Goal: Task Accomplishment & Management: Manage account settings

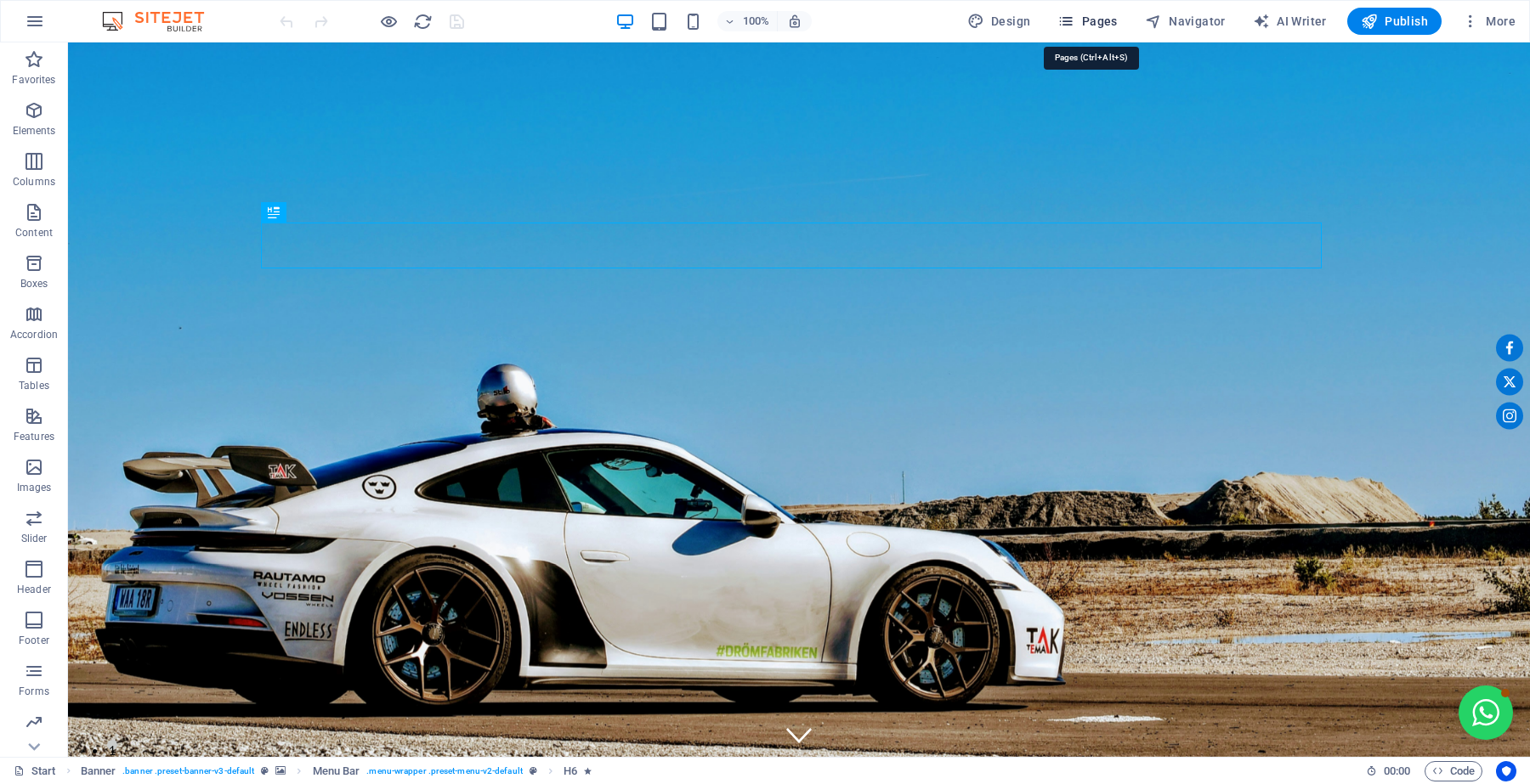
click at [1110, 26] on span "Pages" at bounding box center [1087, 21] width 60 height 17
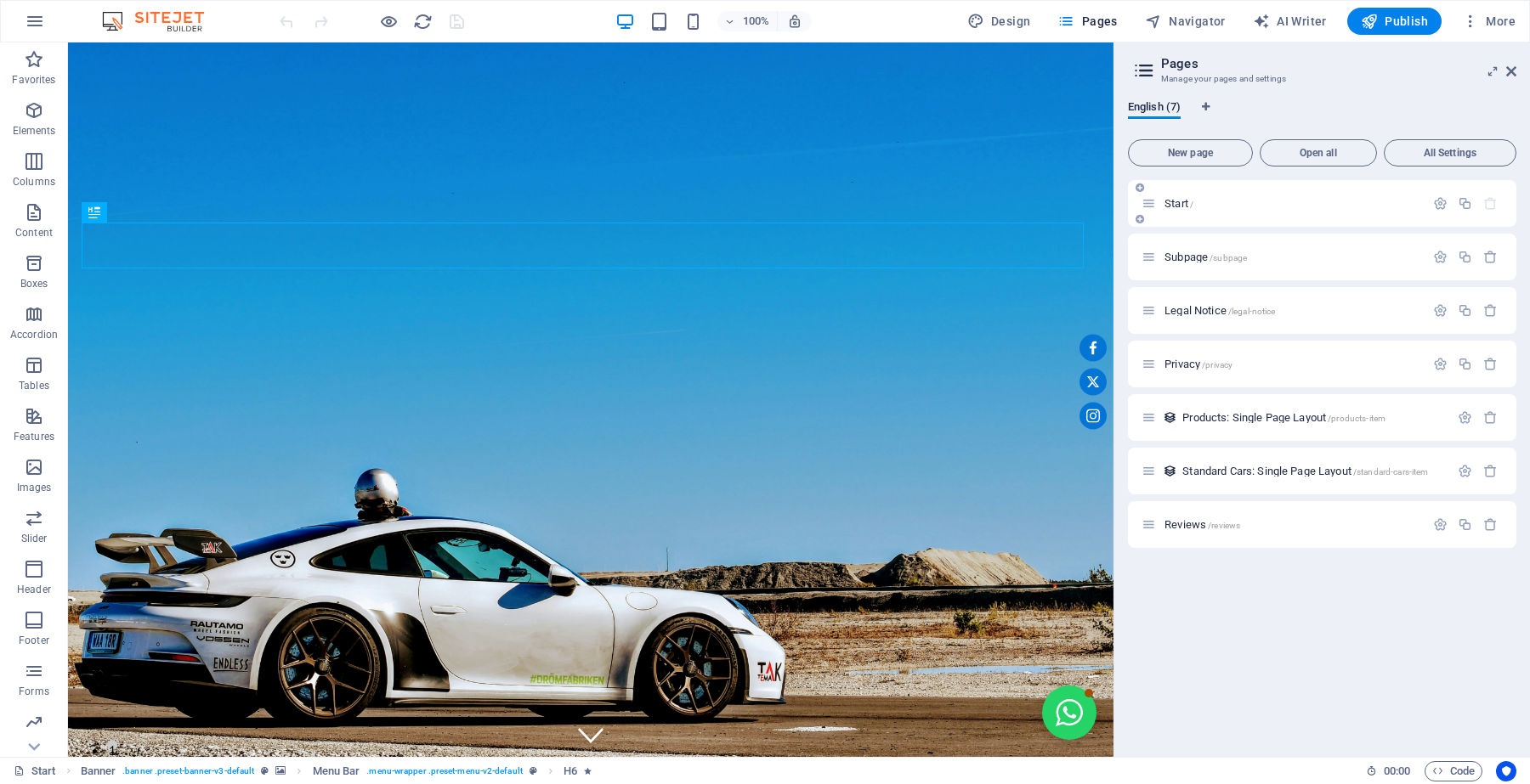
click at [1237, 202] on p "Start /" at bounding box center [1291, 203] width 255 height 11
click at [1446, 198] on icon "button" at bounding box center [1440, 203] width 14 height 14
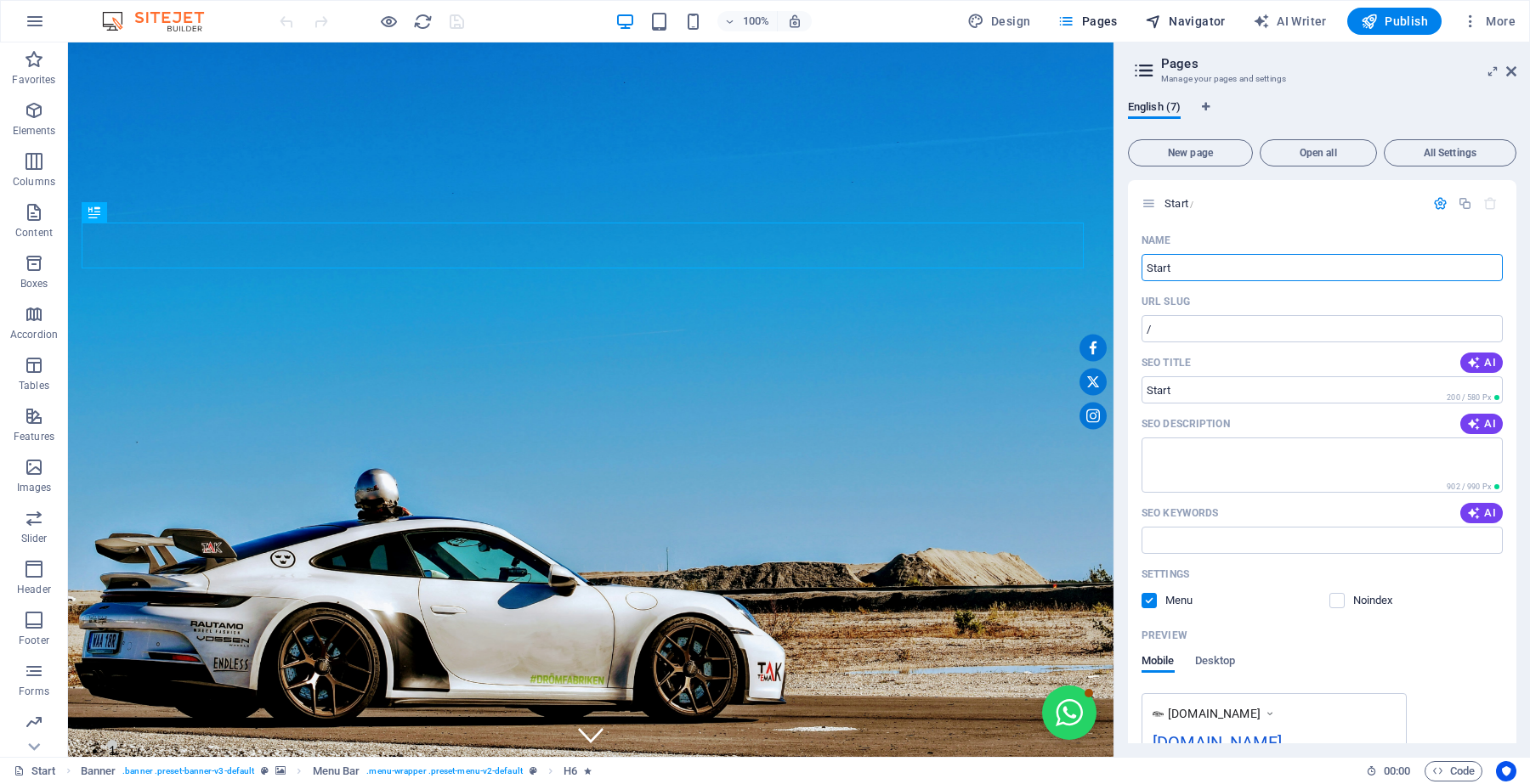
click at [1178, 13] on span "Navigator" at bounding box center [1185, 21] width 81 height 17
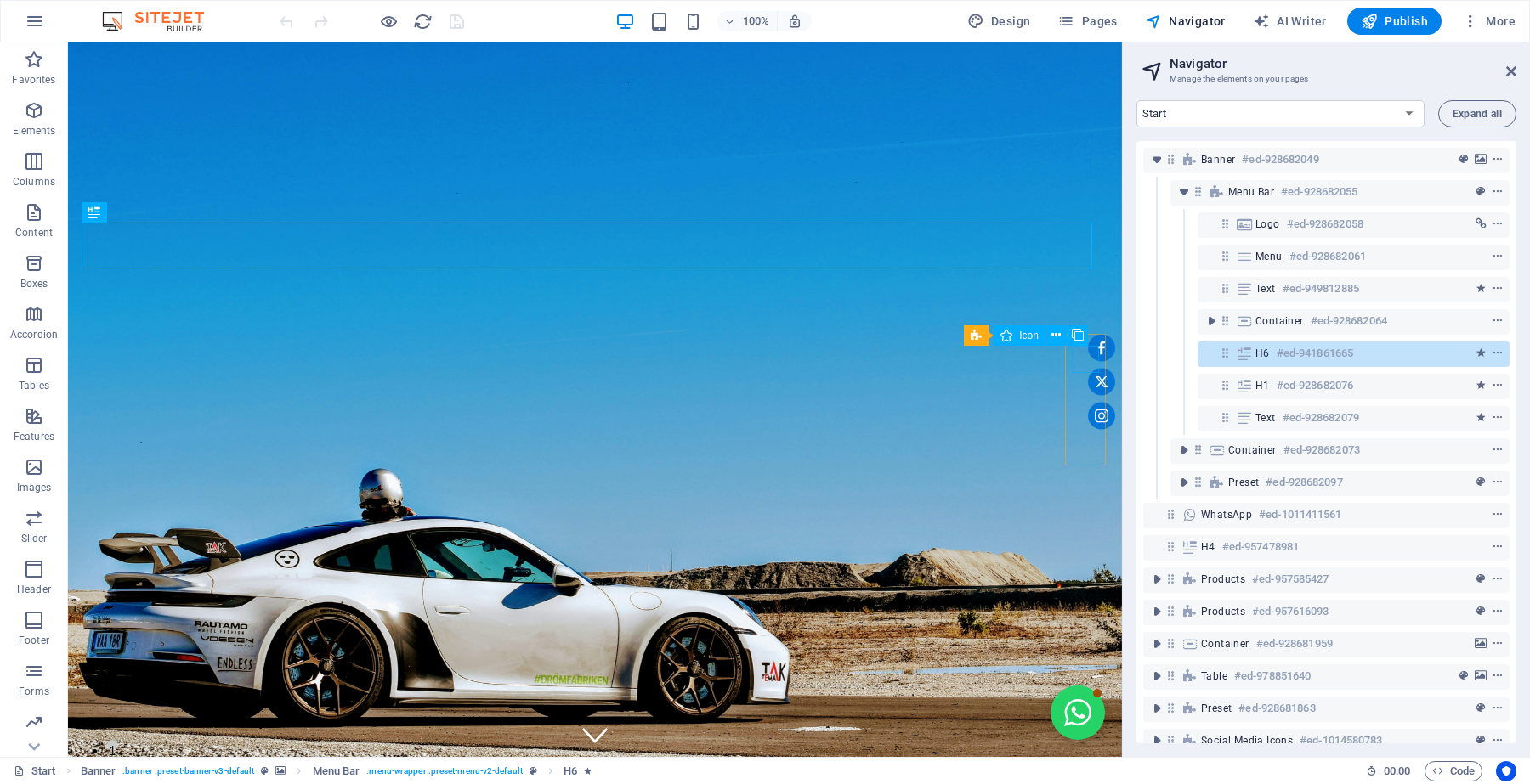
click at [1088, 358] on figure at bounding box center [1101, 347] width 27 height 27
select select "xMidYMid"
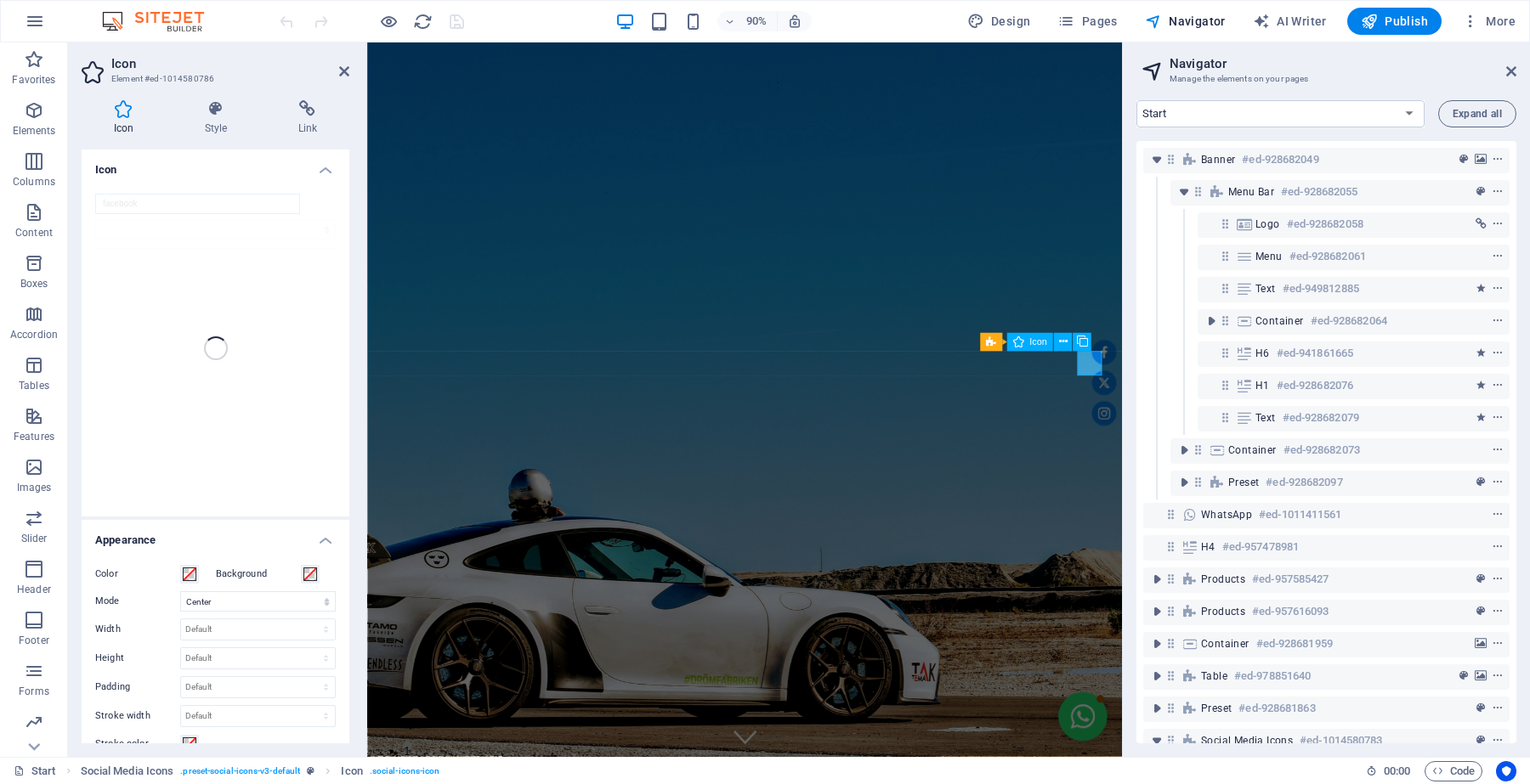
scroll to position [128, 0]
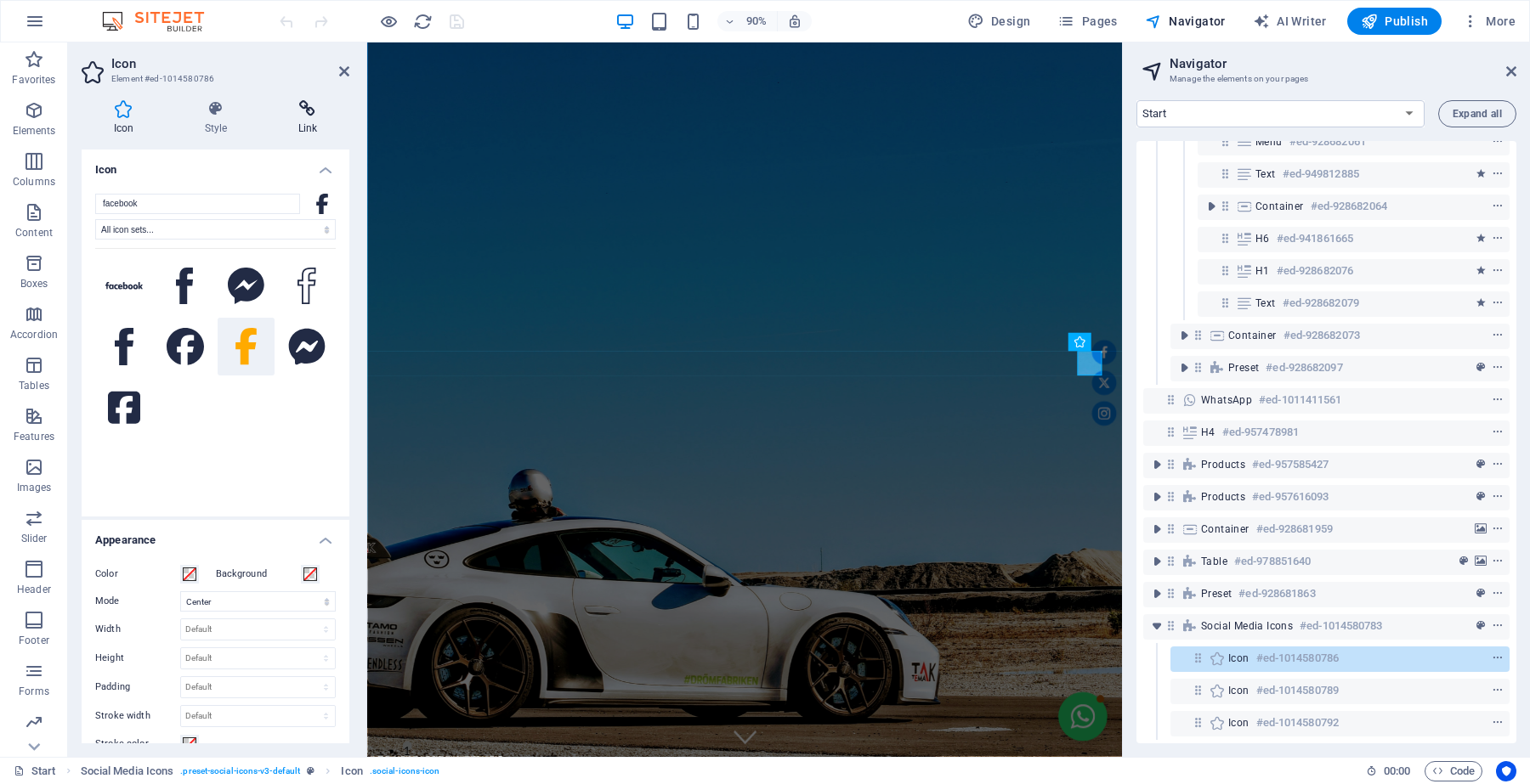
click at [304, 108] on icon at bounding box center [307, 108] width 83 height 17
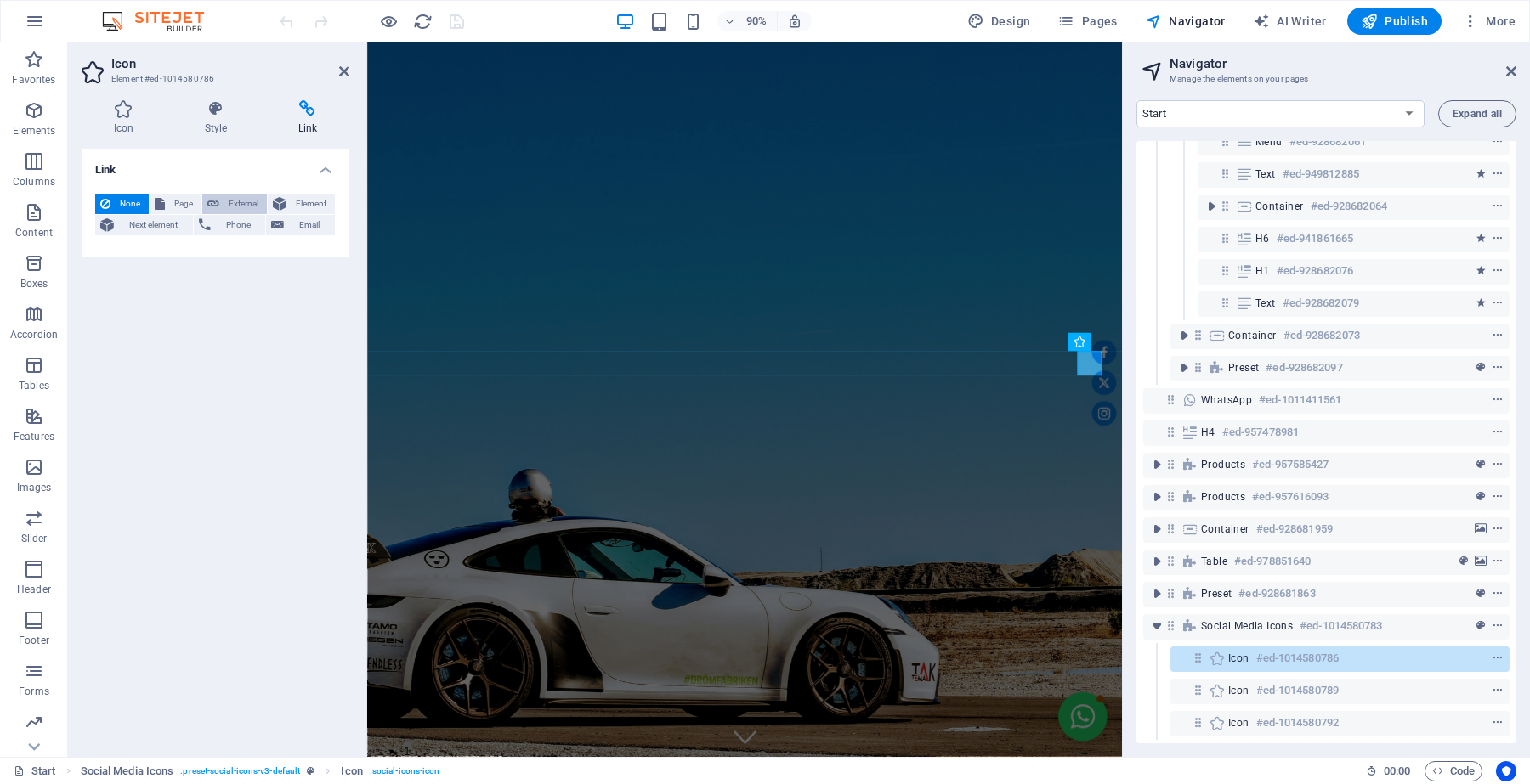
click at [248, 202] on span "External" at bounding box center [243, 204] width 37 height 20
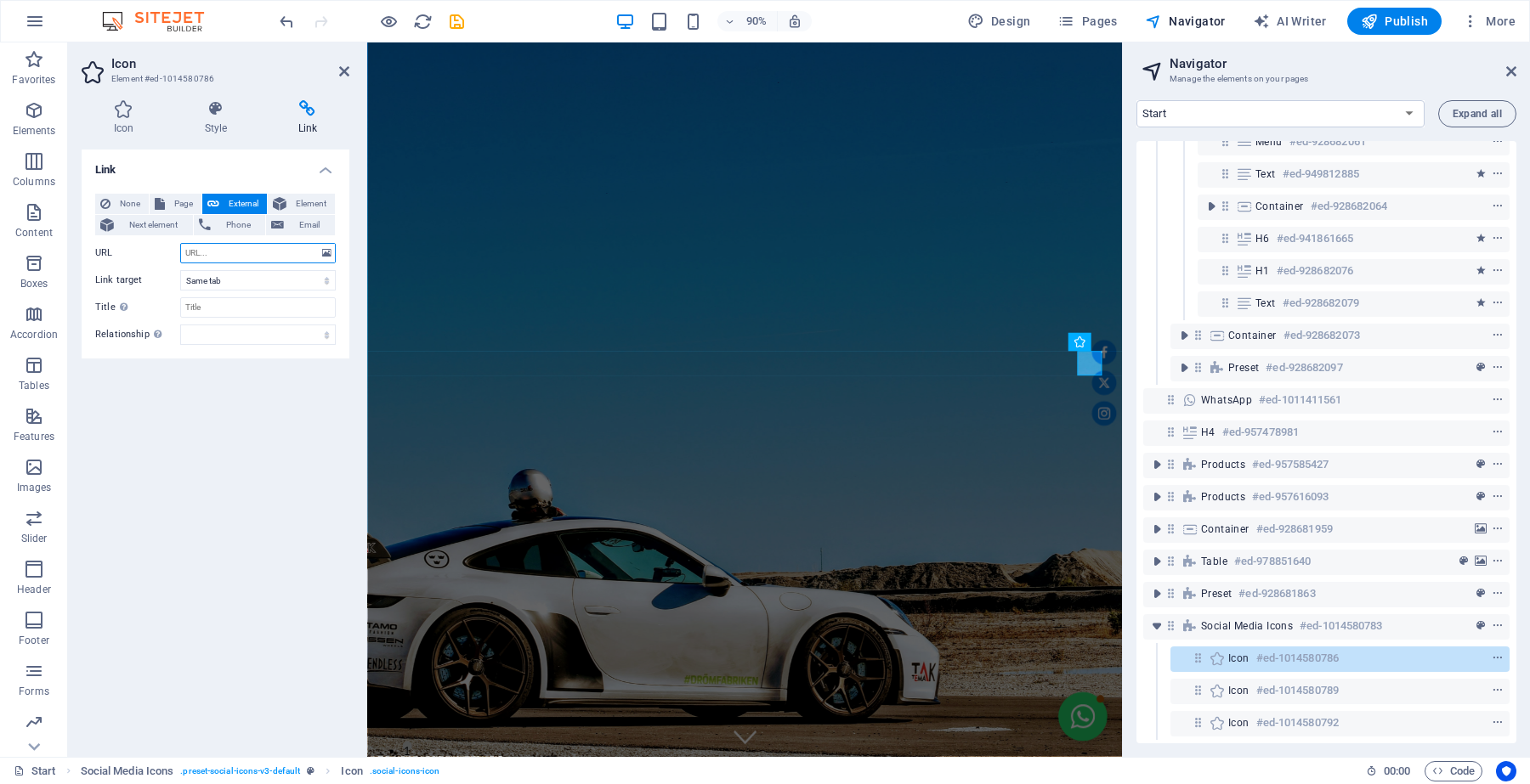
select select "blank"
click at [196, 251] on input "URL" at bounding box center [258, 253] width 156 height 20
paste input "https://www.facebook.com/share/1D3JmqwuQ4/"
type input "https://www.facebook.com/share/1D3JmqwuQ4/"
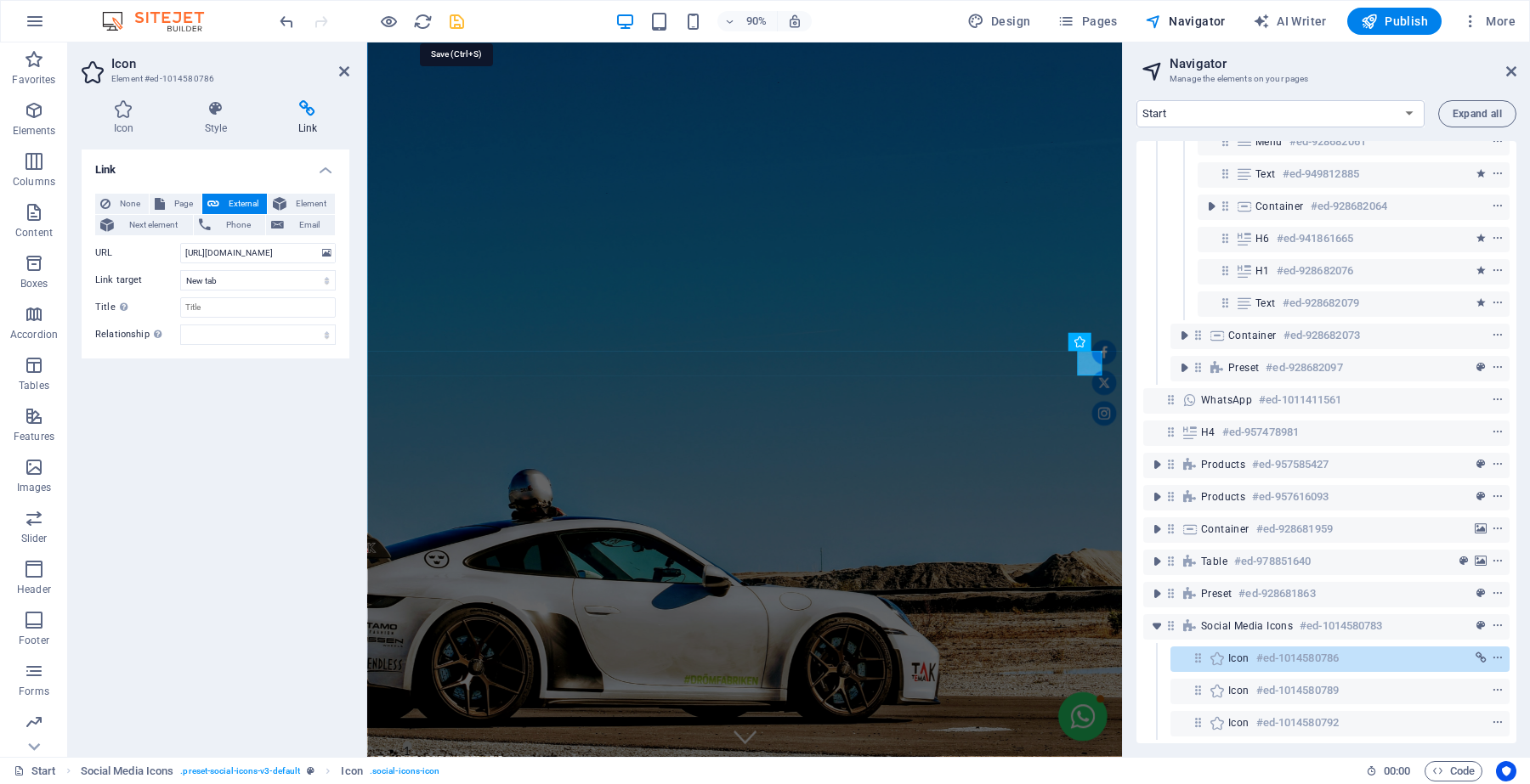
scroll to position [0, 0]
click at [457, 20] on icon "save" at bounding box center [457, 22] width 20 height 20
checkbox input "false"
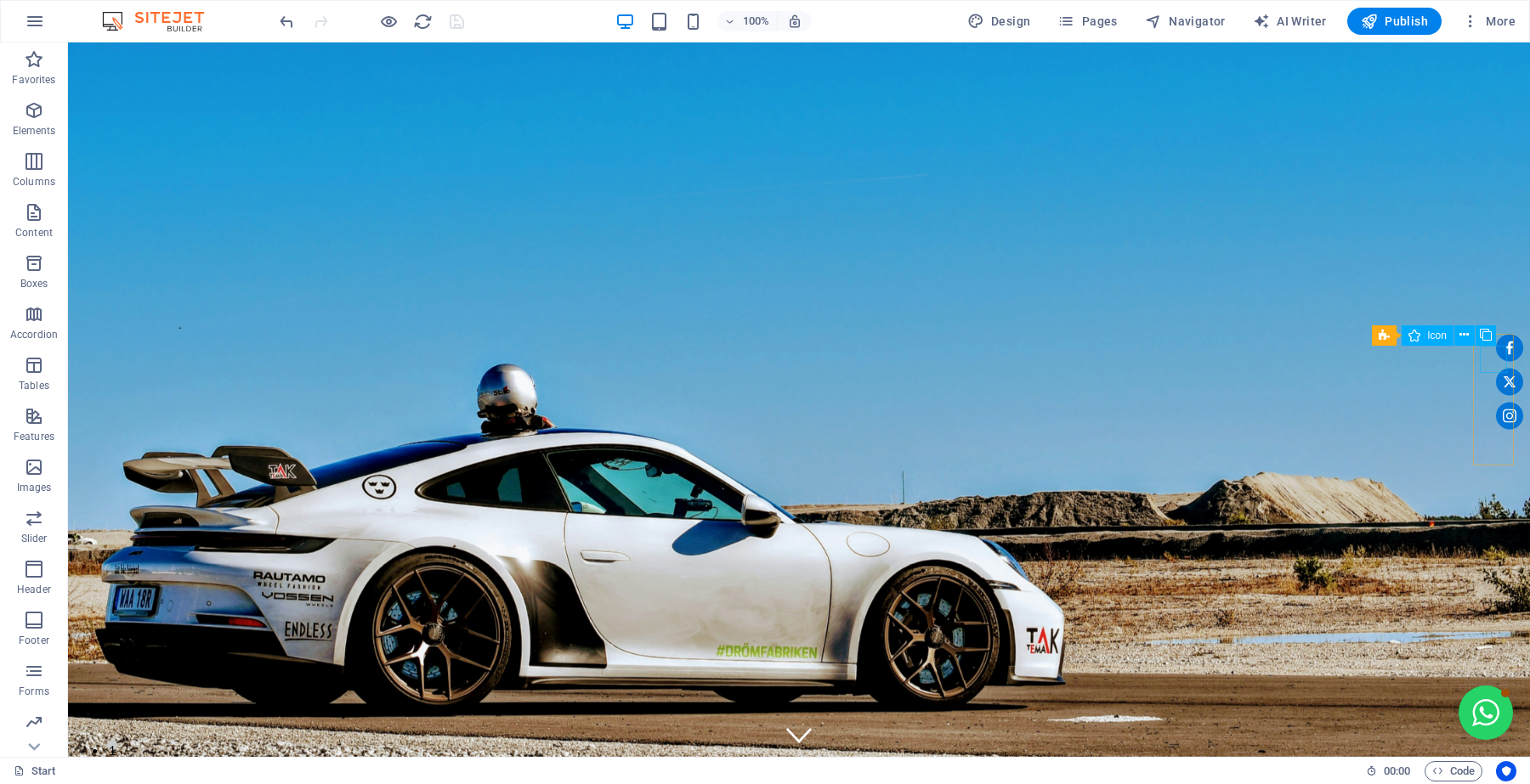
click at [1496, 361] on figure at bounding box center [1509, 347] width 27 height 27
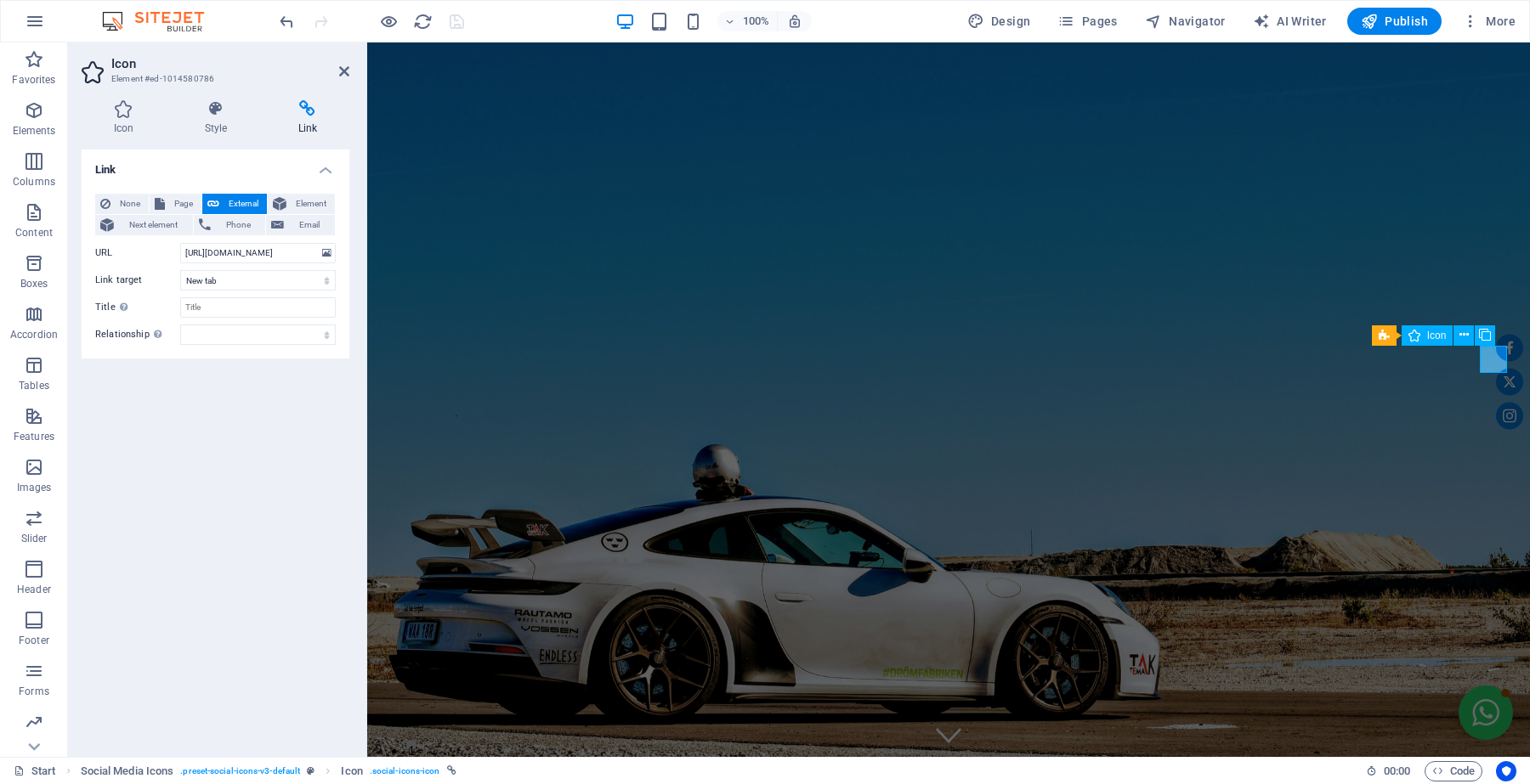
click at [1496, 361] on figure at bounding box center [1509, 347] width 27 height 27
click at [244, 279] on select "New tab Same tab Overlay" at bounding box center [258, 280] width 156 height 20
click at [241, 304] on input "Title Additional link description, should not be the same as the link text. The…" at bounding box center [258, 308] width 156 height 20
type input "Emirates Rent & Tour"
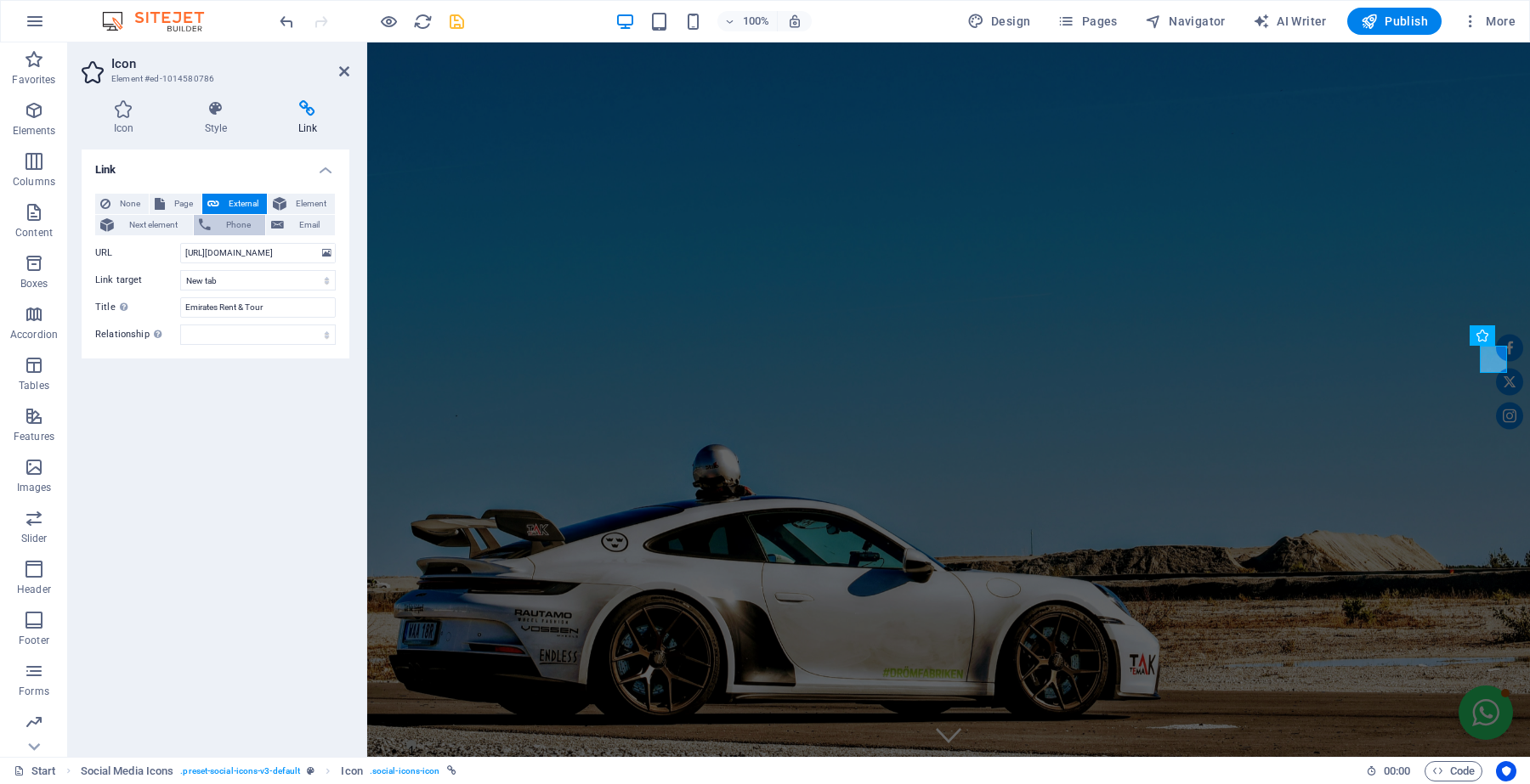
click at [228, 226] on span "Phone" at bounding box center [238, 225] width 45 height 20
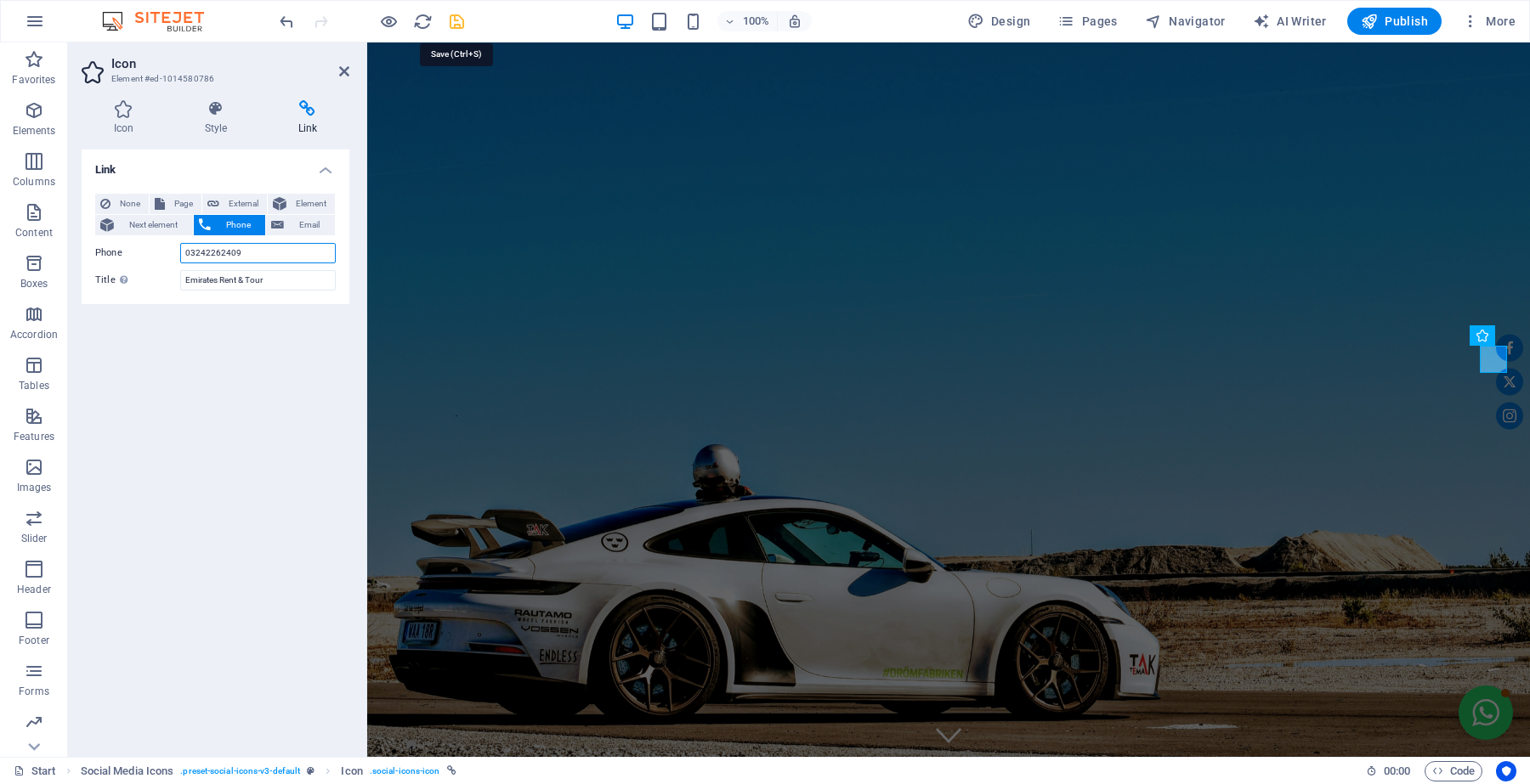
type input "03242262409"
click at [452, 22] on icon "save" at bounding box center [457, 22] width 20 height 20
checkbox input "false"
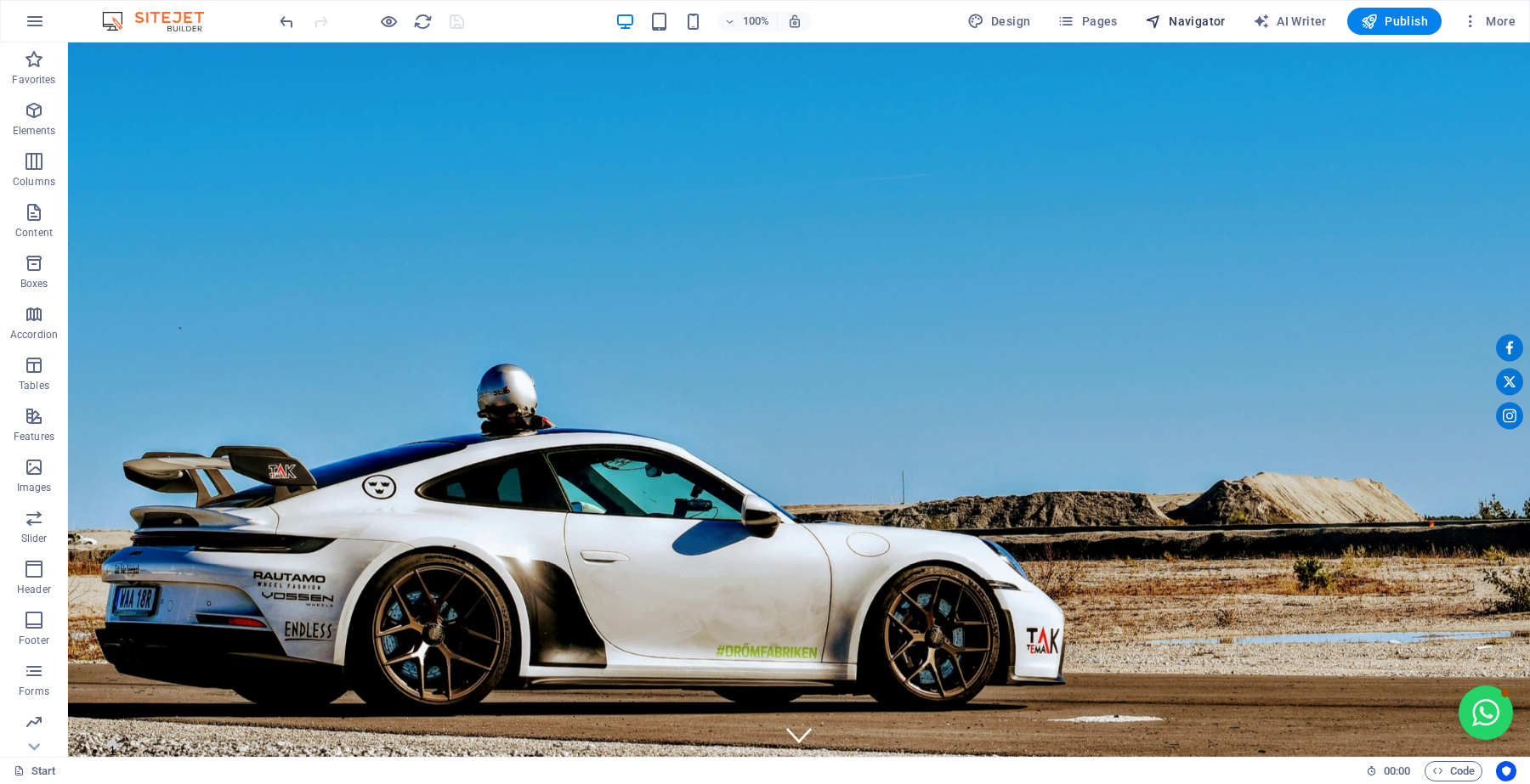
click at [1162, 13] on icon "button" at bounding box center [1153, 21] width 17 height 17
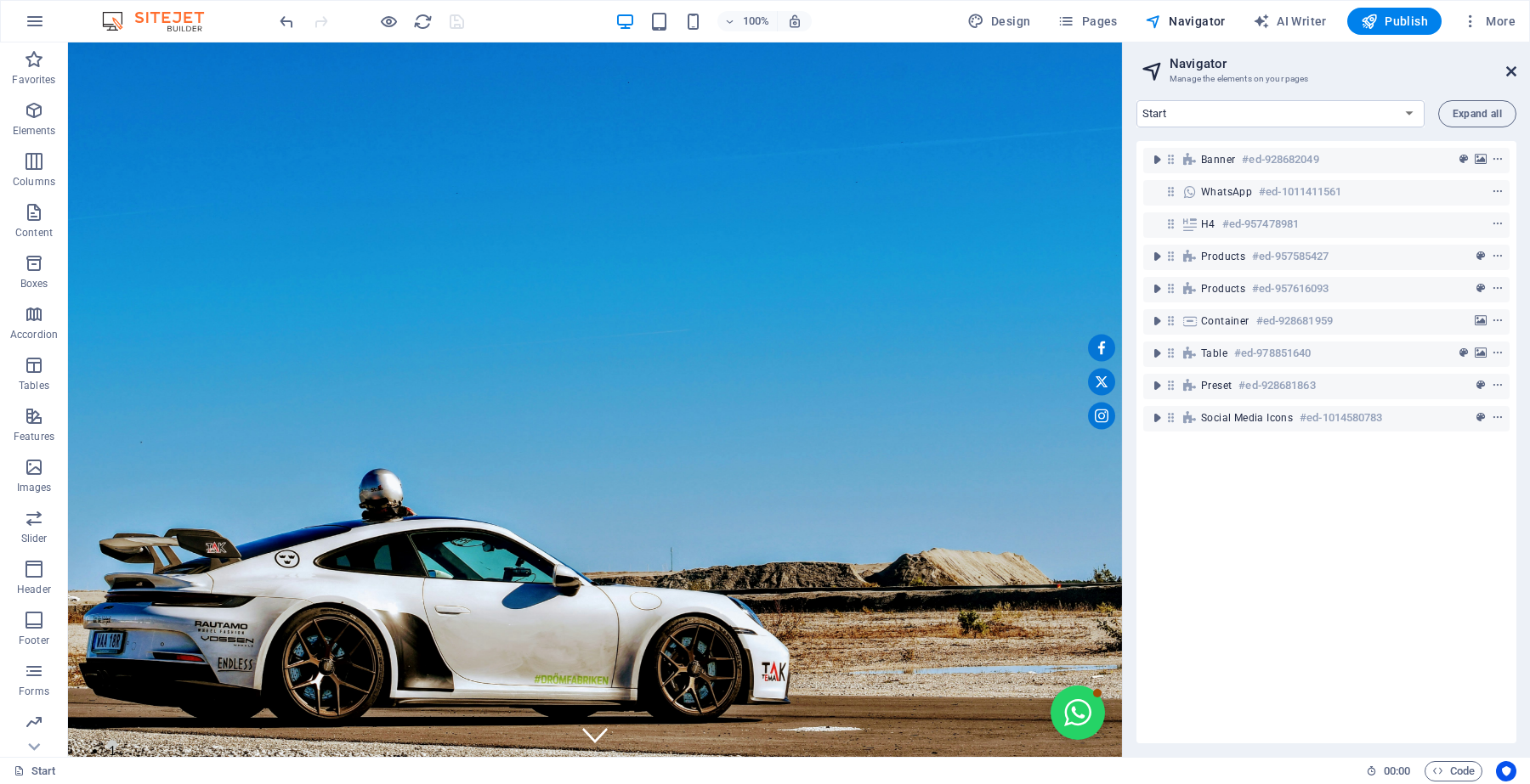
click at [1514, 65] on icon at bounding box center [1511, 72] width 10 height 14
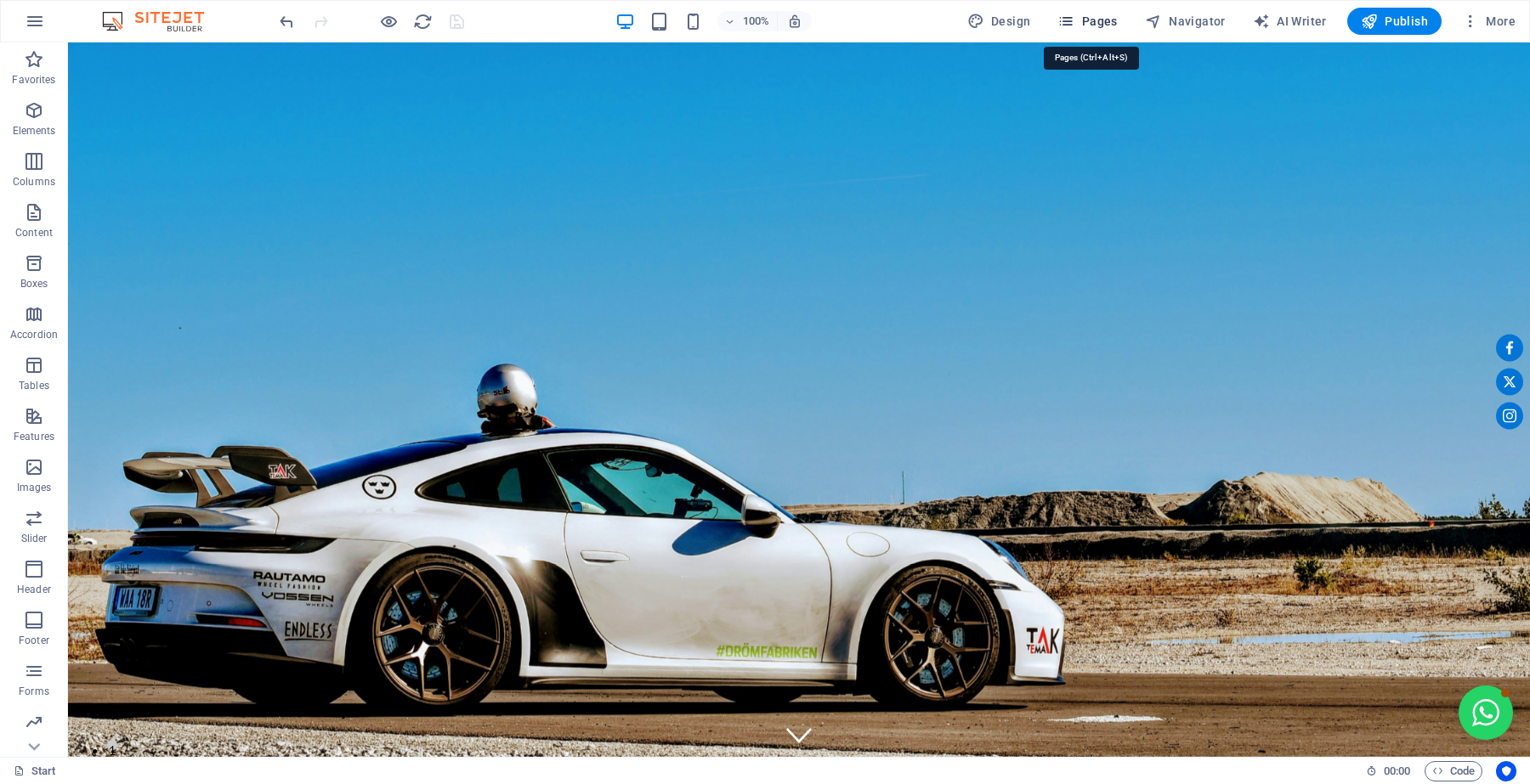
click at [1074, 23] on icon "button" at bounding box center [1065, 21] width 17 height 17
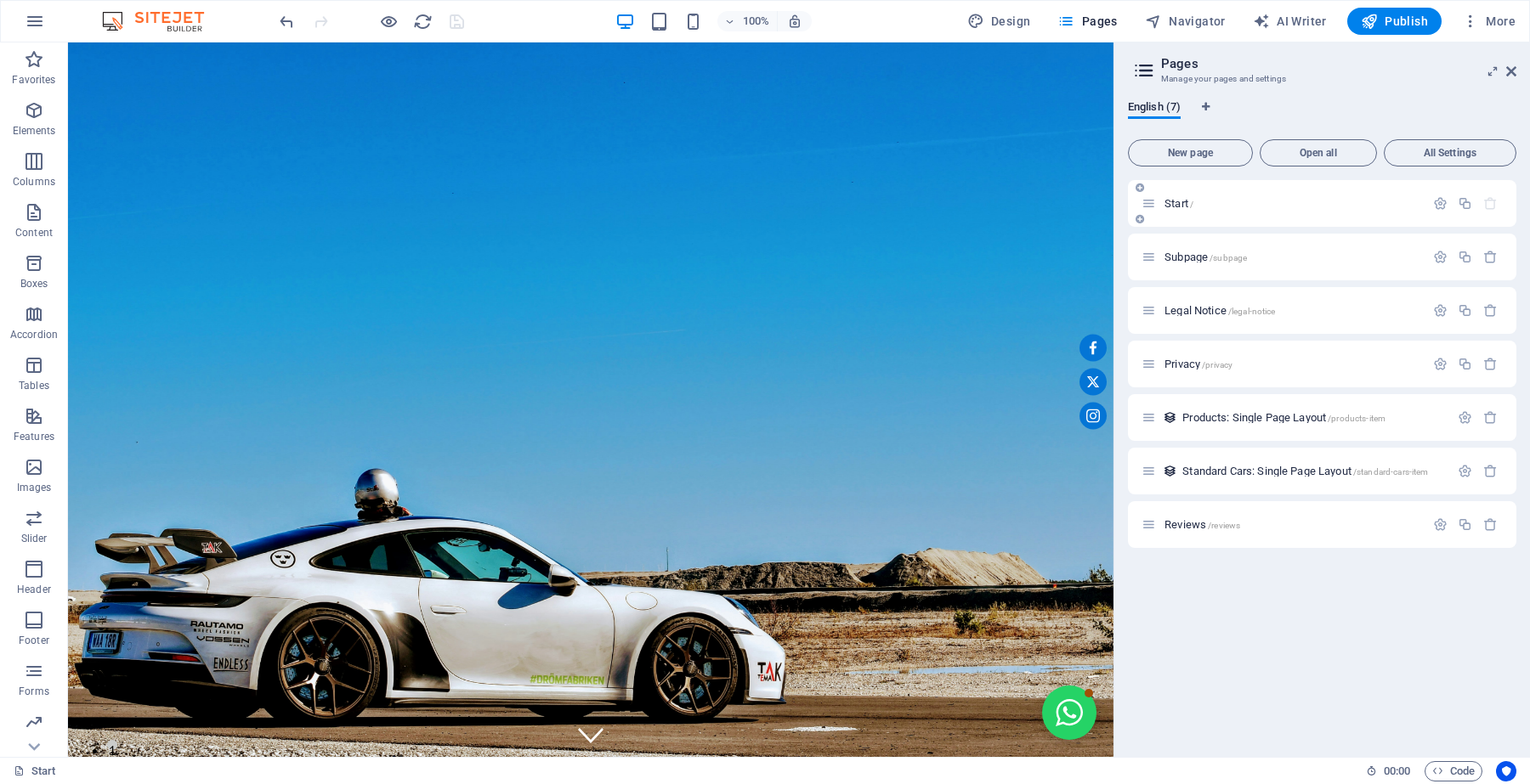
click at [1204, 213] on div "Start /" at bounding box center [1282, 204] width 283 height 20
click at [1442, 197] on icon "button" at bounding box center [1440, 203] width 14 height 14
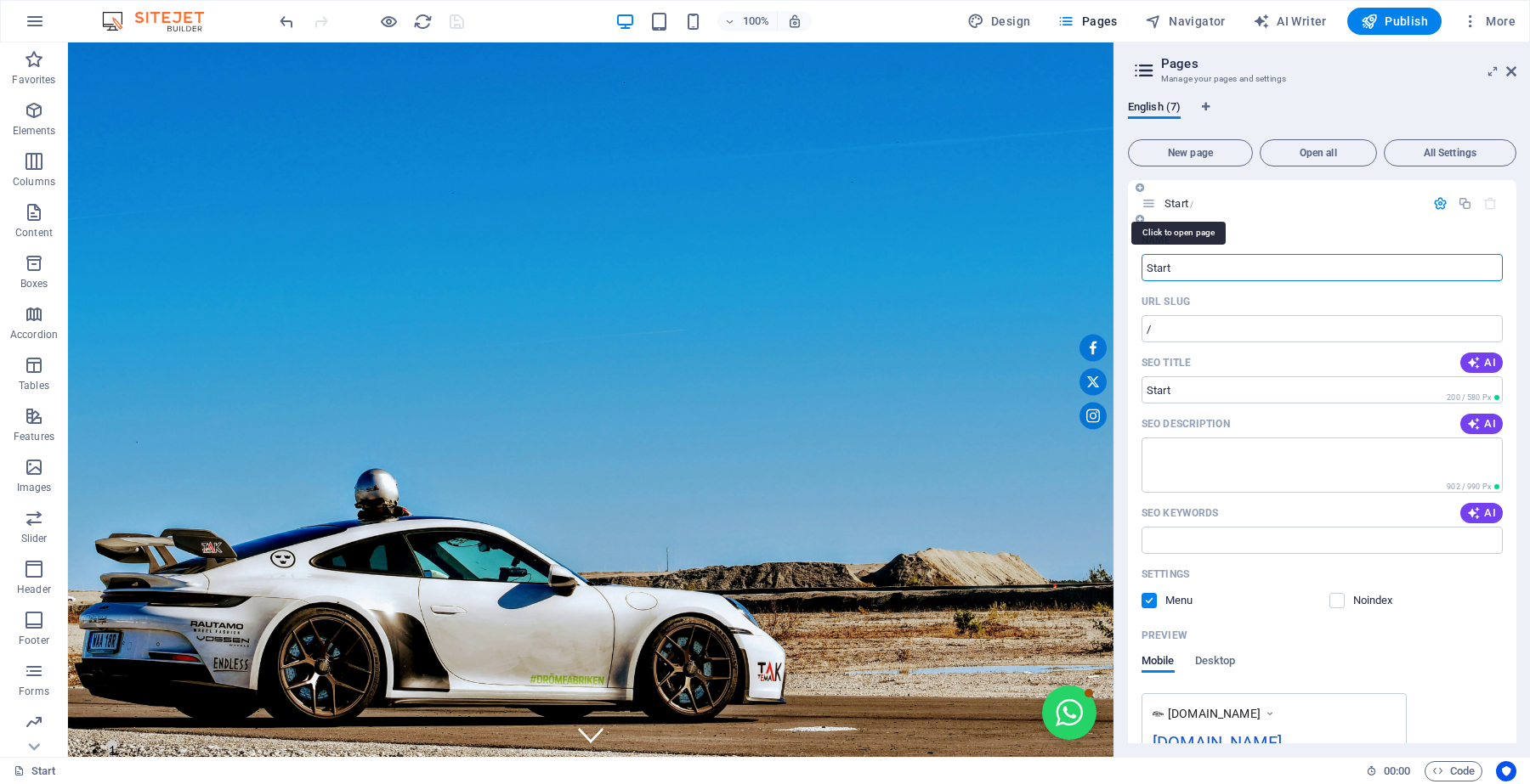
click at [1166, 204] on span "Start /" at bounding box center [1178, 203] width 29 height 13
click at [1152, 18] on icon "button" at bounding box center [1153, 21] width 17 height 17
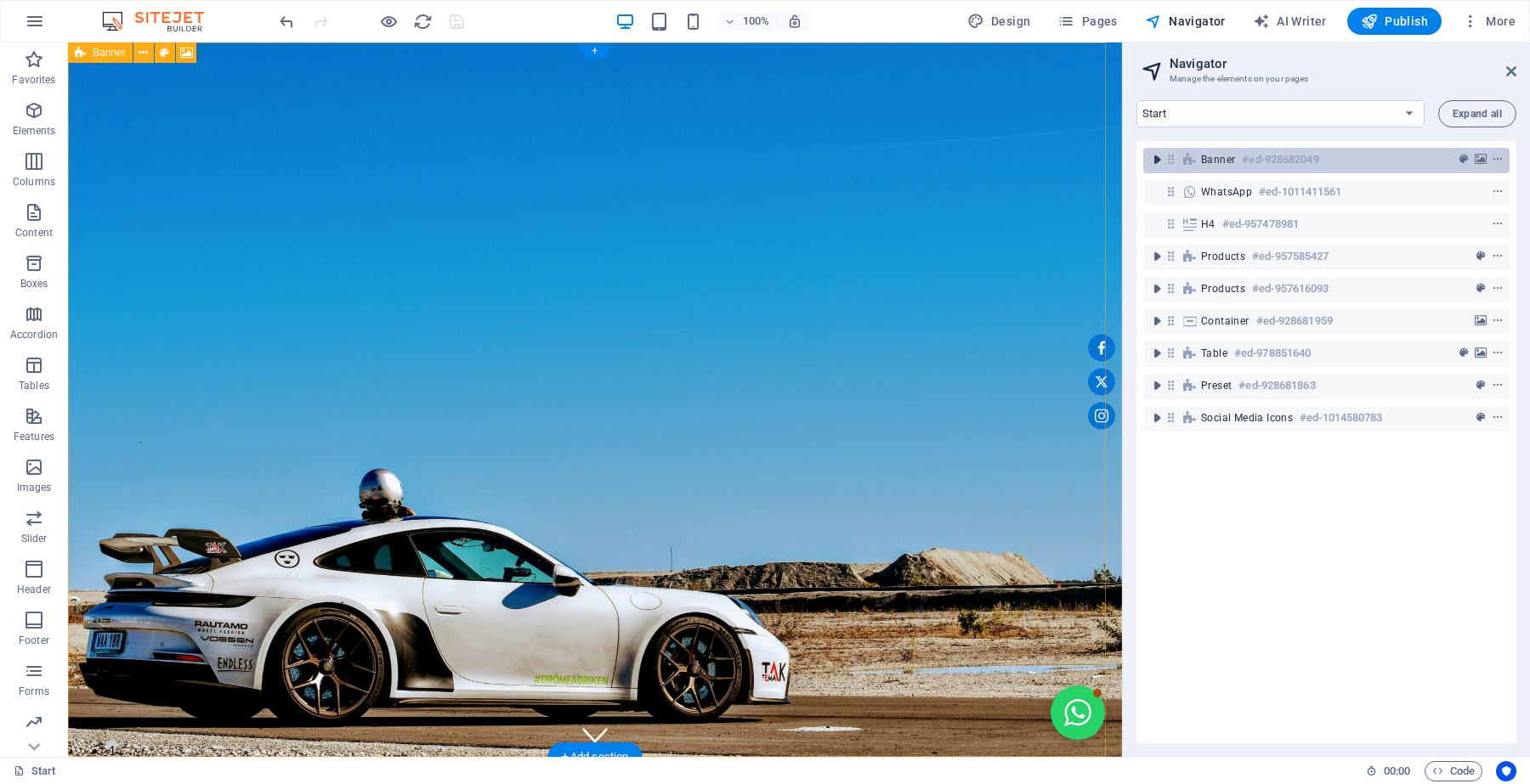
click at [1153, 153] on icon "toggle-expand" at bounding box center [1156, 159] width 17 height 17
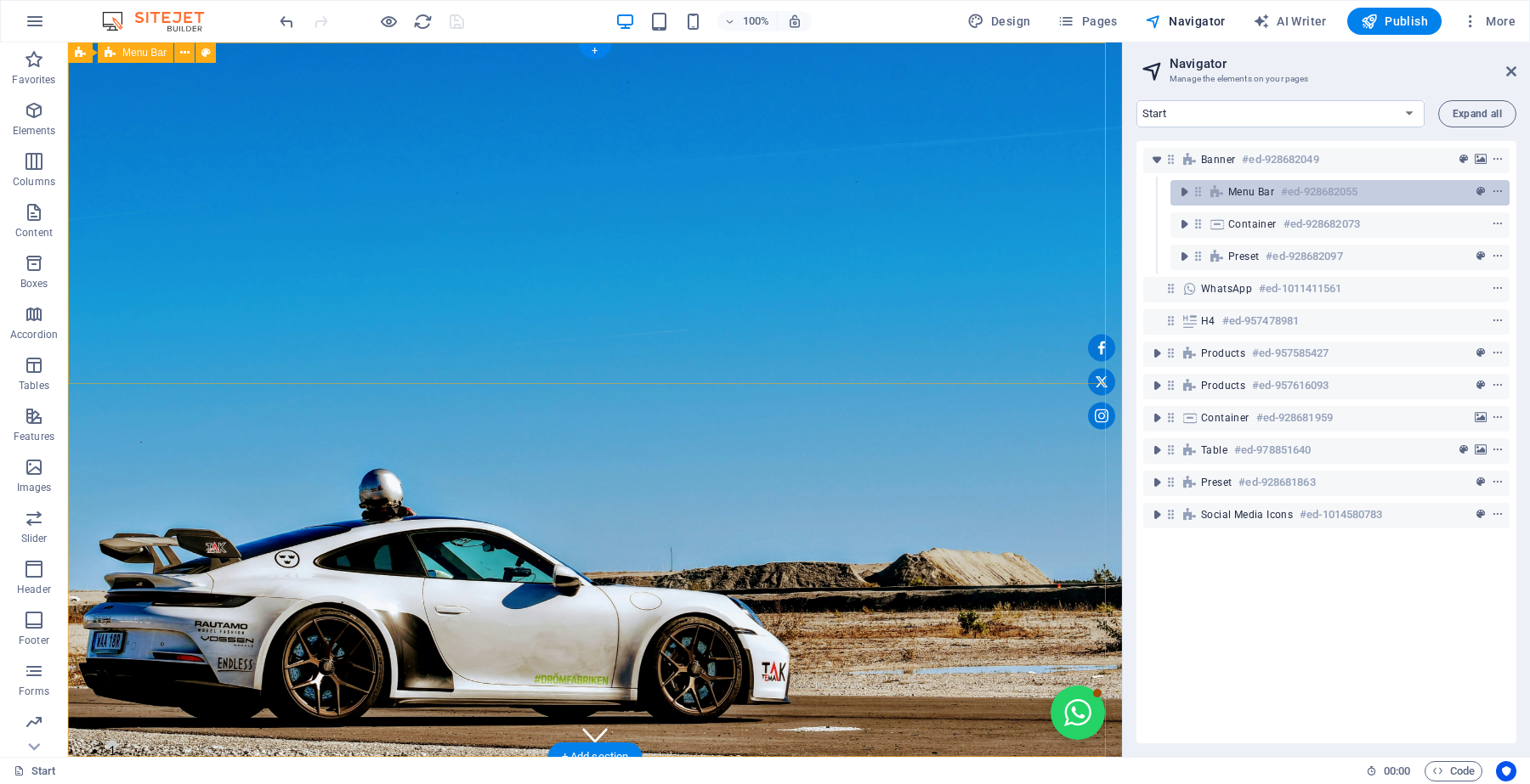
click at [1243, 196] on span "Menu Bar" at bounding box center [1251, 192] width 46 height 14
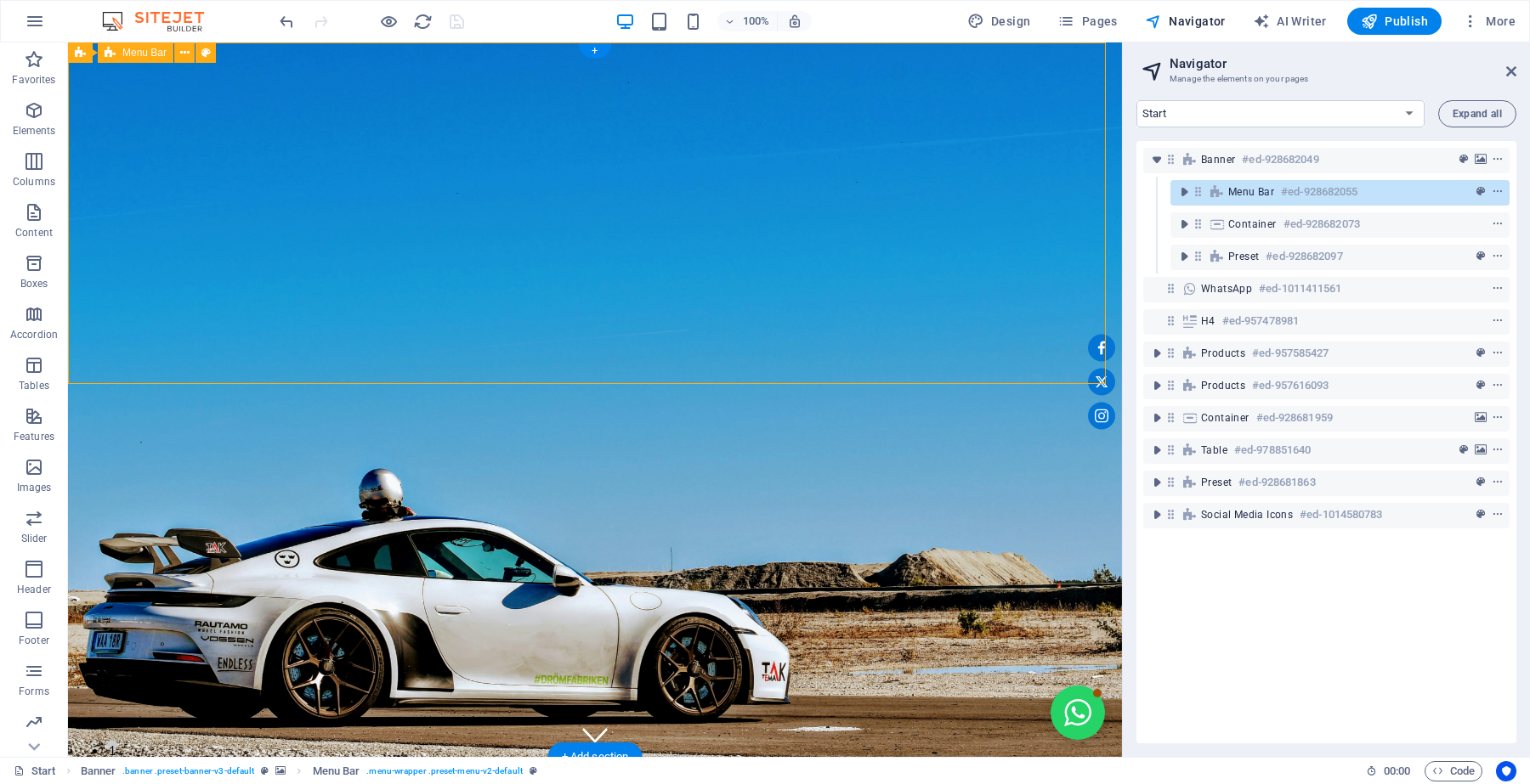
click at [1243, 188] on span "Menu Bar" at bounding box center [1251, 192] width 46 height 14
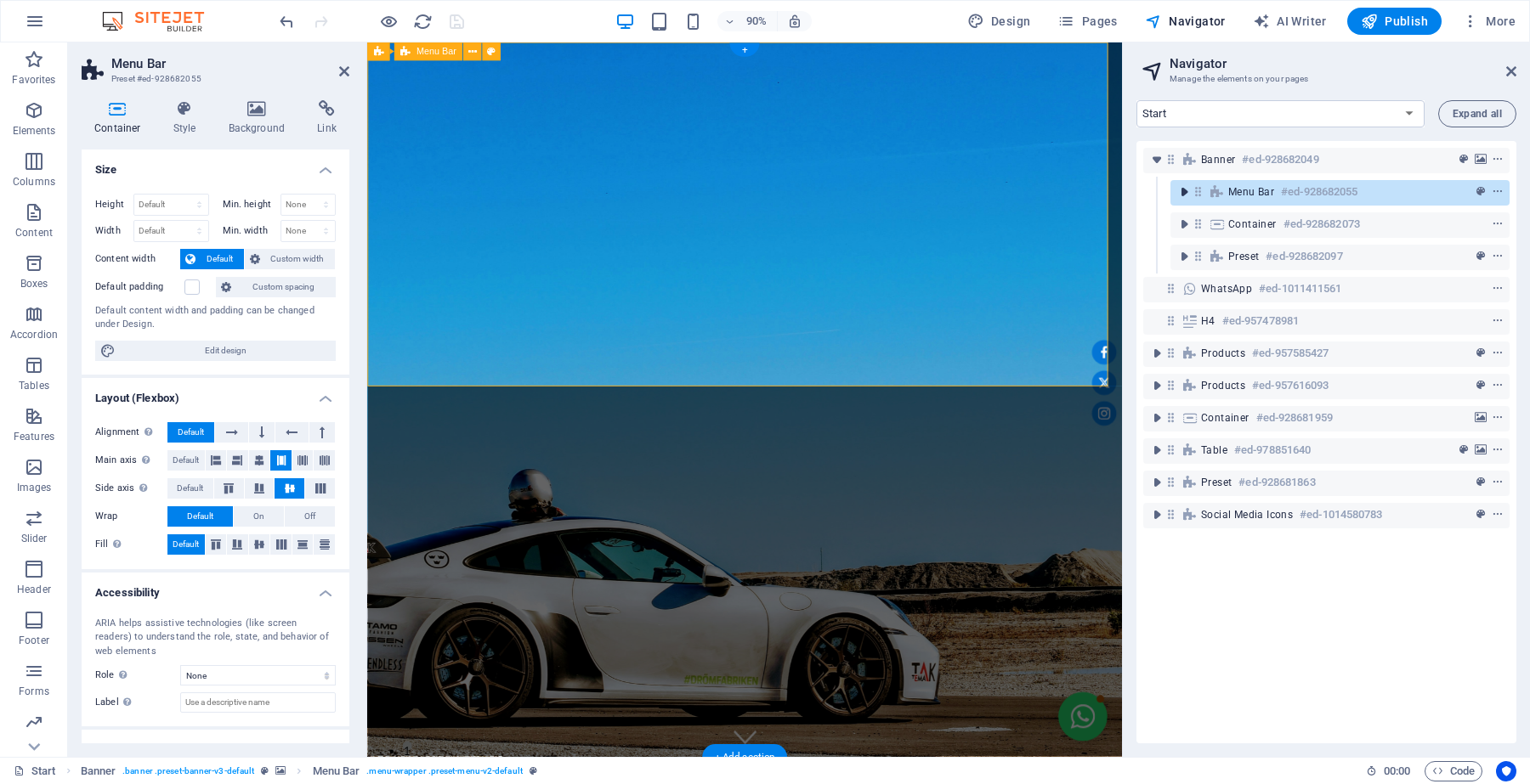
click at [1175, 193] on icon "toggle-expand" at bounding box center [1183, 192] width 17 height 17
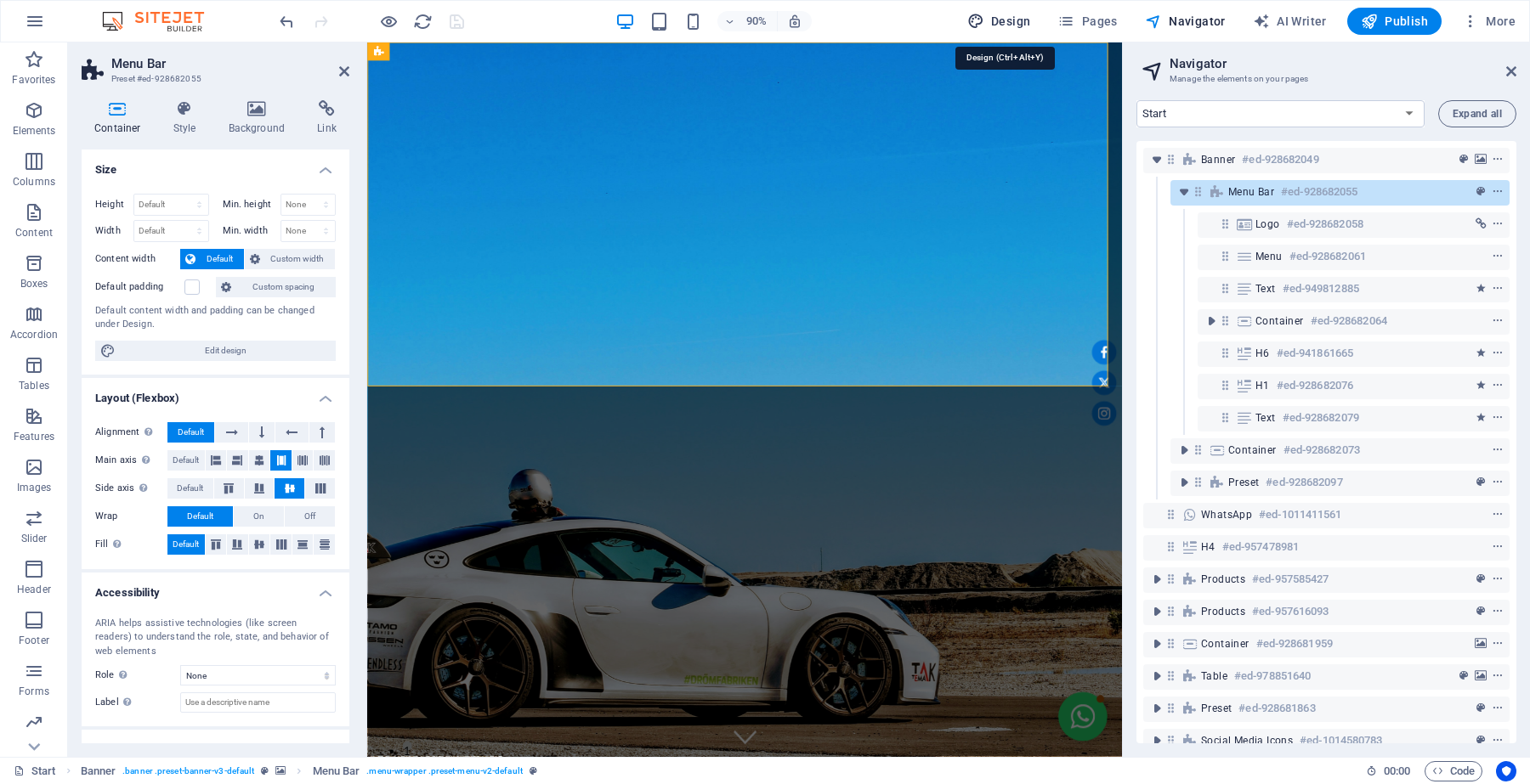
click at [1014, 26] on span "Design" at bounding box center [999, 21] width 64 height 17
select select "px"
select select "400"
select select "px"
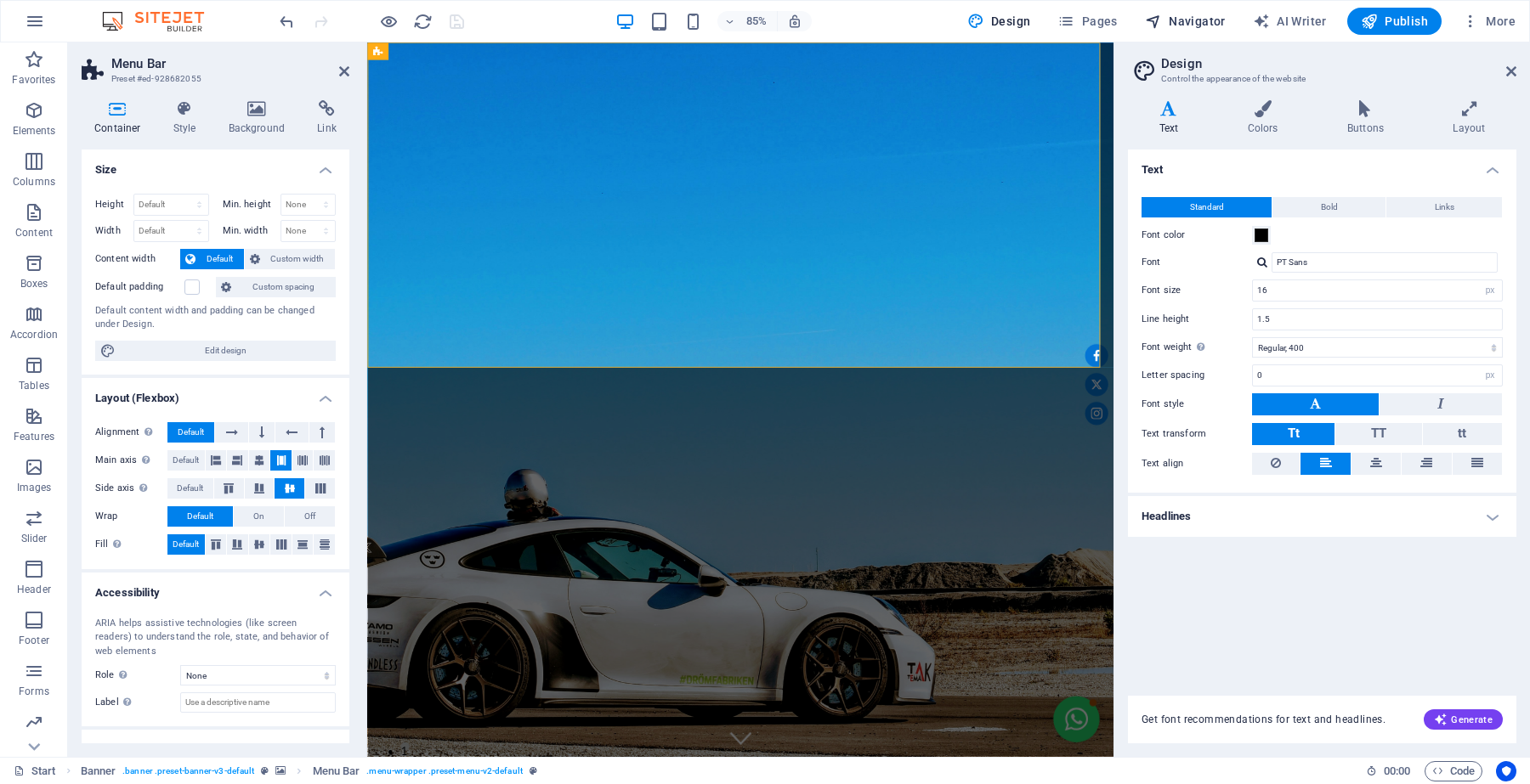
click at [1161, 26] on icon "button" at bounding box center [1153, 21] width 17 height 17
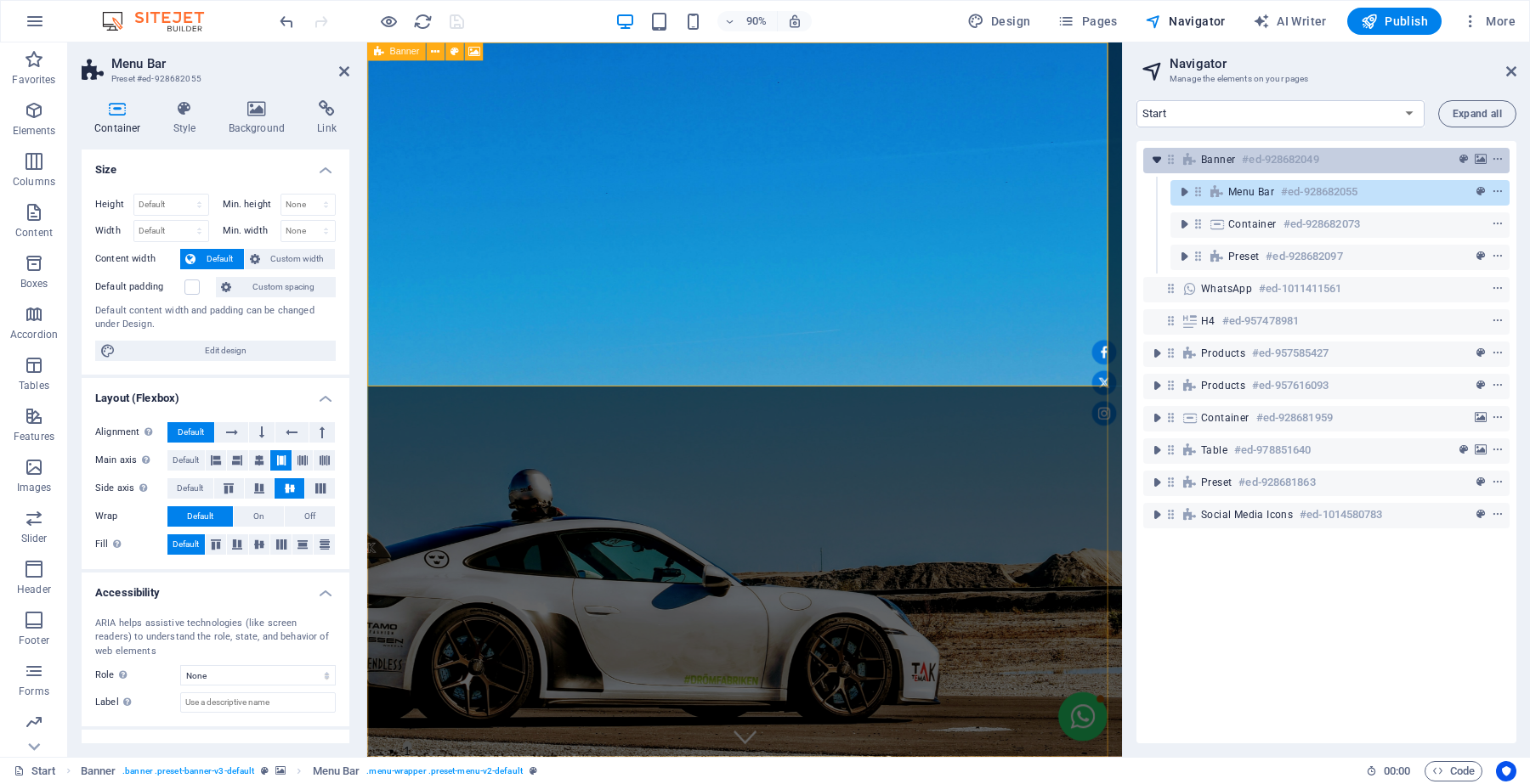
click at [1160, 167] on icon "toggle-expand" at bounding box center [1156, 159] width 17 height 17
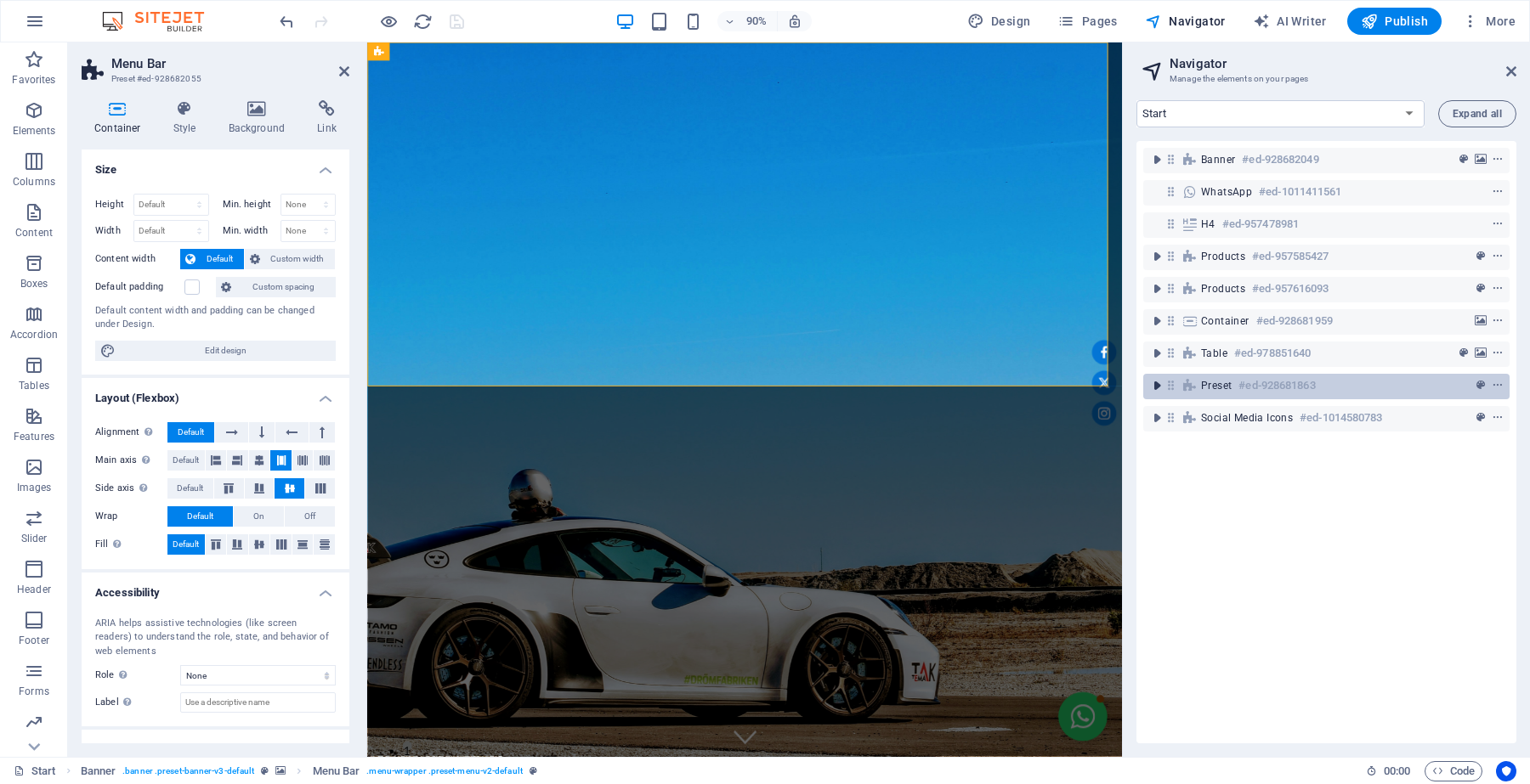
click at [1150, 385] on icon "toggle-expand" at bounding box center [1156, 386] width 17 height 17
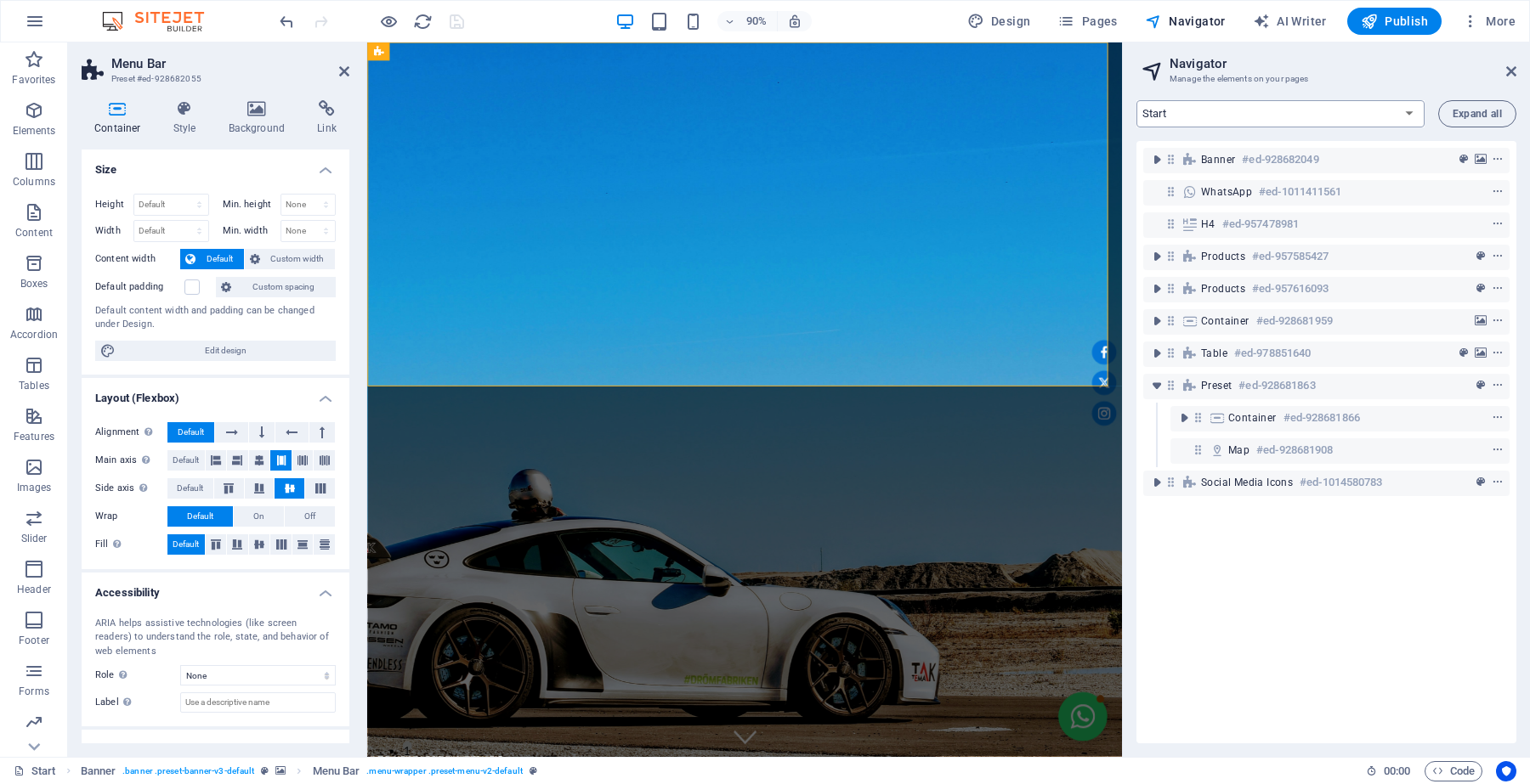
click at [1416, 105] on select "Start Subpage Legal Notice Privacy Products: Single Page Layout Standard Cars: …" at bounding box center [1280, 113] width 288 height 27
click at [1136, 100] on select "Start Subpage Legal Notice Privacy Products: Single Page Layout Standard Cars: …" at bounding box center [1280, 113] width 288 height 27
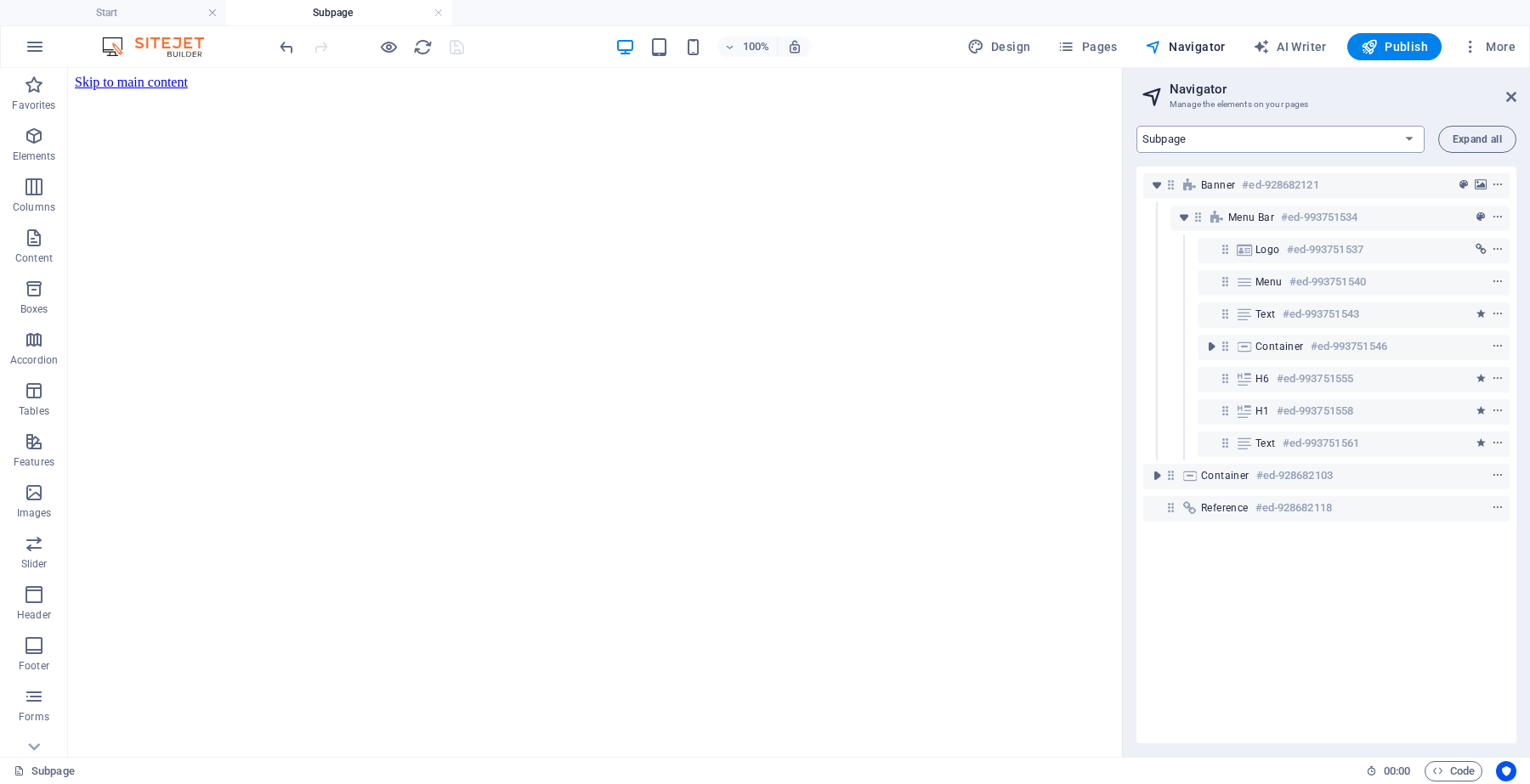
click at [1288, 130] on select "Start Subpage Legal Notice Privacy Products: Single Page Layout Standard Cars: …" at bounding box center [1280, 139] width 288 height 27
select select "17275062-en"
click at [1136, 126] on select "Start Subpage Legal Notice Privacy Products: Single Page Layout Standard Cars: …" at bounding box center [1280, 139] width 288 height 27
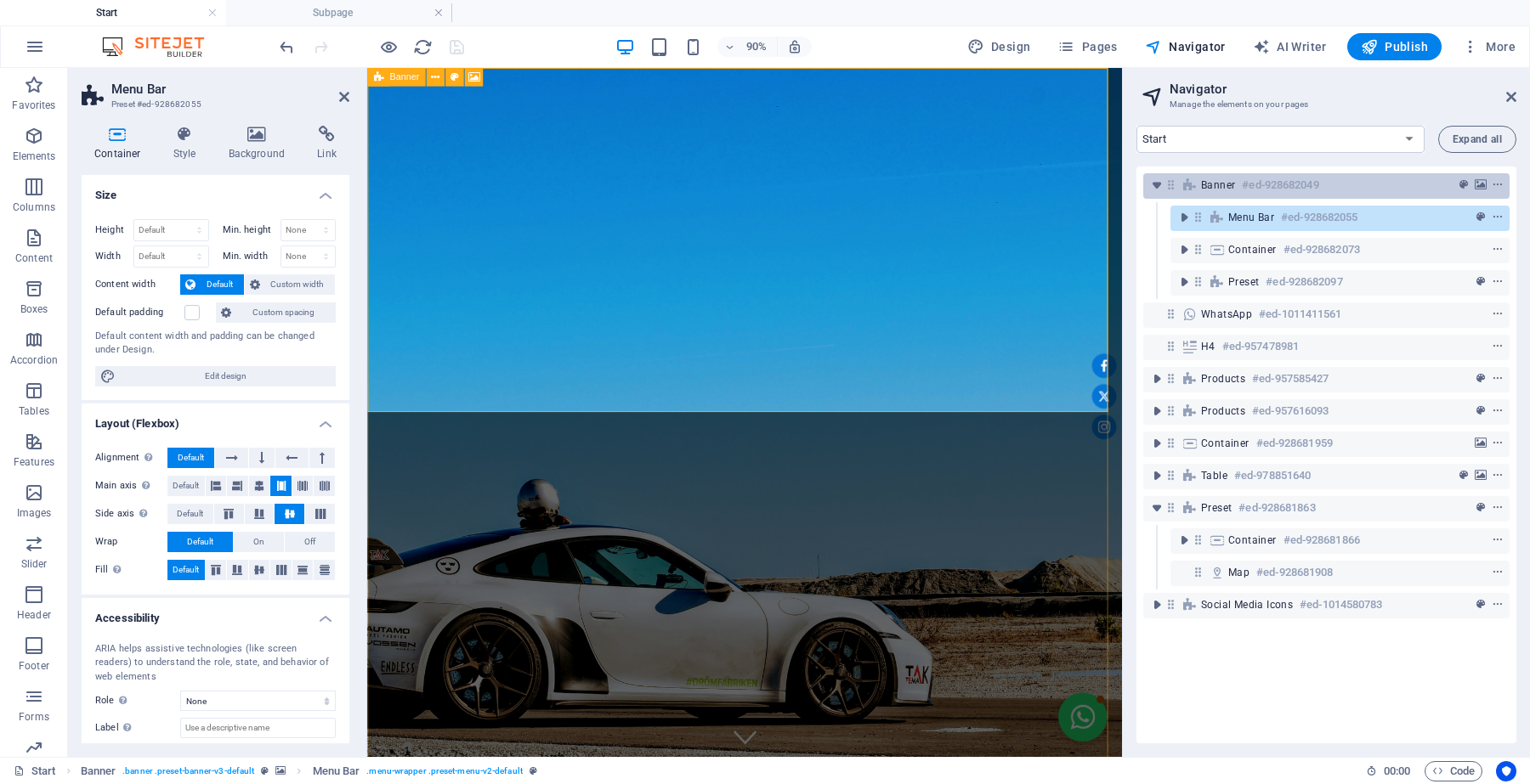
click at [1220, 185] on span "Banner" at bounding box center [1218, 186] width 34 height 14
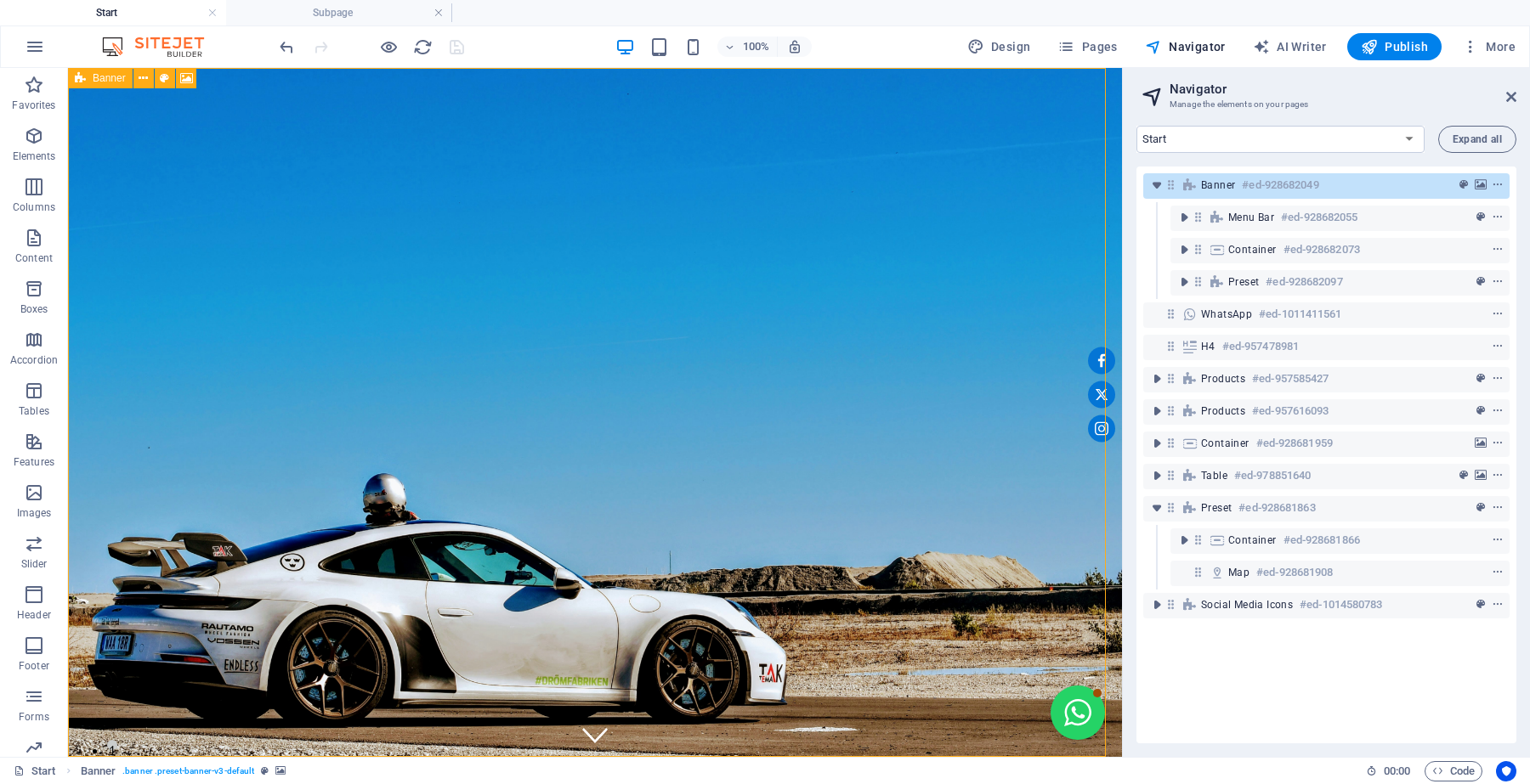
click at [1220, 185] on span "Banner" at bounding box center [1218, 186] width 34 height 14
select select "vh"
select select "header"
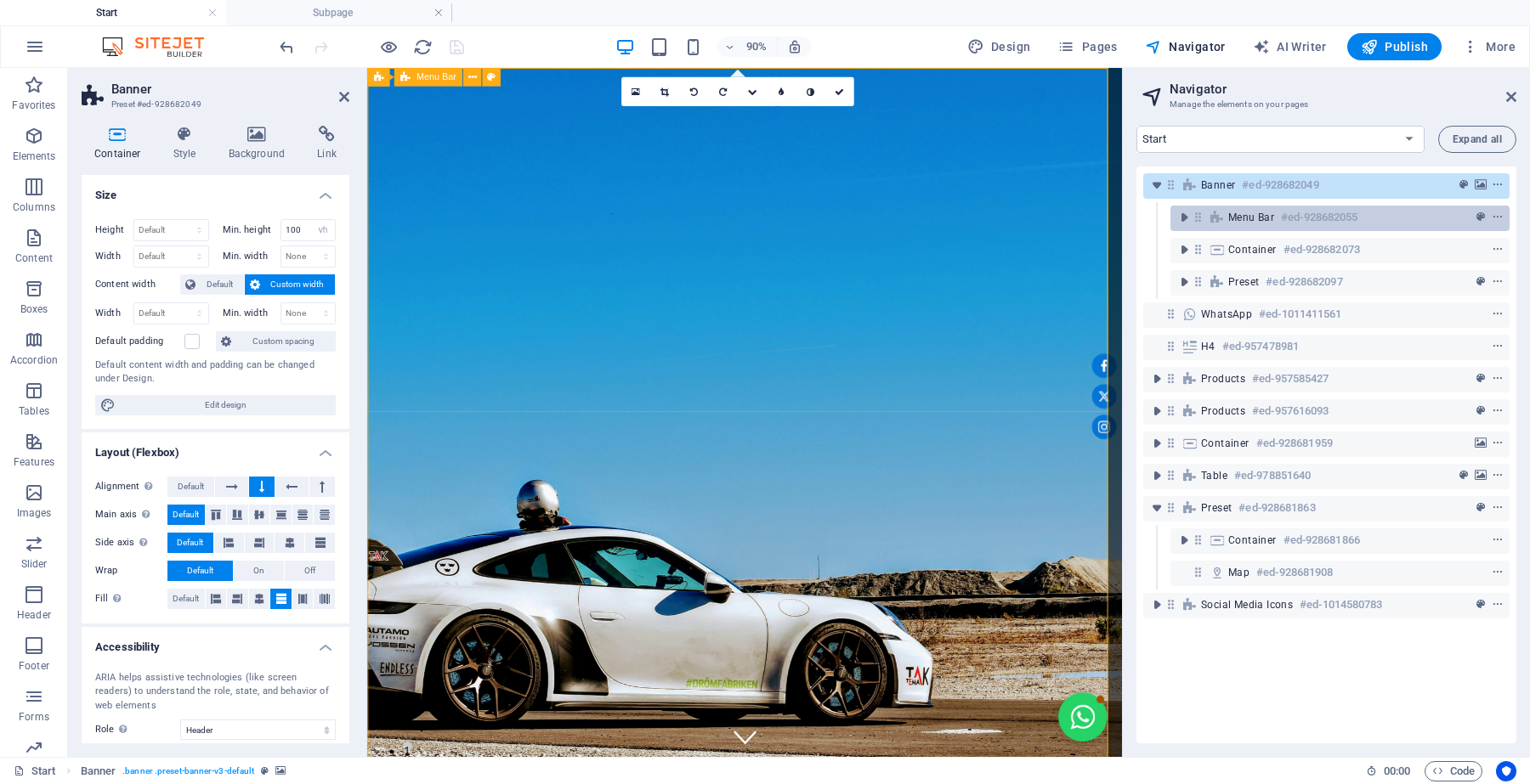
click at [1239, 213] on span "Menu Bar" at bounding box center [1251, 218] width 46 height 14
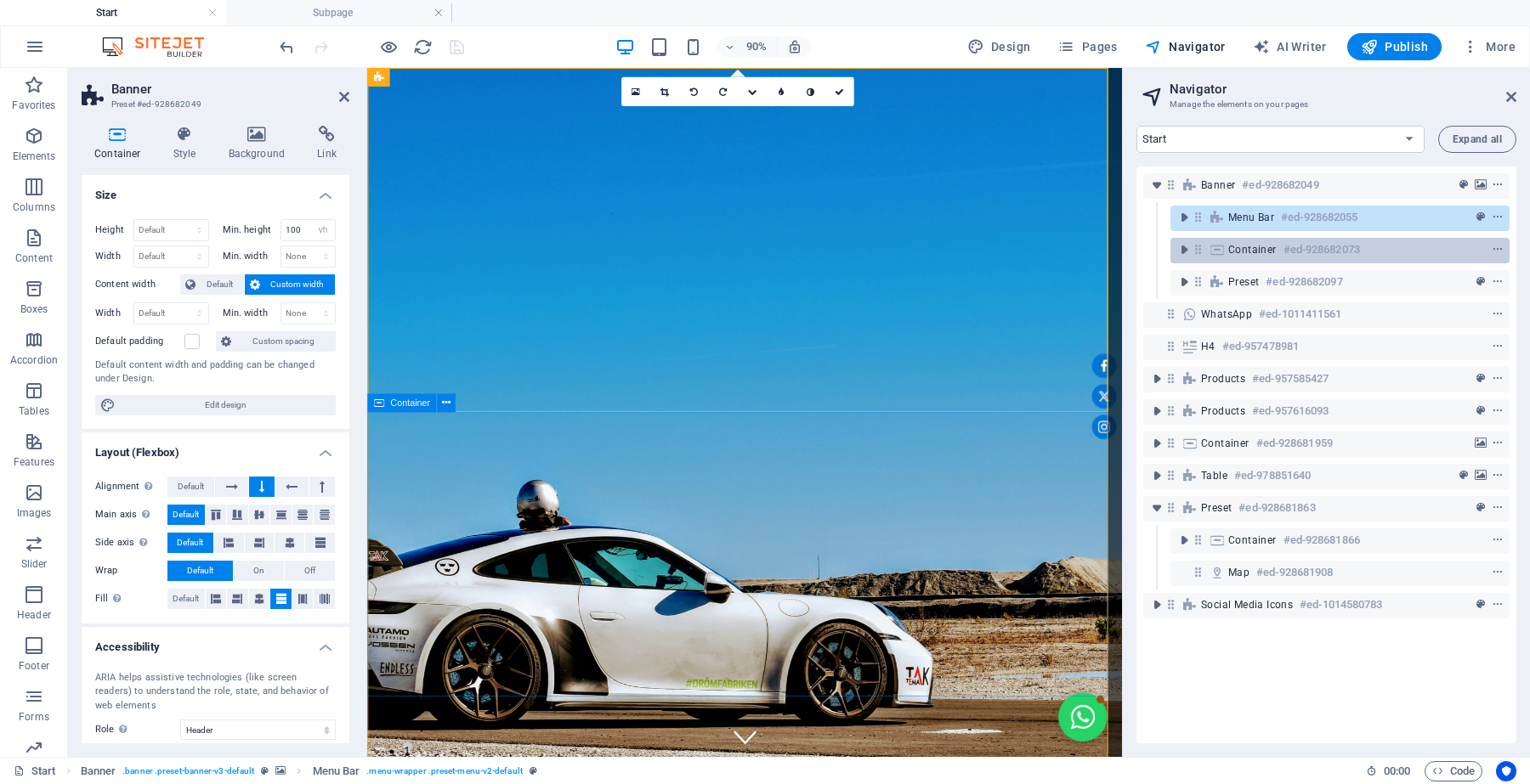
click at [1245, 253] on span "Container" at bounding box center [1252, 250] width 48 height 14
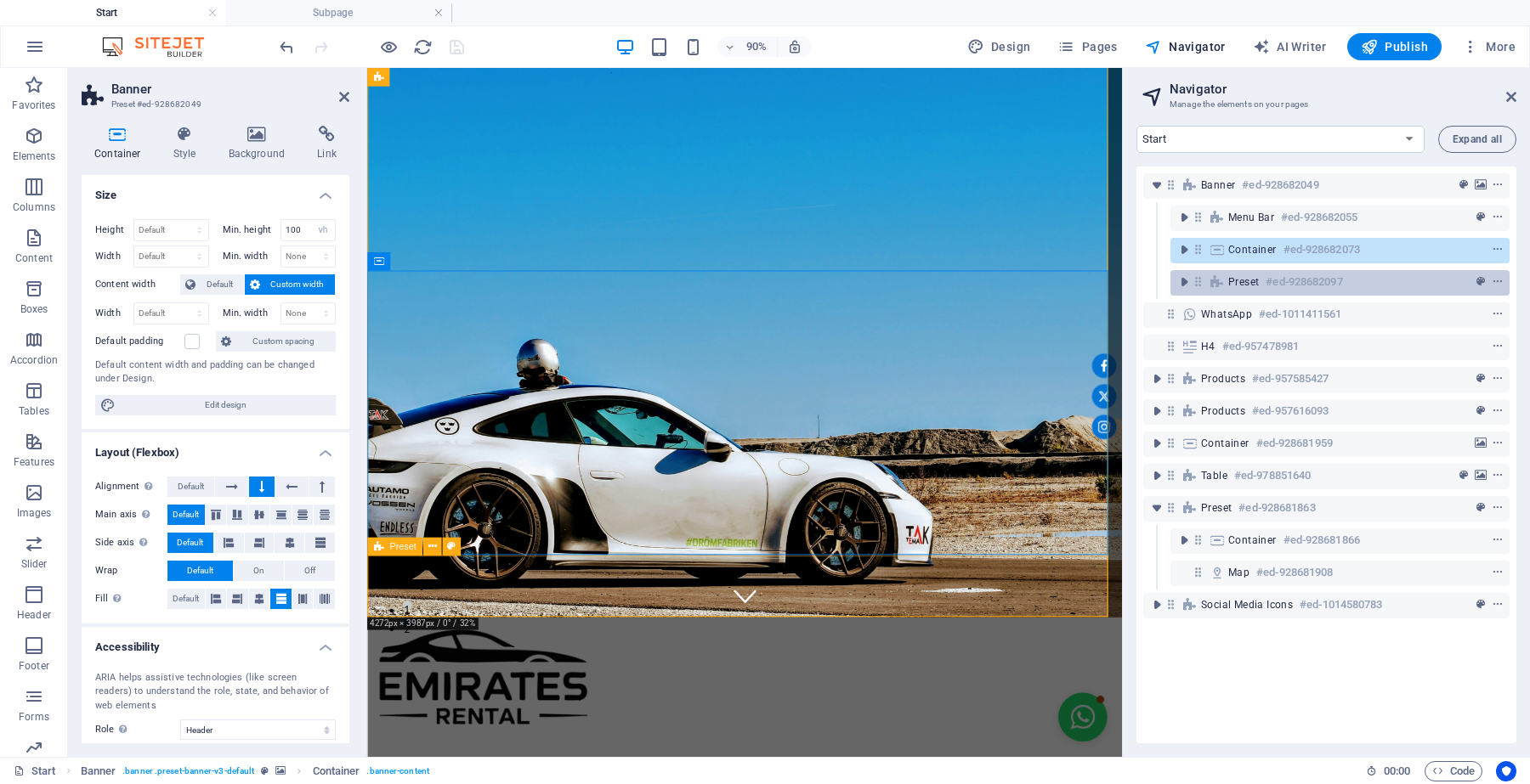
click at [1243, 285] on span "Preset" at bounding box center [1243, 283] width 31 height 14
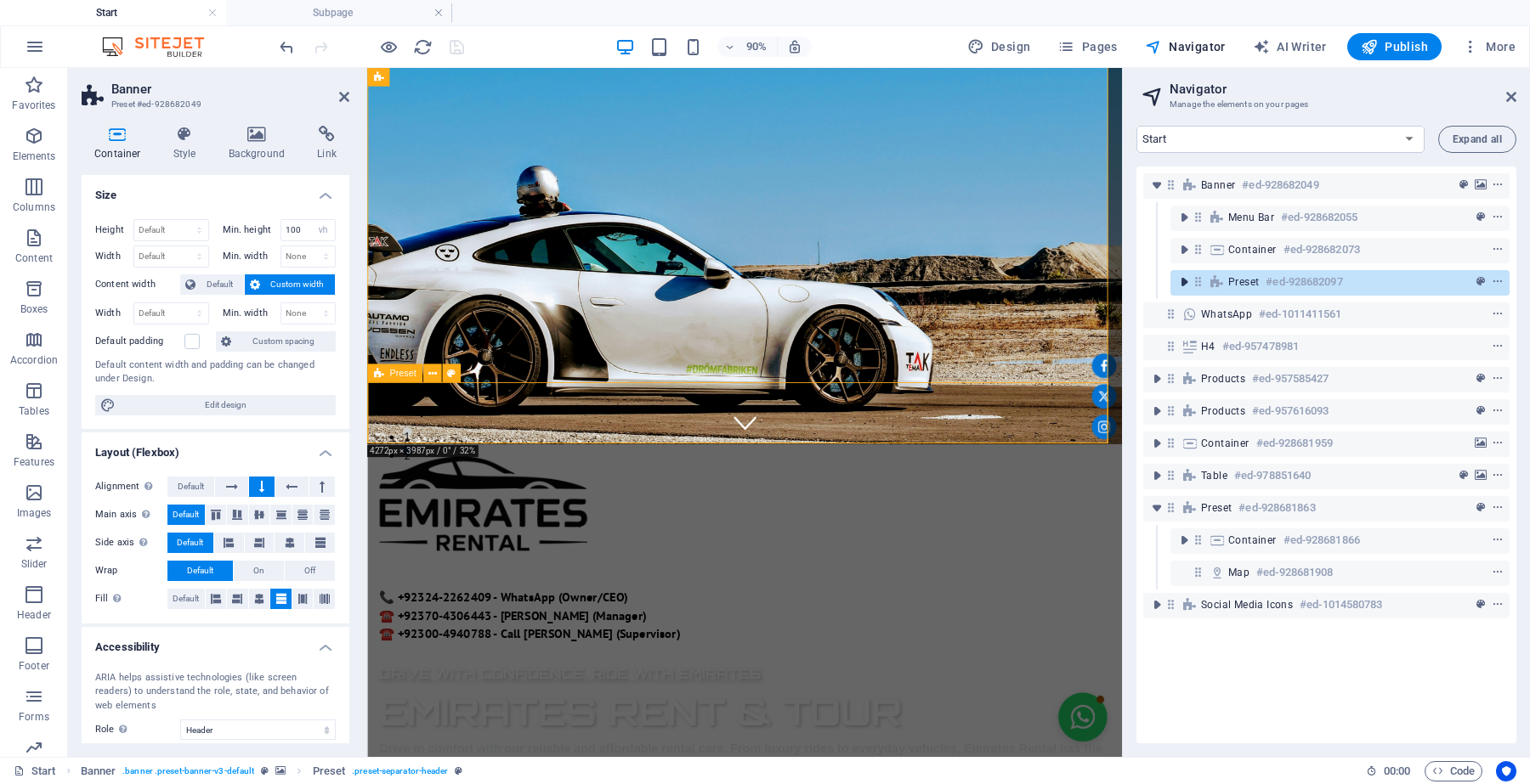
click at [1182, 282] on icon "toggle-expand" at bounding box center [1183, 282] width 17 height 17
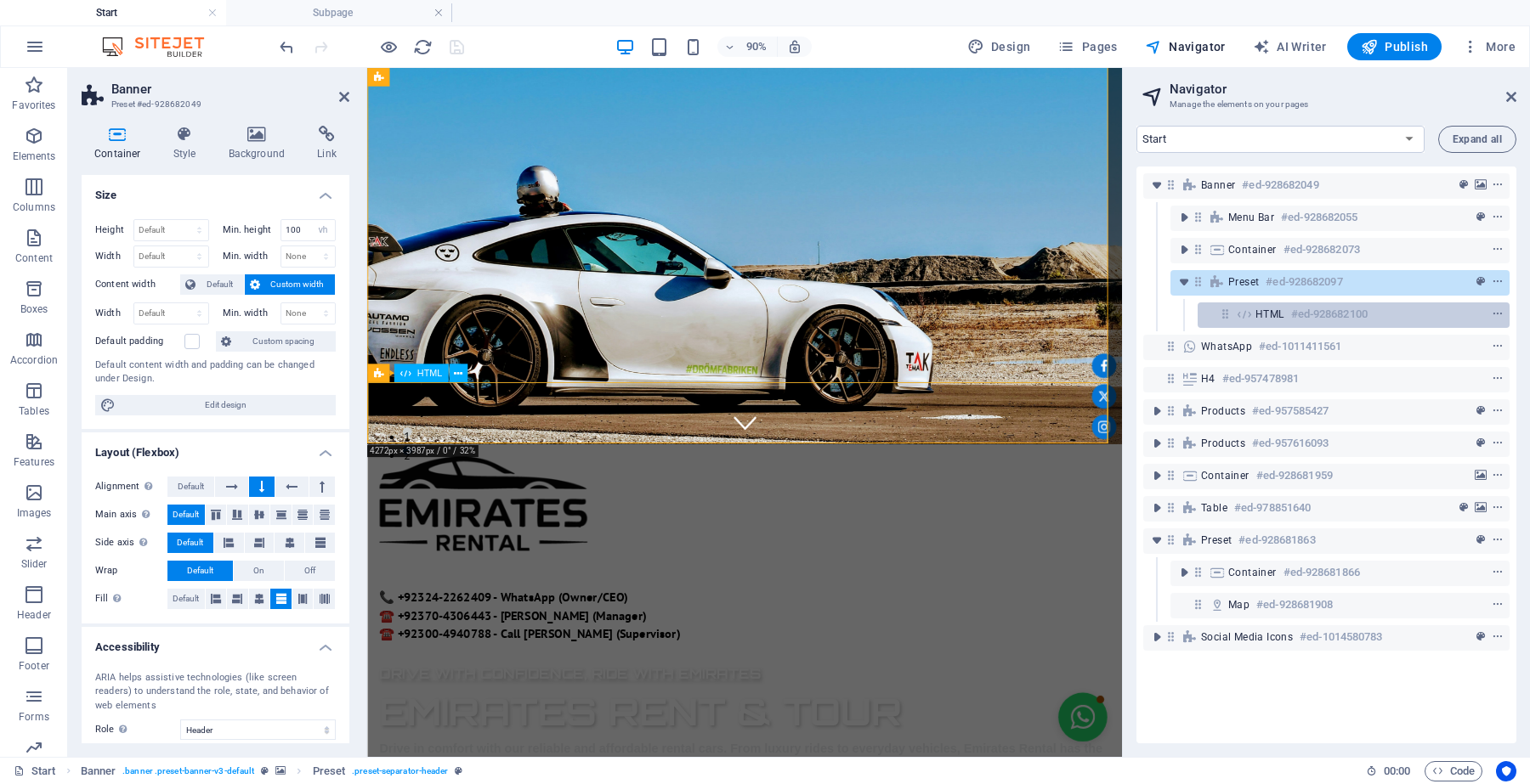
click at [1265, 303] on div "HTML #ed-928682100" at bounding box center [1353, 316] width 312 height 26
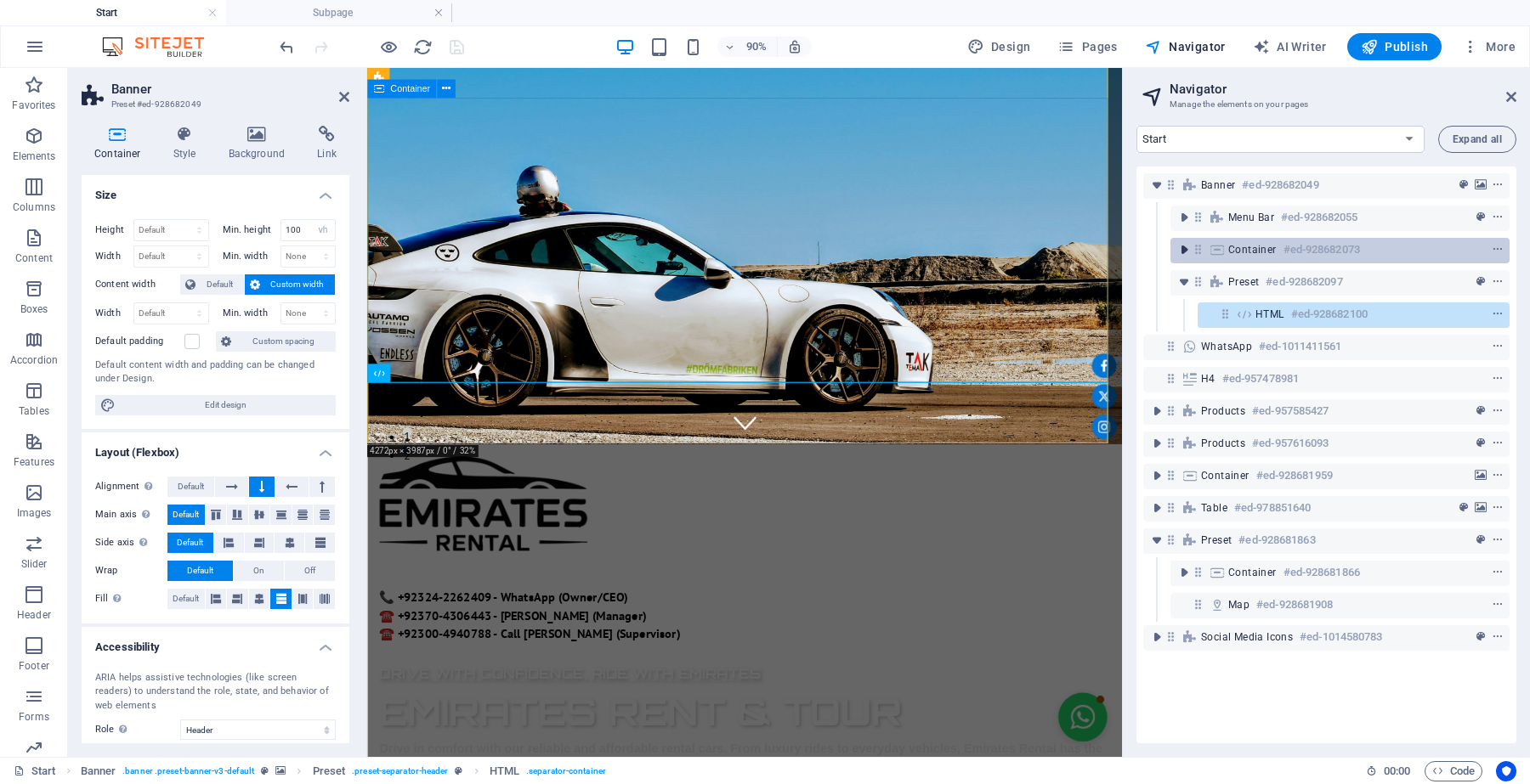
click at [1179, 252] on icon "toggle-expand" at bounding box center [1183, 250] width 17 height 17
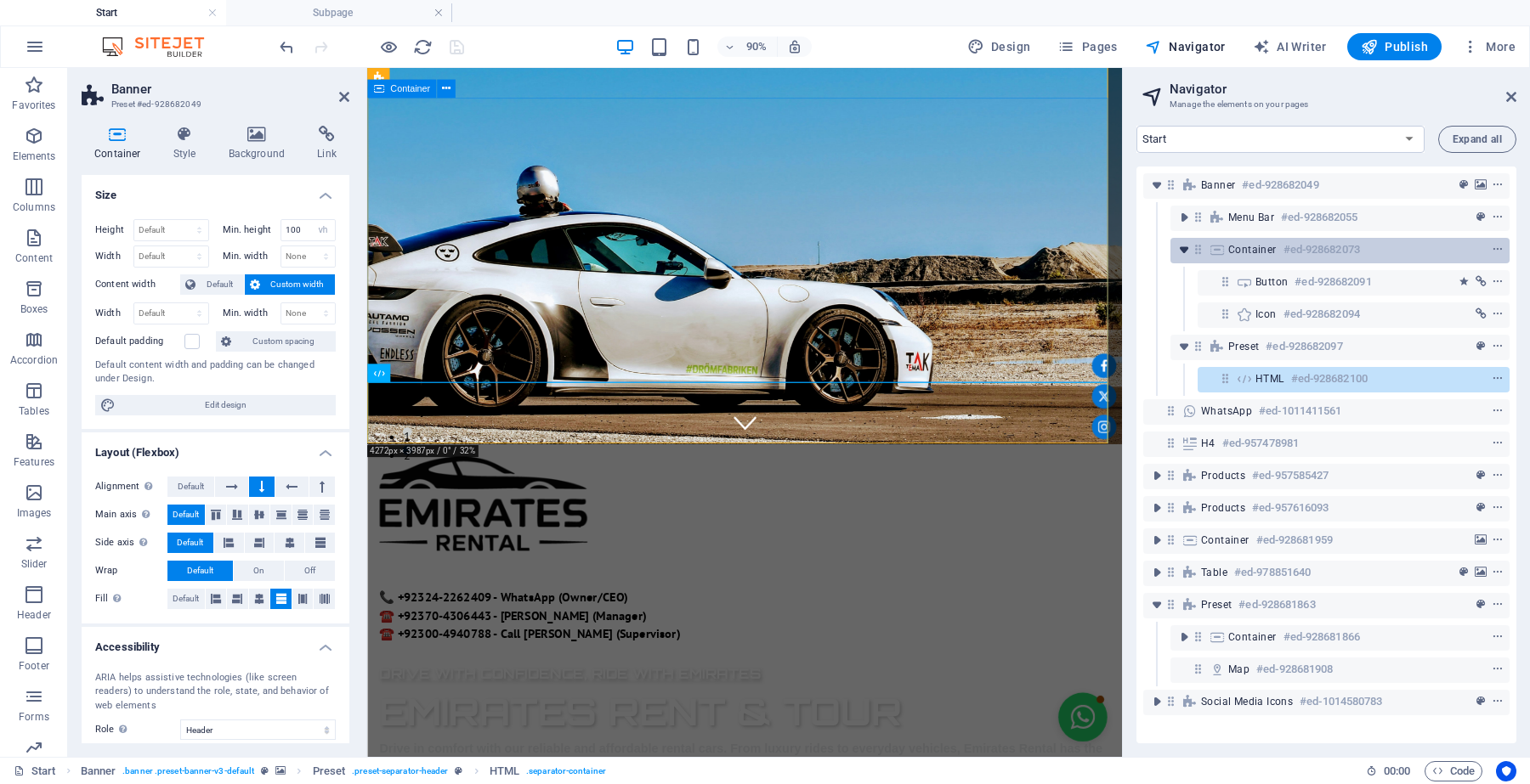
click at [1184, 252] on icon "toggle-expand" at bounding box center [1183, 250] width 17 height 17
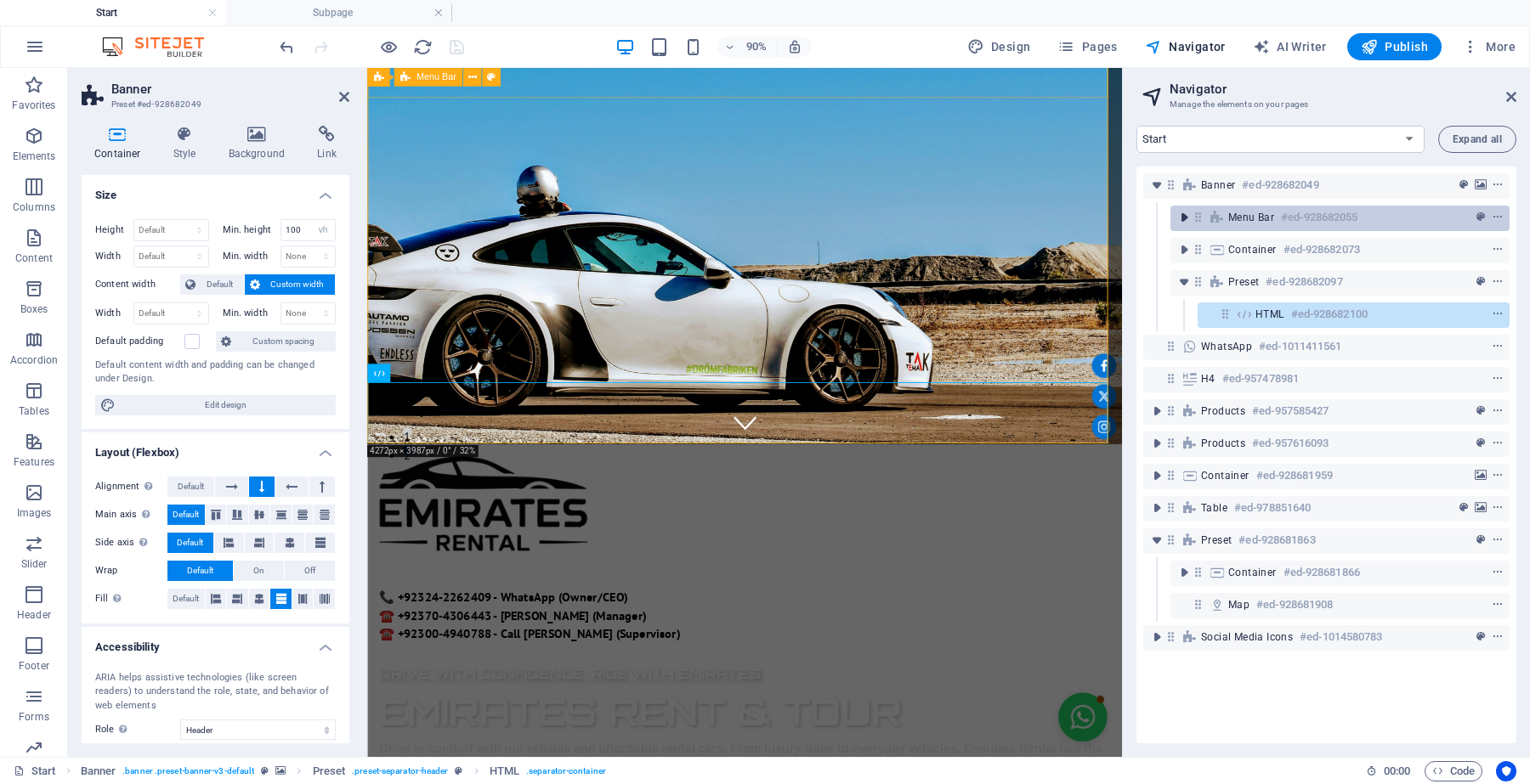
click at [1179, 218] on icon "toggle-expand" at bounding box center [1183, 217] width 17 height 17
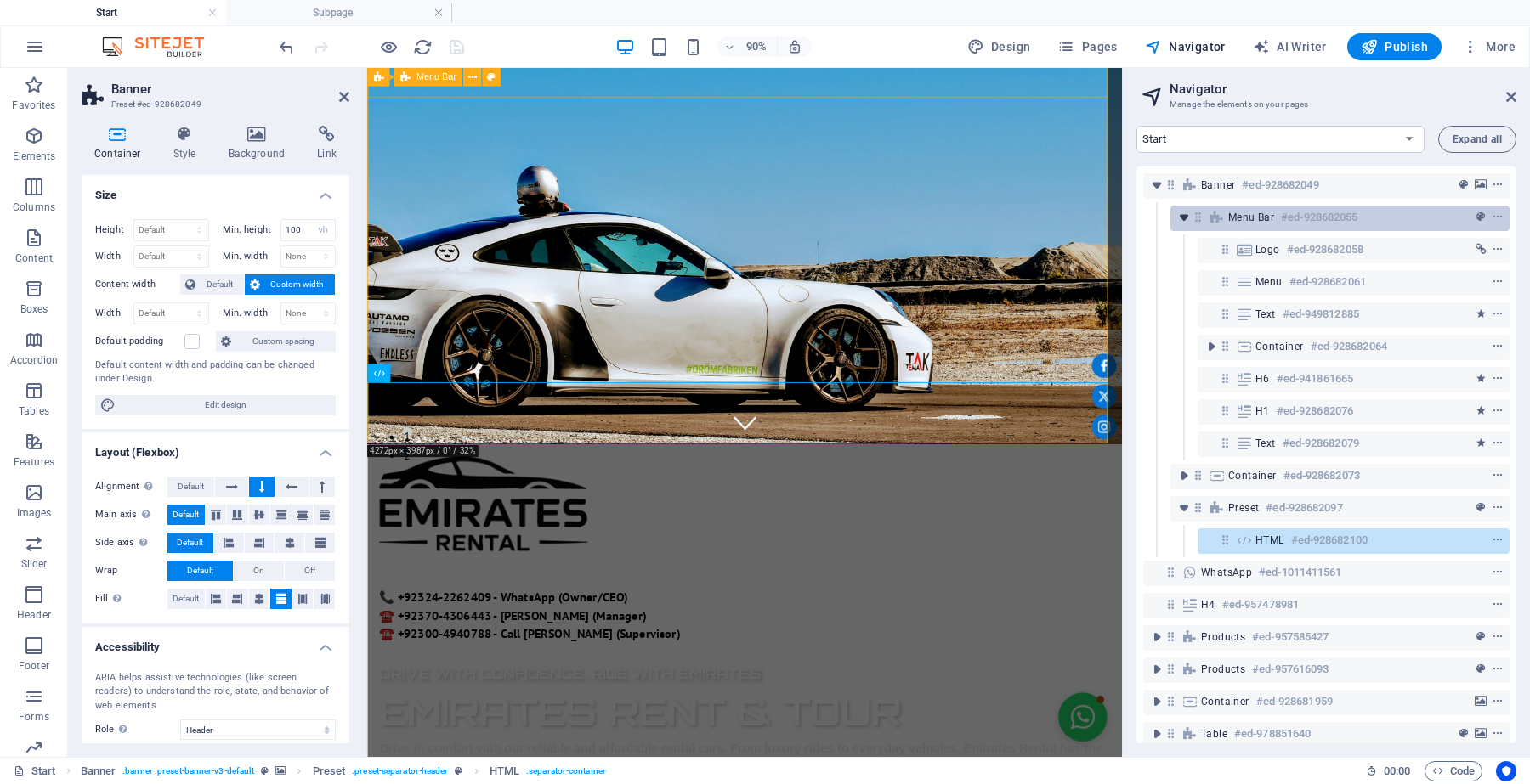
click at [1182, 218] on icon "toggle-expand" at bounding box center [1183, 217] width 17 height 17
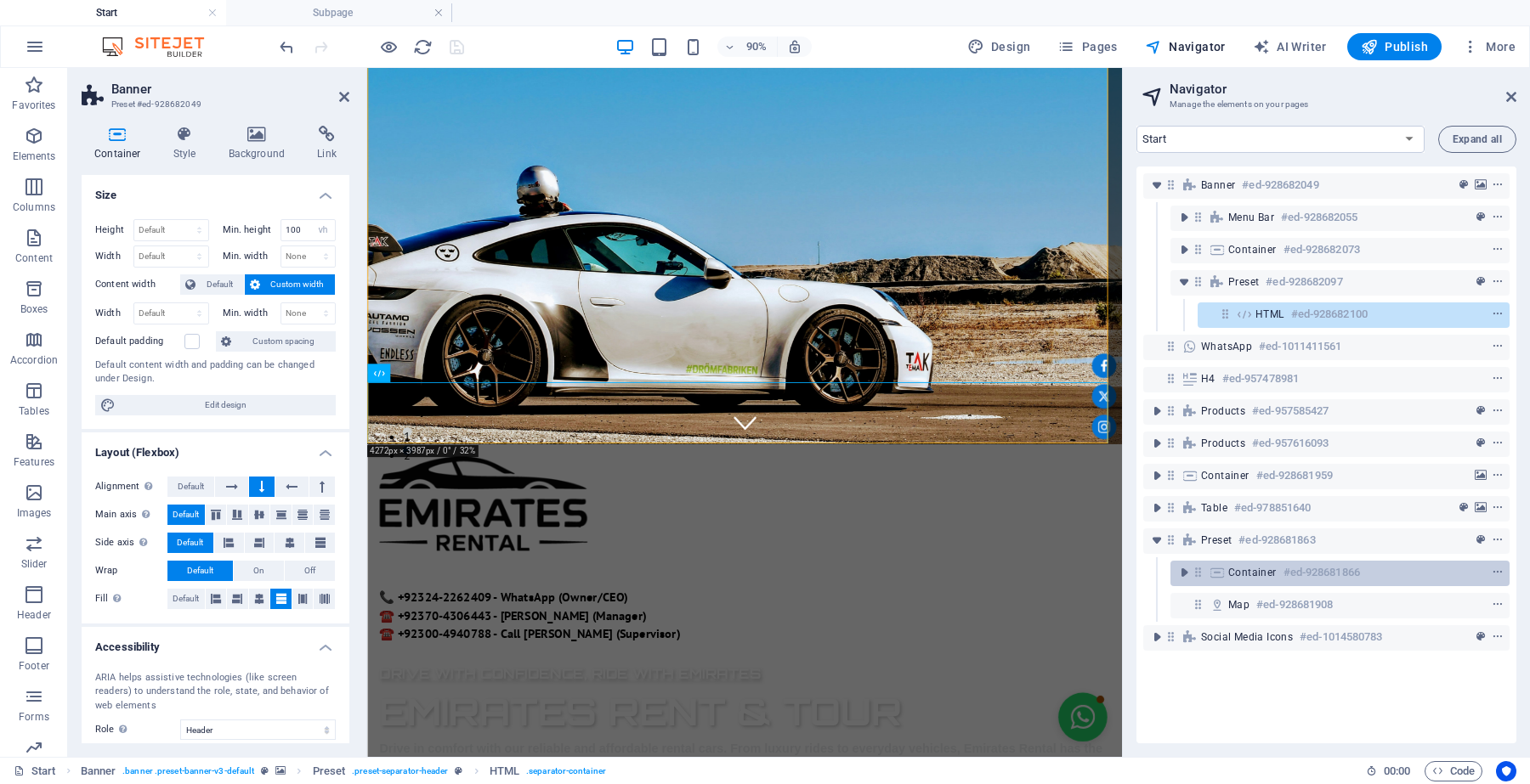
click at [1233, 575] on span "Container" at bounding box center [1252, 572] width 48 height 14
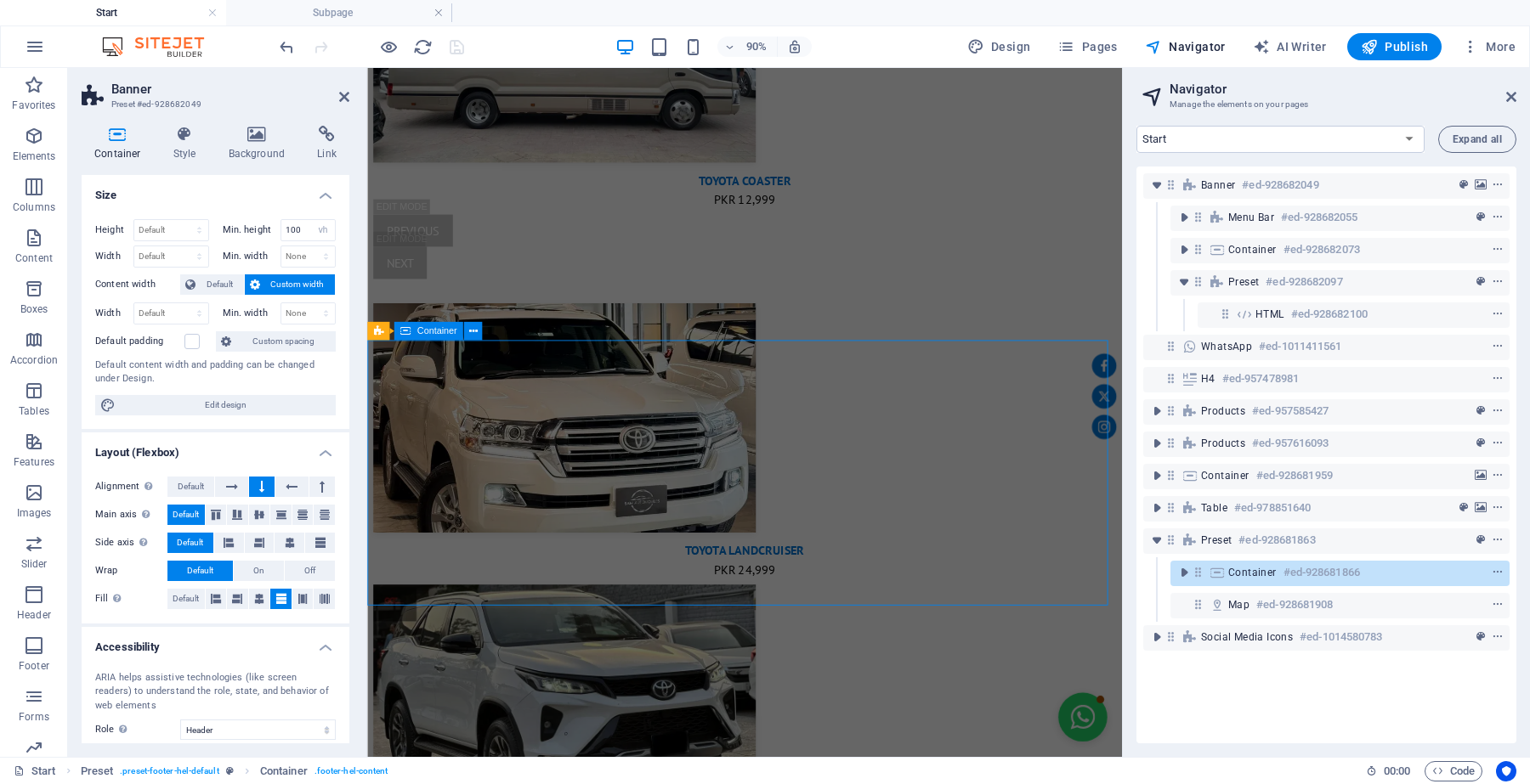
scroll to position [4171, 0]
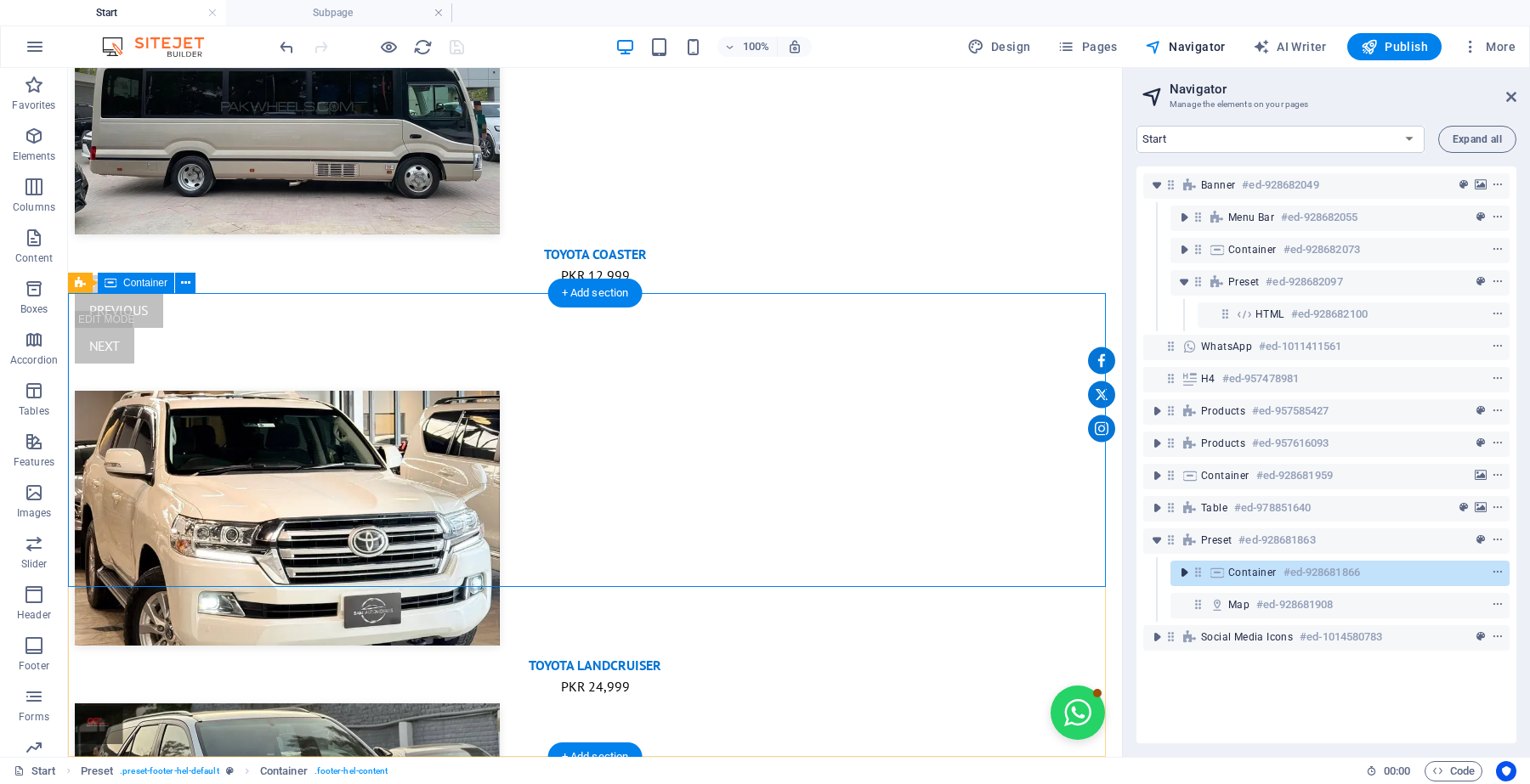
click at [1181, 570] on icon "toggle-expand" at bounding box center [1183, 572] width 17 height 17
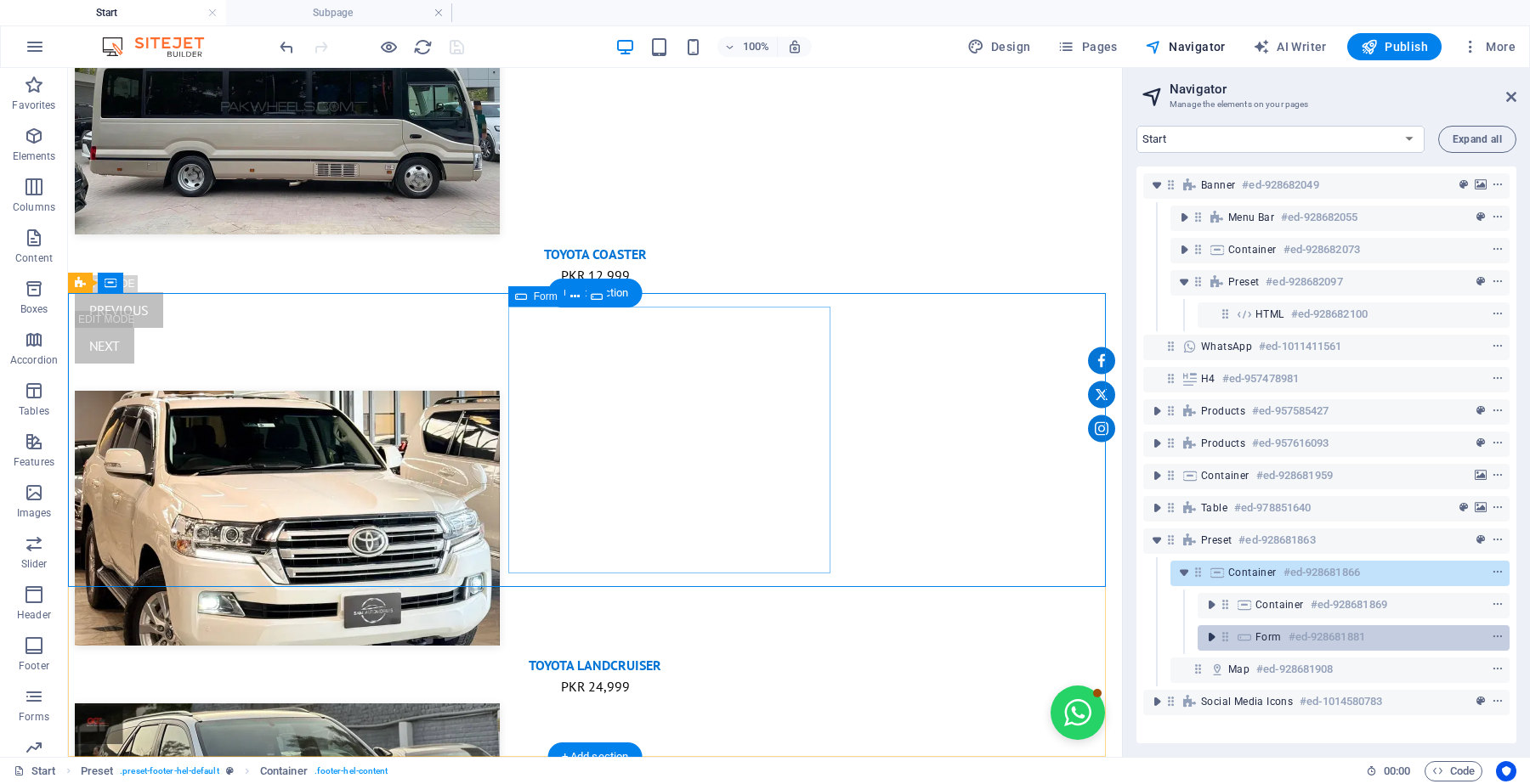
click at [1213, 630] on icon "toggle-expand" at bounding box center [1211, 636] width 17 height 17
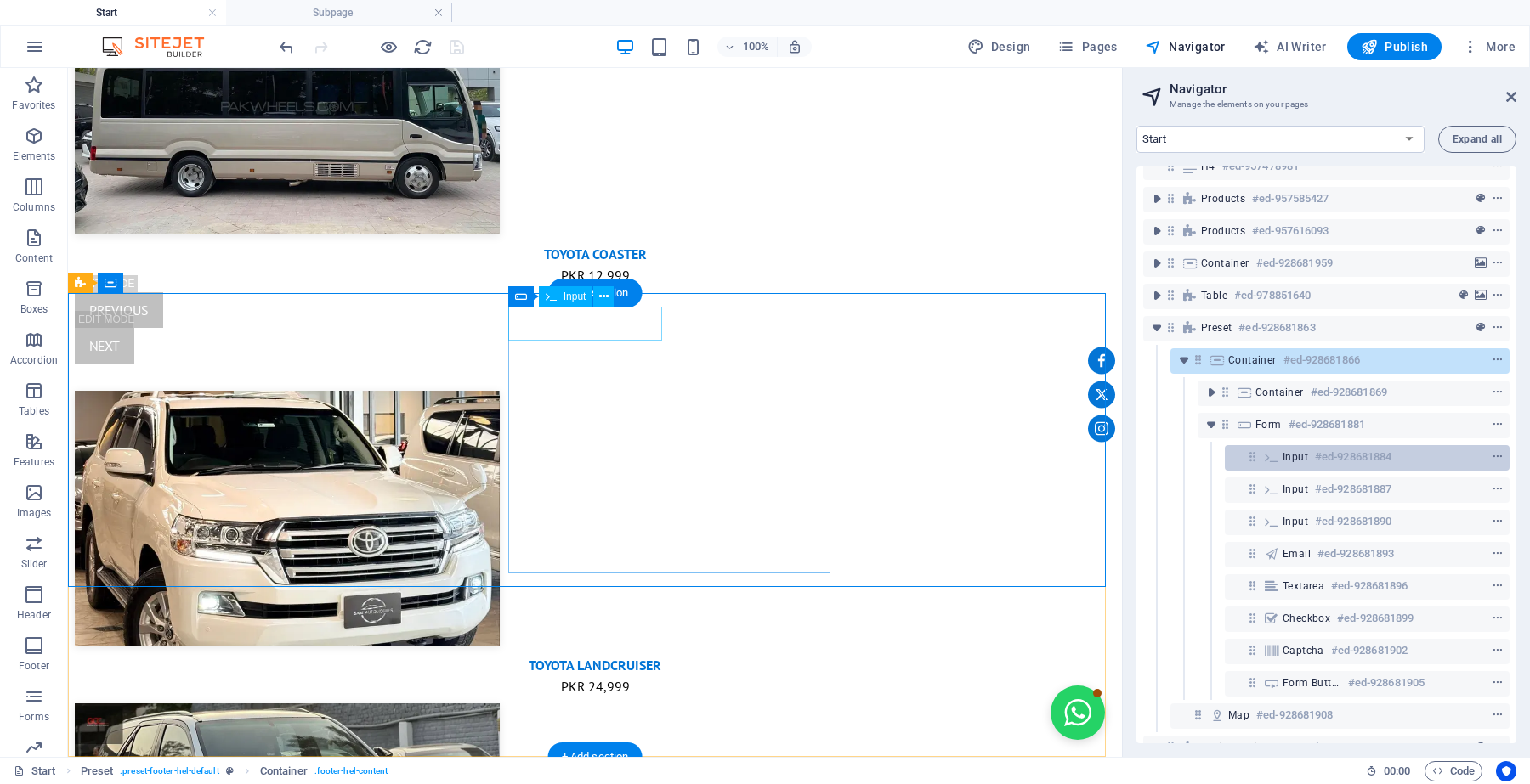
scroll to position [251, 0]
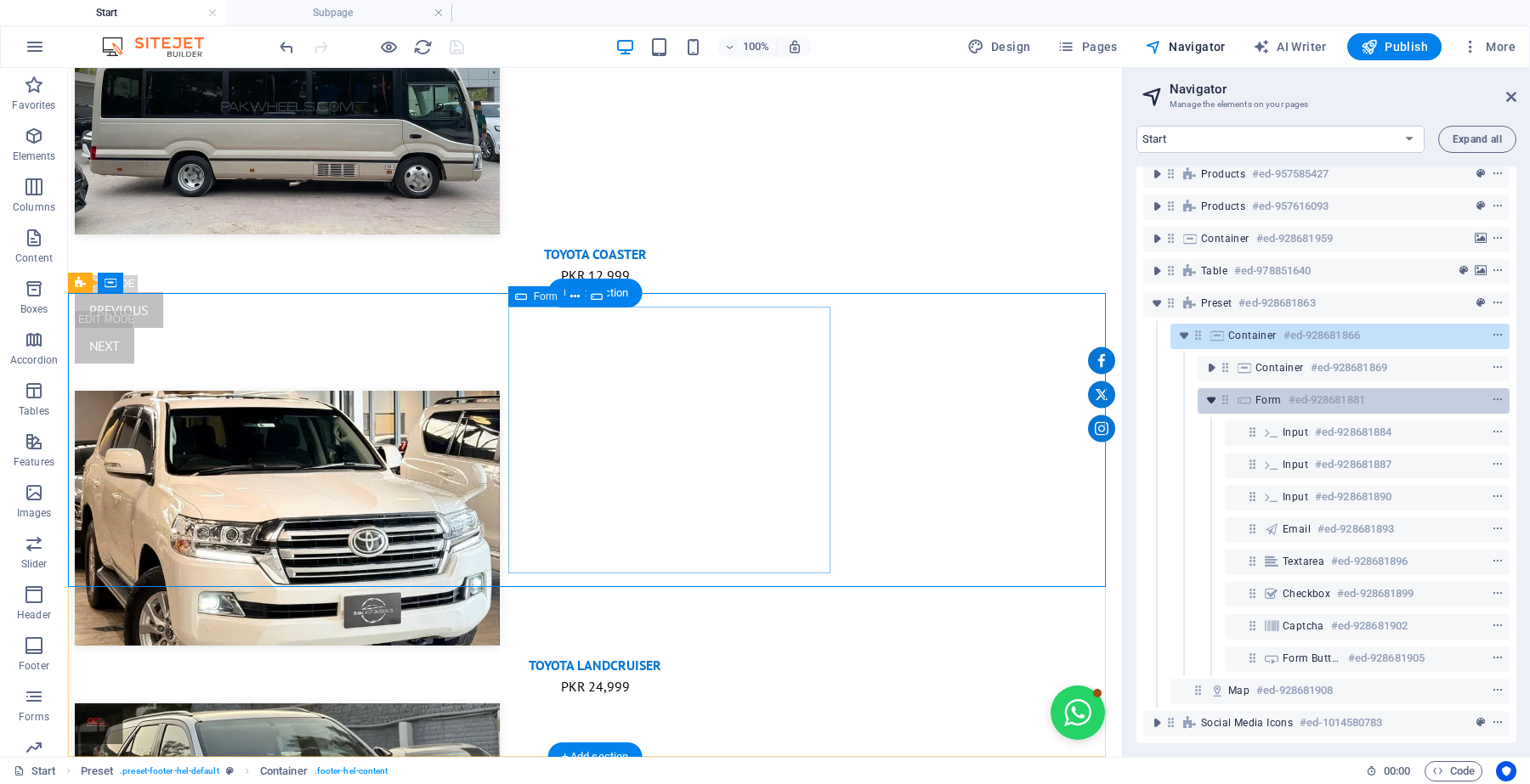
click at [1208, 392] on icon "toggle-expand" at bounding box center [1211, 399] width 17 height 17
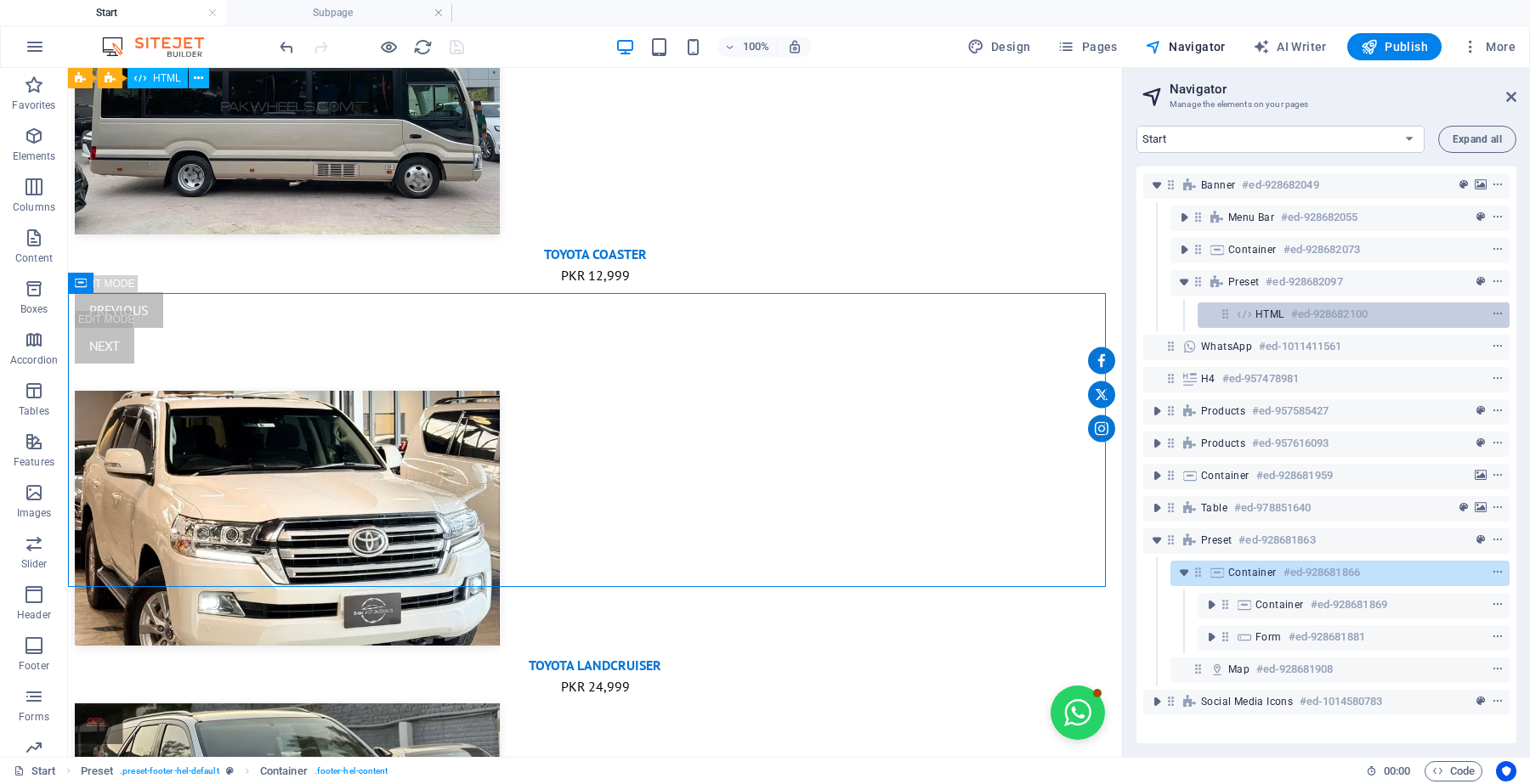
click at [1292, 315] on h6 "#ed-928682100" at bounding box center [1329, 314] width 77 height 20
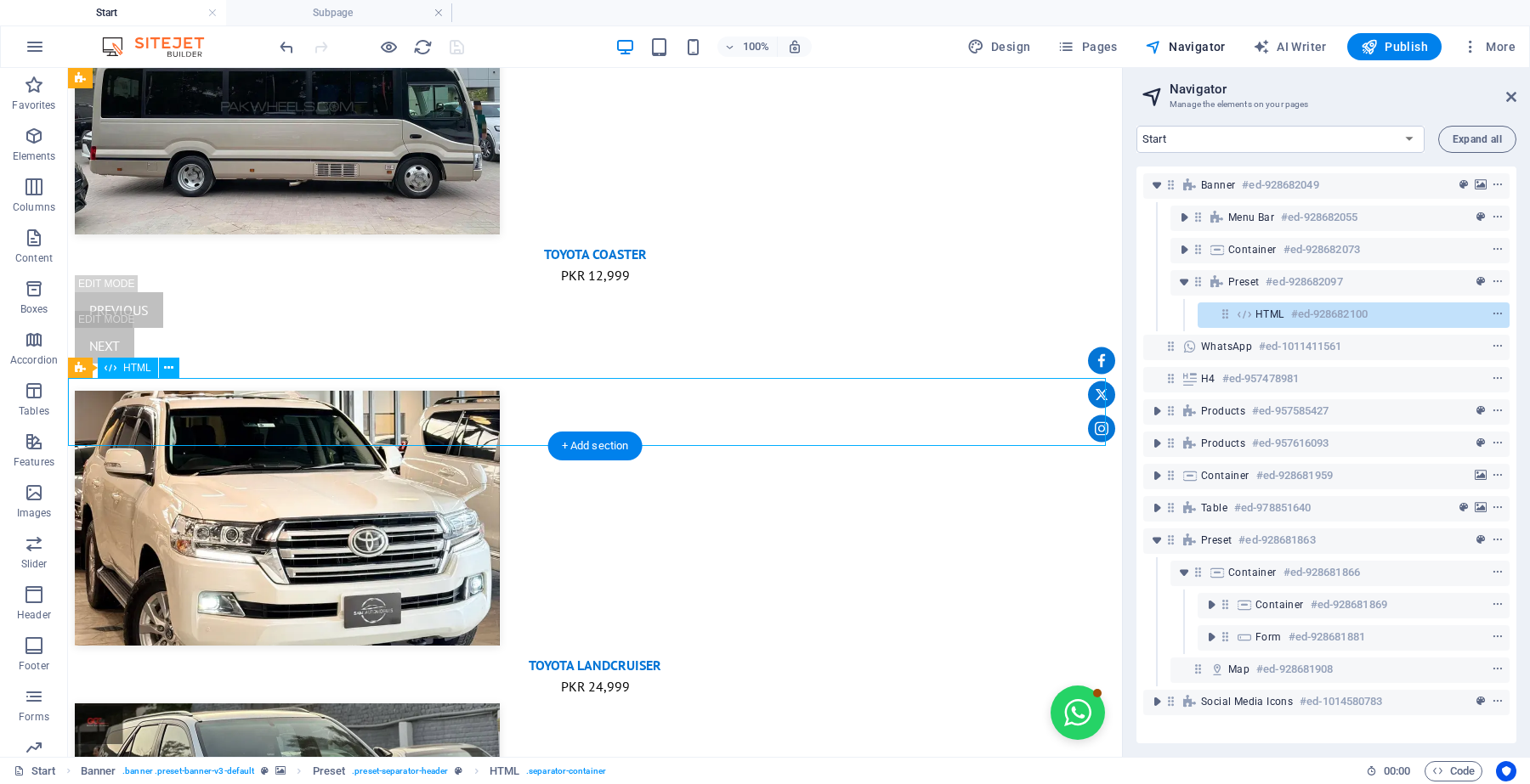
scroll to position [311, 0]
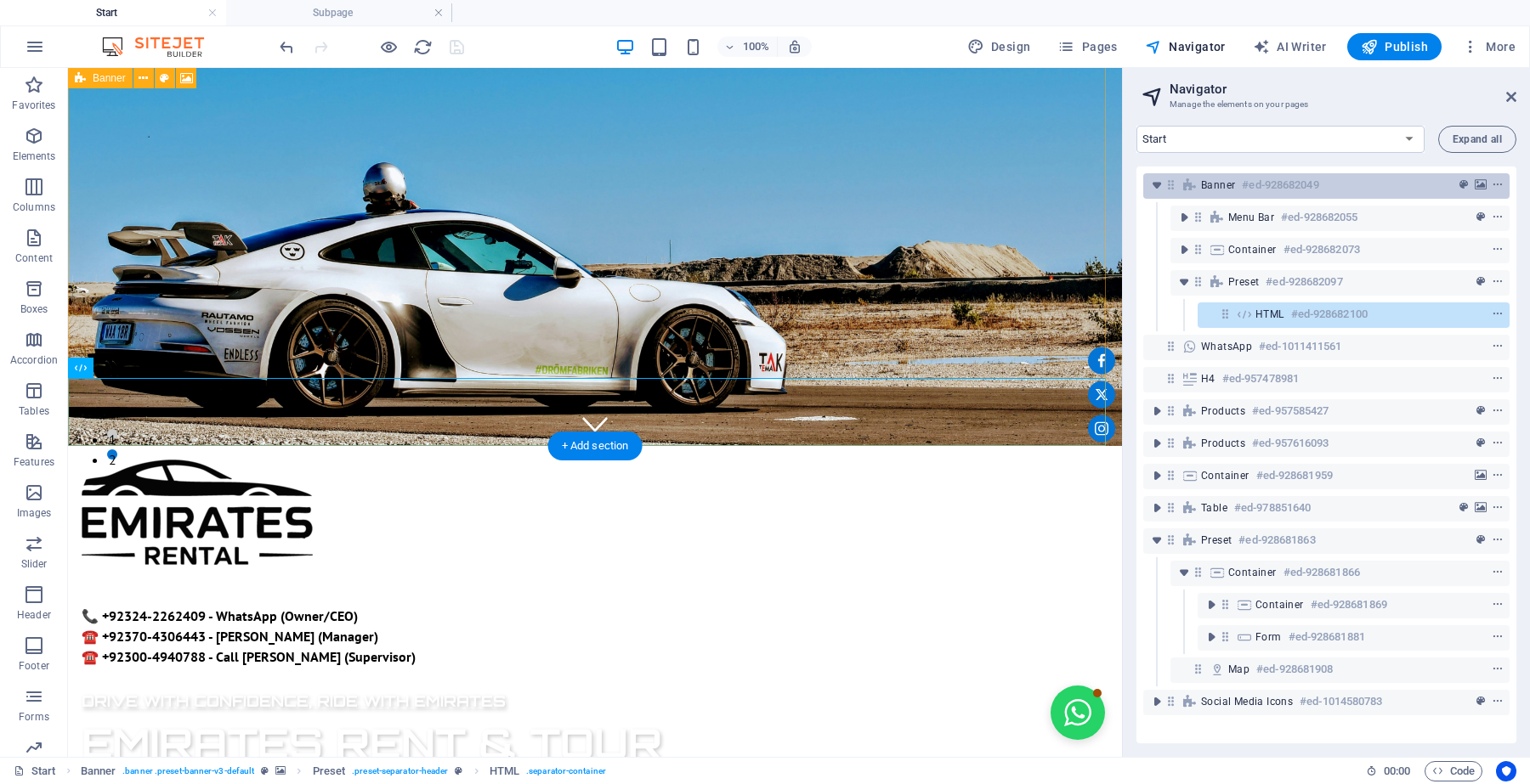
click at [1214, 188] on span "Banner" at bounding box center [1218, 186] width 34 height 14
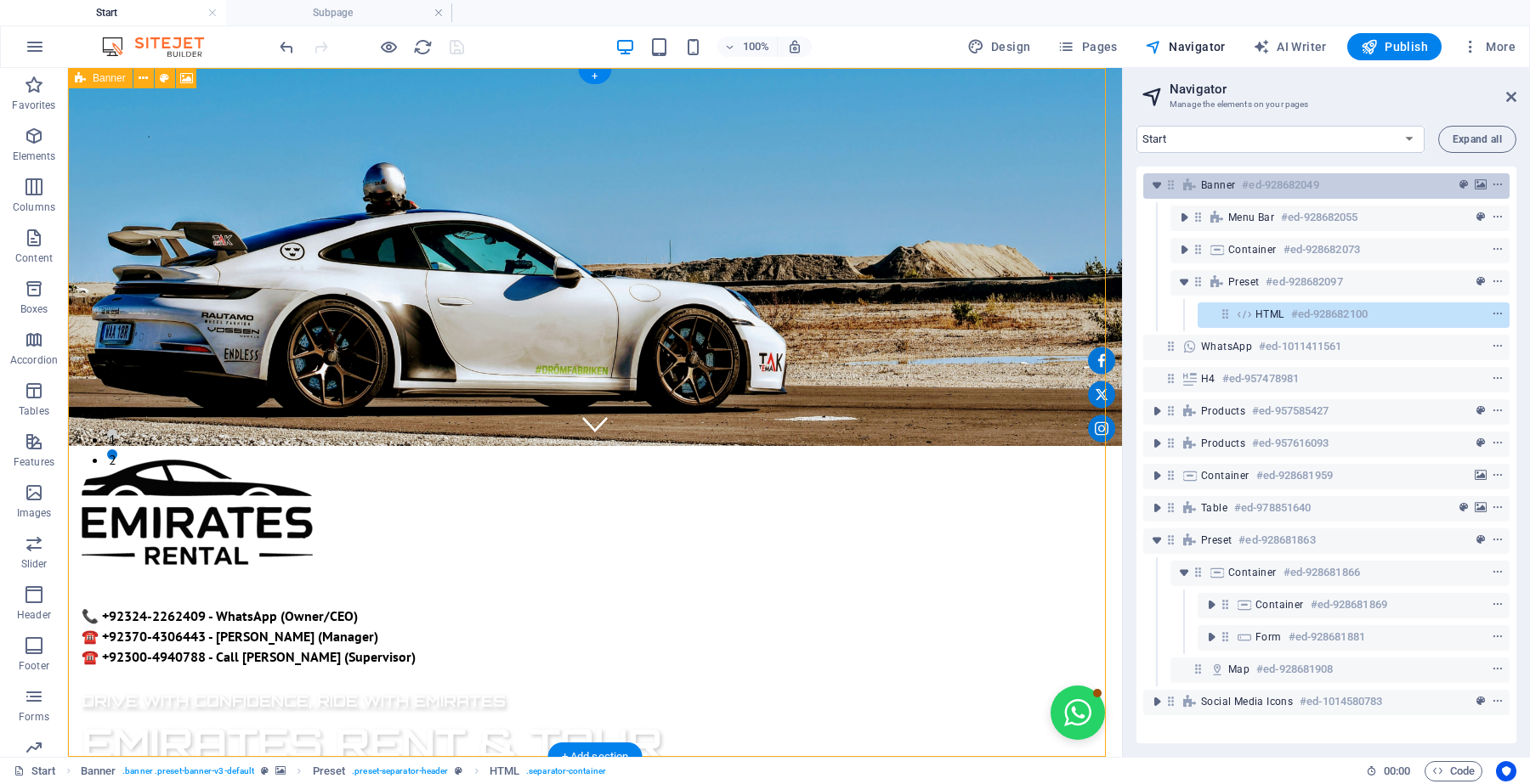
scroll to position [0, 0]
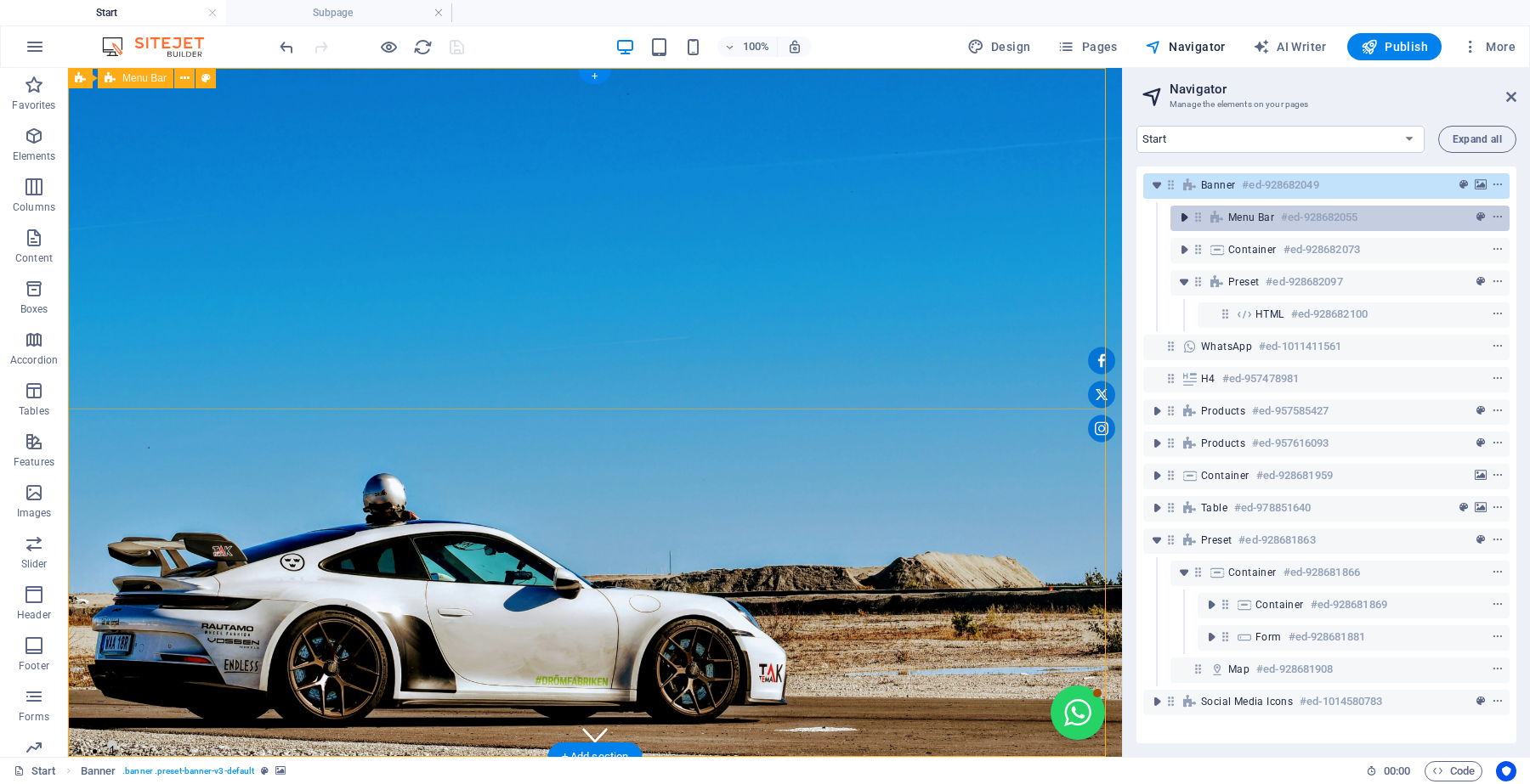
click at [1179, 214] on icon "toggle-expand" at bounding box center [1183, 217] width 17 height 17
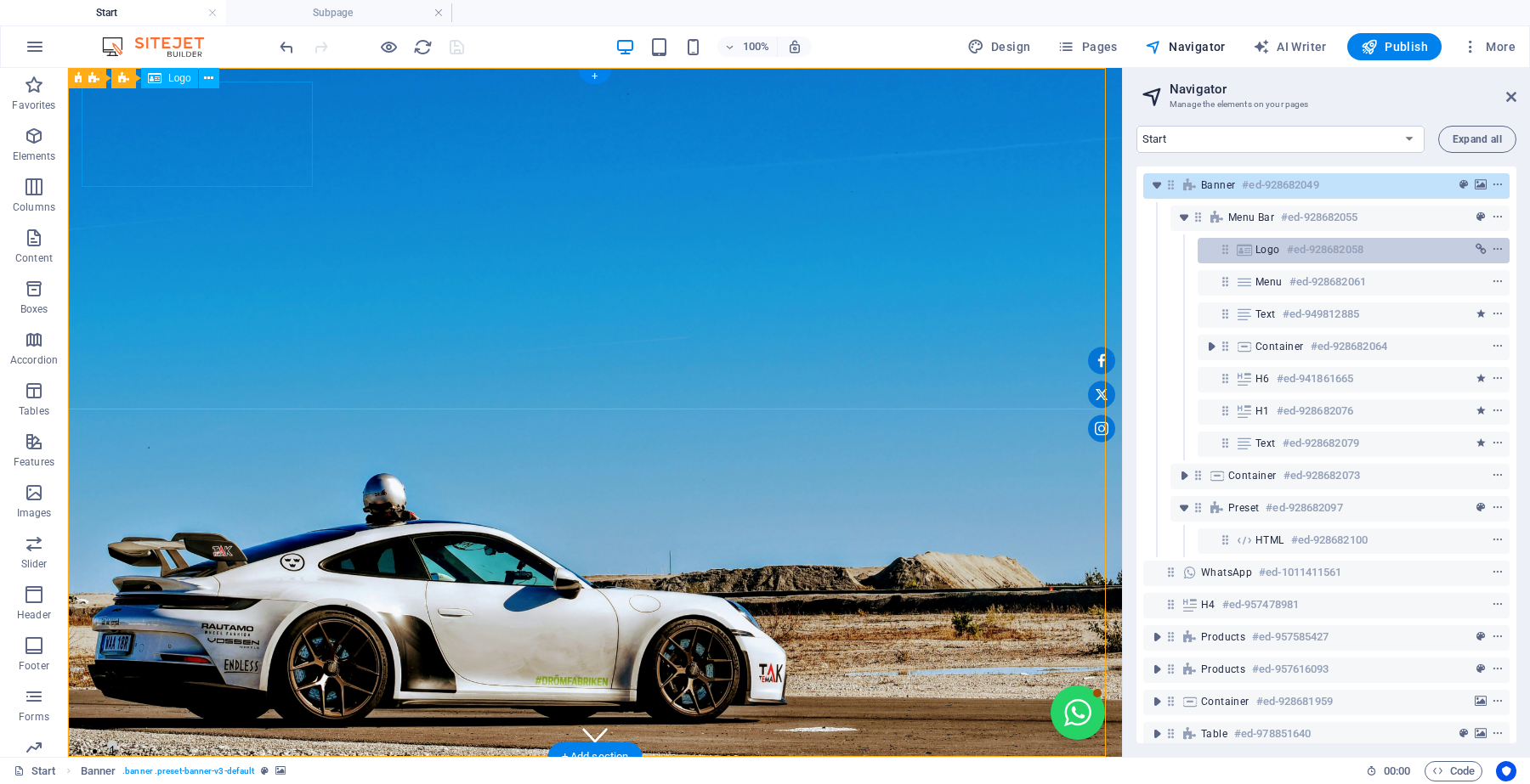
click at [1273, 249] on span "Logo" at bounding box center [1267, 250] width 25 height 14
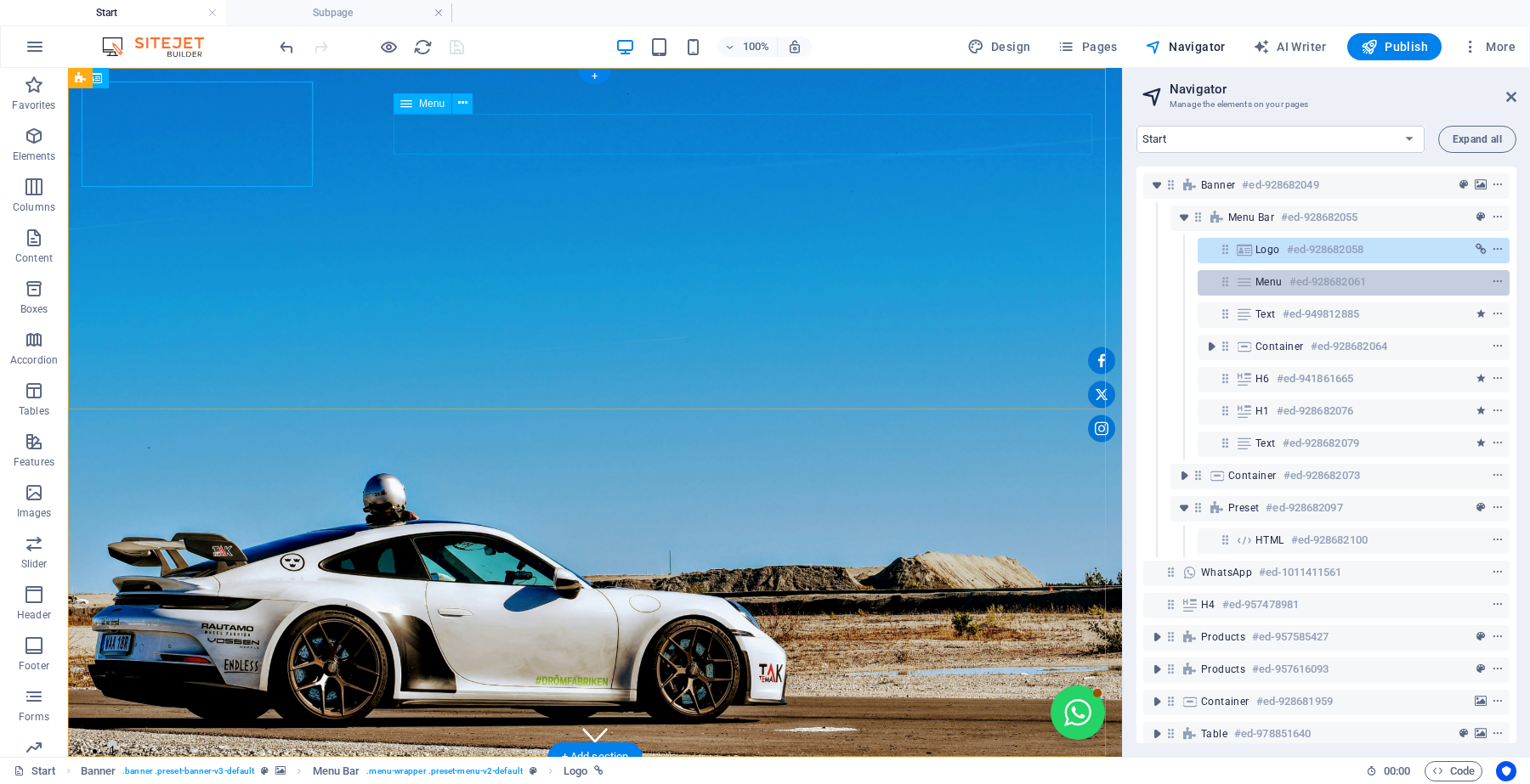
click at [1273, 278] on span "Menu" at bounding box center [1268, 283] width 27 height 14
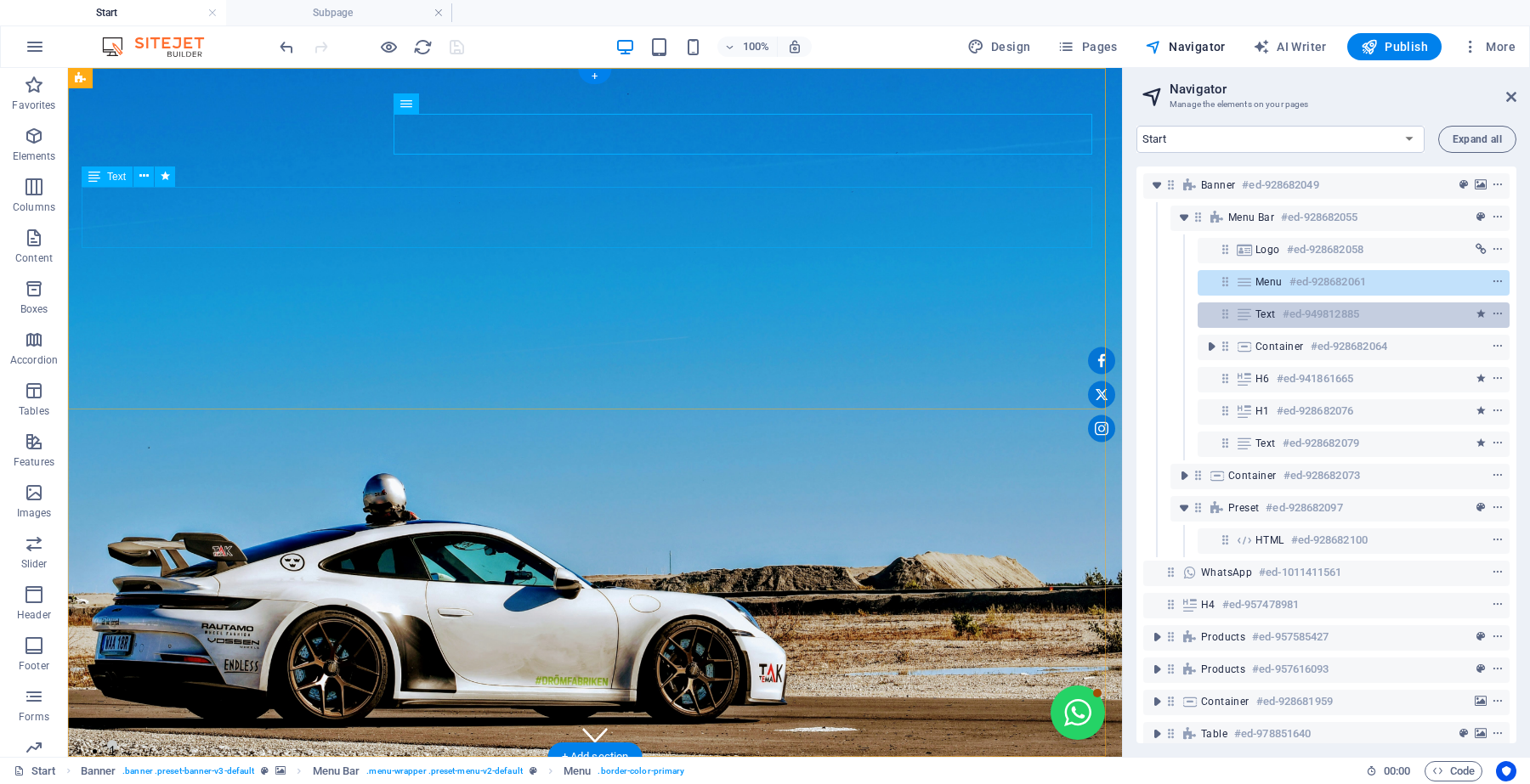
click at [1273, 304] on div "Text #ed-949812885" at bounding box center [1339, 314] width 169 height 20
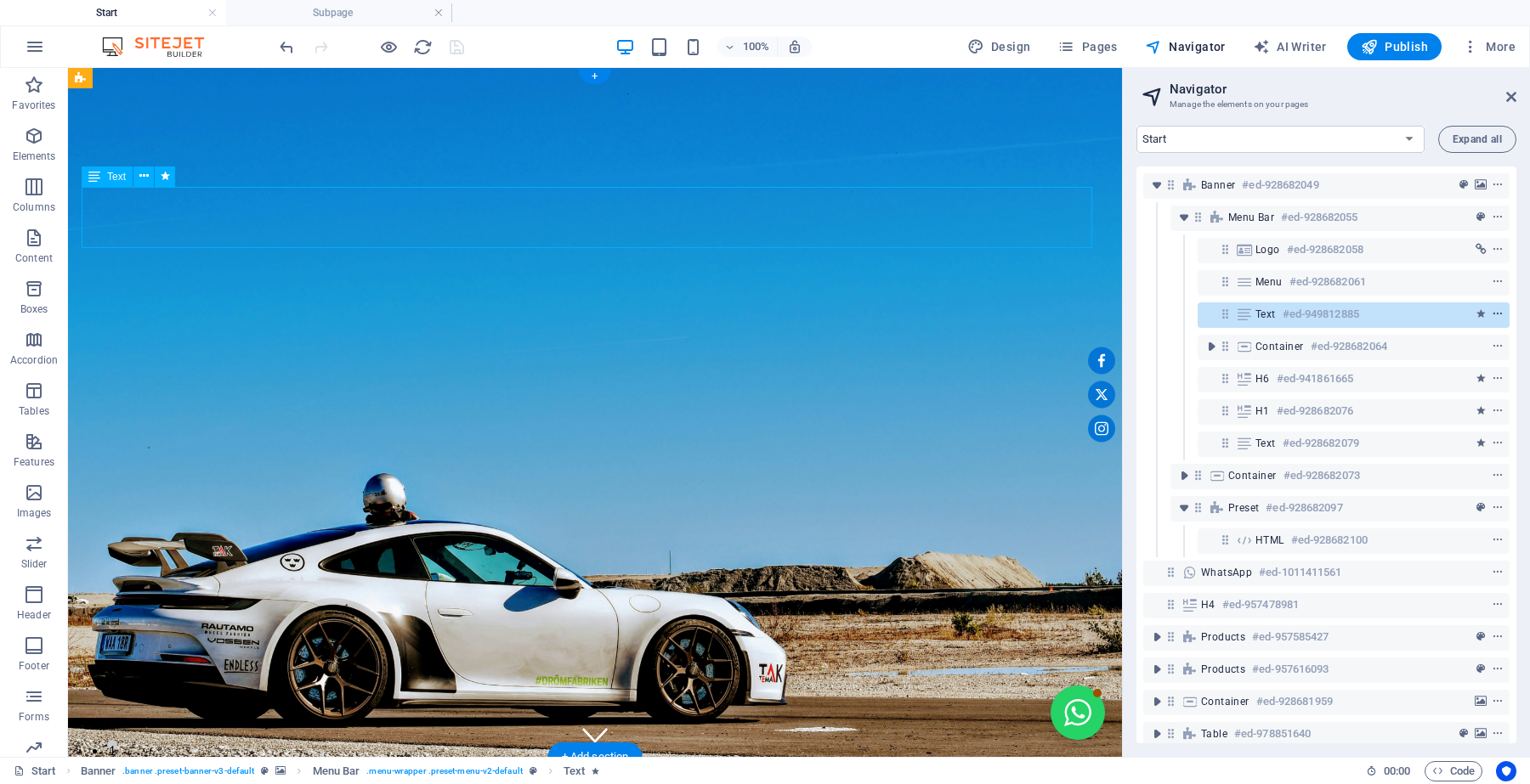
click at [1496, 313] on icon "context-menu" at bounding box center [1498, 315] width 12 height 12
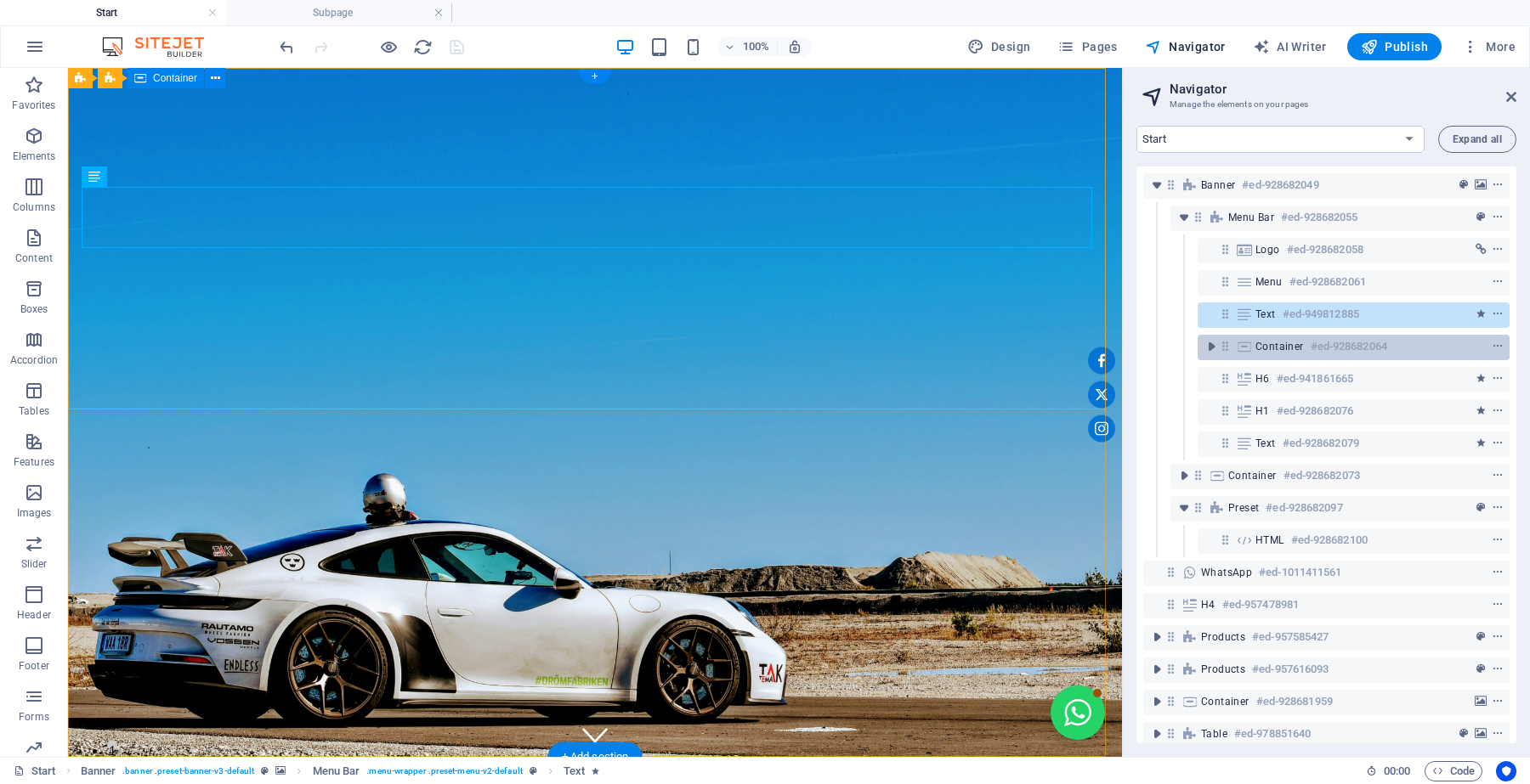
click at [1262, 340] on span "Container" at bounding box center [1279, 347] width 48 height 14
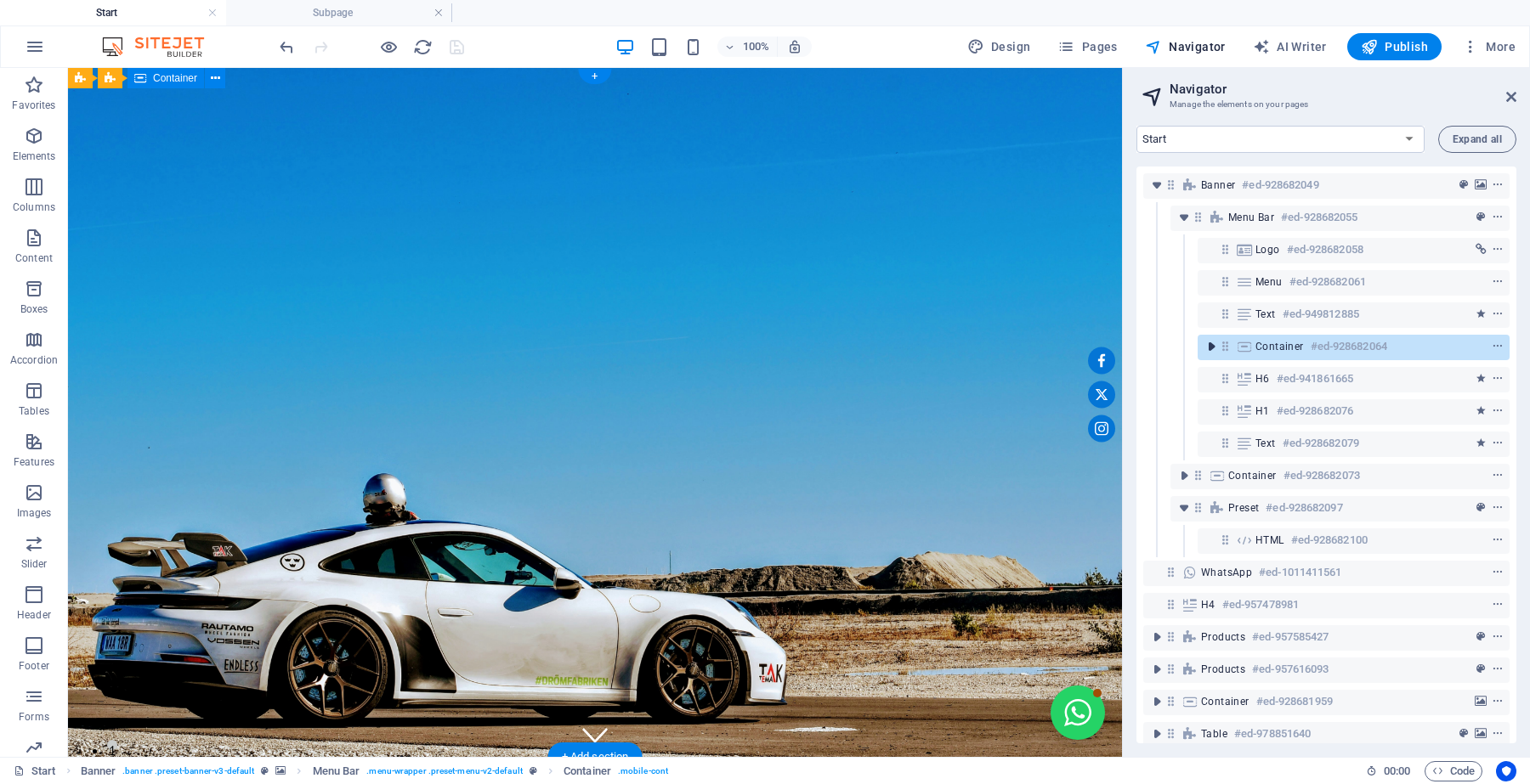
click at [1213, 350] on icon "toggle-expand" at bounding box center [1211, 347] width 17 height 17
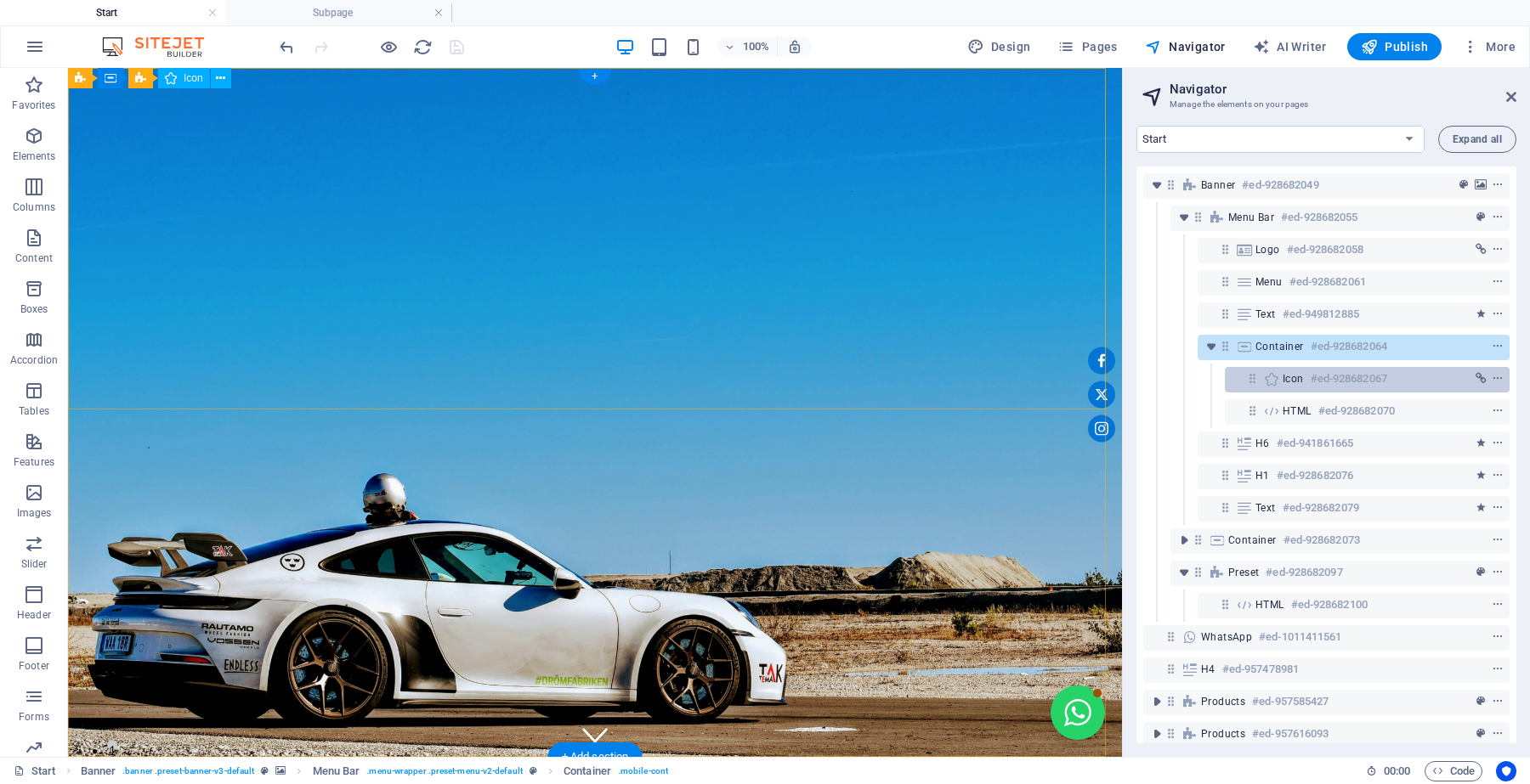
click at [1298, 379] on span "Icon" at bounding box center [1292, 380] width 21 height 14
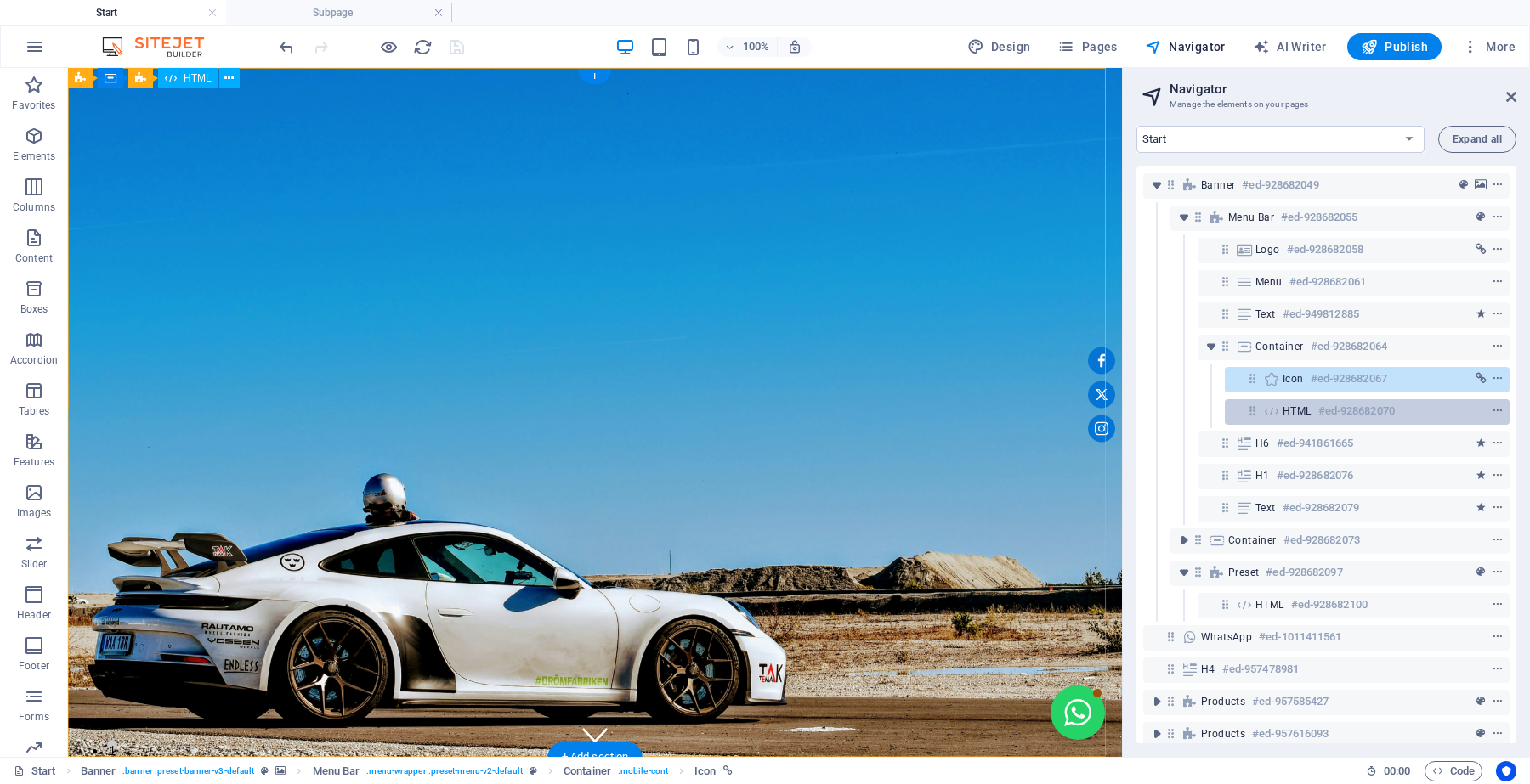
click at [1320, 412] on h6 "#ed-928682070" at bounding box center [1356, 410] width 77 height 20
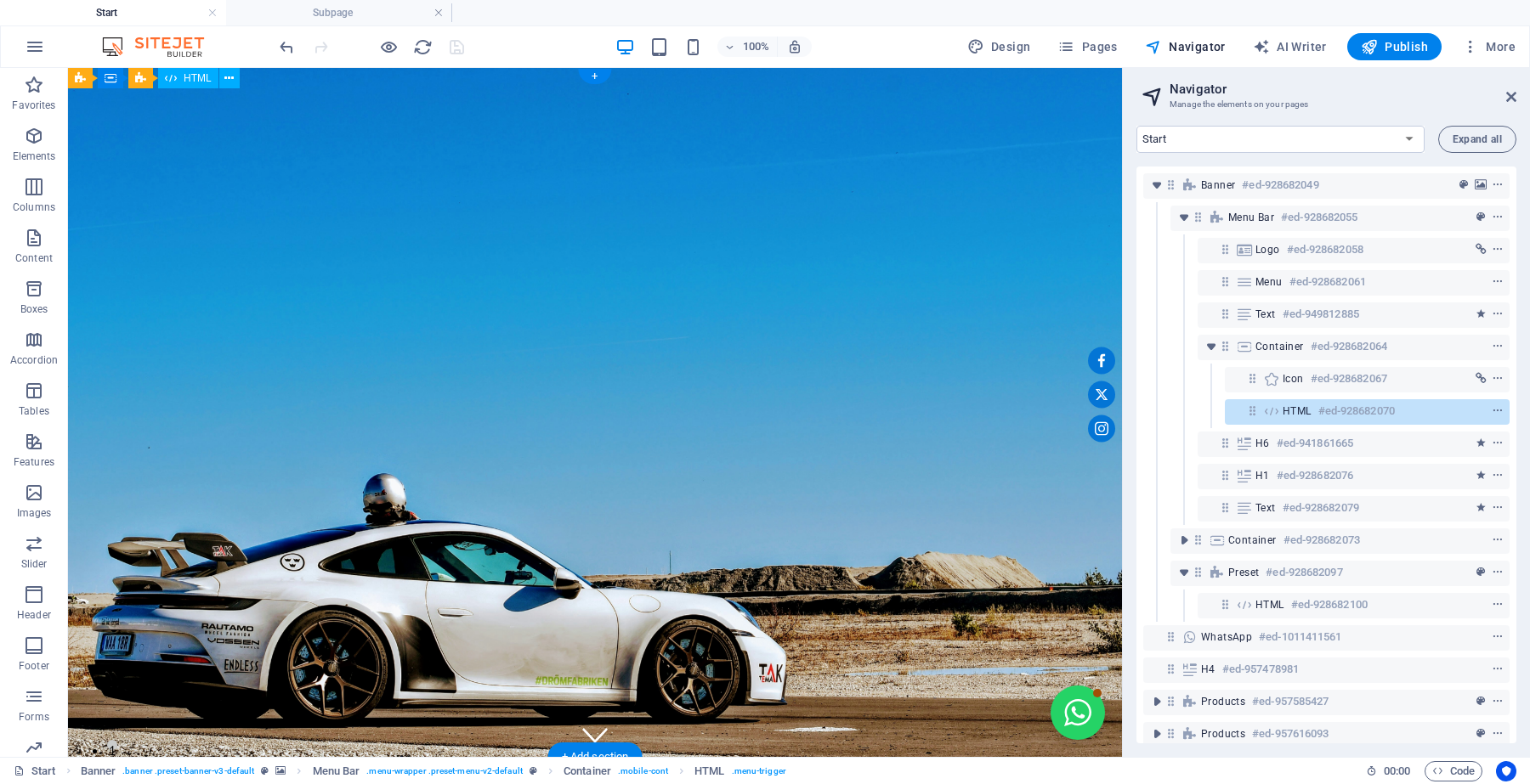
click at [1320, 412] on h6 "#ed-928682070" at bounding box center [1356, 410] width 77 height 20
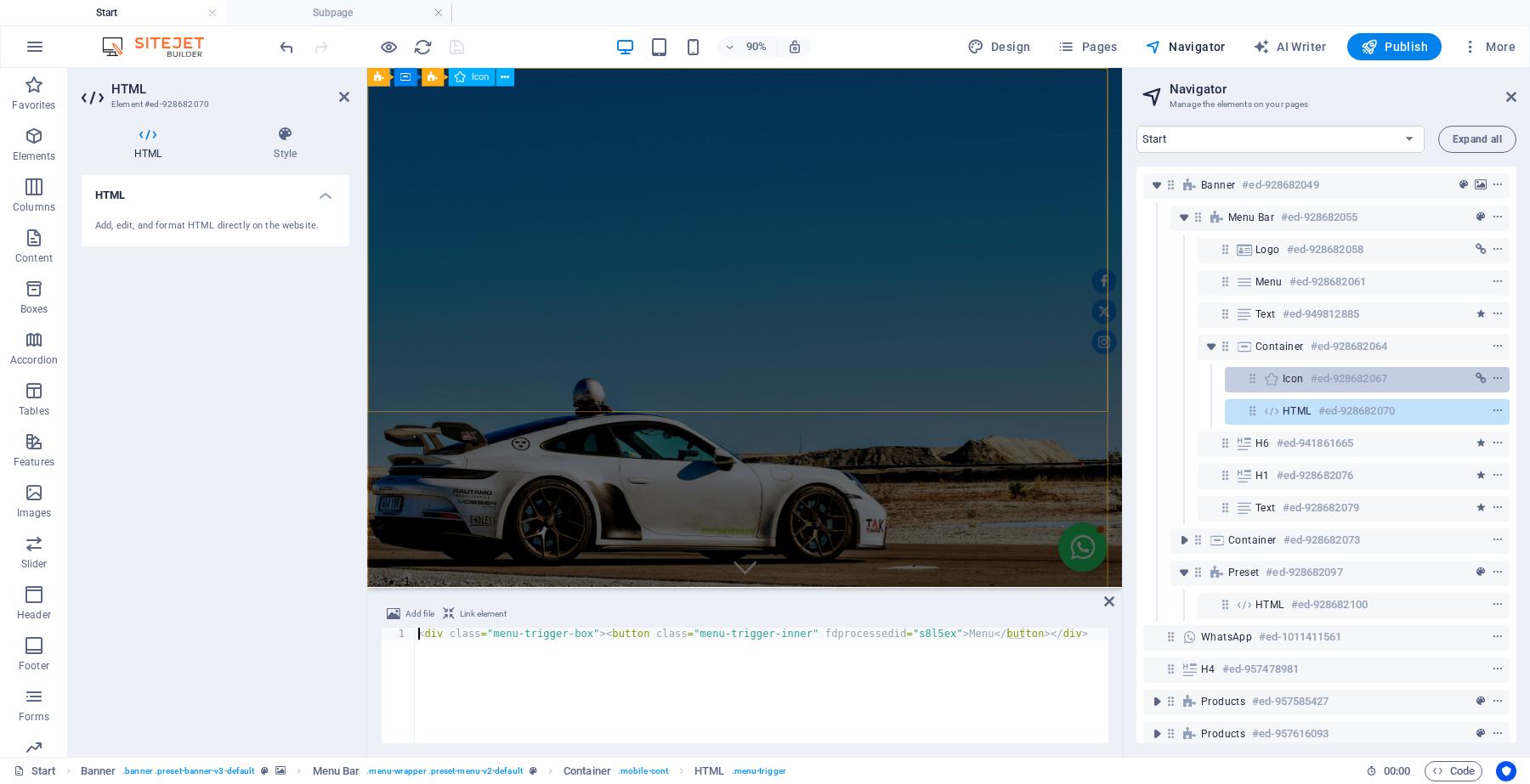
click at [1306, 384] on div "Icon #ed-928682067" at bounding box center [1353, 379] width 142 height 20
select select "xMidYMid"
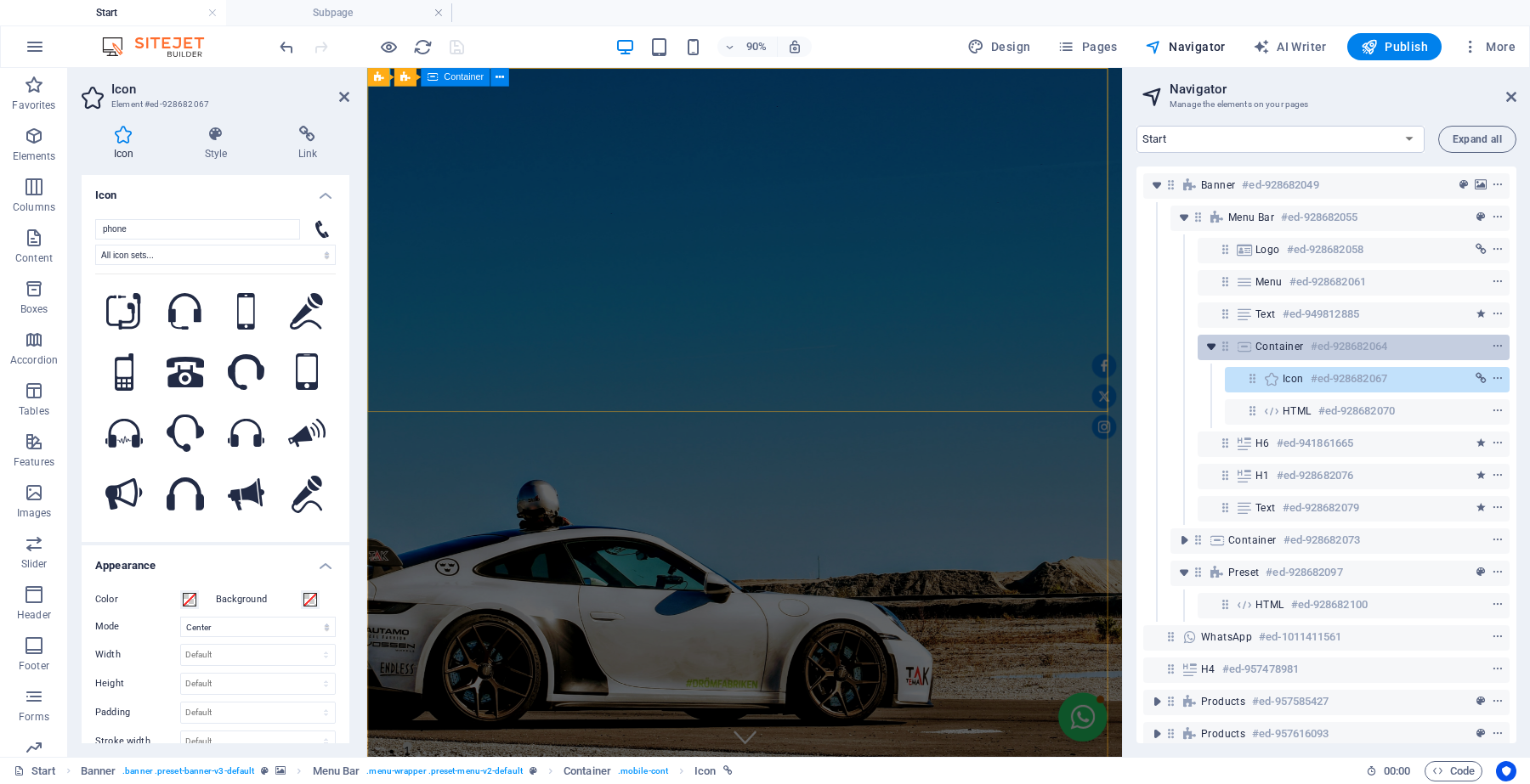
click at [1213, 350] on icon "toggle-expand" at bounding box center [1211, 347] width 17 height 17
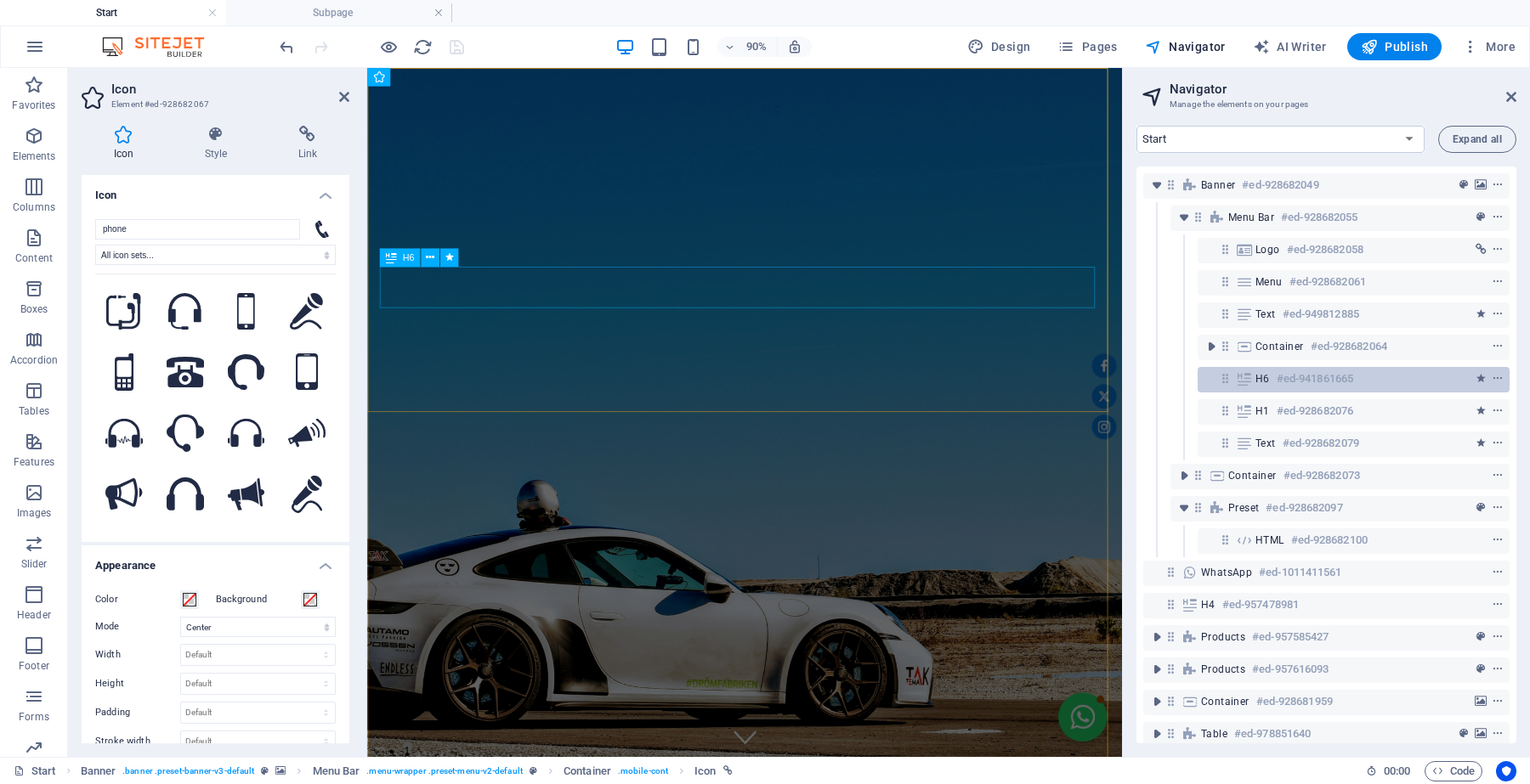
click at [1238, 378] on icon at bounding box center [1244, 380] width 19 height 14
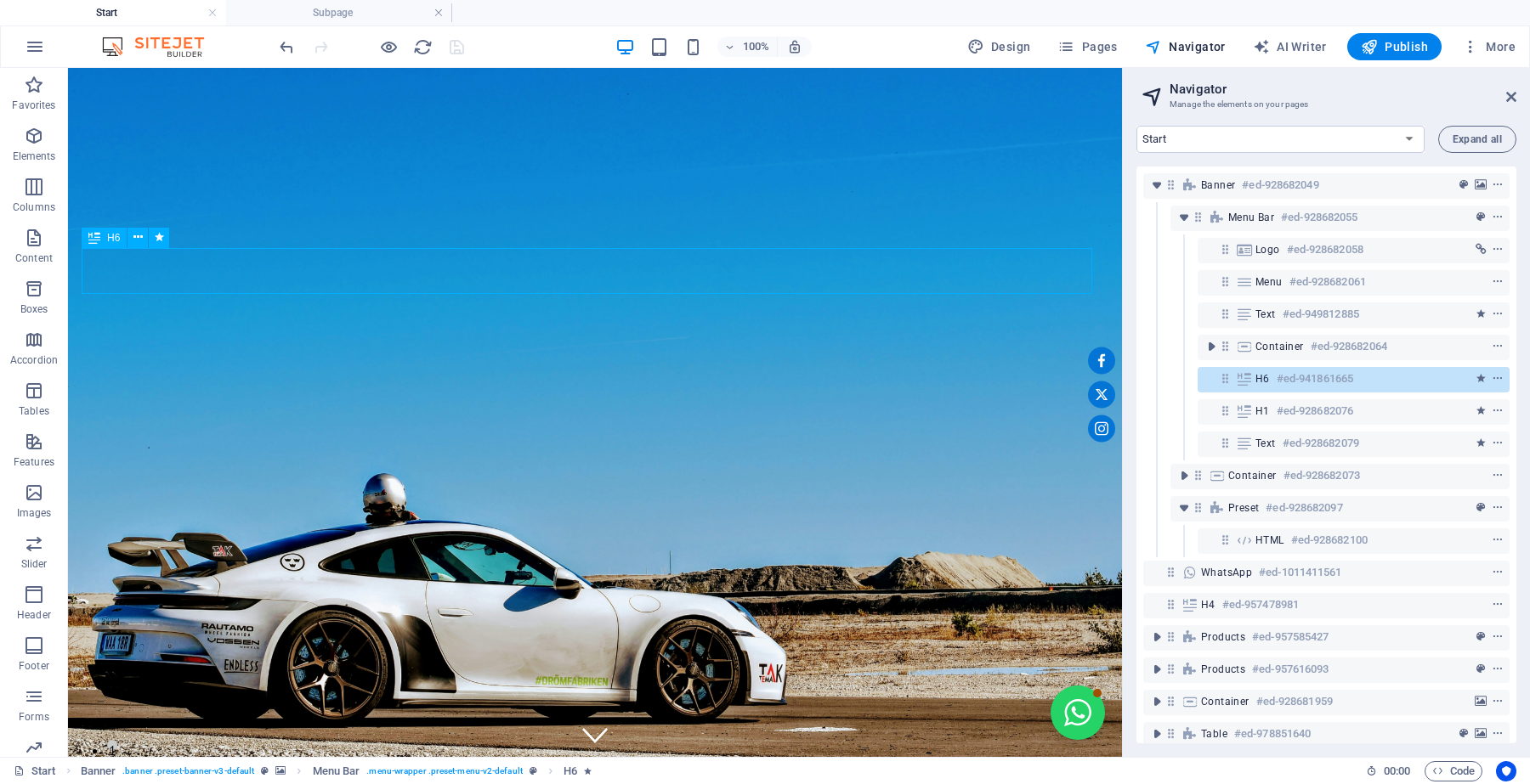
click at [1289, 378] on h6 "#ed-941861665" at bounding box center [1315, 379] width 77 height 20
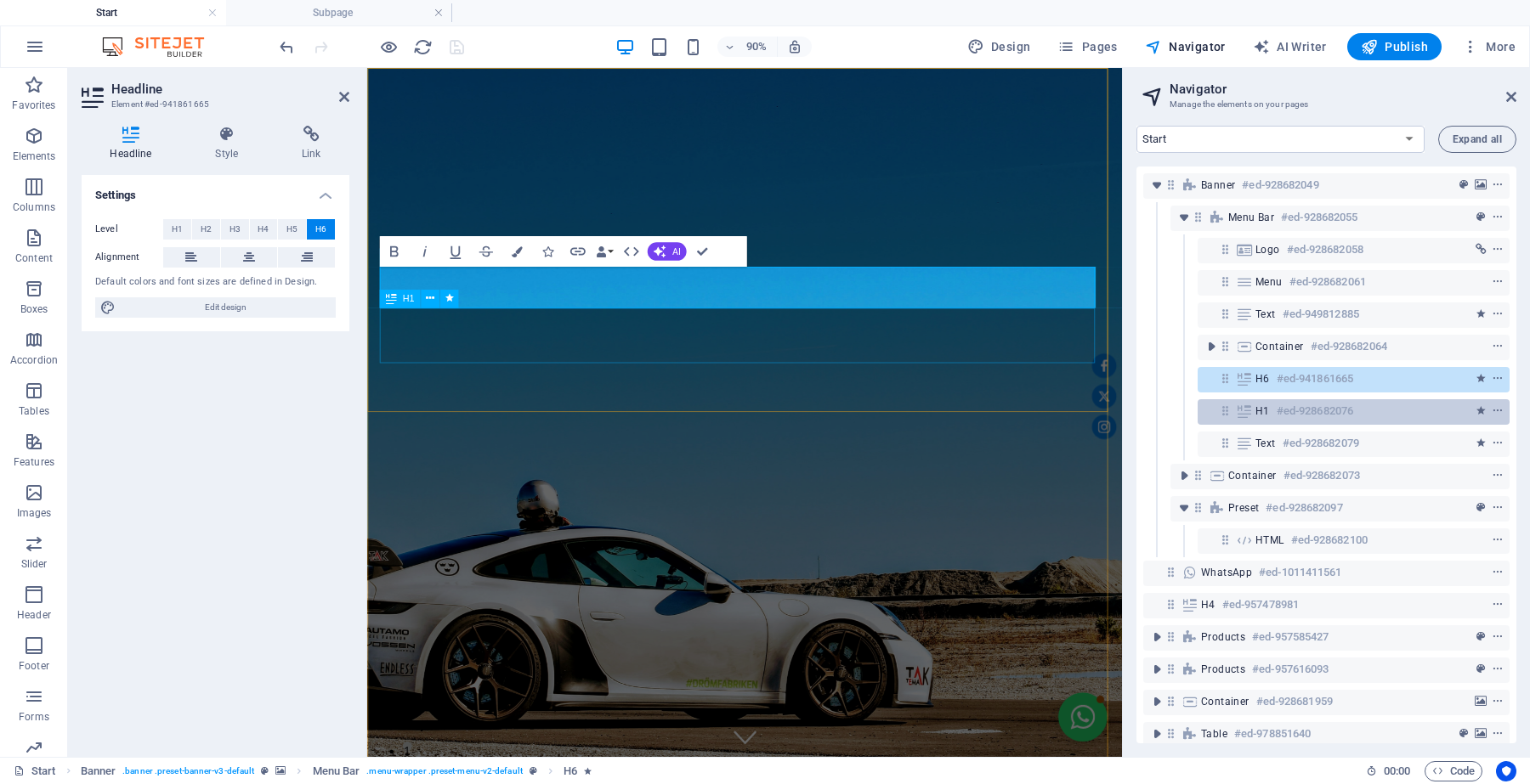
click at [1294, 400] on h6 "#ed-928682076" at bounding box center [1315, 410] width 77 height 20
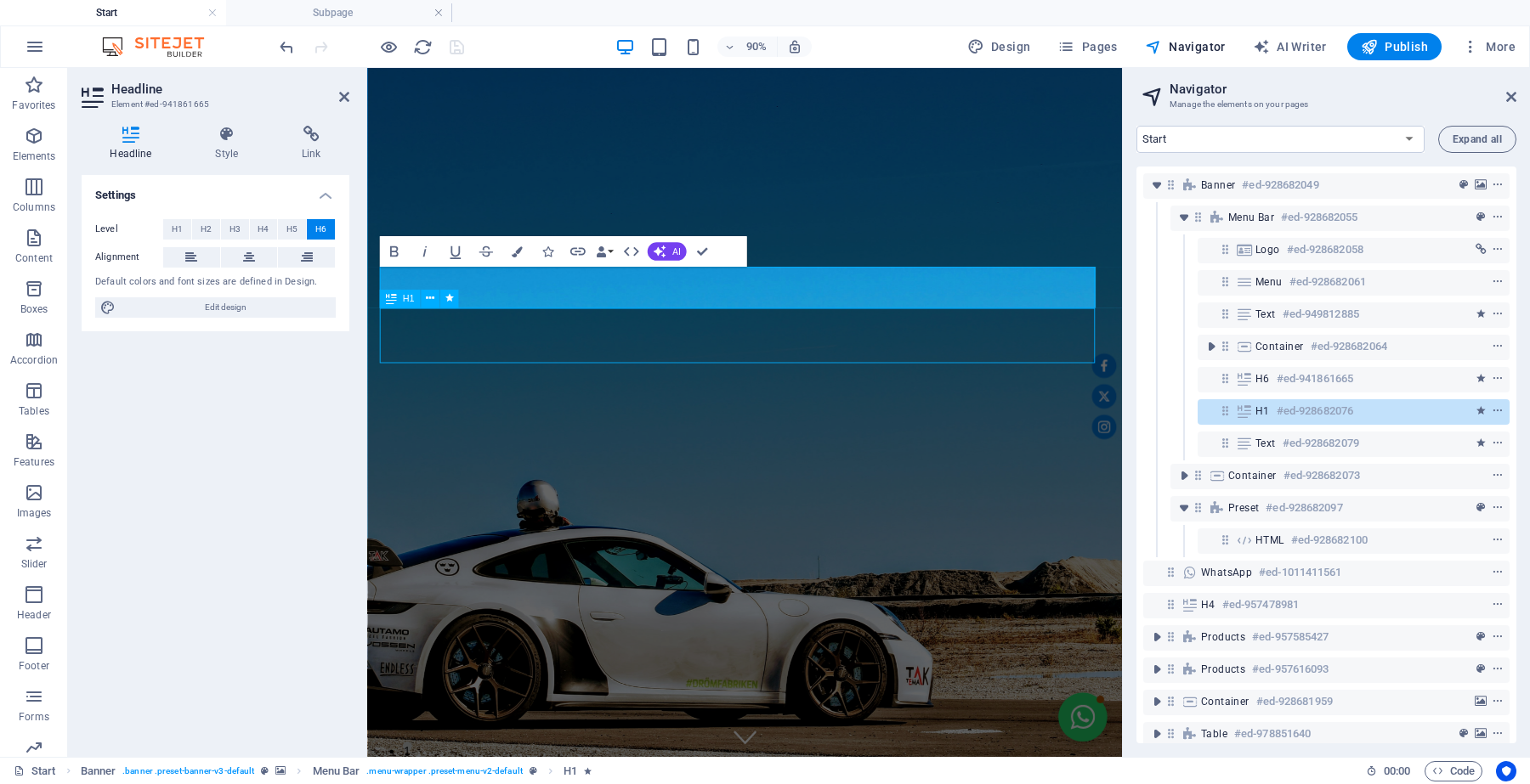
click at [1294, 400] on h6 "#ed-928682076" at bounding box center [1315, 410] width 77 height 20
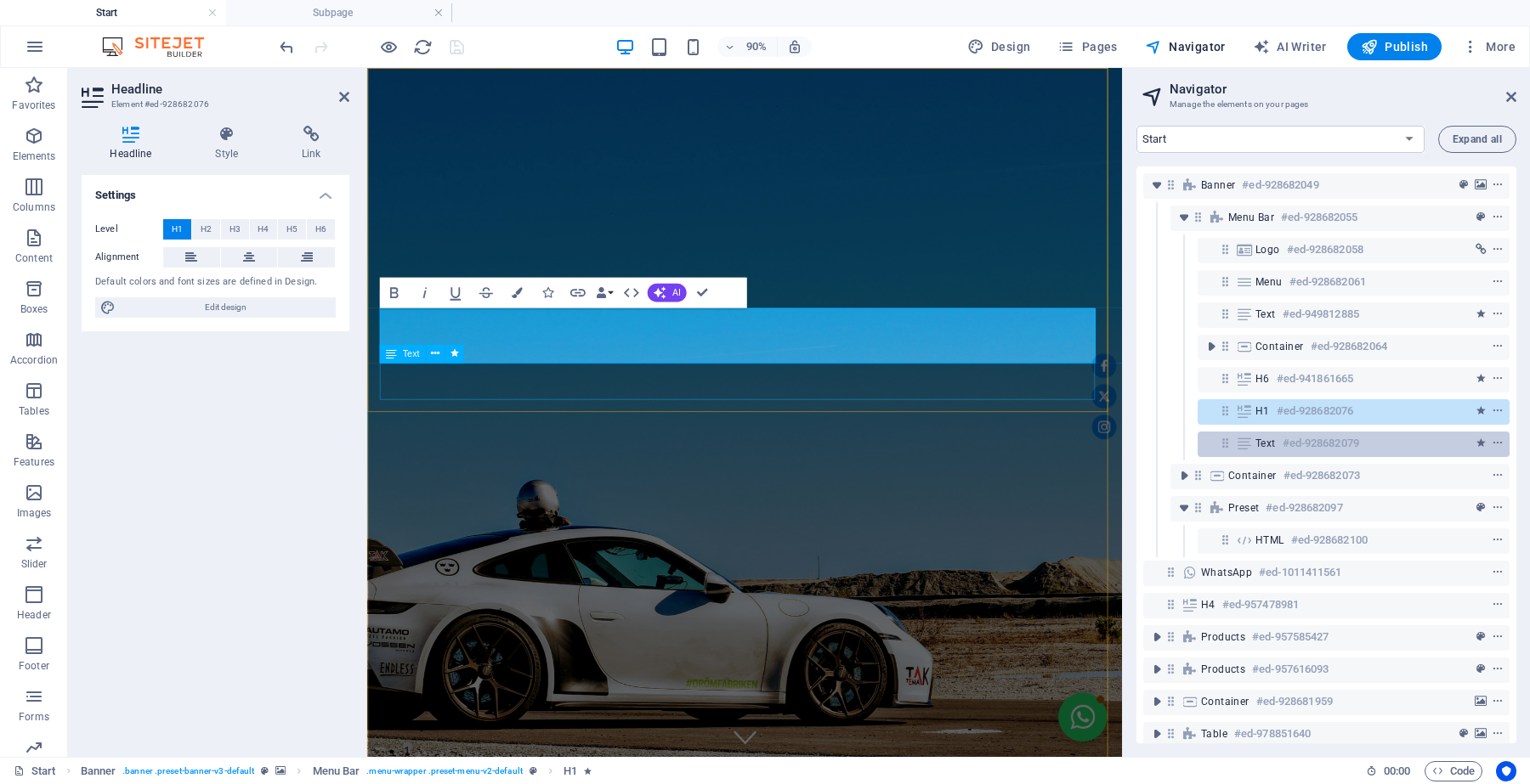
click at [1302, 438] on h6 "#ed-928682079" at bounding box center [1320, 443] width 77 height 20
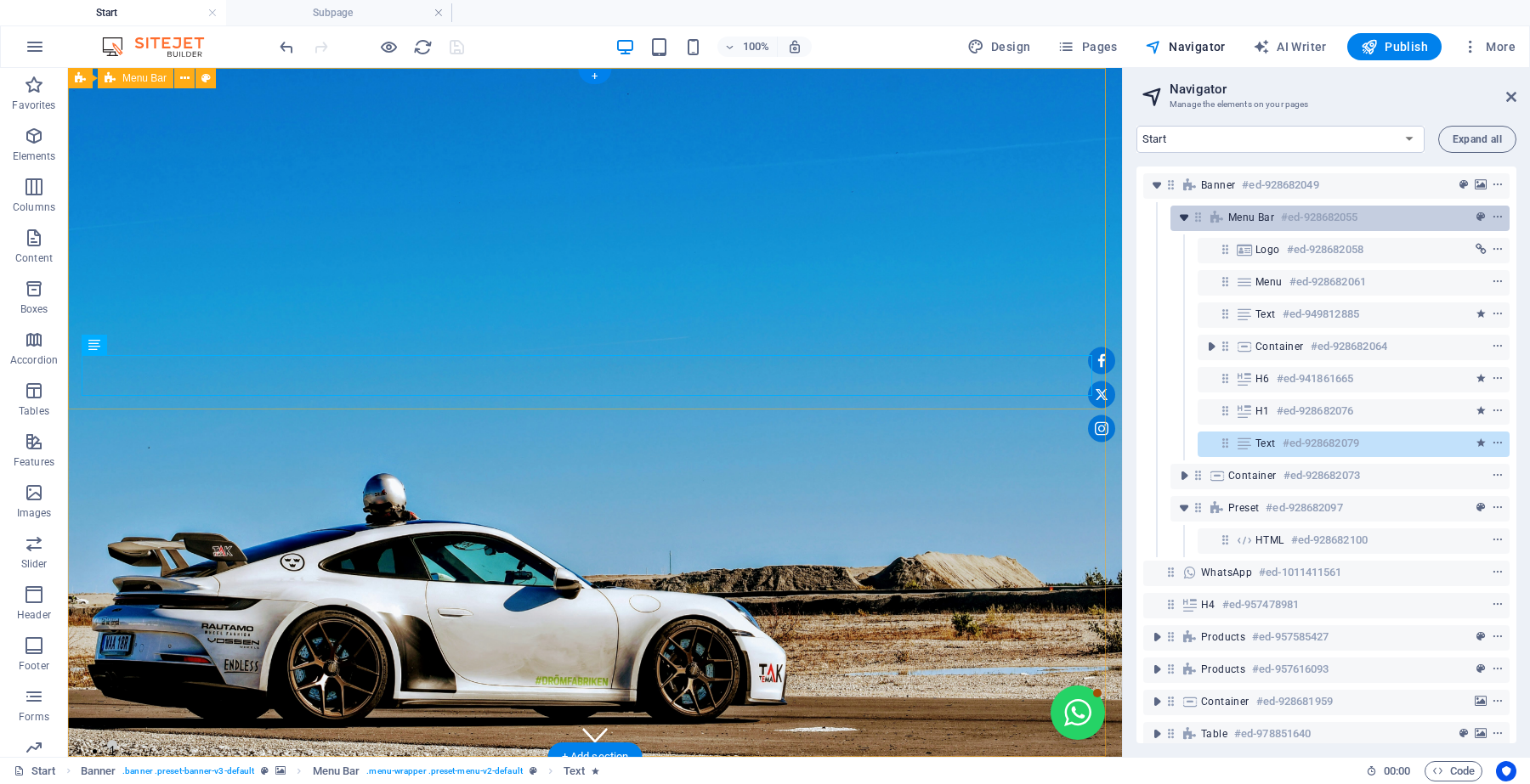
click at [1183, 217] on icon "toggle-expand" at bounding box center [1183, 217] width 17 height 17
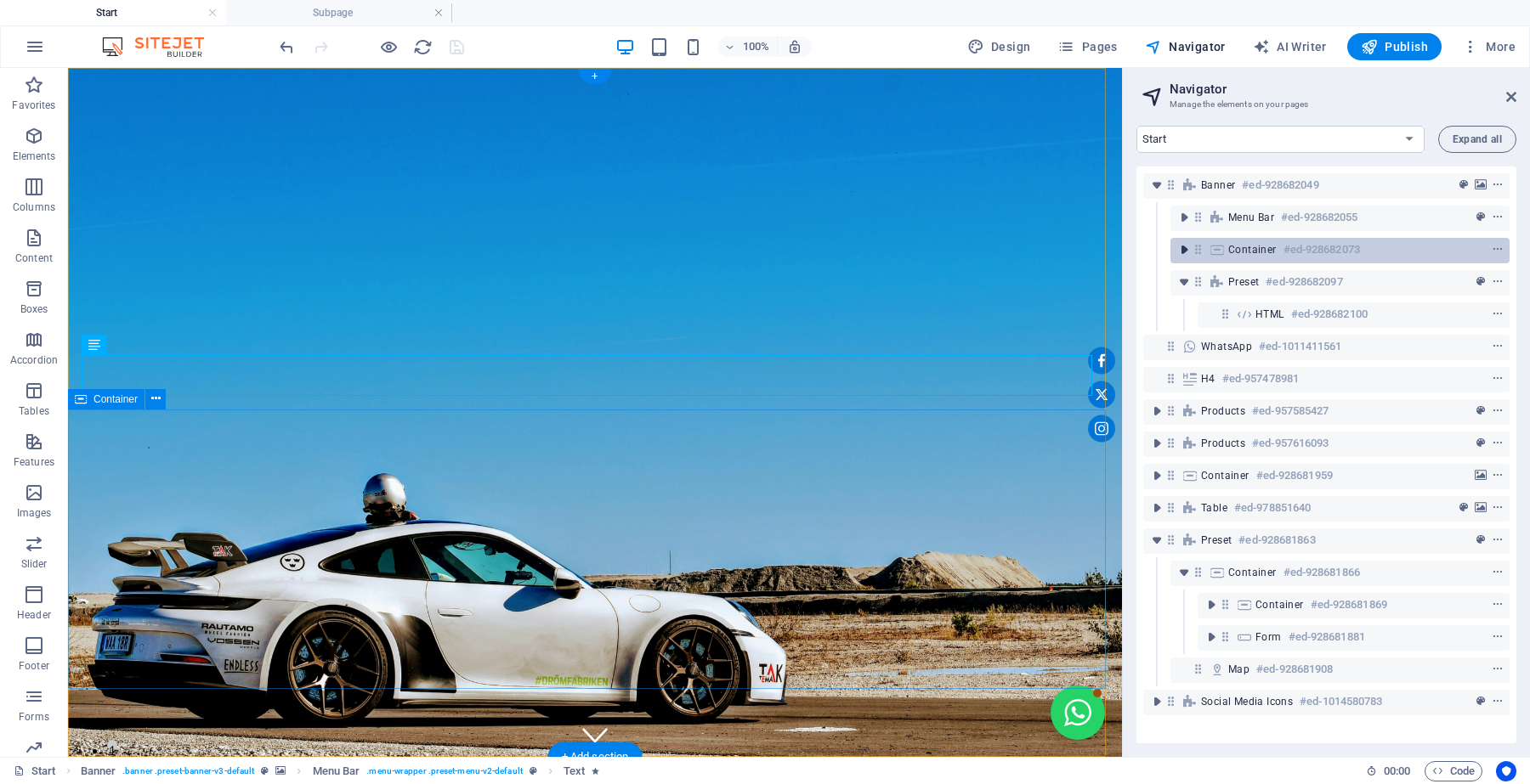
click at [1186, 252] on icon "toggle-expand" at bounding box center [1183, 250] width 17 height 17
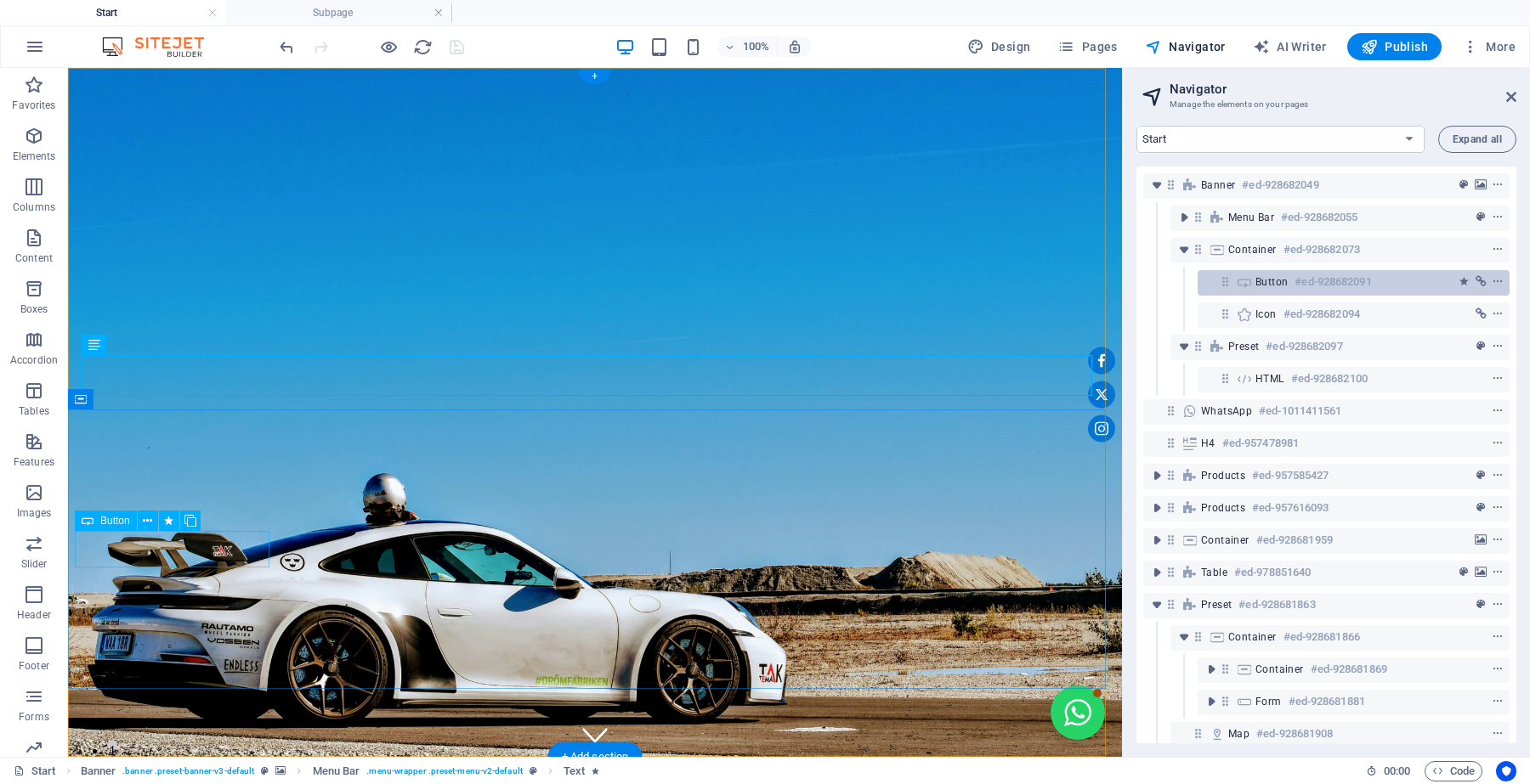
click at [1271, 286] on span "Button" at bounding box center [1271, 283] width 32 height 14
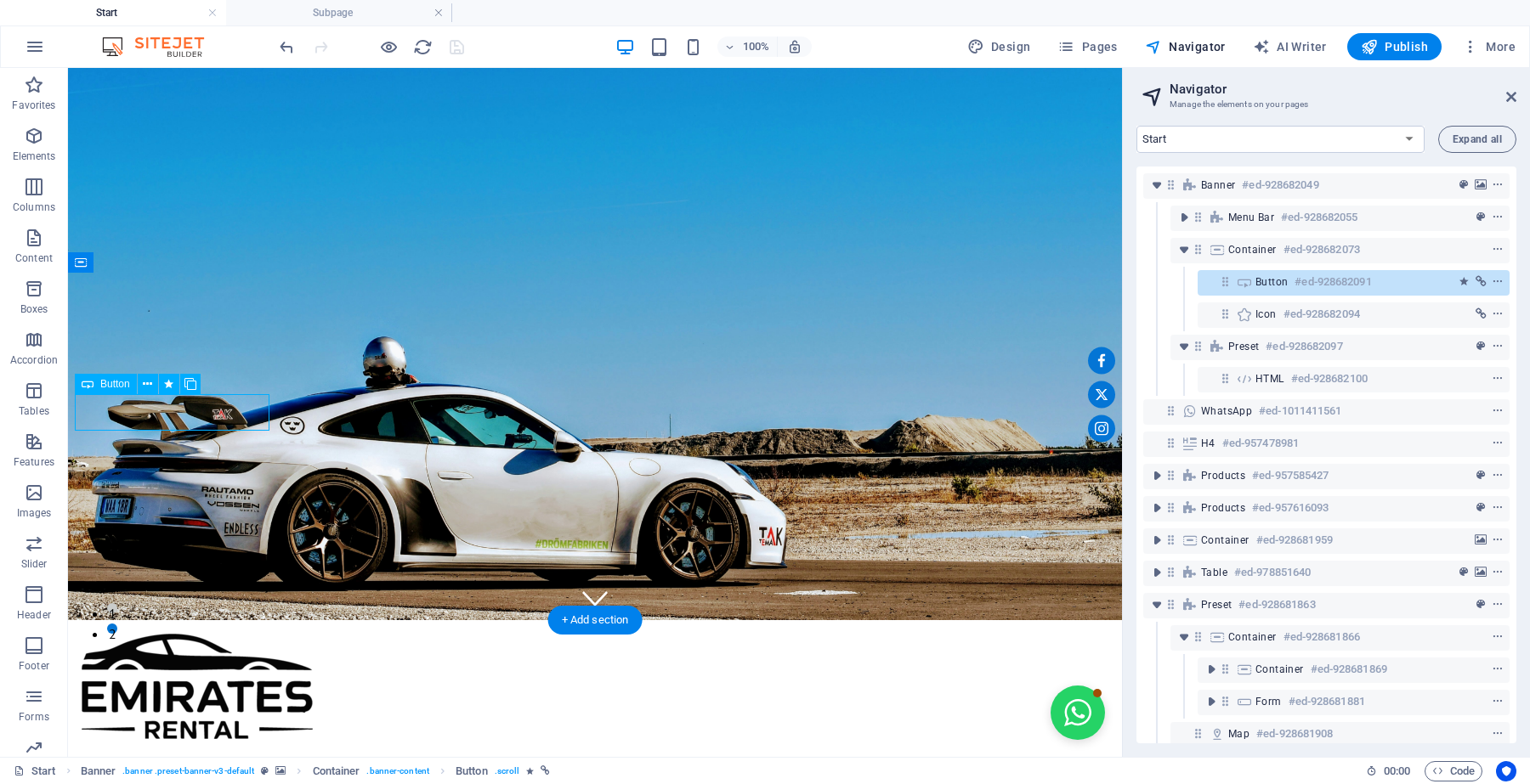
click at [1271, 286] on span "Button" at bounding box center [1271, 283] width 32 height 14
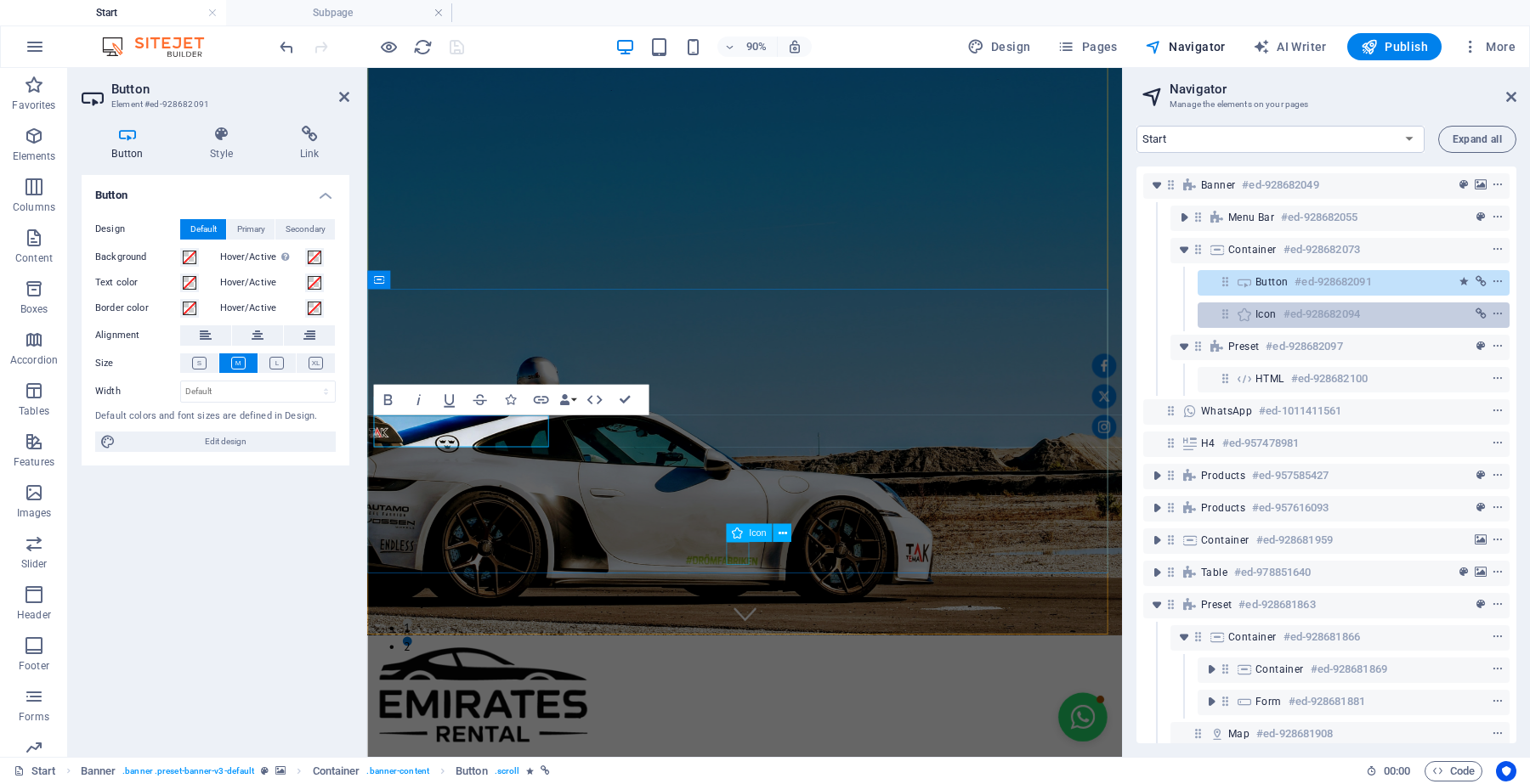
click at [1272, 312] on span "Icon" at bounding box center [1265, 315] width 21 height 14
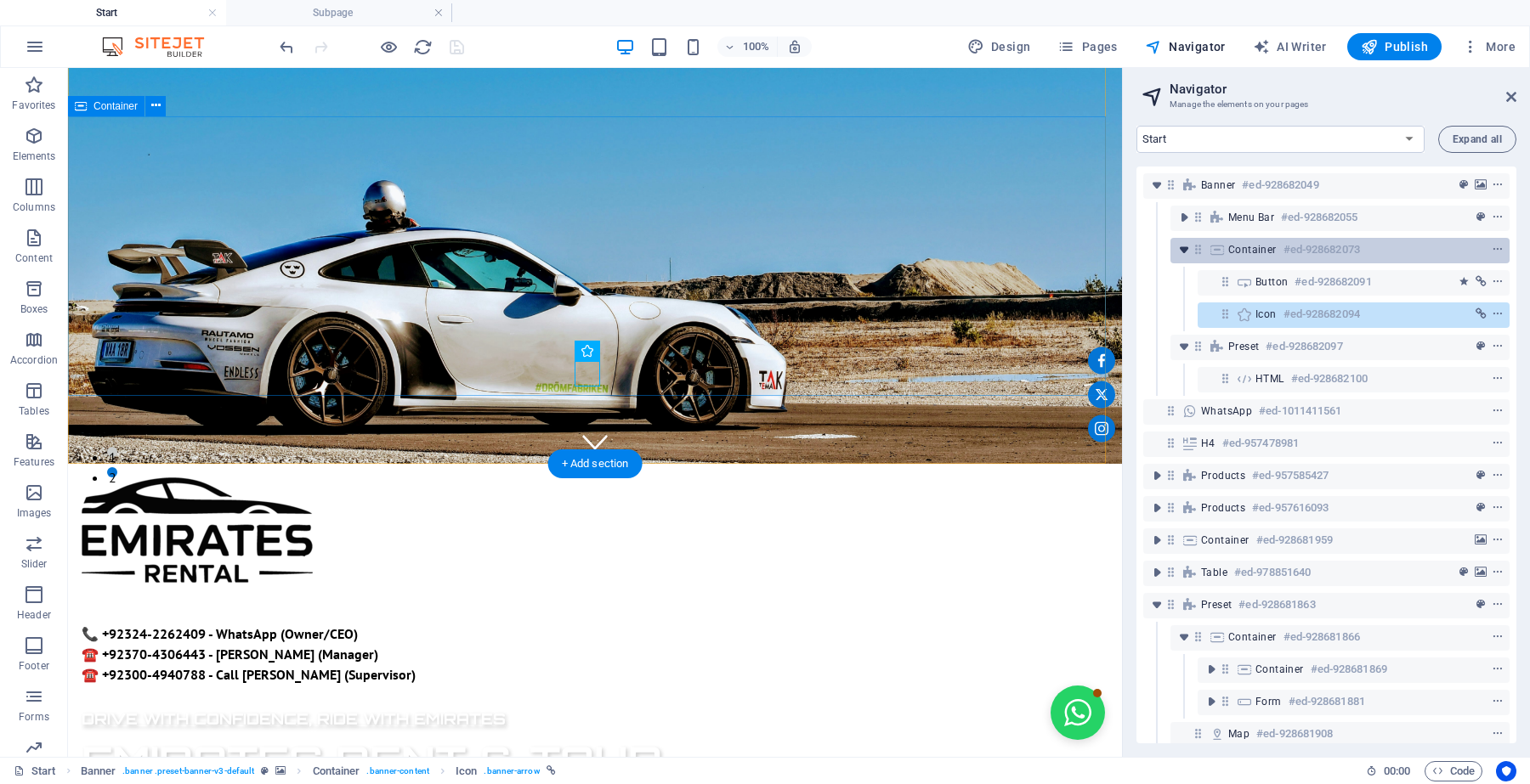
click at [1191, 253] on icon "toggle-expand" at bounding box center [1183, 250] width 17 height 17
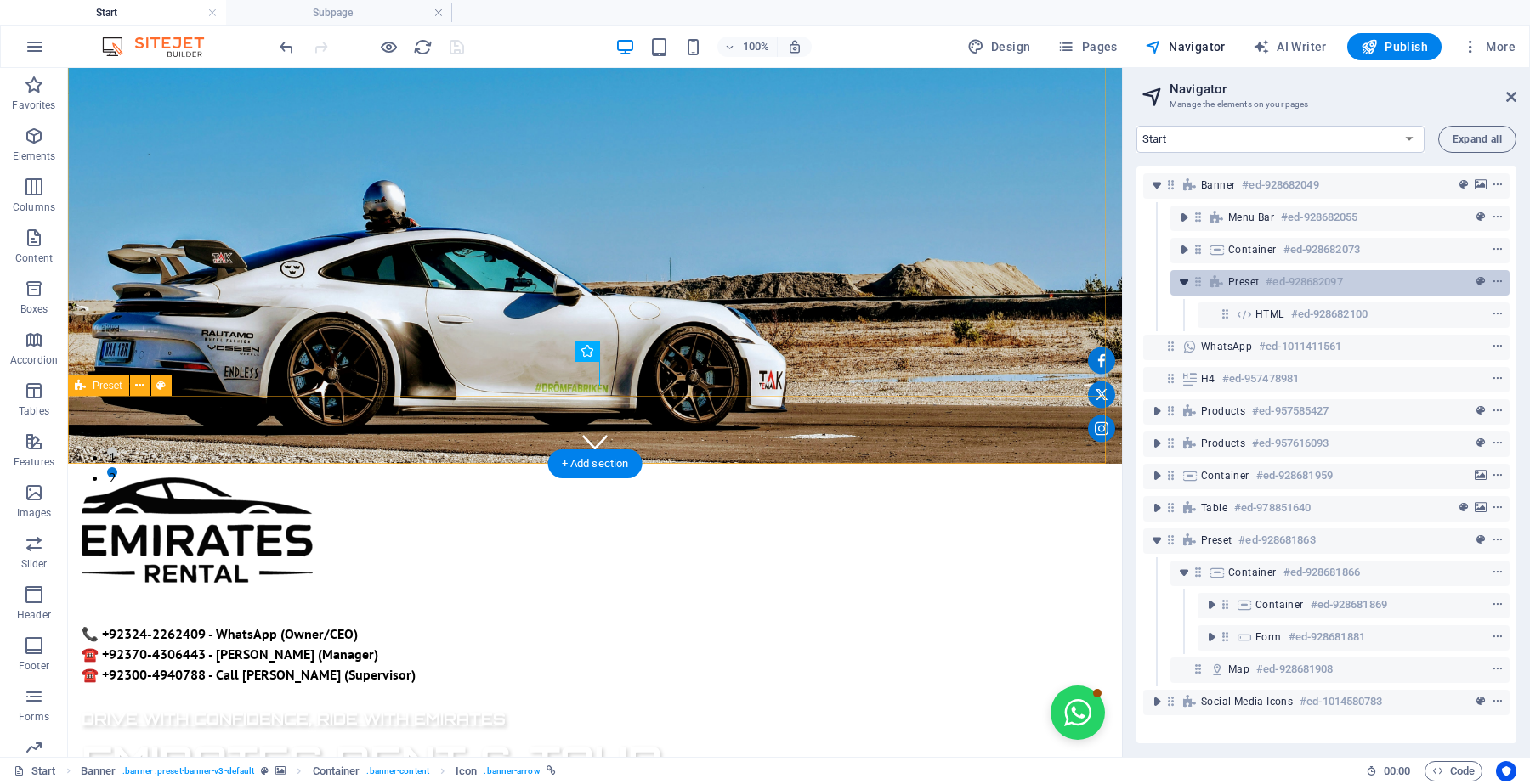
click at [1190, 281] on icon "toggle-expand" at bounding box center [1183, 282] width 17 height 17
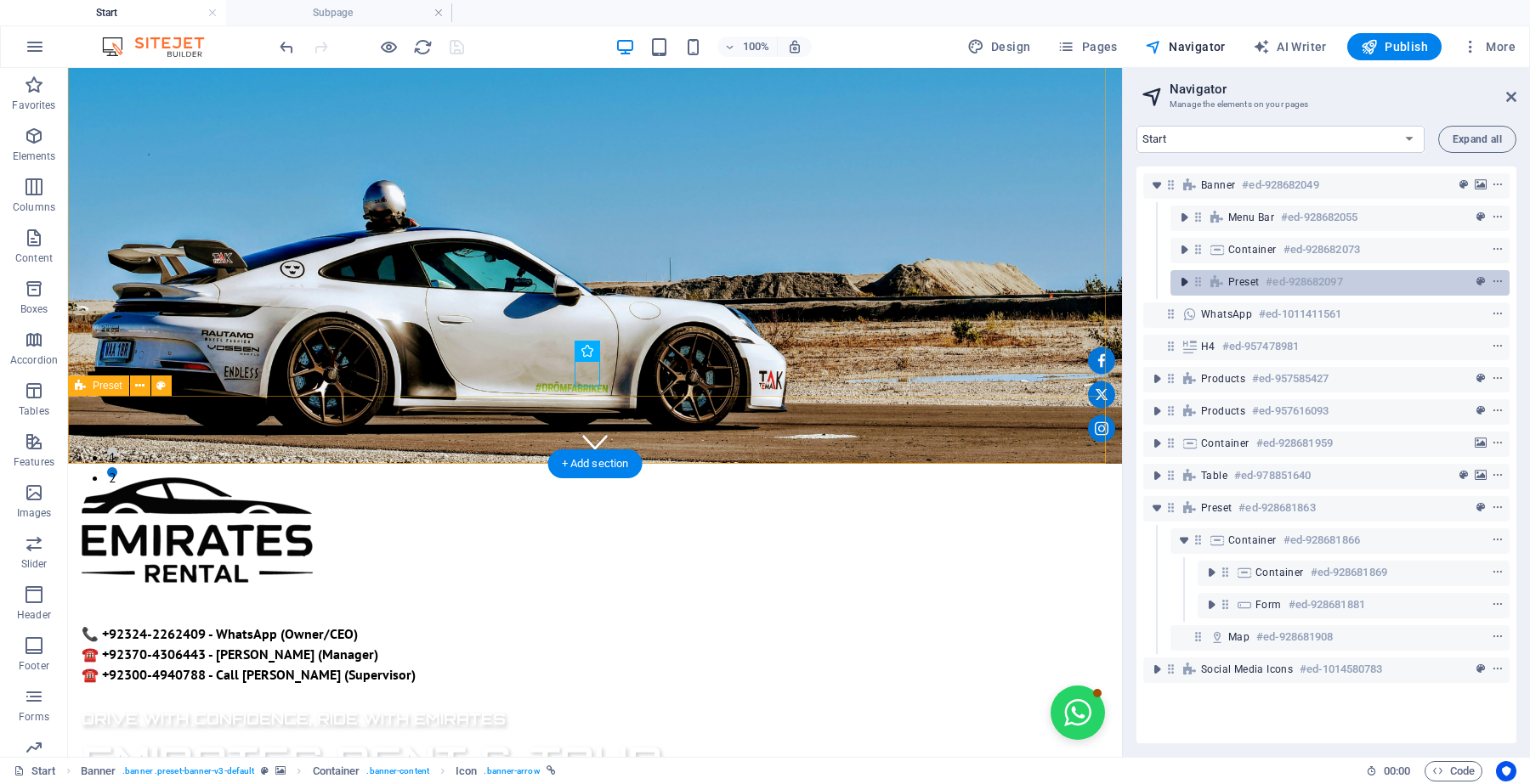
click at [1190, 281] on icon "toggle-expand" at bounding box center [1183, 282] width 17 height 17
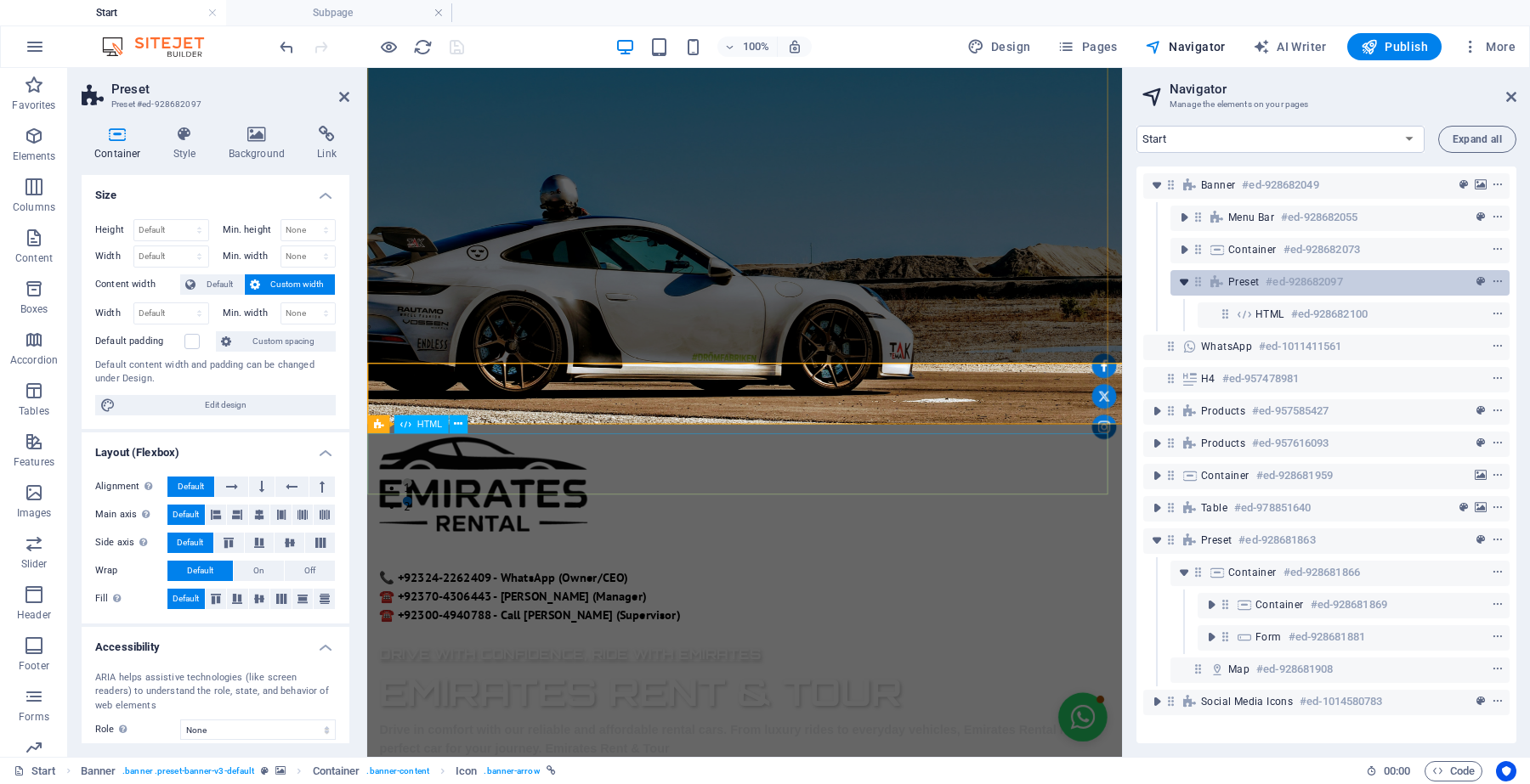
click at [1272, 310] on span "HTML" at bounding box center [1269, 315] width 29 height 14
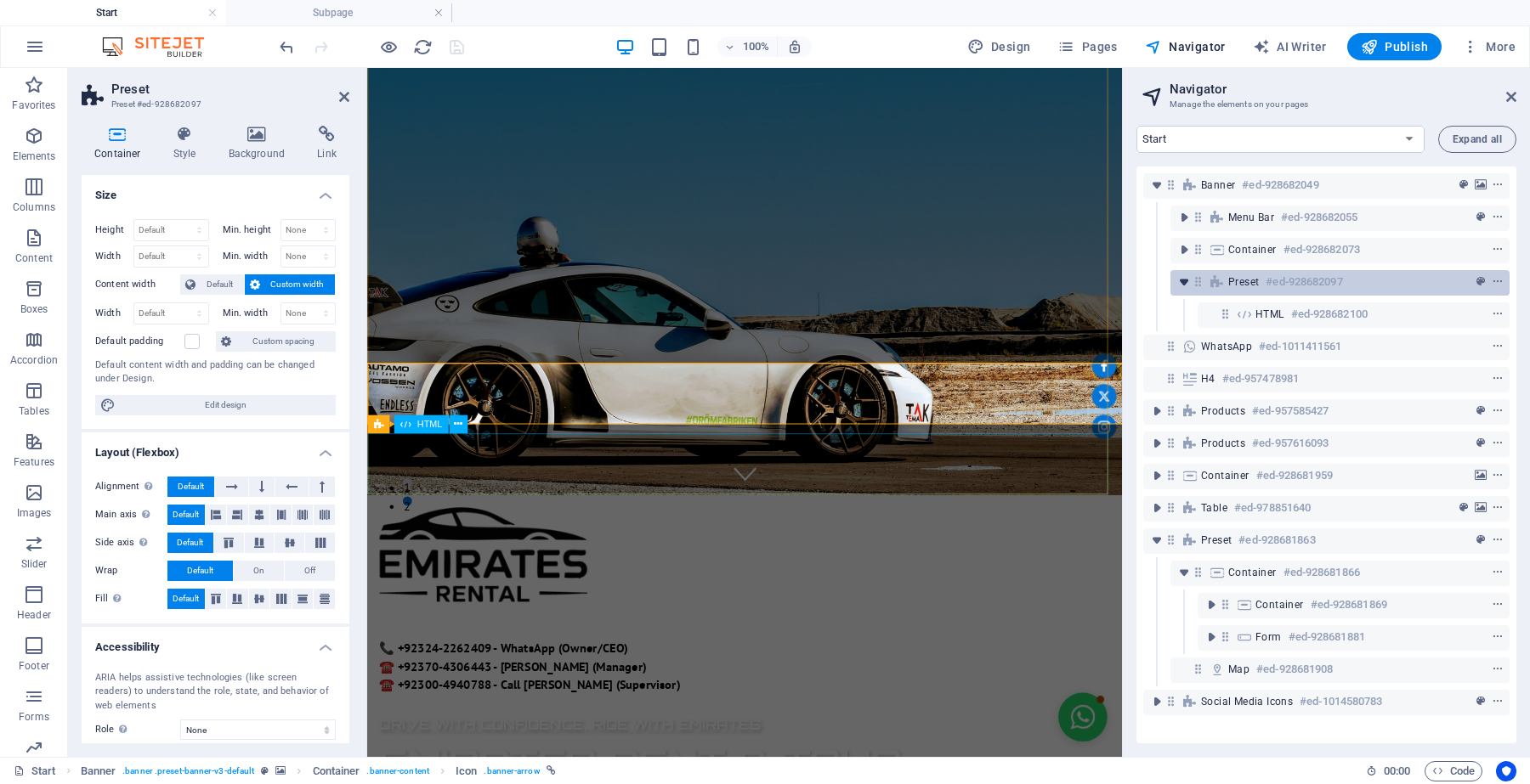
scroll to position [350, 0]
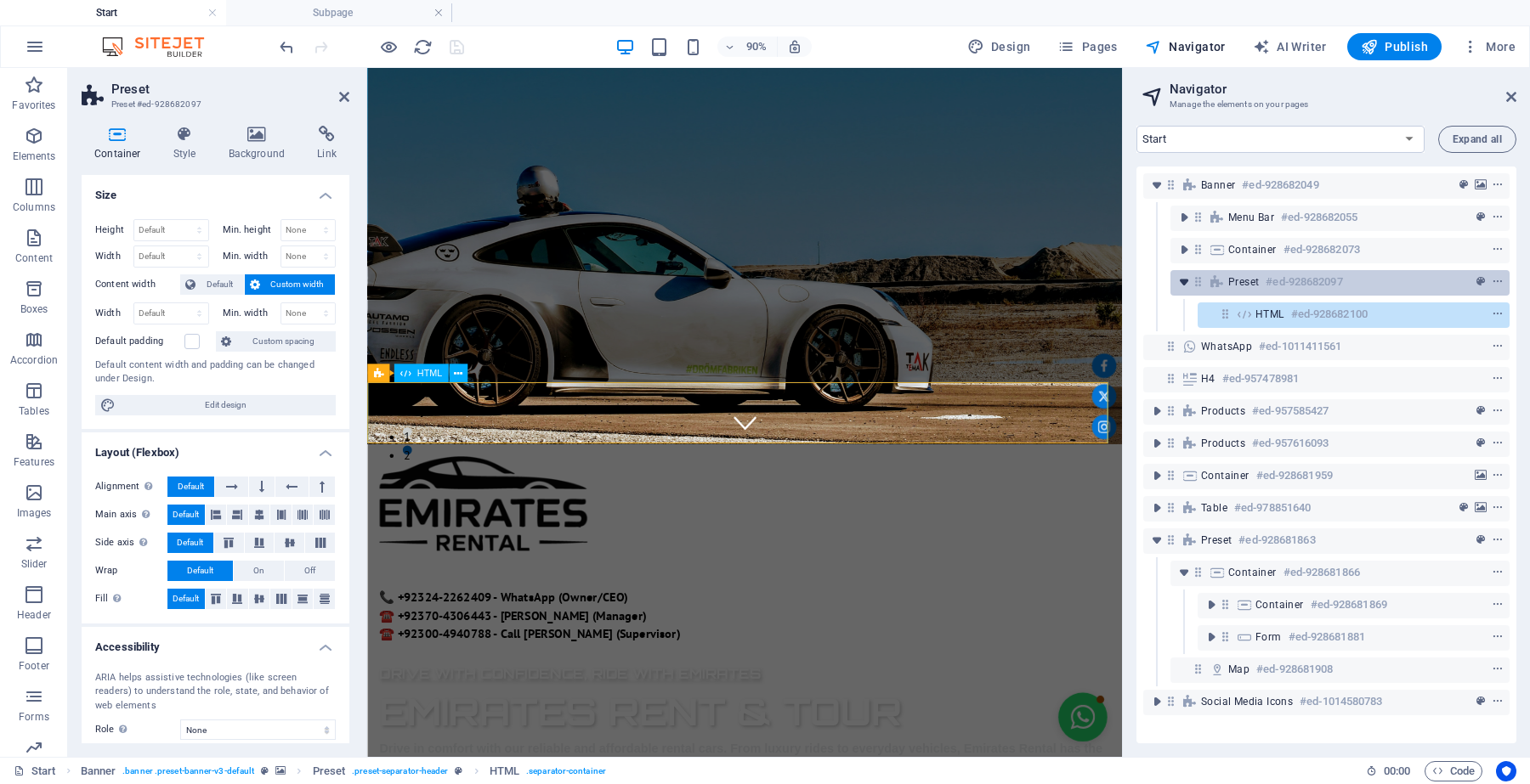
click at [1272, 310] on span "HTML" at bounding box center [1269, 315] width 29 height 14
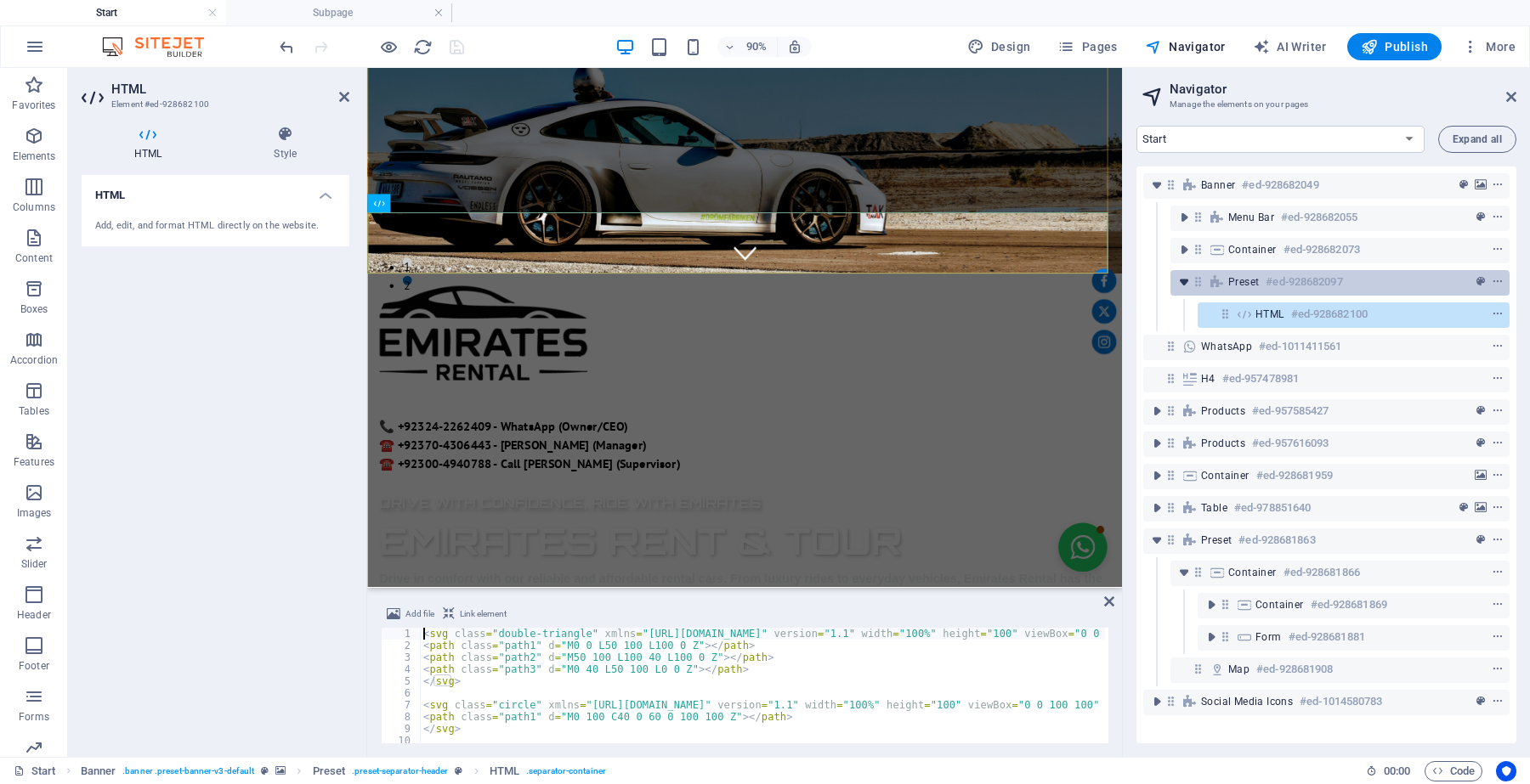
click at [1186, 282] on icon "toggle-expand" at bounding box center [1183, 282] width 17 height 17
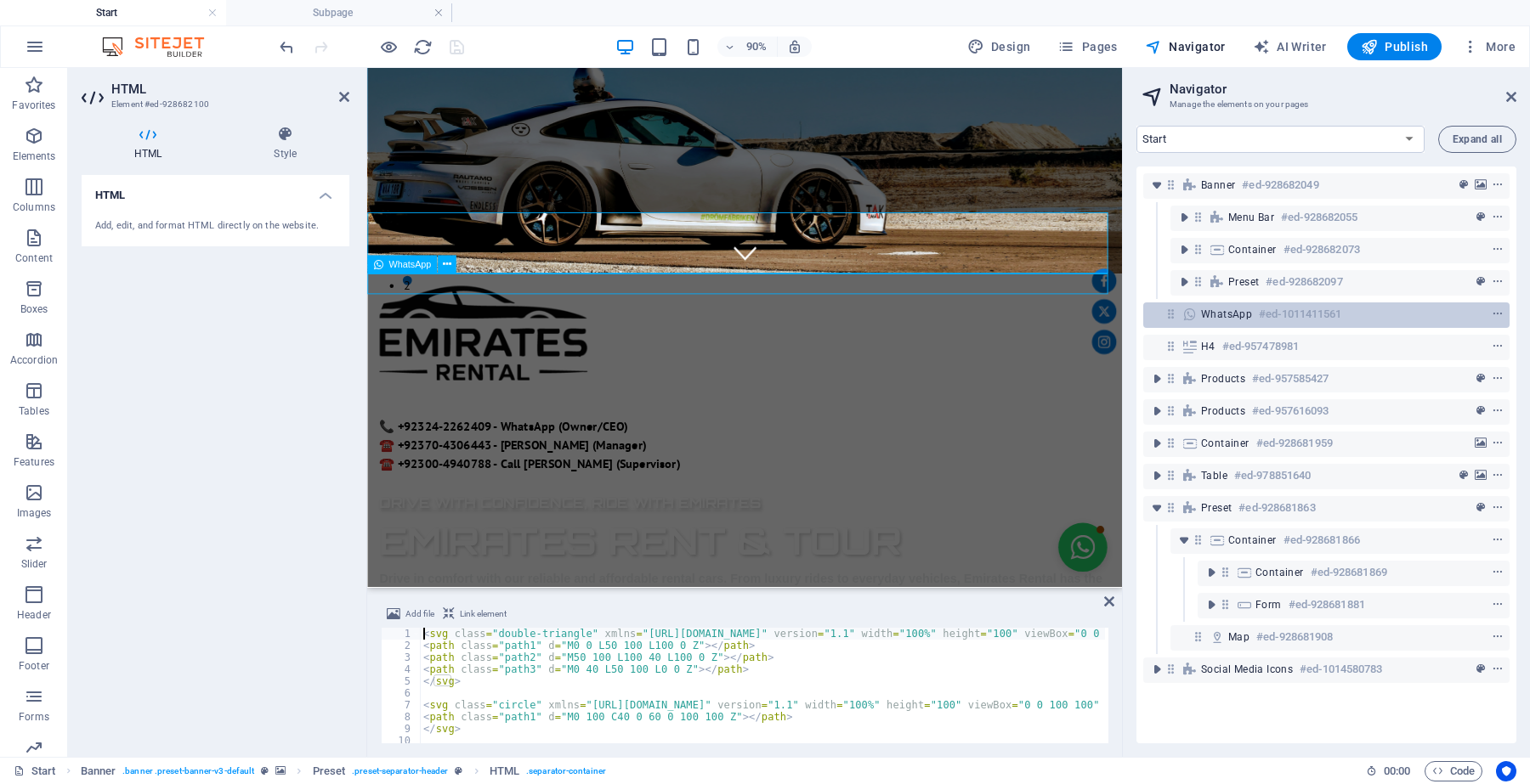
click at [1171, 312] on icon at bounding box center [1170, 314] width 14 height 14
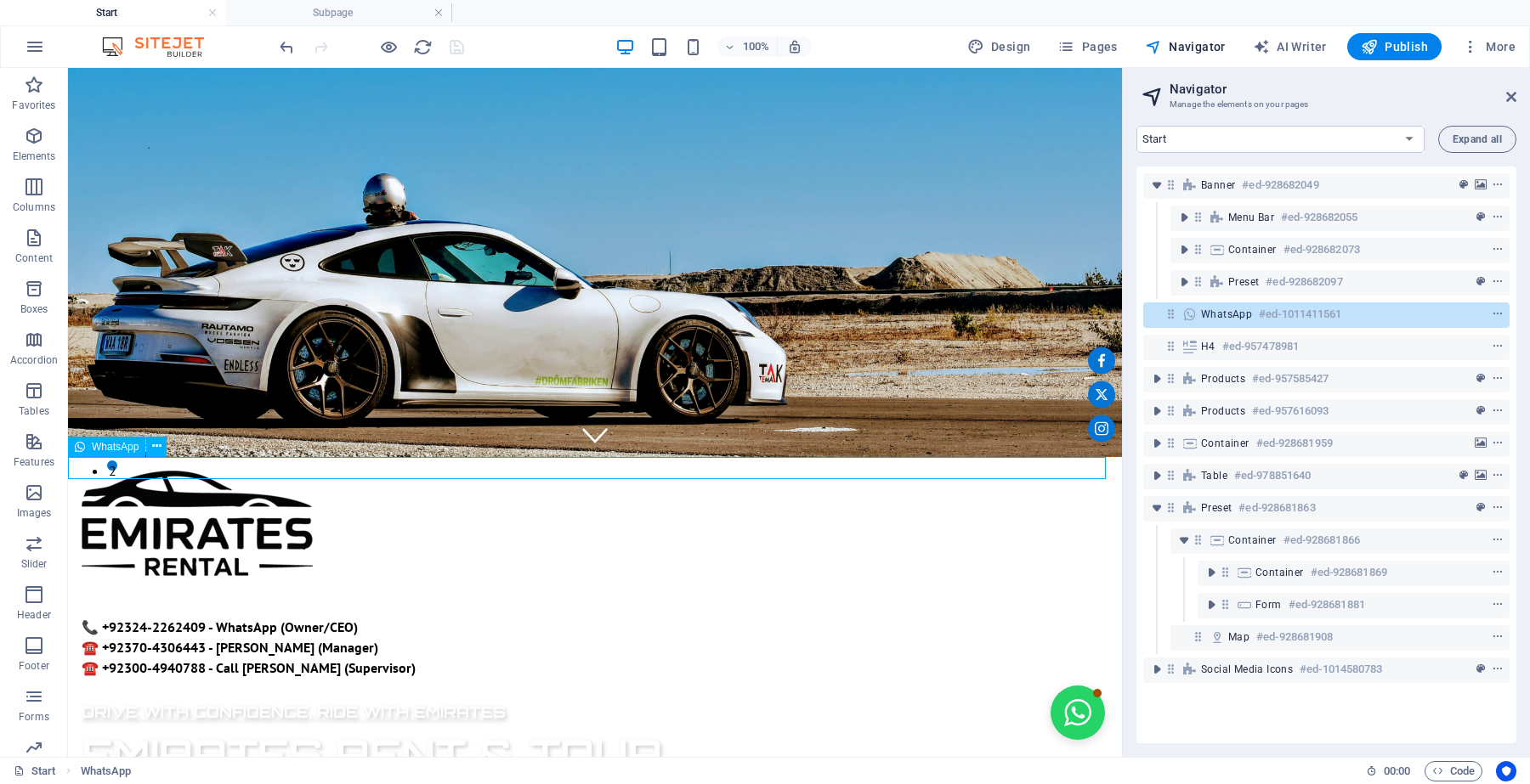
click at [1171, 312] on icon at bounding box center [1170, 314] width 14 height 14
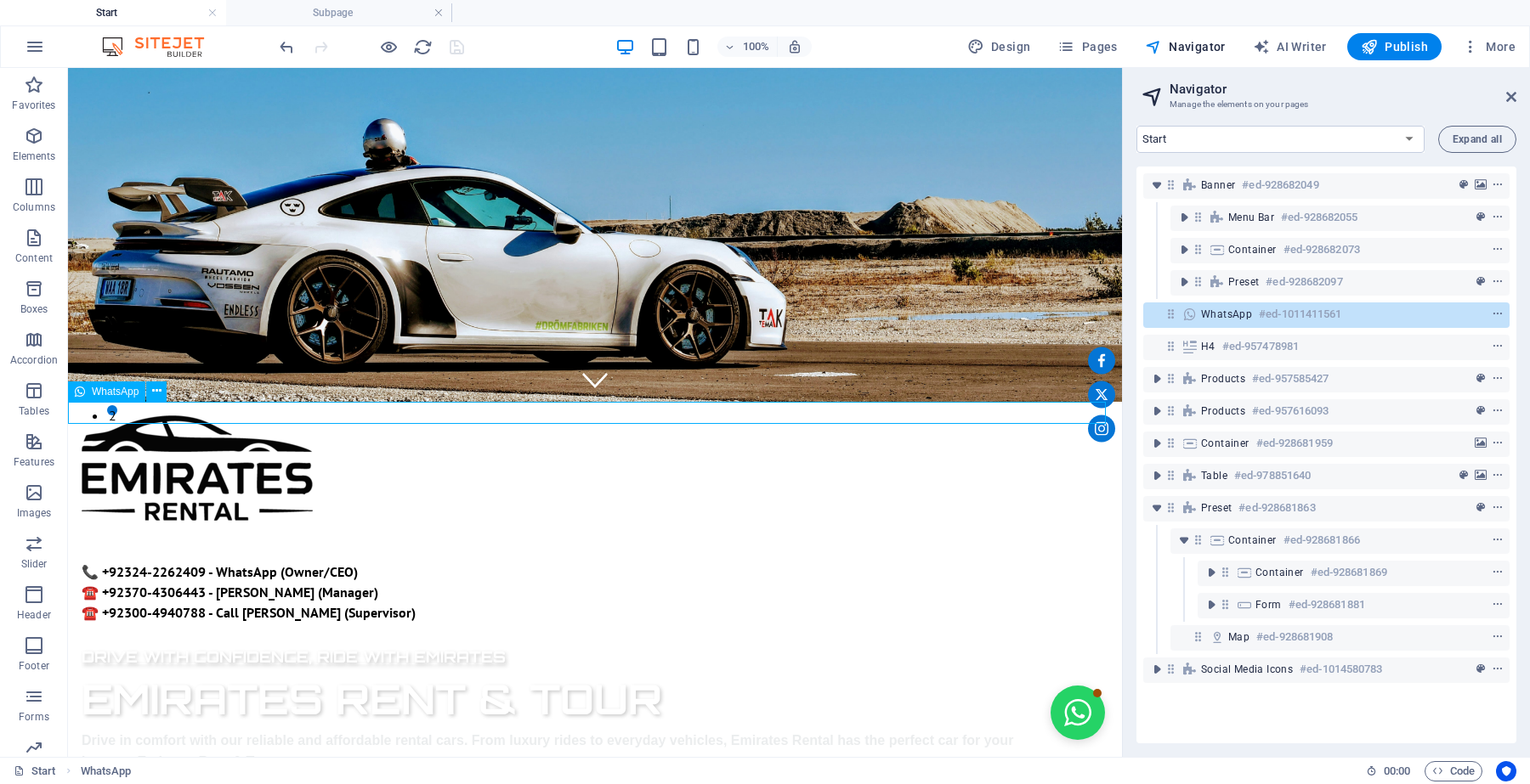
click at [1171, 312] on icon at bounding box center [1170, 314] width 14 height 14
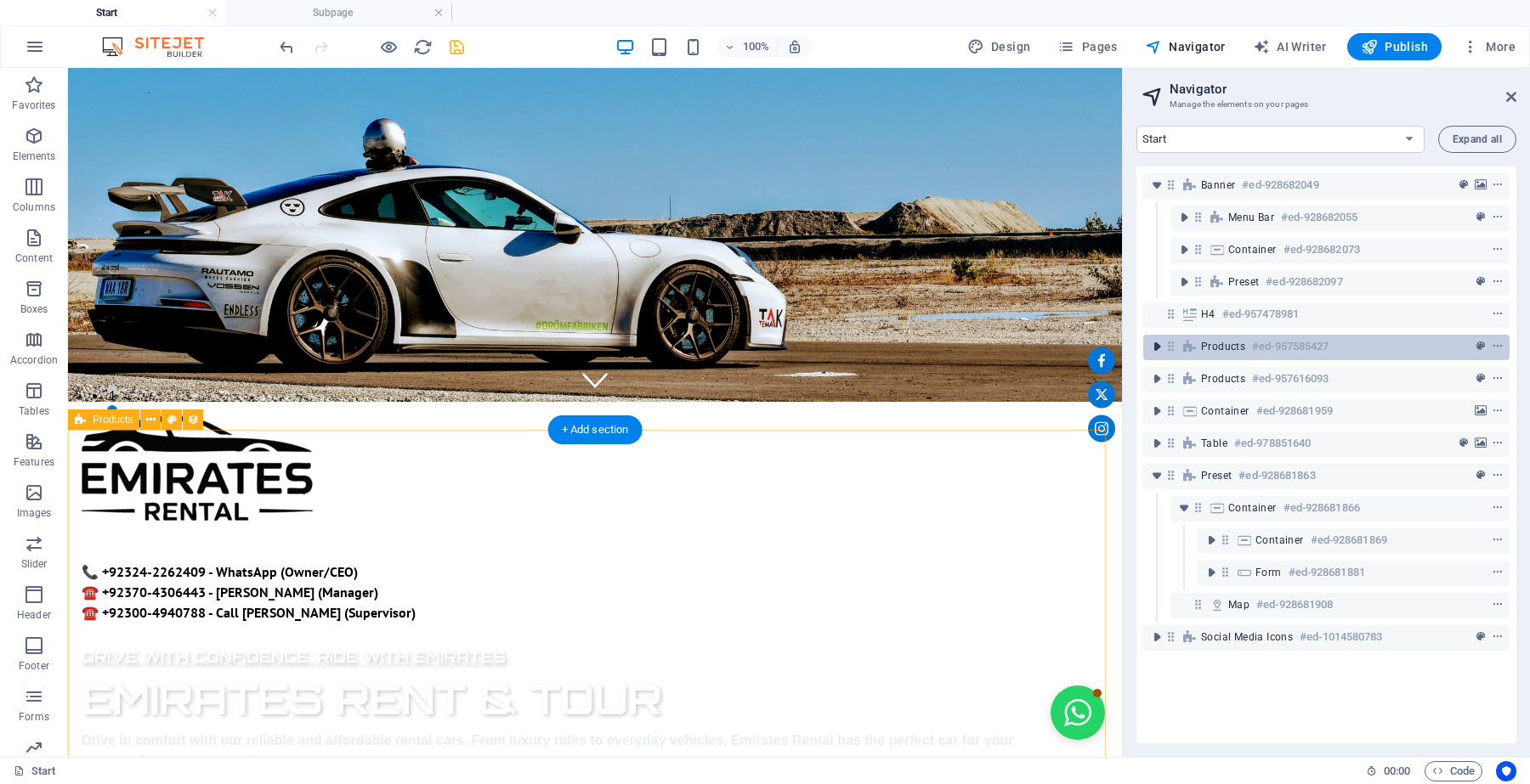
click at [1160, 346] on icon "toggle-expand" at bounding box center [1156, 347] width 17 height 17
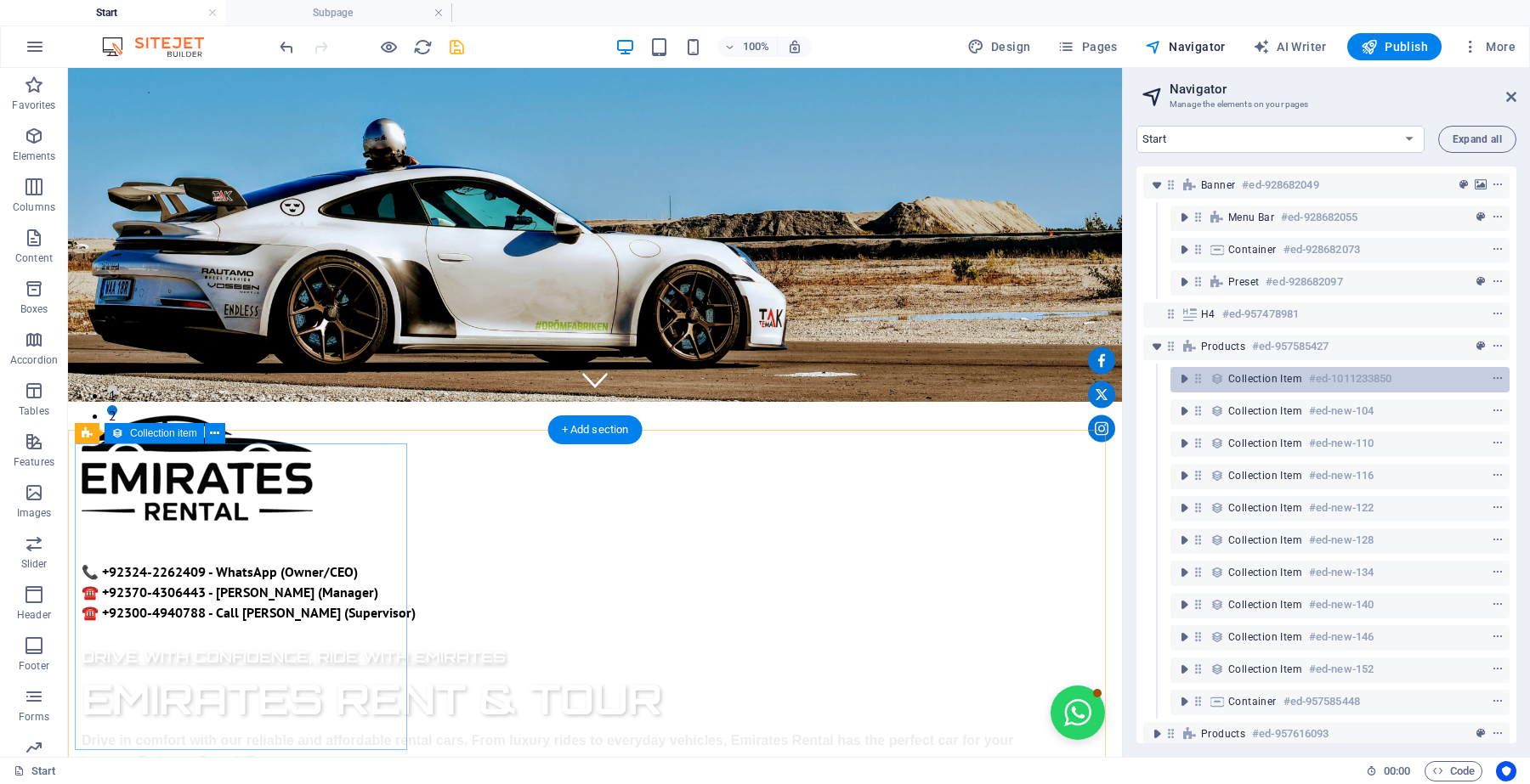
click at [1226, 372] on div "Collection item #ed-1011233850" at bounding box center [1339, 380] width 339 height 26
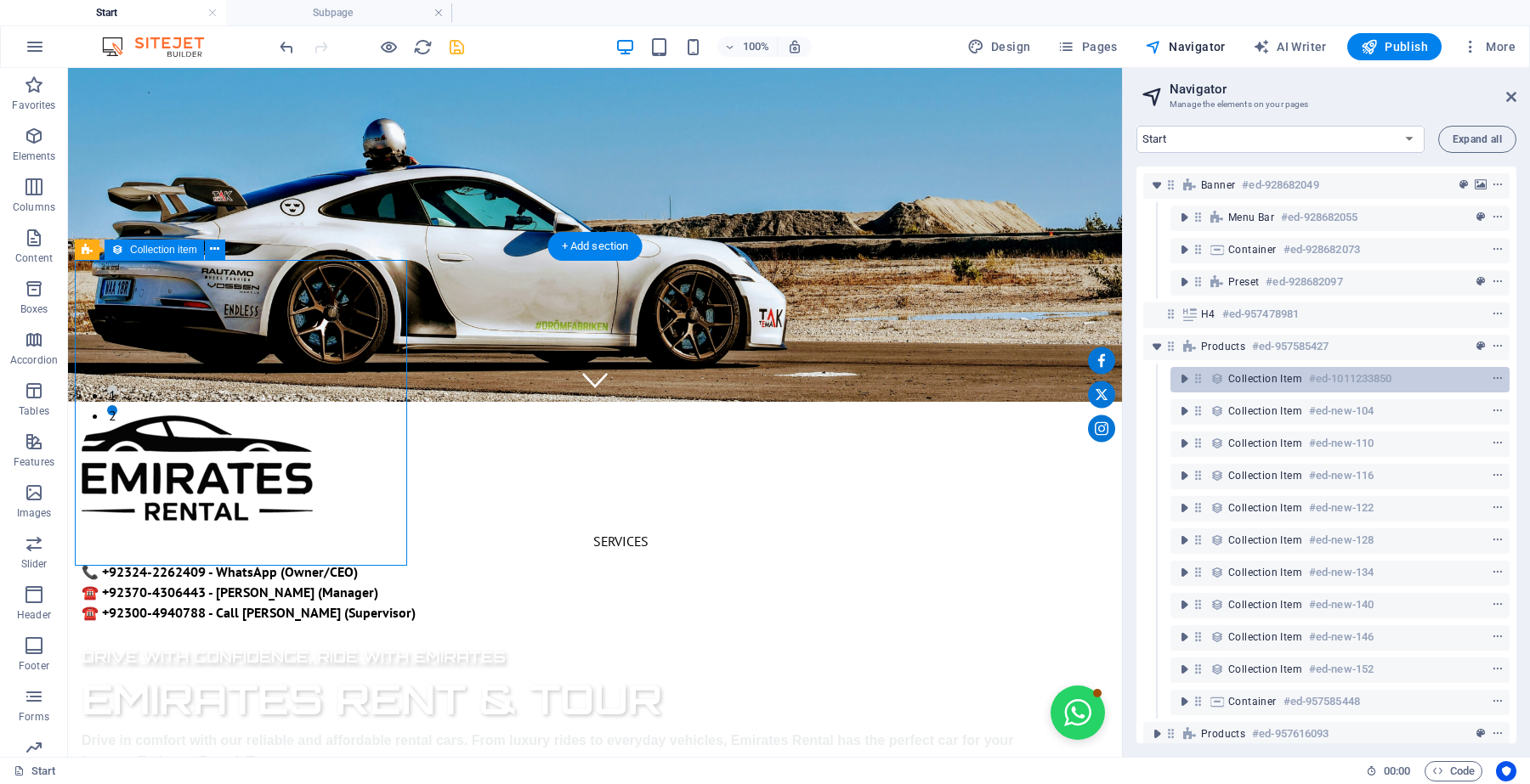
scroll to position [539, 0]
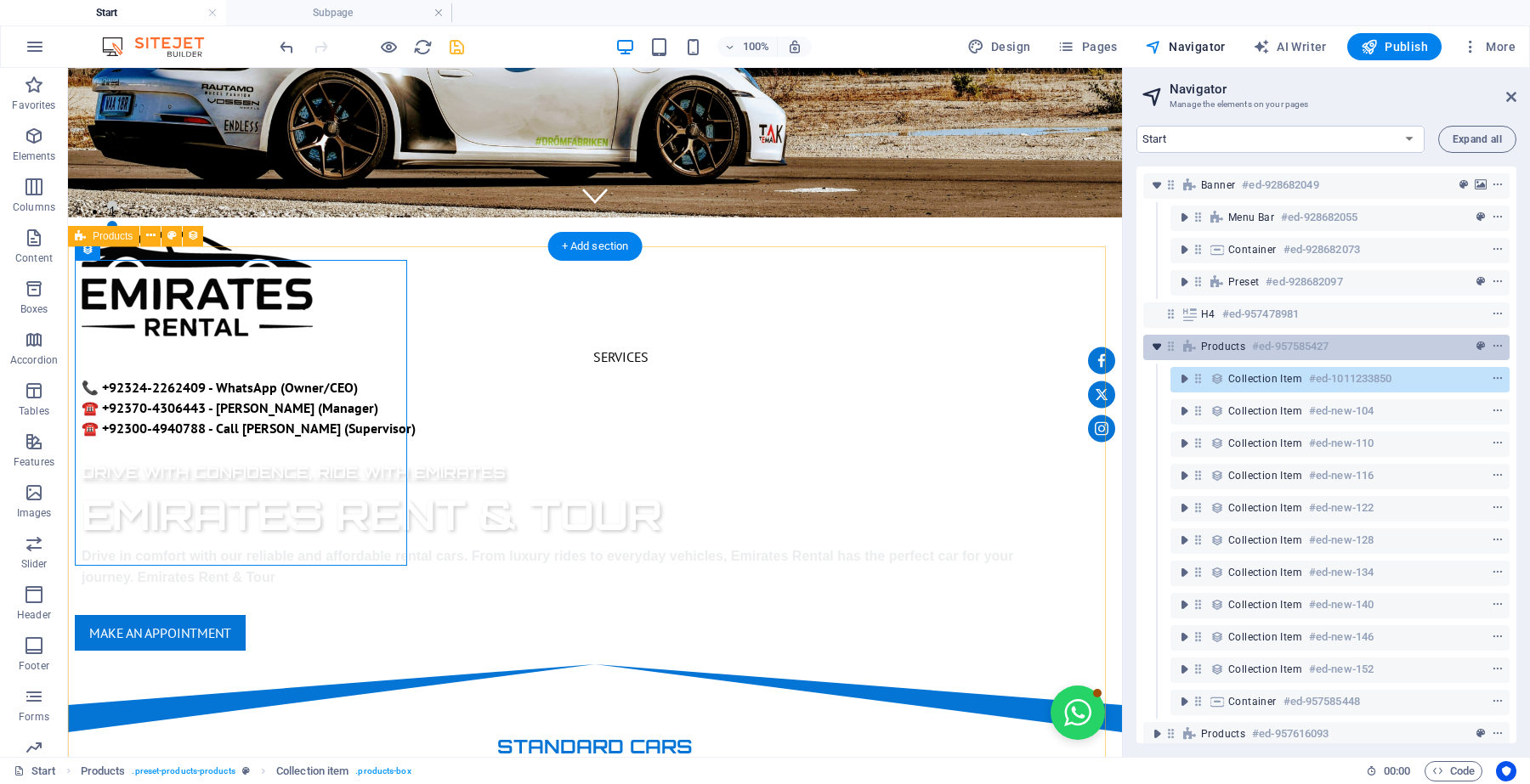
click at [1162, 350] on icon "toggle-expand" at bounding box center [1156, 347] width 17 height 17
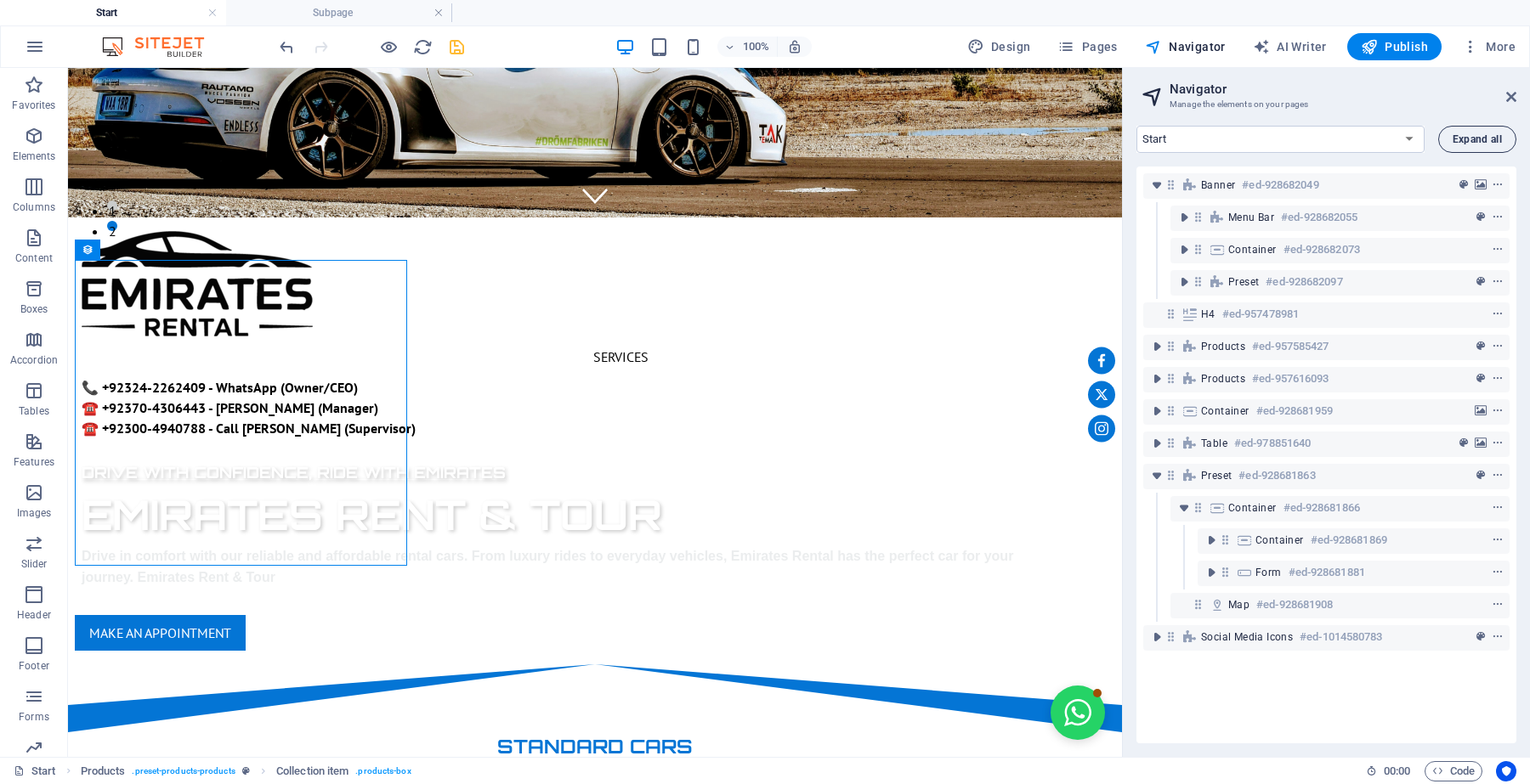
click at [1479, 140] on span "Expand all" at bounding box center [1477, 139] width 49 height 10
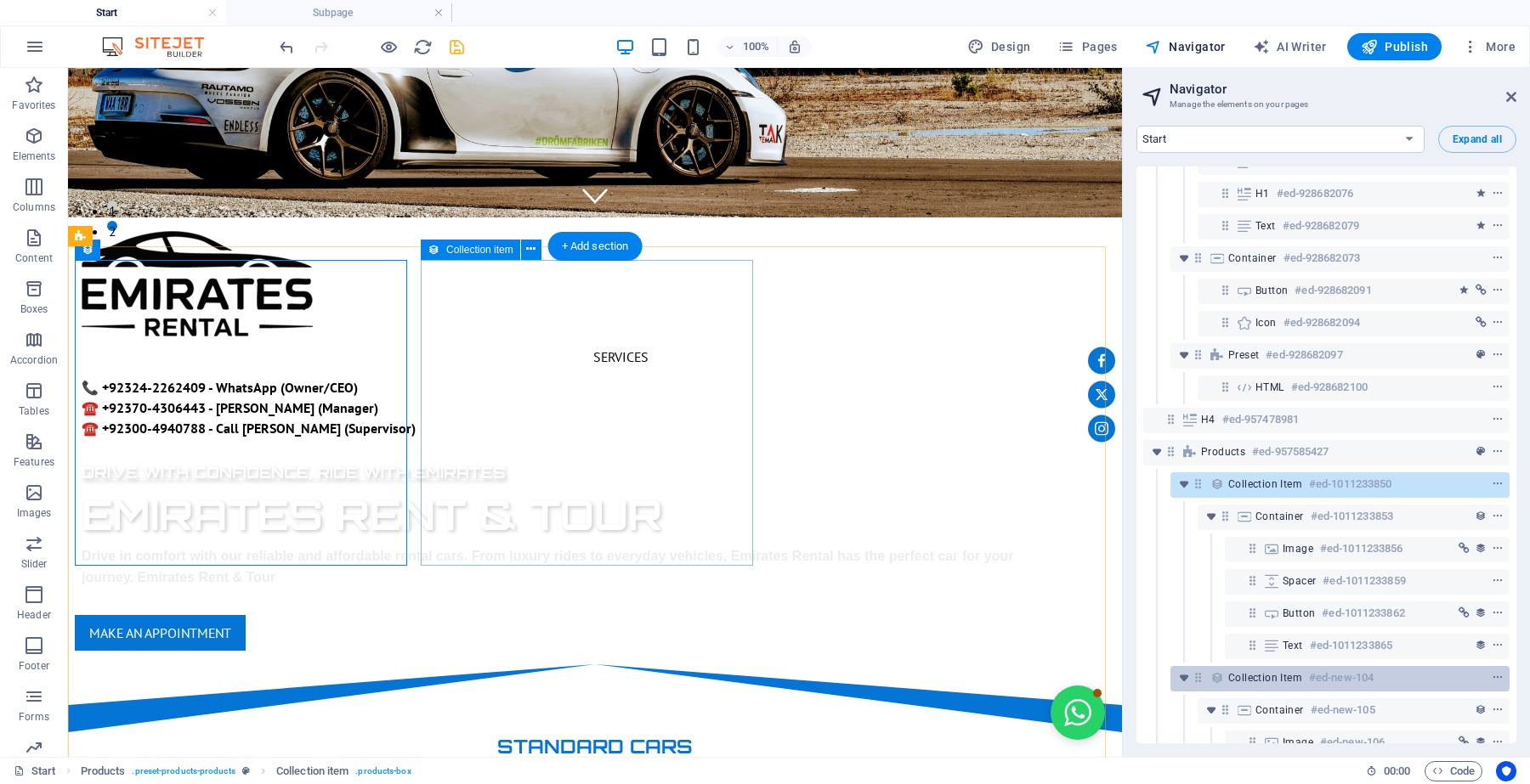
scroll to position [0, 0]
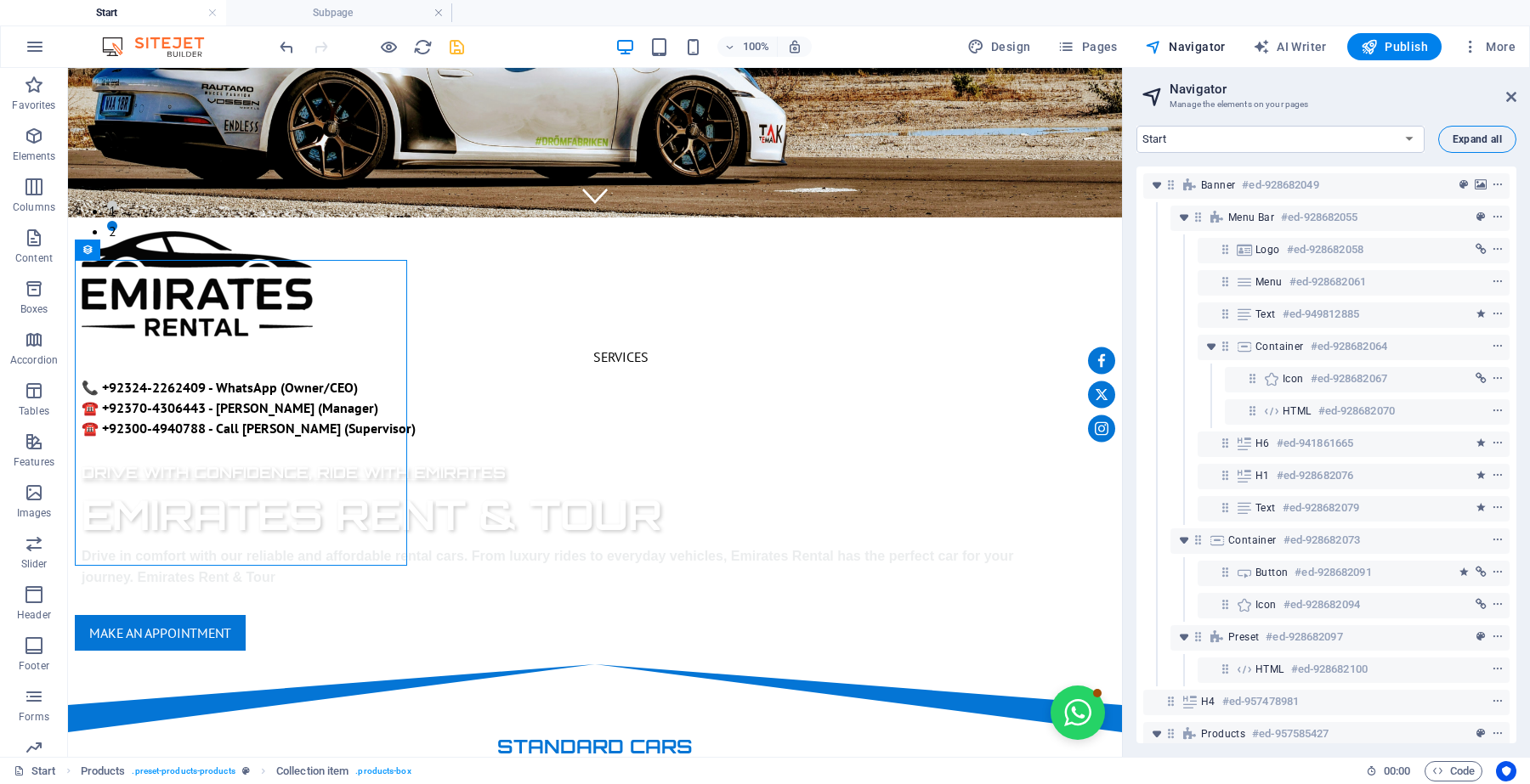
click at [1488, 146] on button "Expand all" at bounding box center [1477, 139] width 78 height 27
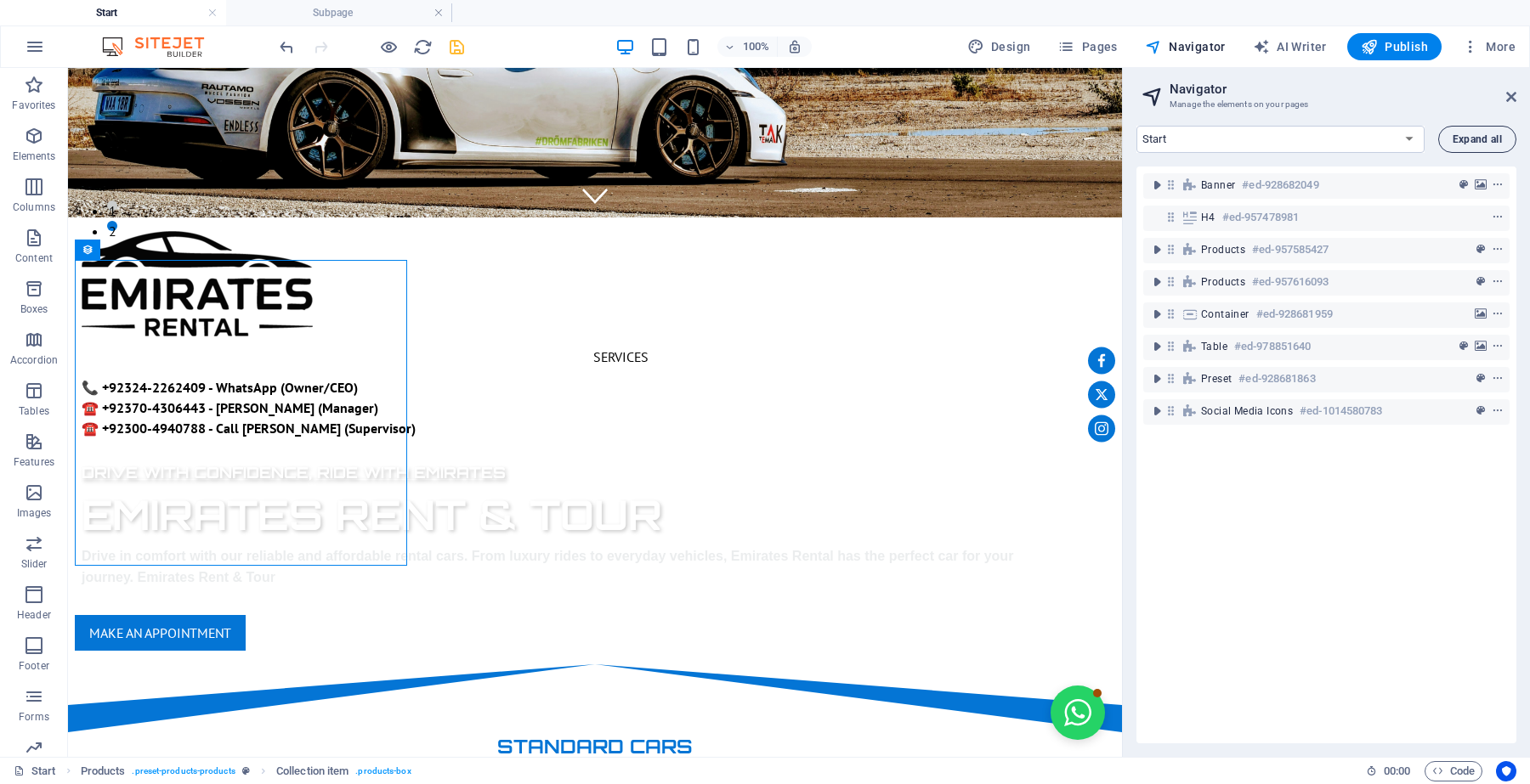
click at [1488, 146] on button "Expand all" at bounding box center [1477, 139] width 78 height 27
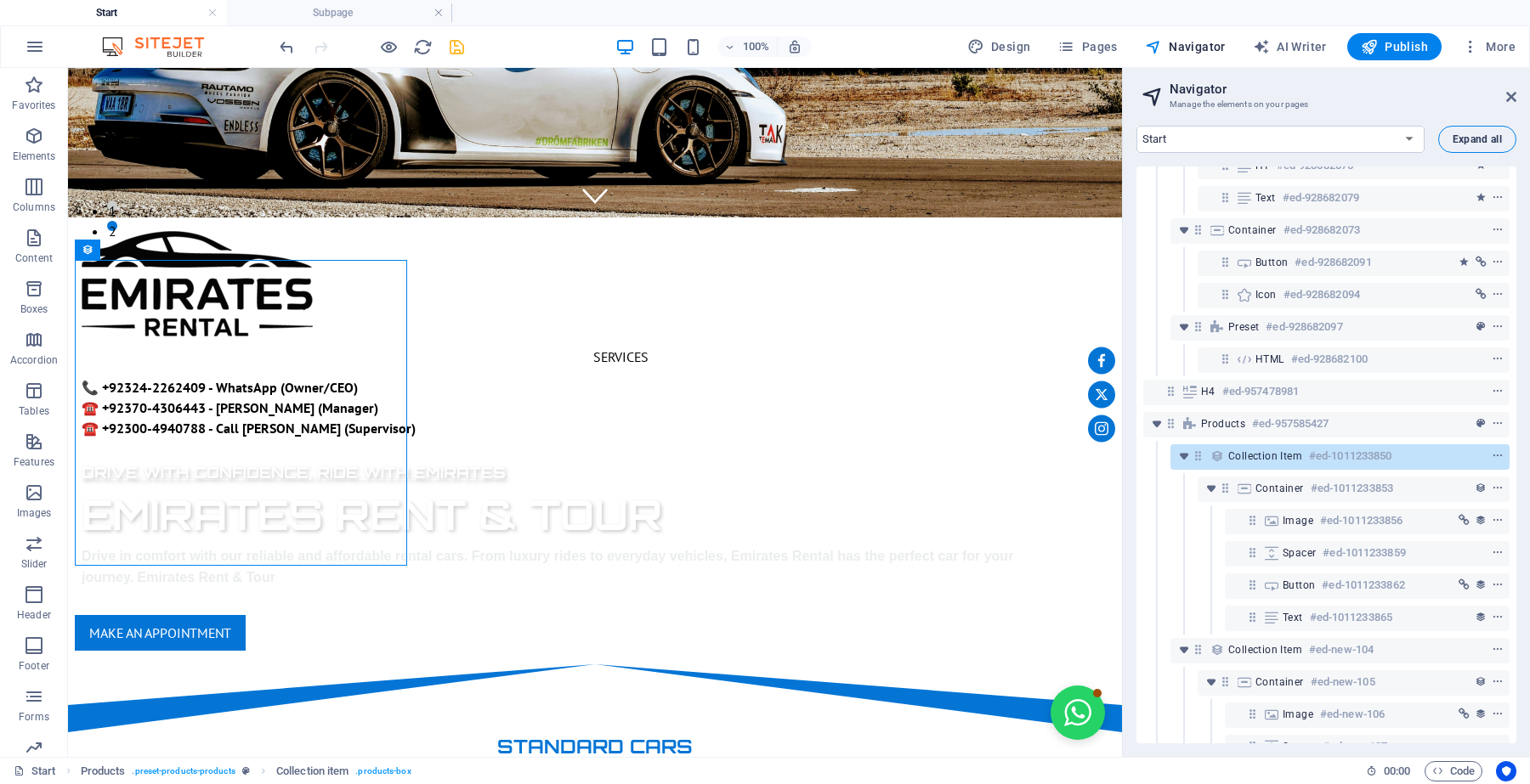
scroll to position [319, 0]
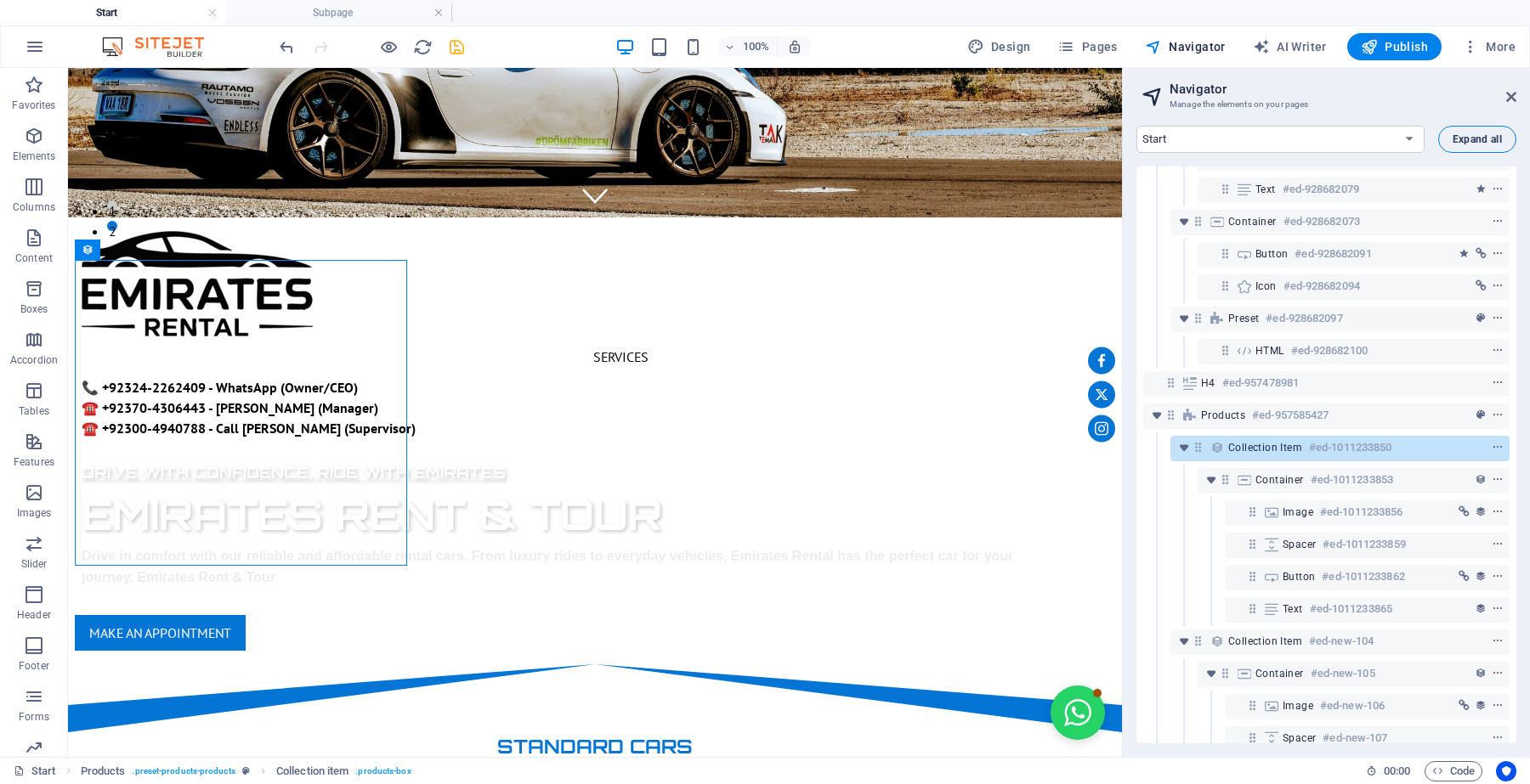
click at [1488, 146] on button "Expand all" at bounding box center [1477, 139] width 78 height 27
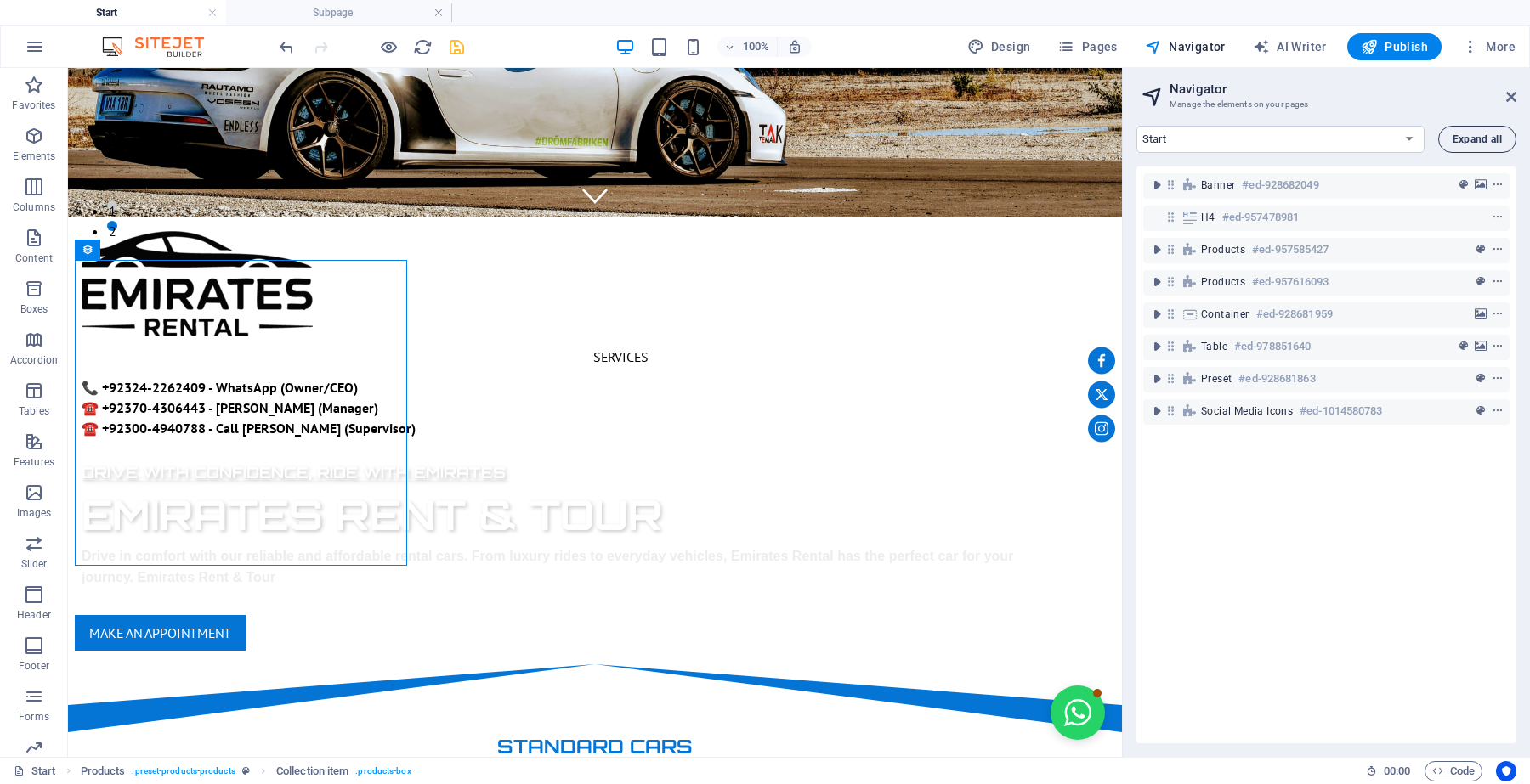
scroll to position [0, 0]
click at [1458, 142] on span "Expand all" at bounding box center [1477, 139] width 49 height 10
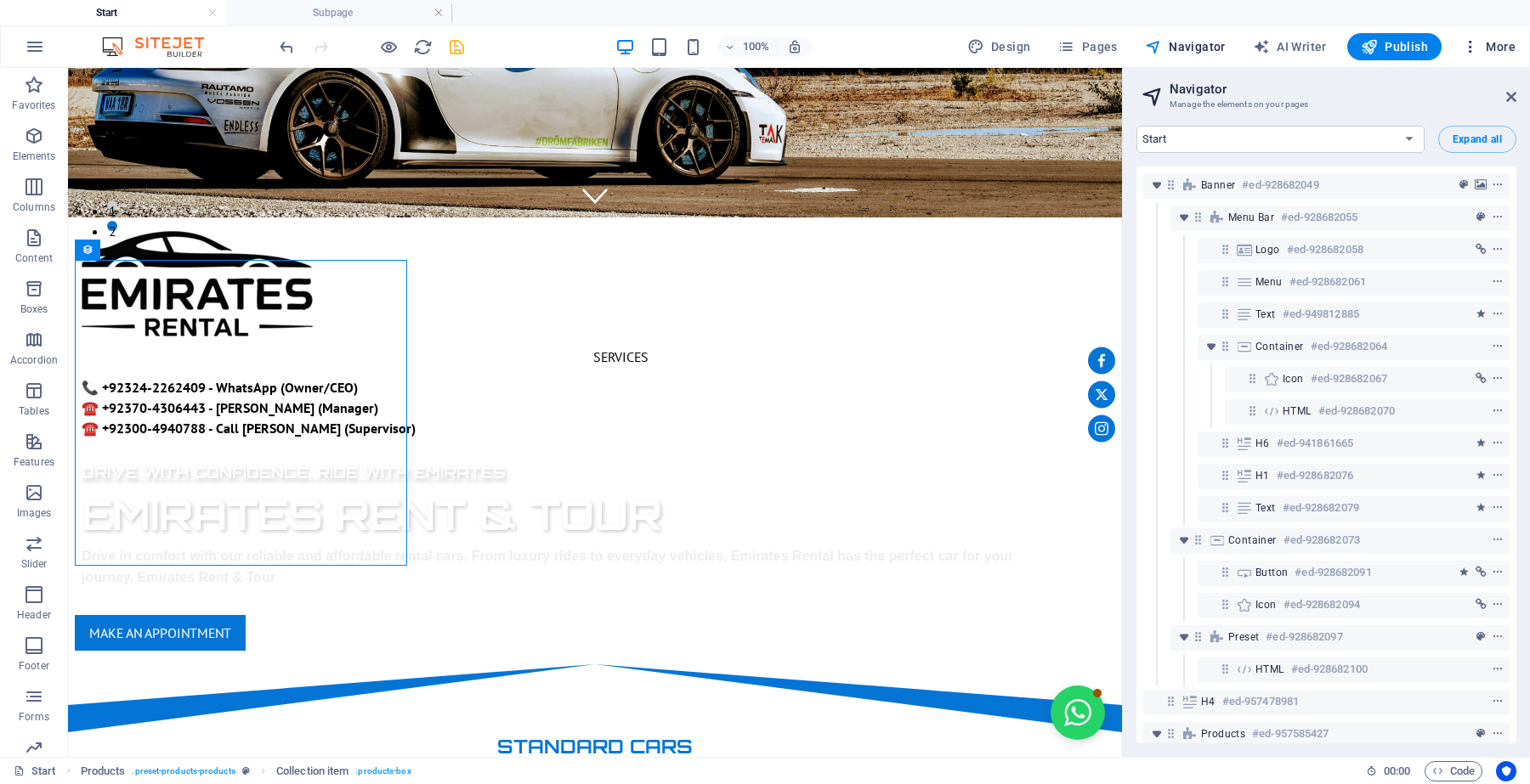
click at [1472, 54] on icon "button" at bounding box center [1470, 46] width 17 height 17
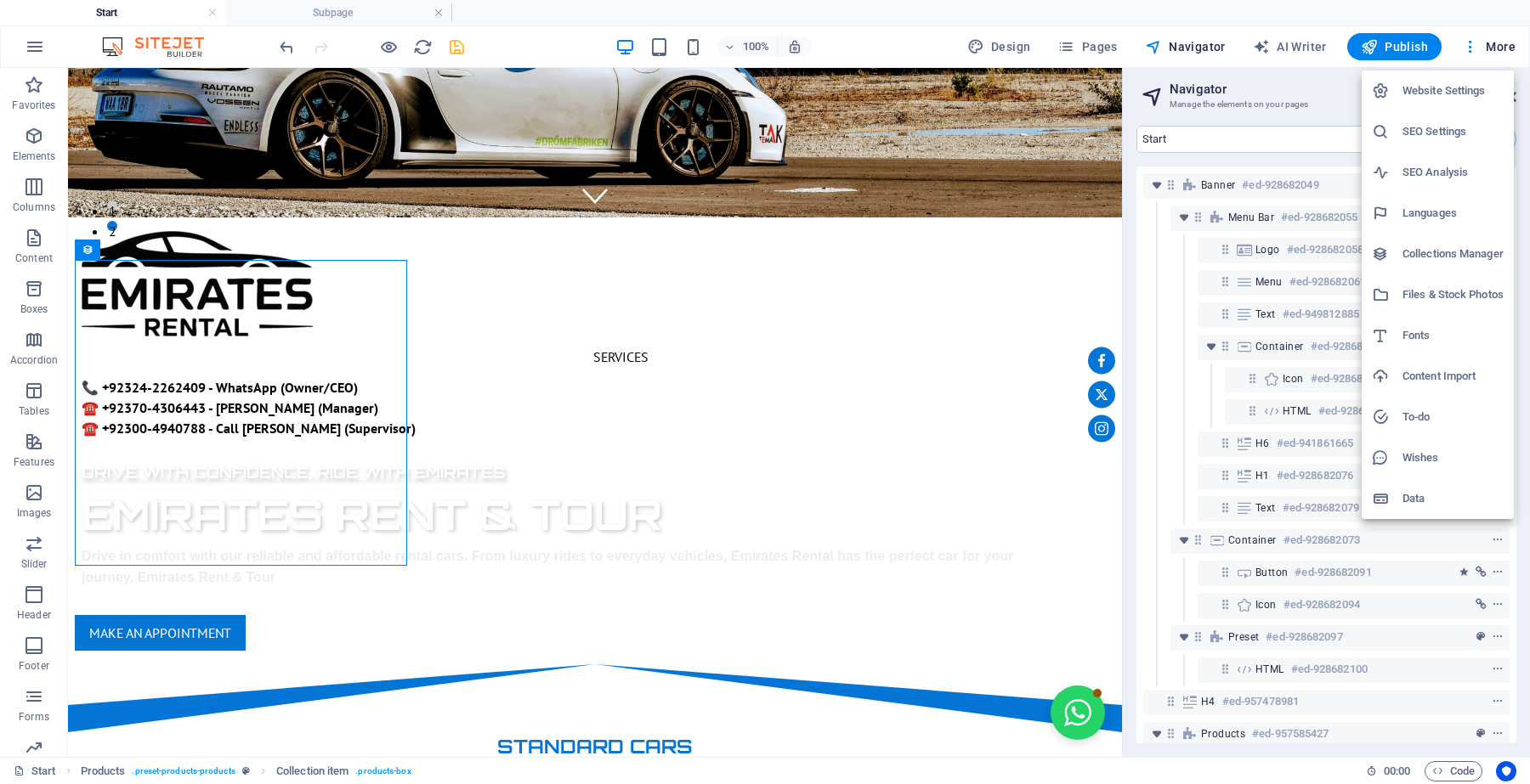
click at [1450, 83] on h6 "Website Settings" at bounding box center [1452, 91] width 101 height 20
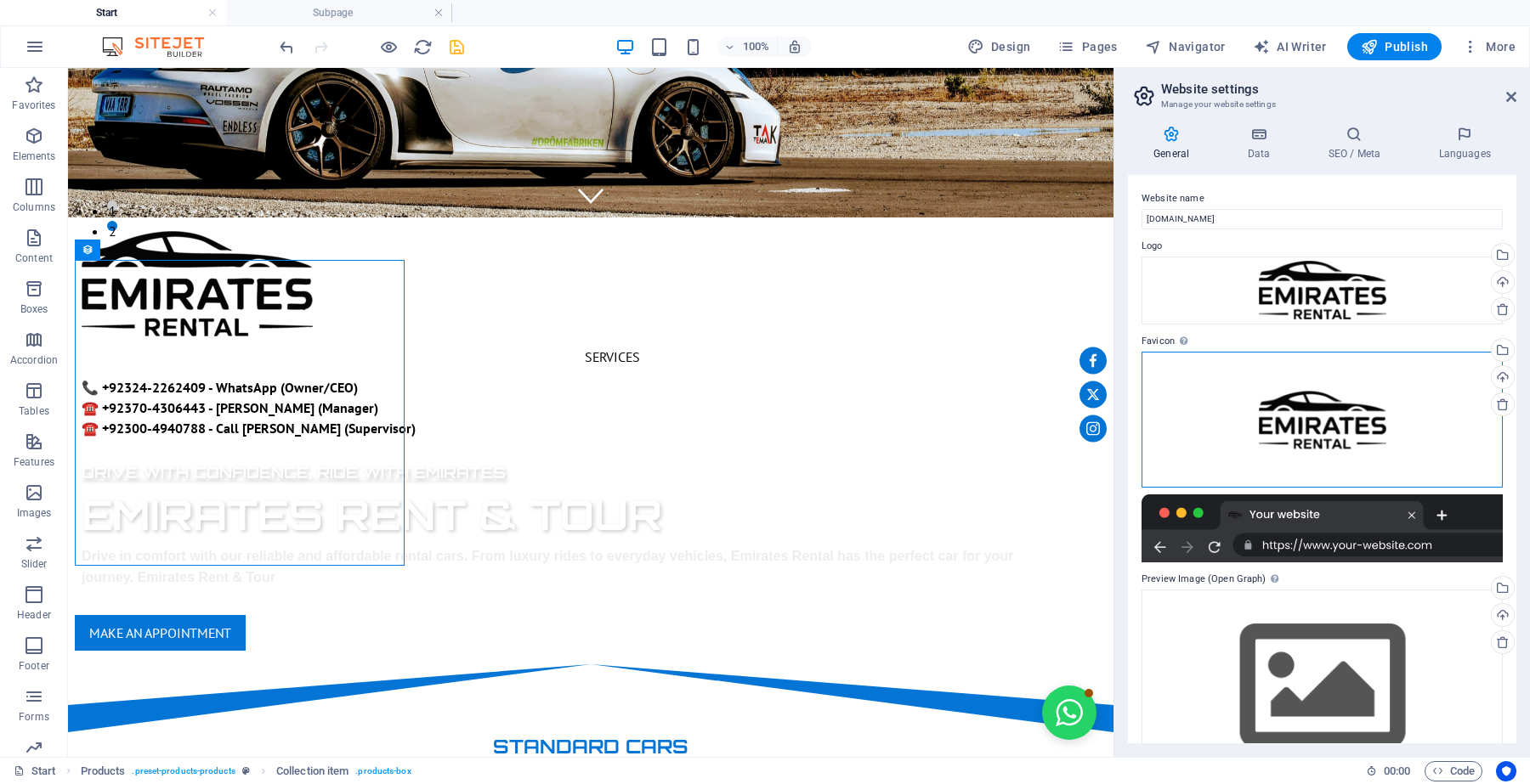
click at [1327, 440] on div "Drag files here, click to choose files or select files from Files or our free s…" at bounding box center [1321, 419] width 361 height 136
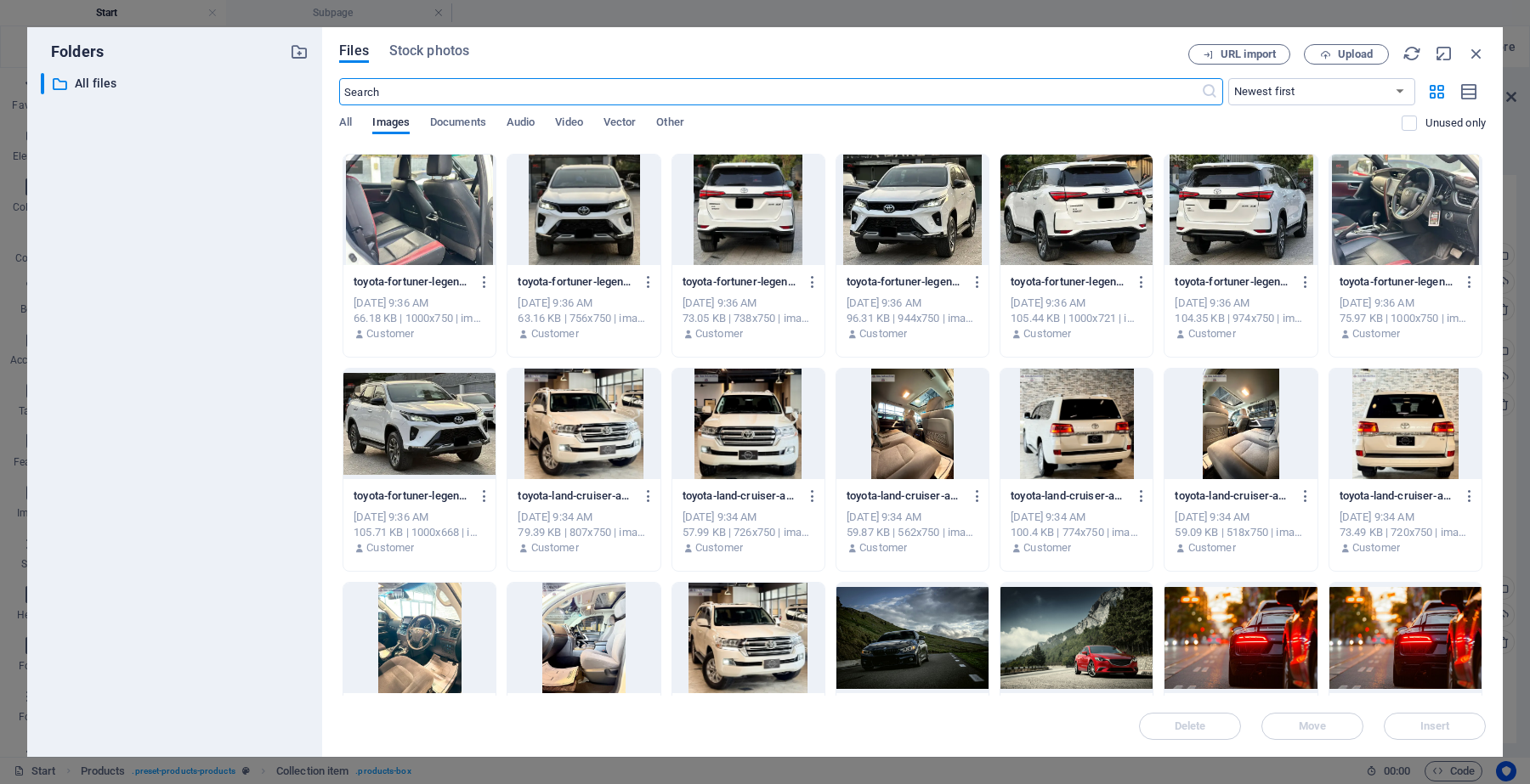
scroll to position [424, 0]
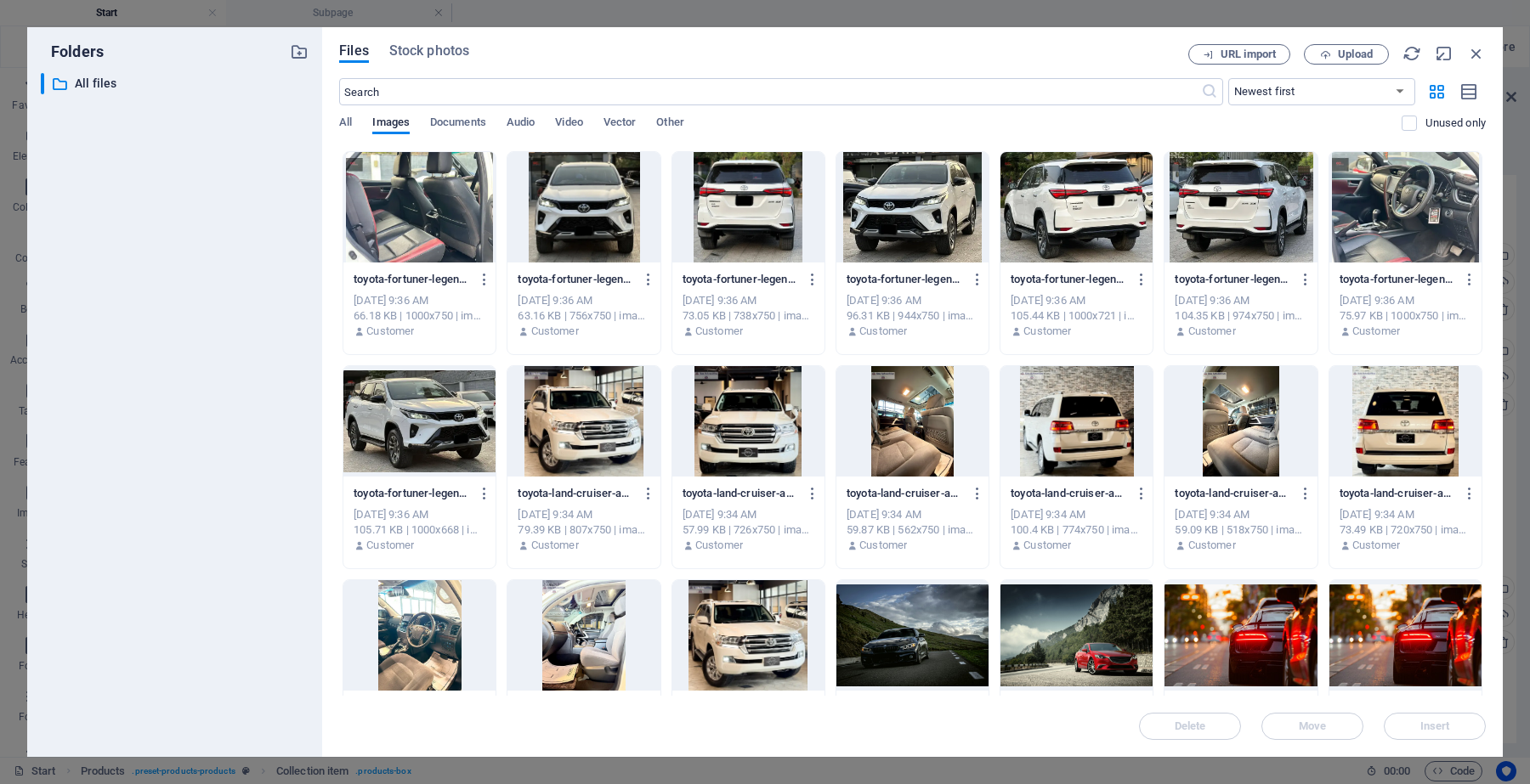
click at [628, 435] on div at bounding box center [584, 421] width 152 height 111
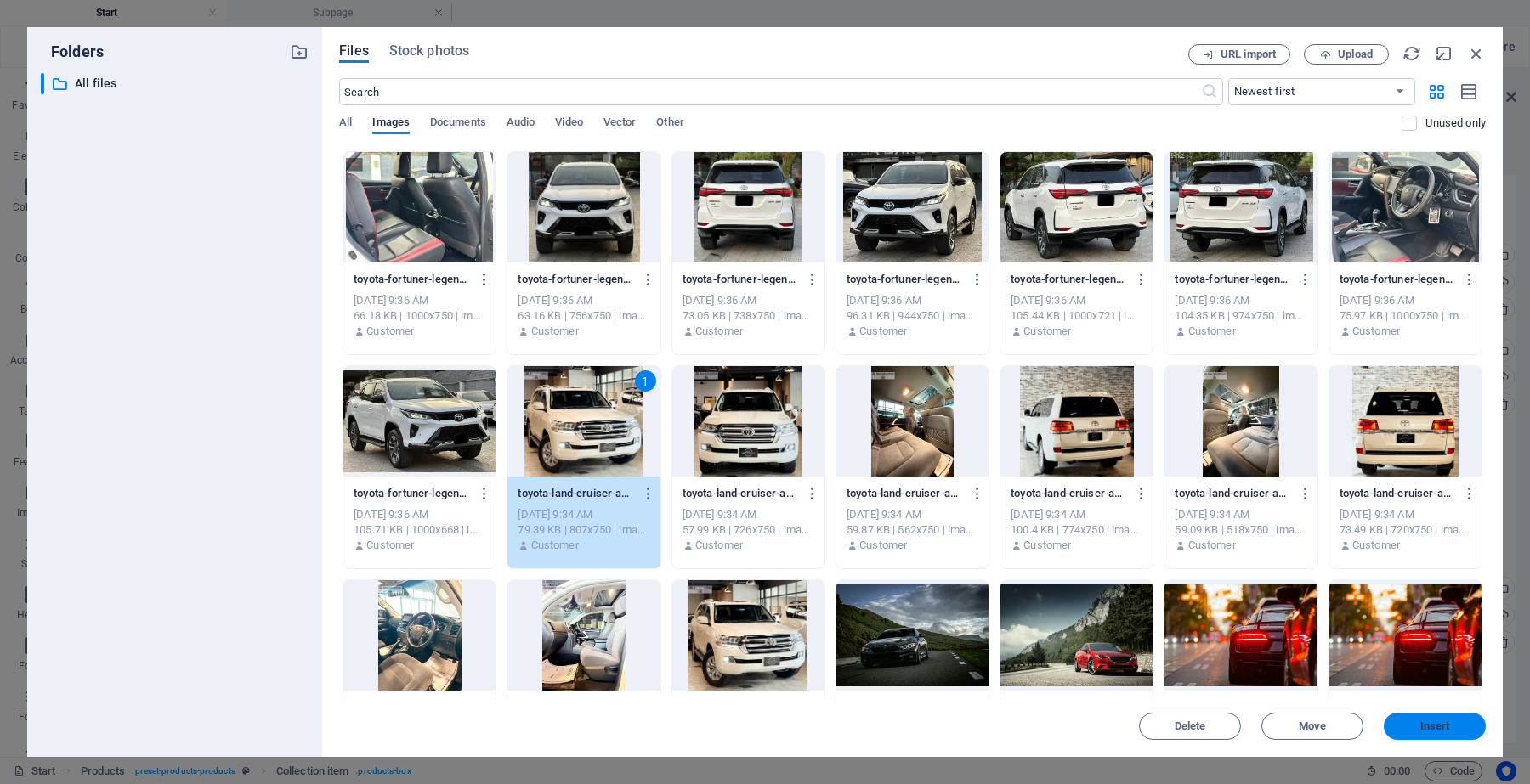
click at [1435, 723] on span "Insert" at bounding box center [1435, 726] width 30 height 10
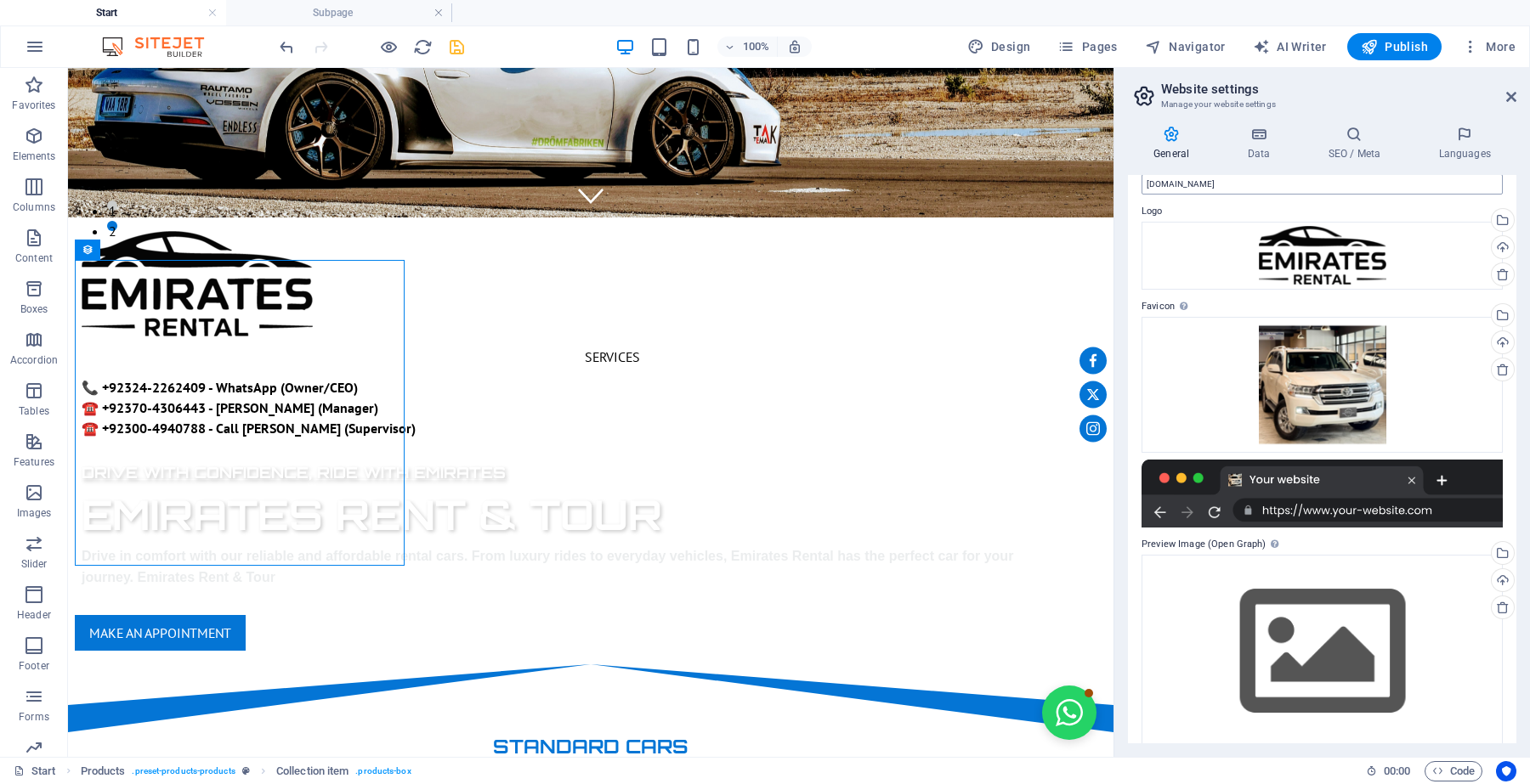
scroll to position [44, 0]
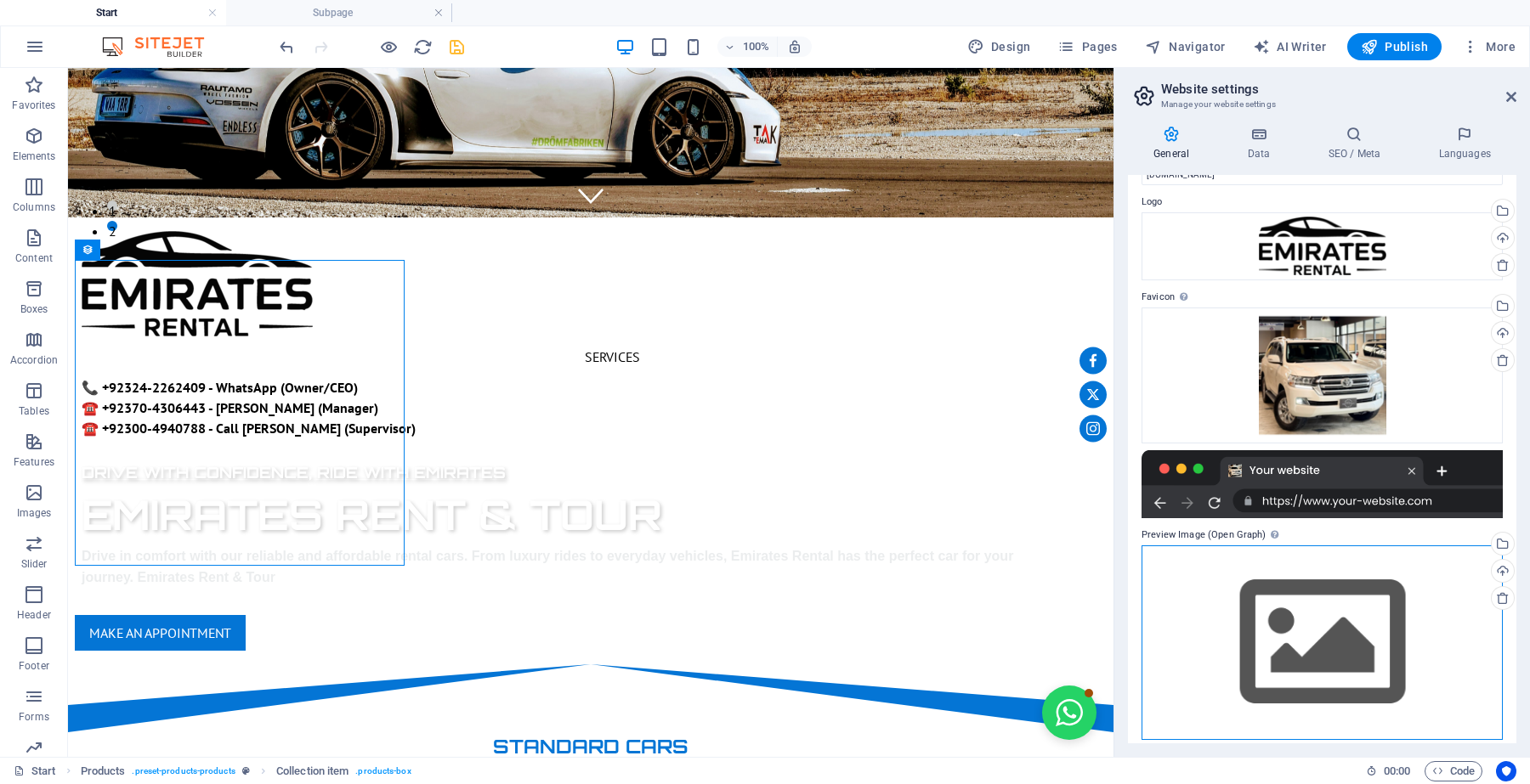
click at [1366, 582] on div "Drag files here, click to choose files or select files from Files or our free s…" at bounding box center [1321, 642] width 361 height 195
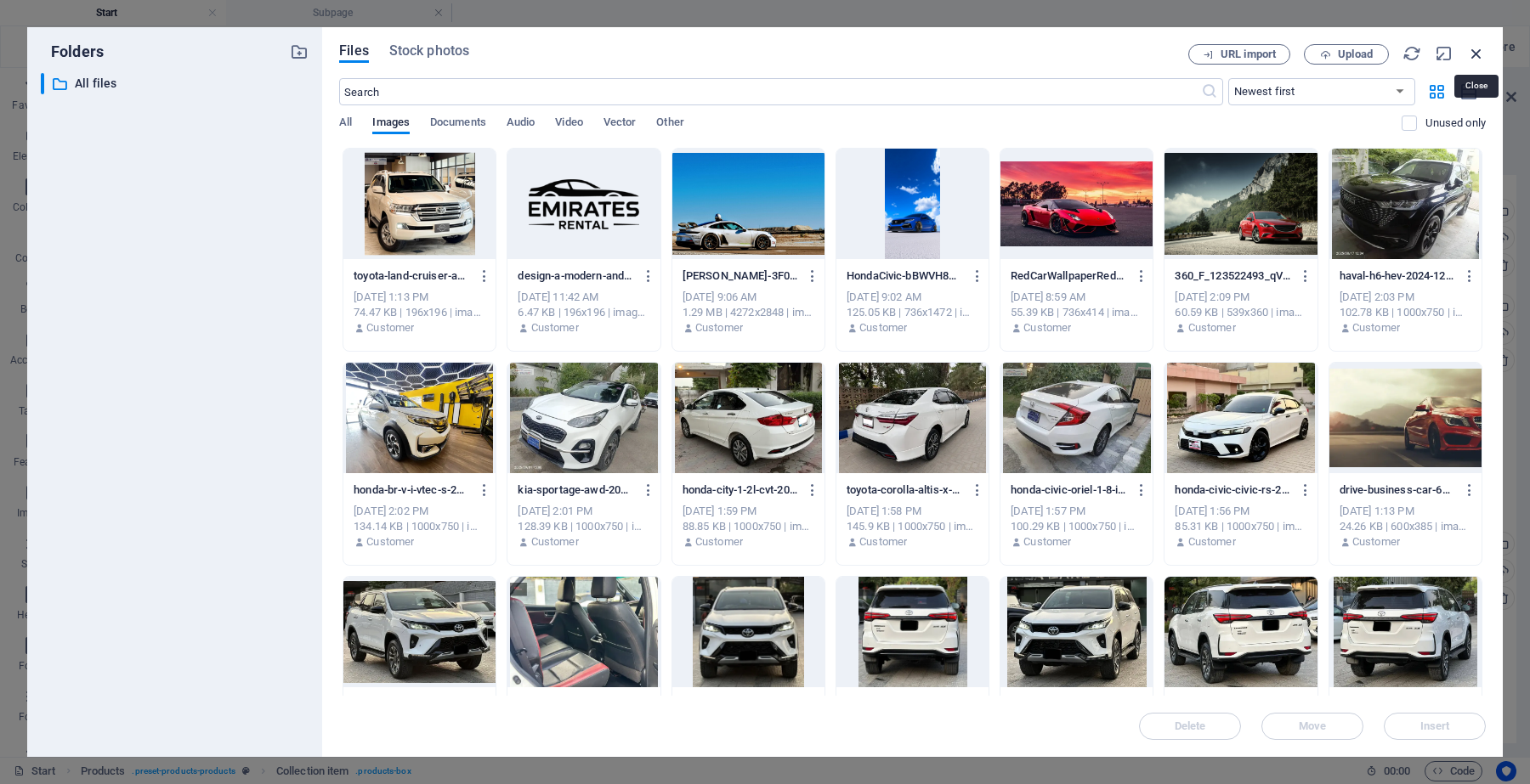
click at [1479, 54] on icon "button" at bounding box center [1476, 53] width 19 height 19
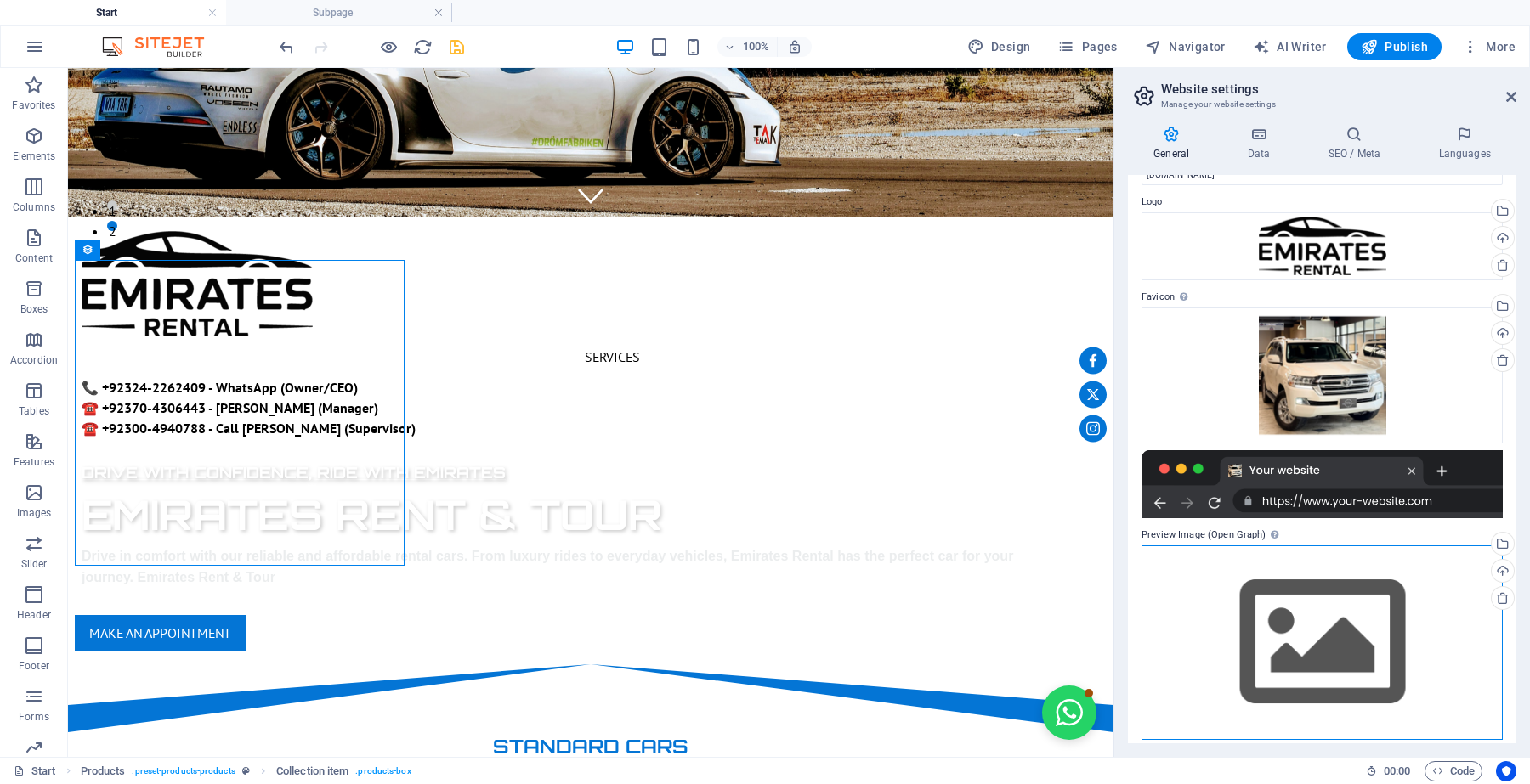
click at [1391, 631] on div "Drag files here, click to choose files or select files from Files or our free s…" at bounding box center [1321, 642] width 361 height 195
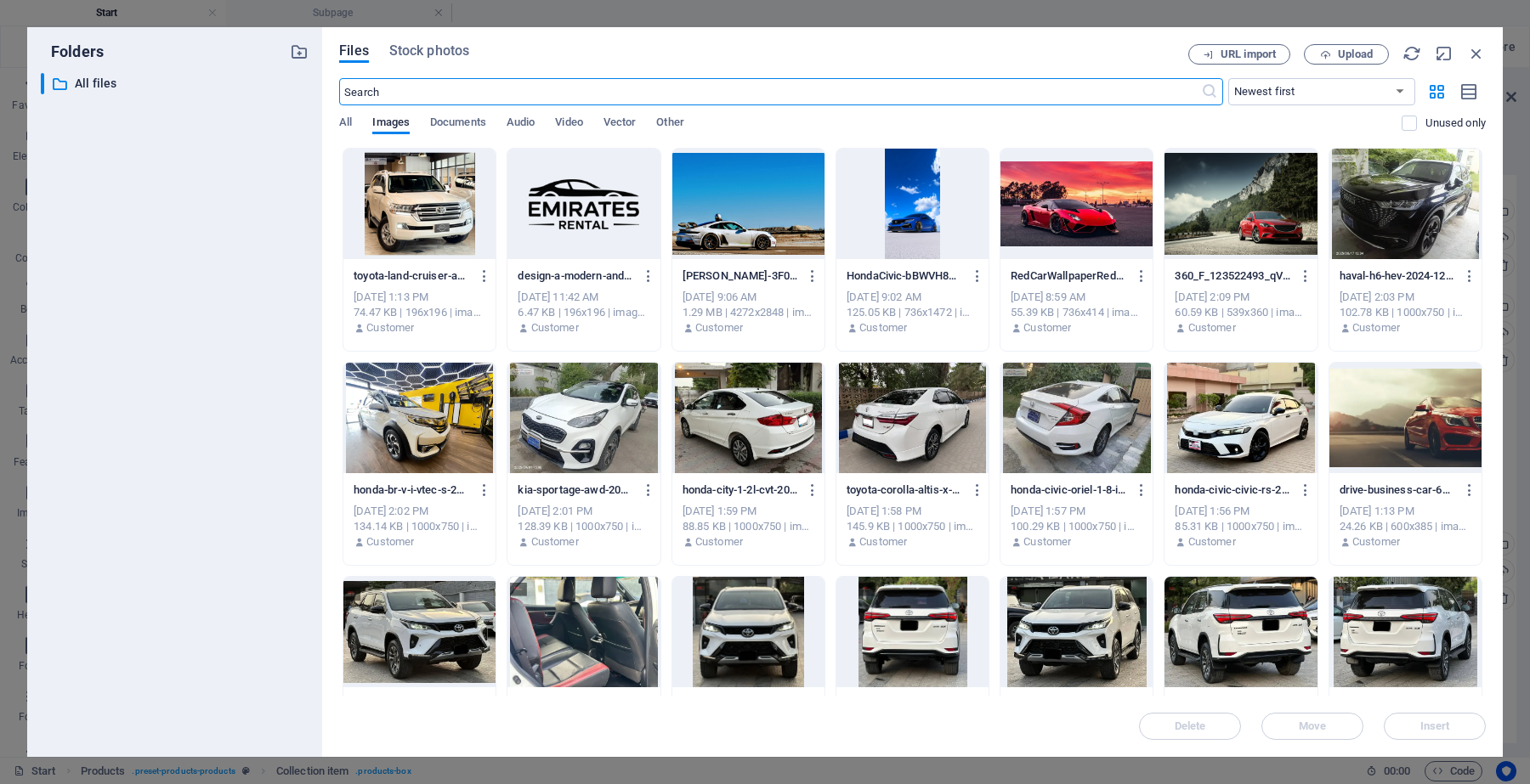
click at [421, 213] on div at bounding box center [420, 204] width 152 height 111
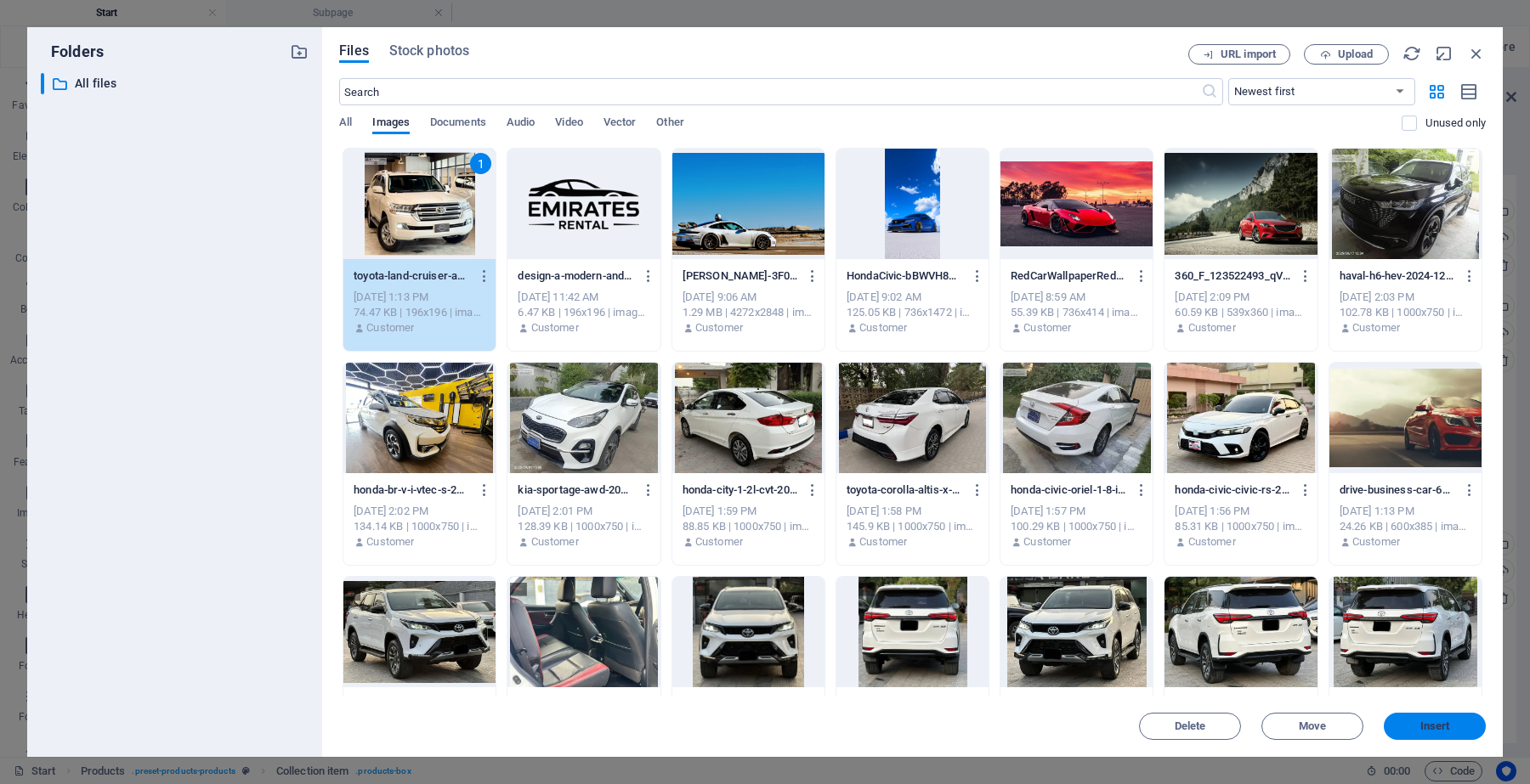
click at [1430, 736] on button "Insert" at bounding box center [1435, 726] width 102 height 27
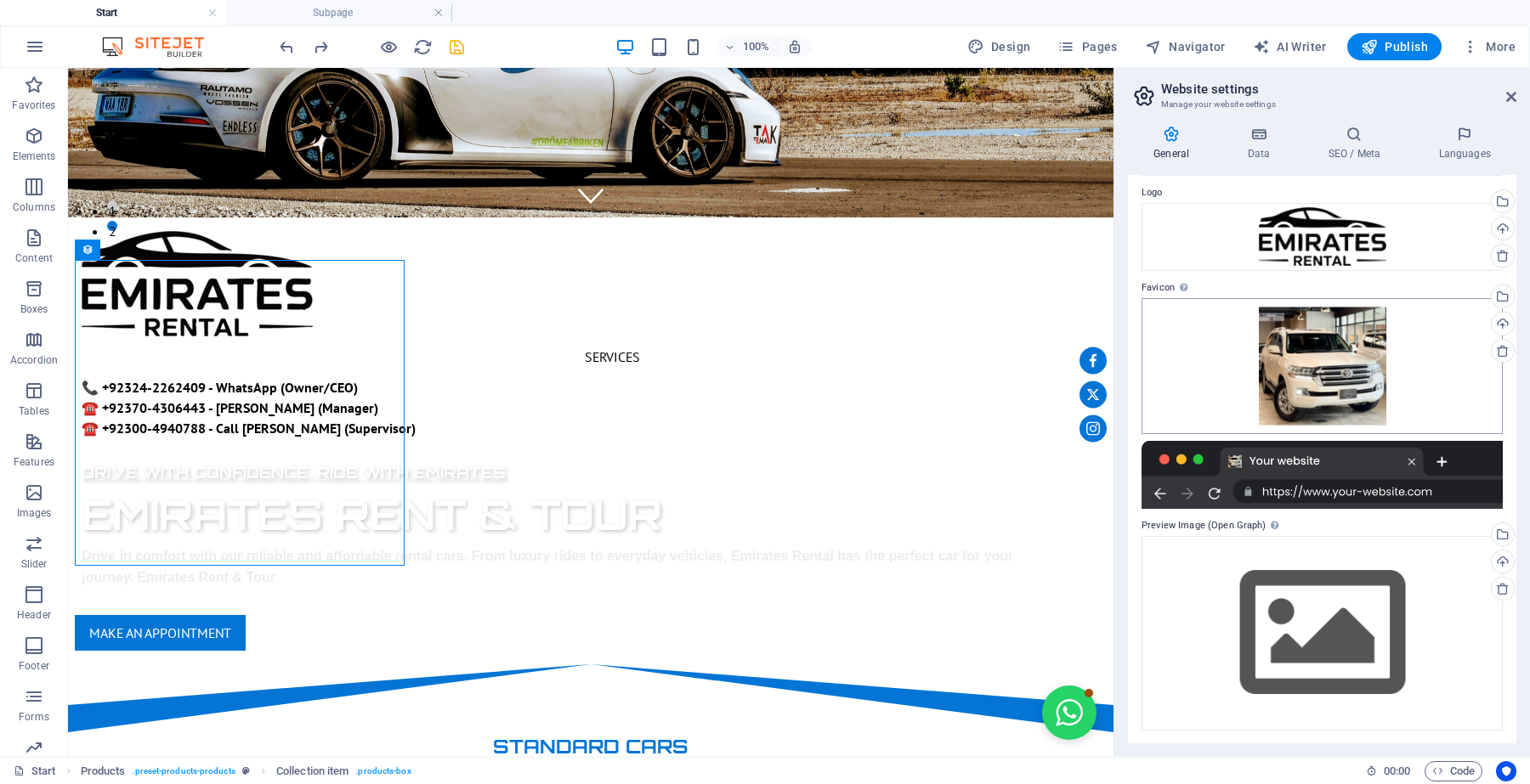
scroll to position [53, 0]
click at [1455, 341] on div "Drag files here, click to choose files or select files from Files or our free s…" at bounding box center [1321, 367] width 361 height 136
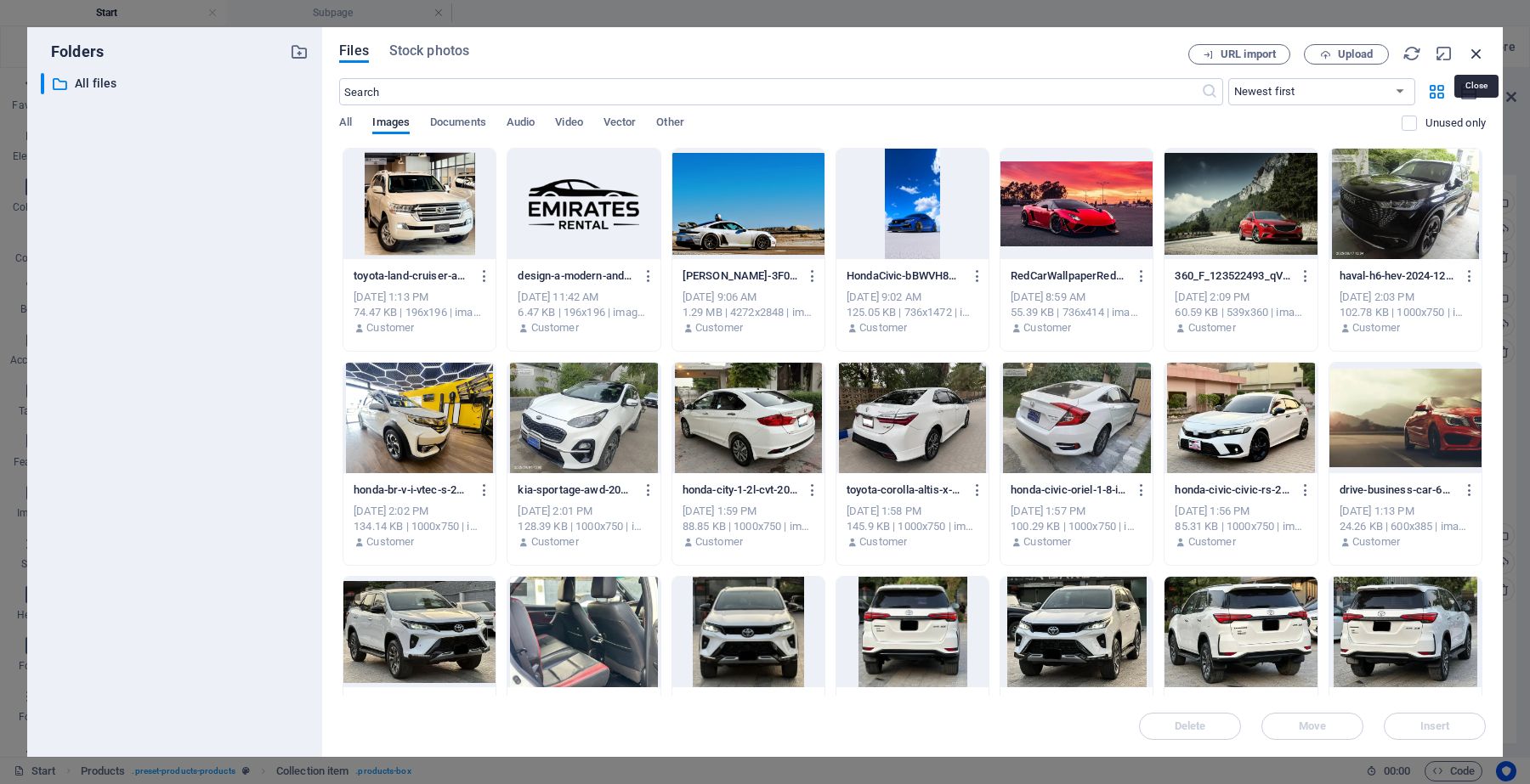
click at [1476, 58] on icon "button" at bounding box center [1476, 53] width 19 height 19
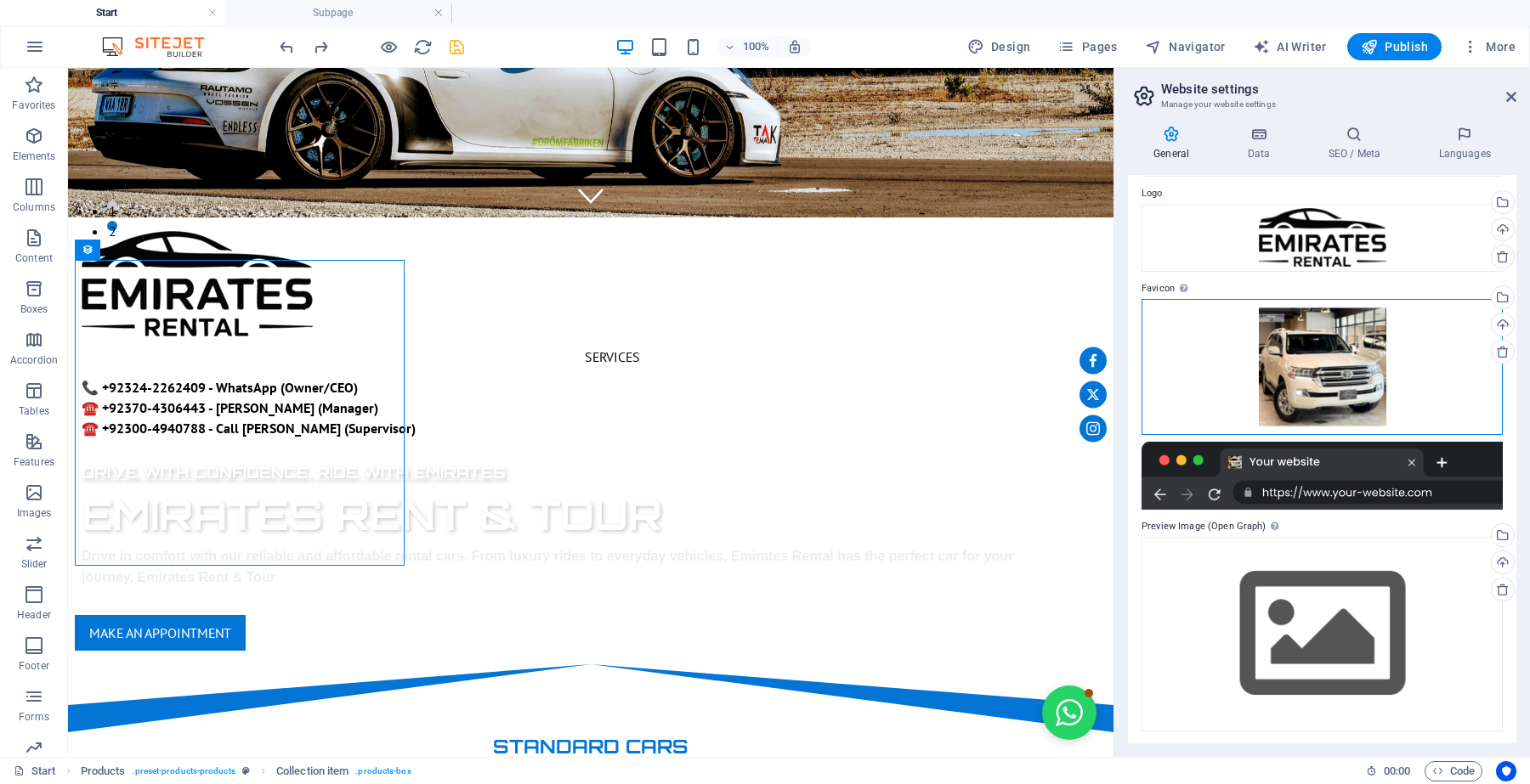
click at [1438, 378] on div "Drag files here, click to choose files or select files from Files or our free s…" at bounding box center [1321, 367] width 361 height 136
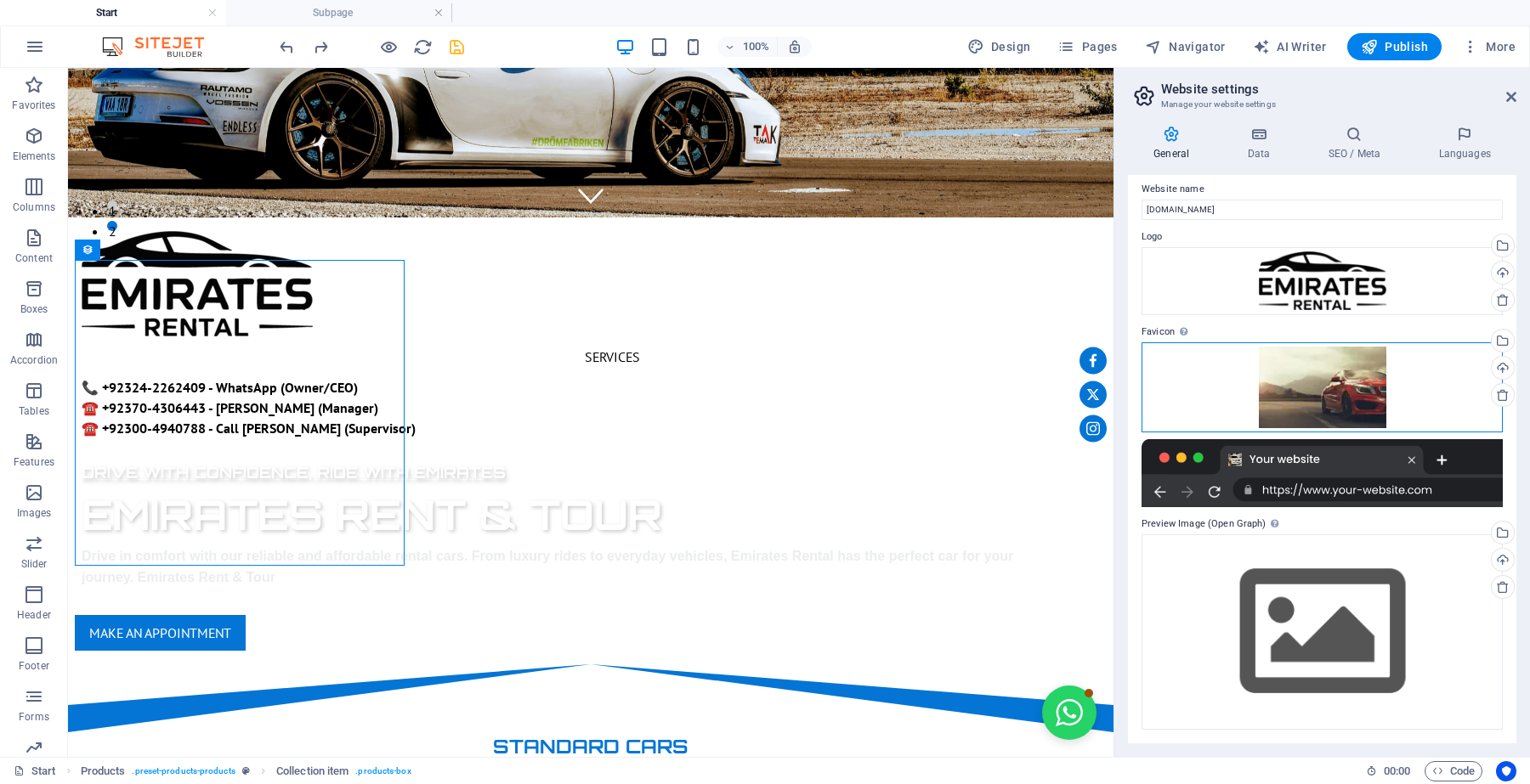
click at [1438, 378] on div "Drag files here, click to choose files or select files from Files or our free s…" at bounding box center [1321, 388] width 361 height 91
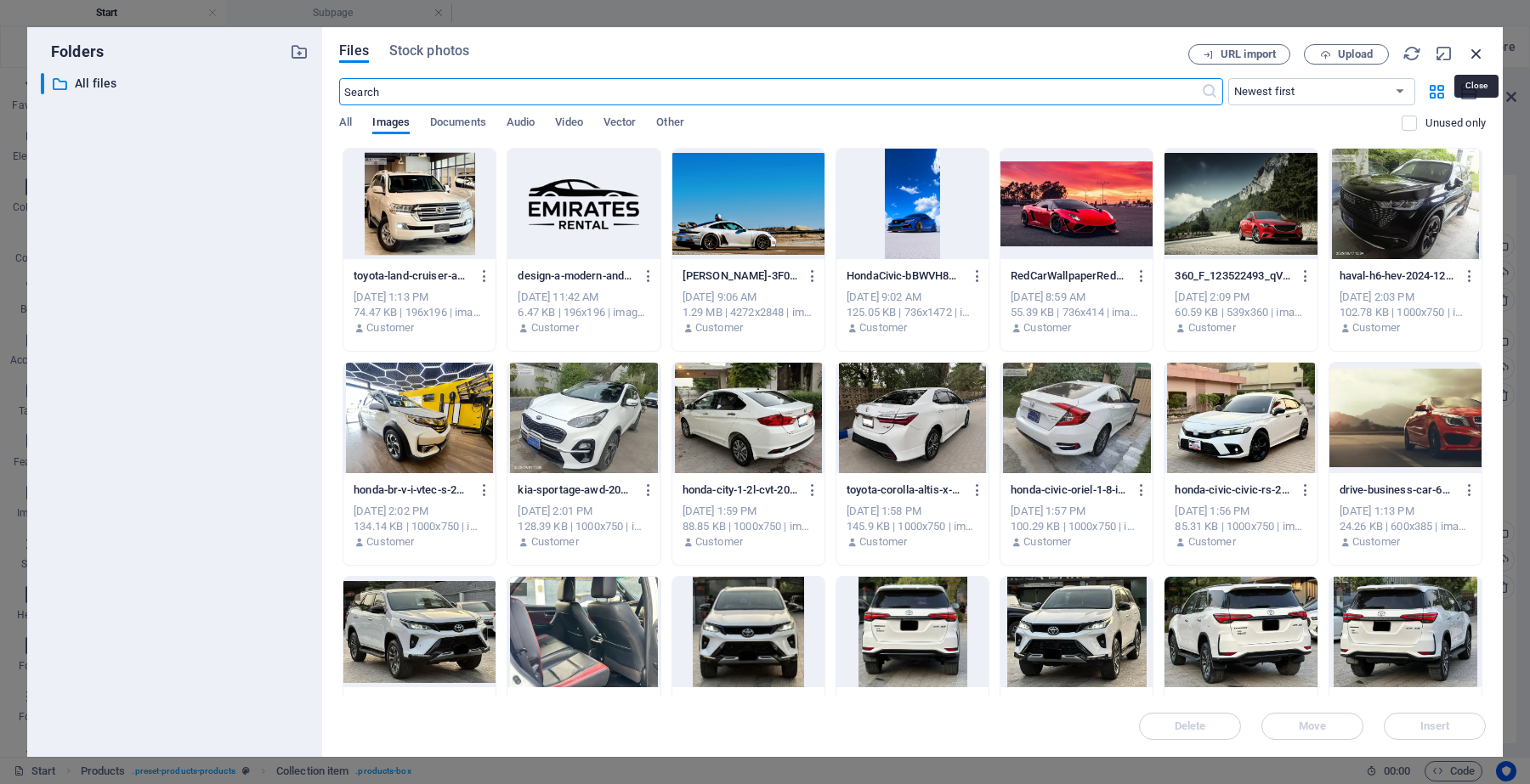
click at [1471, 56] on icon "button" at bounding box center [1476, 53] width 19 height 19
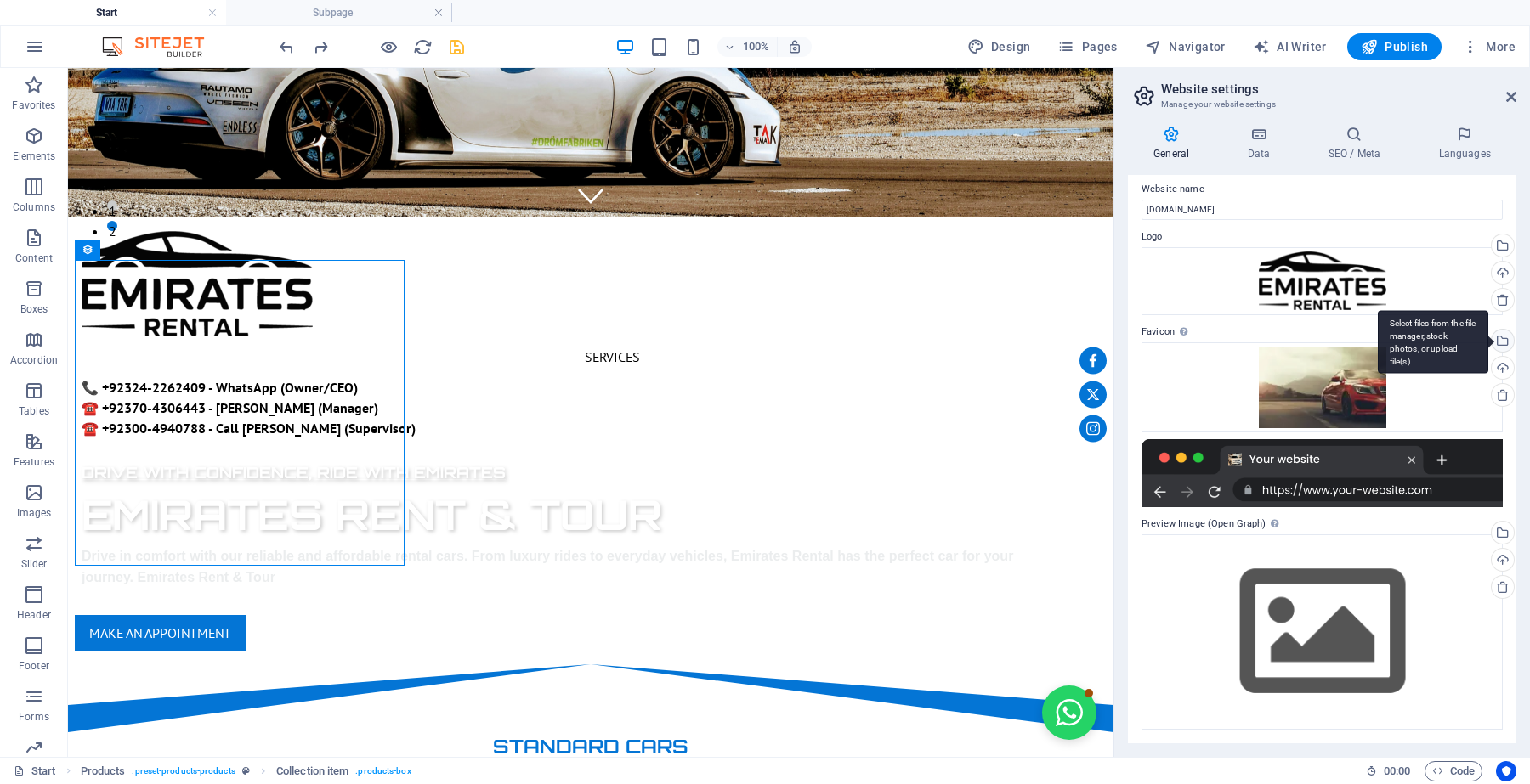
click at [1500, 330] on div "Select files from the file manager, stock photos, or upload file(s)" at bounding box center [1501, 343] width 26 height 26
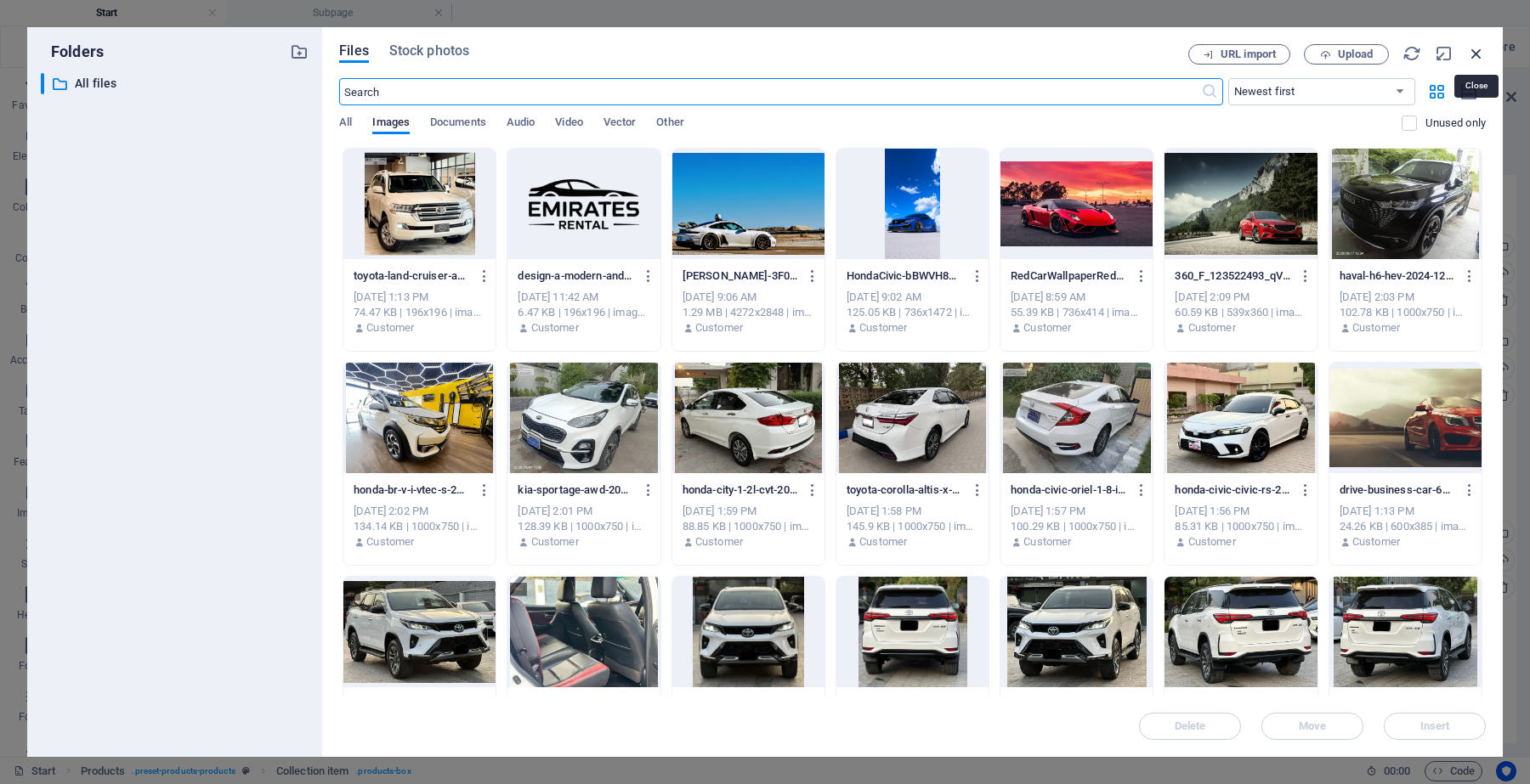
click at [1476, 53] on icon "button" at bounding box center [1476, 53] width 19 height 19
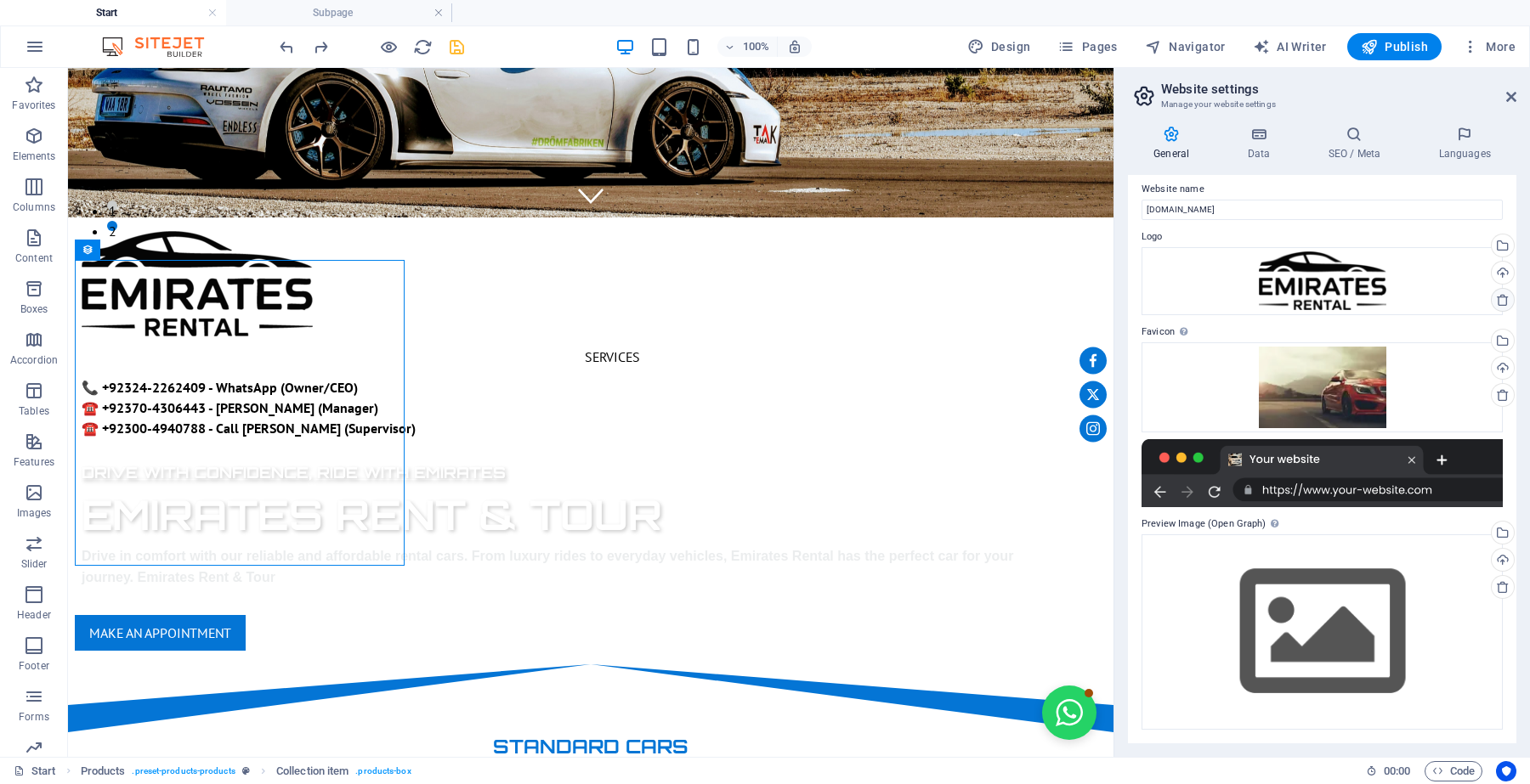
scroll to position [9, 0]
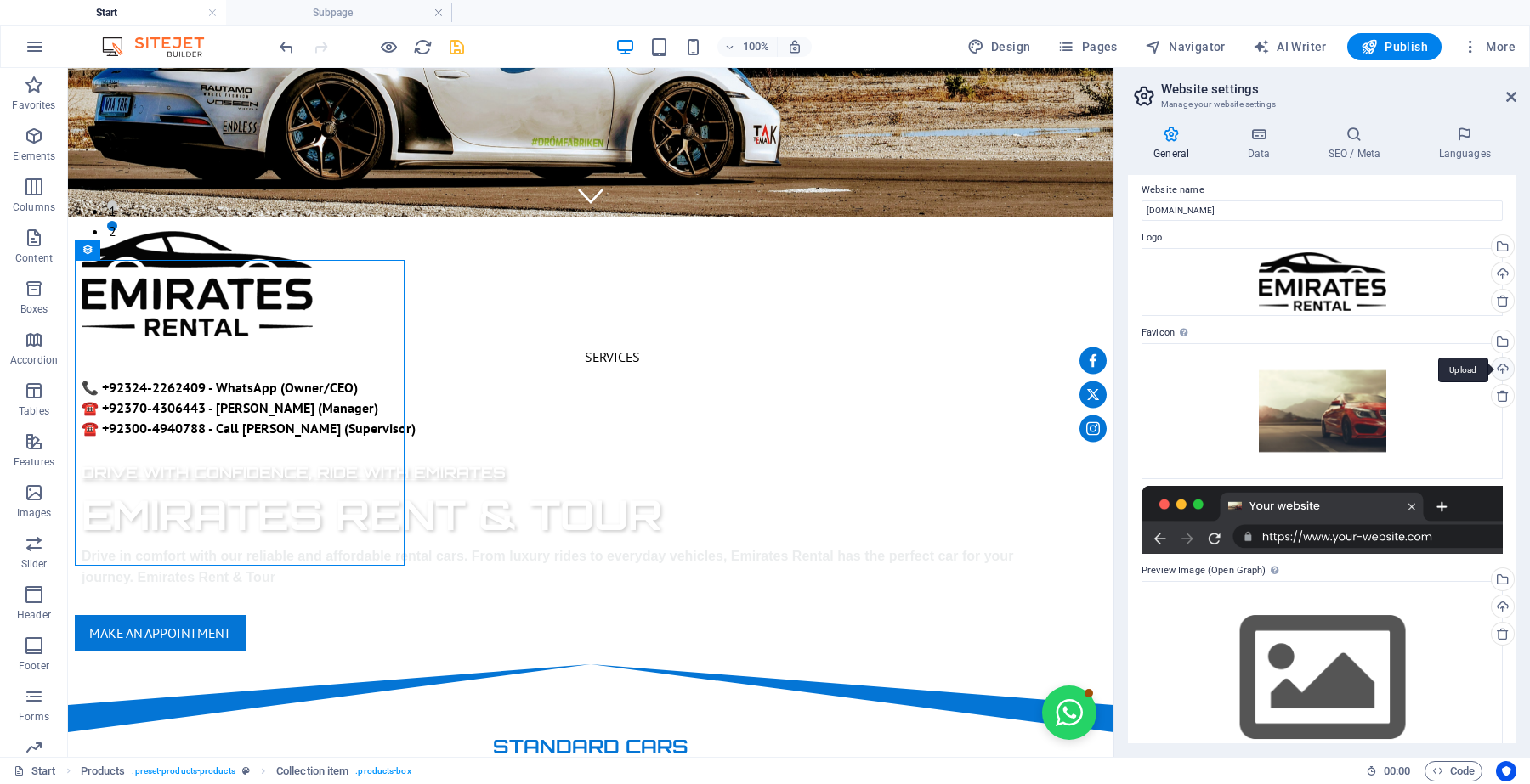
click at [1503, 367] on div "Upload" at bounding box center [1501, 371] width 26 height 26
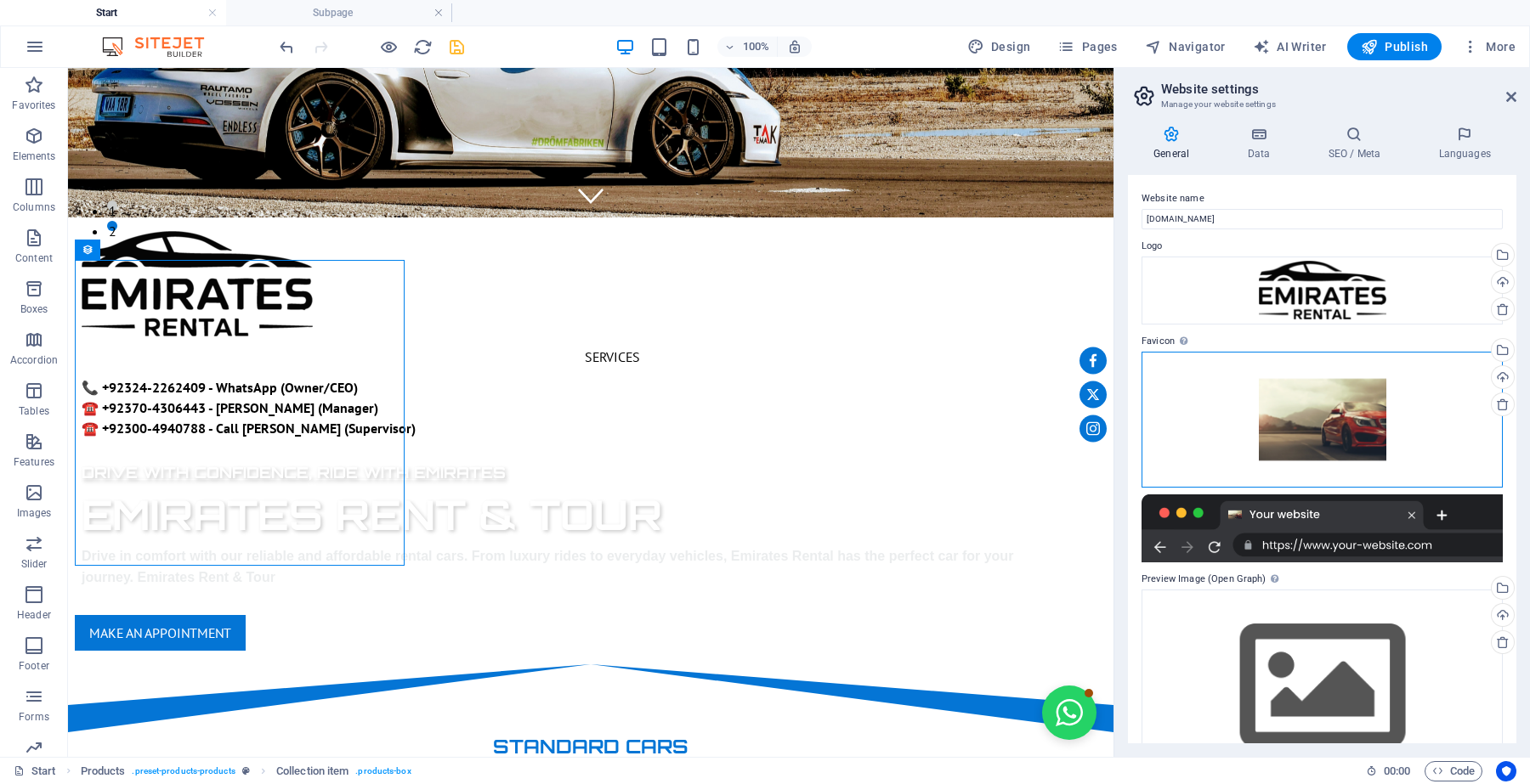
click at [1375, 417] on div "Drag files here, click to choose files or select files from Files or our free s…" at bounding box center [1321, 419] width 361 height 136
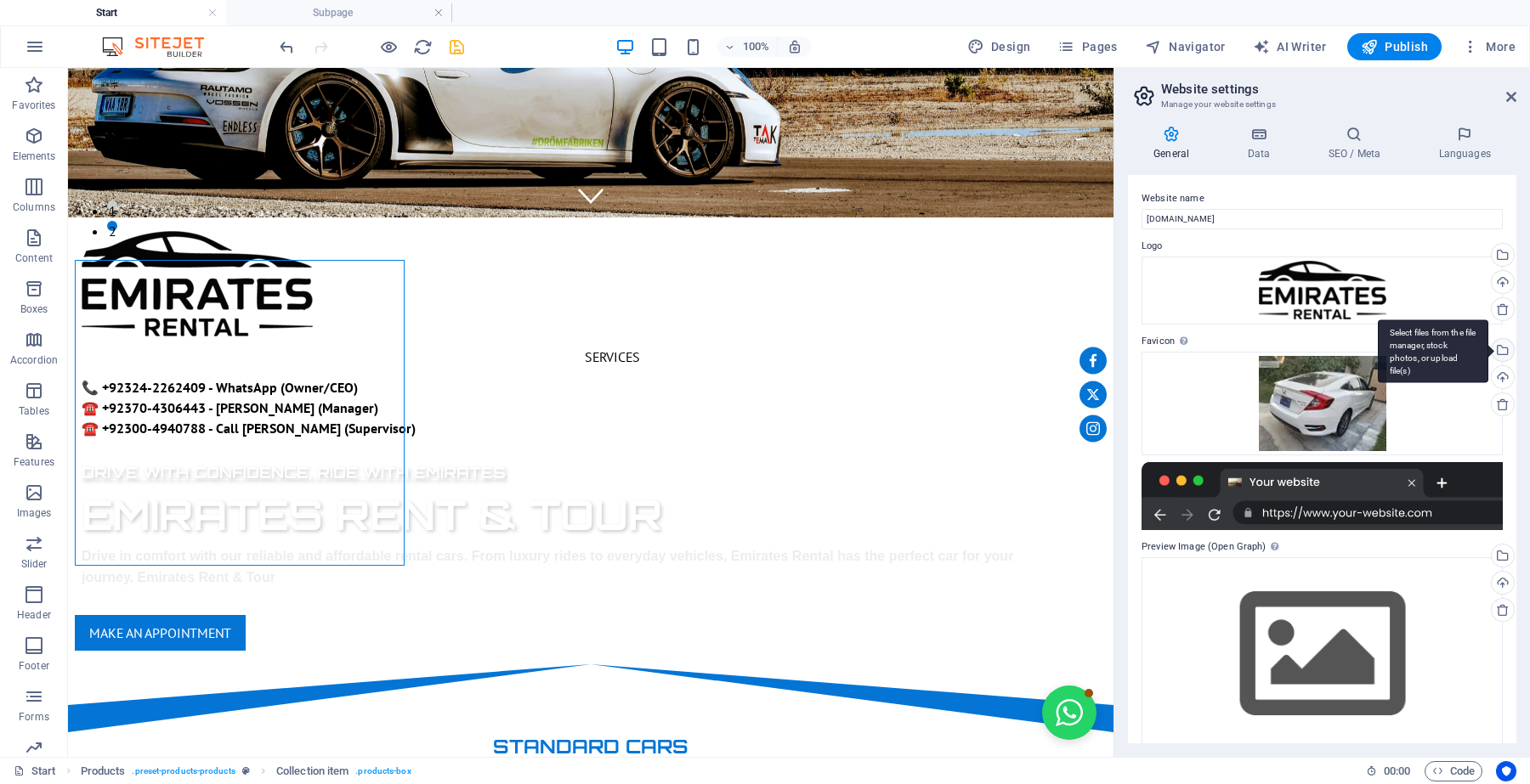
click at [1497, 351] on div "Select files from the file manager, stock photos, or upload file(s)" at bounding box center [1501, 352] width 26 height 26
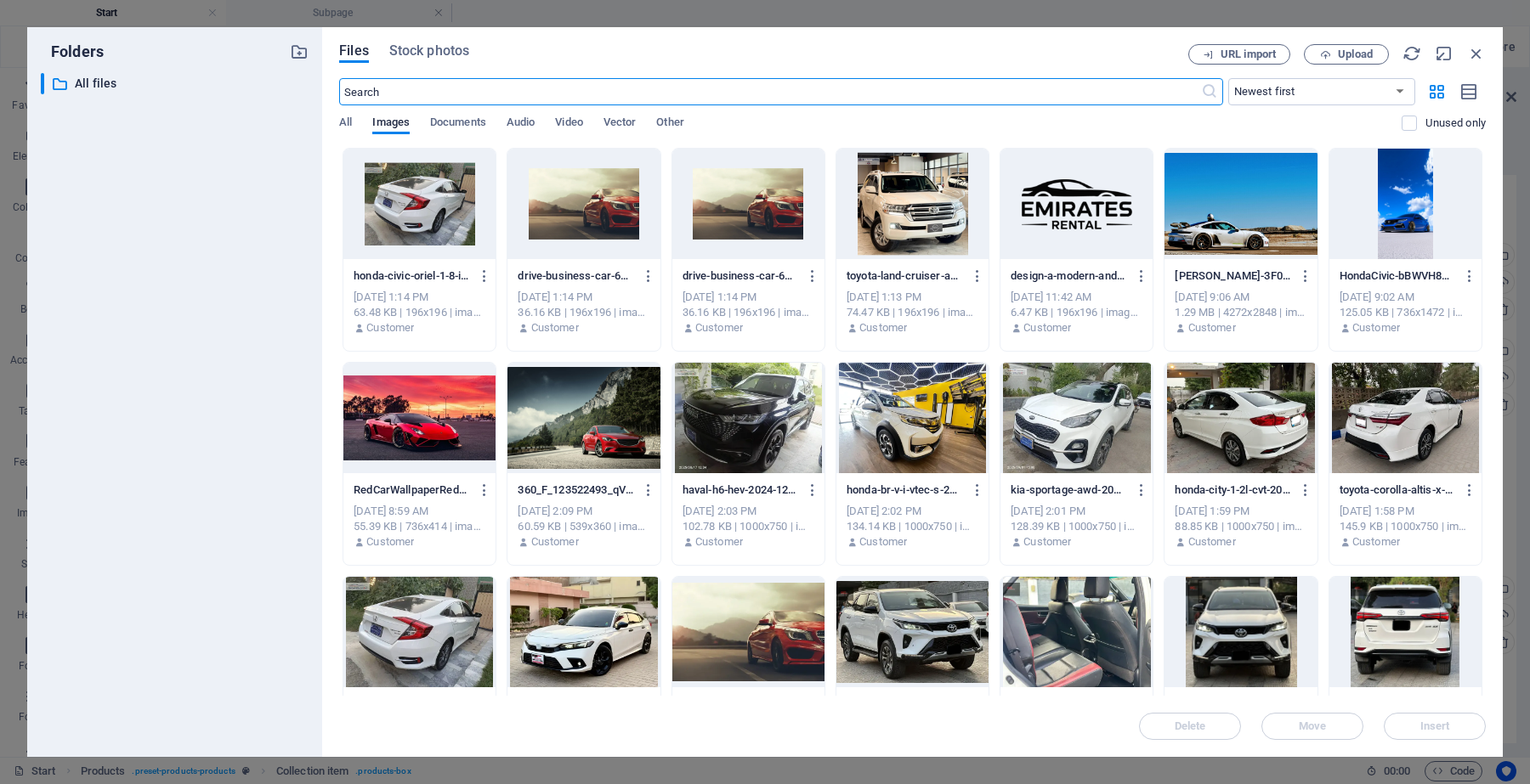
click at [748, 211] on div at bounding box center [749, 204] width 152 height 111
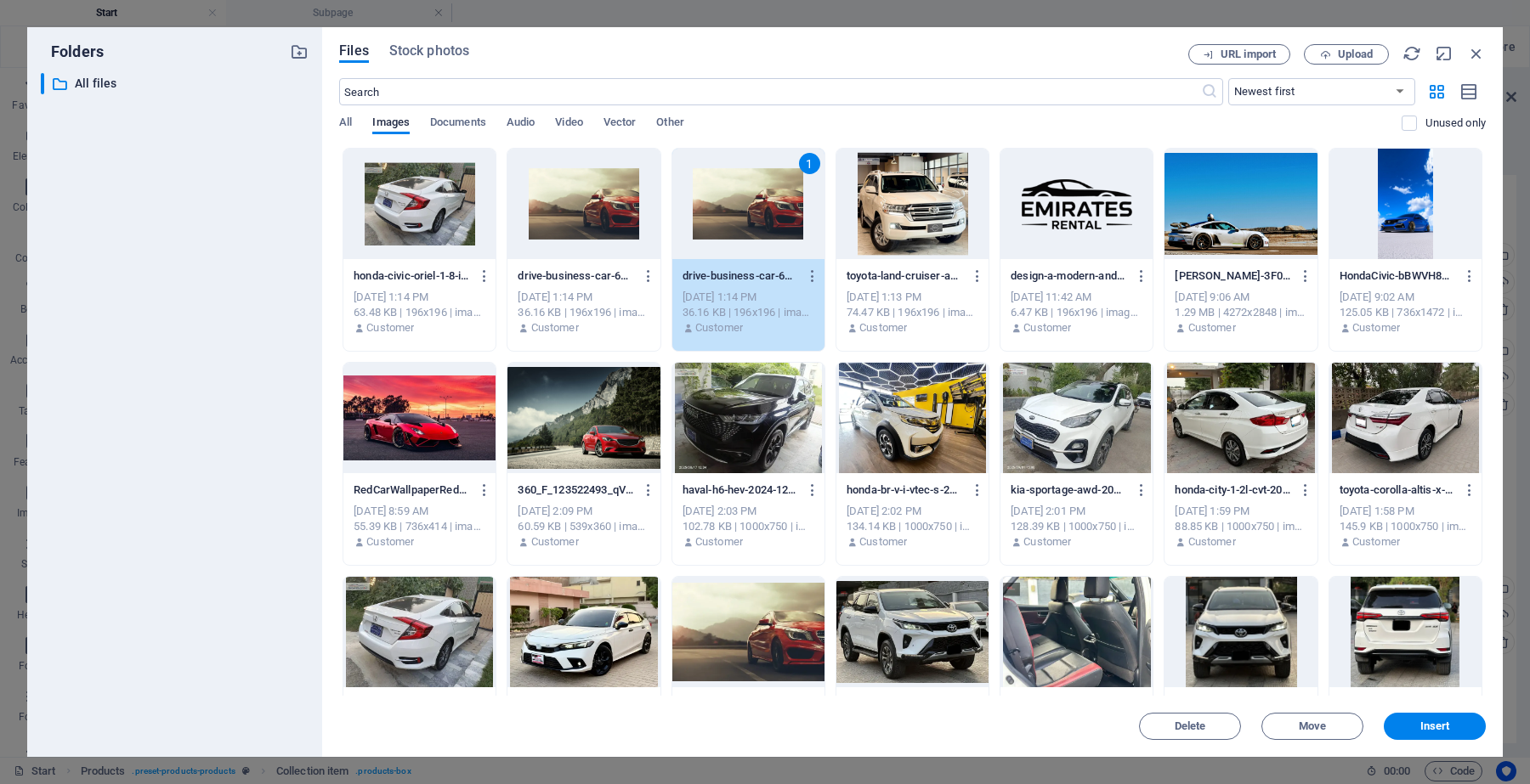
click at [842, 204] on div at bounding box center [912, 204] width 152 height 111
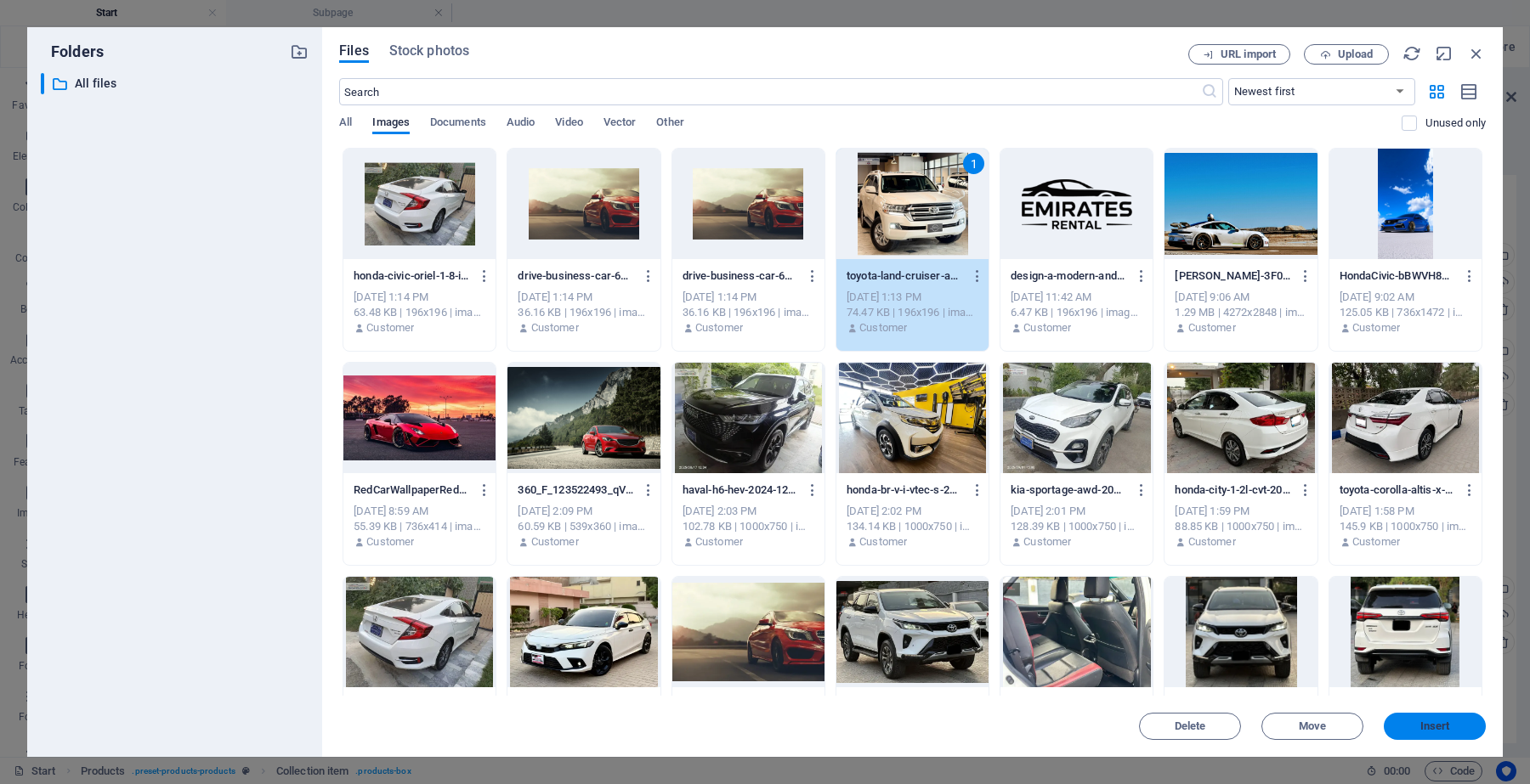
click at [1447, 733] on button "Insert" at bounding box center [1435, 726] width 102 height 27
click at [1447, 733] on div "Drag files here, click to choose files or select files from Files or our free s…" at bounding box center [1321, 686] width 361 height 195
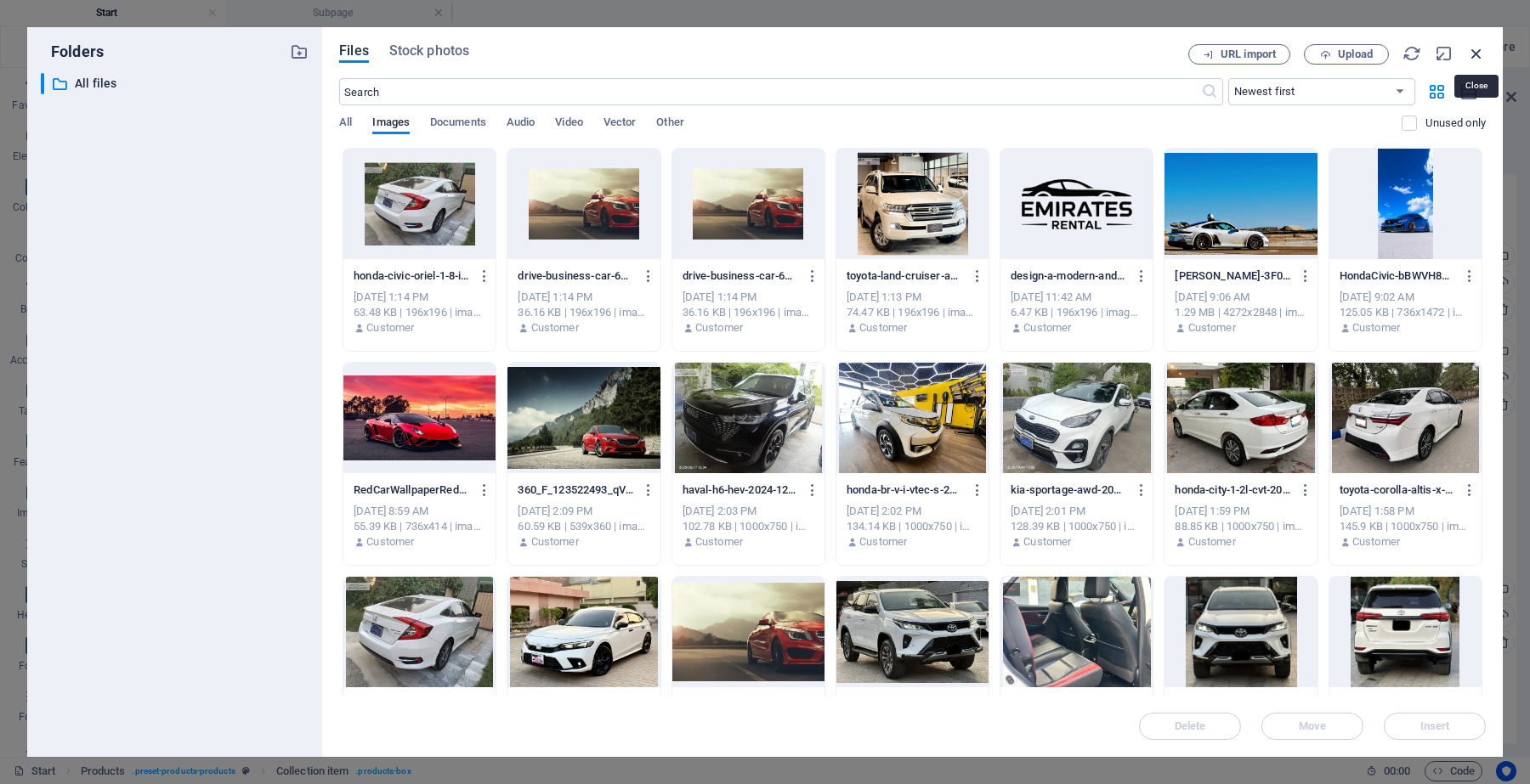
click at [1469, 51] on icon "button" at bounding box center [1476, 53] width 19 height 19
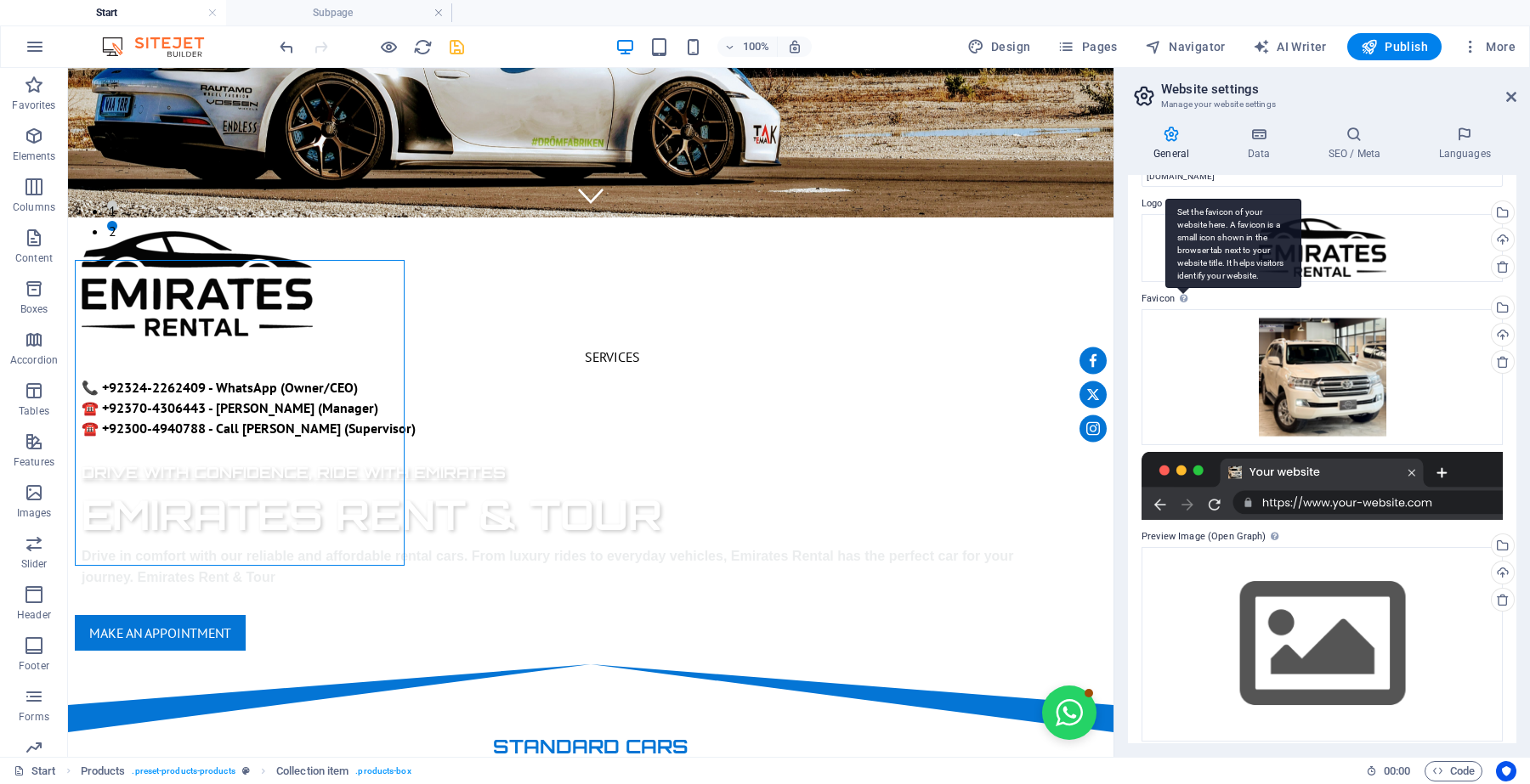
scroll to position [53, 0]
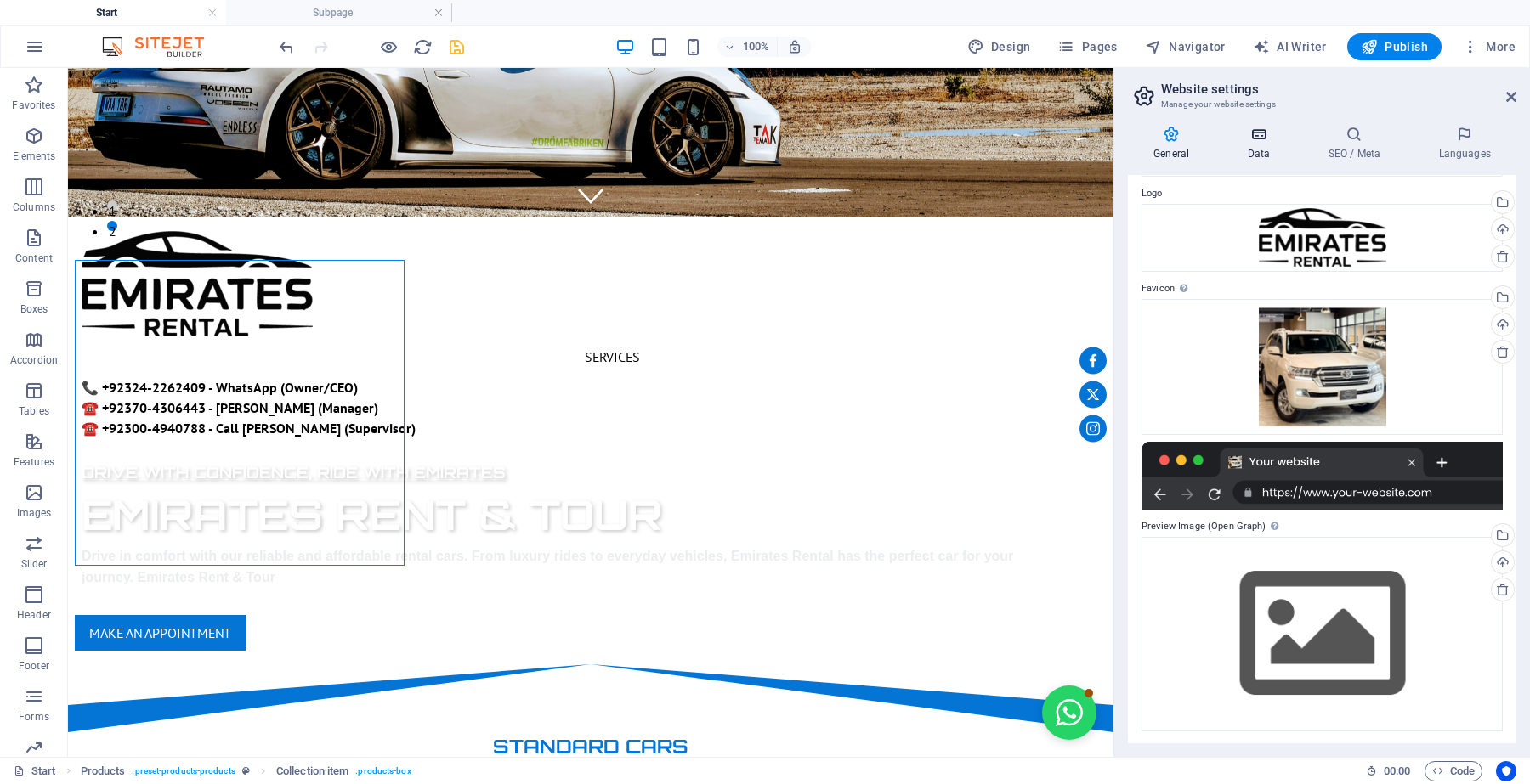
click at [1255, 132] on icon at bounding box center [1258, 134] width 74 height 17
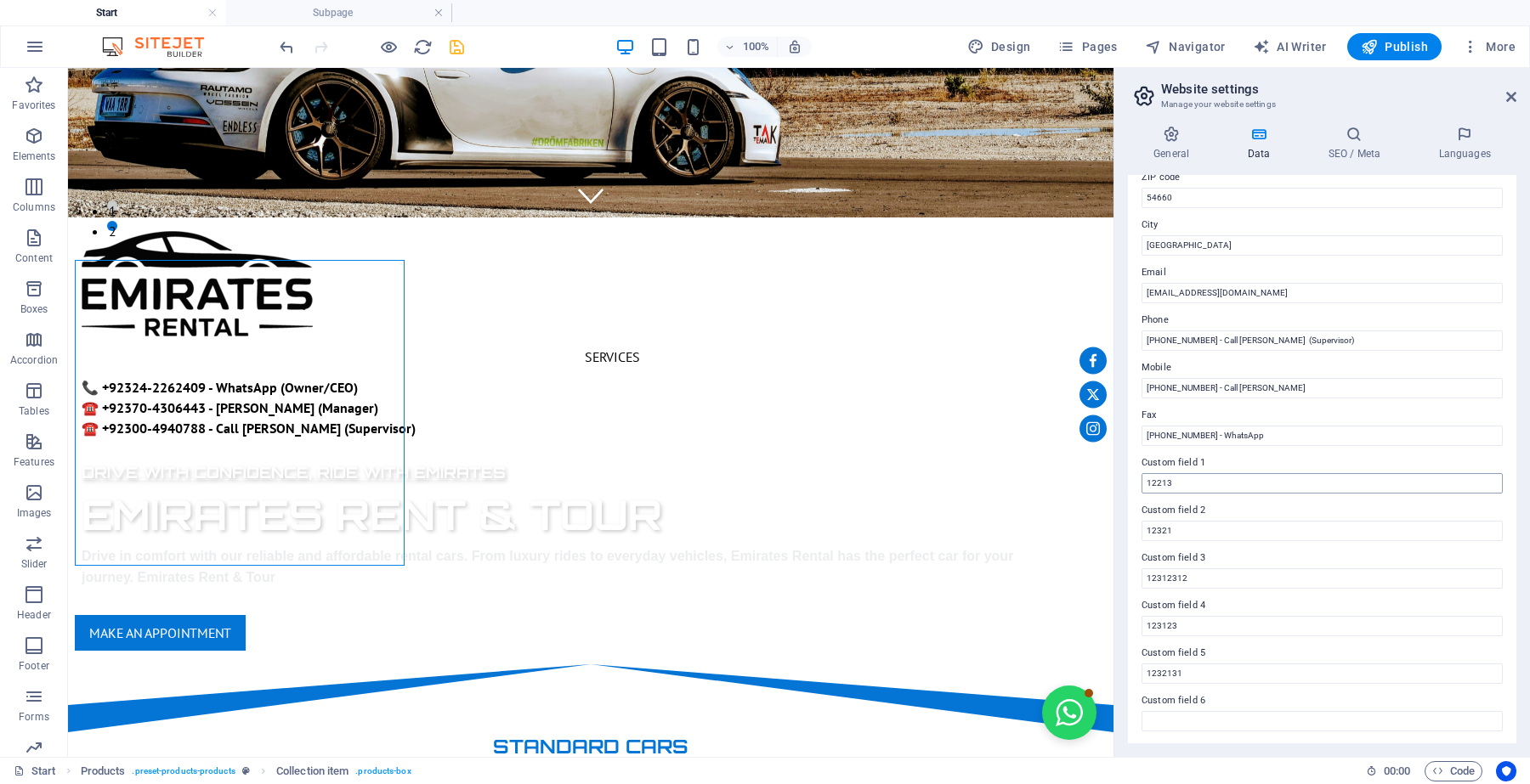
scroll to position [0, 0]
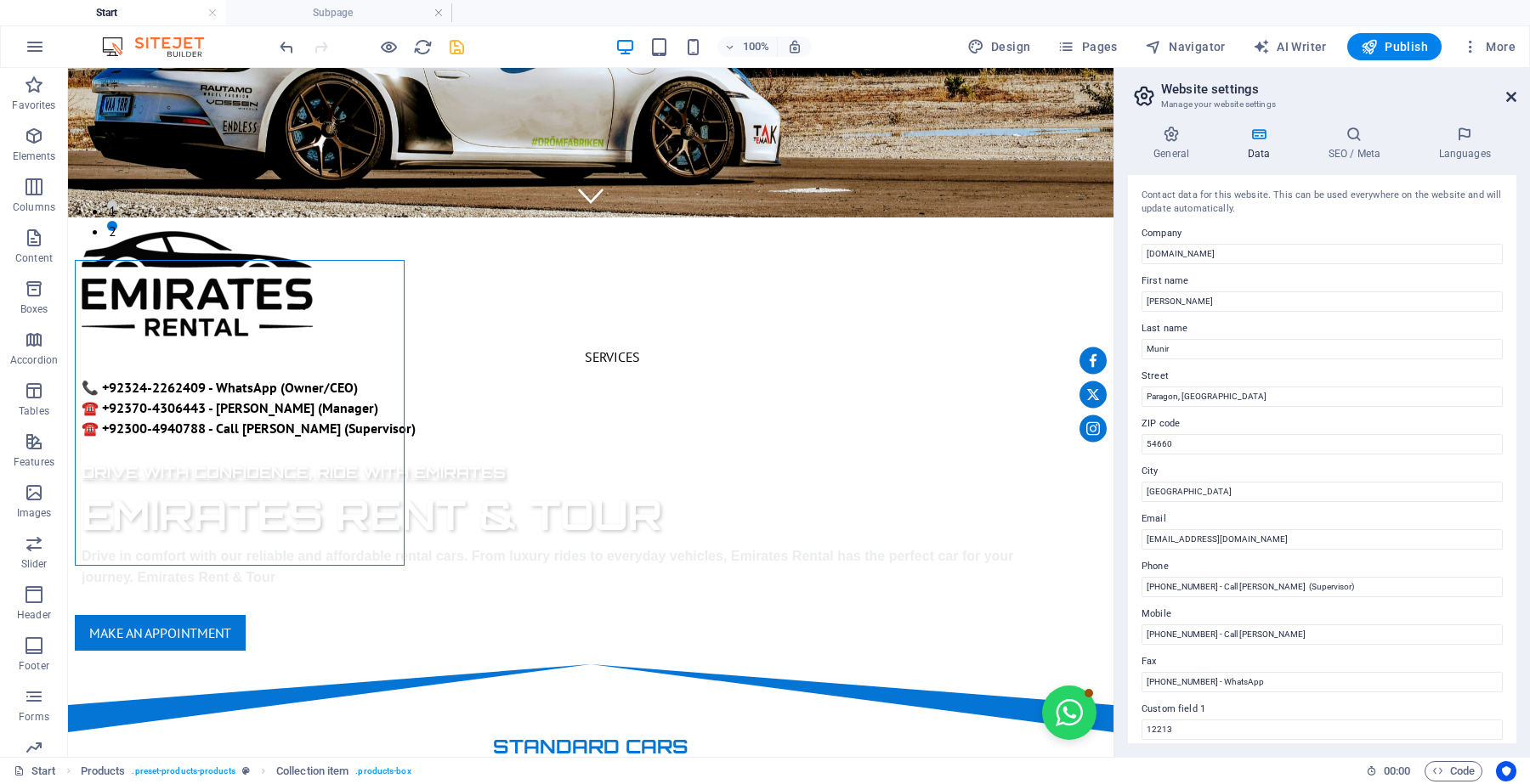
click at [1515, 95] on icon at bounding box center [1511, 97] width 10 height 14
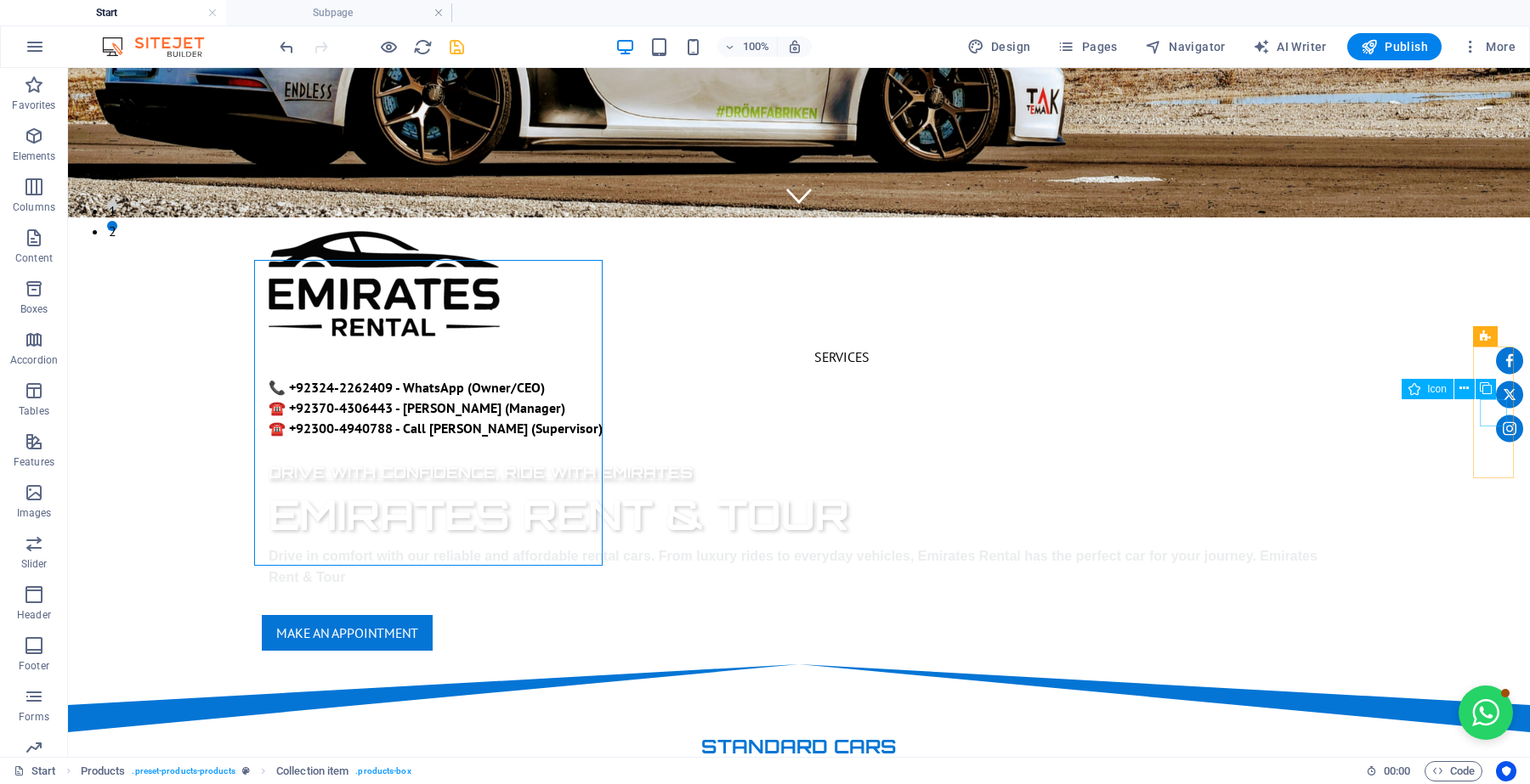
click at [1496, 407] on figure at bounding box center [1509, 393] width 27 height 27
select select "xMidYMid"
select select "px"
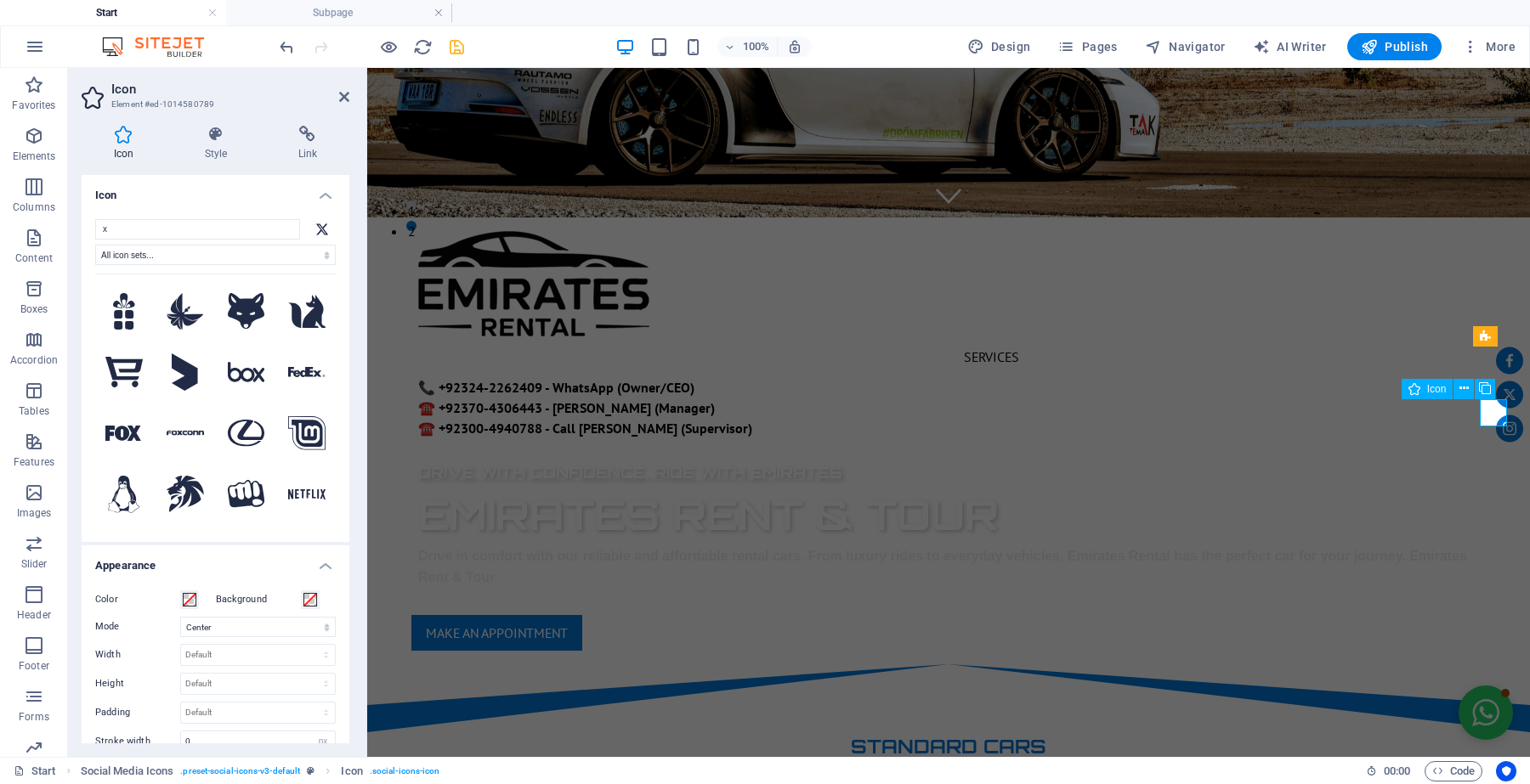
click at [1496, 407] on figure at bounding box center [1509, 393] width 27 height 27
click at [298, 143] on h4 "Link" at bounding box center [307, 144] width 83 height 36
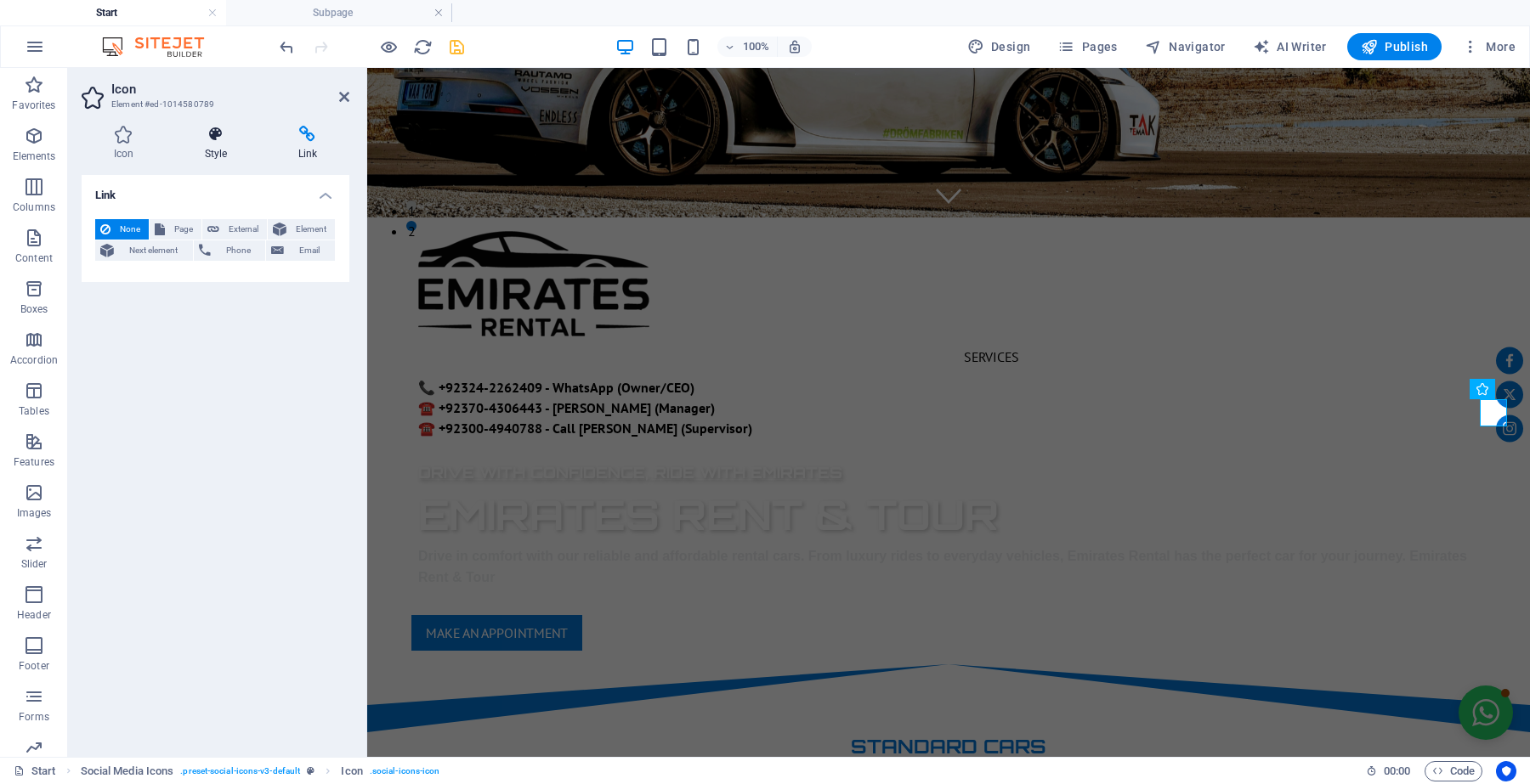
click at [218, 143] on h4 "Style" at bounding box center [220, 144] width 94 height 36
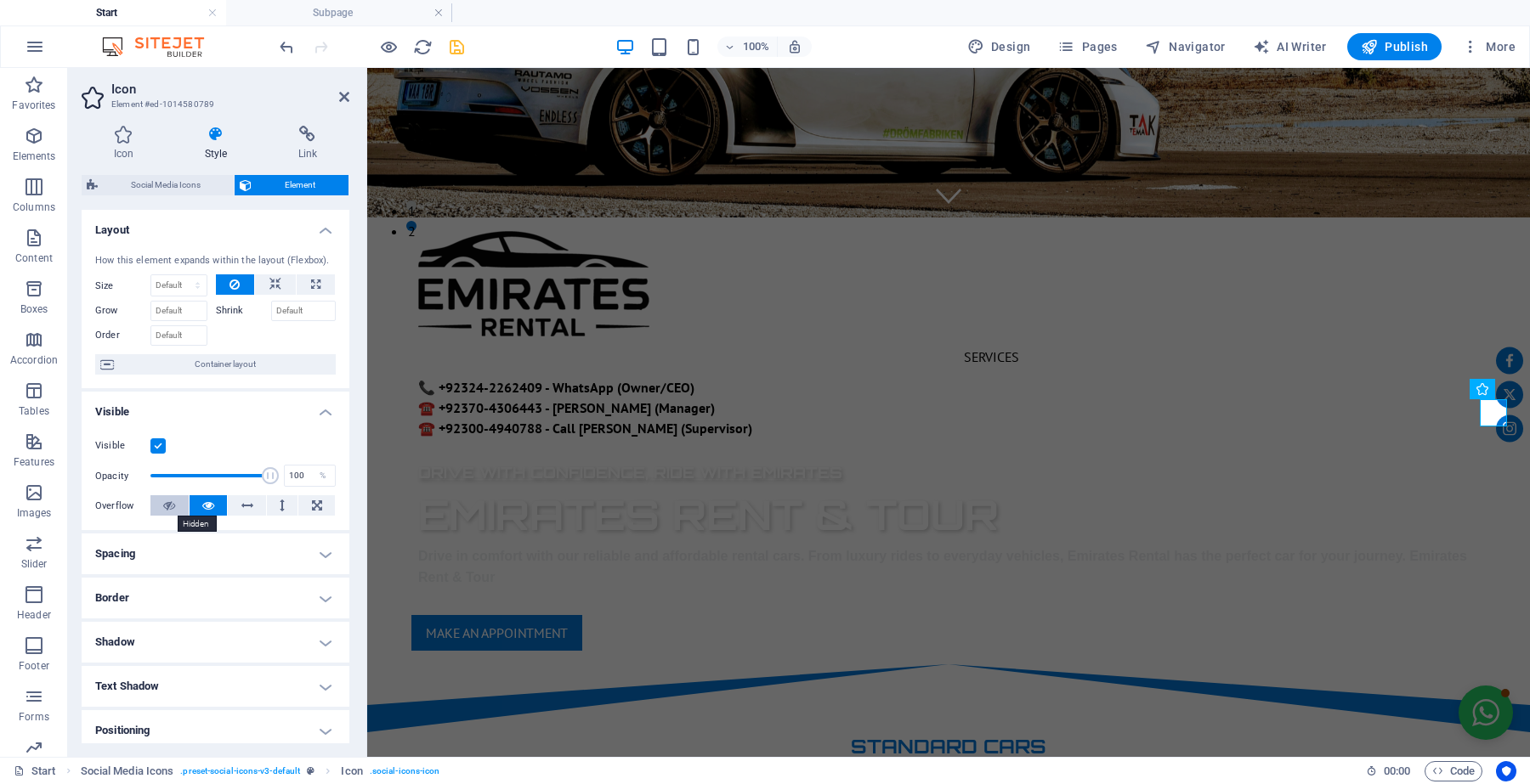
click at [168, 510] on icon at bounding box center [169, 505] width 12 height 20
click at [1496, 441] on figure at bounding box center [1509, 427] width 27 height 27
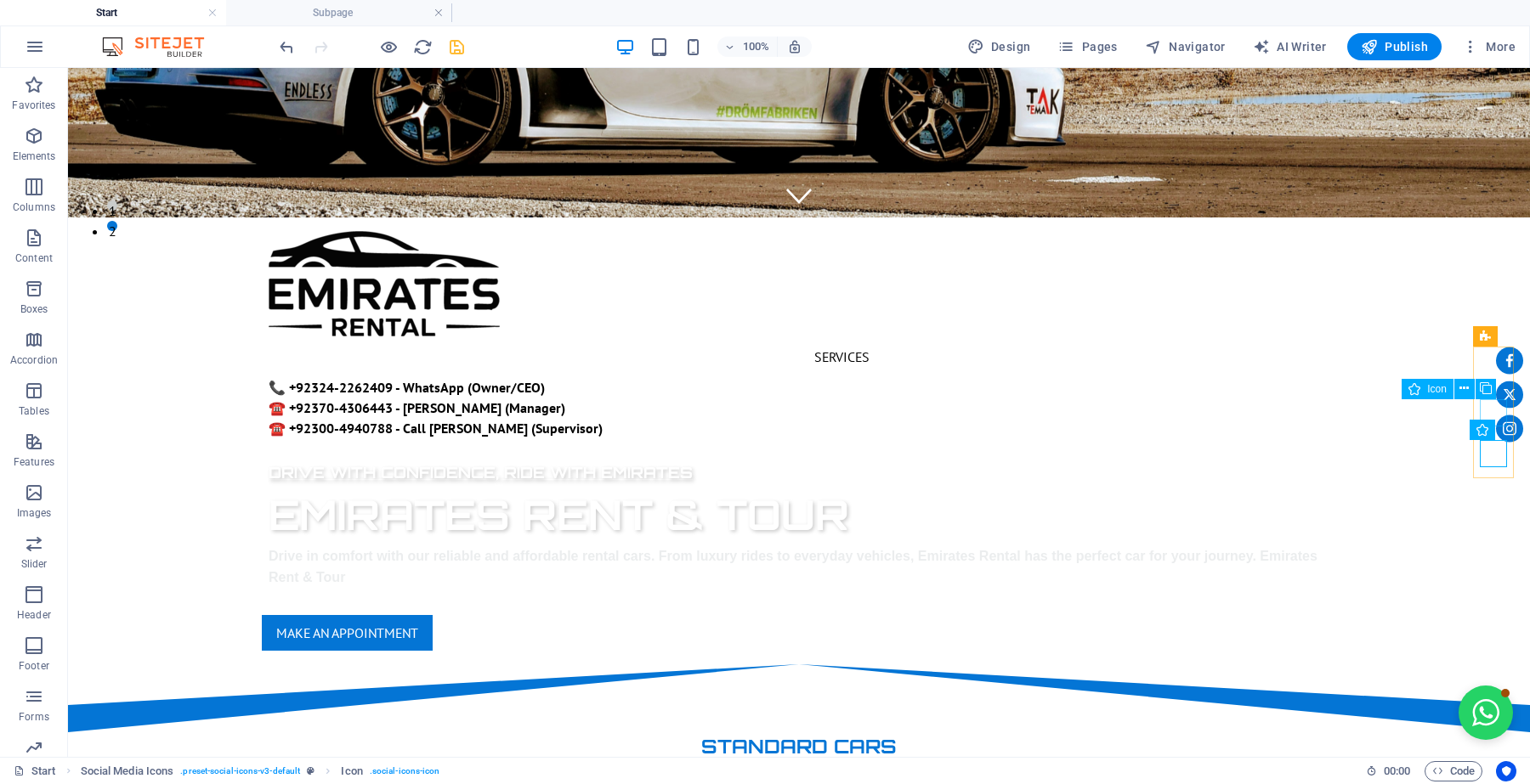
click at [1499, 407] on figure at bounding box center [1509, 393] width 27 height 27
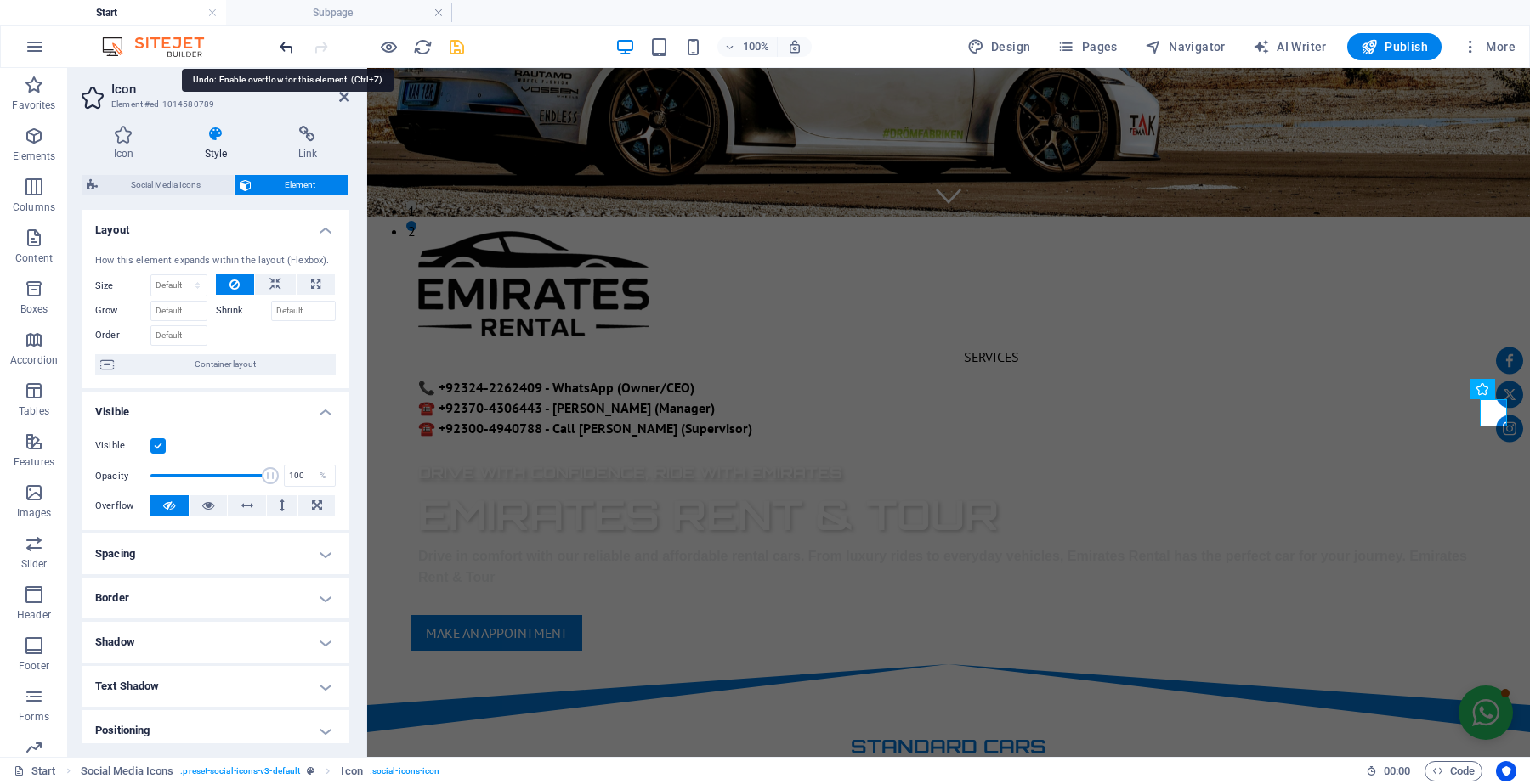
click at [282, 48] on icon "undo" at bounding box center [287, 47] width 20 height 20
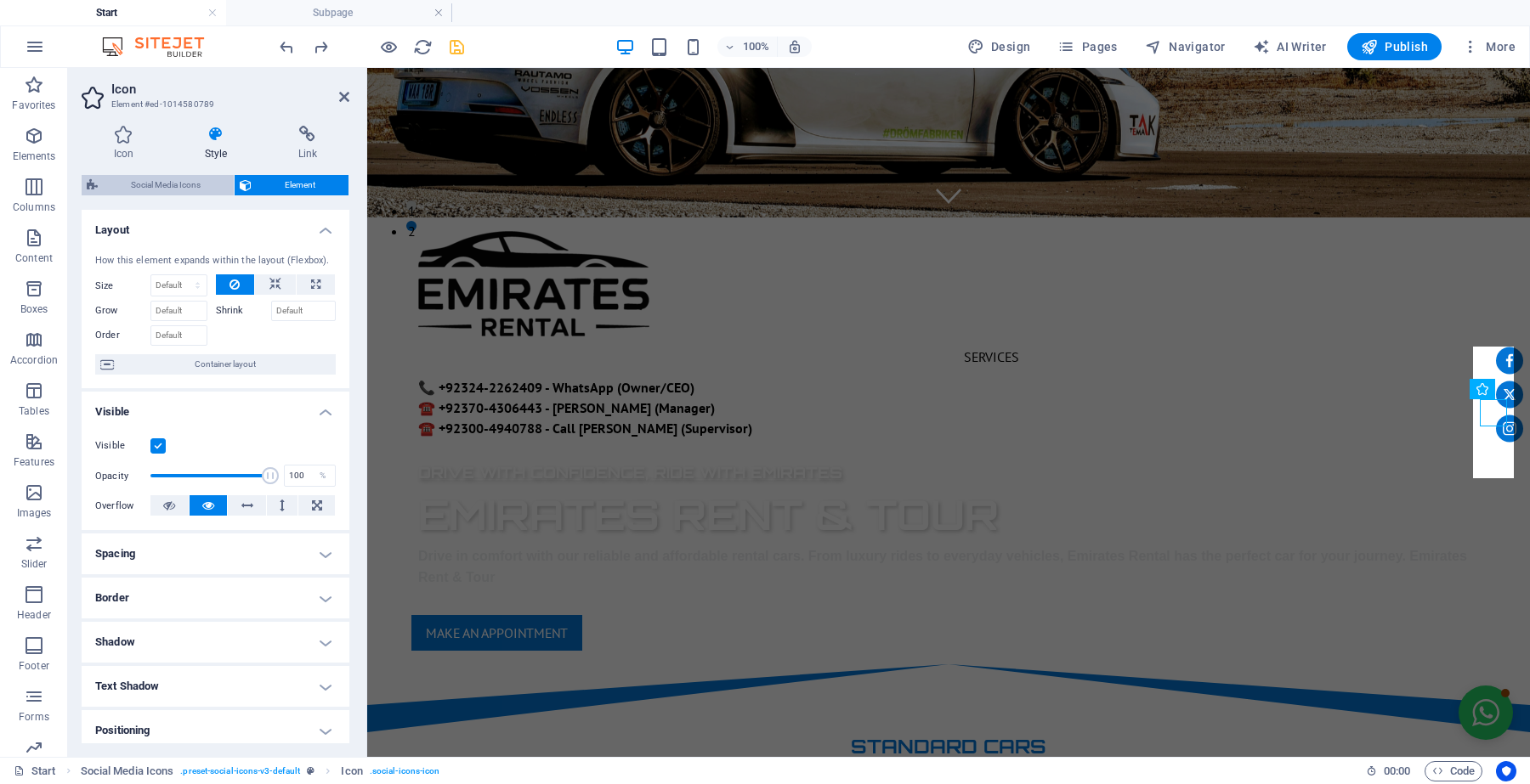
click at [200, 179] on span "Social Media Icons" at bounding box center [166, 185] width 126 height 20
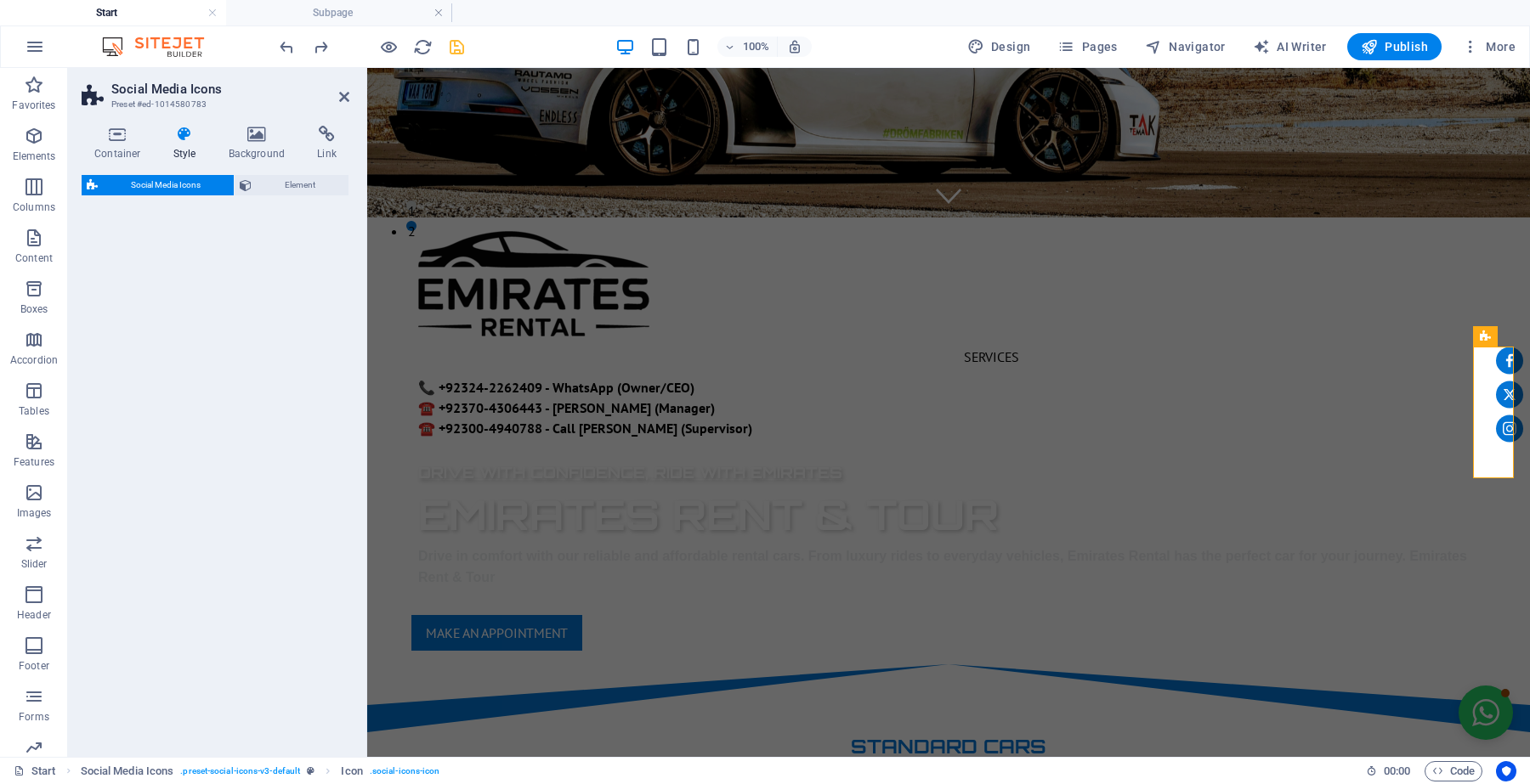
select select "rem"
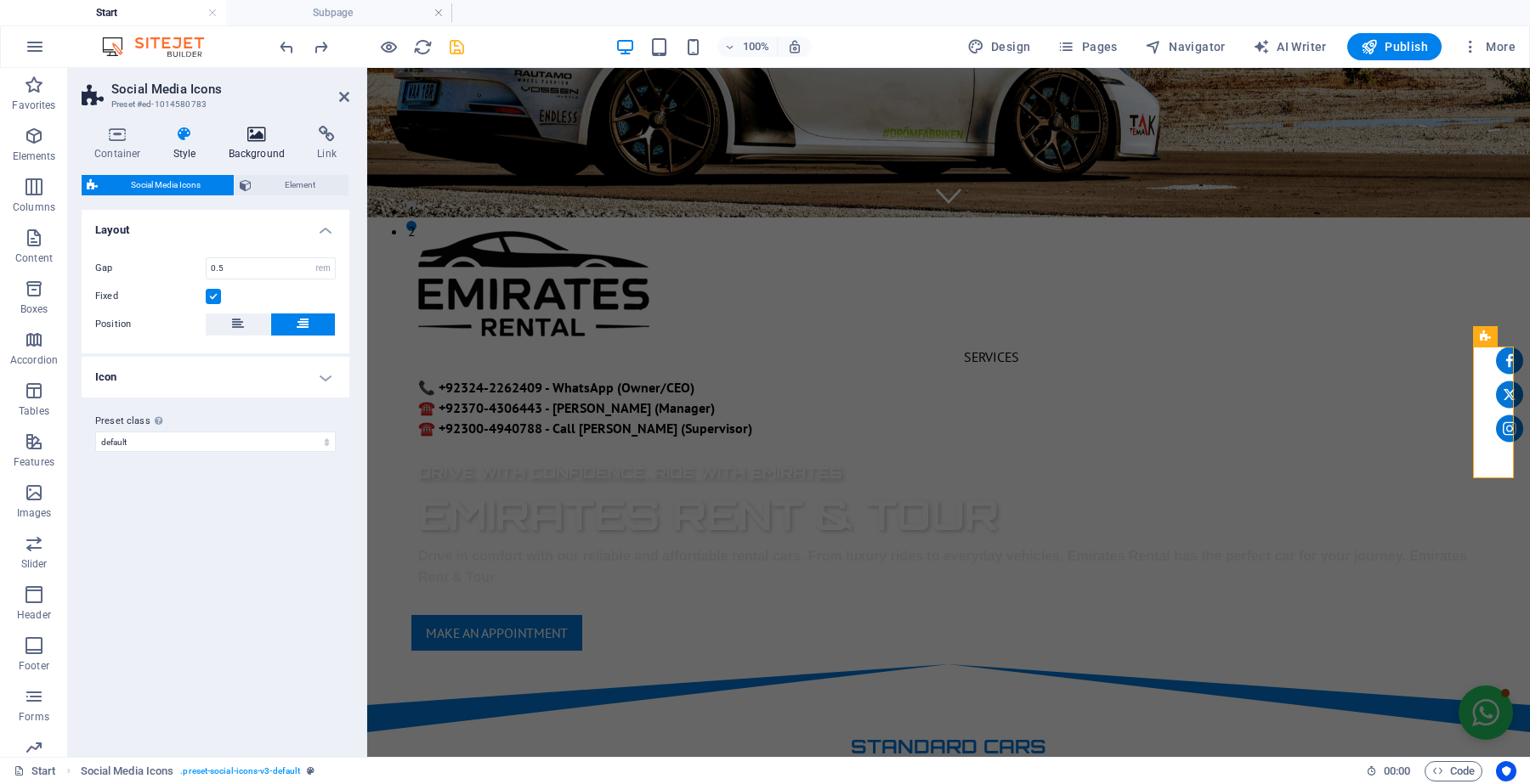
click at [266, 141] on icon at bounding box center [257, 134] width 83 height 17
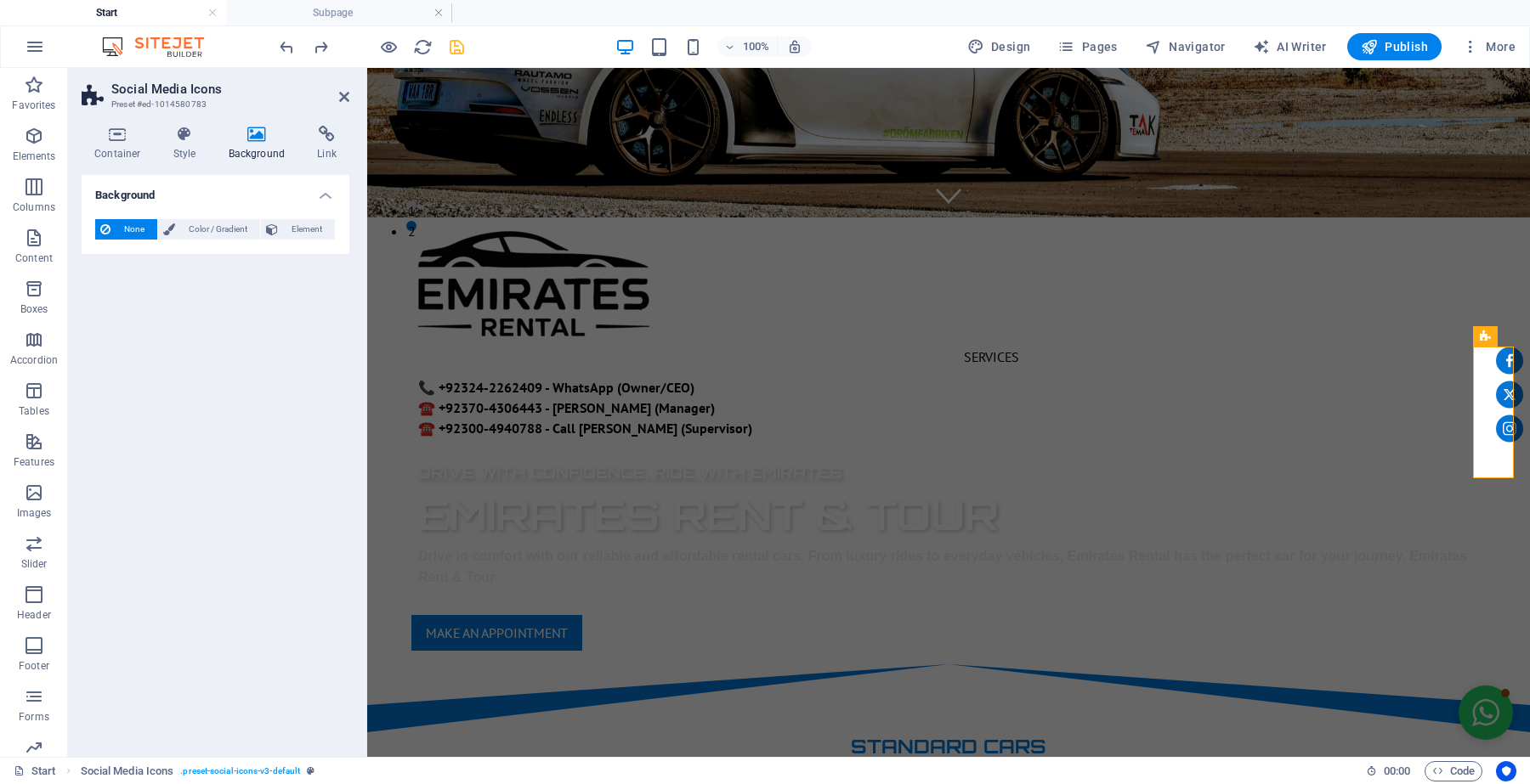
click at [279, 217] on div "None Color / Gradient Element Stretch background to full-width Color overlay Pl…" at bounding box center [216, 230] width 268 height 48
click at [279, 228] on button "Element" at bounding box center [298, 229] width 74 height 20
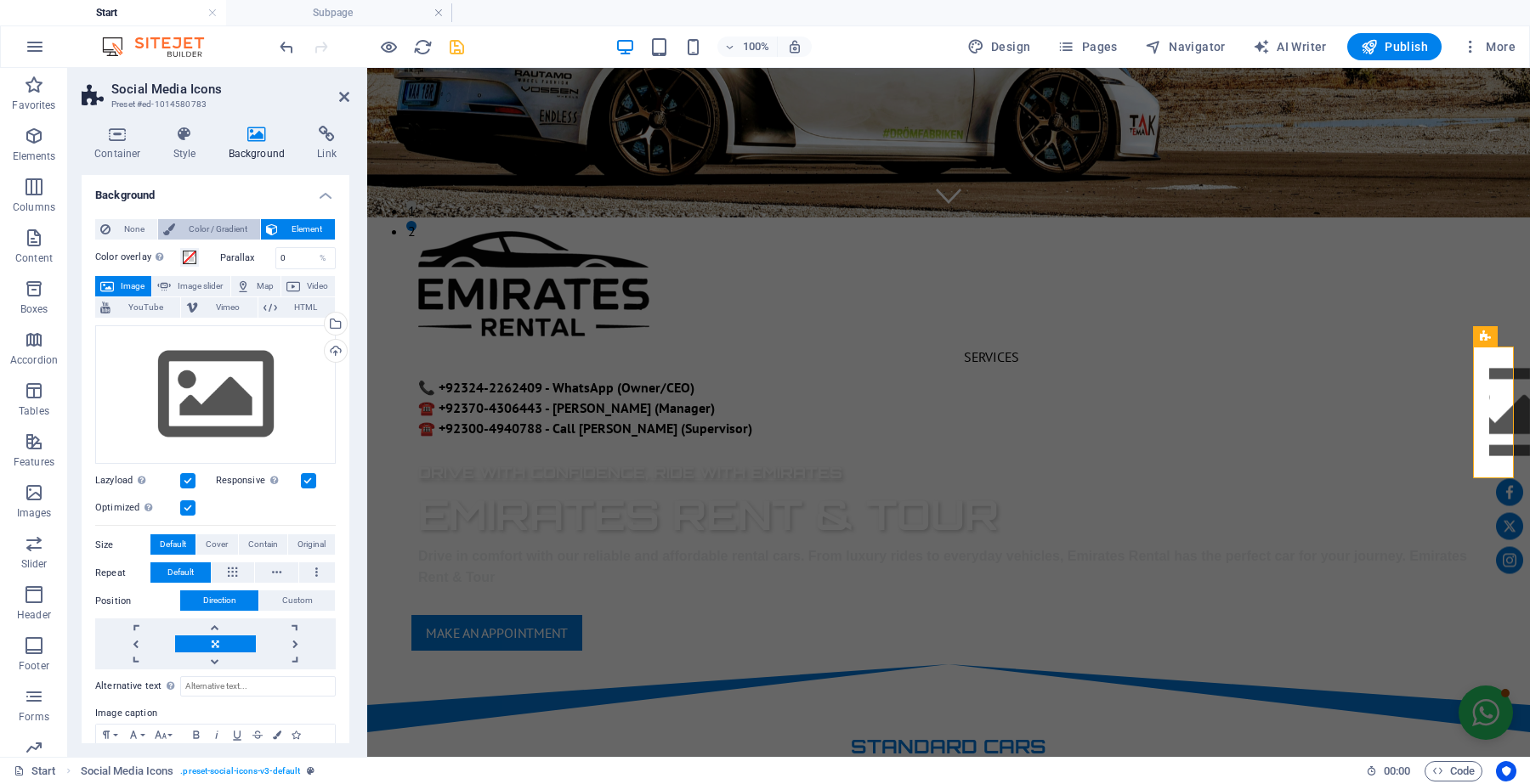
click at [193, 234] on span "Color / Gradient" at bounding box center [217, 229] width 75 height 20
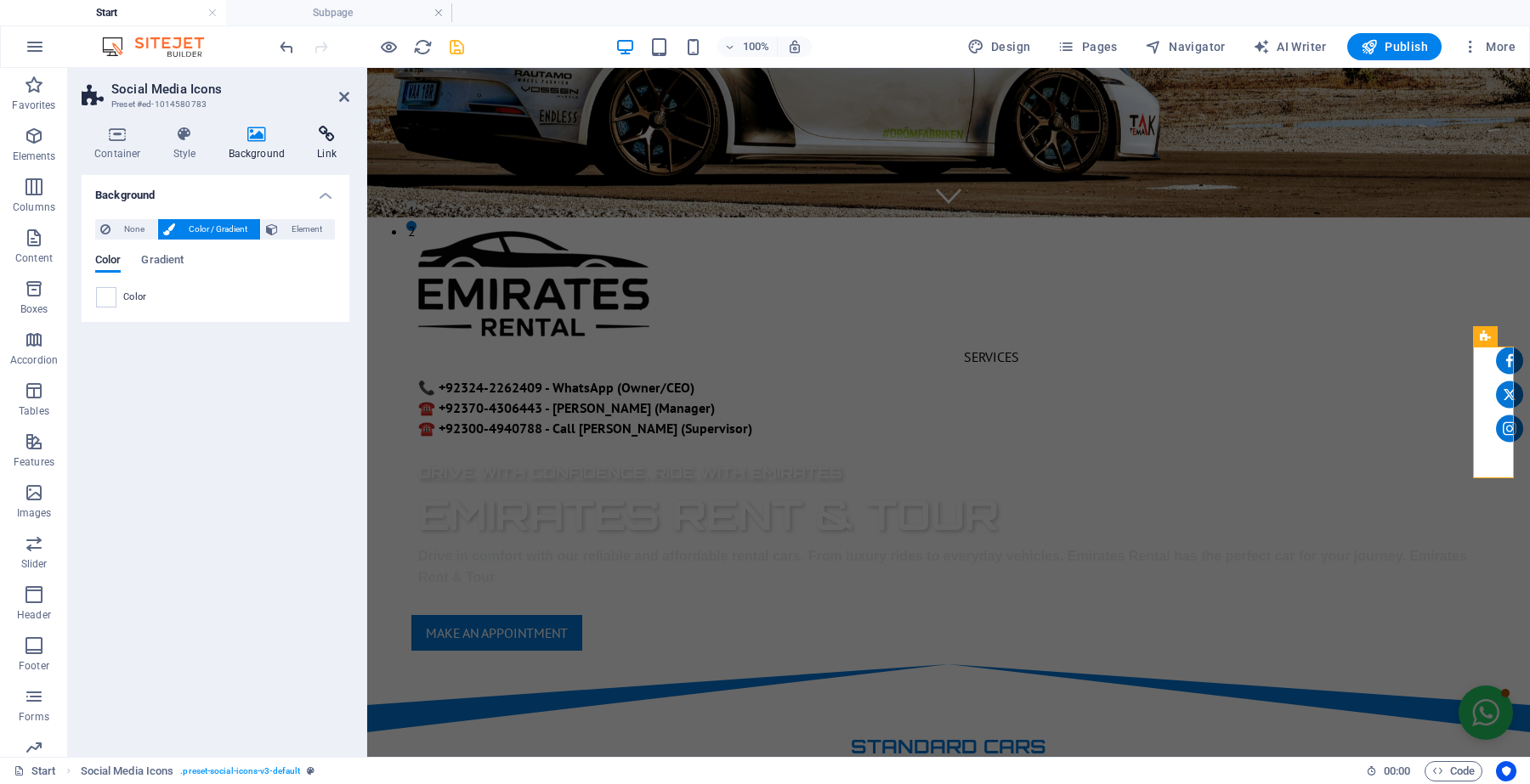
click at [325, 134] on icon at bounding box center [326, 134] width 45 height 17
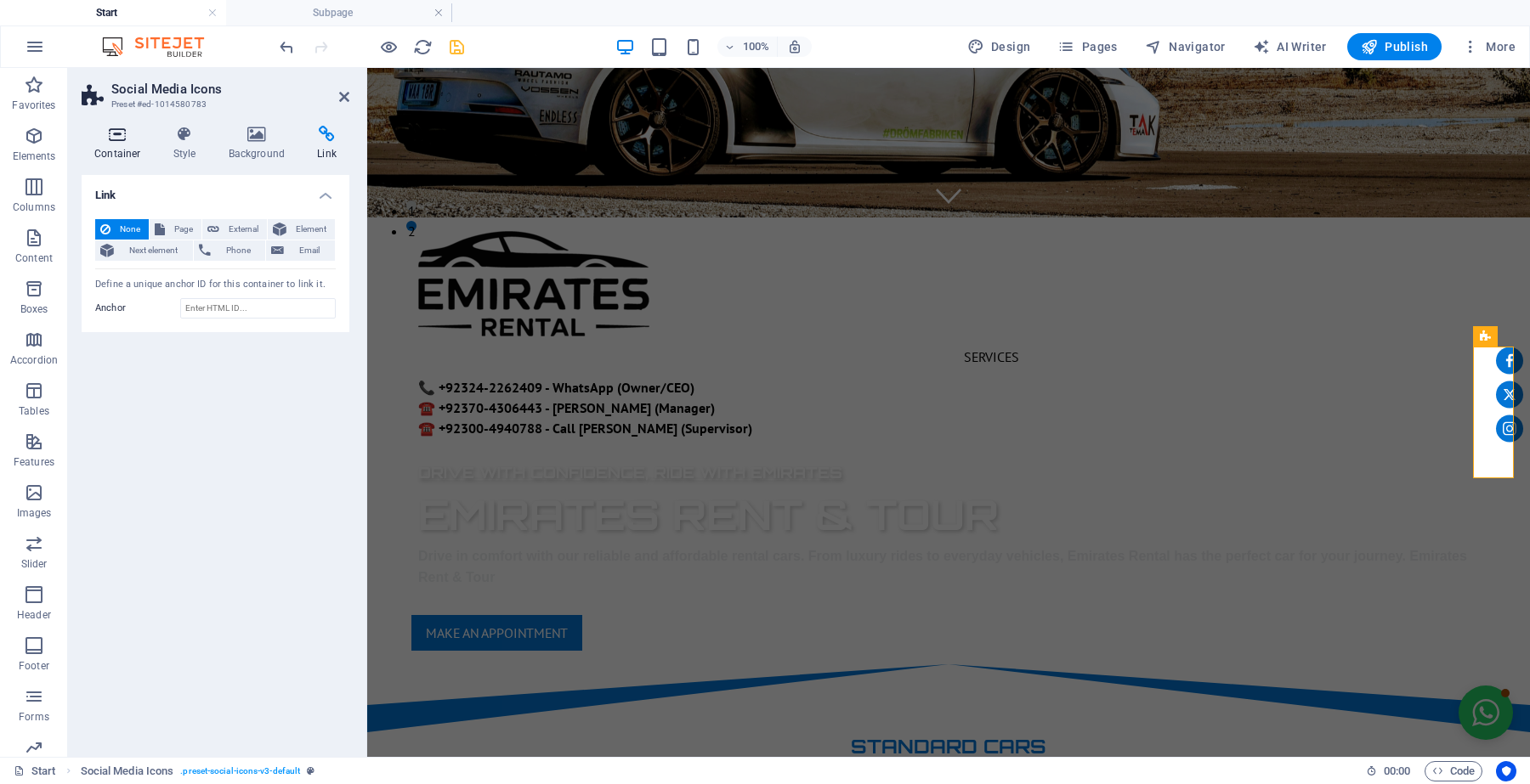
click at [126, 140] on icon at bounding box center [118, 134] width 72 height 17
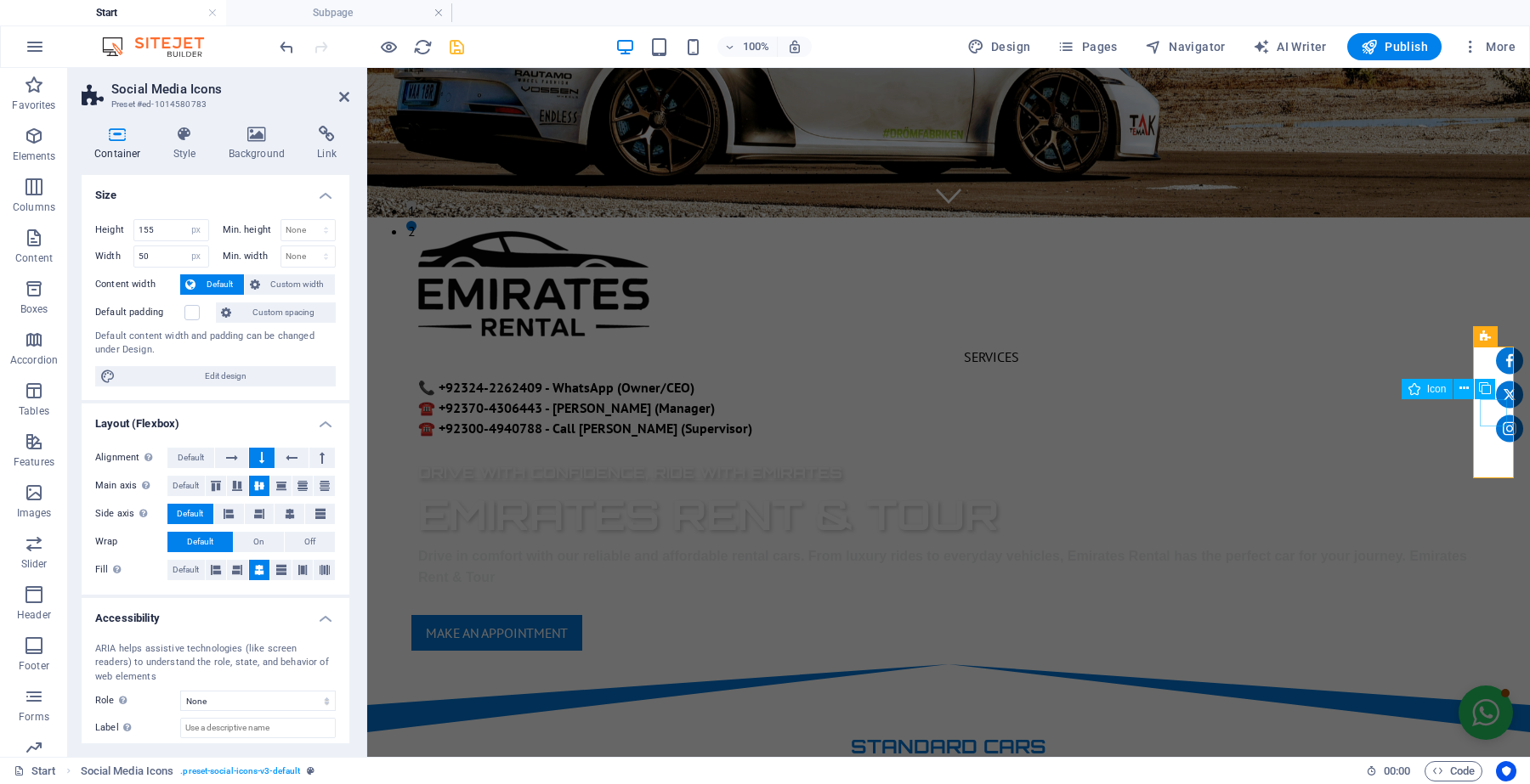
click at [1497, 407] on figure at bounding box center [1509, 393] width 27 height 27
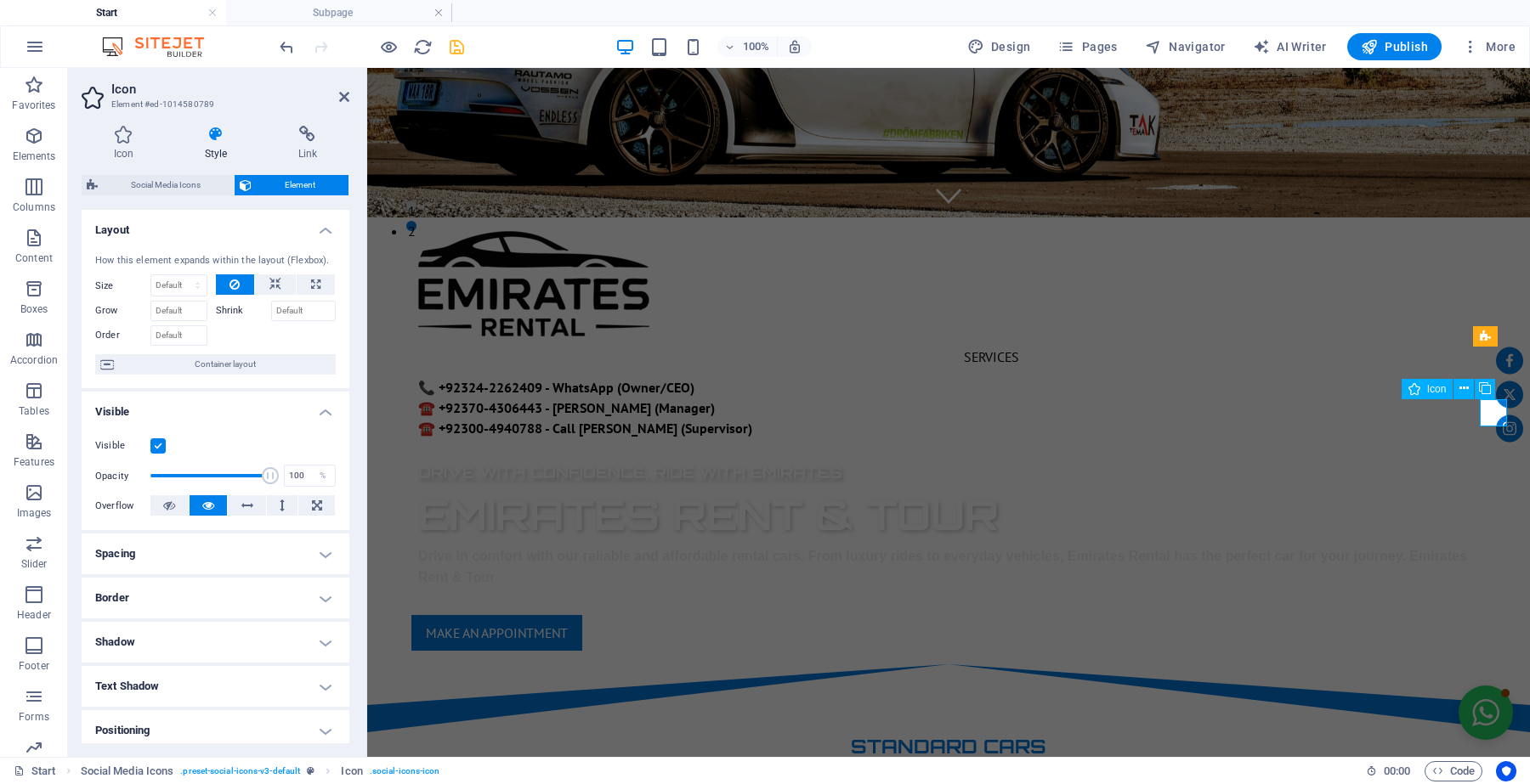
click at [1497, 407] on figure at bounding box center [1509, 393] width 27 height 27
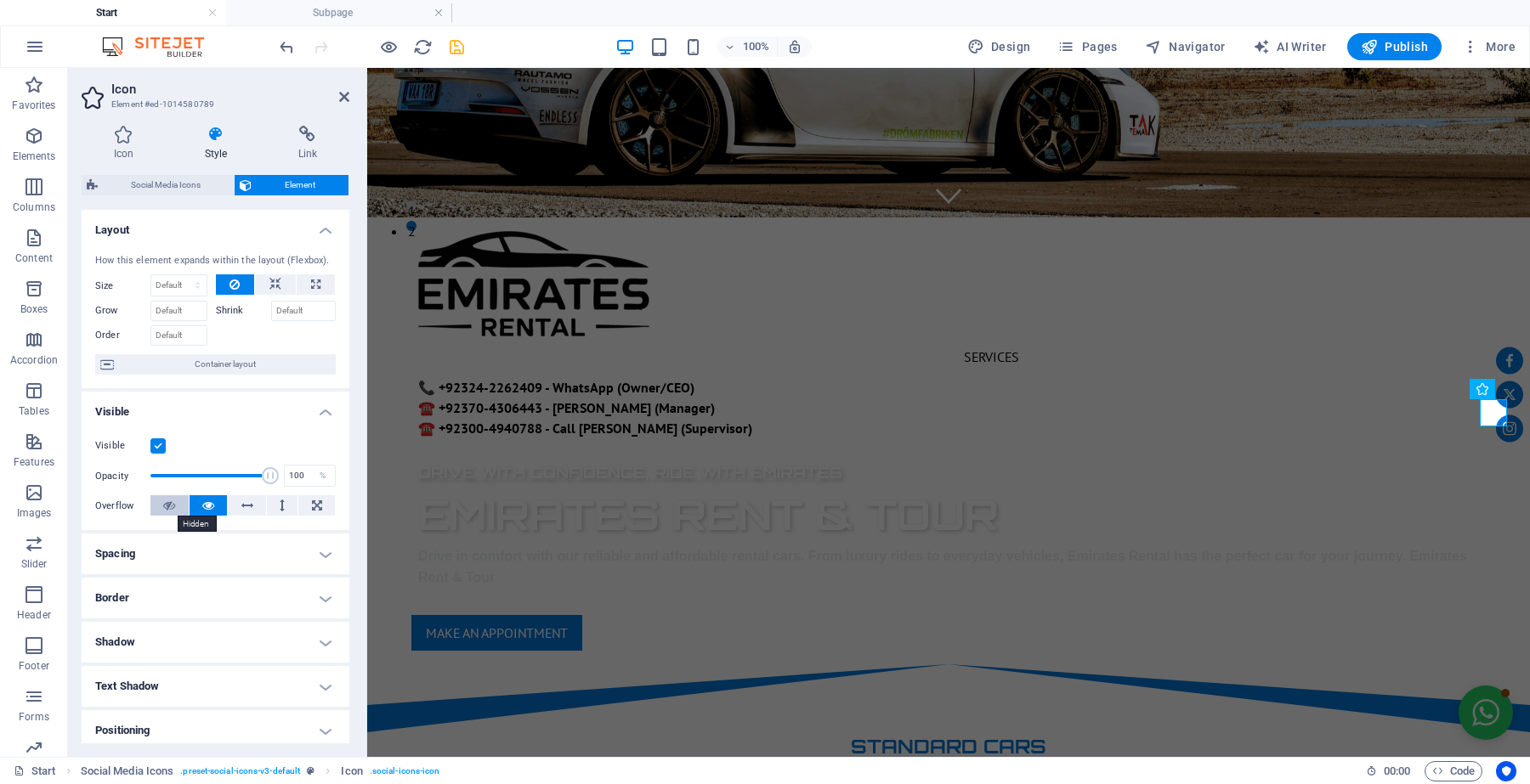
click at [164, 503] on icon at bounding box center [169, 505] width 12 height 20
click at [342, 103] on icon at bounding box center [344, 97] width 10 height 14
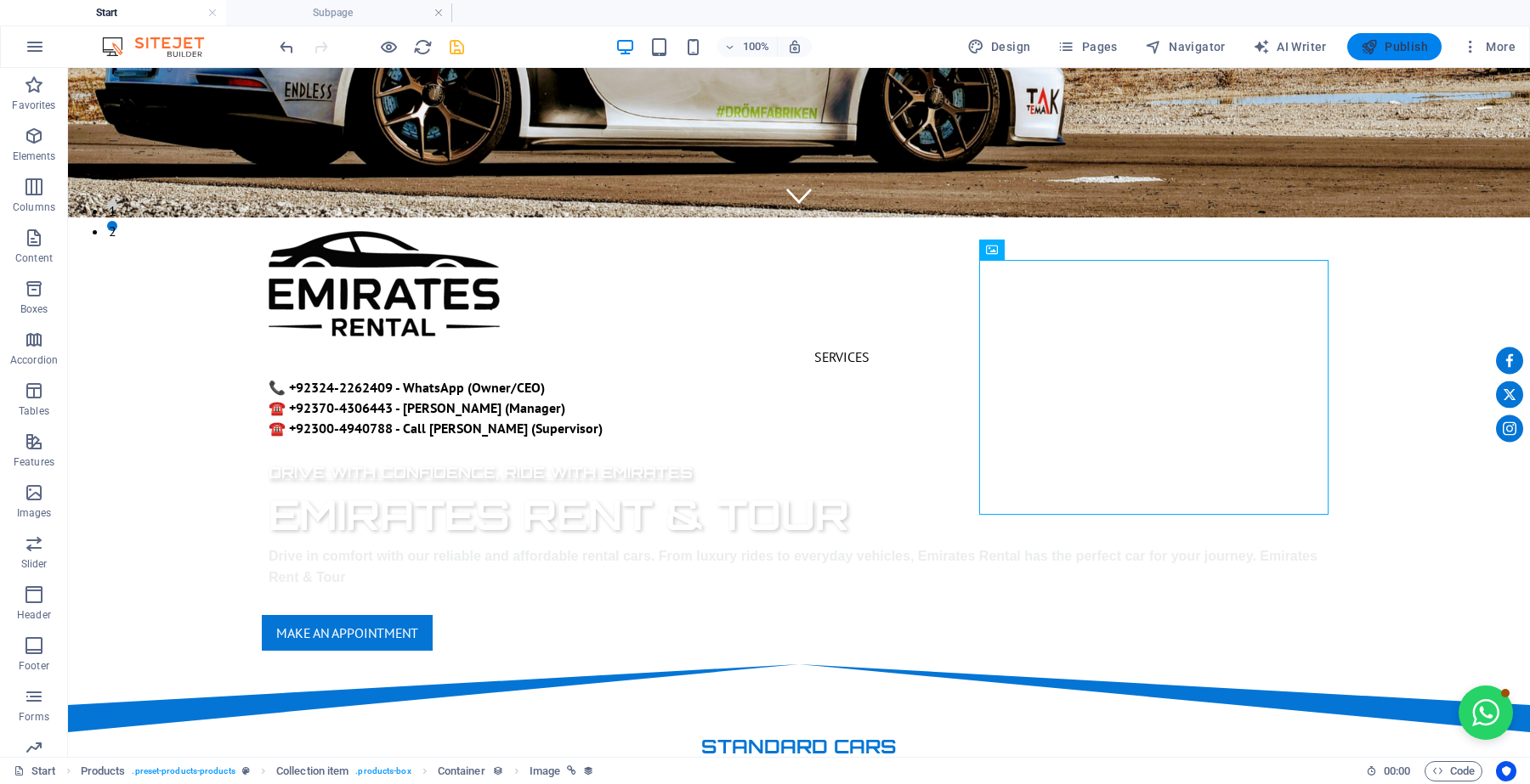
click at [1400, 48] on span "Publish" at bounding box center [1394, 46] width 67 height 17
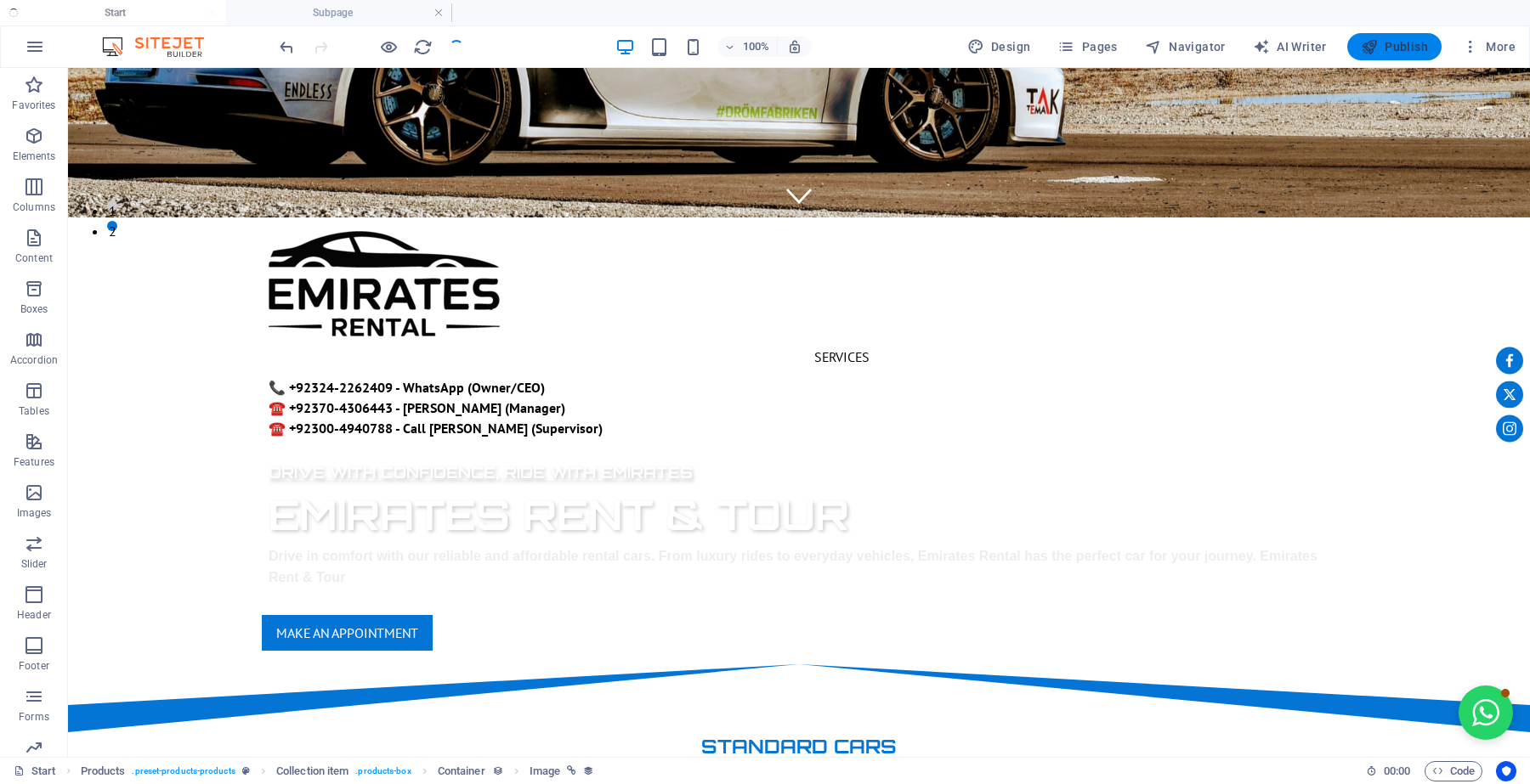
checkbox input "false"
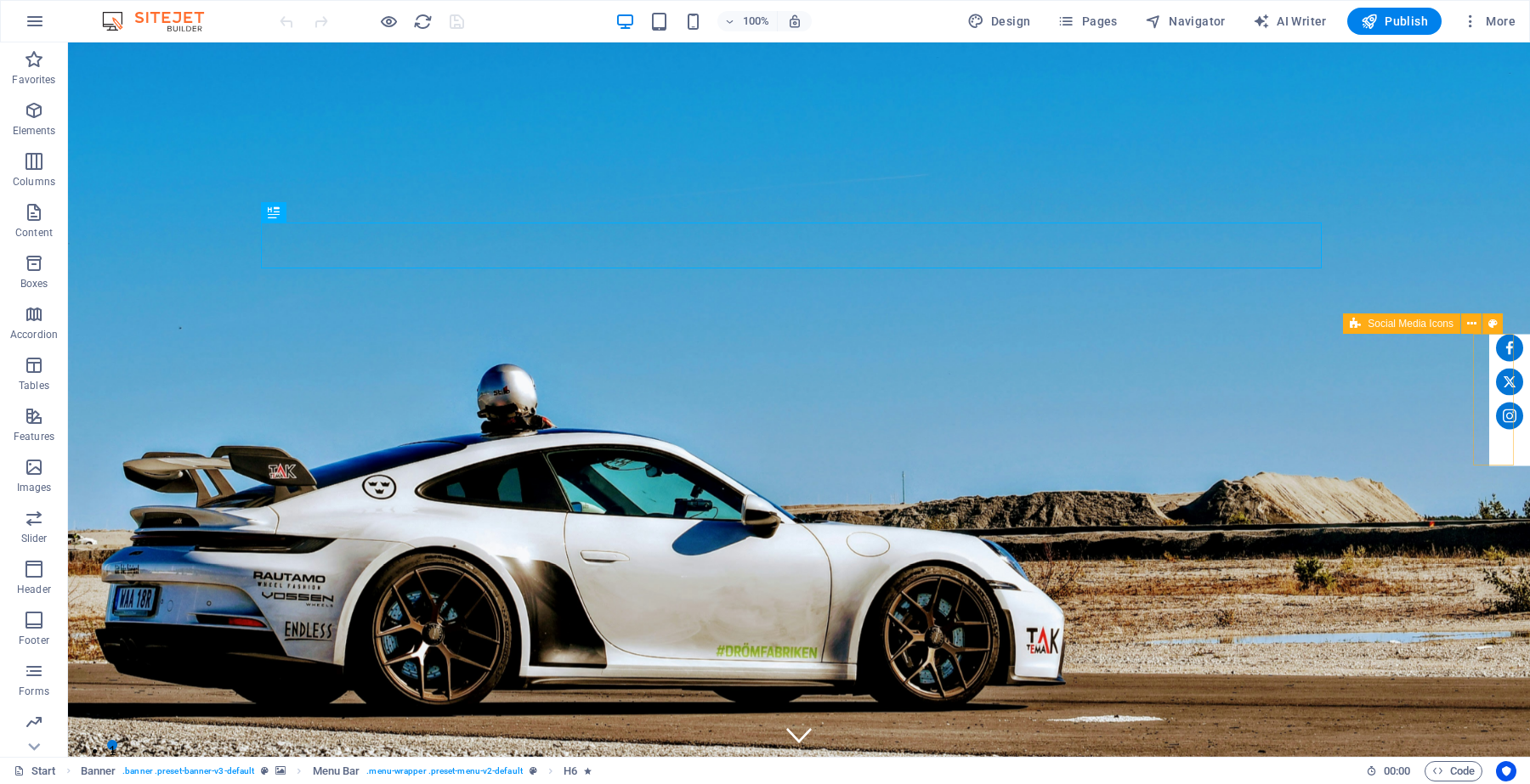
click at [1489, 383] on div at bounding box center [1509, 399] width 41 height 132
select select "px"
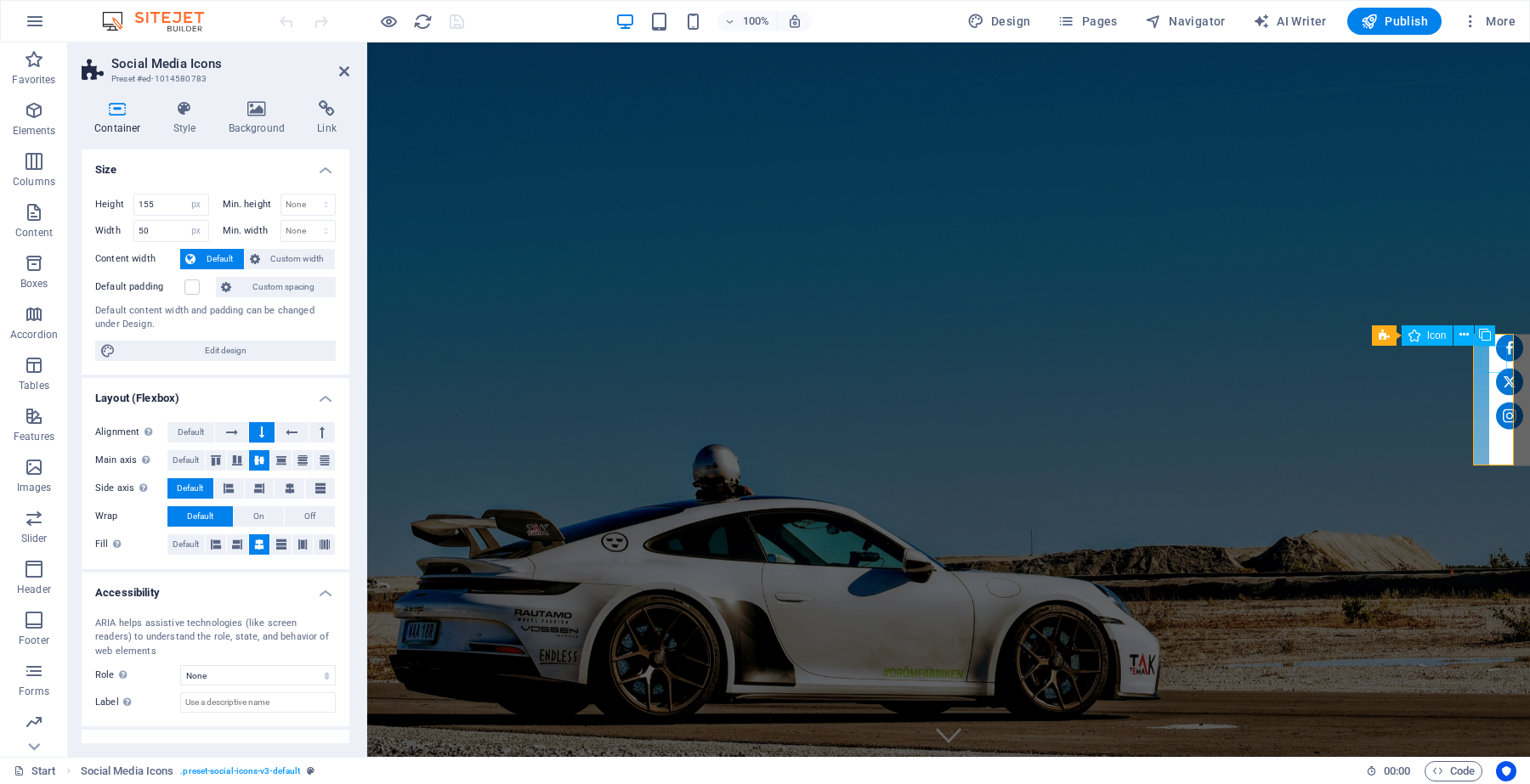
click at [1496, 356] on figure at bounding box center [1509, 347] width 27 height 27
select select "xMidYMid"
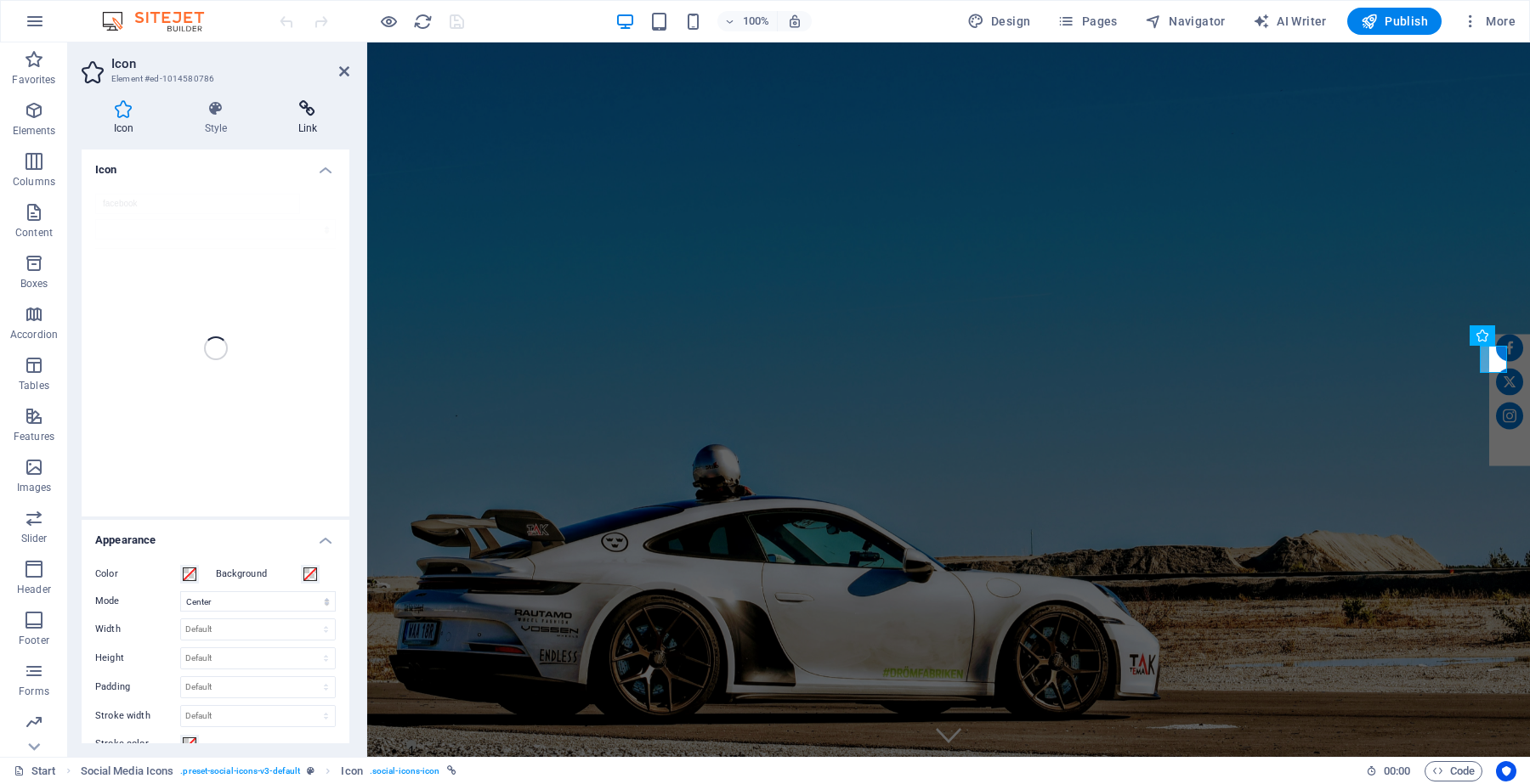
click at [306, 108] on icon at bounding box center [307, 108] width 83 height 17
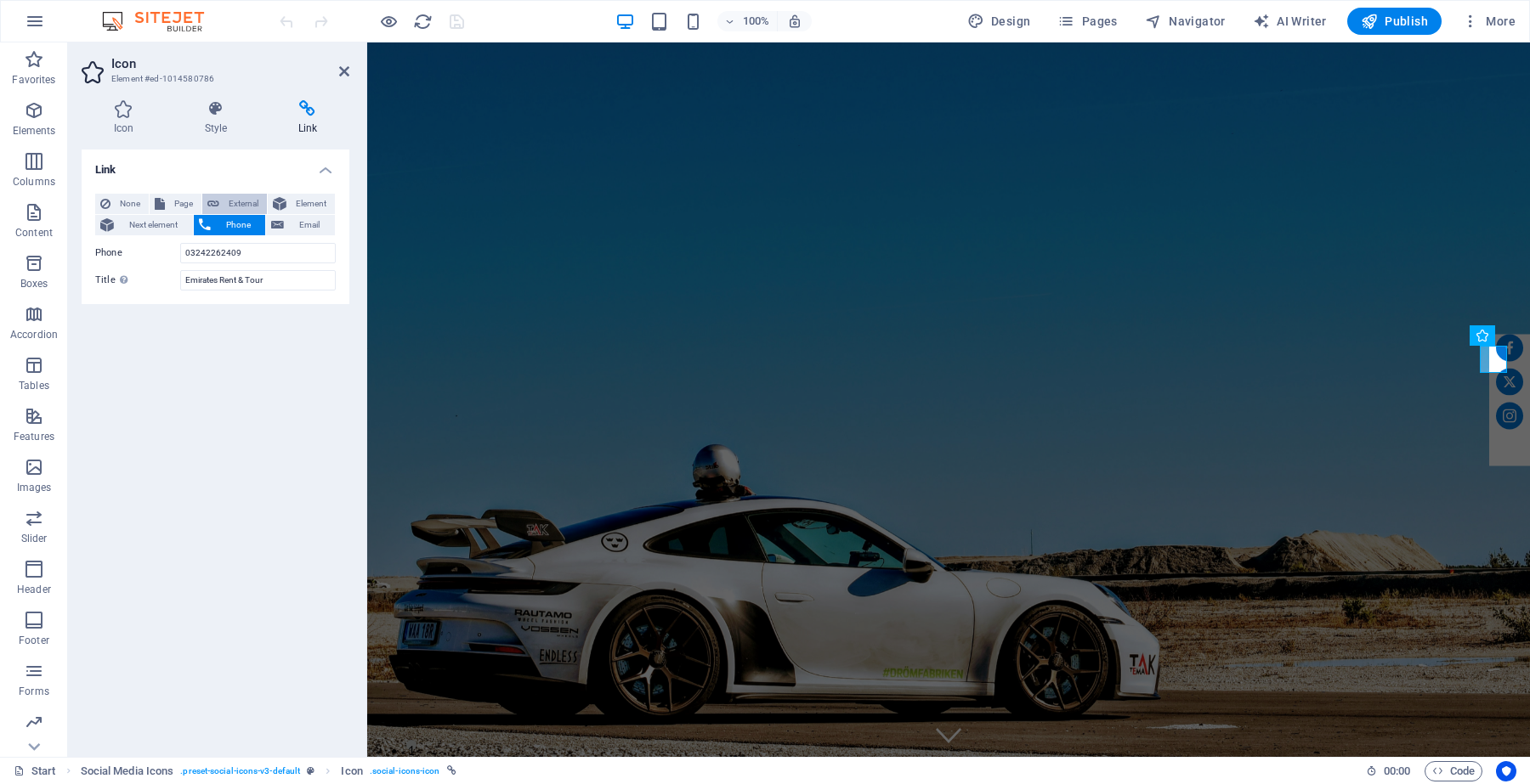
click at [234, 207] on span "External" at bounding box center [243, 204] width 37 height 20
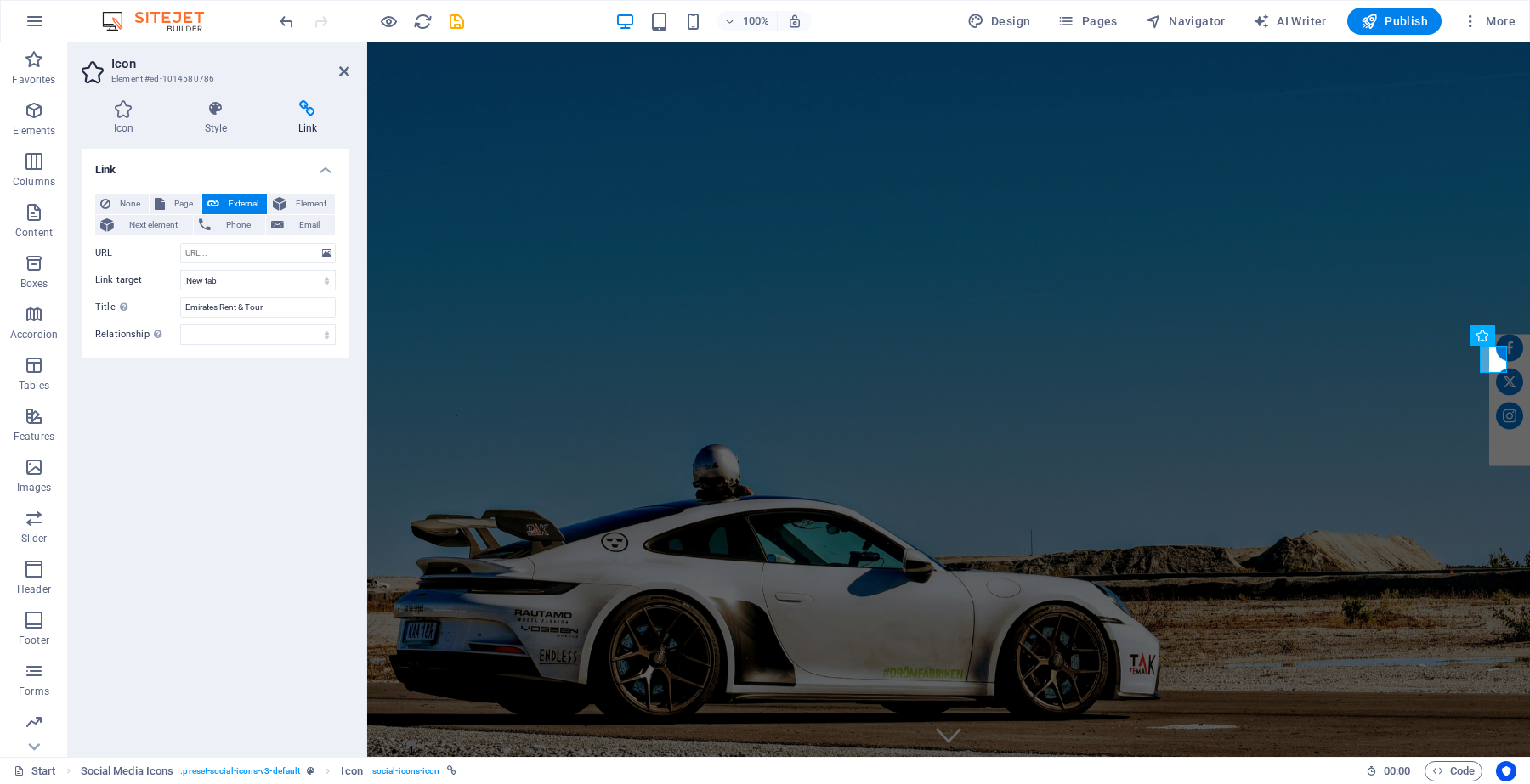
click at [300, 189] on div "None Page External Element Next element Phone Email Page Start Subpage Legal No…" at bounding box center [216, 269] width 268 height 179
click at [300, 202] on span "Element" at bounding box center [311, 204] width 38 height 20
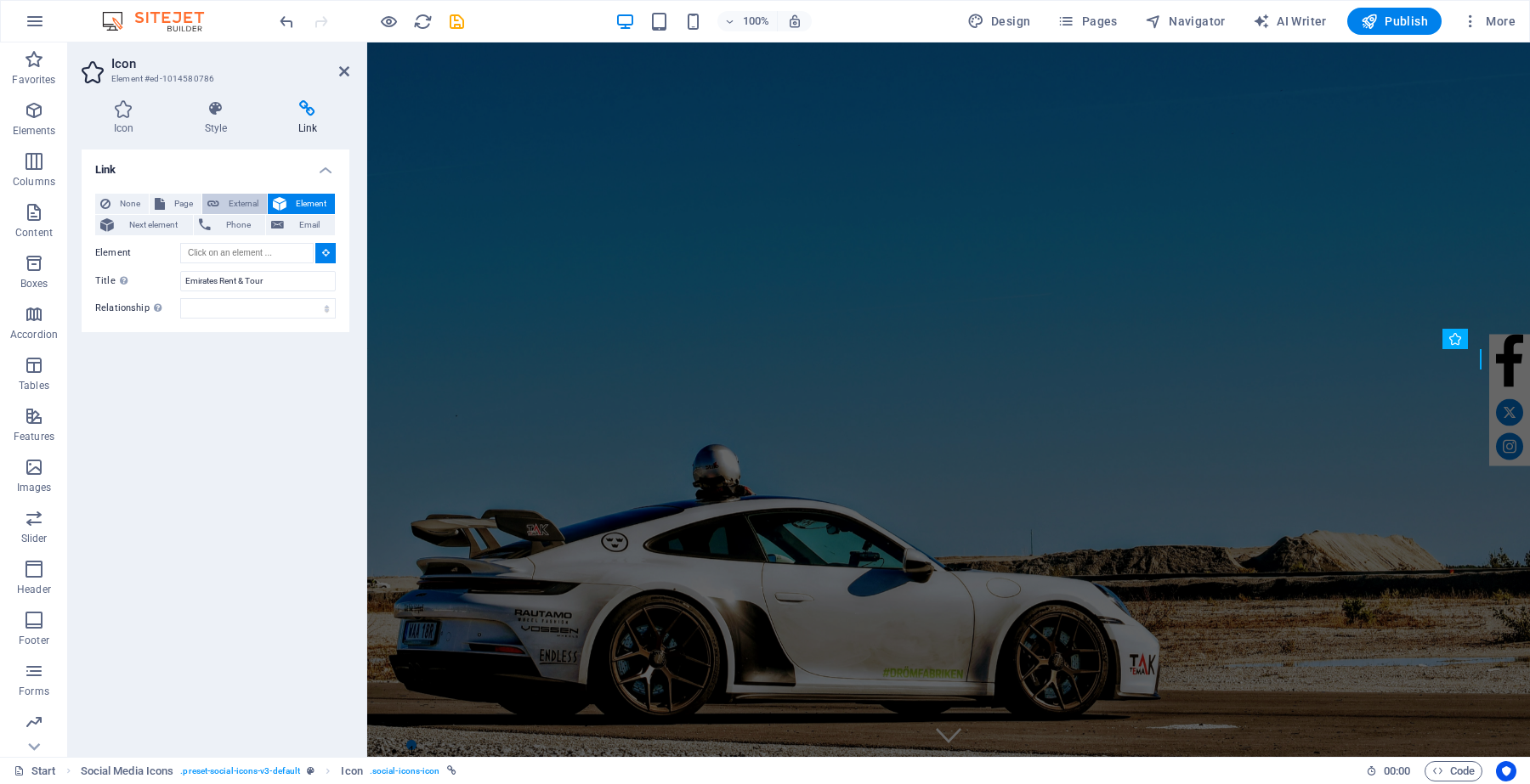
click at [230, 206] on span "External" at bounding box center [243, 204] width 37 height 20
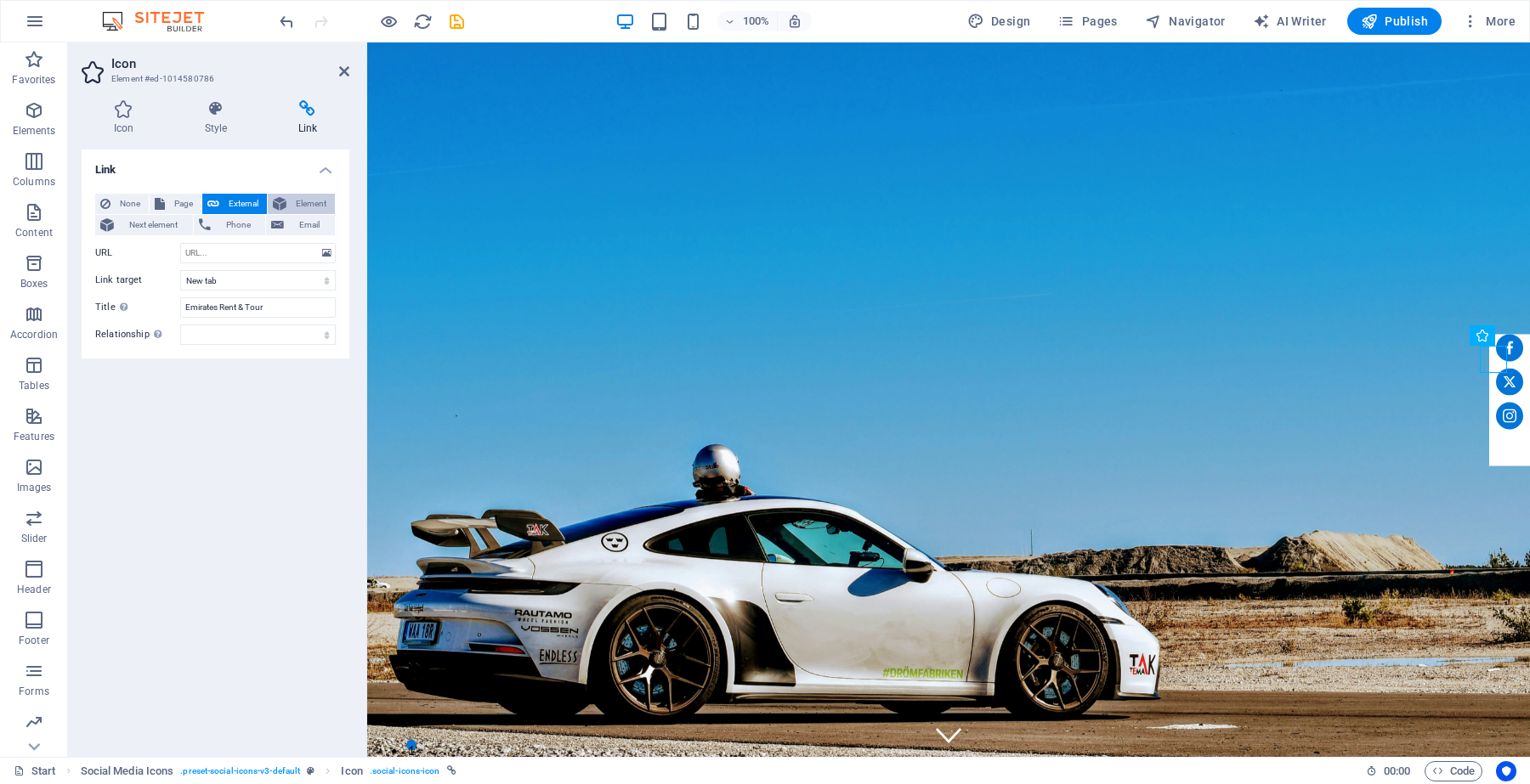
click at [296, 197] on span "Element" at bounding box center [311, 204] width 38 height 20
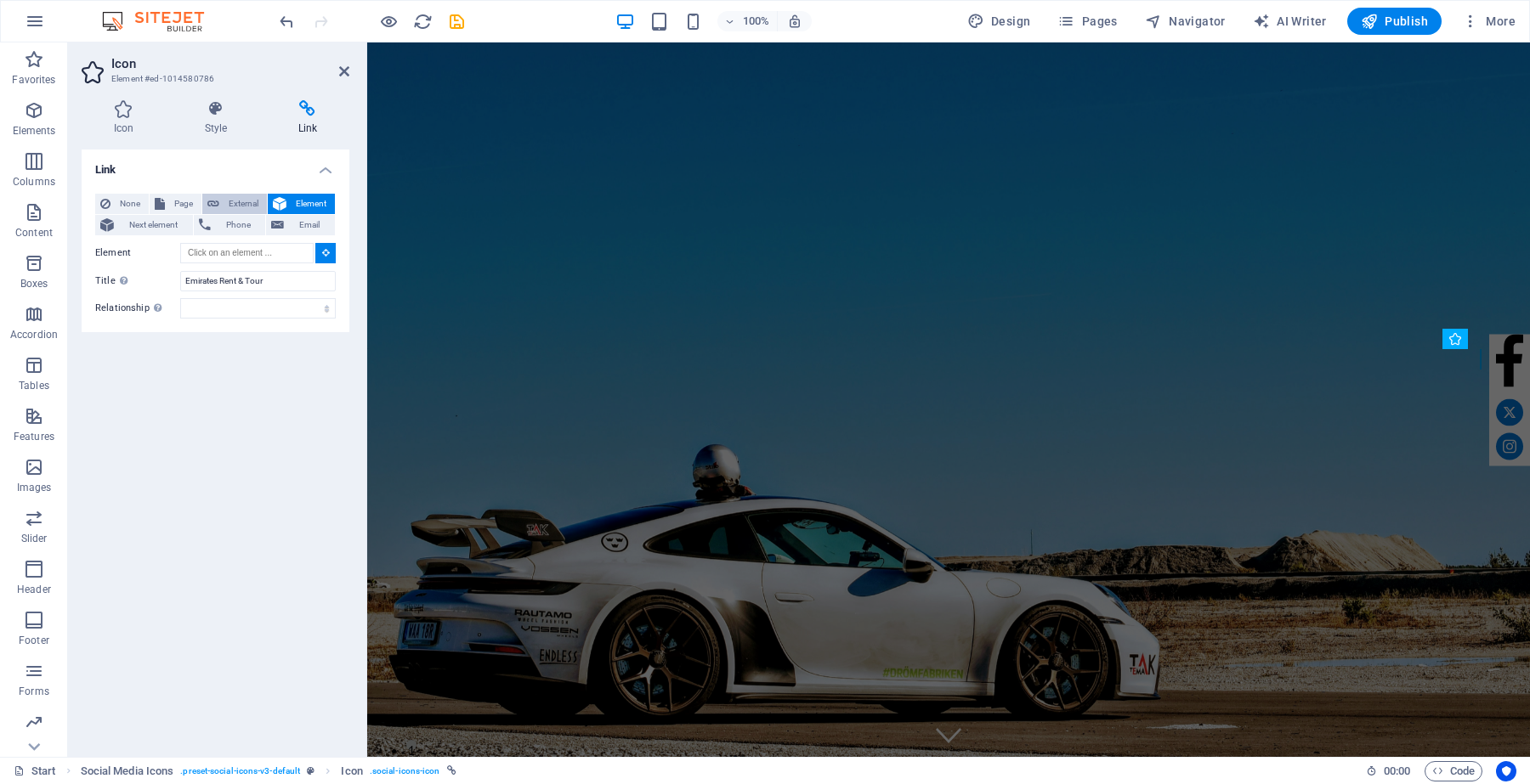
click at [242, 202] on span "External" at bounding box center [243, 204] width 37 height 20
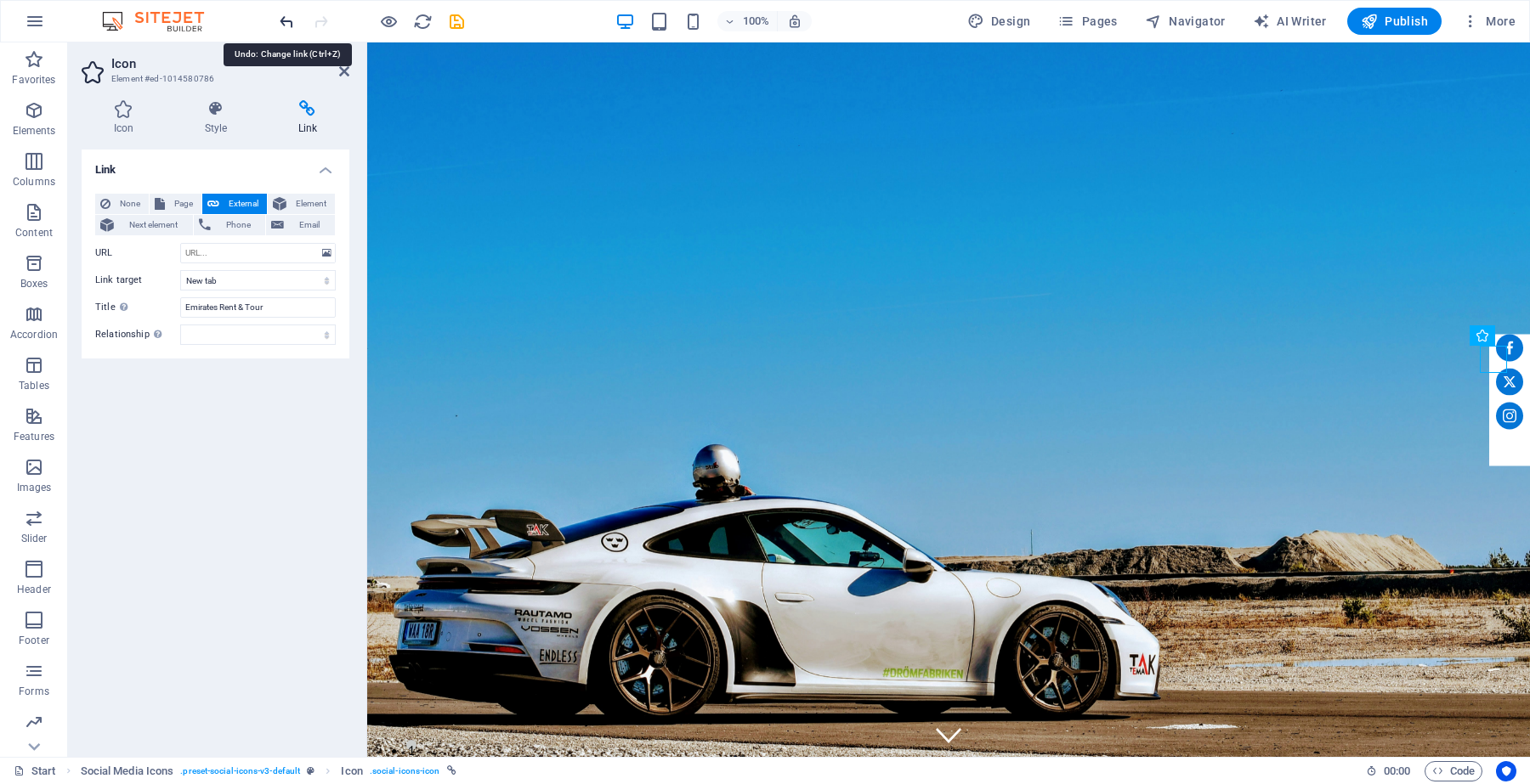
click at [277, 15] on icon "undo" at bounding box center [287, 22] width 20 height 20
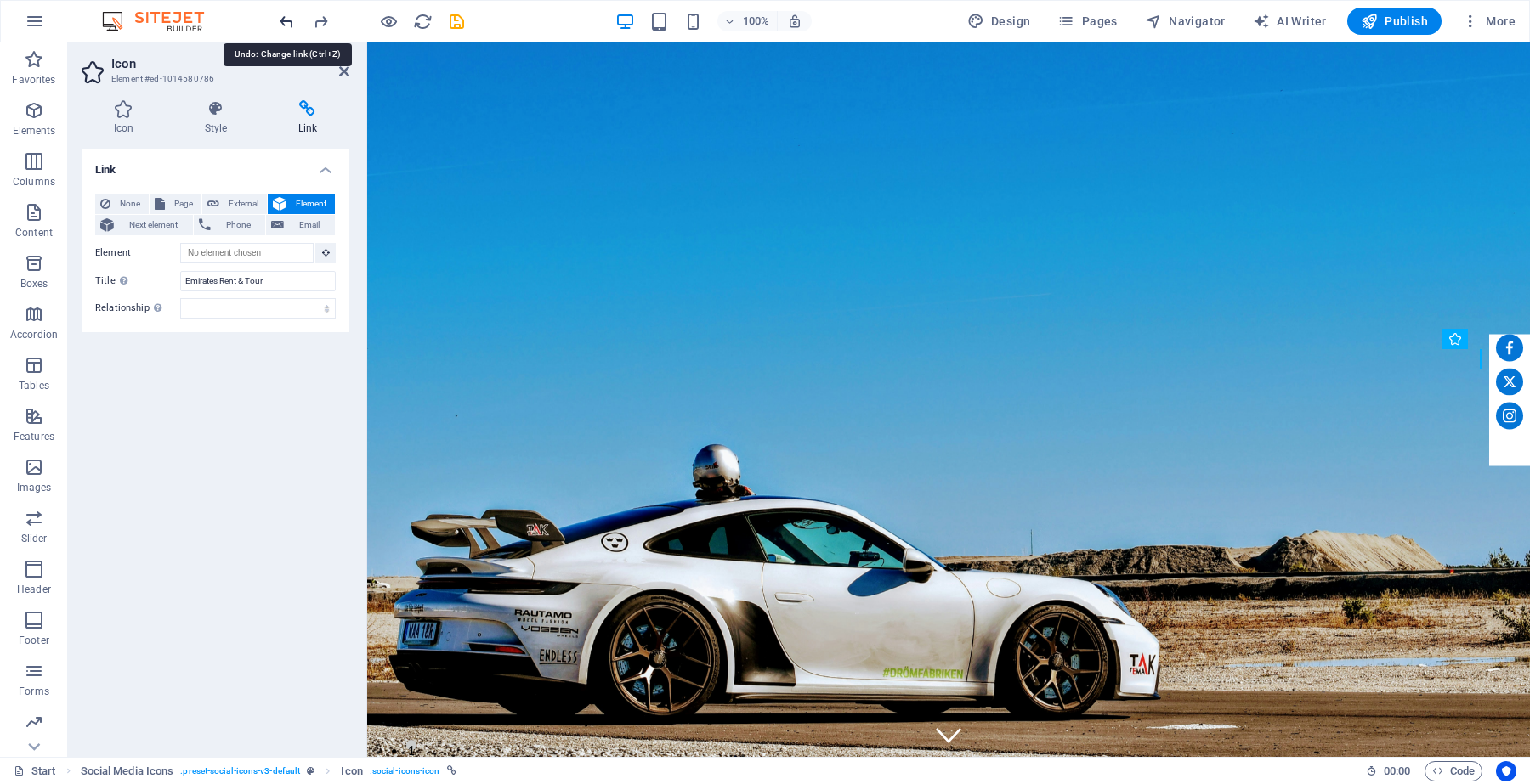
click at [277, 15] on icon "undo" at bounding box center [287, 22] width 20 height 20
click at [282, 18] on icon "undo" at bounding box center [287, 22] width 20 height 20
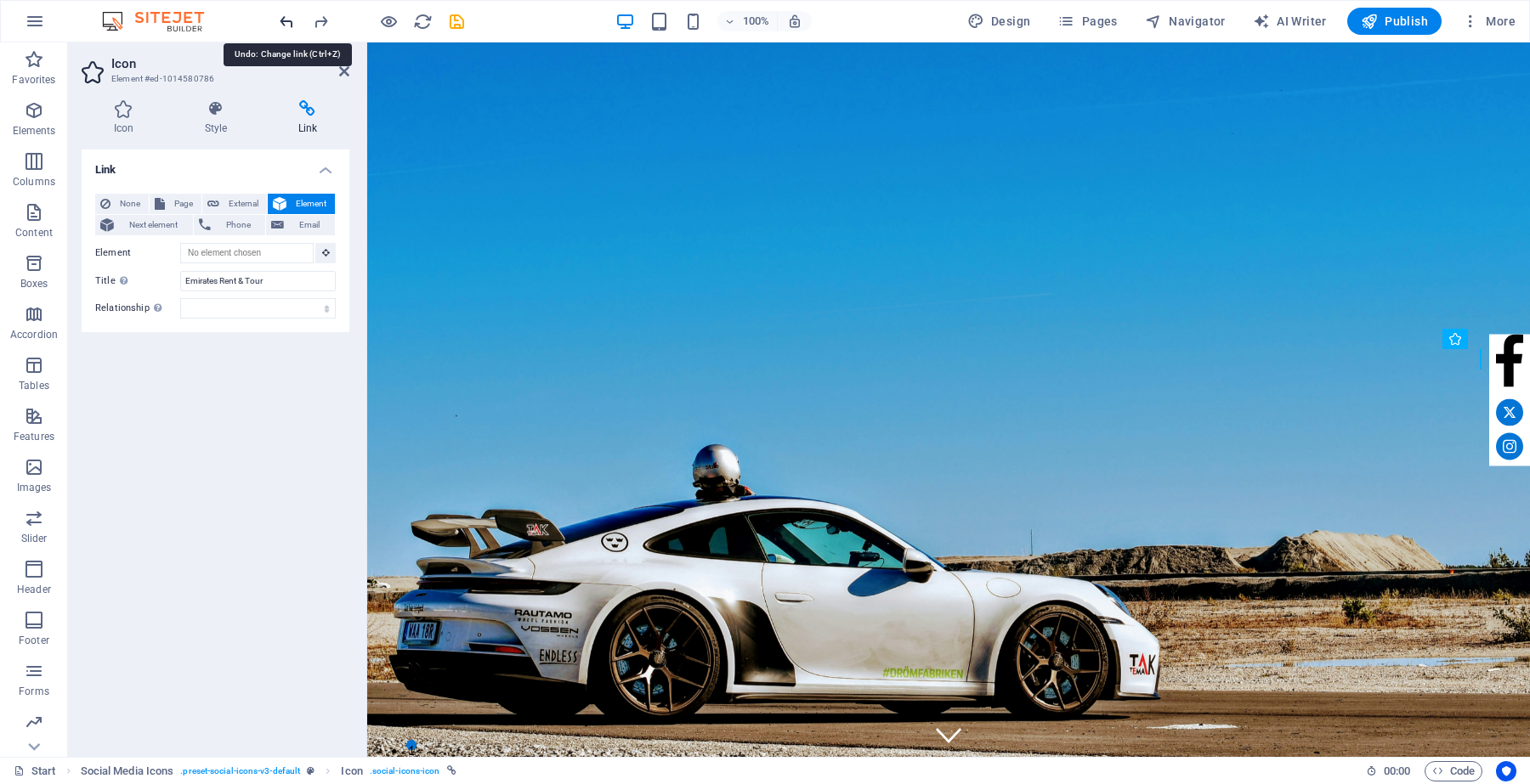
click at [282, 18] on icon "undo" at bounding box center [287, 22] width 20 height 20
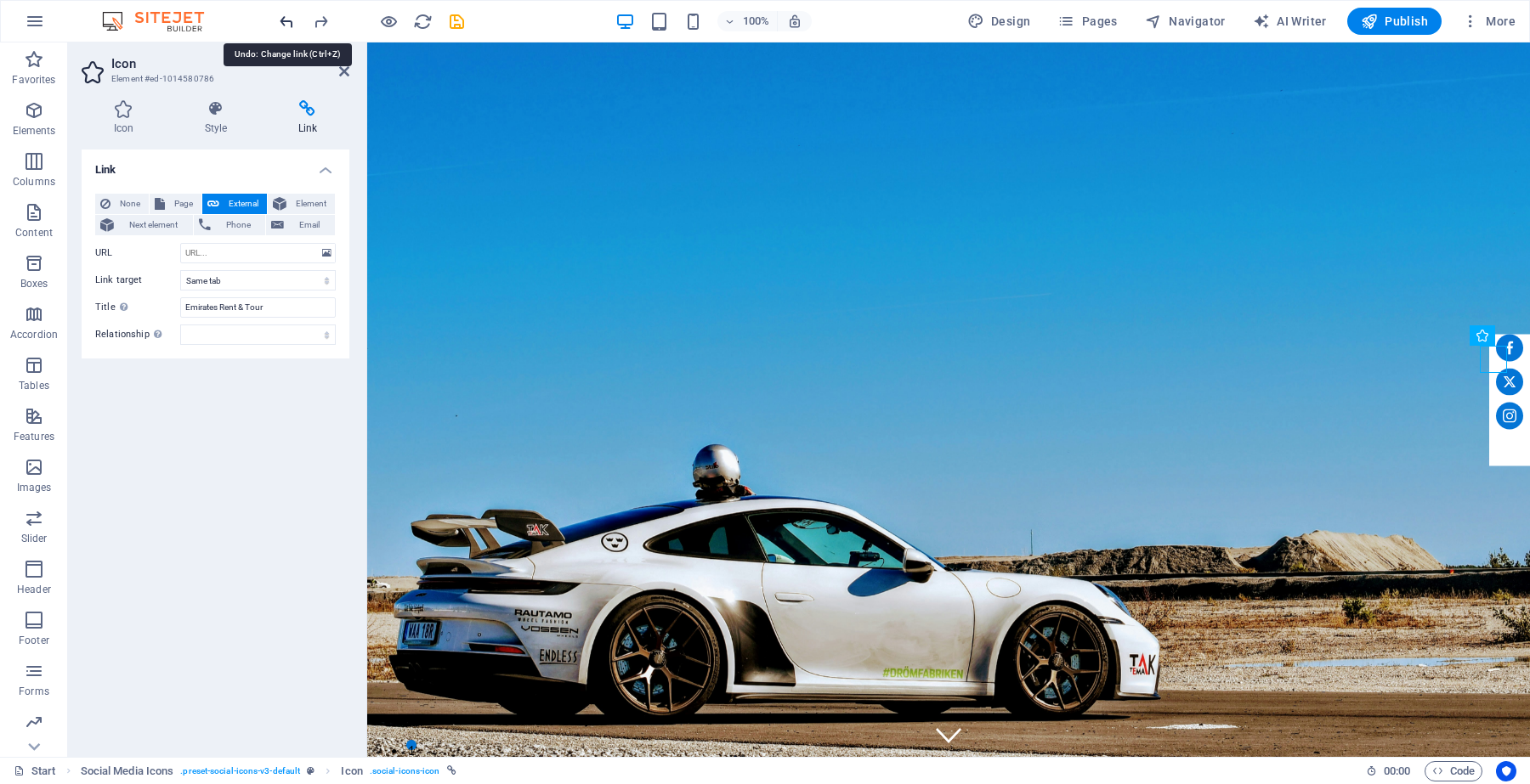
click at [286, 18] on icon "undo" at bounding box center [287, 22] width 20 height 20
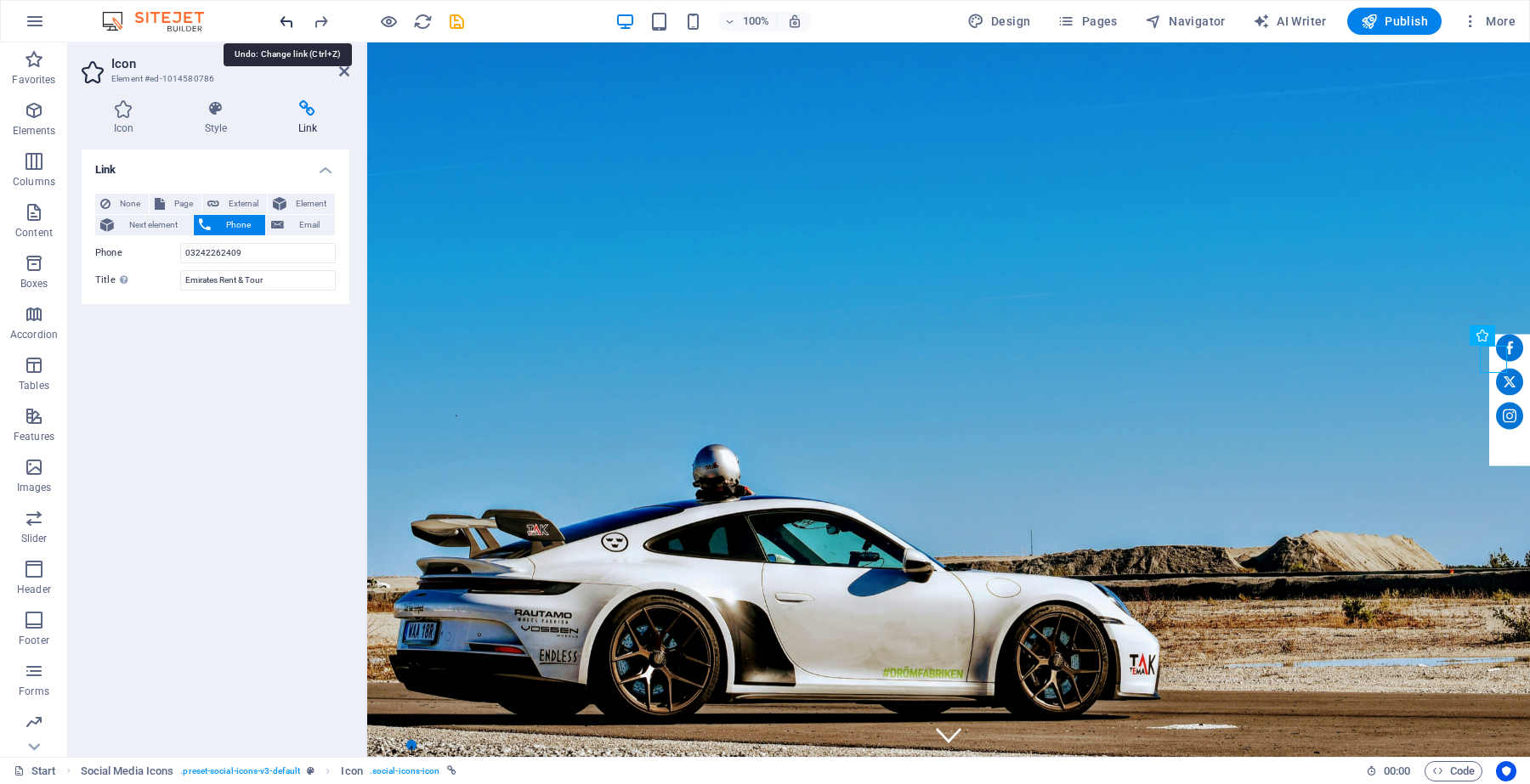
click at [286, 18] on icon "undo" at bounding box center [287, 22] width 20 height 20
click at [286, 18] on div at bounding box center [371, 21] width 191 height 27
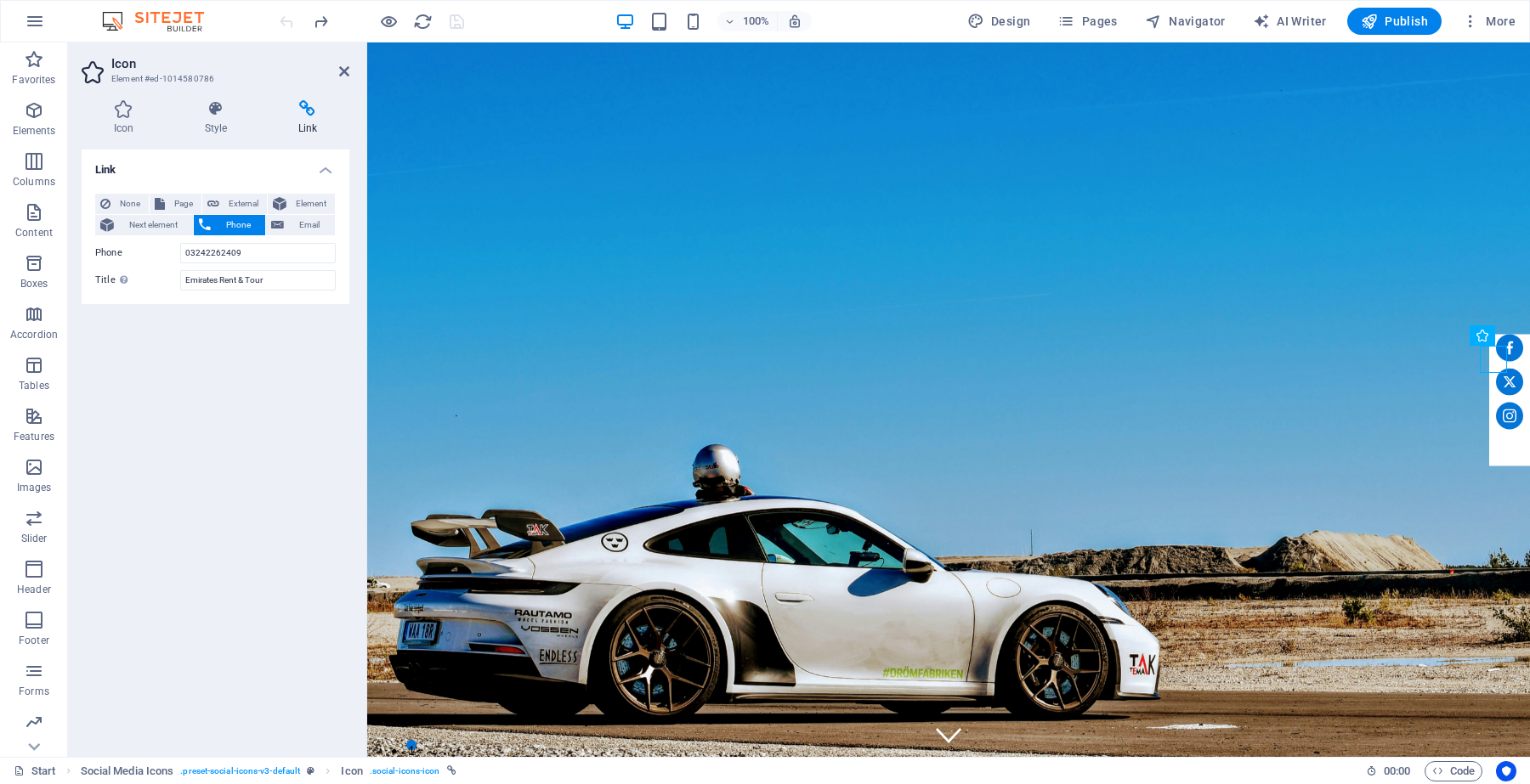
click at [262, 17] on div "100% Design Pages Navigator AI Writer Publish More" at bounding box center [765, 21] width 1528 height 41
click at [245, 197] on span "External" at bounding box center [243, 204] width 37 height 20
select select "blank"
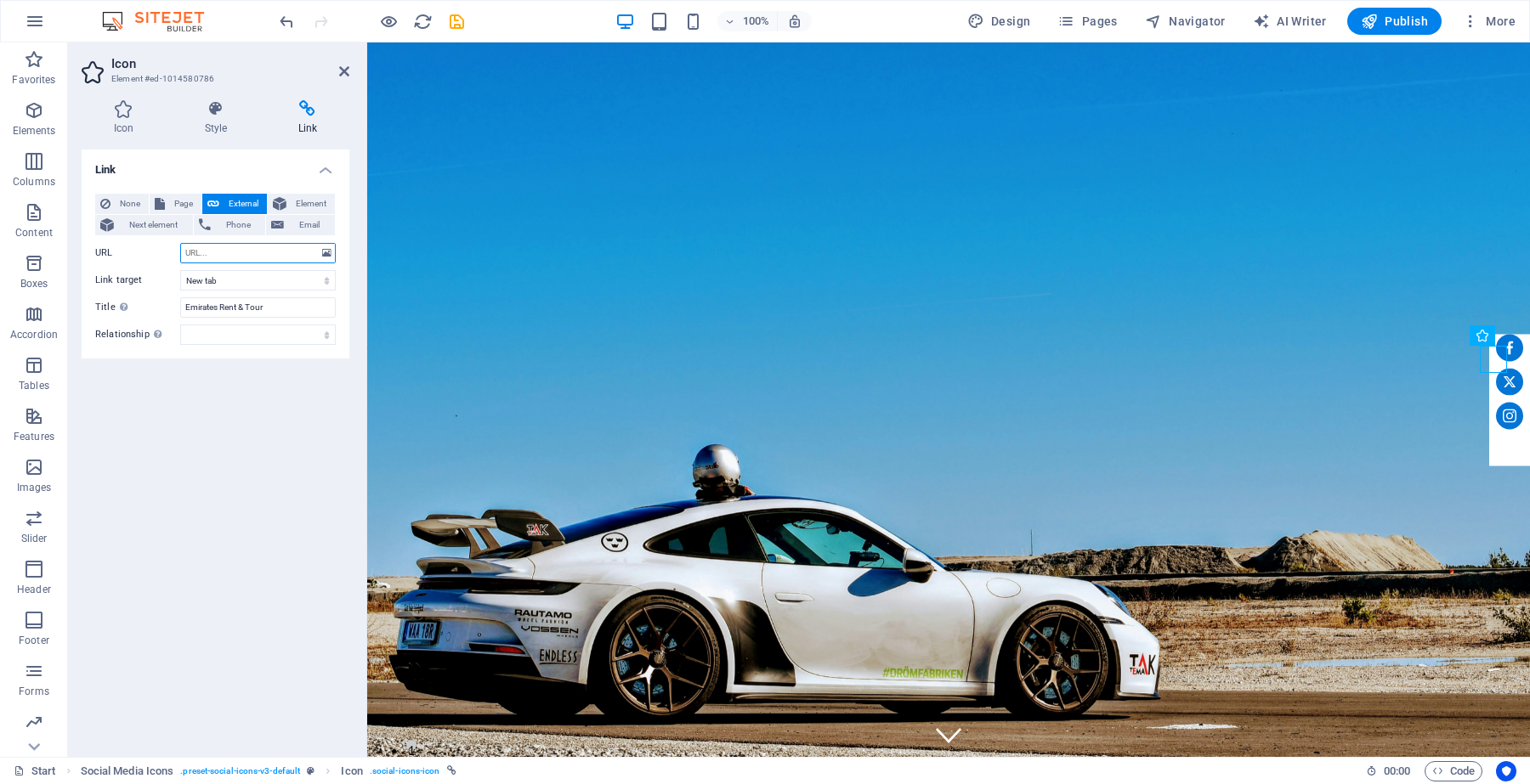
paste input "https://www.facebook.com/share/1D3JmqwuQ4/"
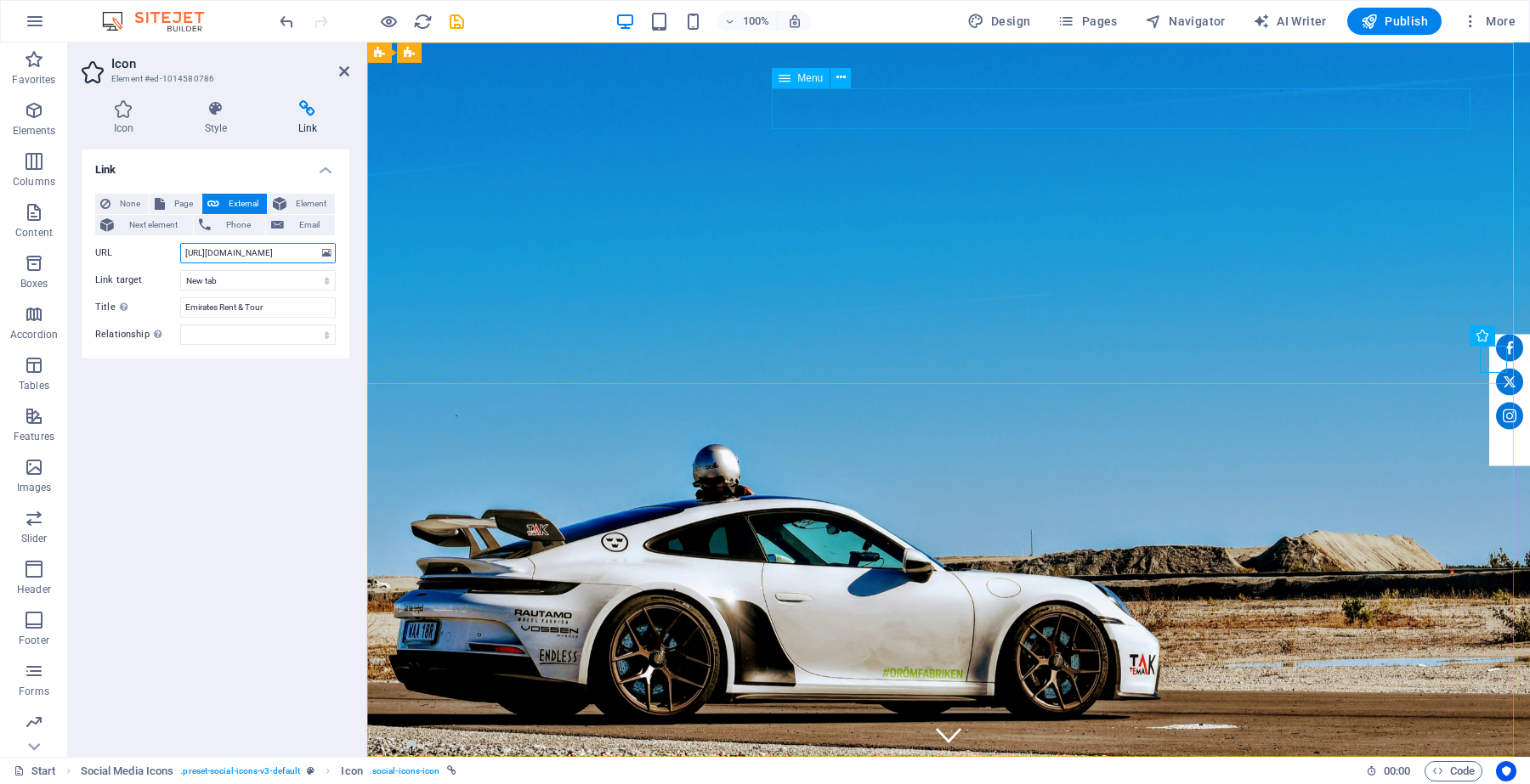
type input "https://www.facebook.com/share/1D3JmqwuQ4/"
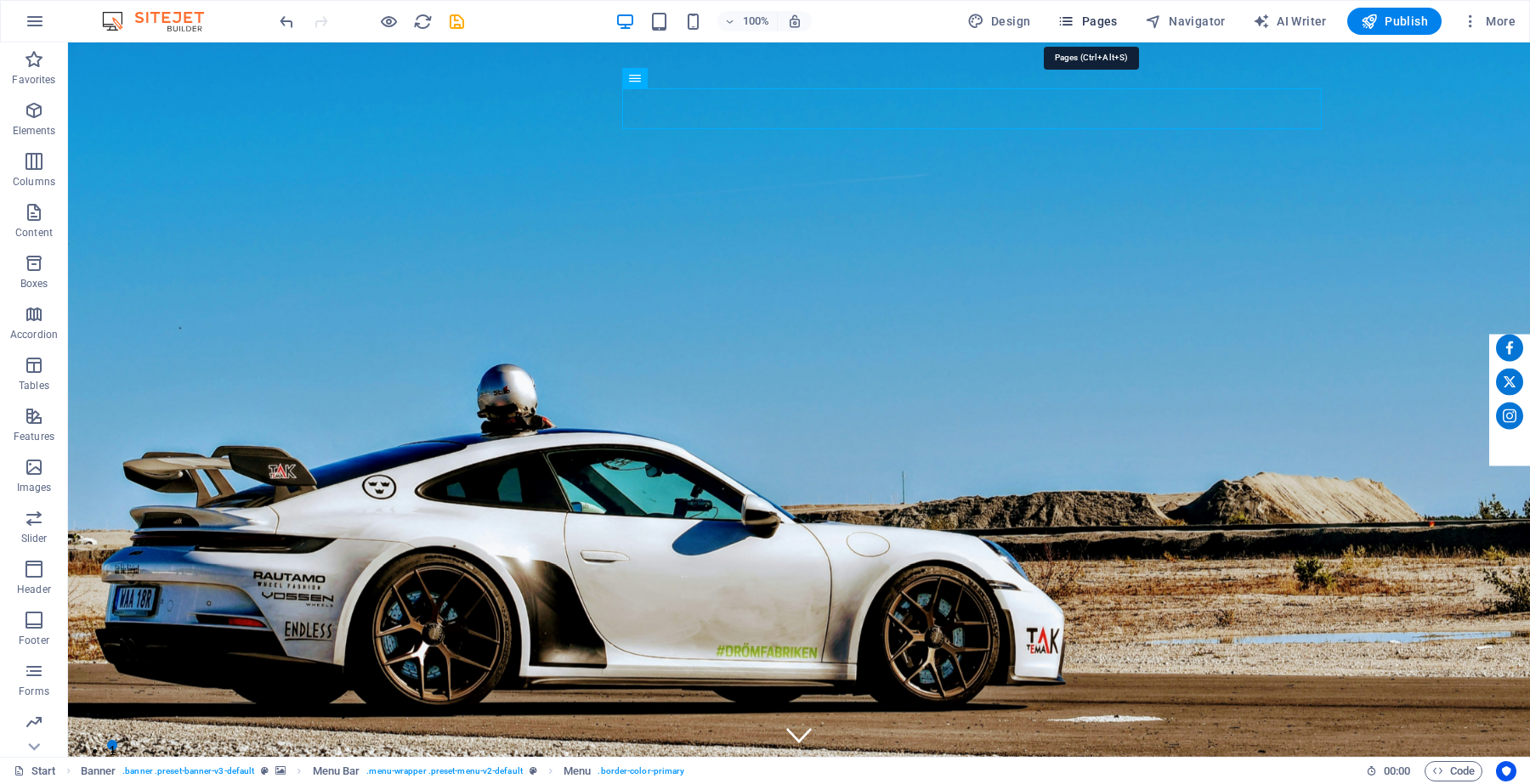
click at [1082, 22] on span "Pages" at bounding box center [1087, 21] width 60 height 17
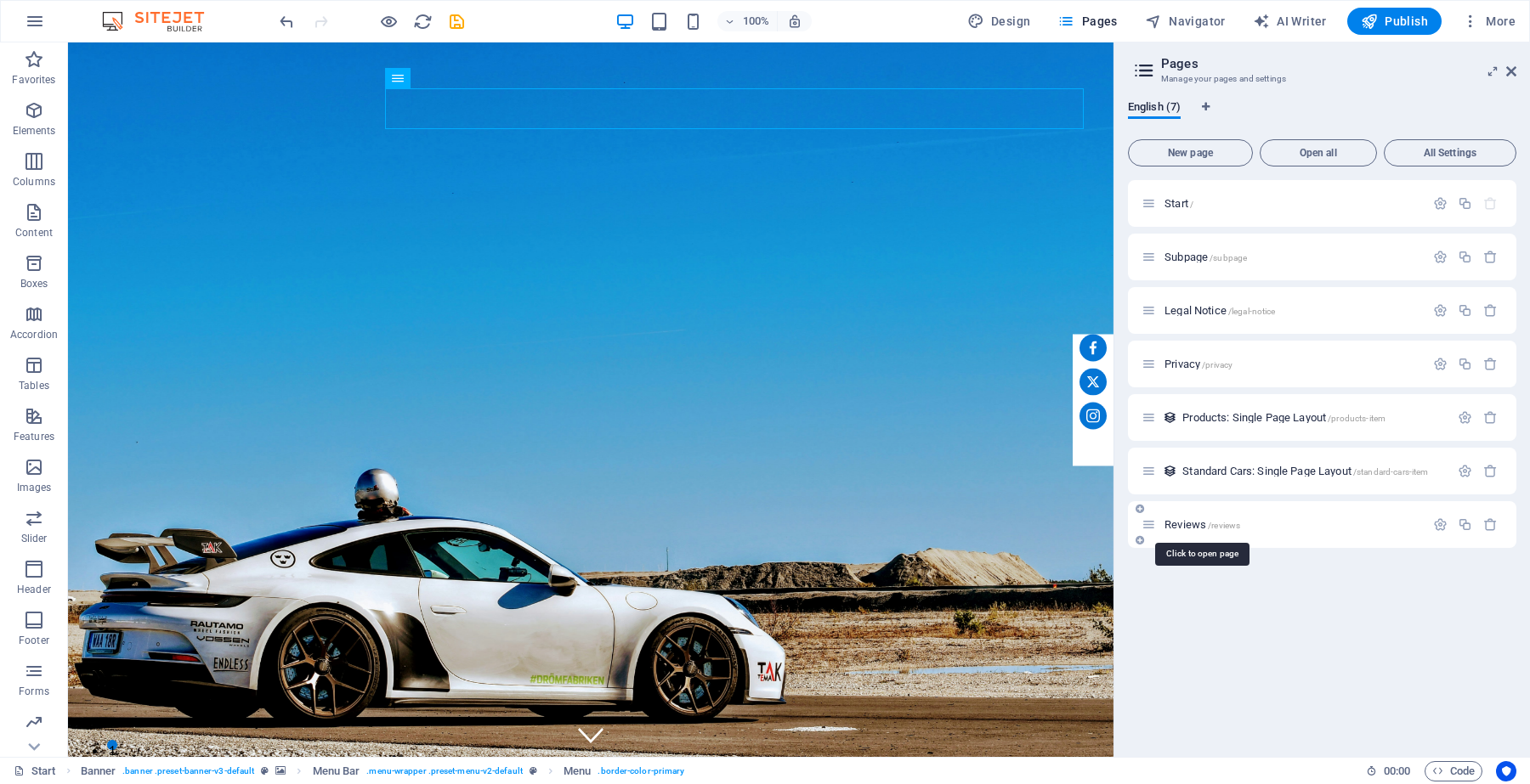
click at [1171, 526] on span "Reviews /reviews" at bounding box center [1202, 524] width 76 height 13
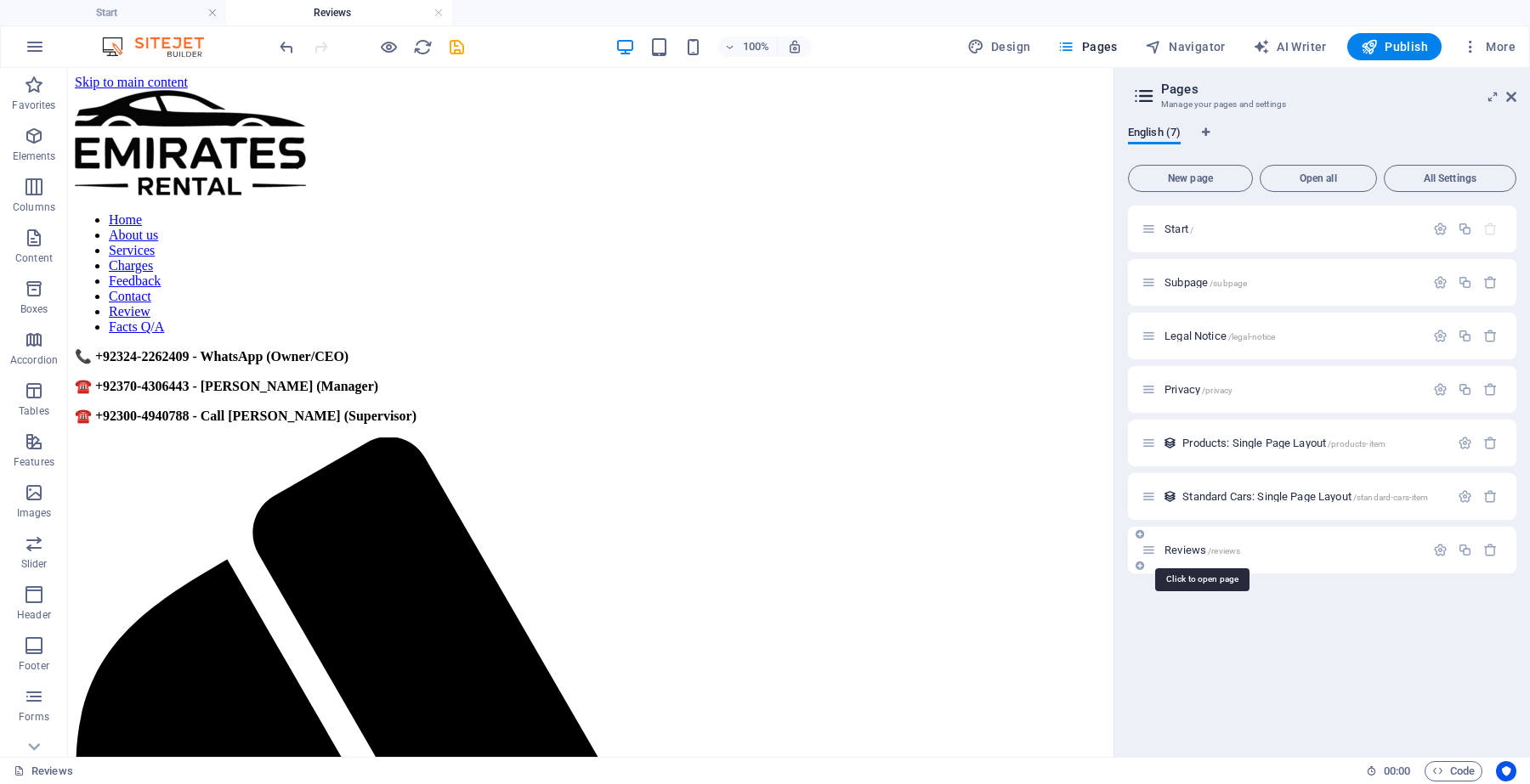
click at [1175, 548] on span "Reviews /reviews" at bounding box center [1202, 549] width 76 height 13
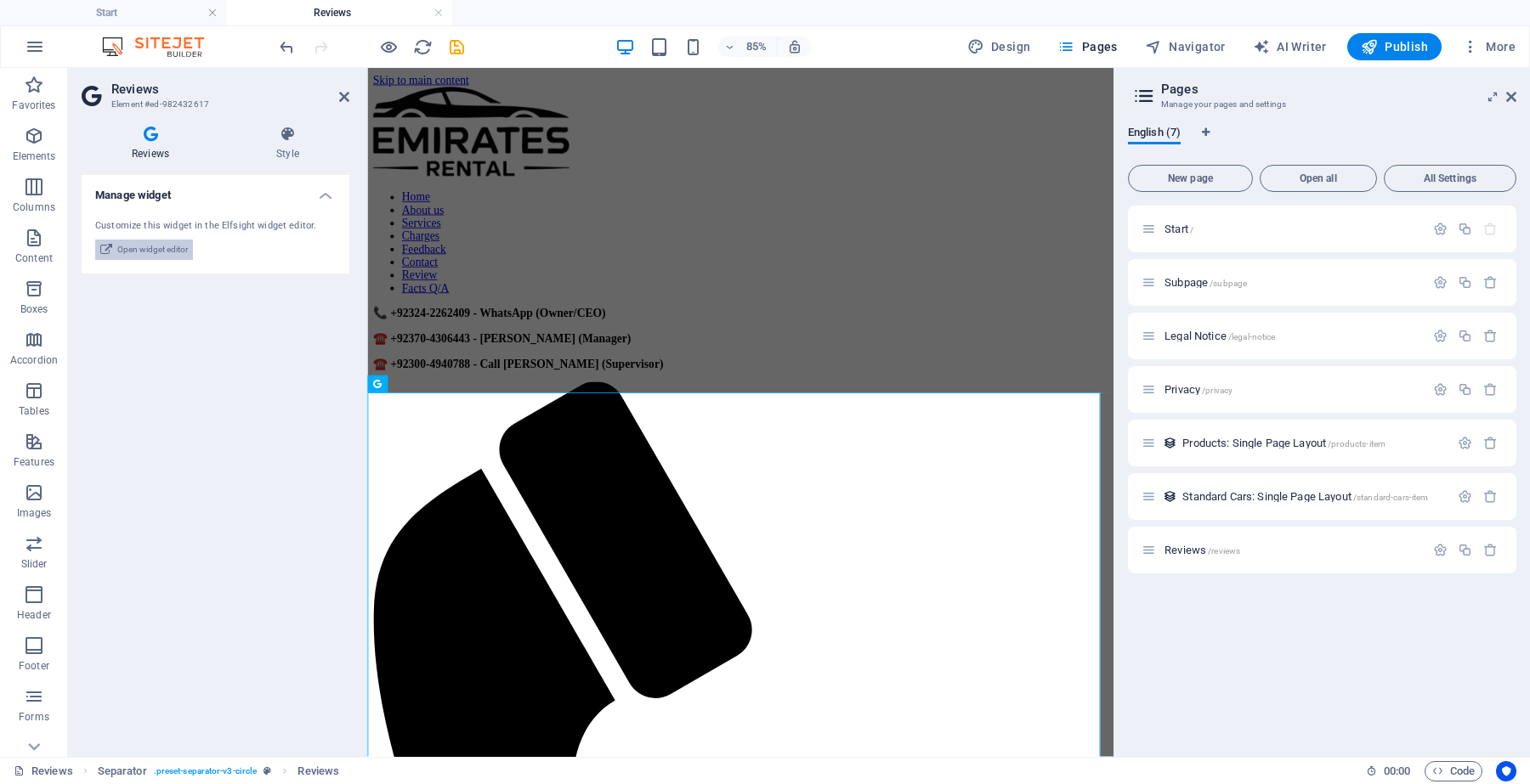
click at [174, 255] on span "Open widget editor" at bounding box center [152, 250] width 71 height 20
click at [145, 253] on span "Open widget editor" at bounding box center [152, 250] width 71 height 20
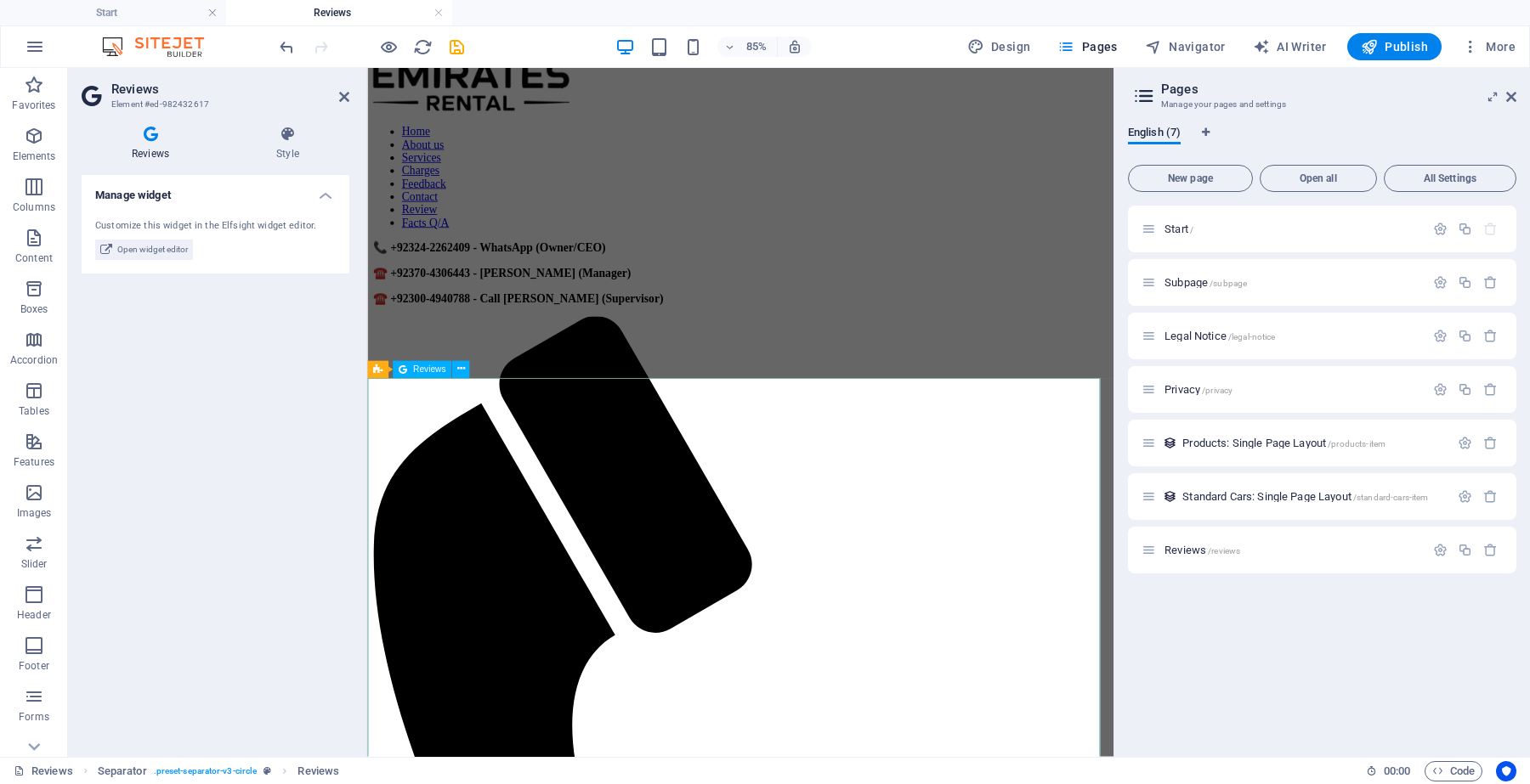
scroll to position [100, 0]
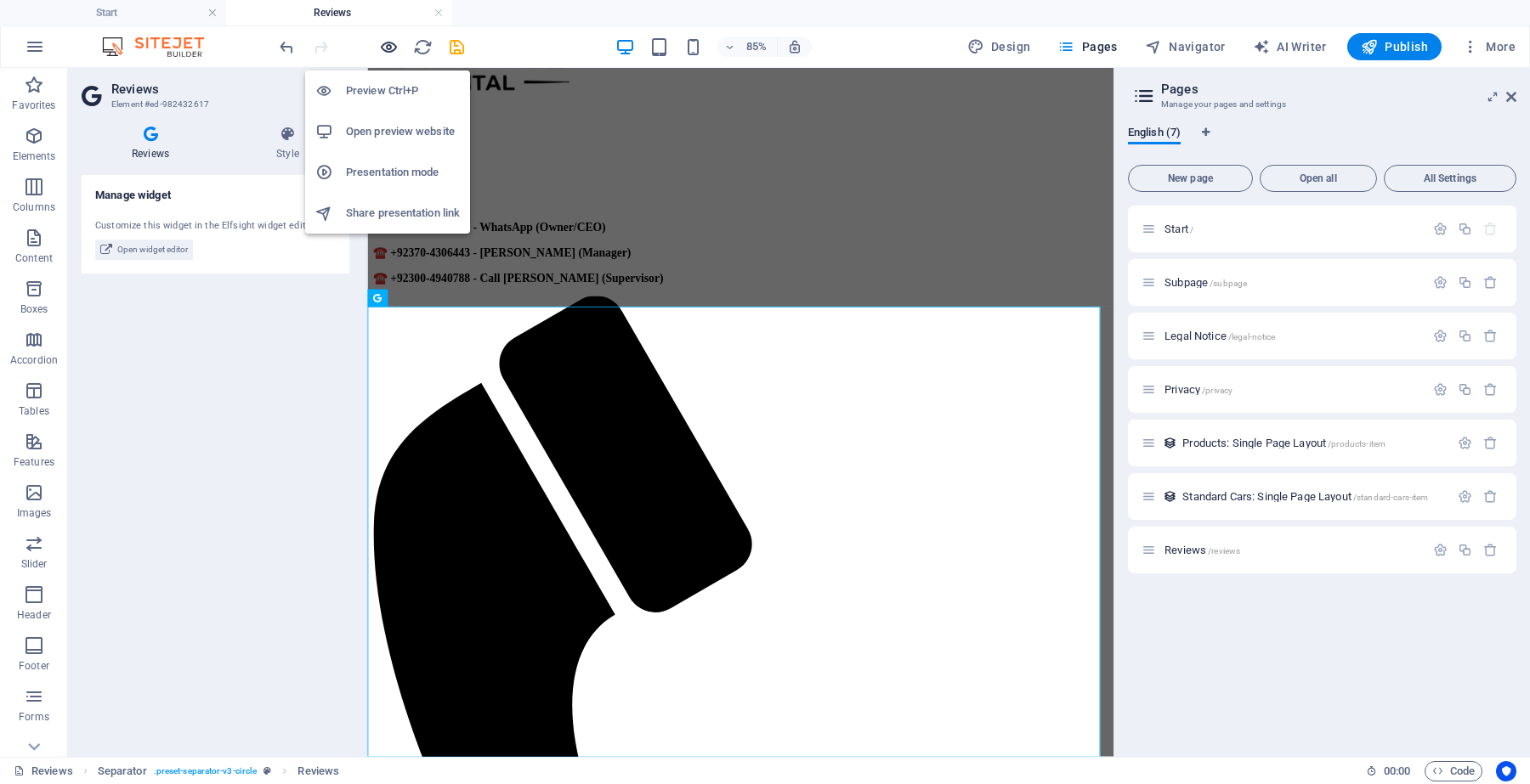
click at [389, 49] on icon "button" at bounding box center [389, 47] width 20 height 20
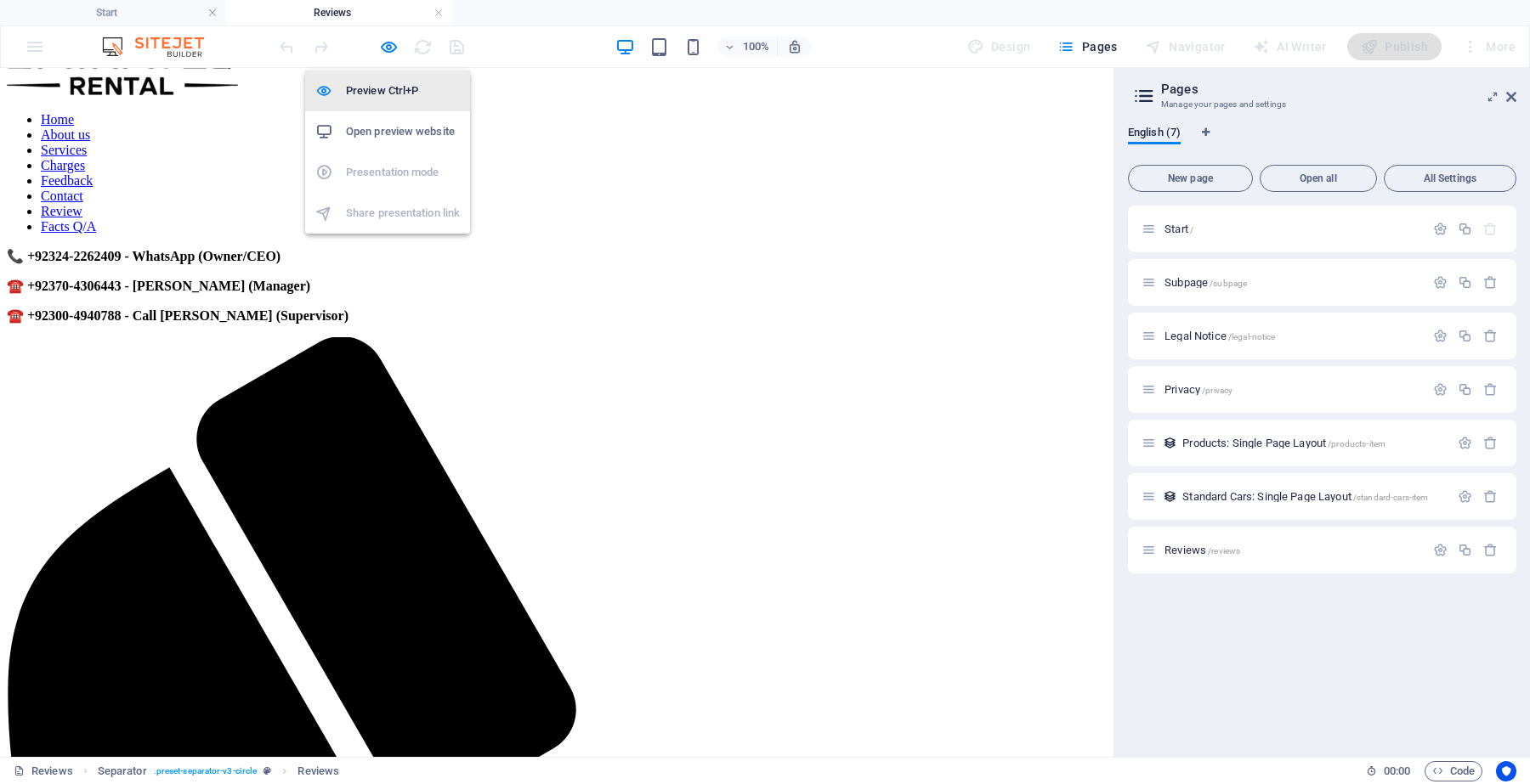
click at [389, 108] on li "Preview Ctrl+P" at bounding box center [387, 91] width 165 height 41
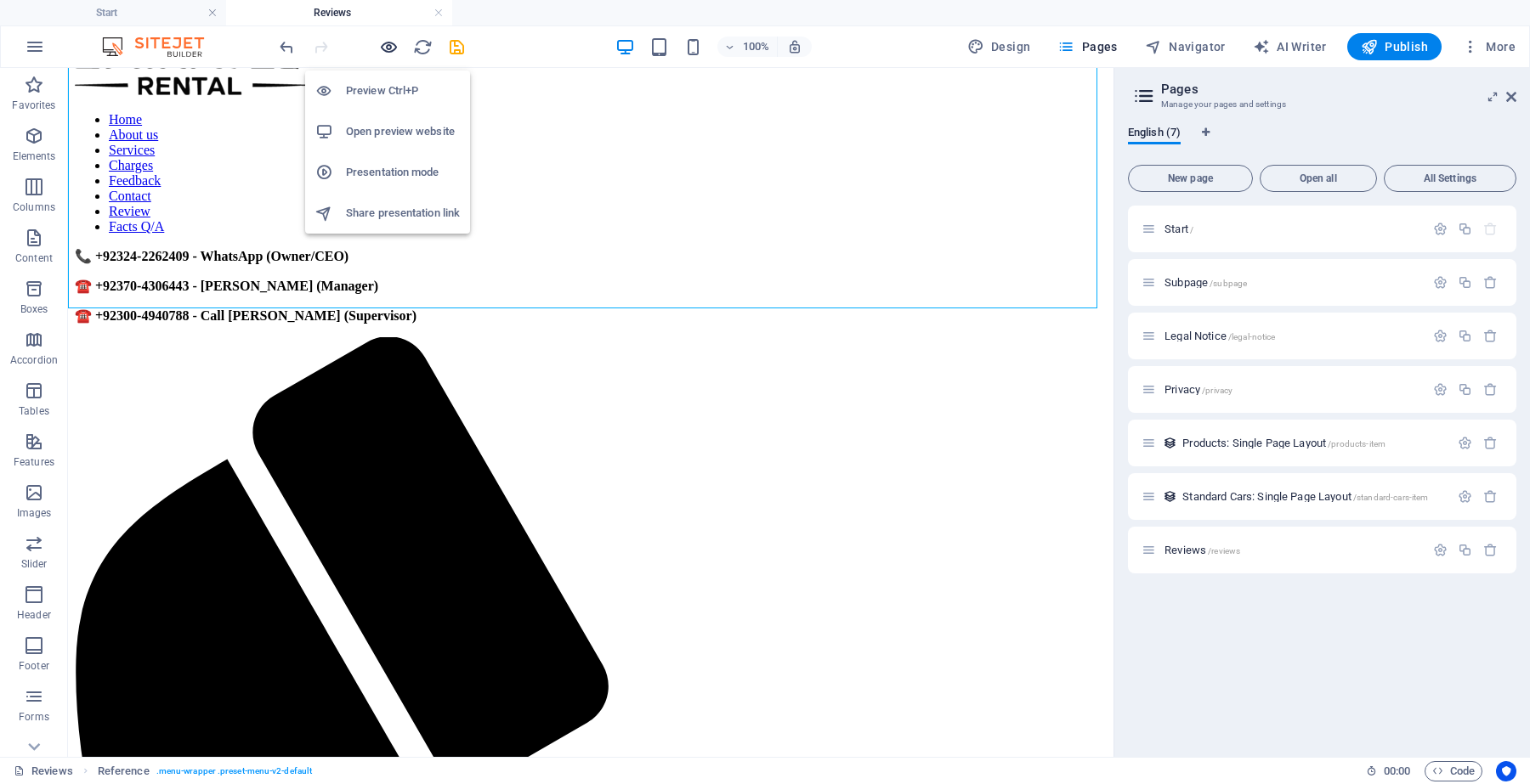
click at [392, 48] on icon "button" at bounding box center [389, 47] width 20 height 20
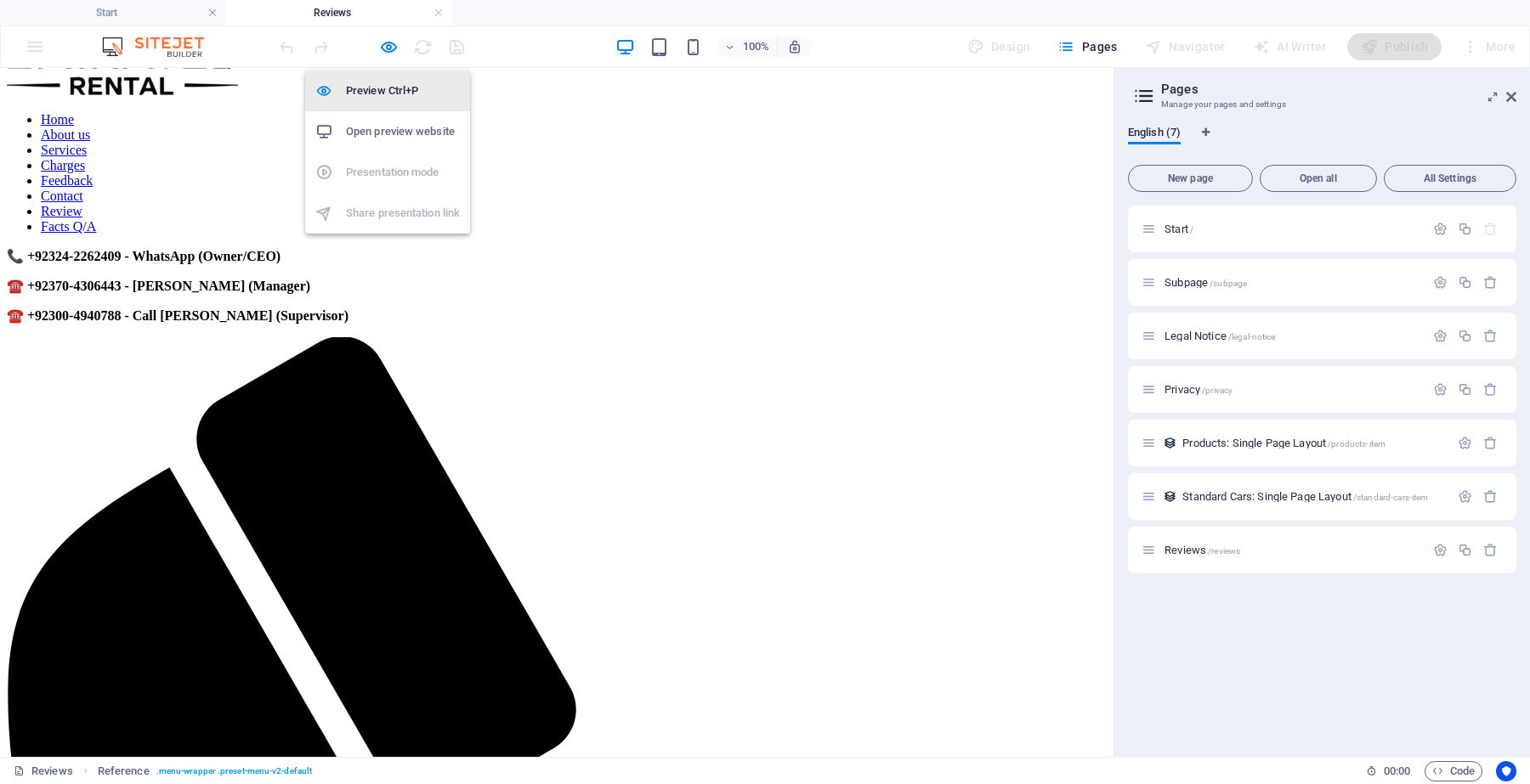
click at [384, 95] on h6 "Preview Ctrl+P" at bounding box center [403, 91] width 114 height 20
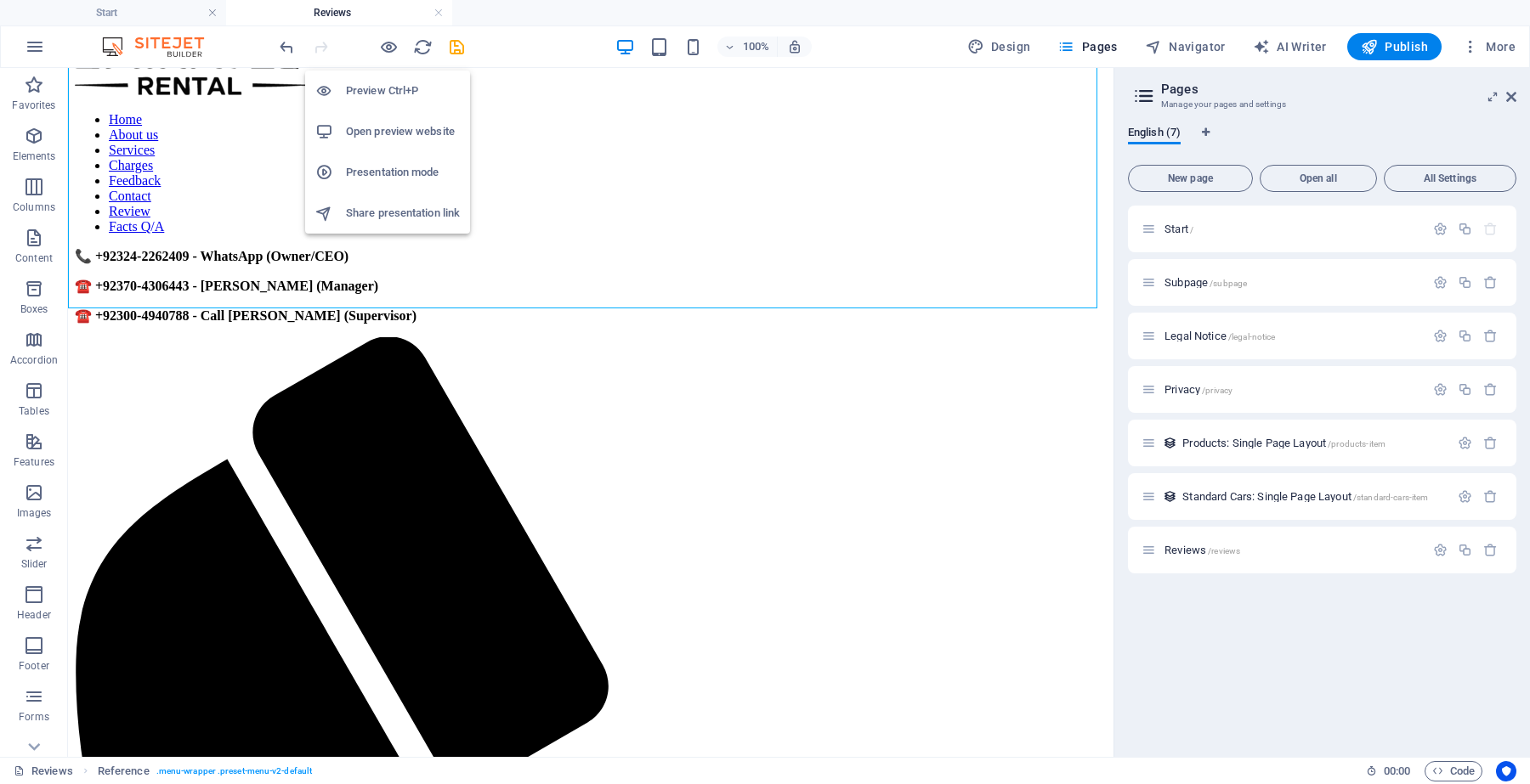
click at [384, 95] on h6 "Preview Ctrl+P" at bounding box center [403, 91] width 114 height 20
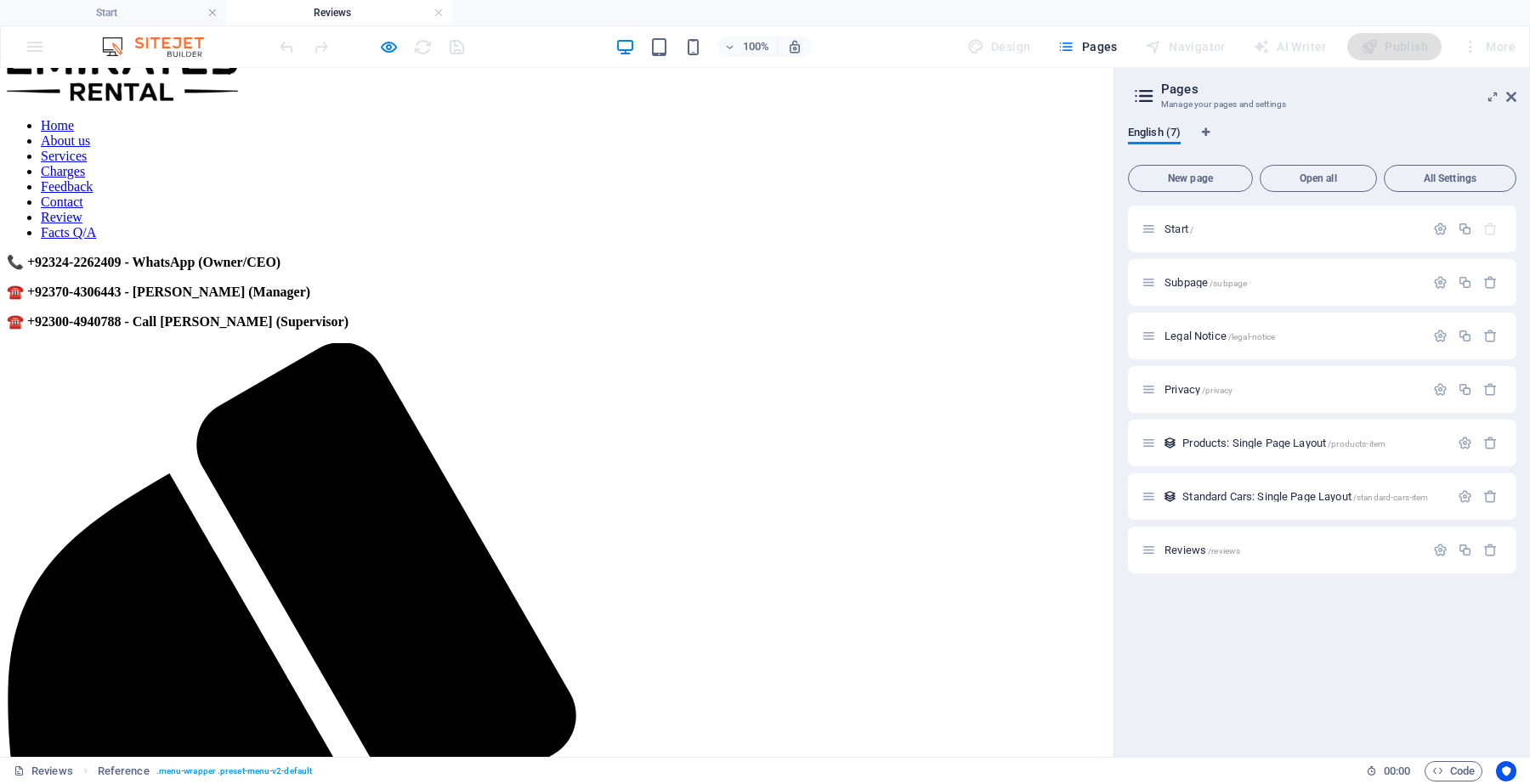
scroll to position [0, 0]
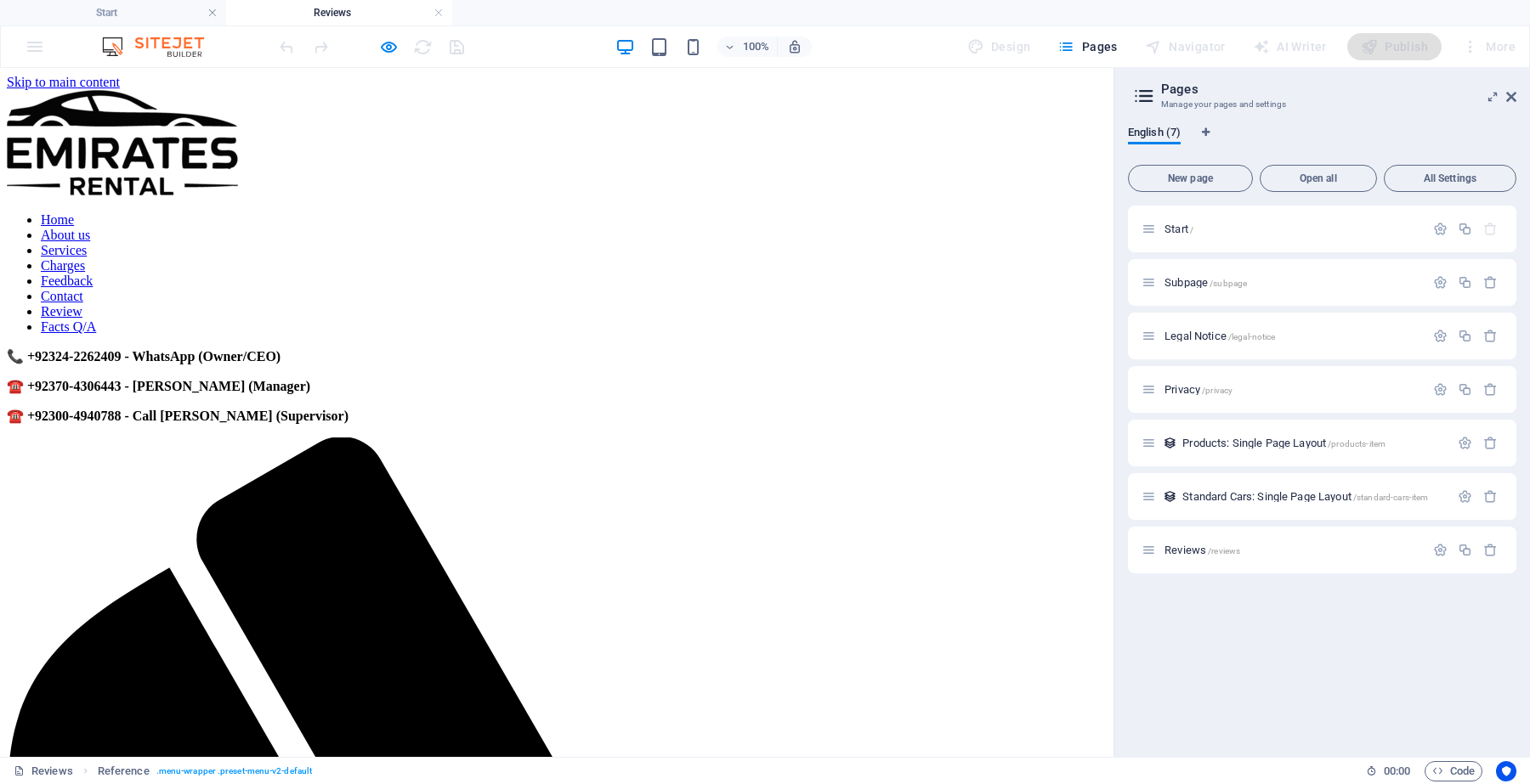
click at [1519, 94] on aside "Pages Manage your pages and settings English (7) New page Open all All Settings…" at bounding box center [1321, 412] width 417 height 689
click at [1511, 94] on icon at bounding box center [1511, 97] width 10 height 14
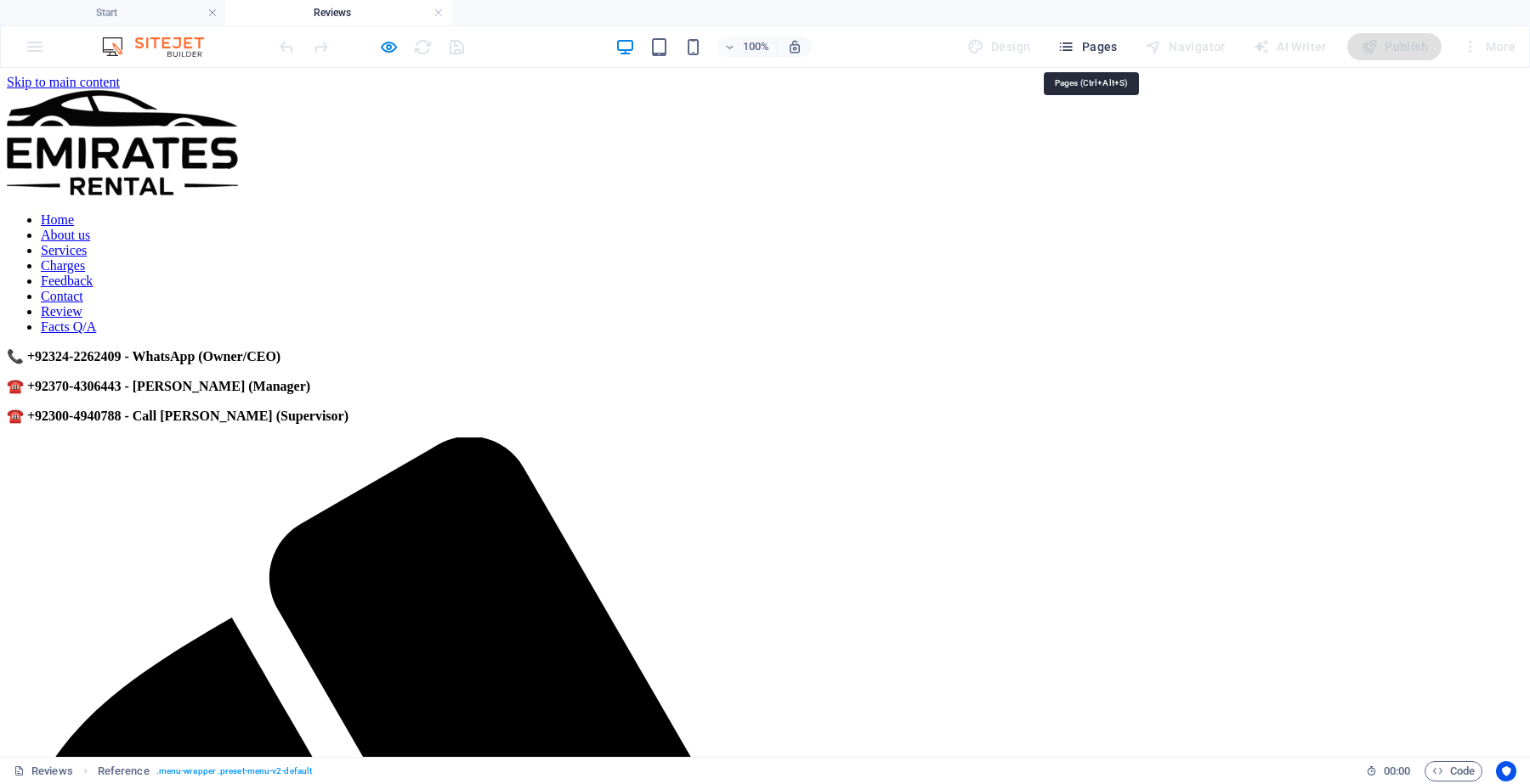
click at [1089, 51] on span "Pages" at bounding box center [1087, 46] width 60 height 17
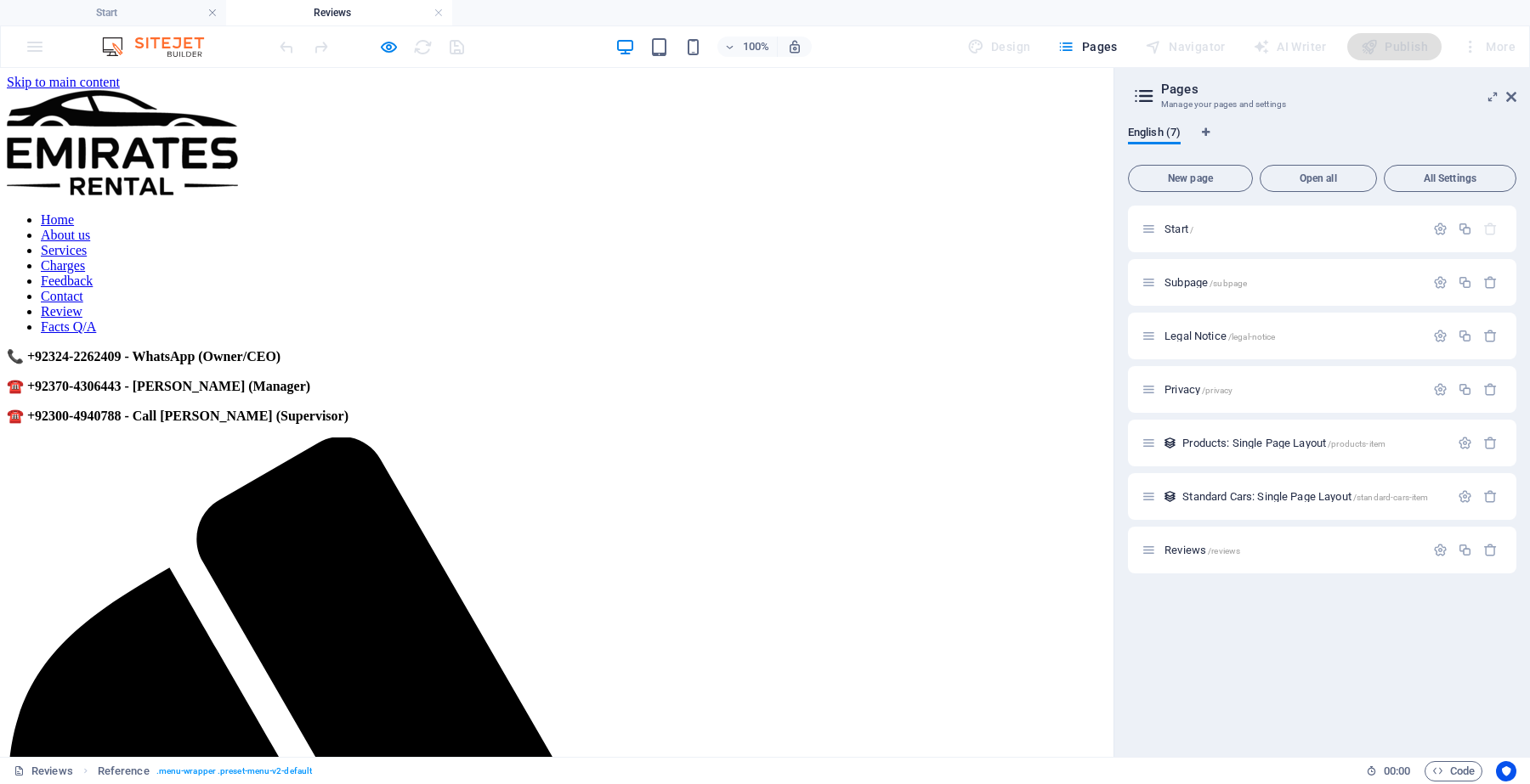
click at [125, 142] on img at bounding box center [122, 142] width 231 height 105
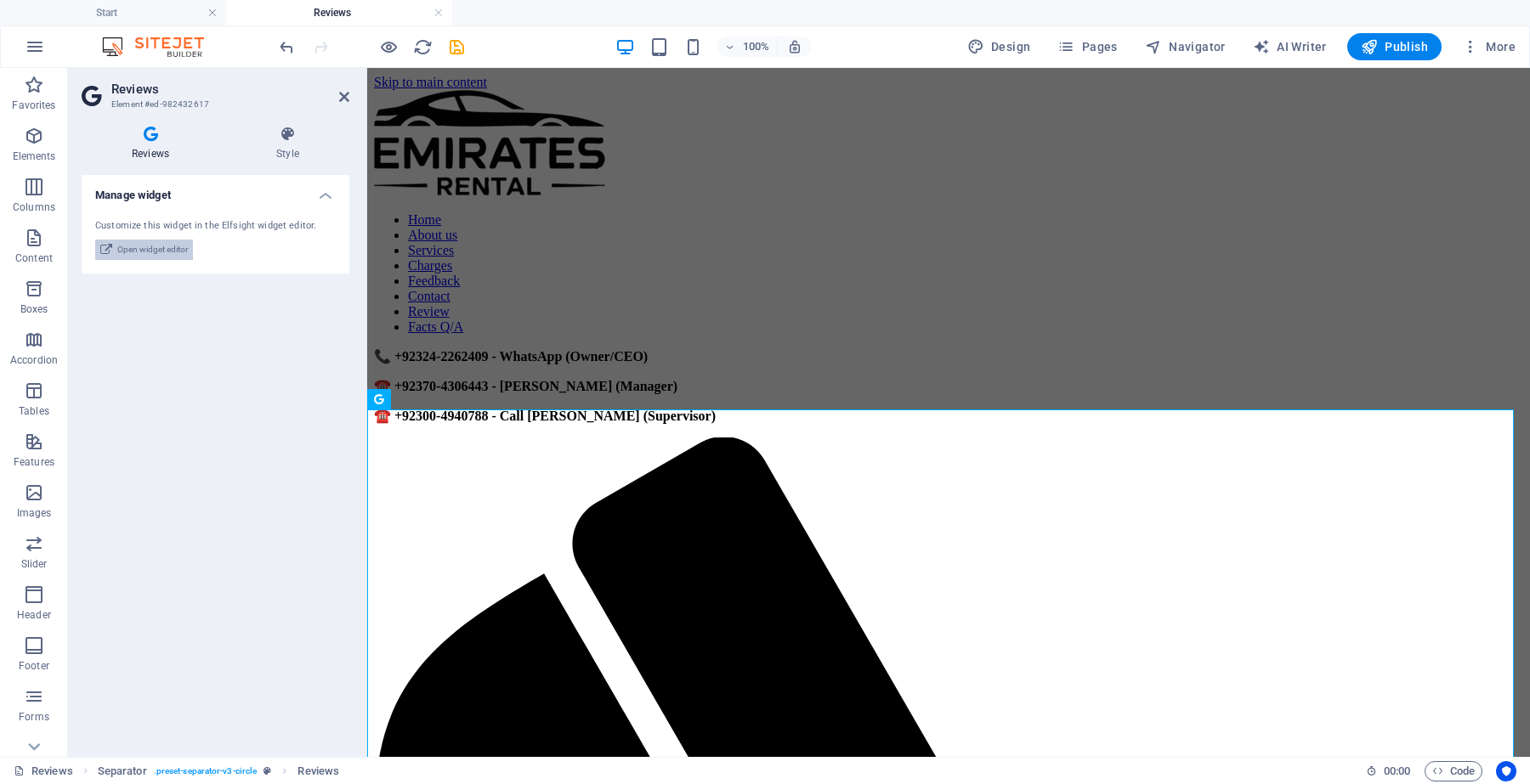
click at [125, 255] on span "Open widget editor" at bounding box center [152, 250] width 71 height 20
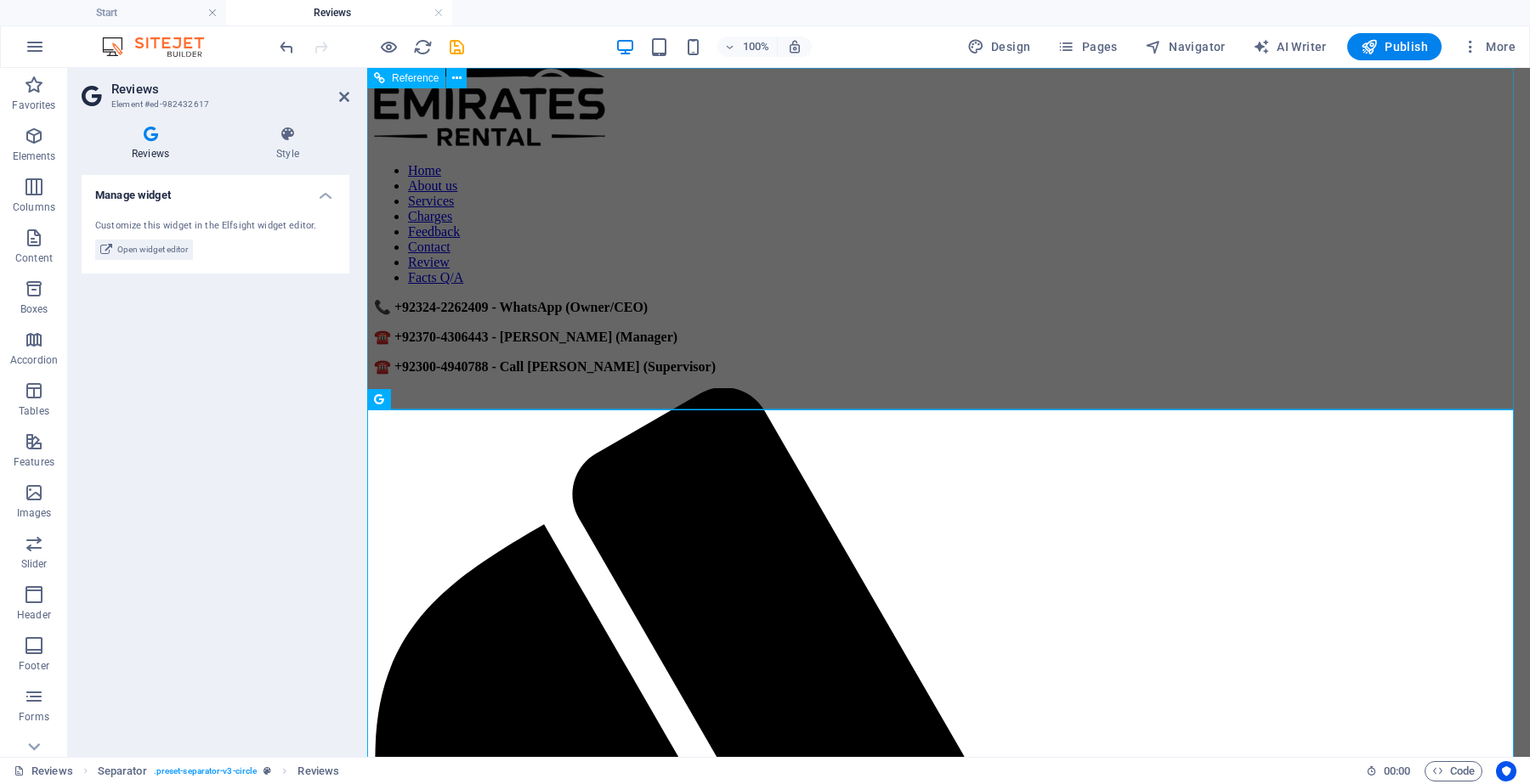
scroll to position [162, 0]
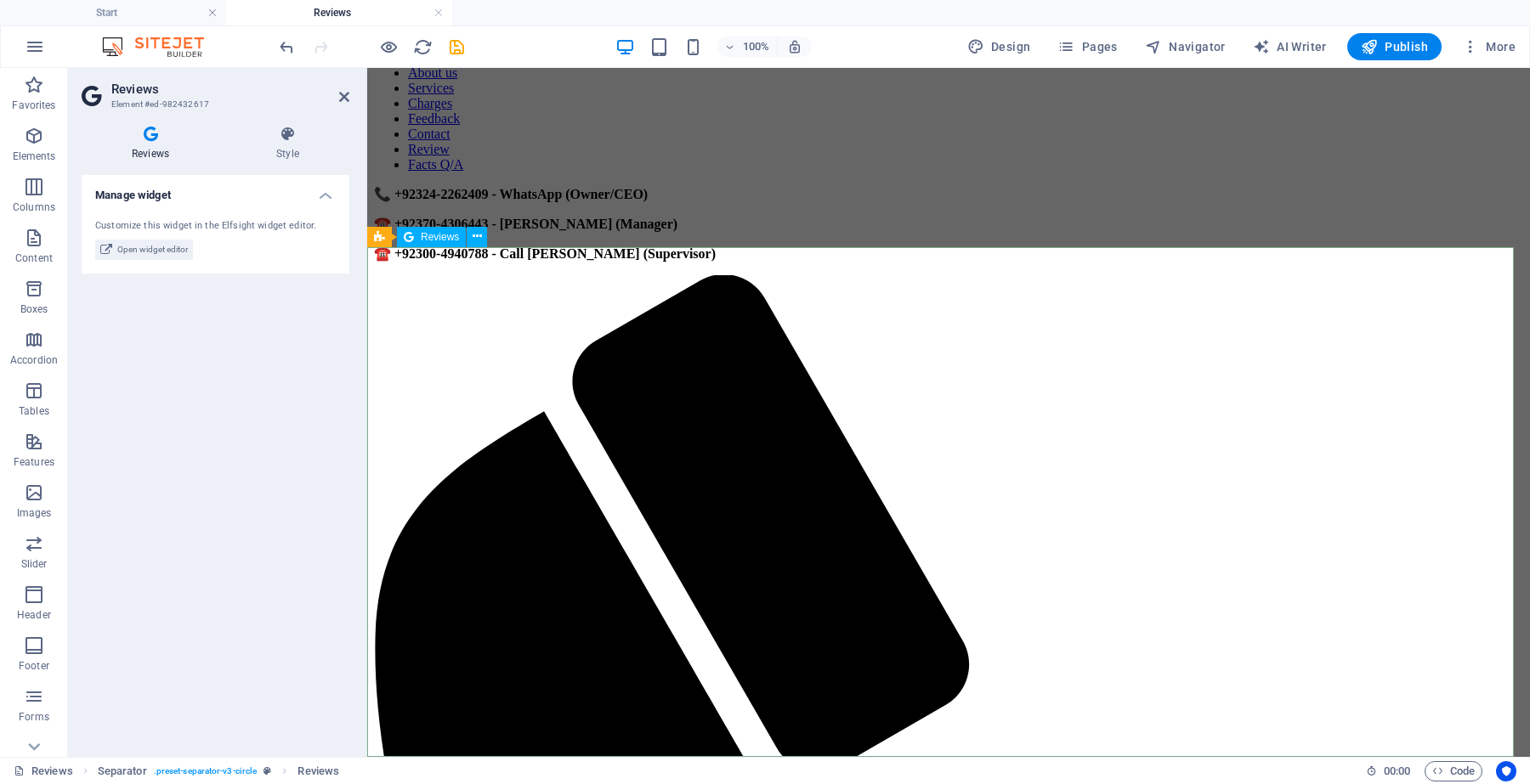
click at [294, 149] on h4 "Style" at bounding box center [287, 144] width 123 height 36
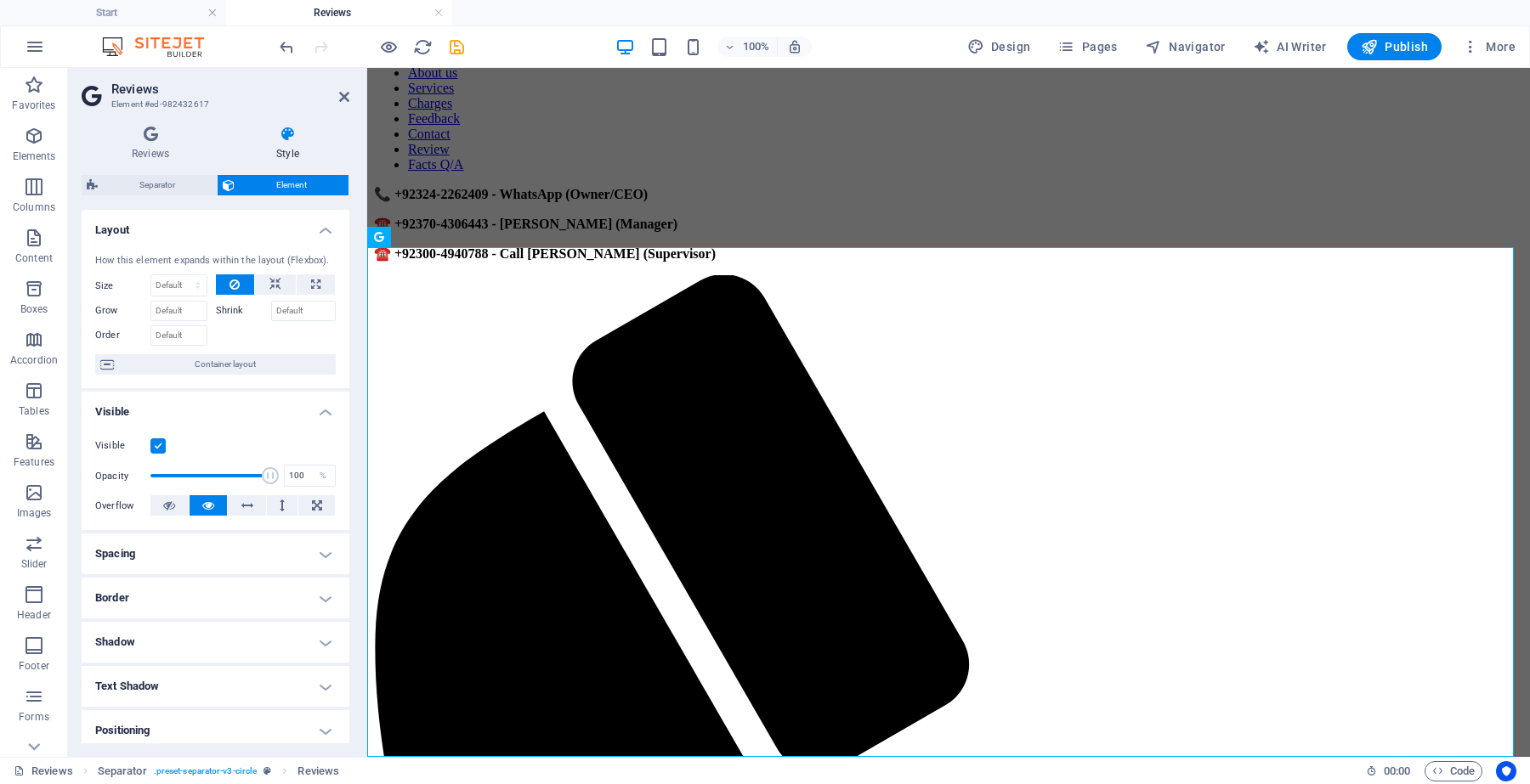
click at [158, 172] on div "Reviews Style Manage widget Customize this widget in the Elfsight widget editor…" at bounding box center [216, 434] width 268 height 617
click at [160, 179] on span "Separator" at bounding box center [157, 185] width 109 height 20
select select "rem"
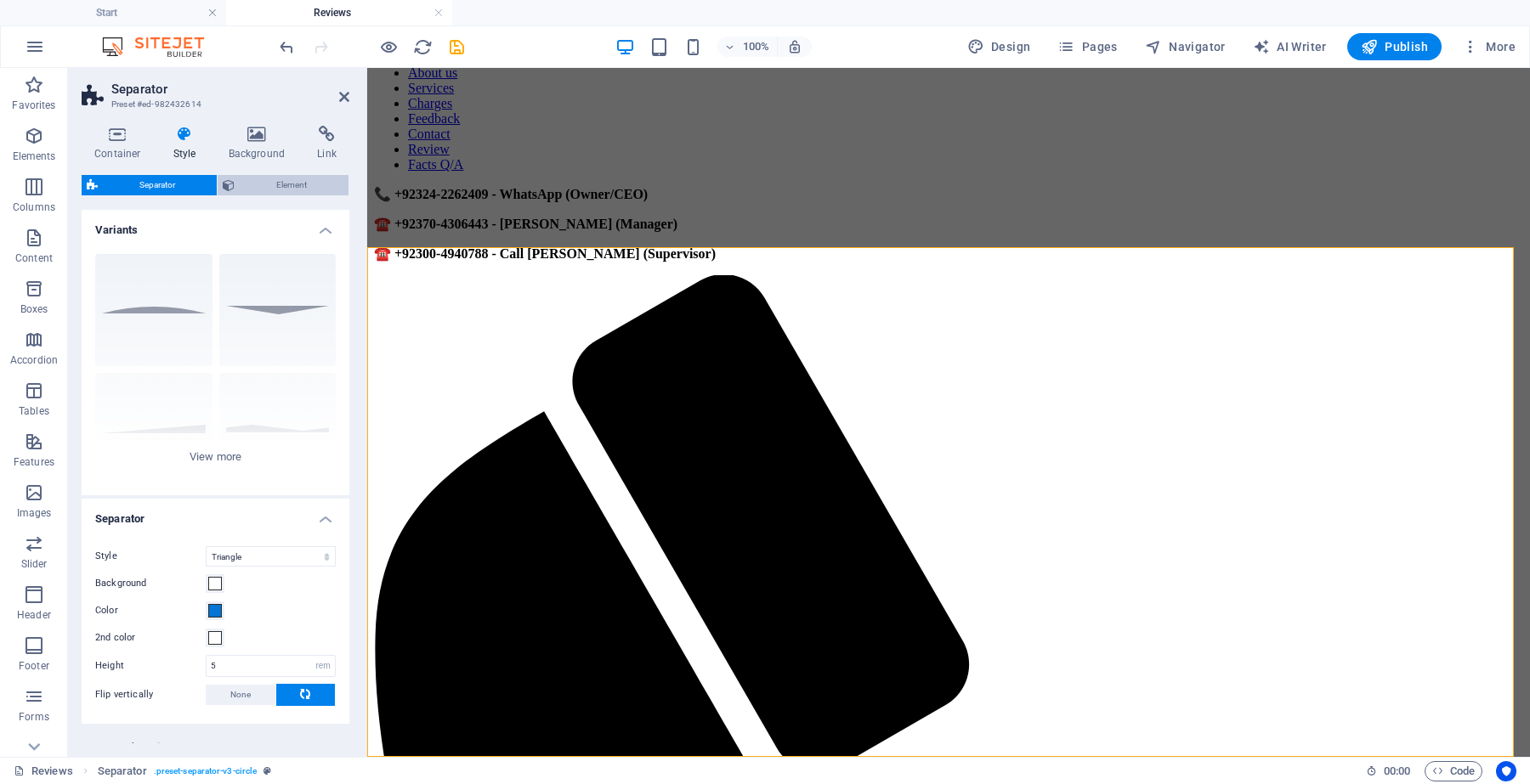
click at [252, 180] on span "Element" at bounding box center [292, 185] width 104 height 20
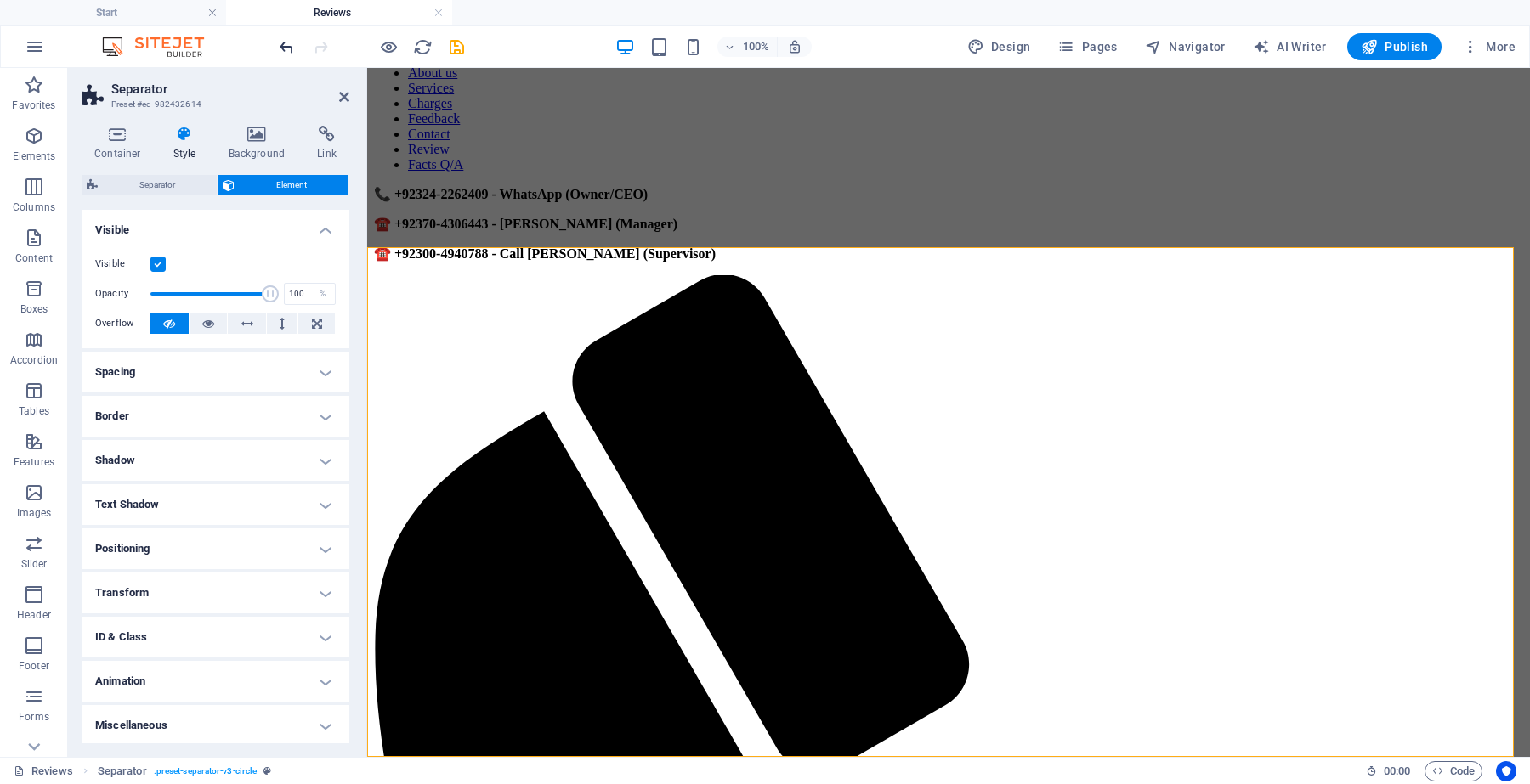
click at [281, 47] on icon "undo" at bounding box center [287, 47] width 20 height 20
click at [132, 139] on icon at bounding box center [118, 134] width 72 height 17
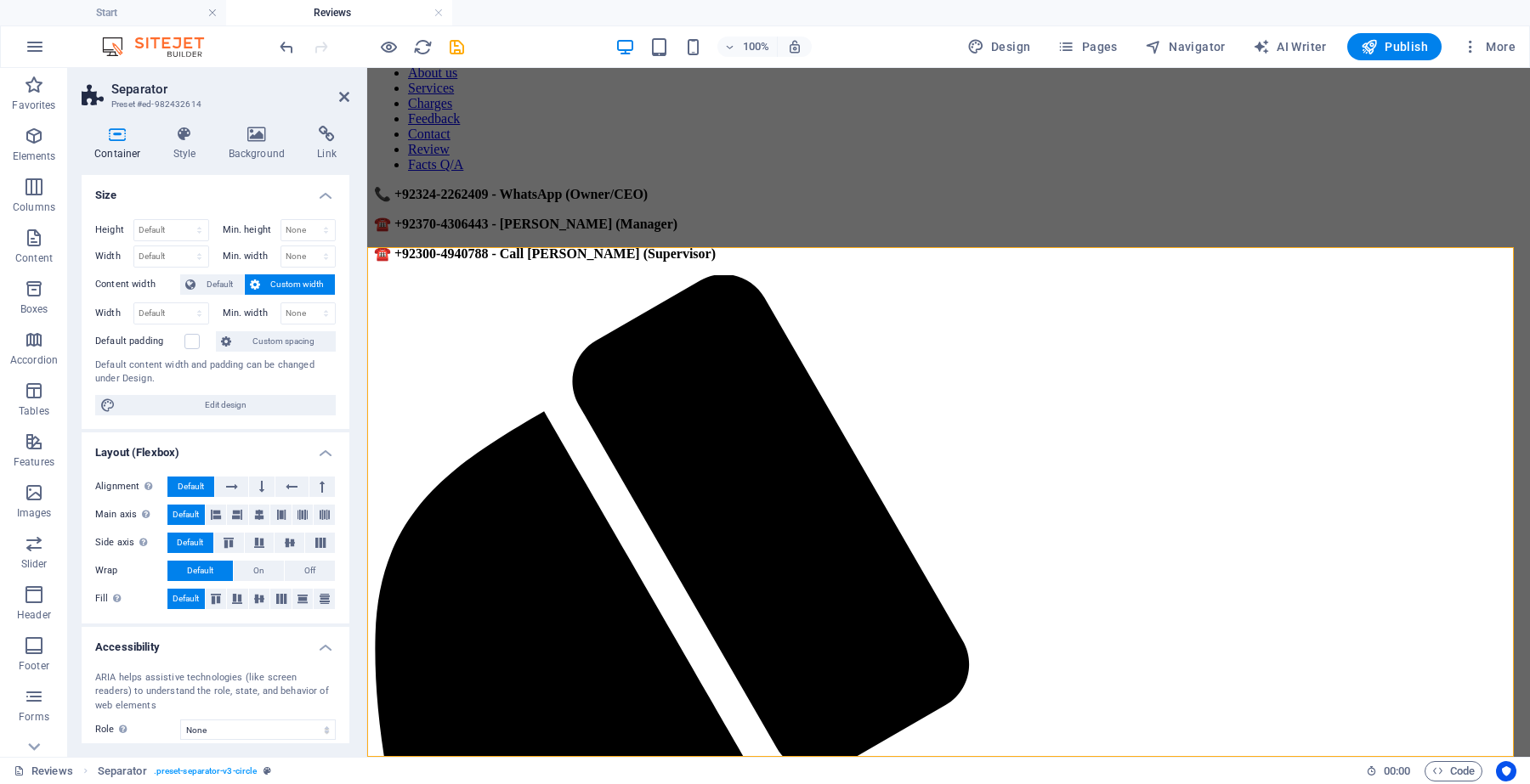
click at [350, 96] on aside "Separator Preset #ed-982432614 Container Style Background Link Size Height Defa…" at bounding box center [217, 412] width 299 height 689
click at [340, 96] on icon at bounding box center [344, 97] width 10 height 14
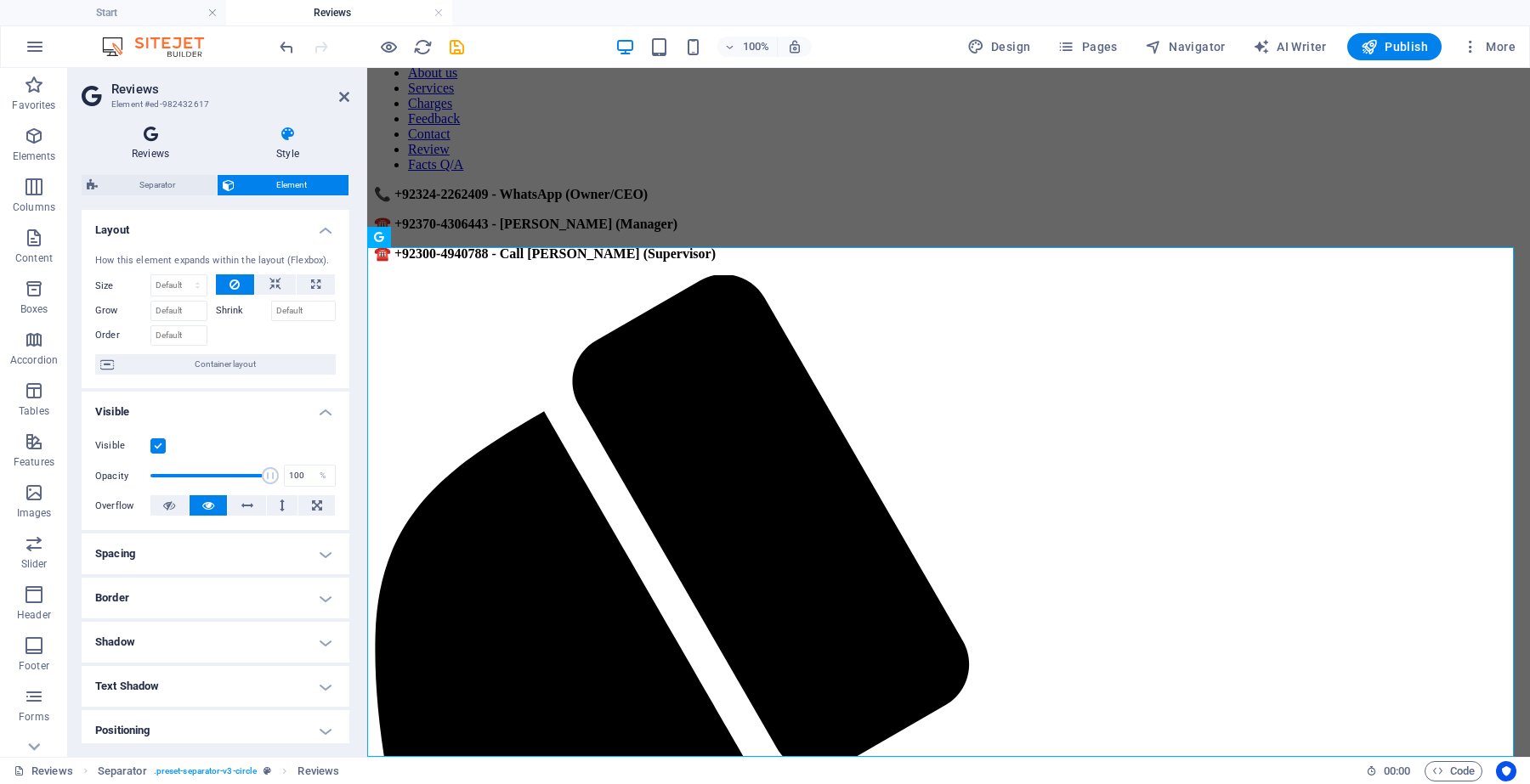
click at [167, 137] on icon at bounding box center [151, 134] width 138 height 17
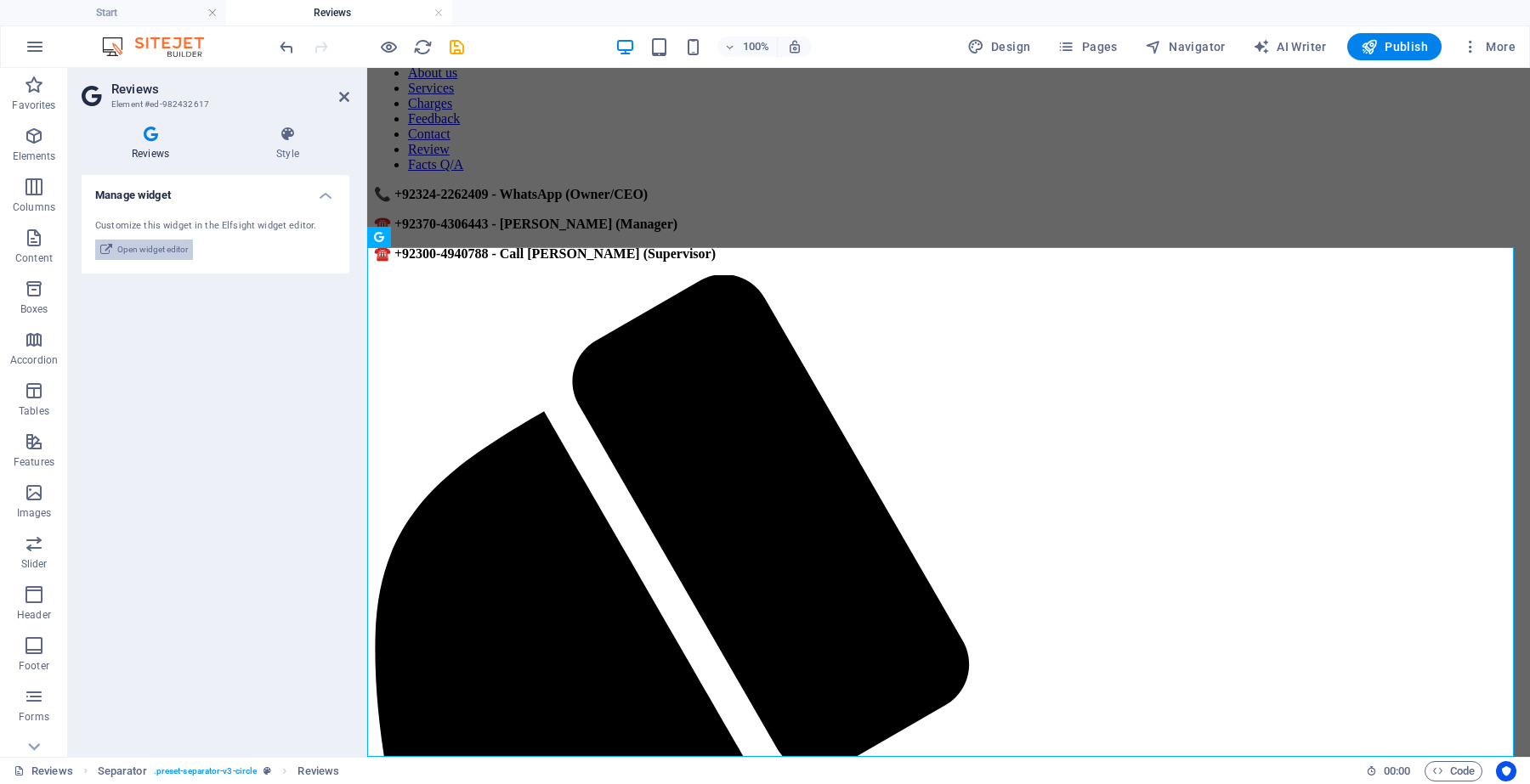
click at [166, 249] on span "Open widget editor" at bounding box center [152, 250] width 71 height 20
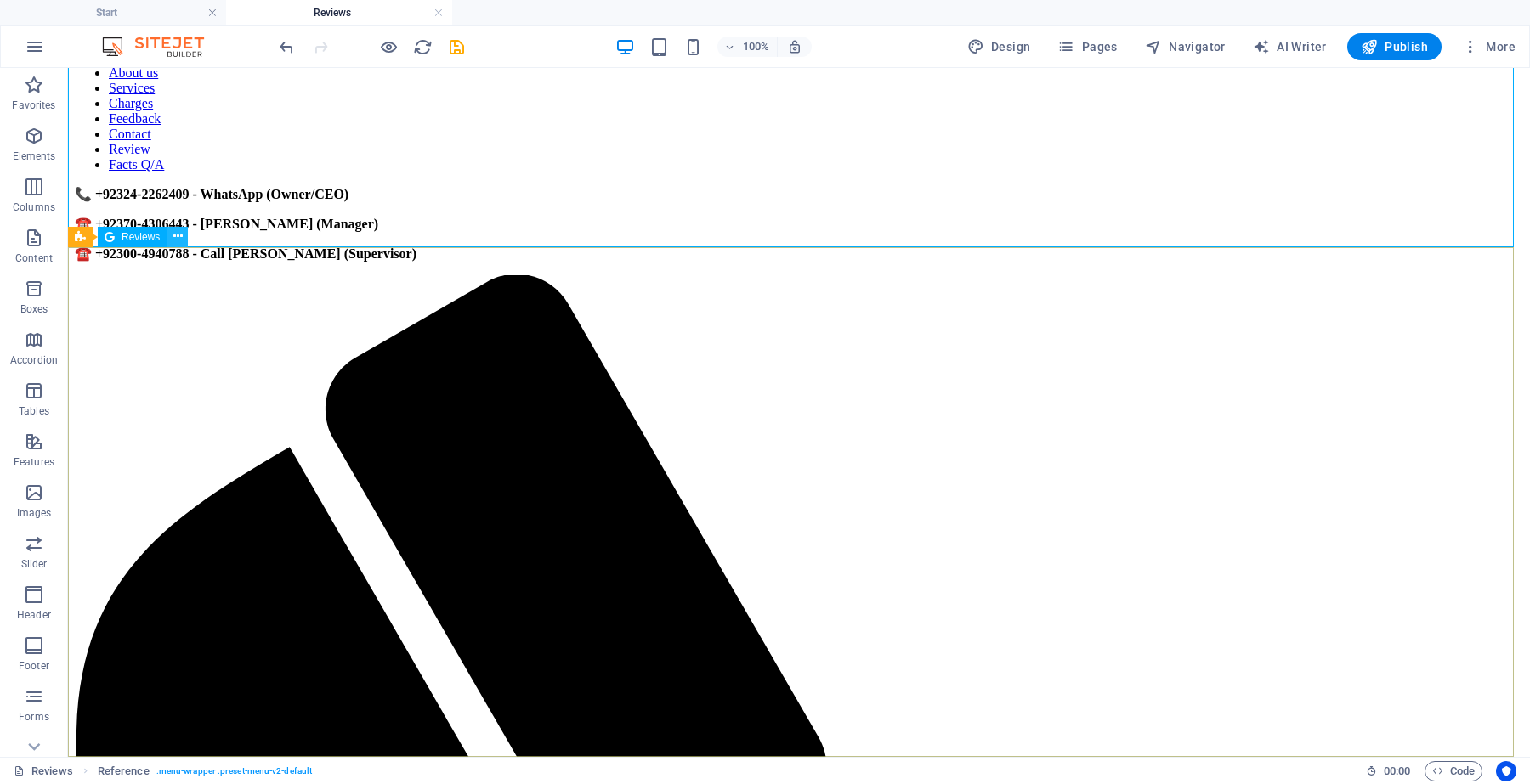
click at [179, 236] on icon at bounding box center [178, 237] width 9 height 18
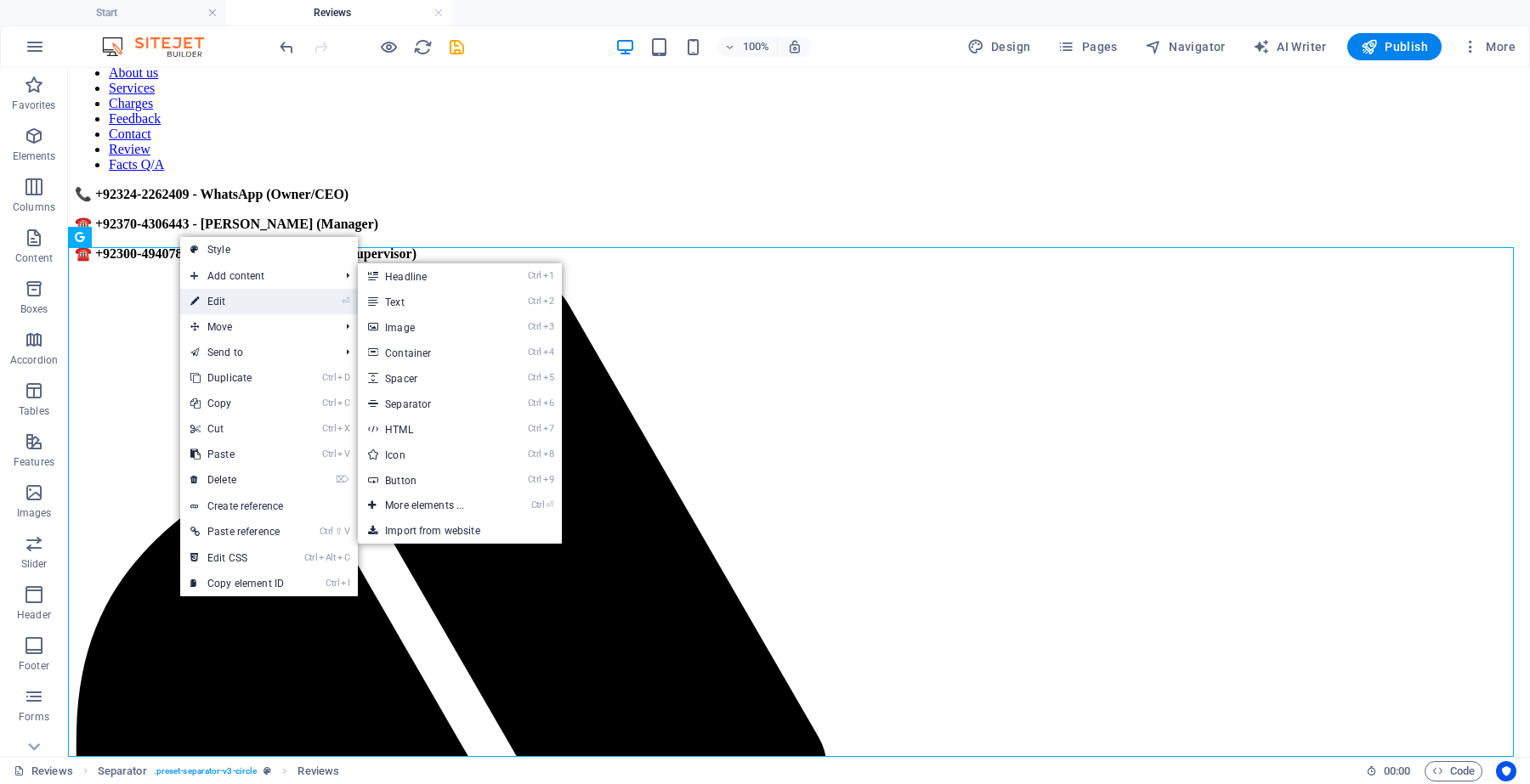
click at [211, 296] on link "⏎ Edit" at bounding box center [237, 302] width 114 height 26
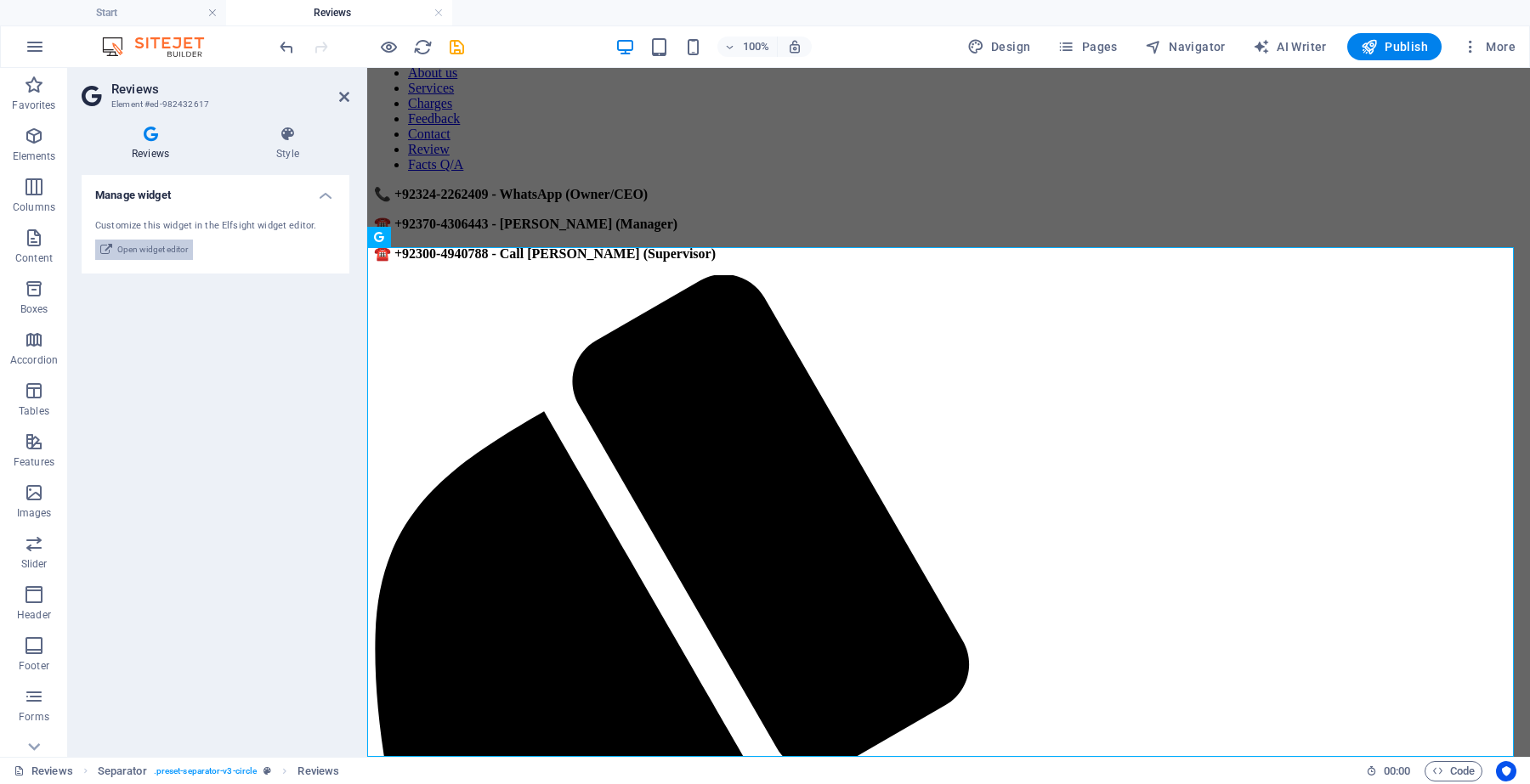
click at [185, 242] on span "Open widget editor" at bounding box center [152, 250] width 71 height 20
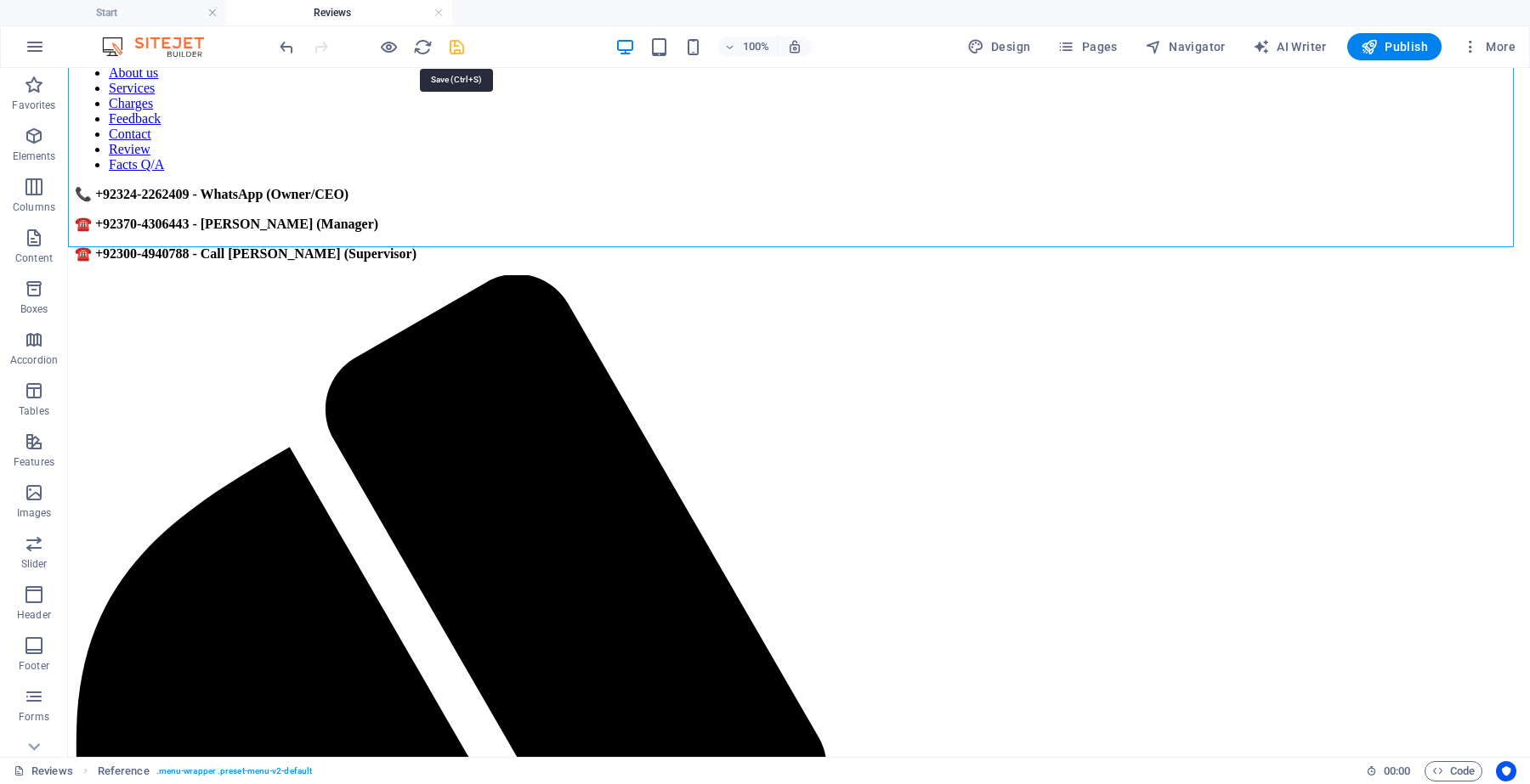
click at [461, 52] on icon "save" at bounding box center [457, 47] width 20 height 20
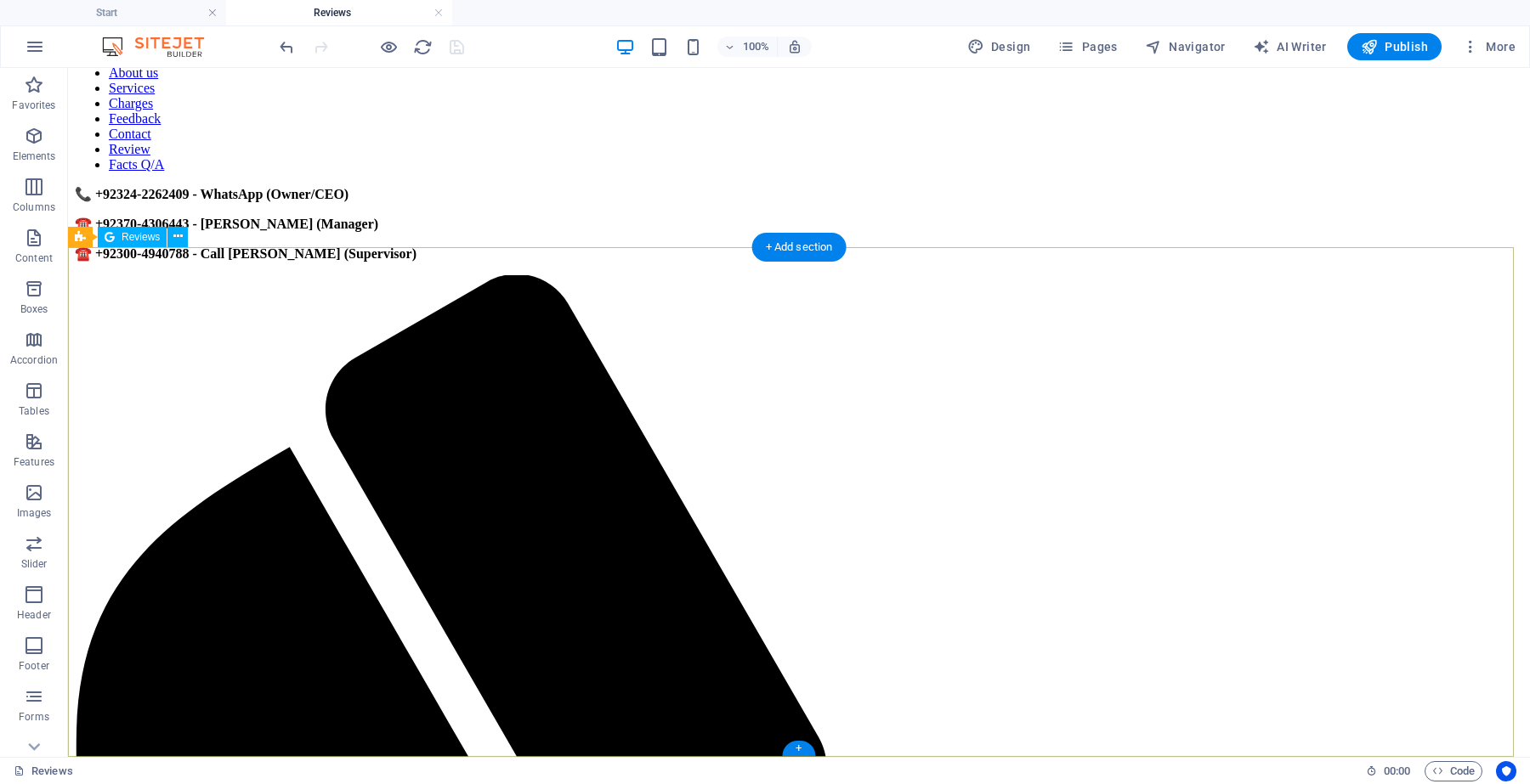
scroll to position [0, 0]
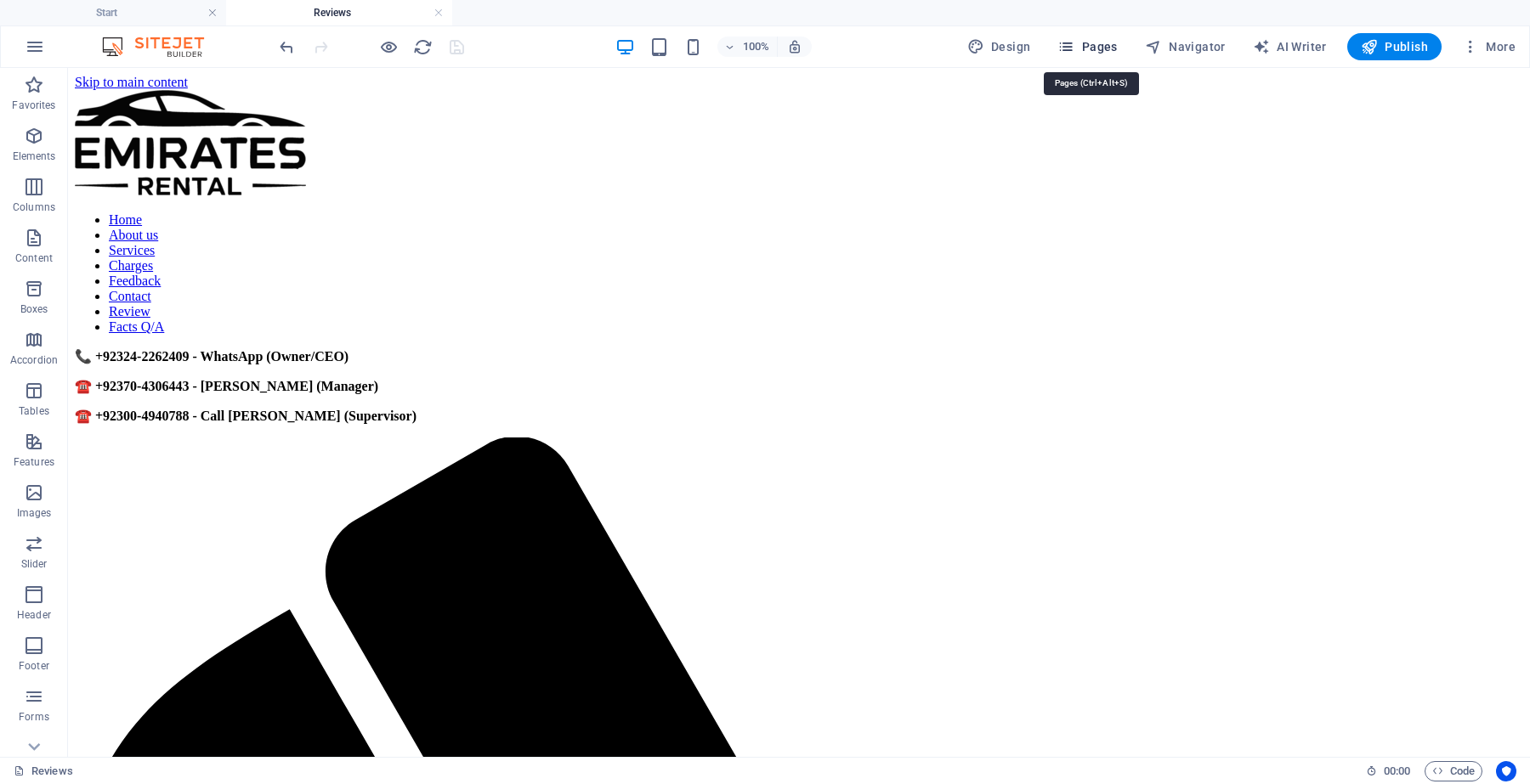
click at [1123, 43] on button "Pages" at bounding box center [1086, 46] width 73 height 27
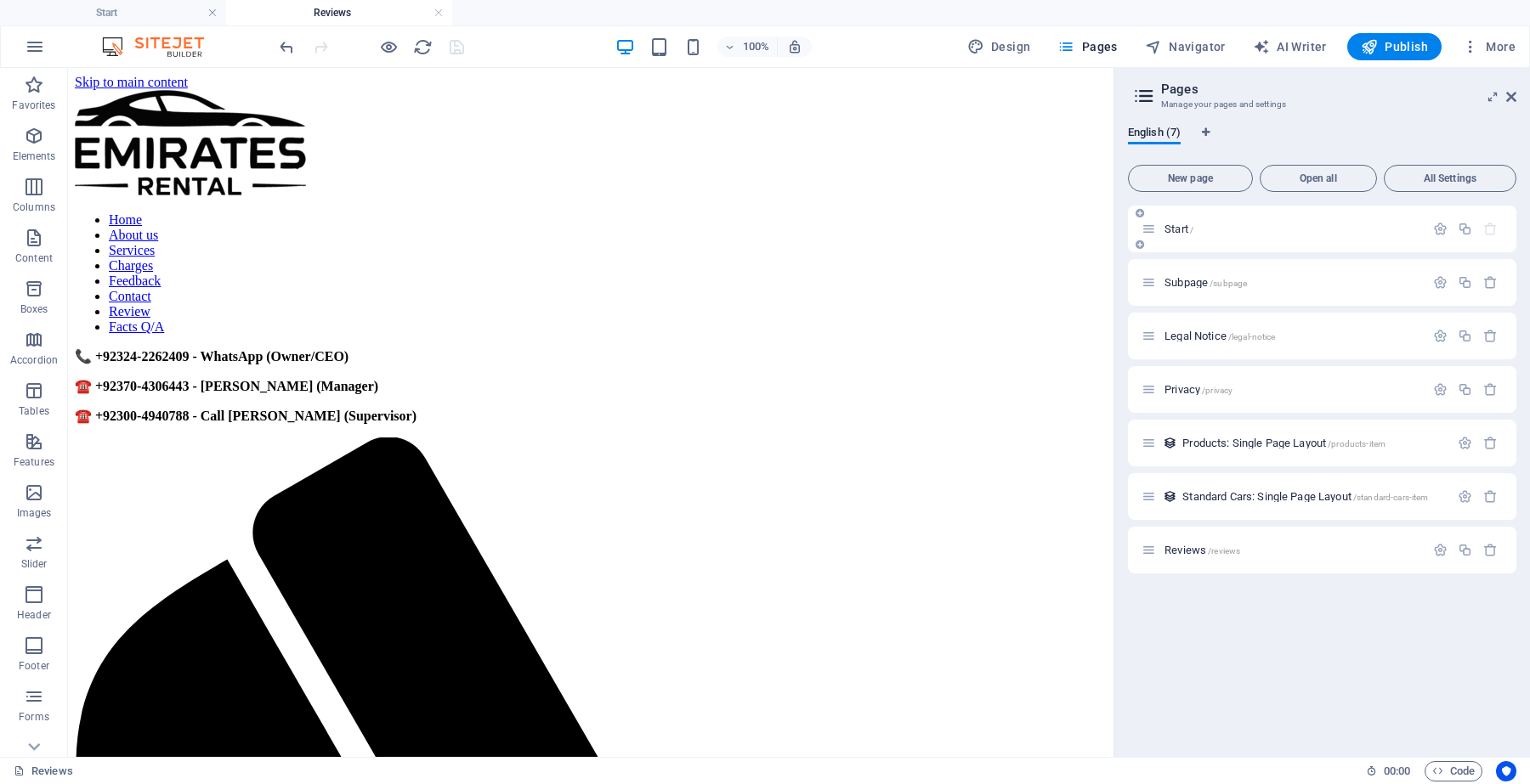
click at [1226, 232] on p "Start /" at bounding box center [1291, 229] width 255 height 11
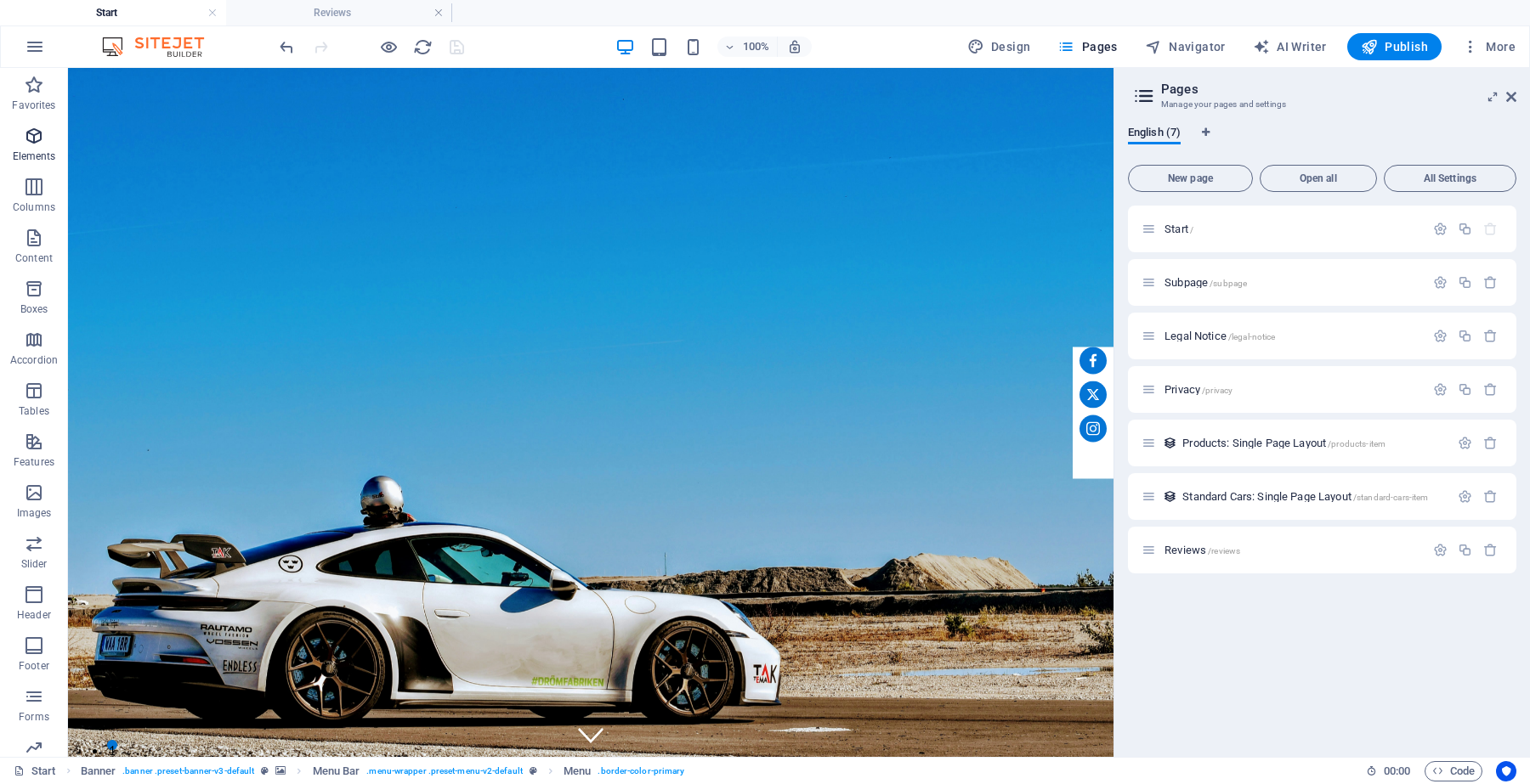
click at [32, 145] on icon "button" at bounding box center [34, 136] width 20 height 20
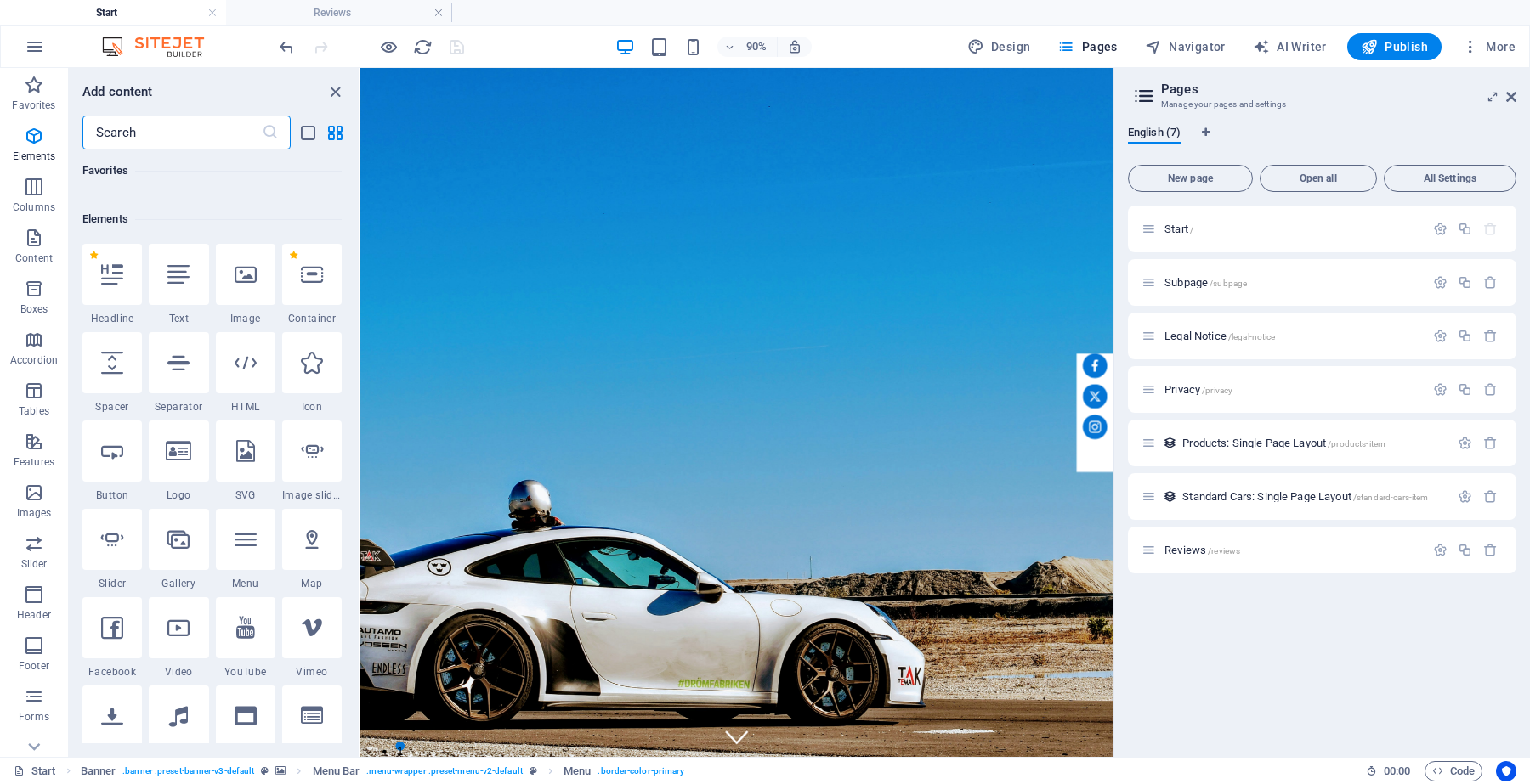
scroll to position [321, 0]
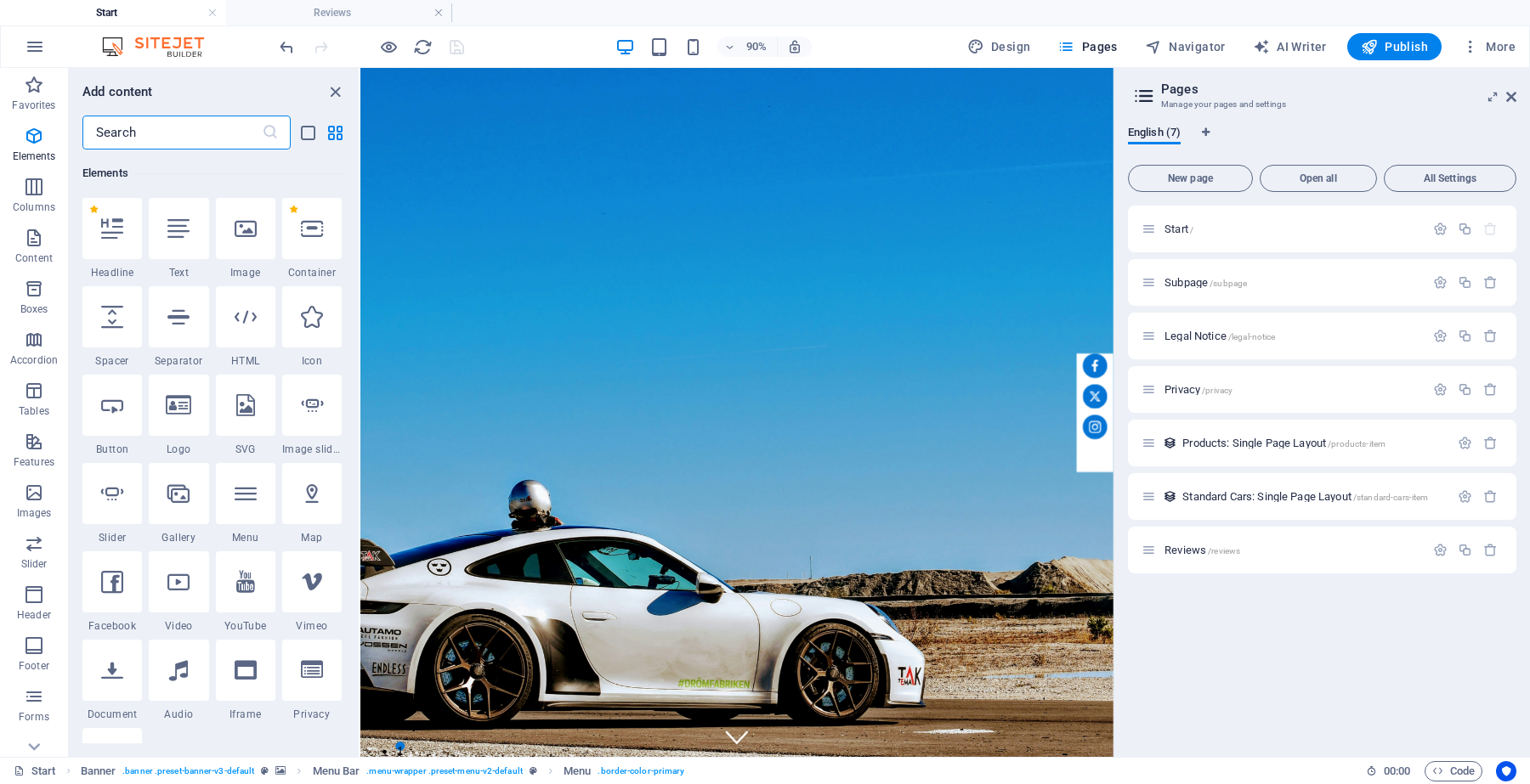
click at [105, 138] on input "text" at bounding box center [172, 133] width 179 height 34
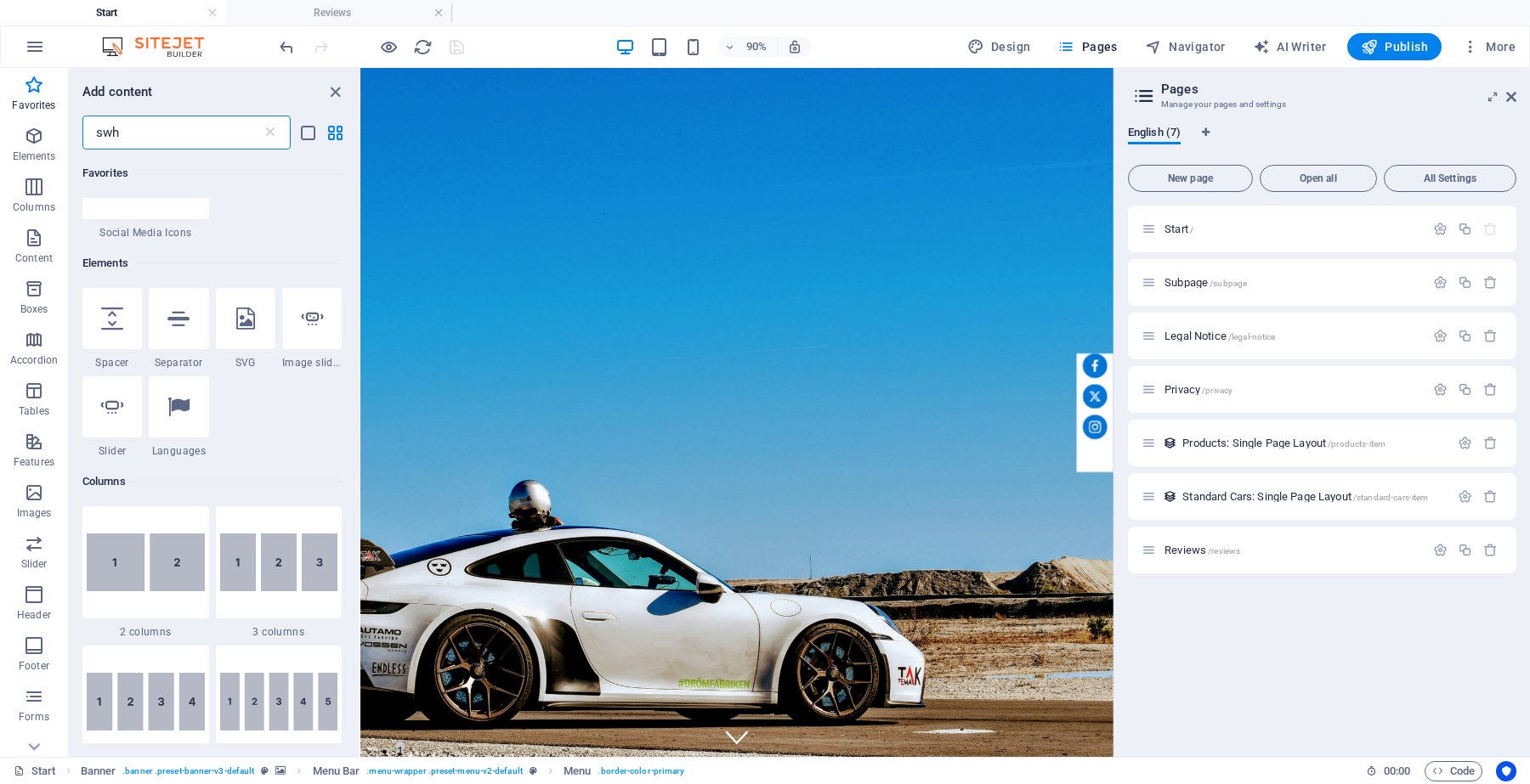
scroll to position [0, 0]
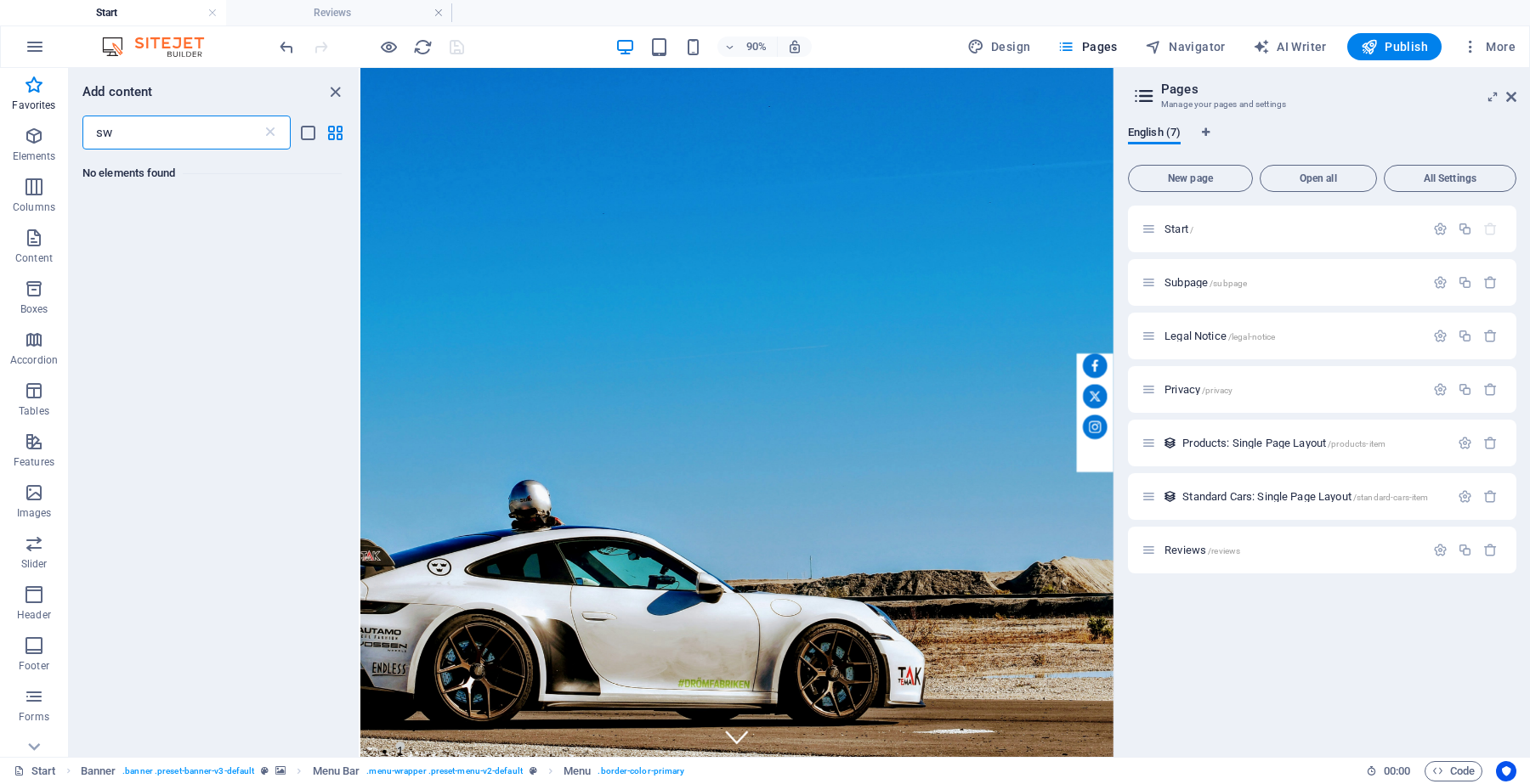
type input "s"
type input "whatsa"
click at [168, 231] on div at bounding box center [146, 254] width 127 height 112
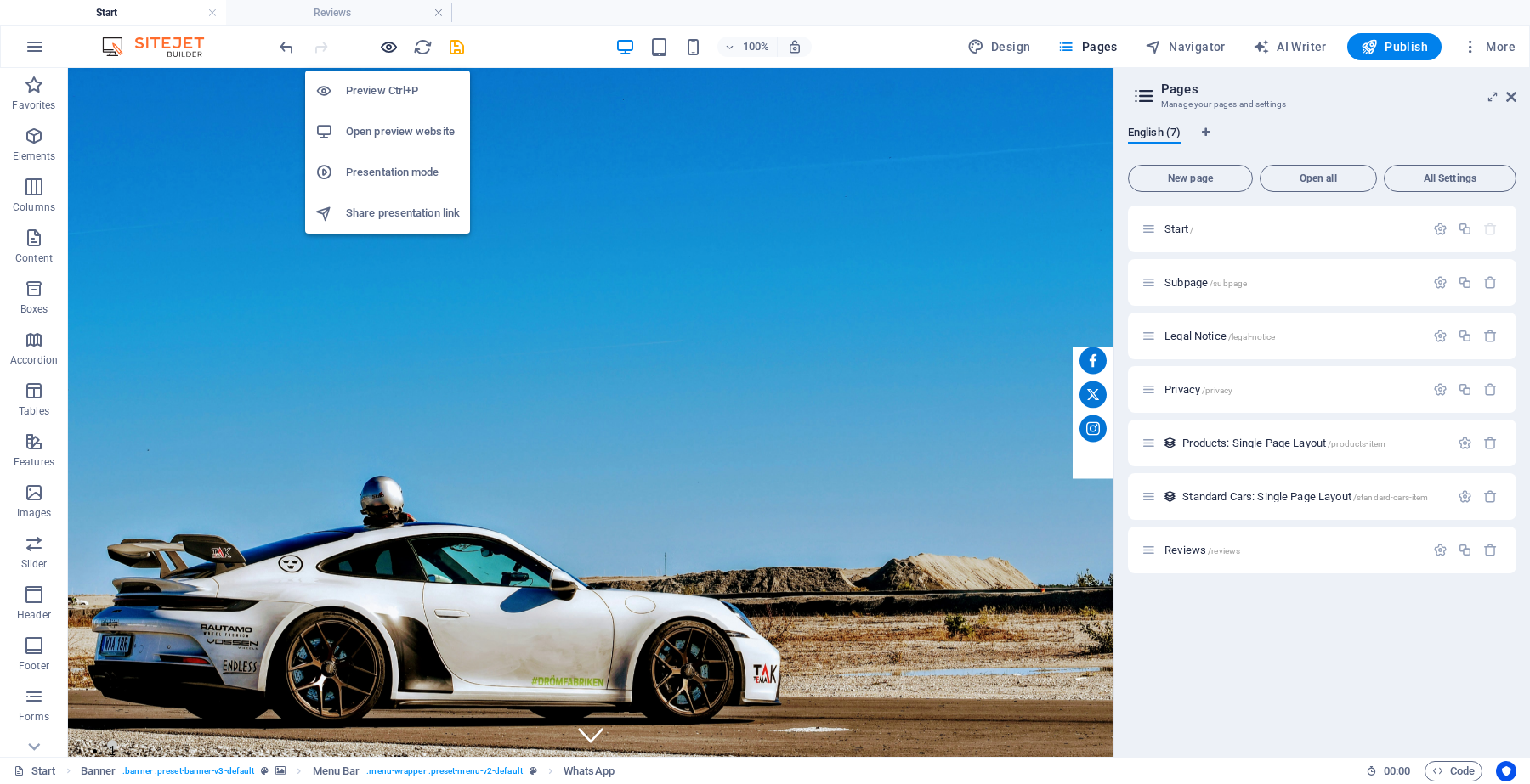
click at [387, 43] on icon "button" at bounding box center [389, 47] width 20 height 20
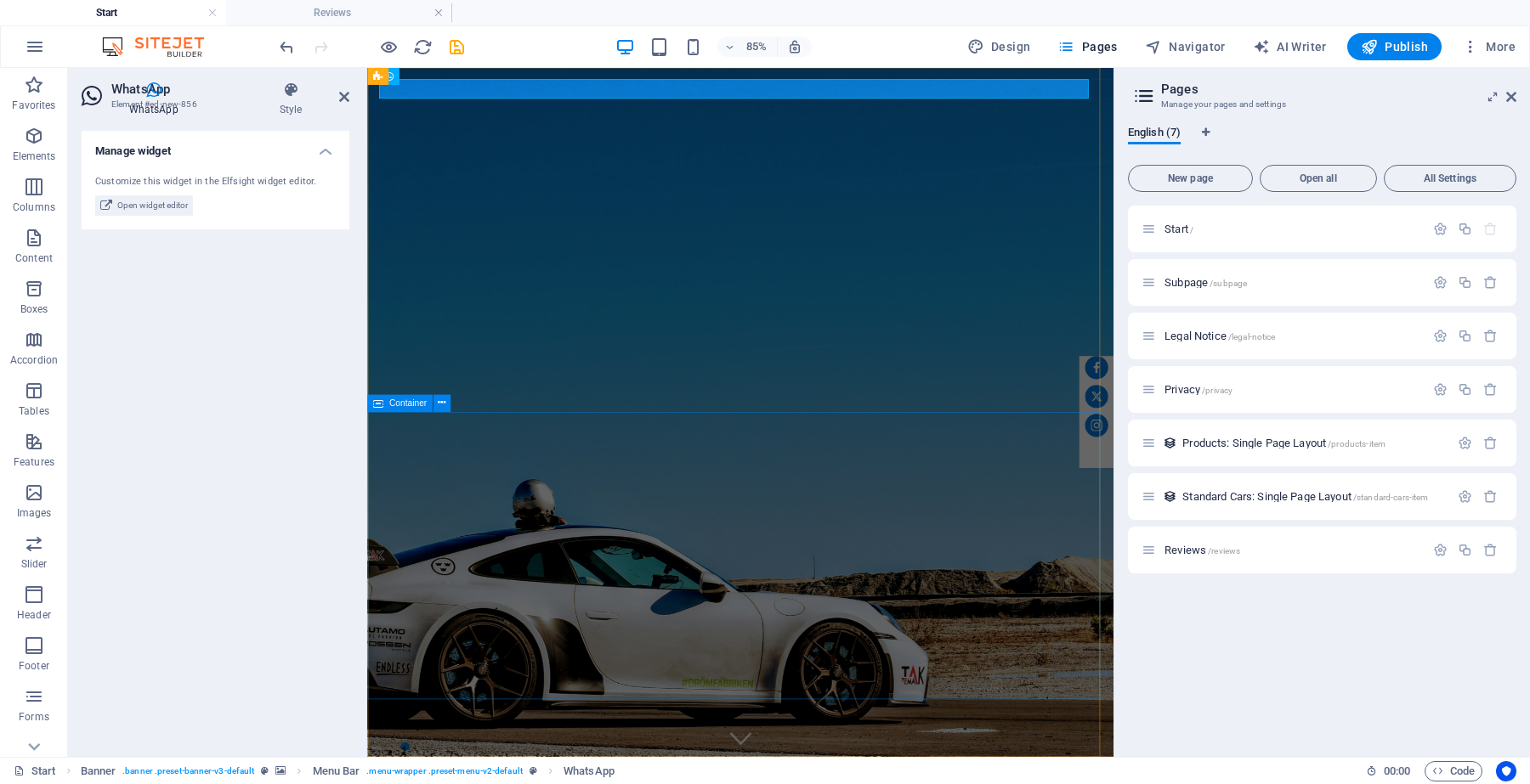
drag, startPoint x: 521, startPoint y: 171, endPoint x: 798, endPoint y: 573, distance: 488.2
click at [147, 100] on h4 "WhatsApp" at bounding box center [157, 100] width 151 height 36
click at [95, 201] on button "Open widget editor" at bounding box center [144, 206] width 98 height 20
click at [458, 47] on icon "save" at bounding box center [457, 47] width 20 height 20
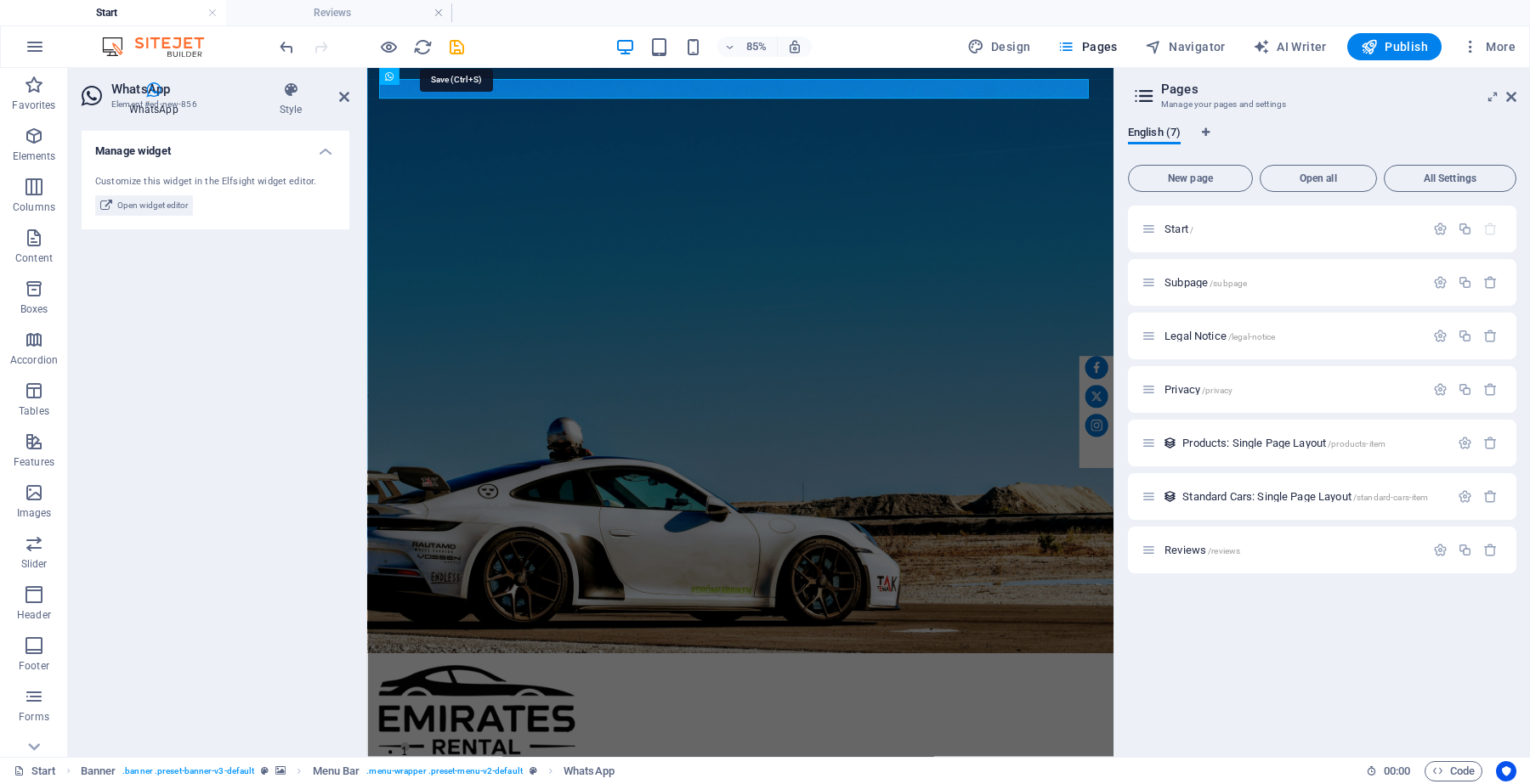
checkbox input "false"
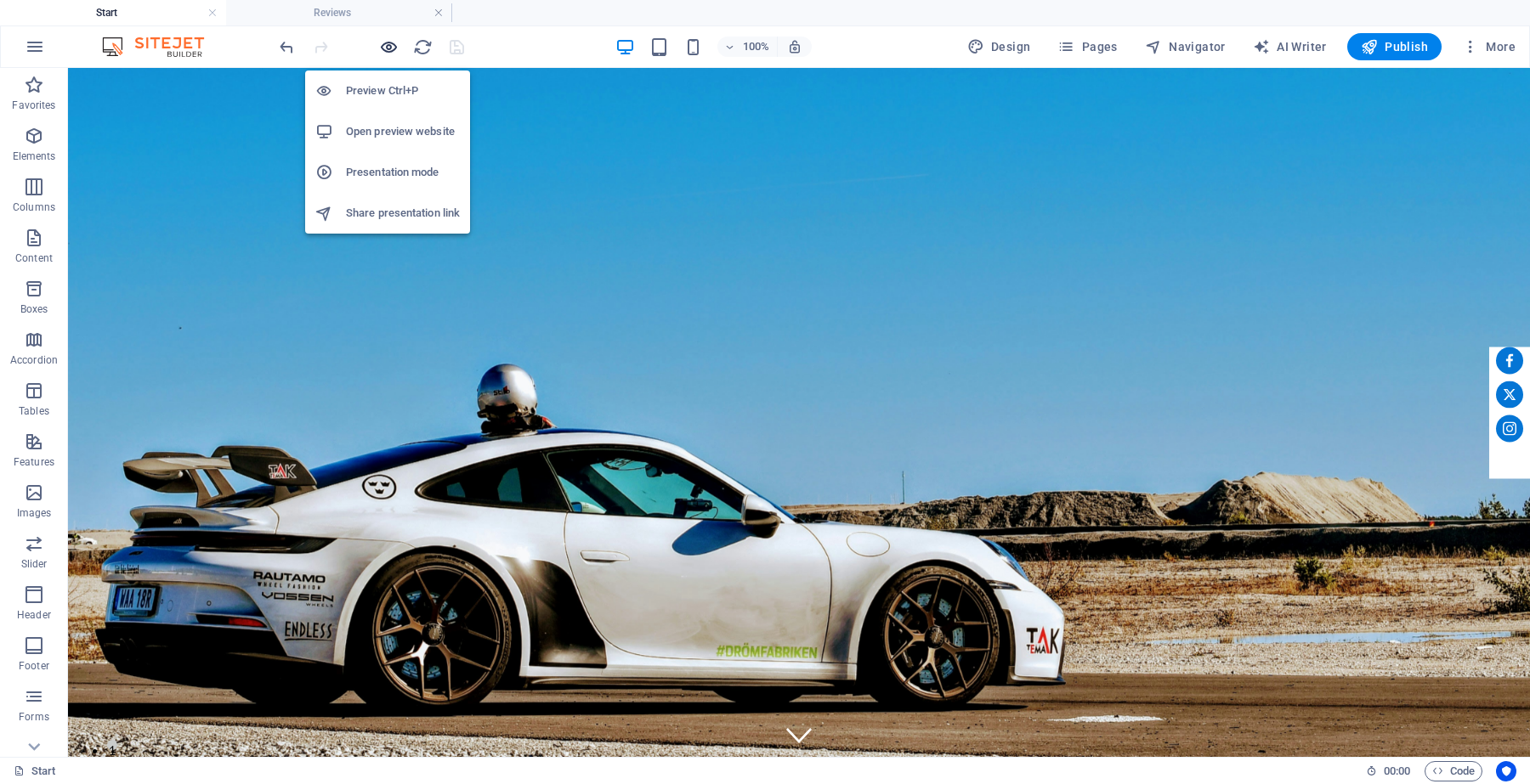
click at [387, 43] on icon "button" at bounding box center [389, 47] width 20 height 20
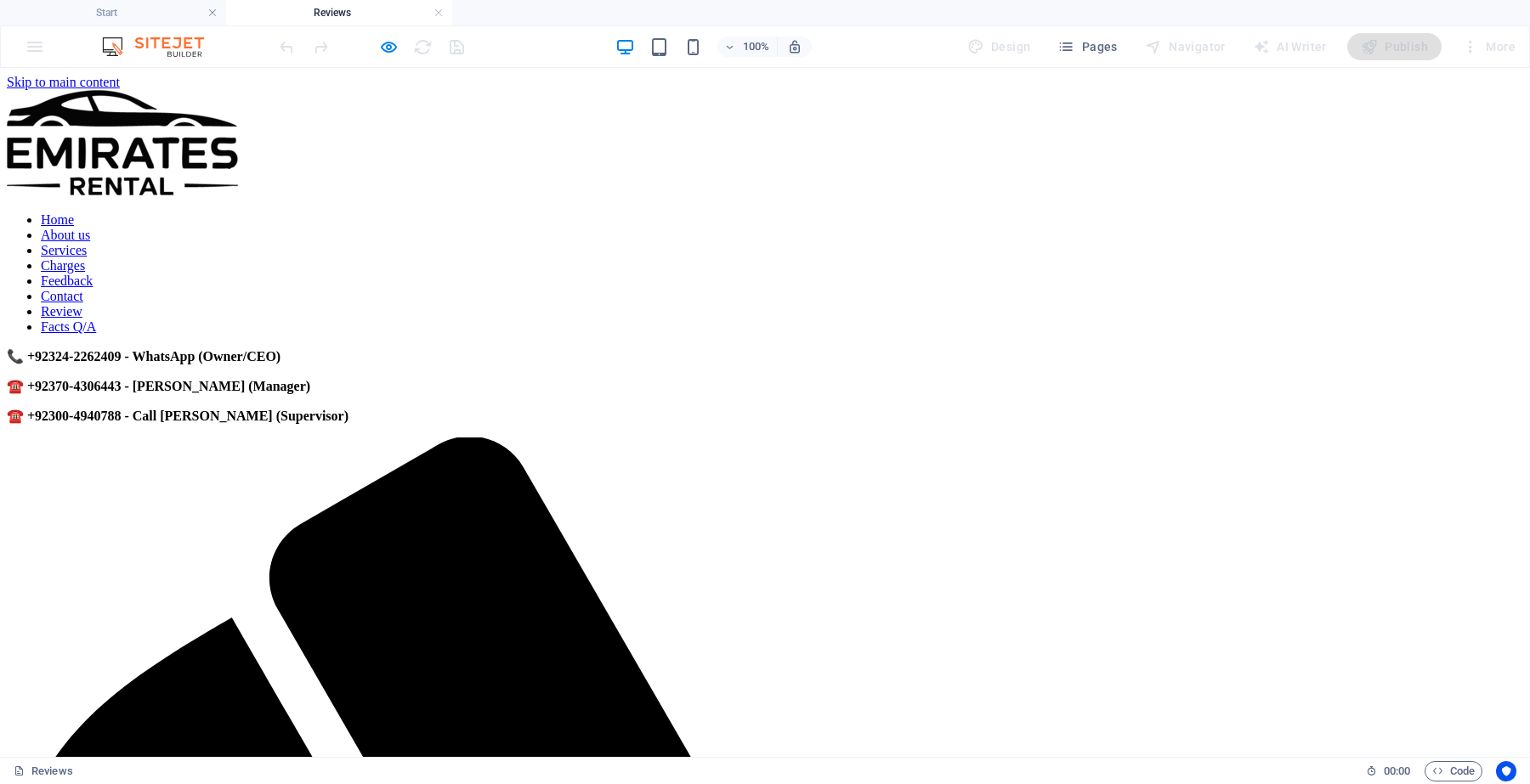
scroll to position [162, 0]
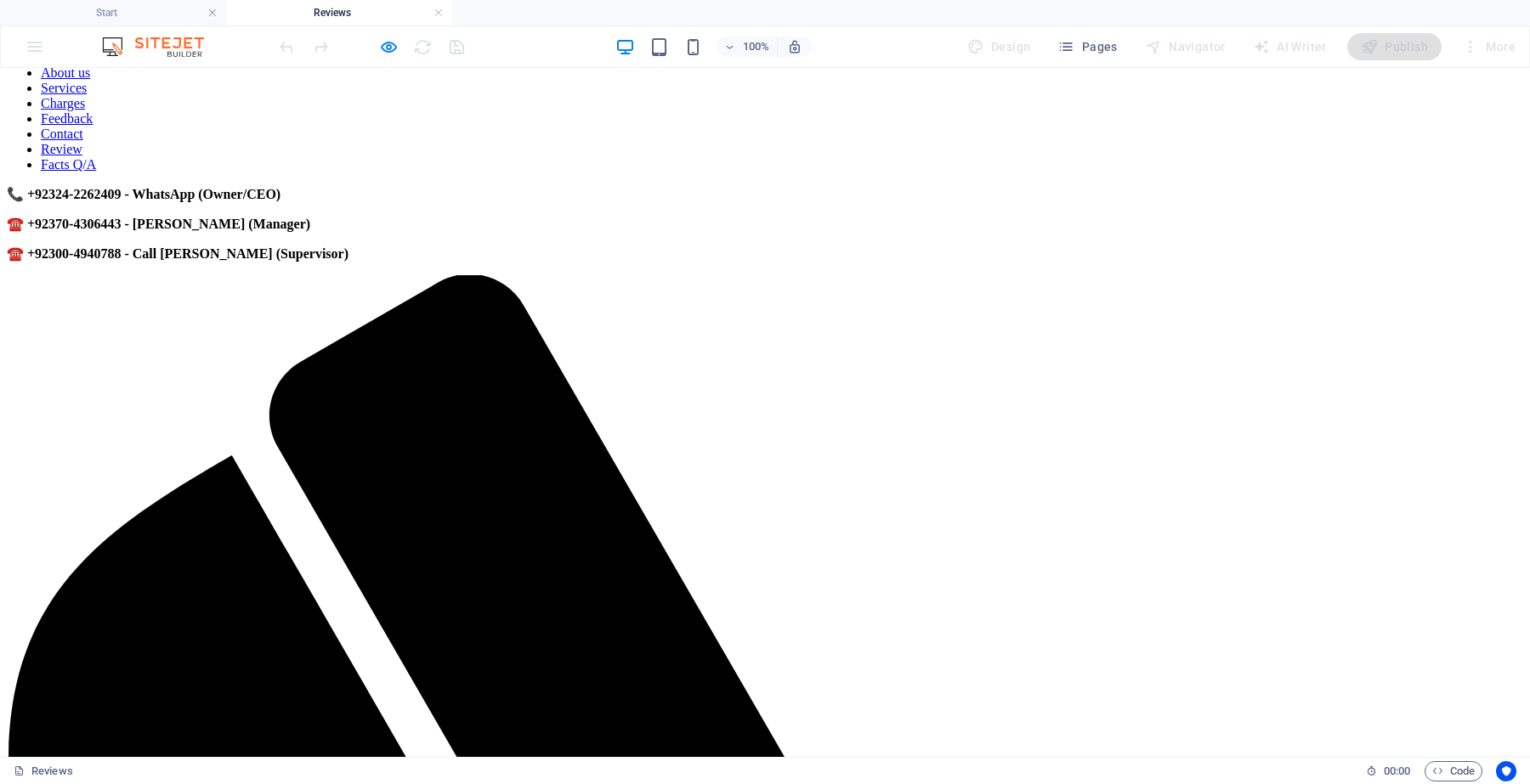
click at [176, 15] on h4 "Start" at bounding box center [113, 12] width 226 height 19
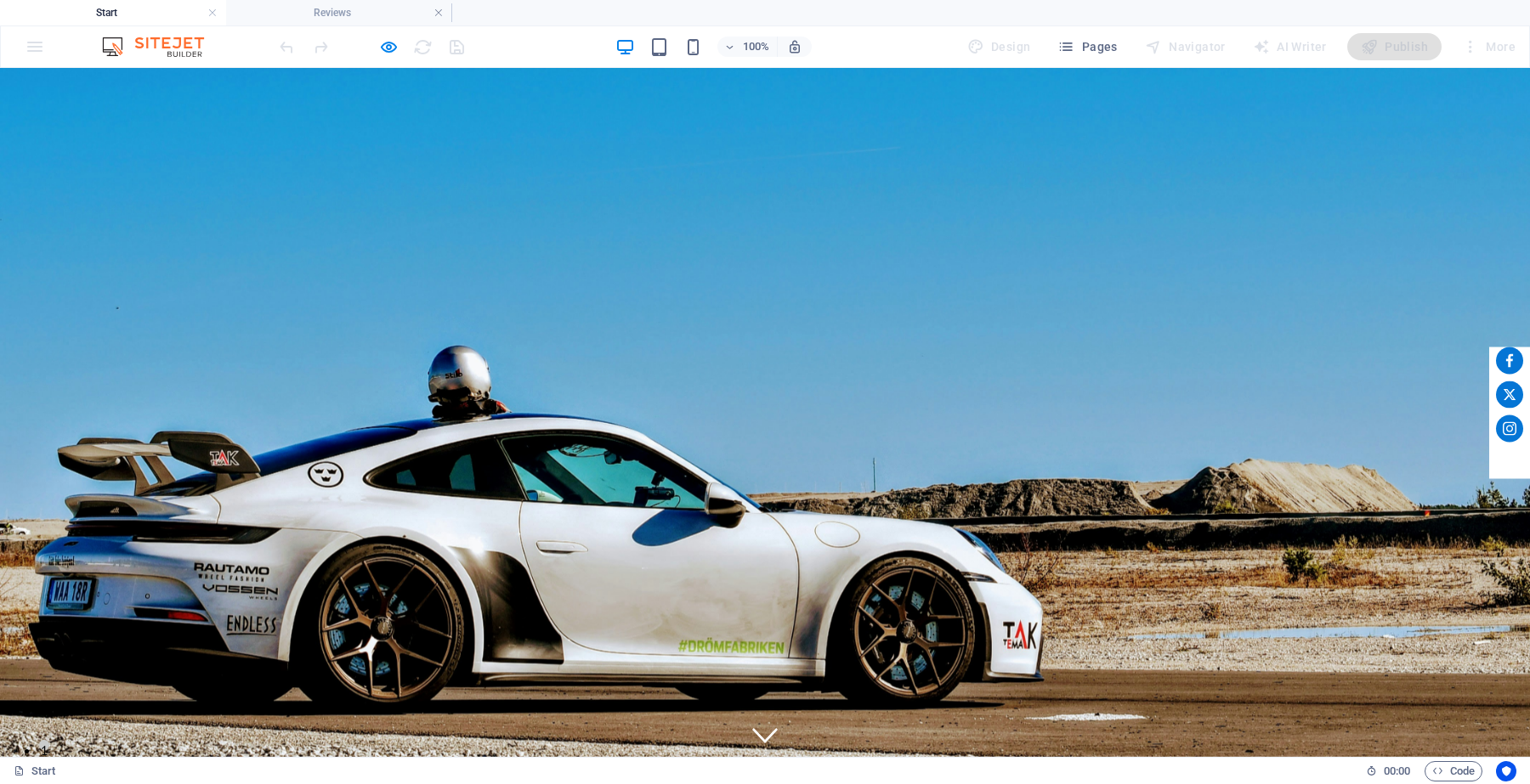
scroll to position [0, 0]
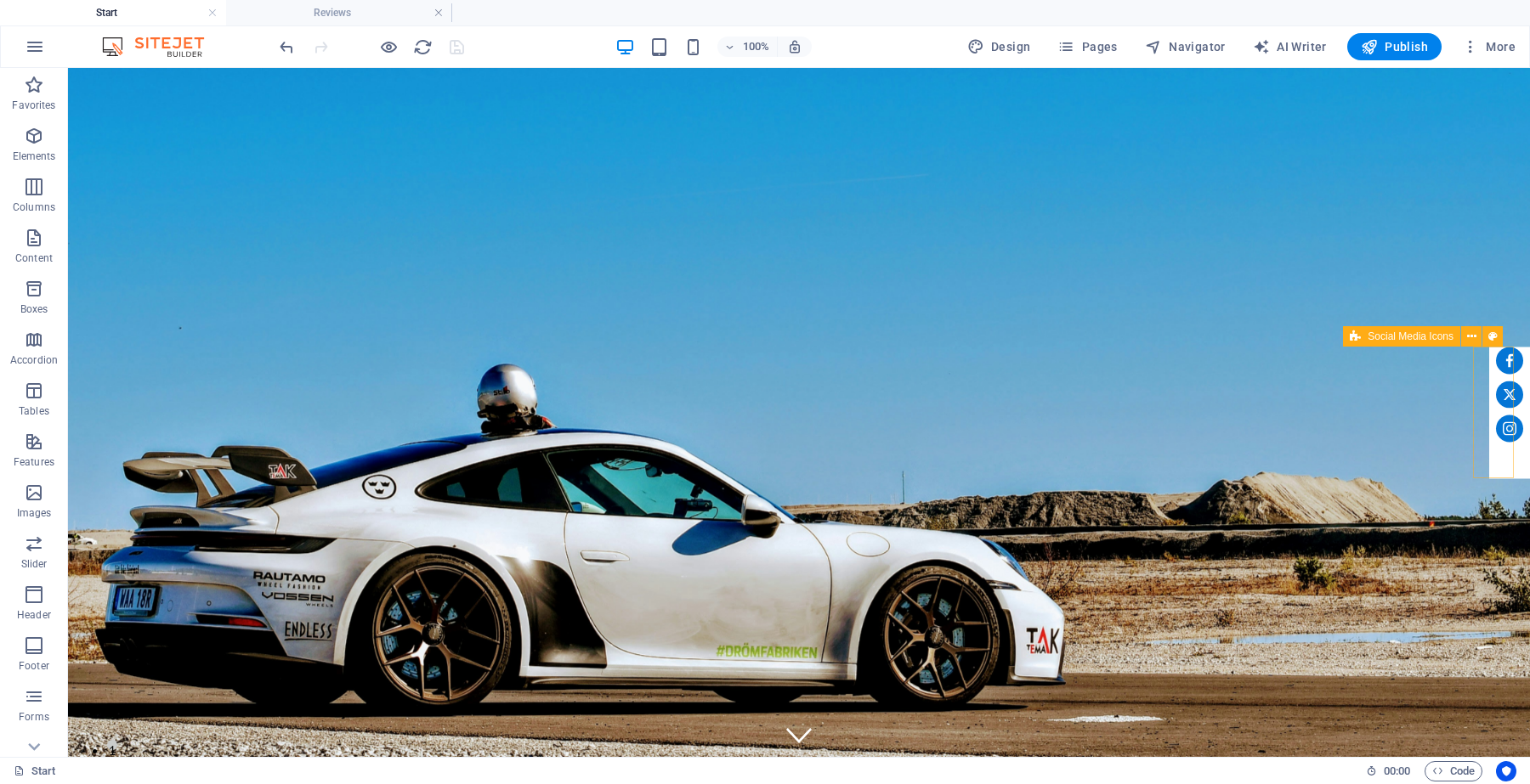
click at [1509, 429] on div at bounding box center [1509, 412] width 41 height 132
select select "px"
click at [1085, 37] on button "Pages" at bounding box center [1086, 46] width 73 height 27
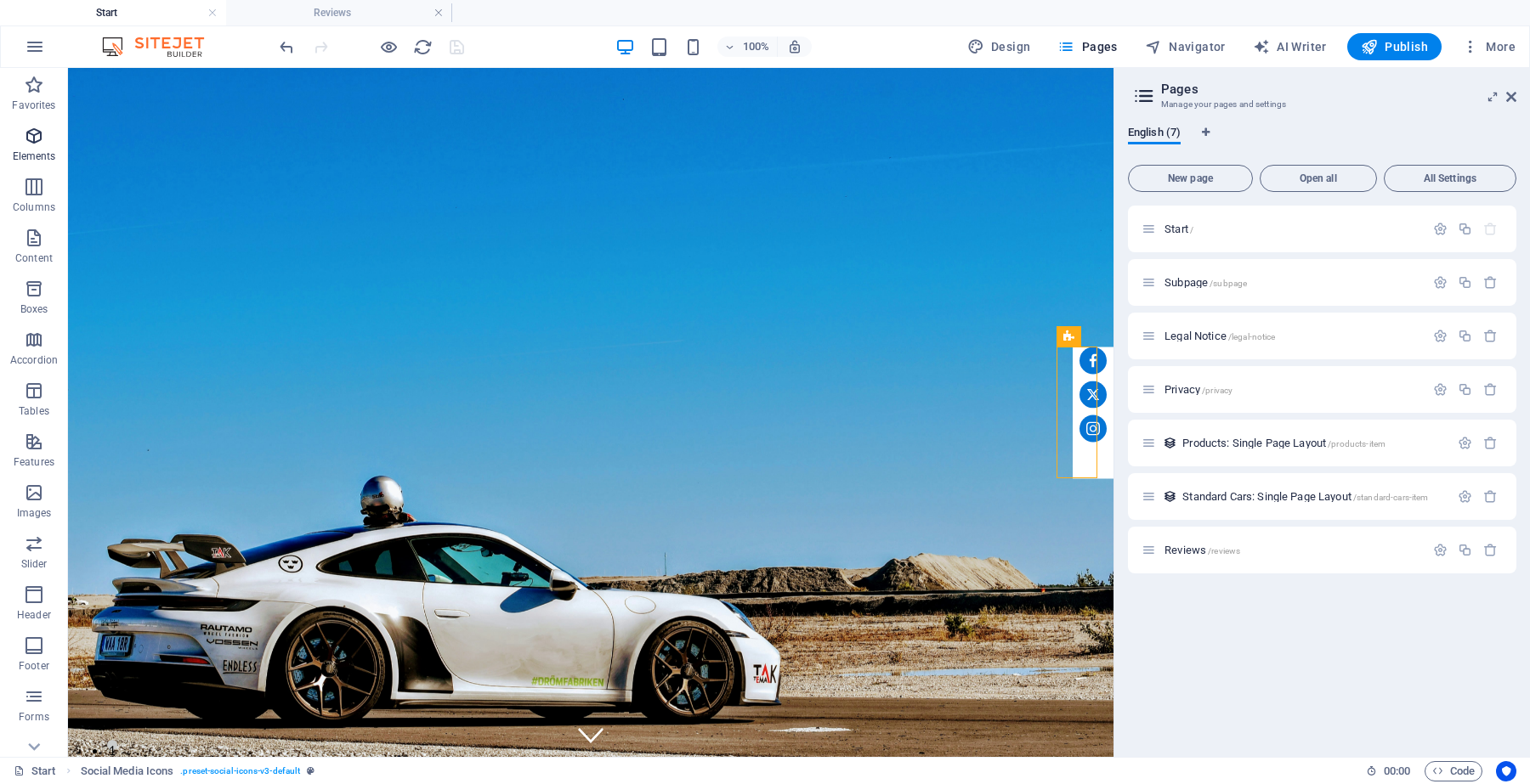
click at [28, 151] on p "Elements" at bounding box center [34, 157] width 43 height 14
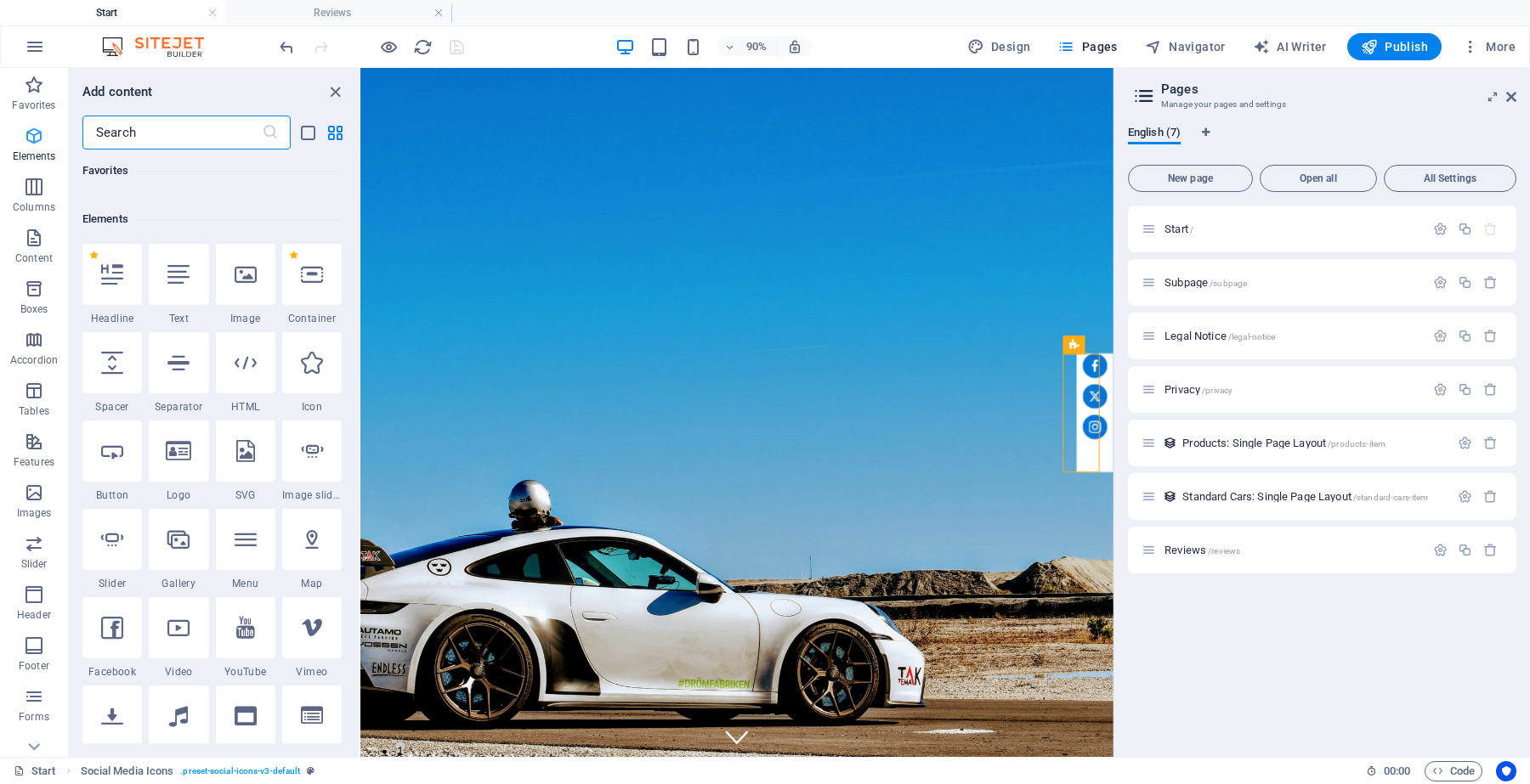
scroll to position [321, 0]
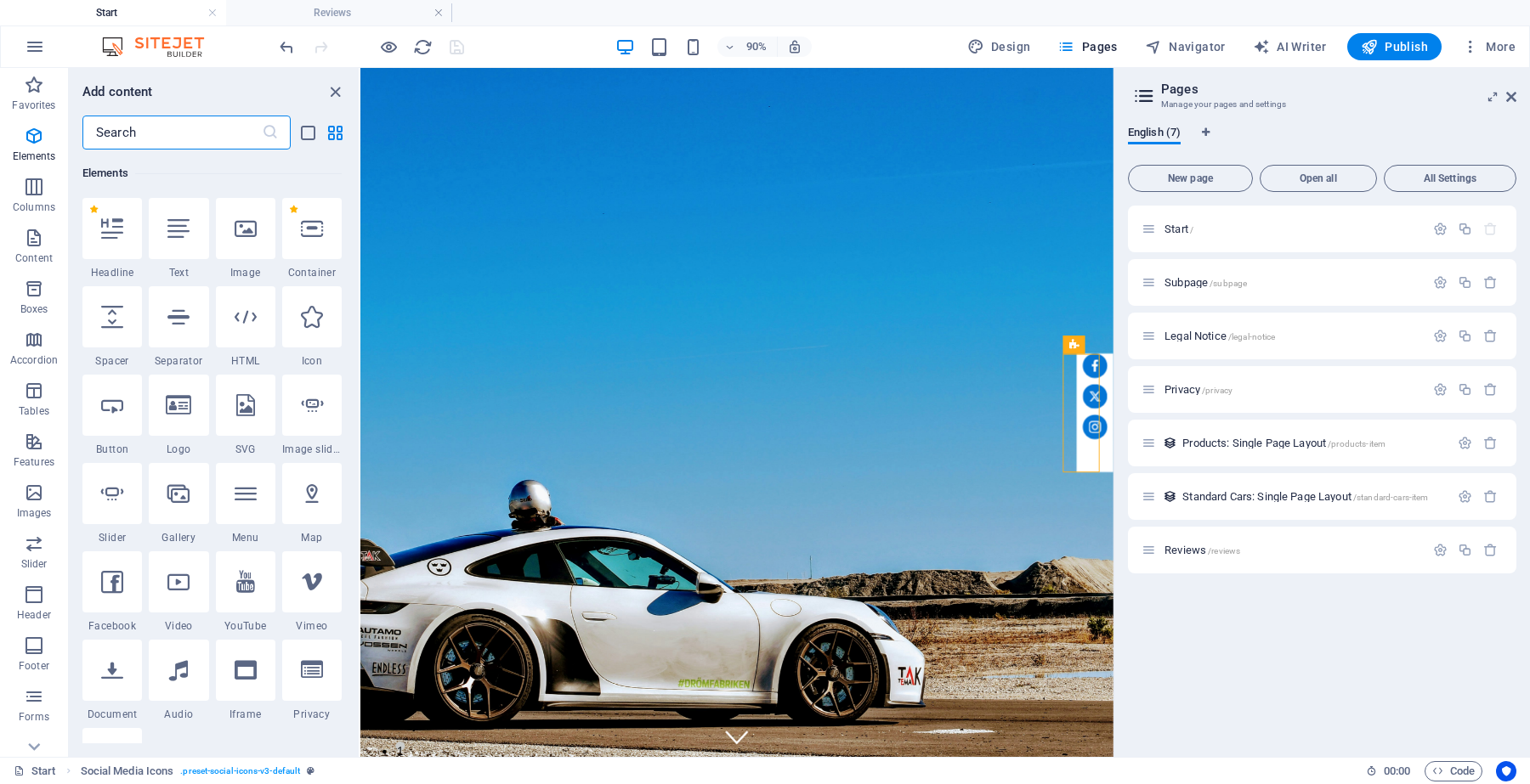
click at [133, 143] on input "text" at bounding box center [172, 133] width 179 height 34
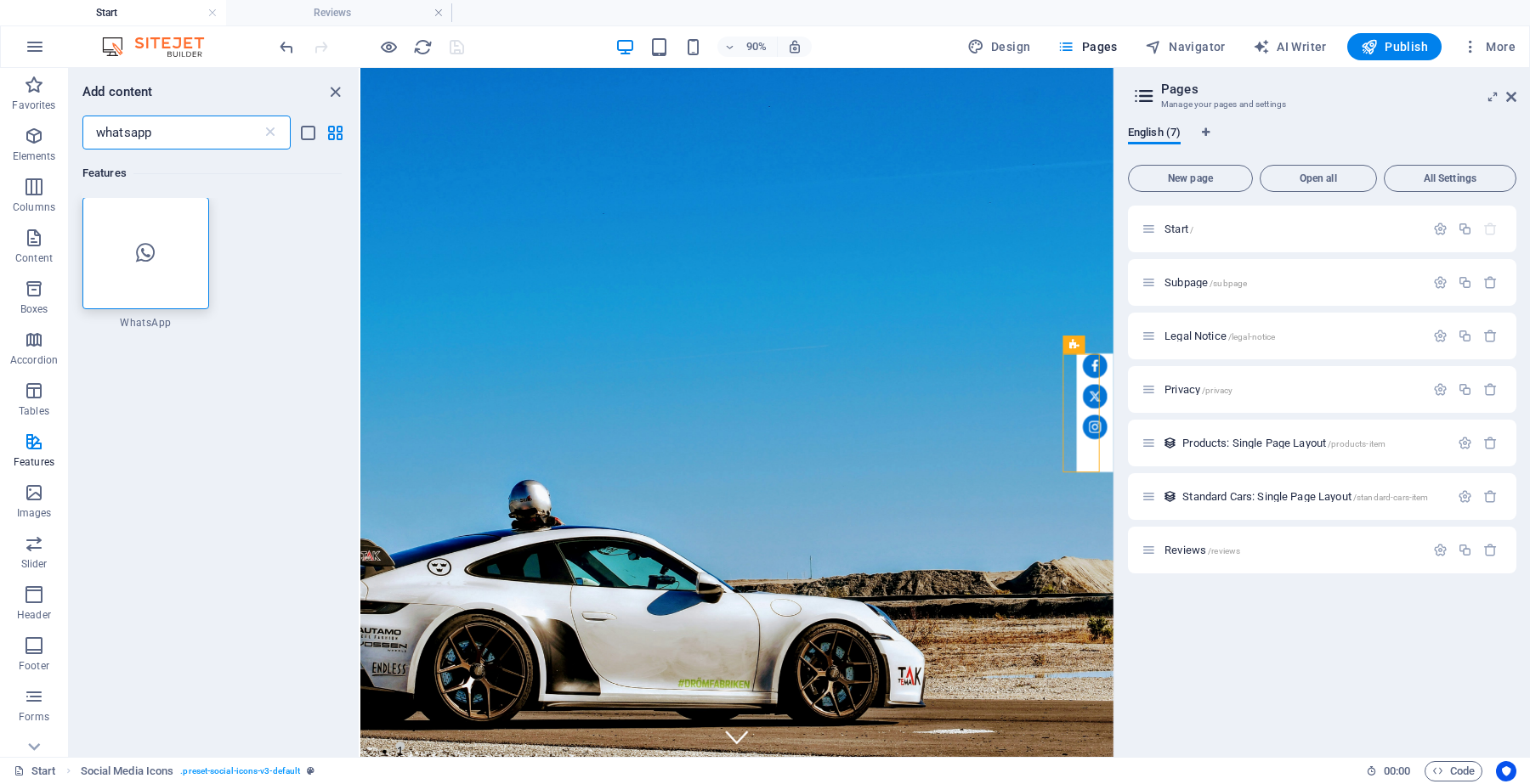
scroll to position [0, 0]
type input "whatsapp"
click at [143, 248] on icon at bounding box center [145, 254] width 19 height 22
click at [361, 248] on div "H6 Banner Banner Menu Bar Banner Logo Menu Text Social Media Icons Icon H1 Text…" at bounding box center [738, 412] width 754 height 689
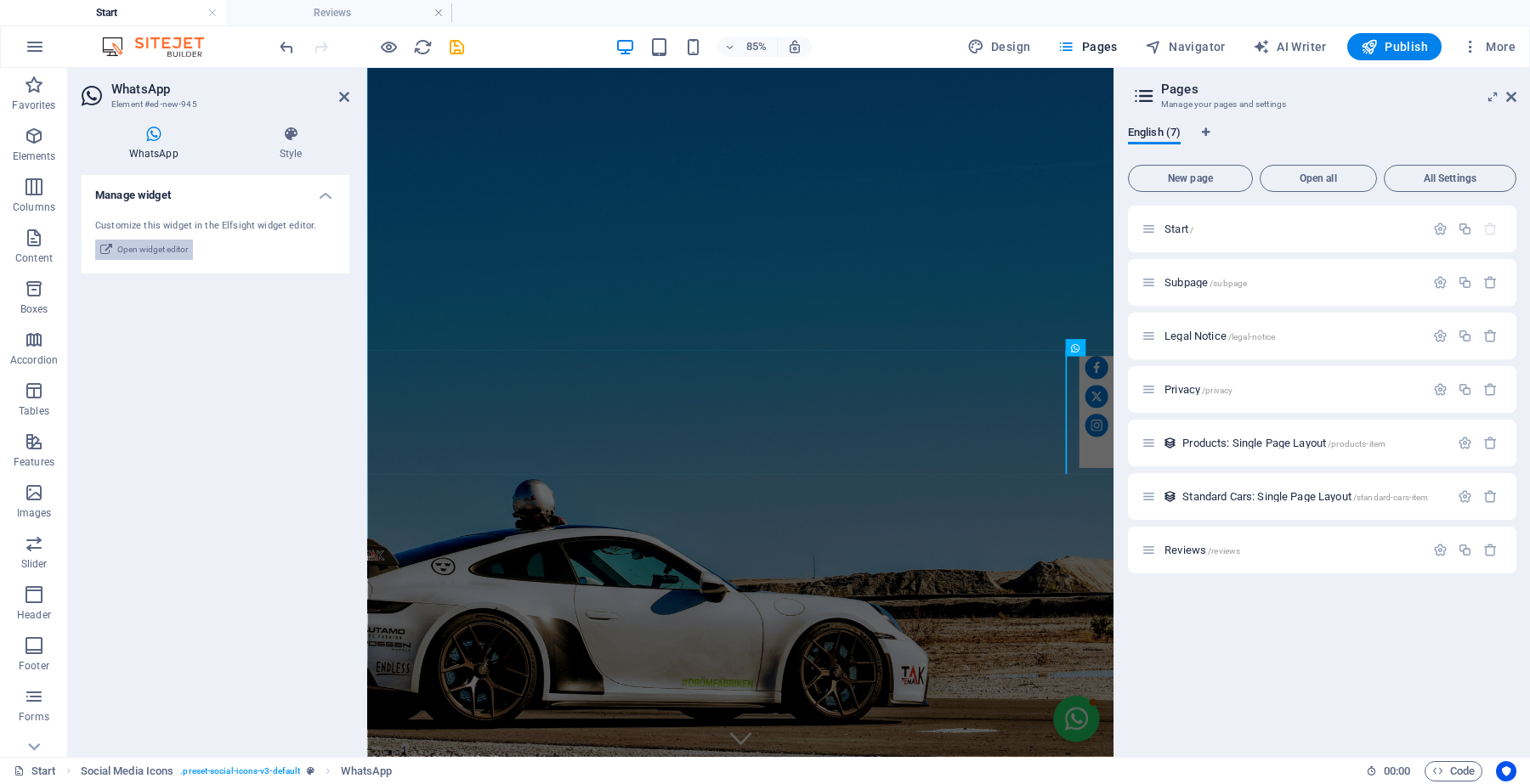
click at [168, 251] on span "Open widget editor" at bounding box center [152, 250] width 71 height 20
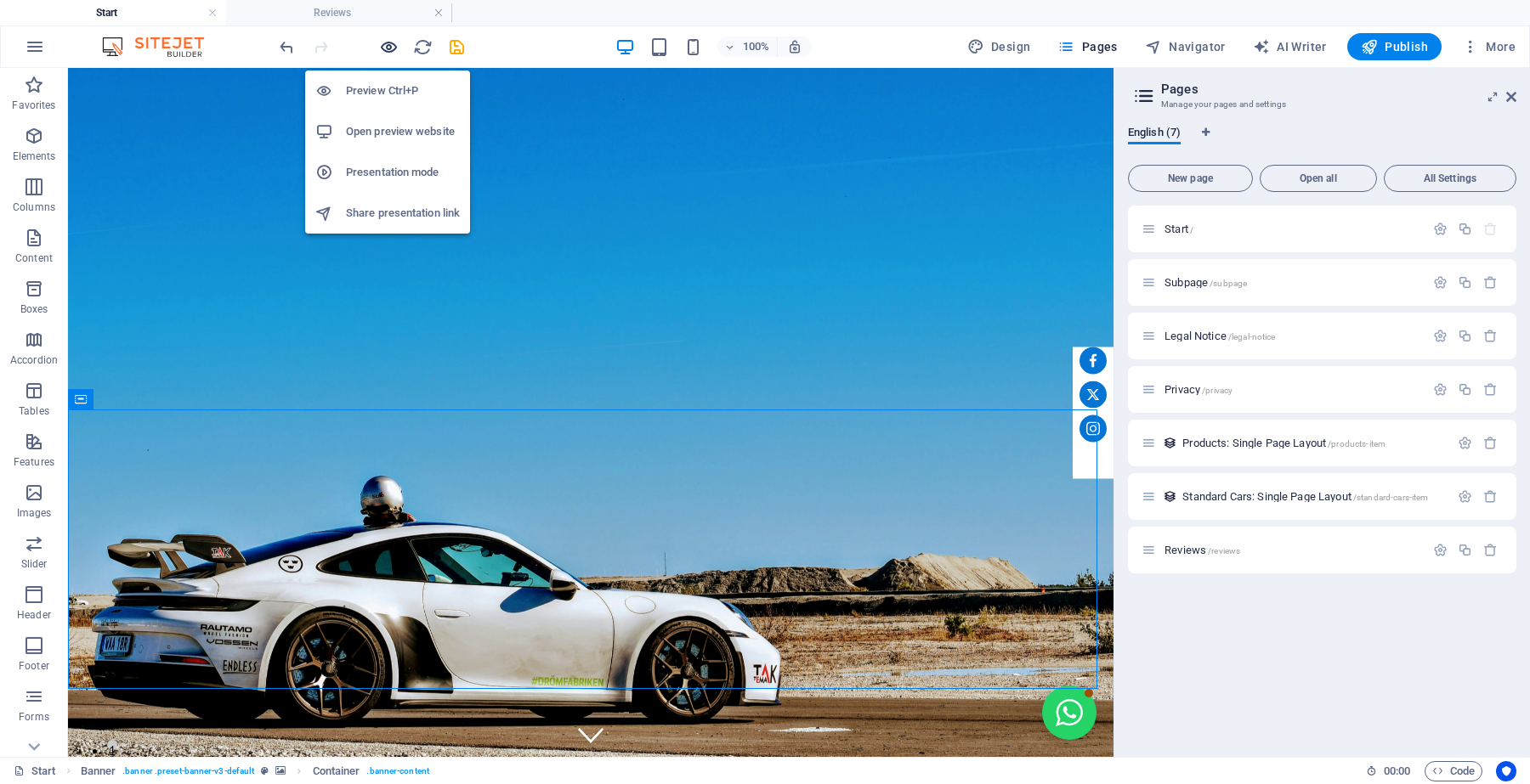
click at [393, 44] on icon "button" at bounding box center [389, 47] width 20 height 20
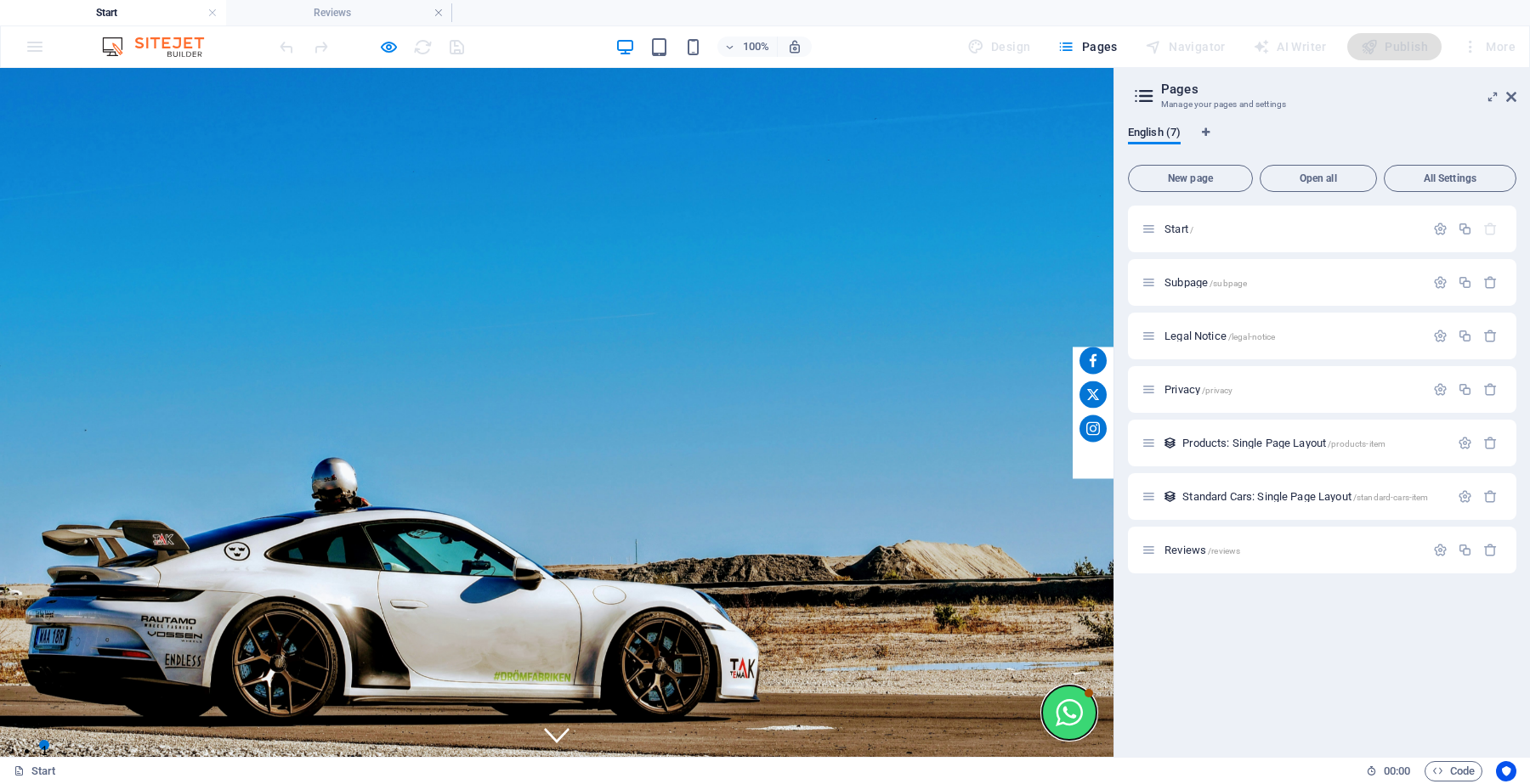
click at [1049, 719] on button "Open chat window" at bounding box center [1069, 712] width 54 height 54
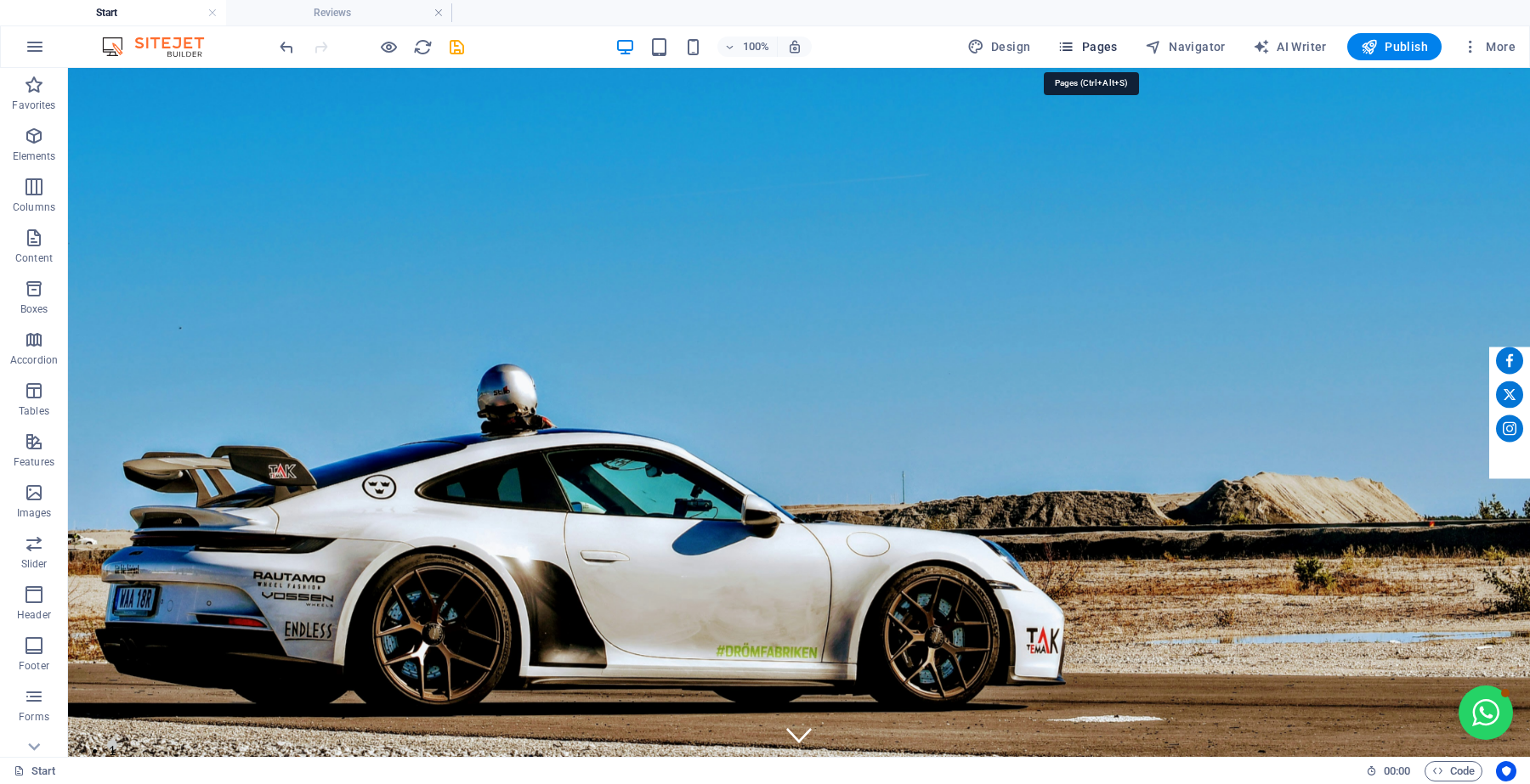
click at [1098, 45] on span "Pages" at bounding box center [1087, 46] width 60 height 17
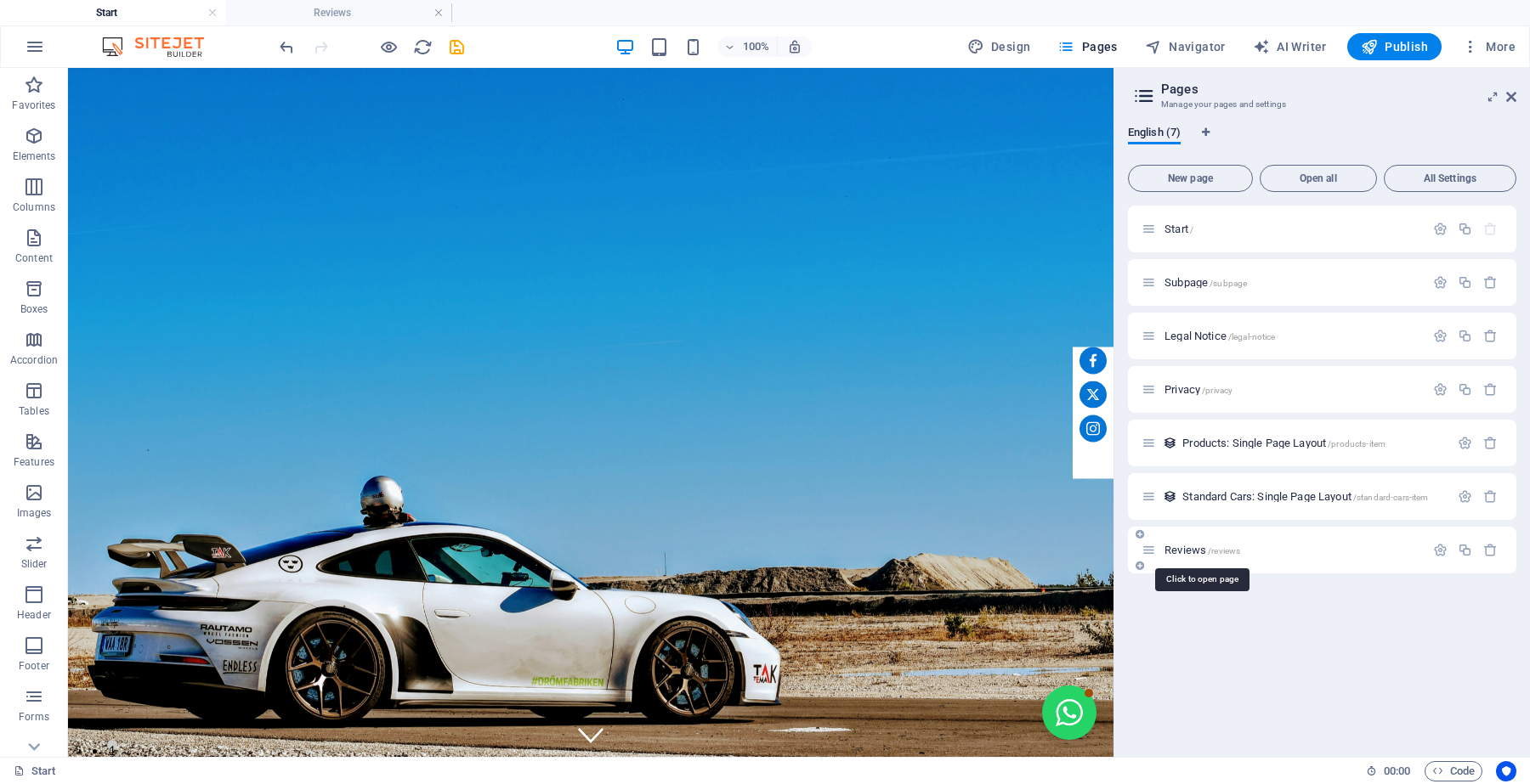
click at [1204, 545] on span "Reviews /reviews" at bounding box center [1202, 549] width 76 height 13
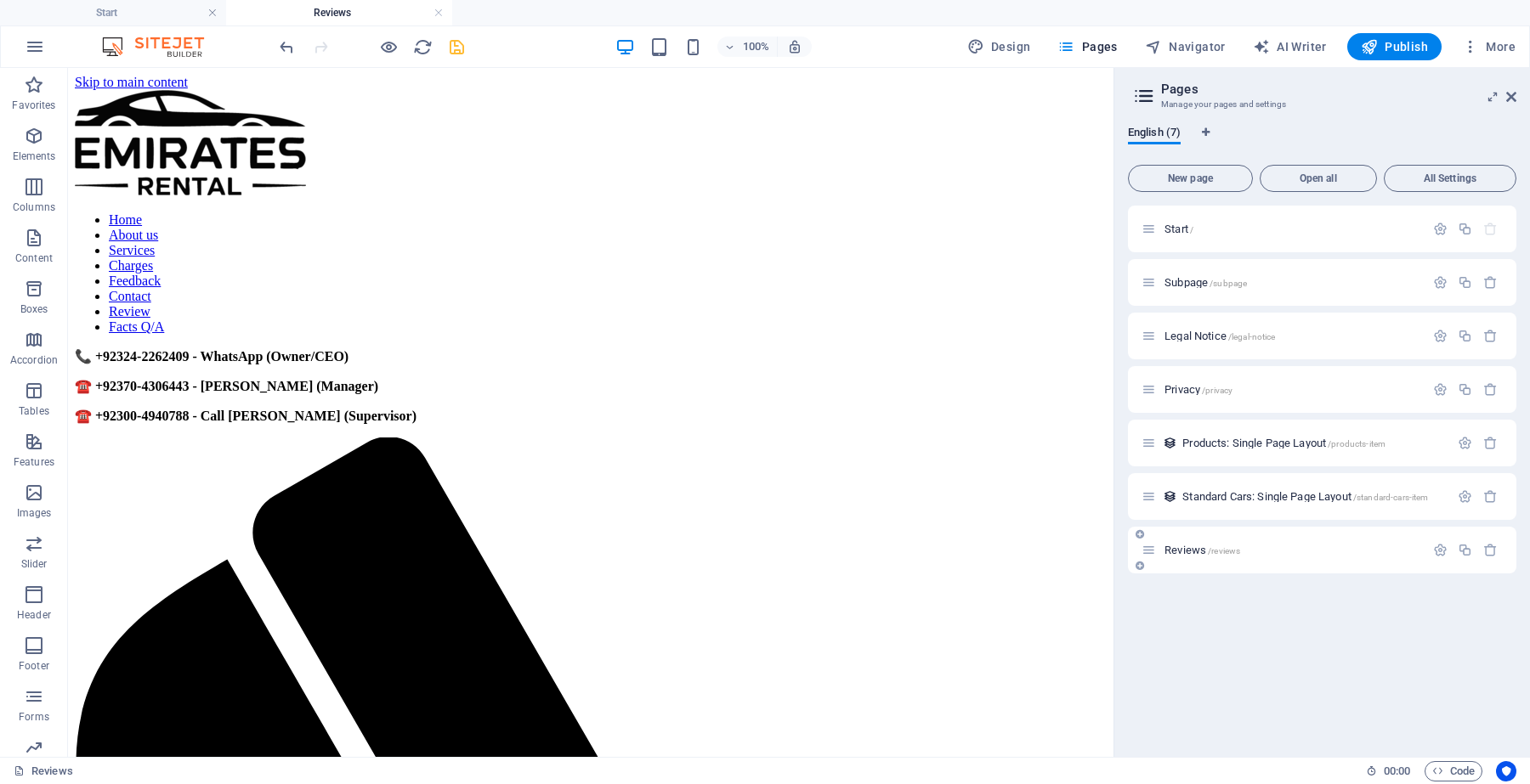
click at [1294, 548] on p "Reviews /reviews" at bounding box center [1291, 549] width 255 height 11
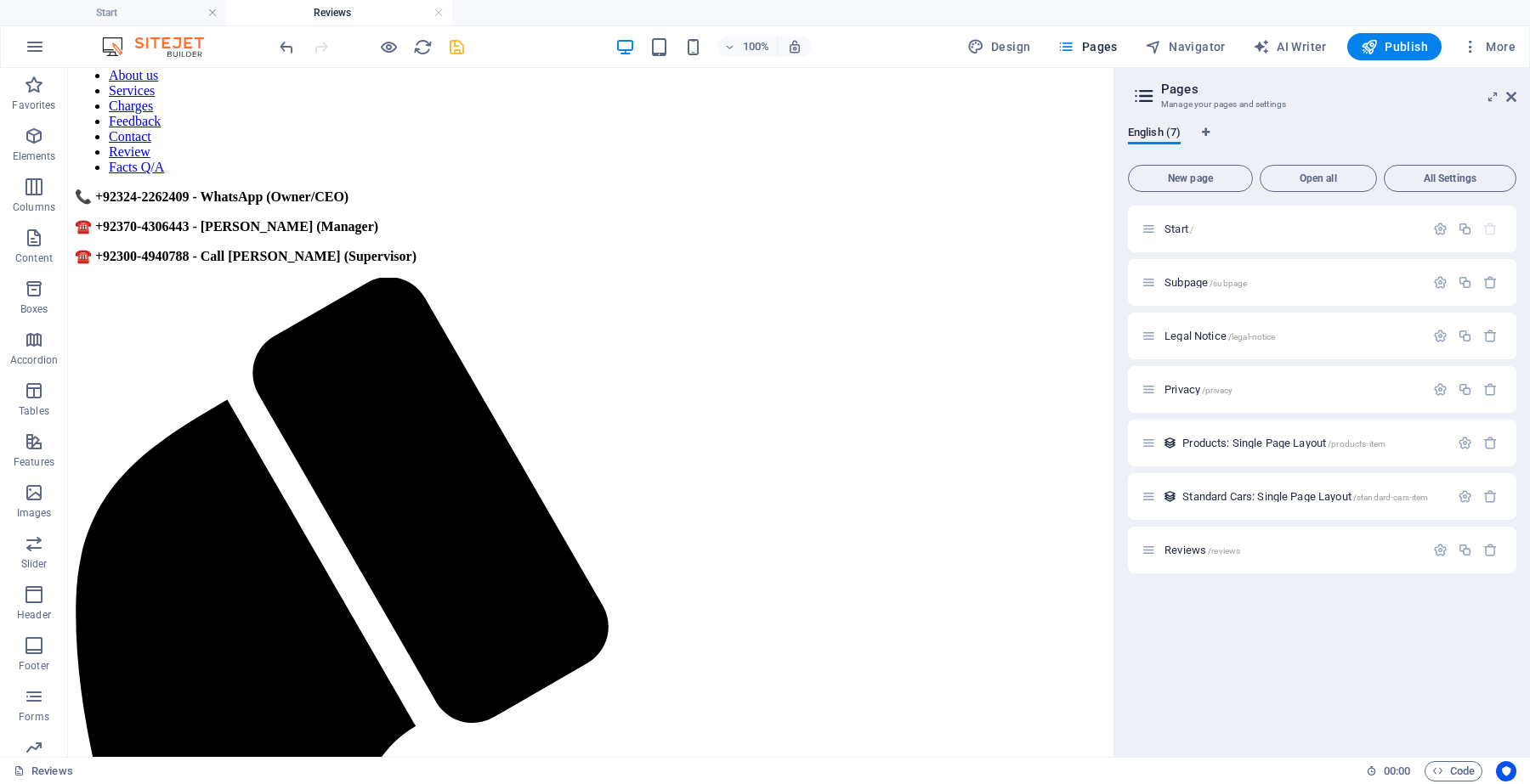
scroll to position [162, 0]
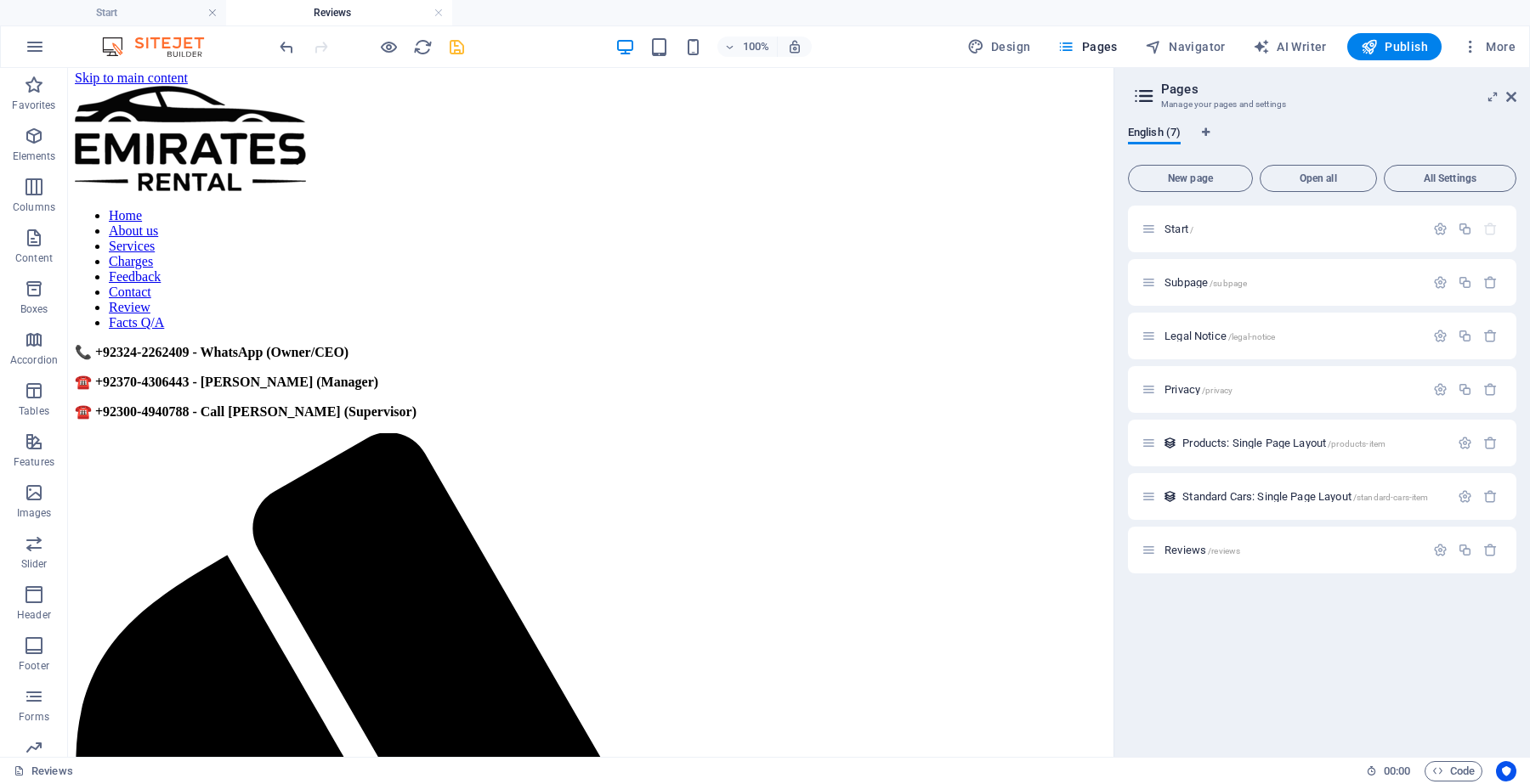
scroll to position [0, 0]
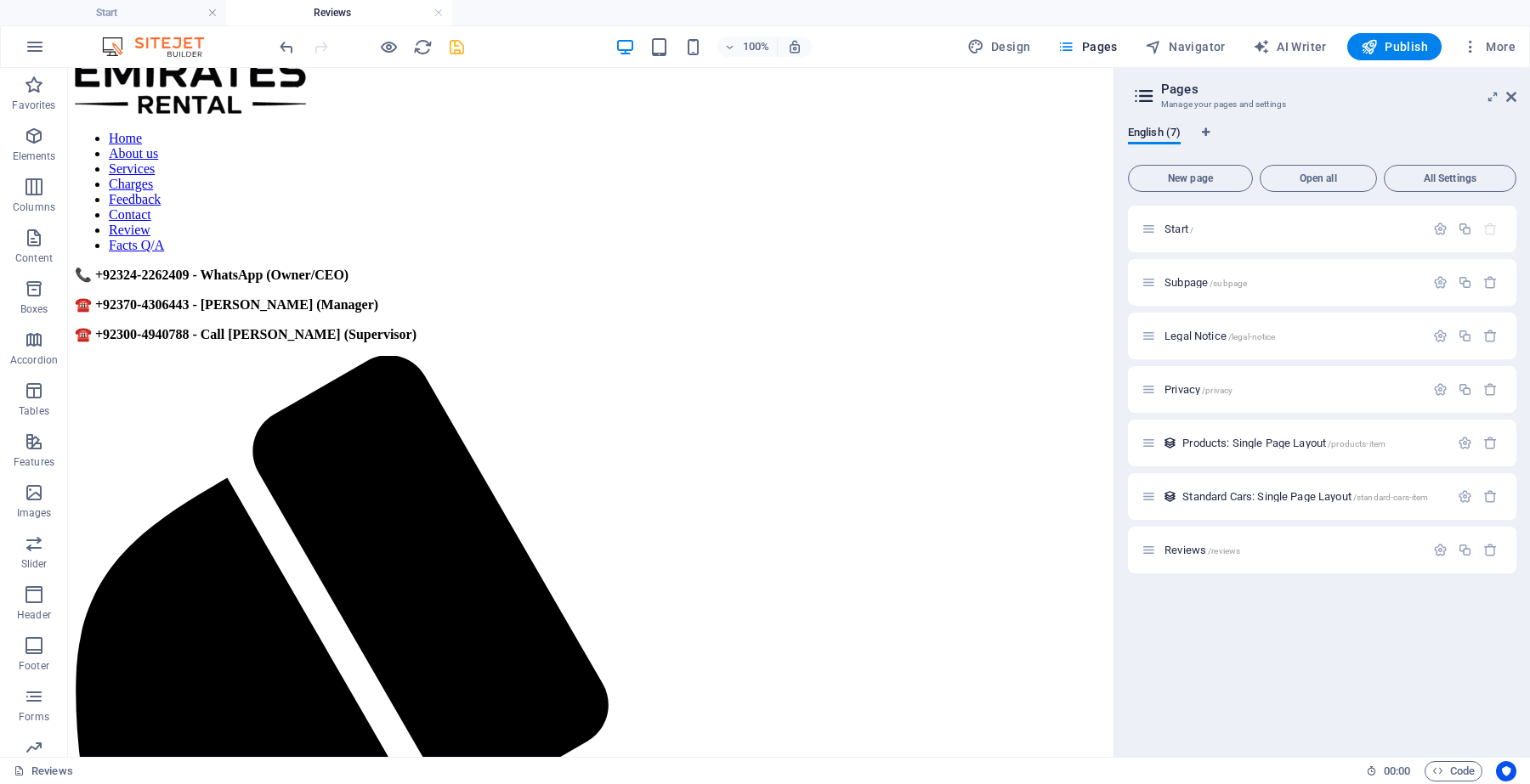
scroll to position [162, 0]
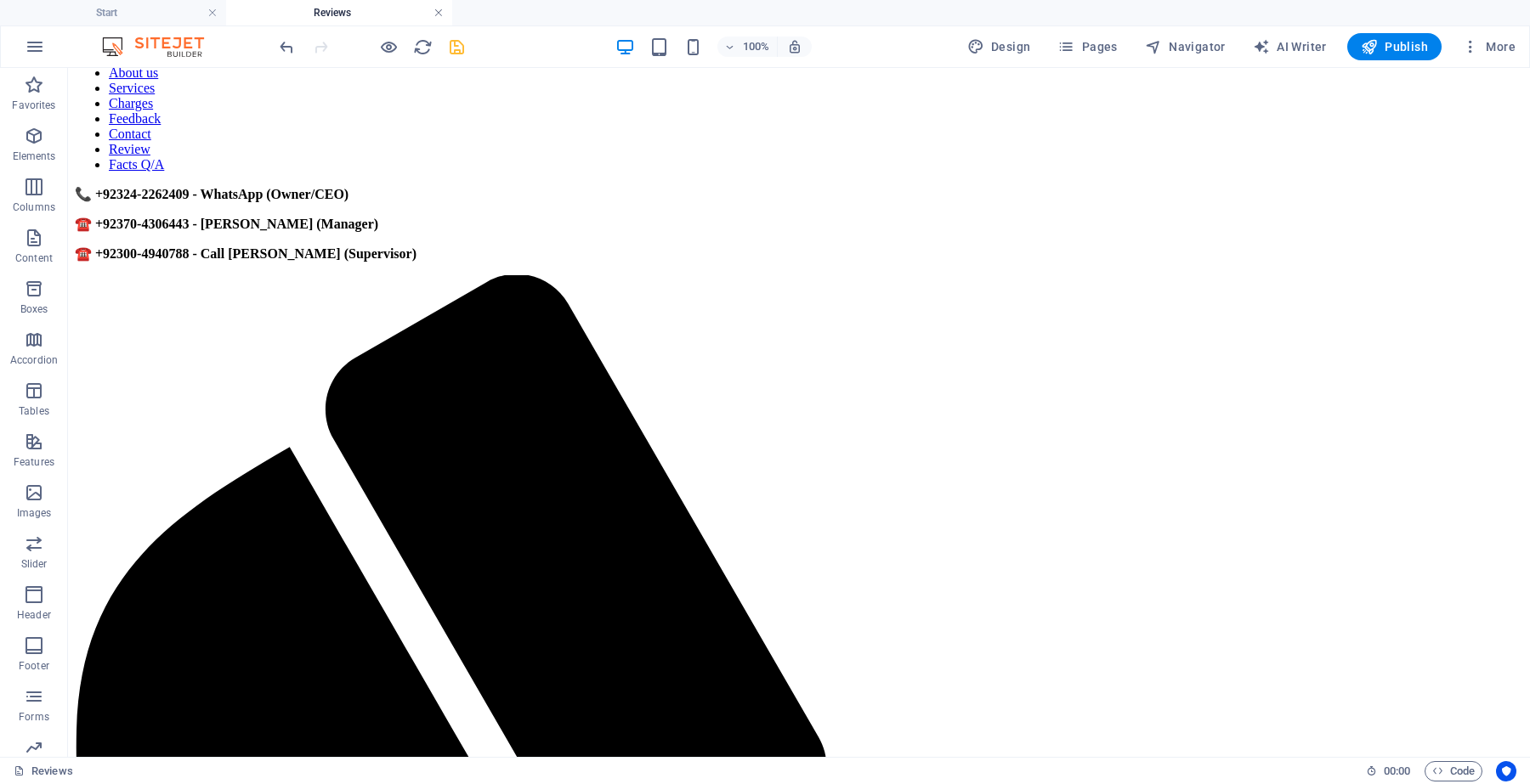
click at [435, 10] on link at bounding box center [439, 13] width 10 height 16
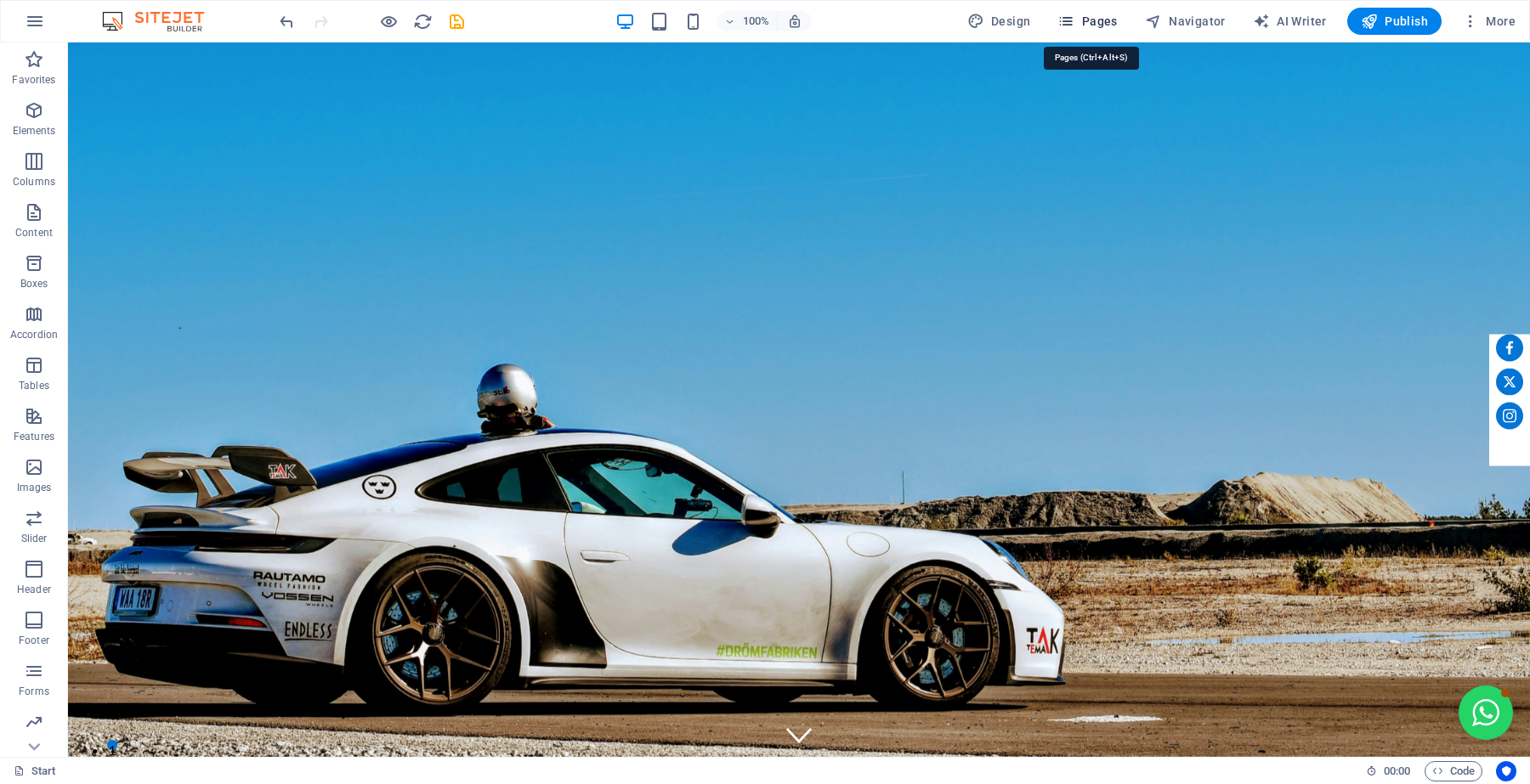
click at [1082, 19] on span "Pages" at bounding box center [1087, 21] width 60 height 17
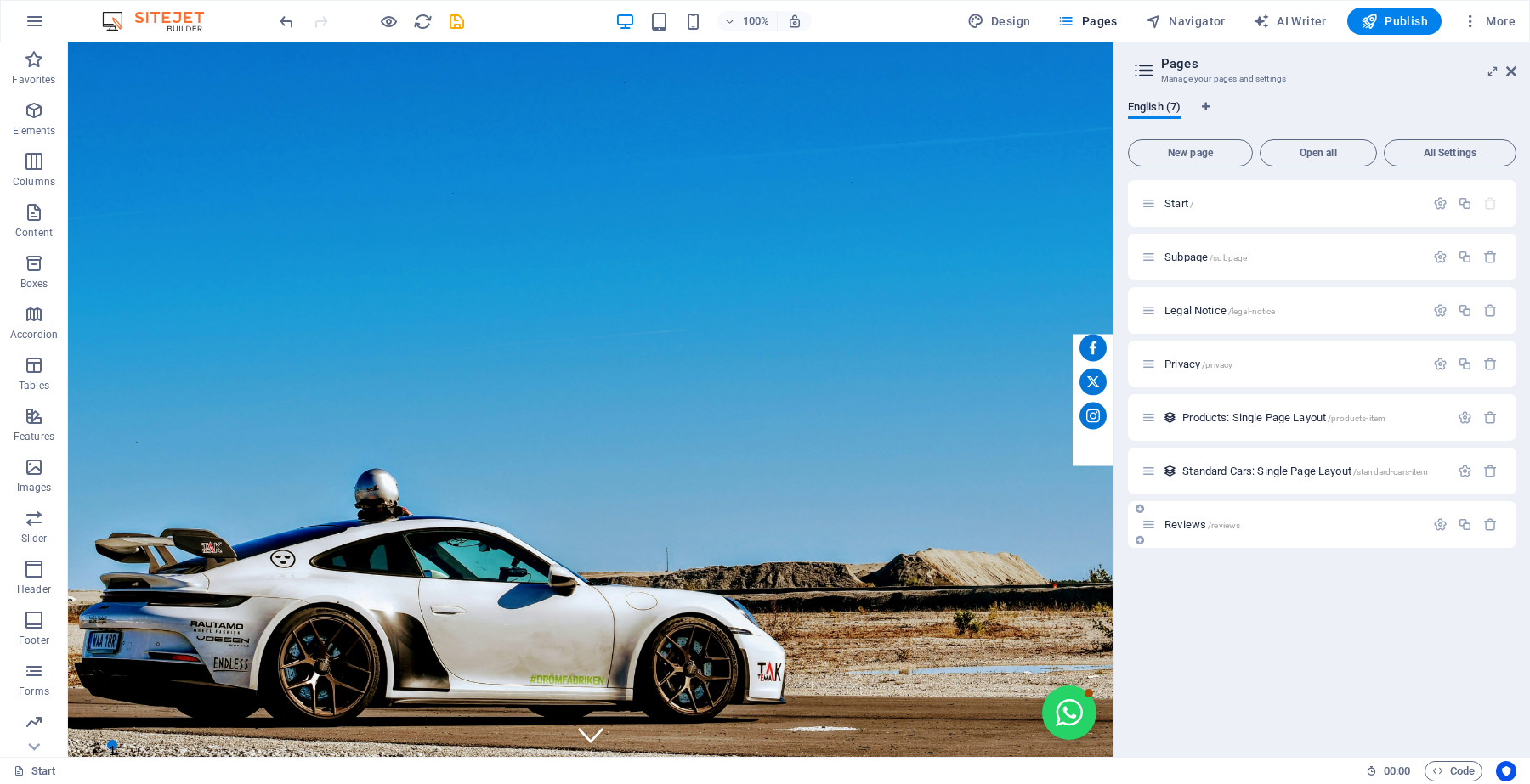
click at [1263, 524] on p "Reviews /reviews" at bounding box center [1291, 524] width 255 height 11
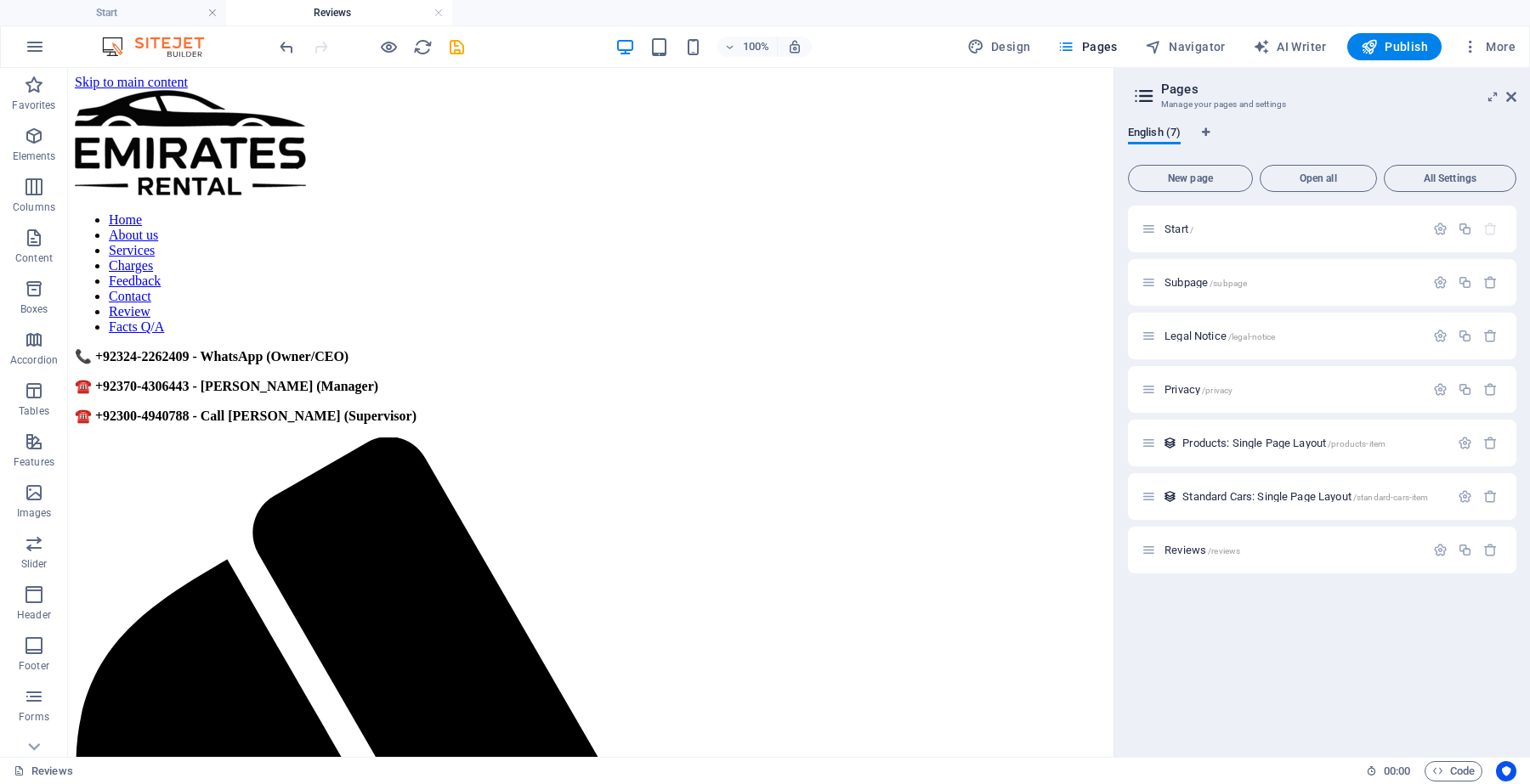
scroll to position [0, 0]
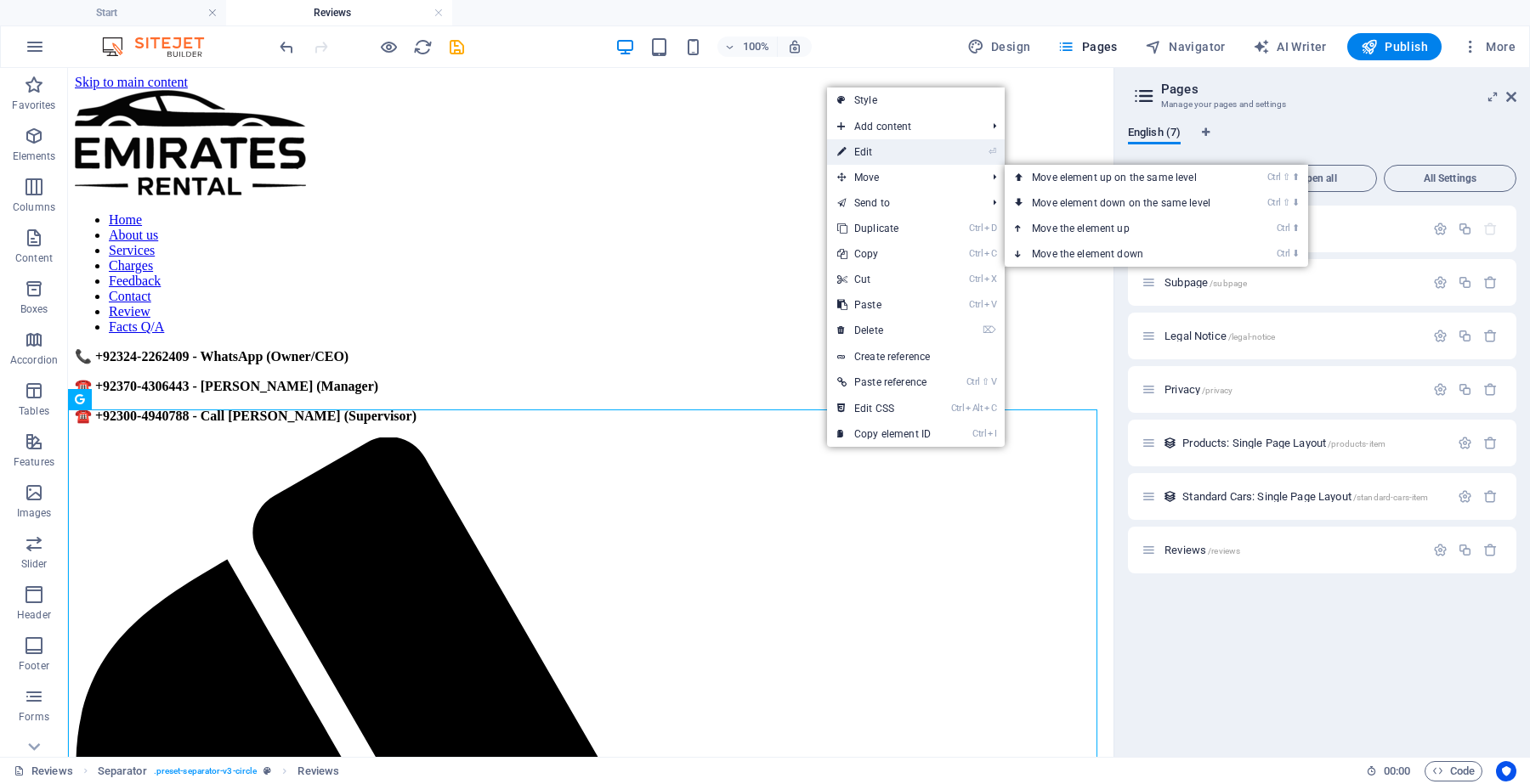
click at [861, 149] on link "⏎ Edit" at bounding box center [884, 152] width 114 height 26
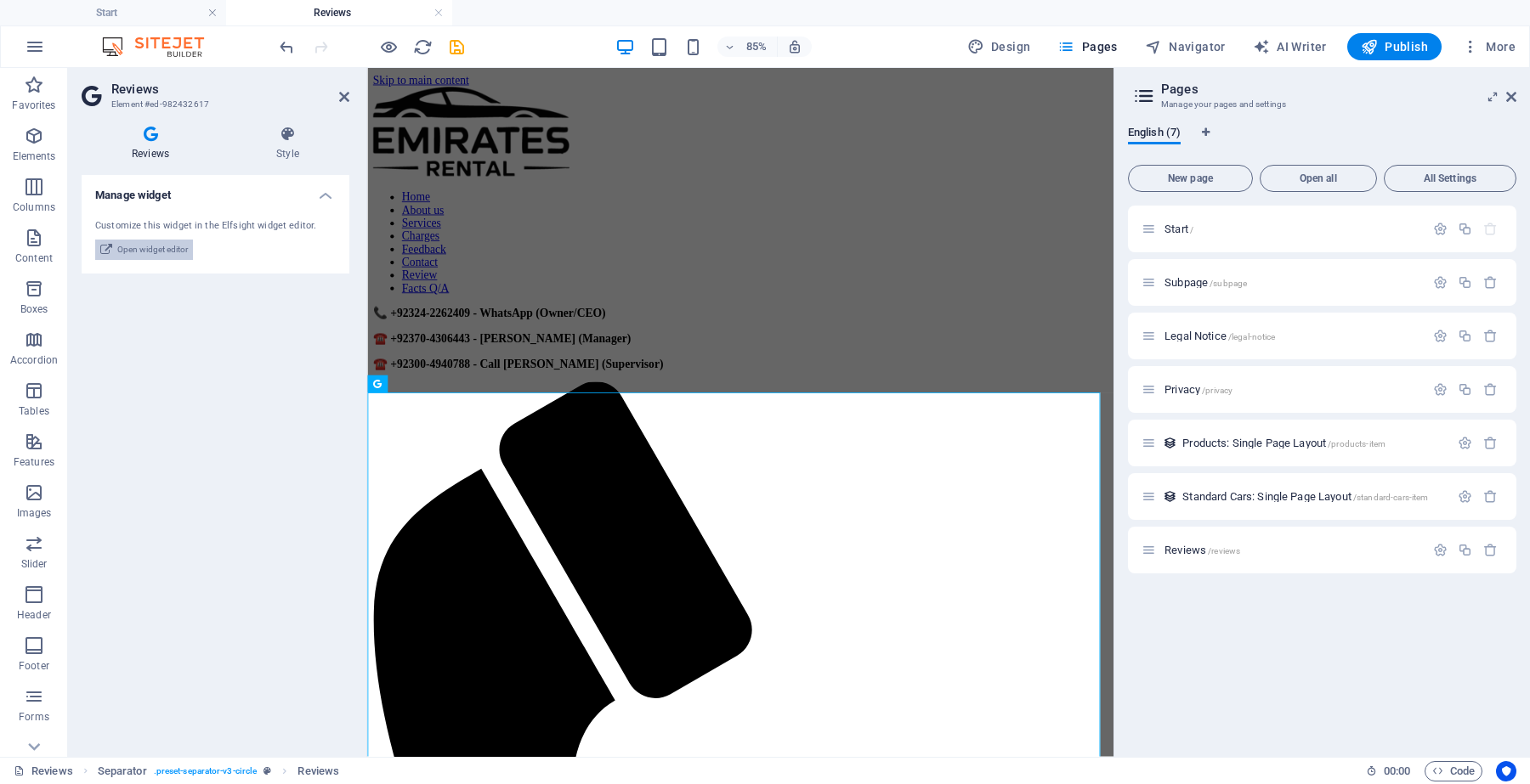
click at [132, 253] on span "Open widget editor" at bounding box center [152, 250] width 71 height 20
click at [461, 390] on icon at bounding box center [461, 384] width 8 height 15
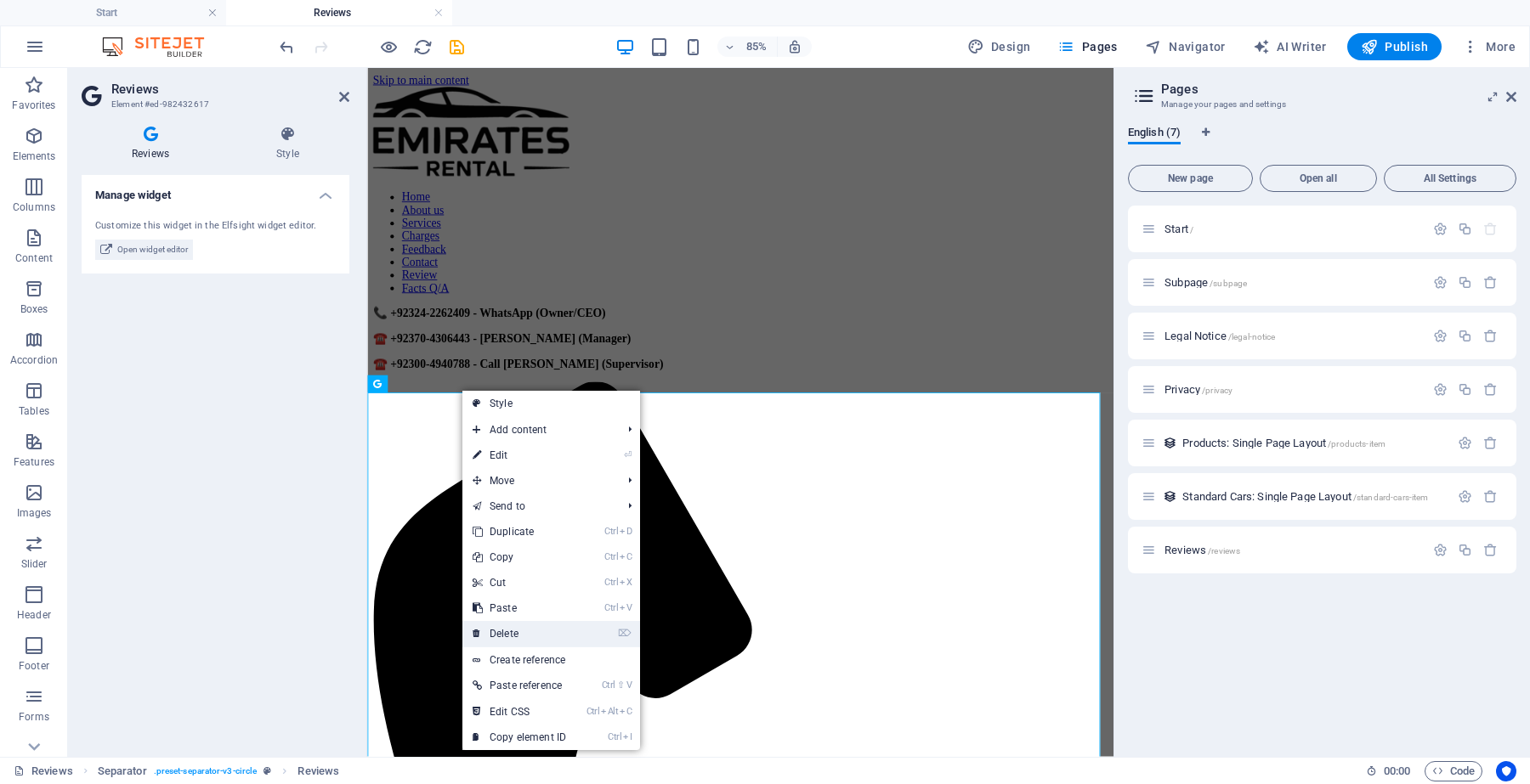
click at [516, 630] on link "⌦ Delete" at bounding box center [520, 634] width 114 height 26
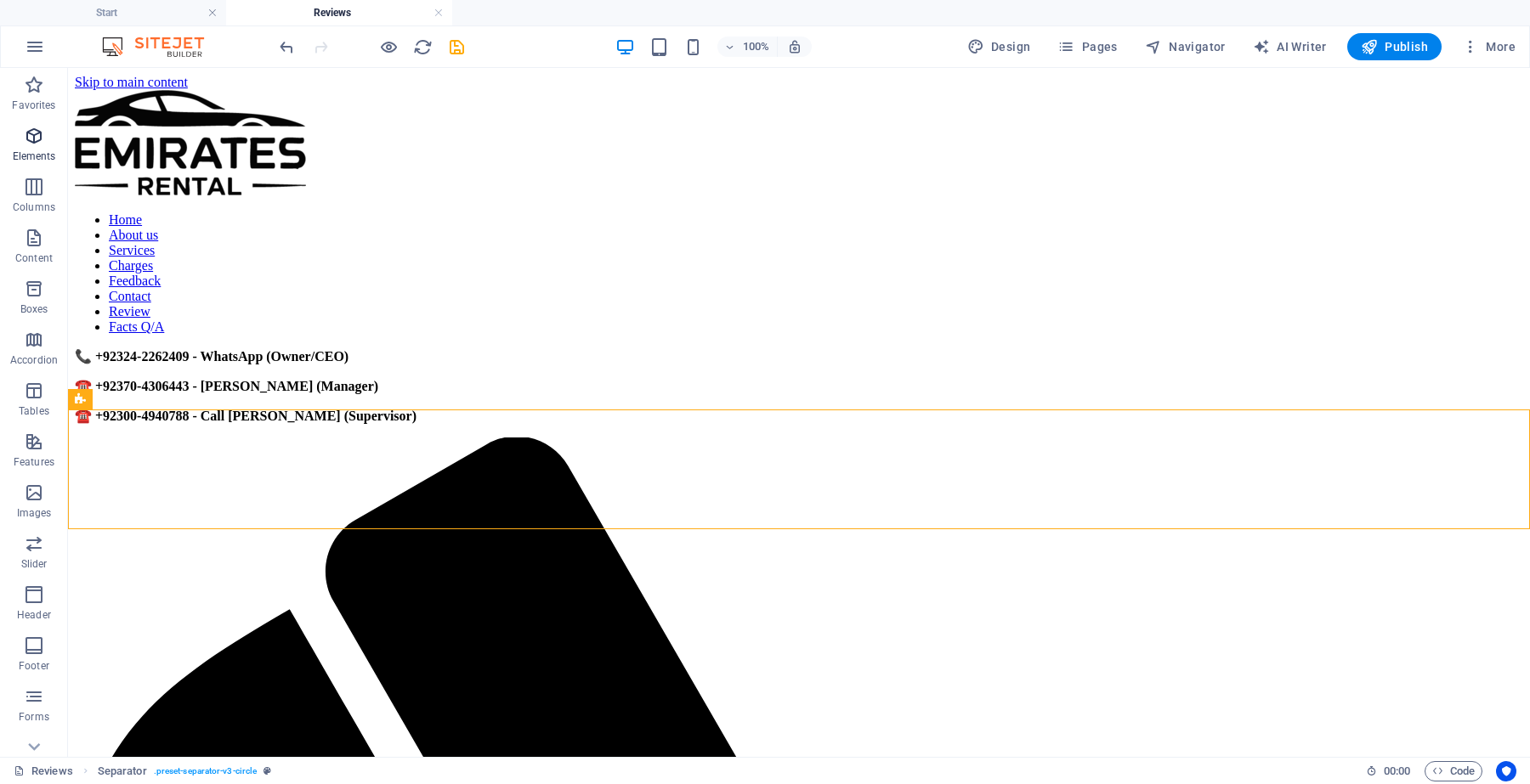
click at [26, 142] on icon "button" at bounding box center [34, 136] width 20 height 20
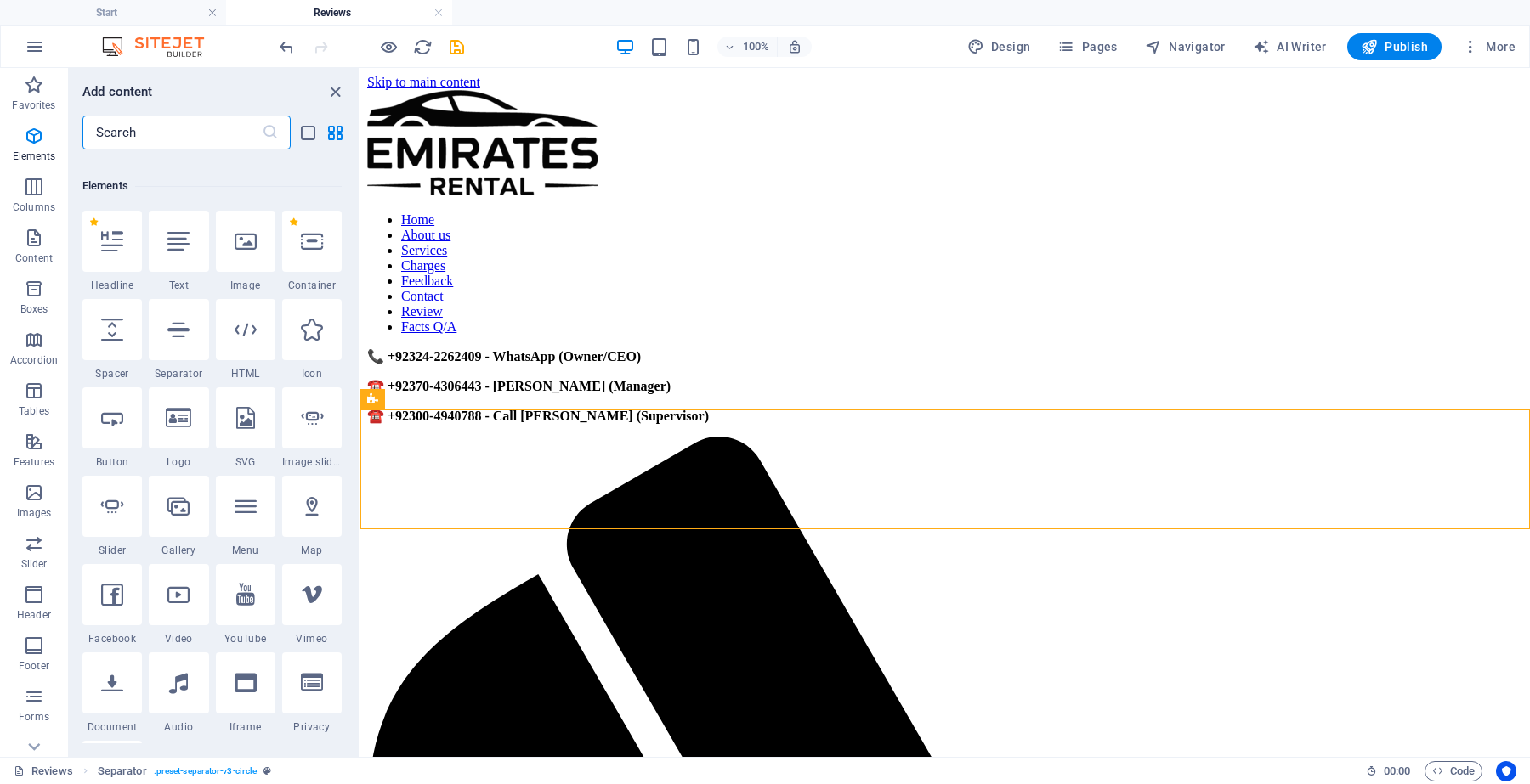
scroll to position [321, 0]
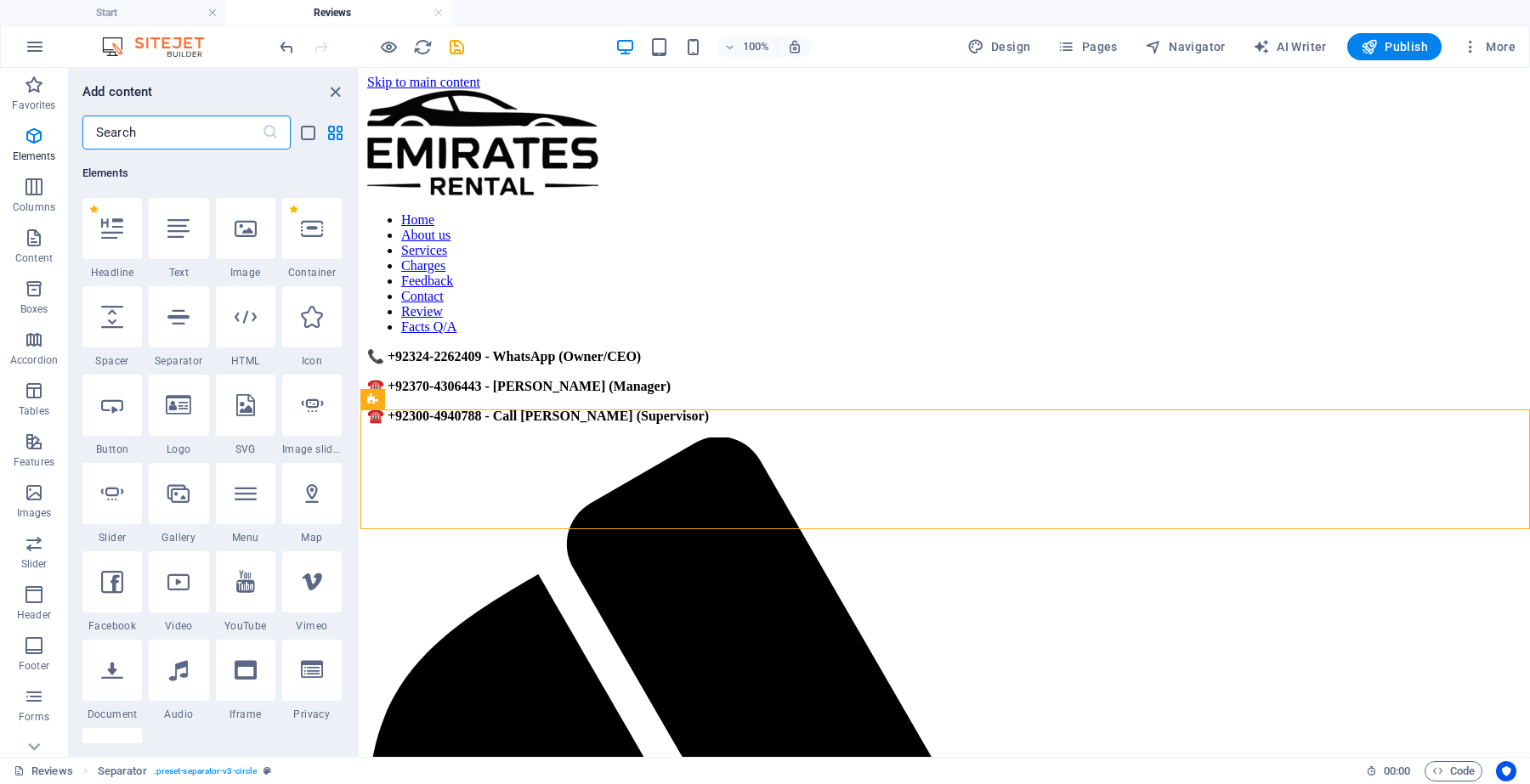
click at [139, 136] on input "text" at bounding box center [172, 133] width 179 height 34
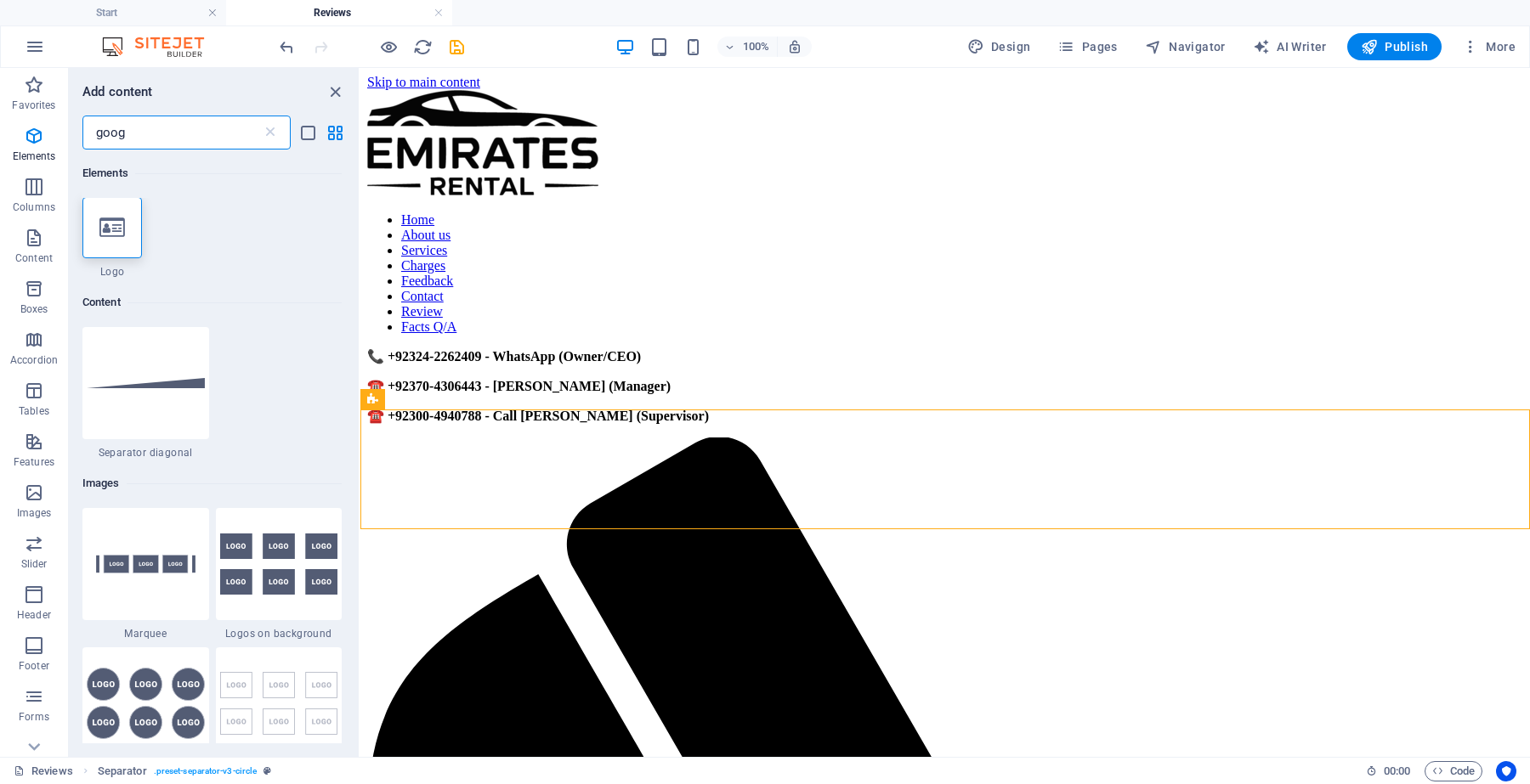
scroll to position [0, 0]
type input "g"
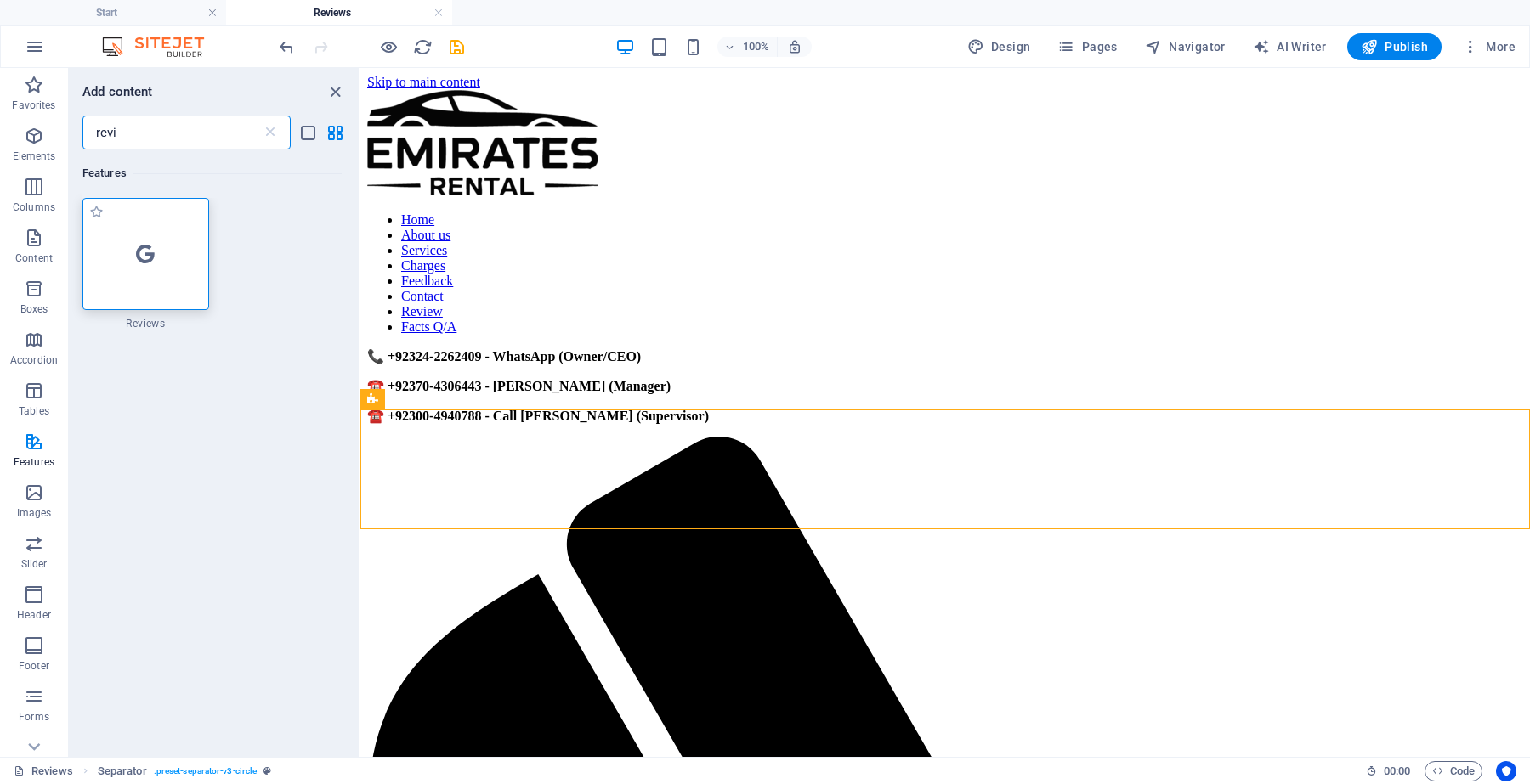
type input "revi"
click at [143, 241] on div at bounding box center [146, 254] width 127 height 112
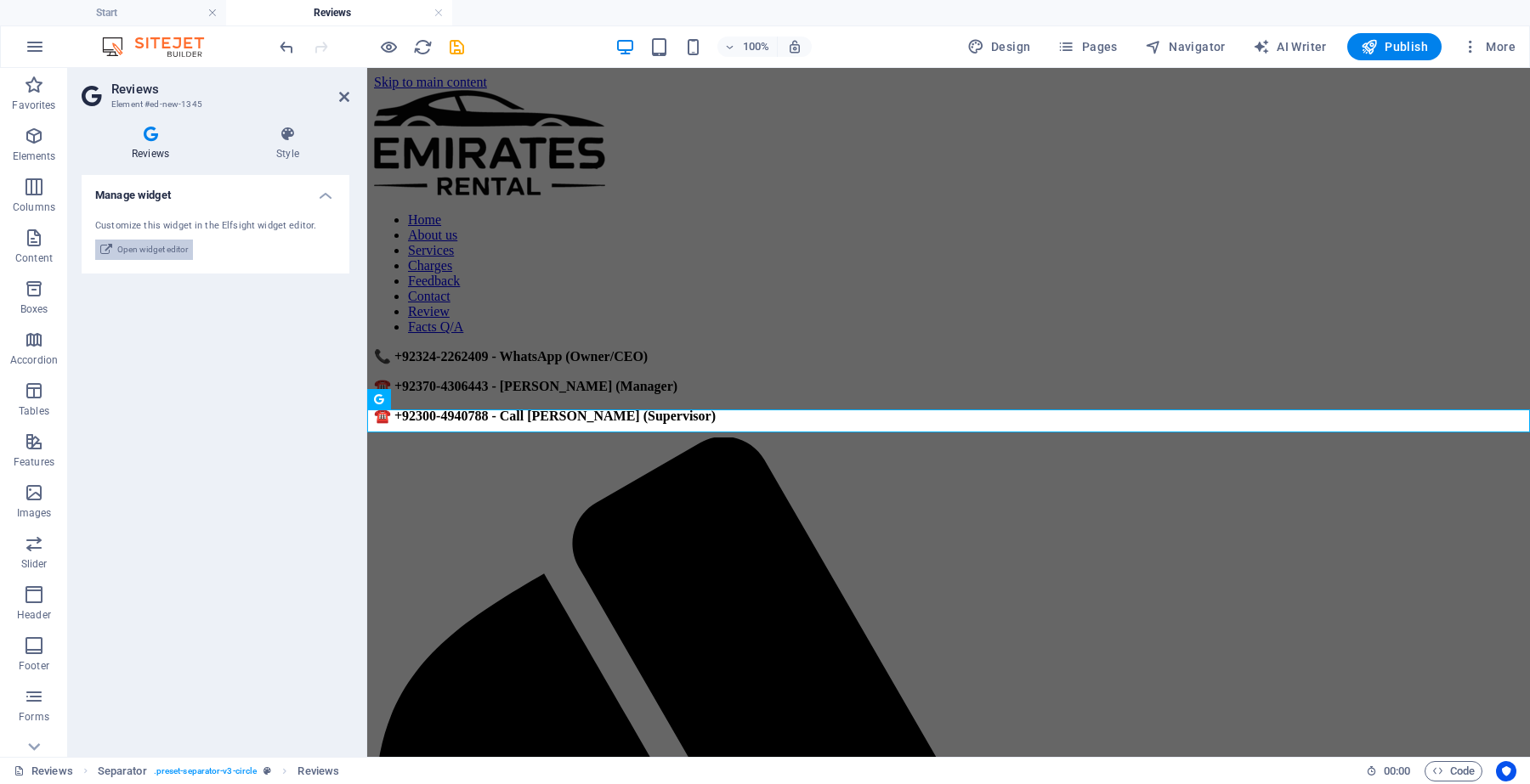
click at [132, 252] on span "Open widget editor" at bounding box center [152, 250] width 71 height 20
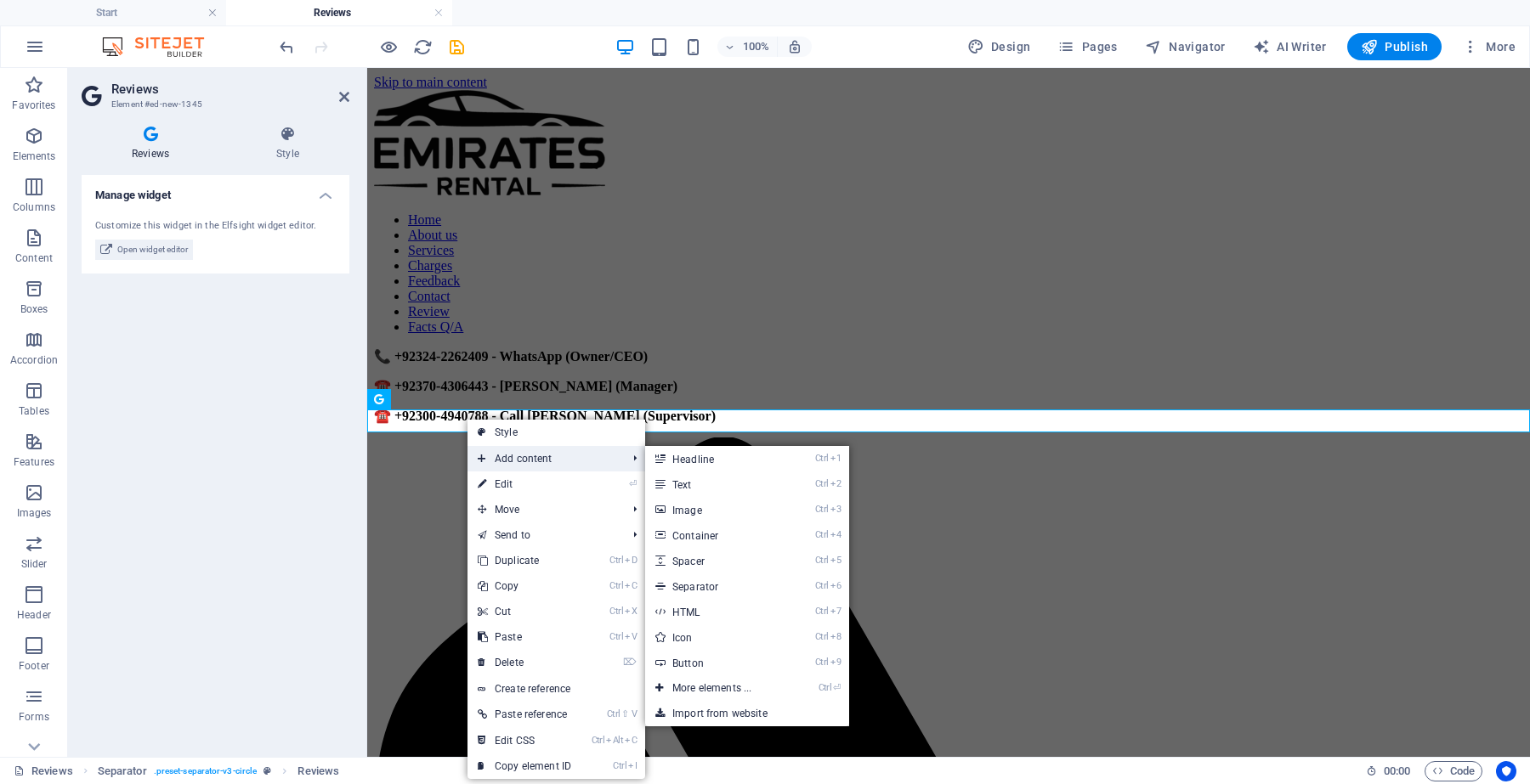
click at [507, 463] on span "Add content" at bounding box center [544, 459] width 152 height 26
click at [721, 688] on link "Ctrl ⏎ More elements ..." at bounding box center [716, 688] width 140 height 26
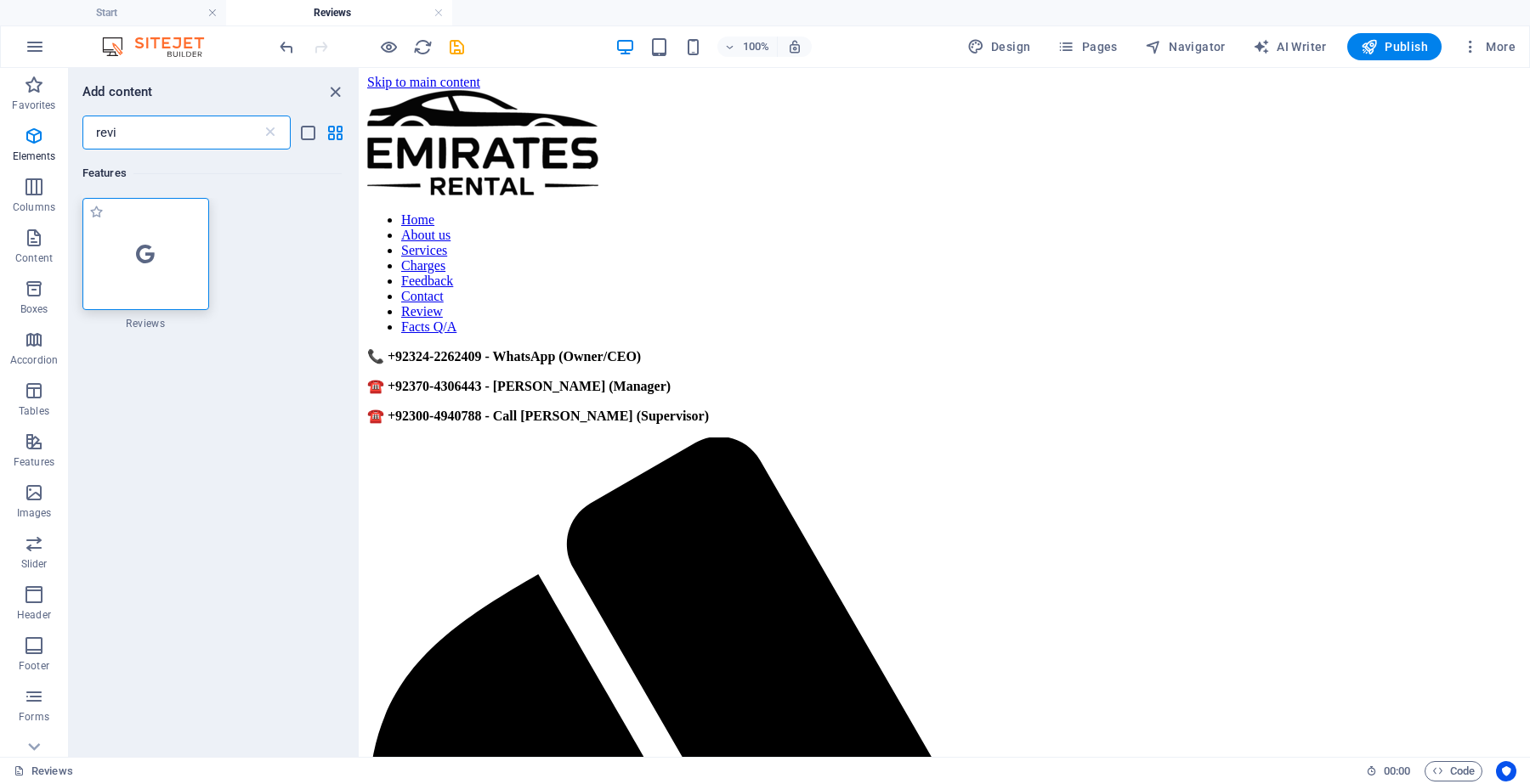
click at [176, 273] on div at bounding box center [146, 254] width 127 height 112
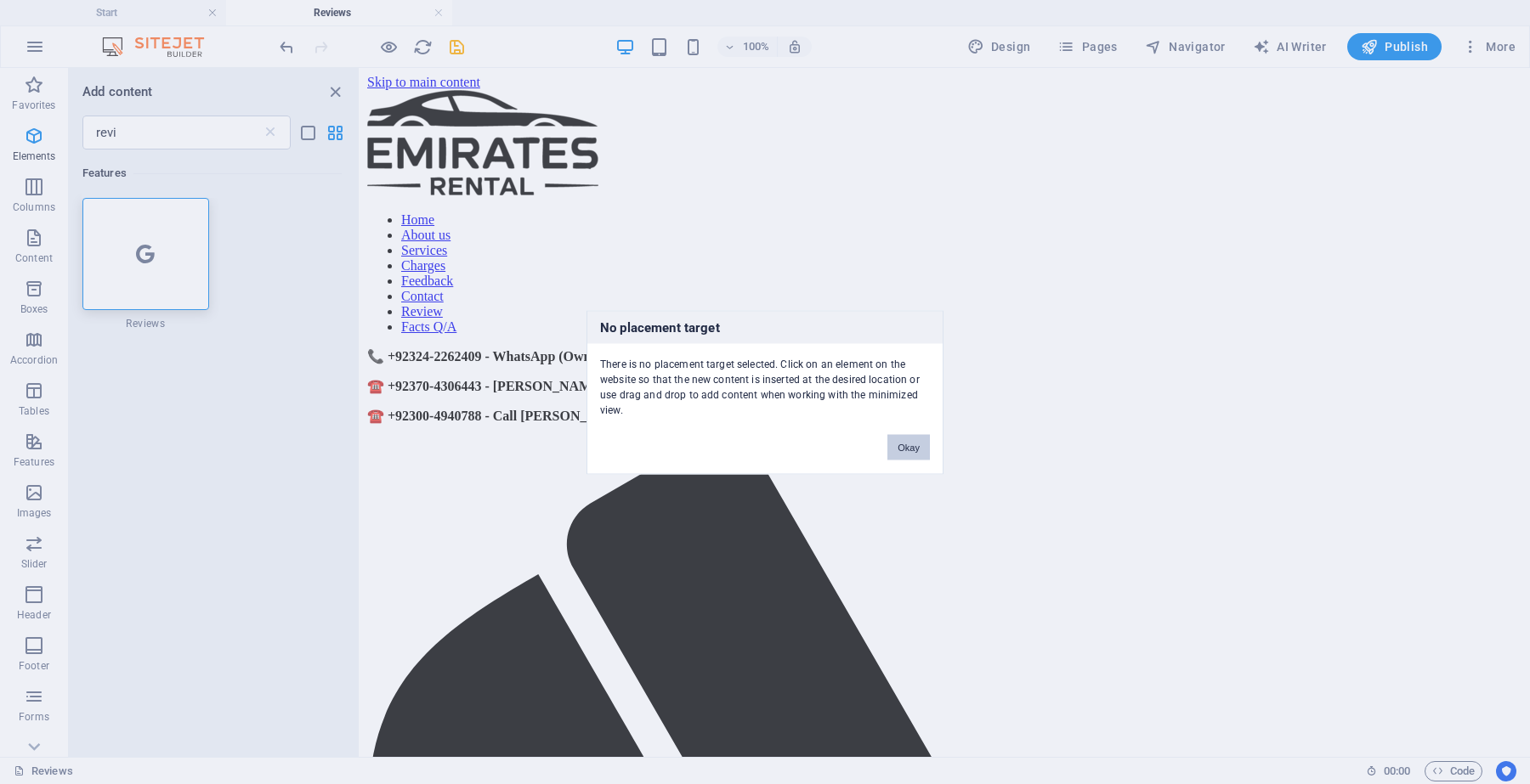
drag, startPoint x: 909, startPoint y: 442, endPoint x: 549, endPoint y: 377, distance: 365.8
click at [909, 442] on button "Okay" at bounding box center [908, 447] width 43 height 26
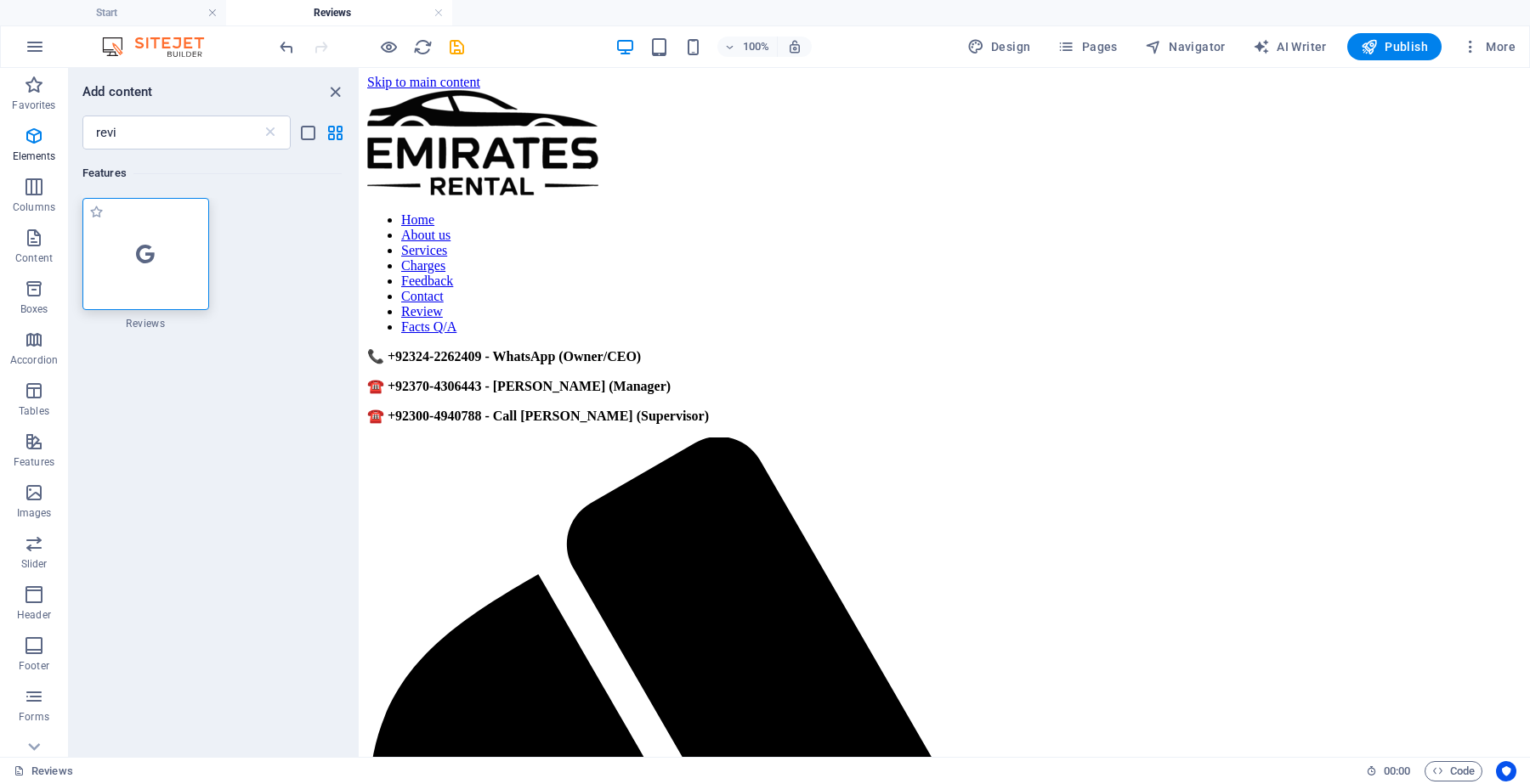
click at [163, 287] on div at bounding box center [146, 254] width 127 height 112
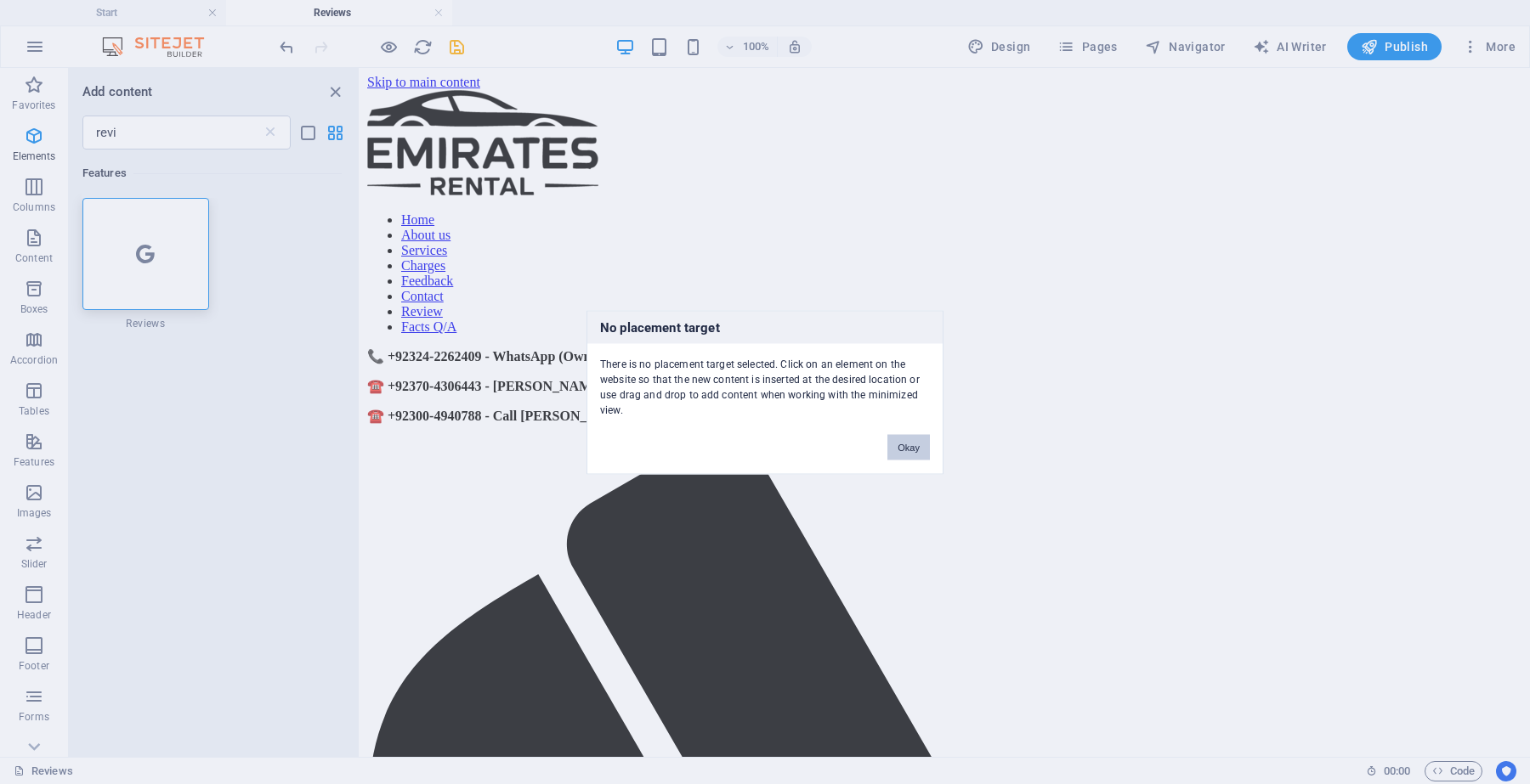
click at [906, 443] on button "Okay" at bounding box center [908, 447] width 43 height 26
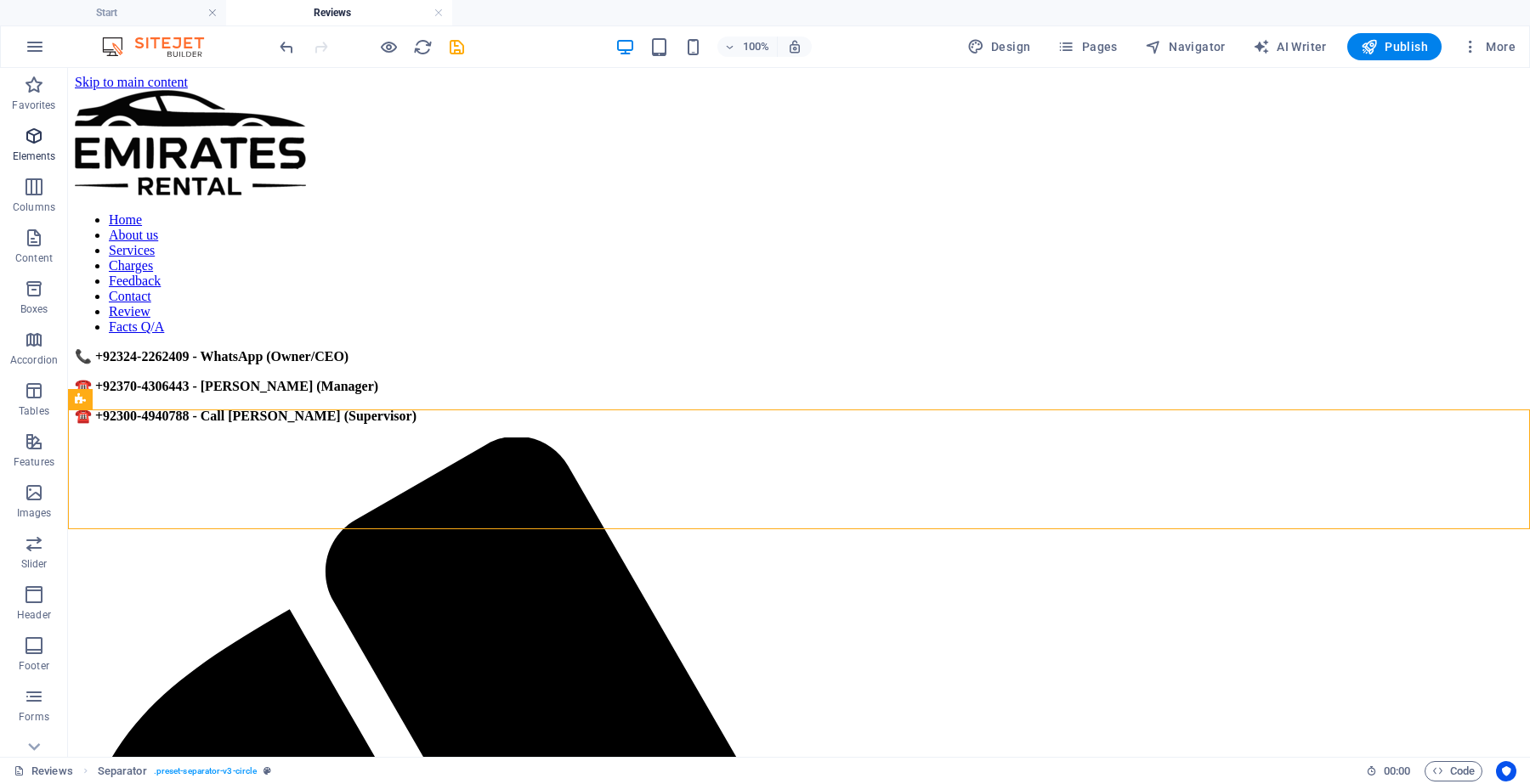
click at [15, 145] on span "Elements" at bounding box center [34, 146] width 68 height 41
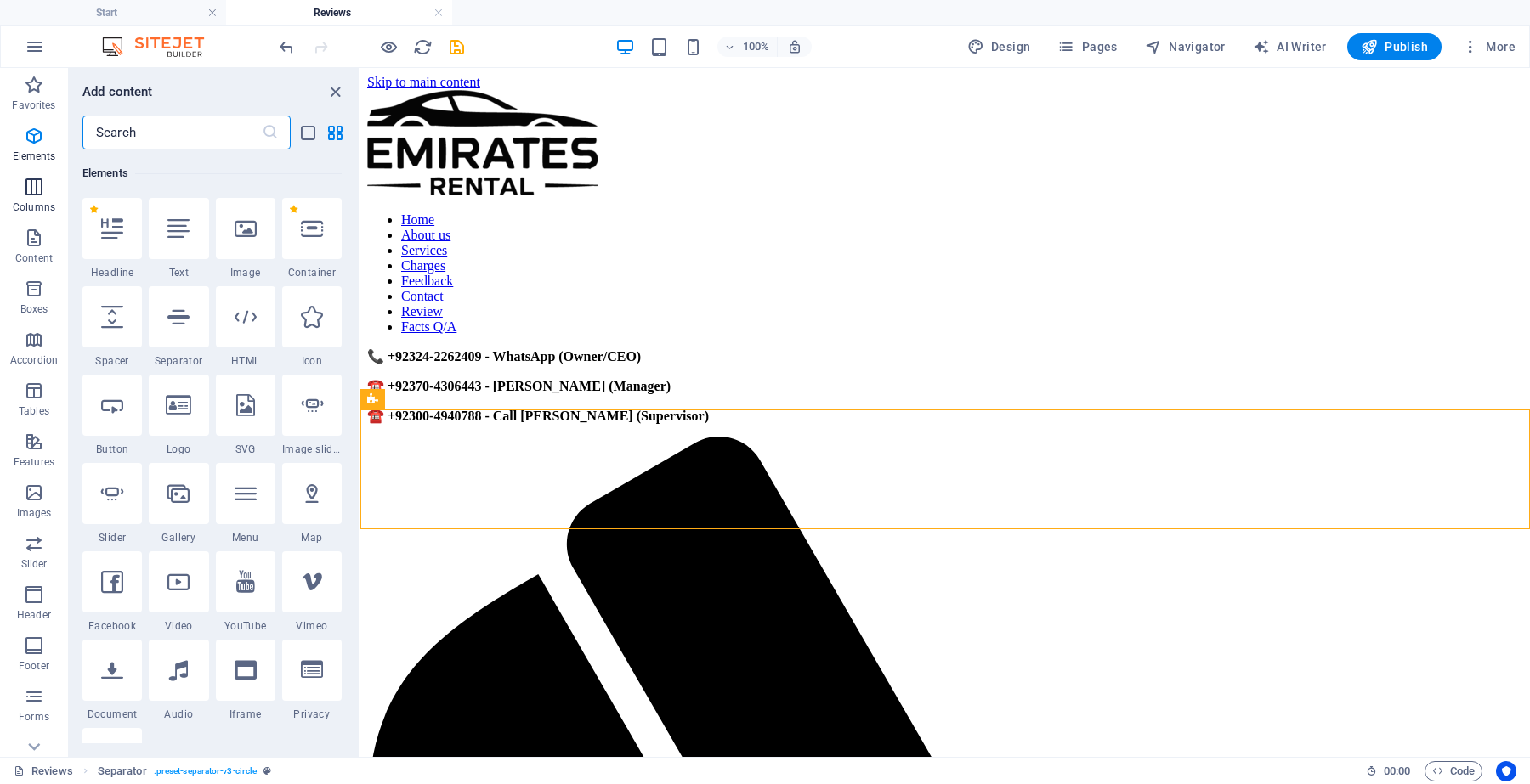
scroll to position [321, 0]
click at [157, 142] on input "text" at bounding box center [172, 133] width 179 height 34
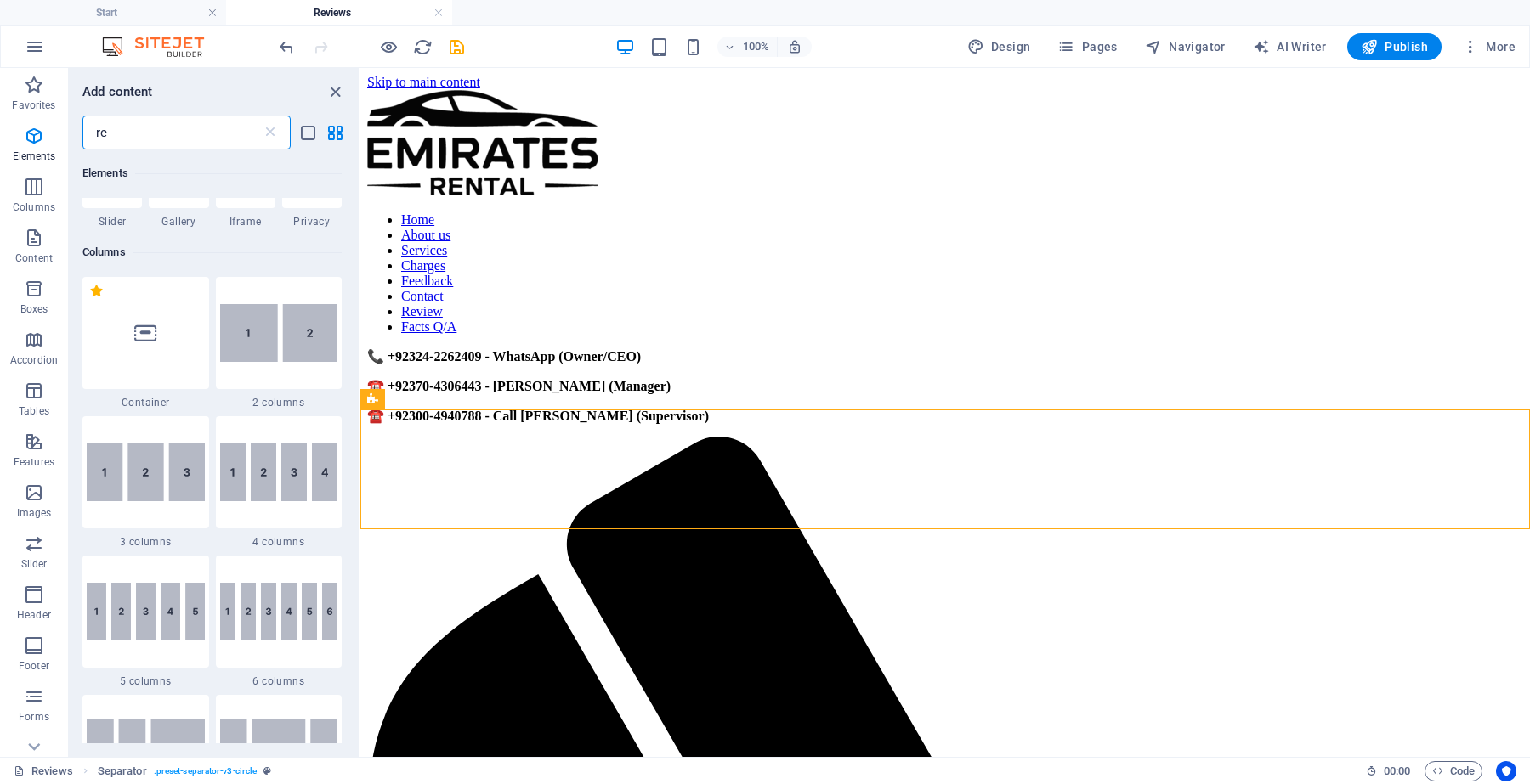
scroll to position [0, 0]
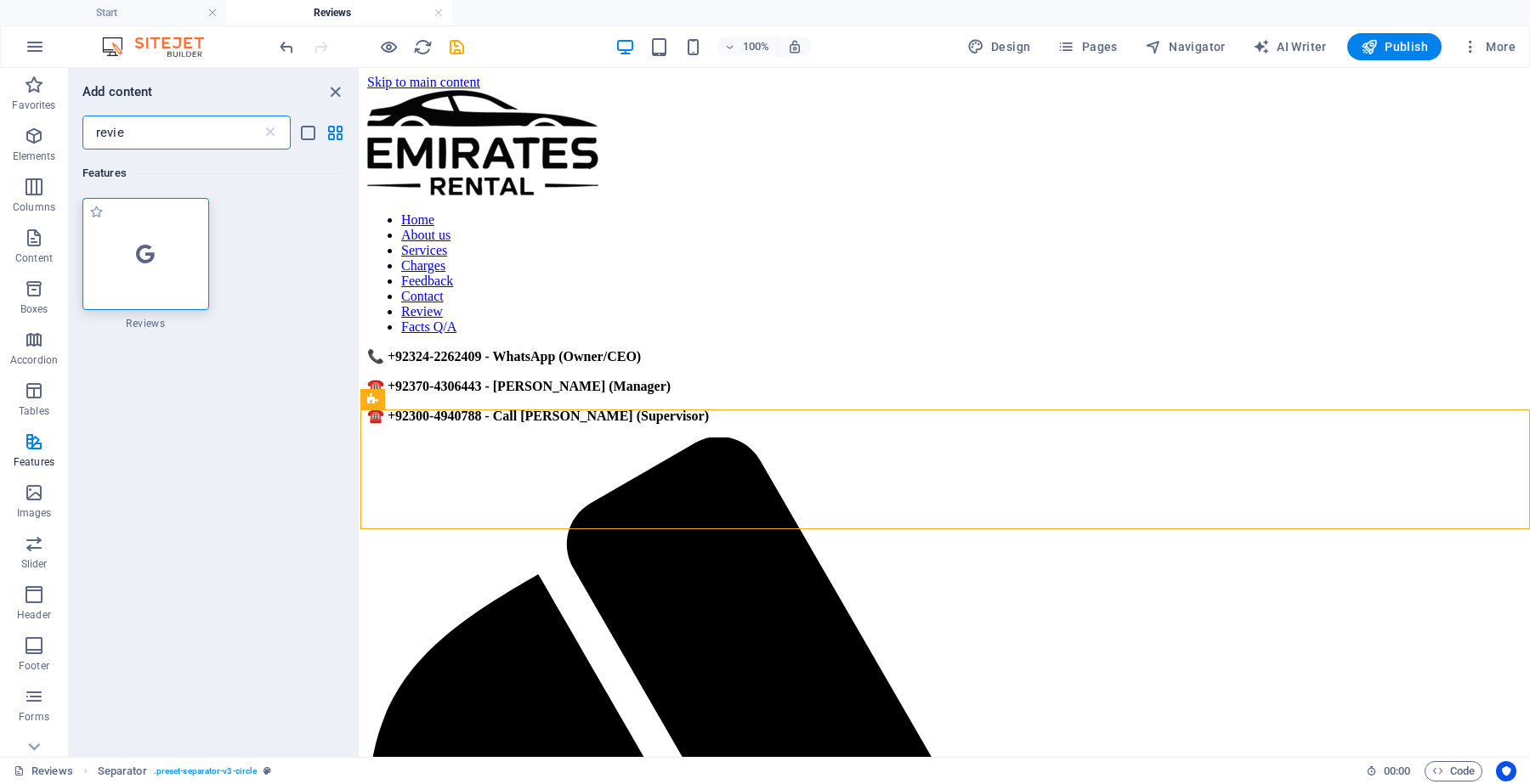
type input "revie"
click at [162, 281] on div at bounding box center [146, 254] width 127 height 112
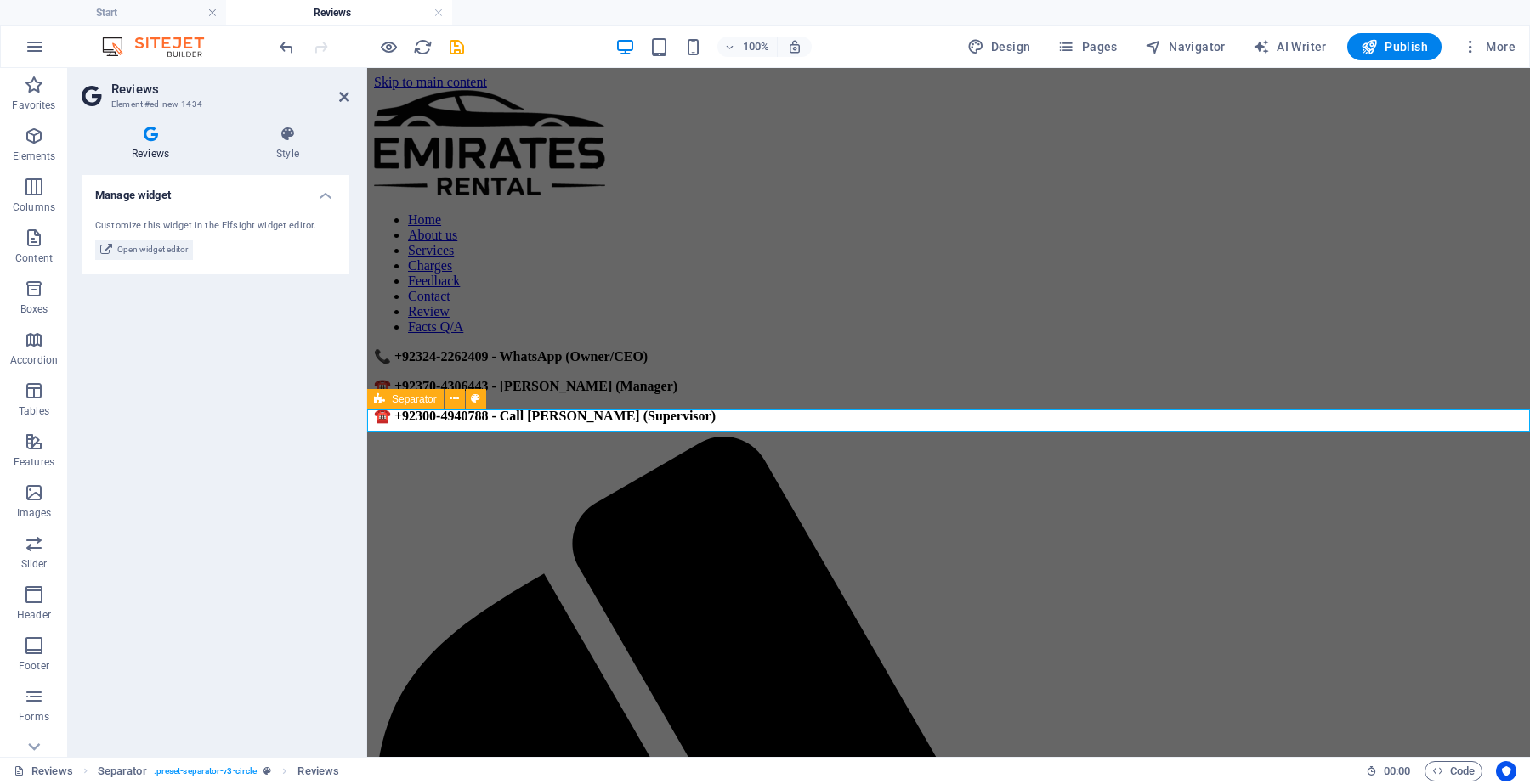
click at [384, 400] on icon at bounding box center [379, 399] width 11 height 20
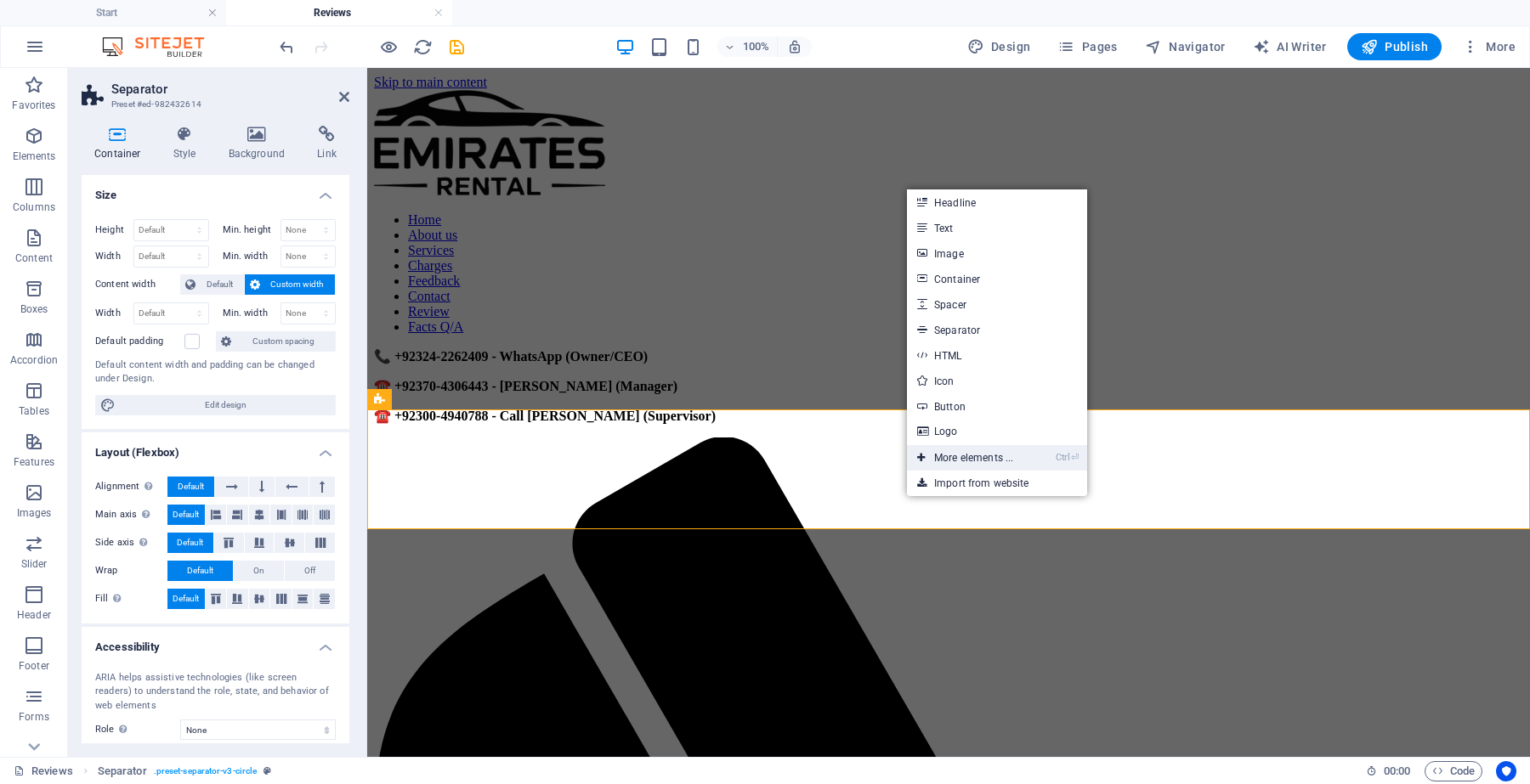
click at [935, 454] on link "Ctrl ⏎ More elements ..." at bounding box center [965, 458] width 117 height 26
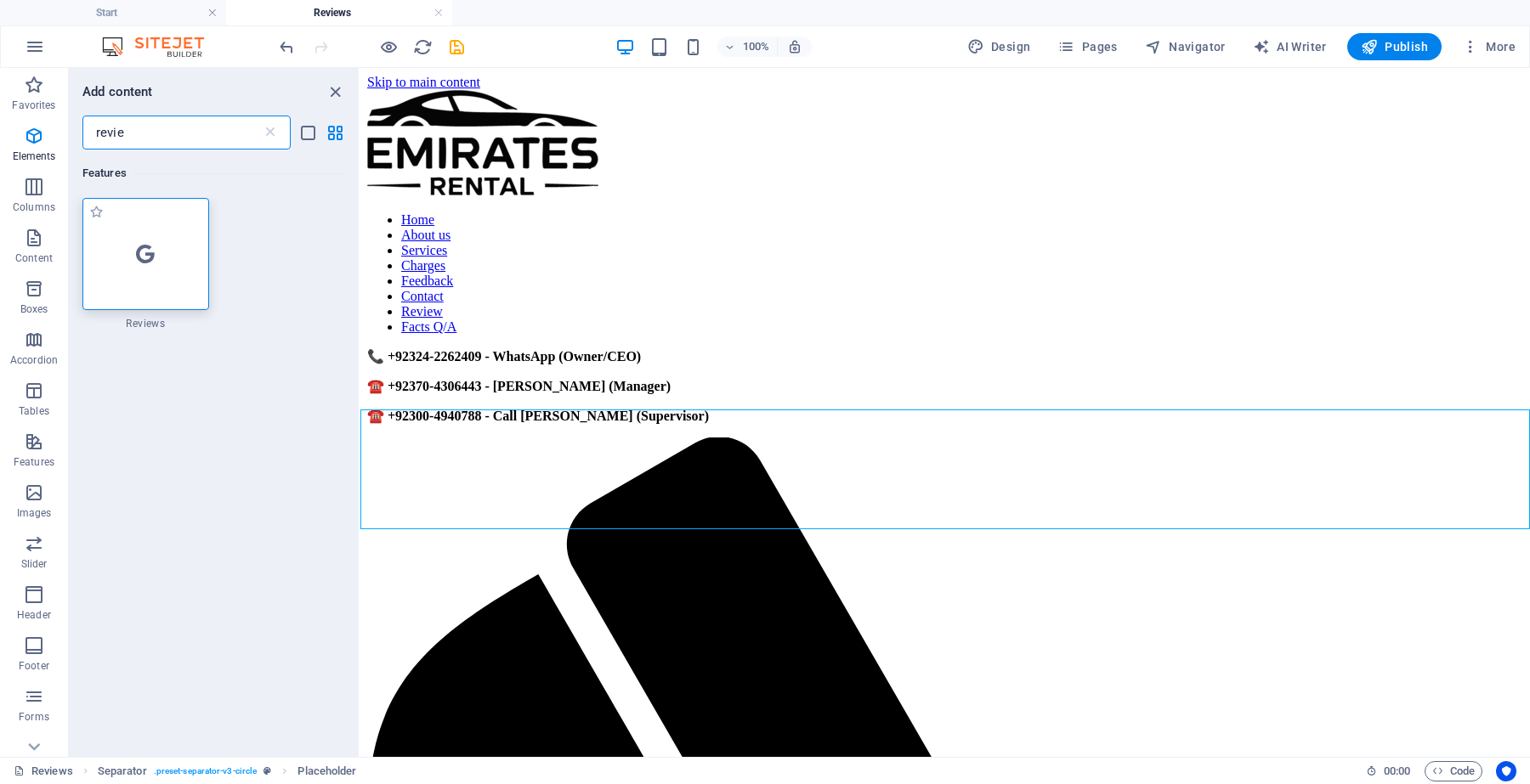
click at [99, 272] on div at bounding box center [146, 254] width 127 height 112
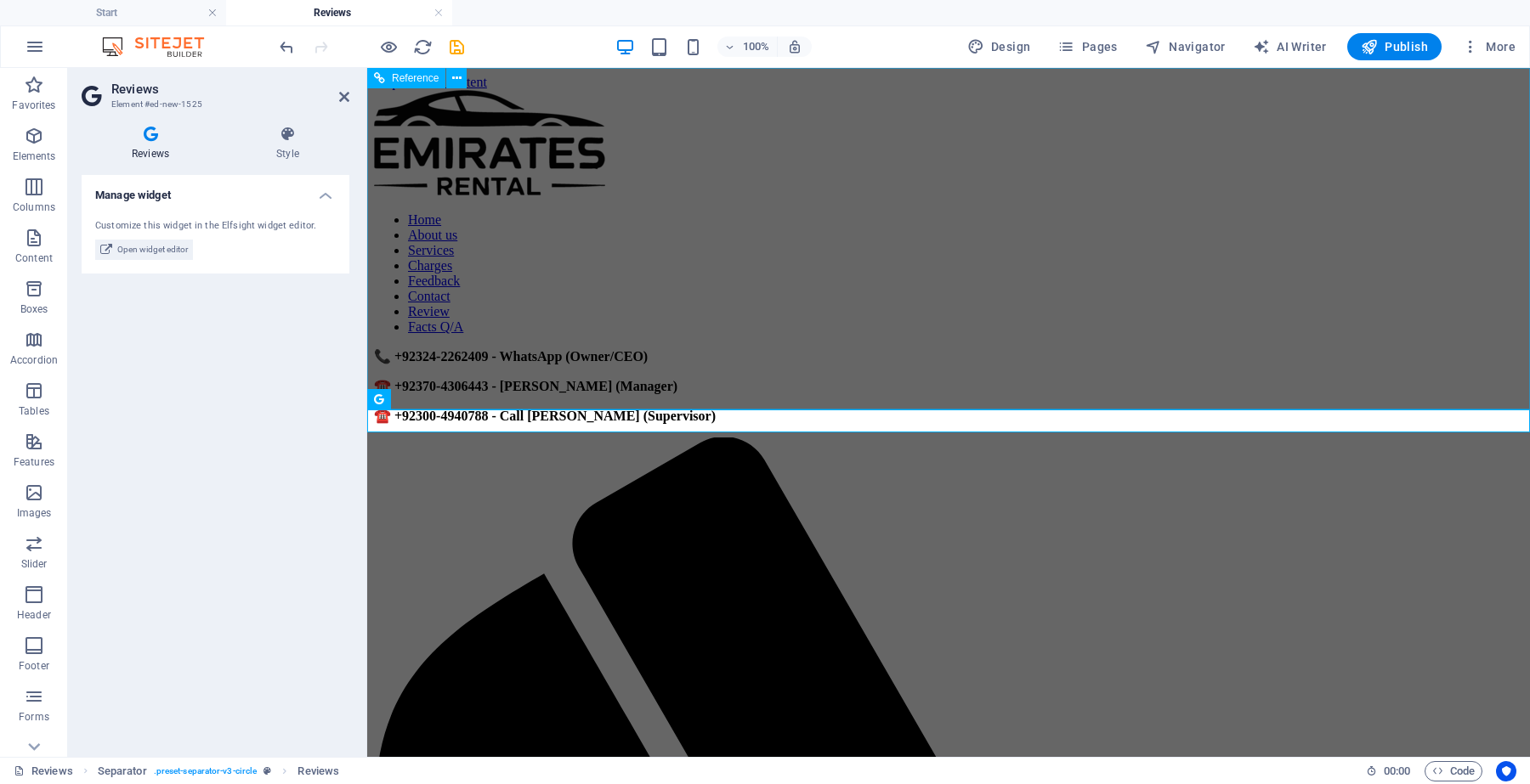
click at [1103, 349] on div "📞 +92324-2262409 - WhatsApp (Owner/CEO) ☎️ +92370-4306443 - Call Rashid (Manage…" at bounding box center [948, 387] width 1149 height 76
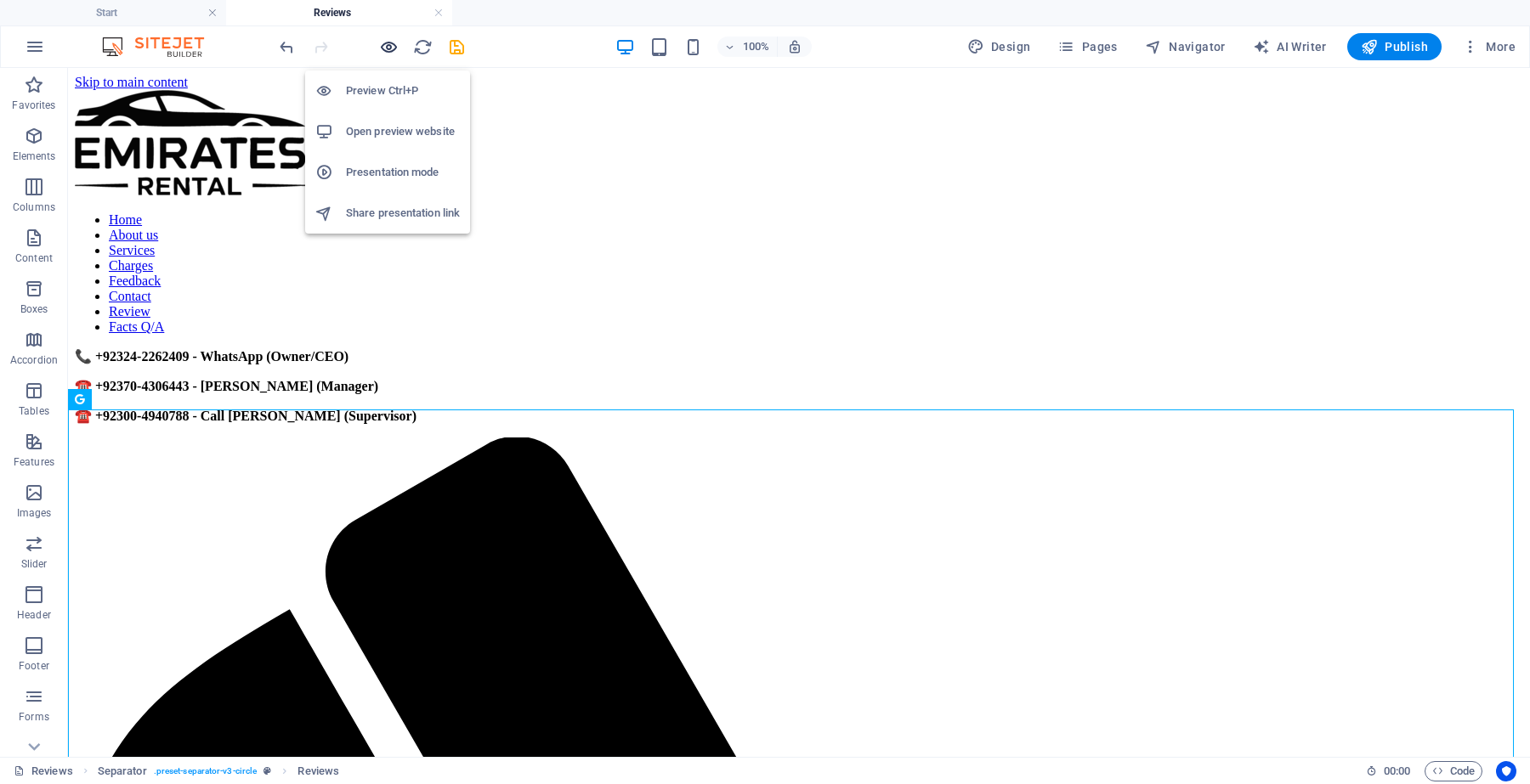
click at [396, 54] on icon "button" at bounding box center [389, 47] width 20 height 20
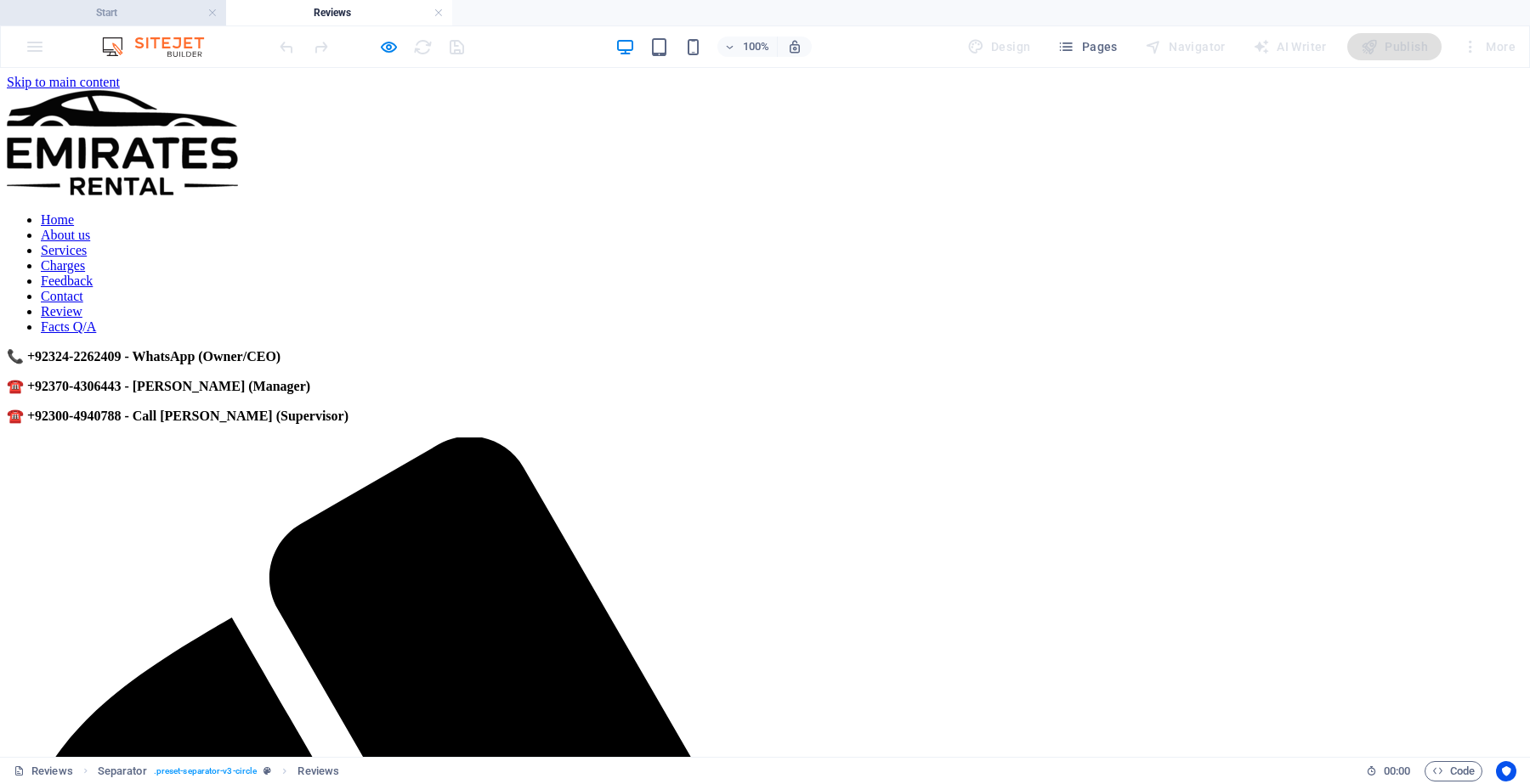
click at [176, 14] on h4 "Start" at bounding box center [113, 12] width 226 height 19
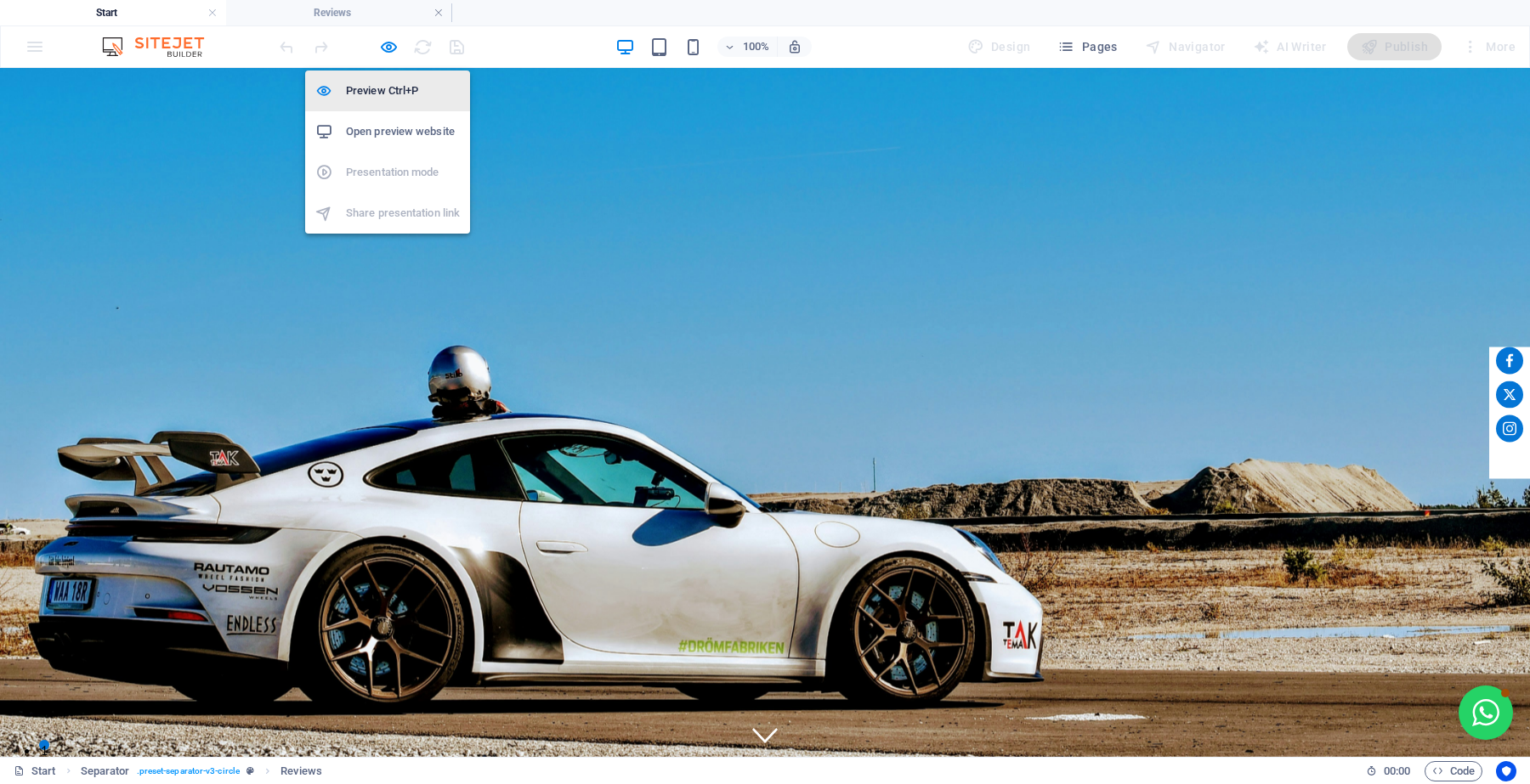
click at [389, 87] on h6 "Preview Ctrl+P" at bounding box center [403, 91] width 114 height 20
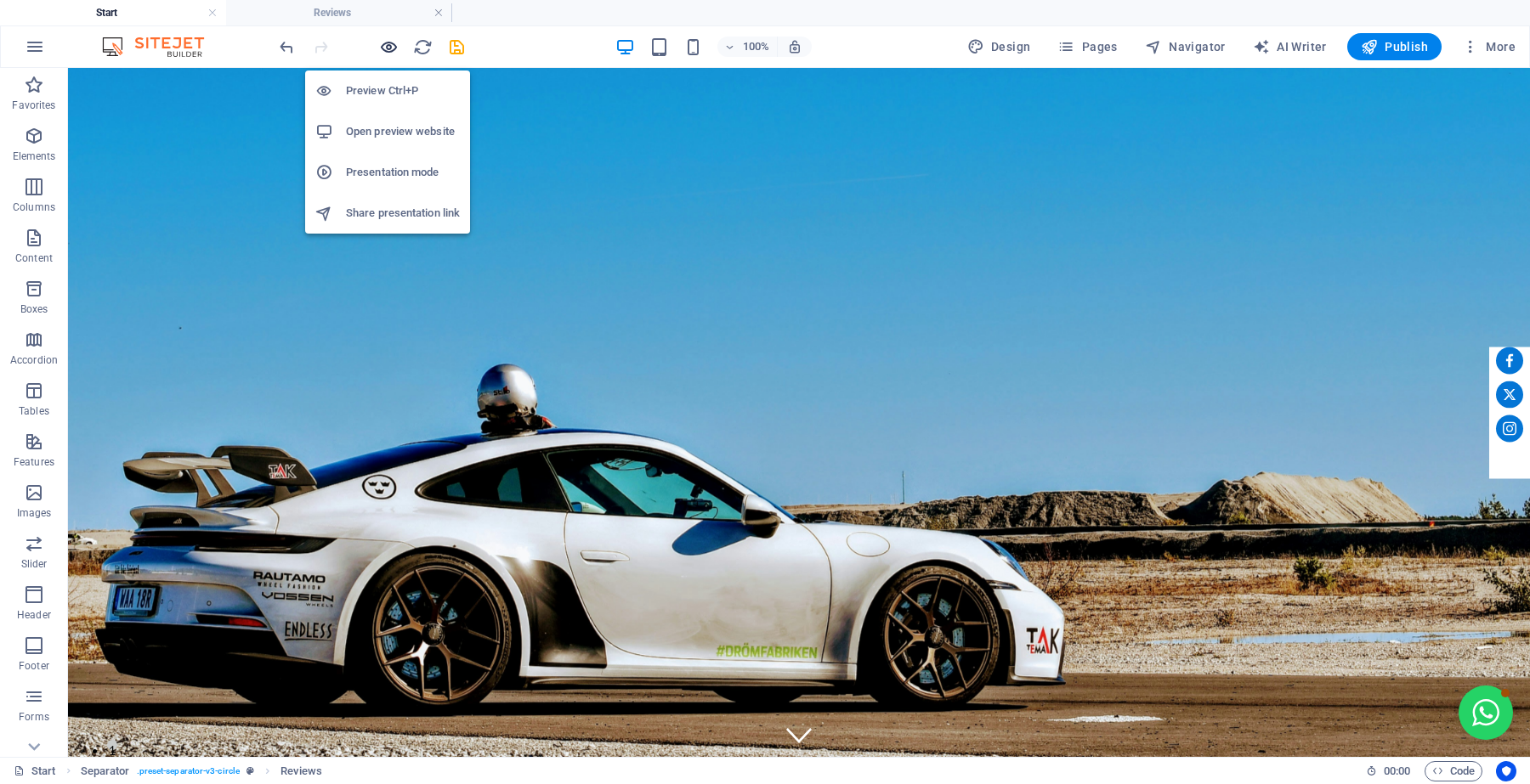
click at [394, 51] on icon "button" at bounding box center [389, 47] width 20 height 20
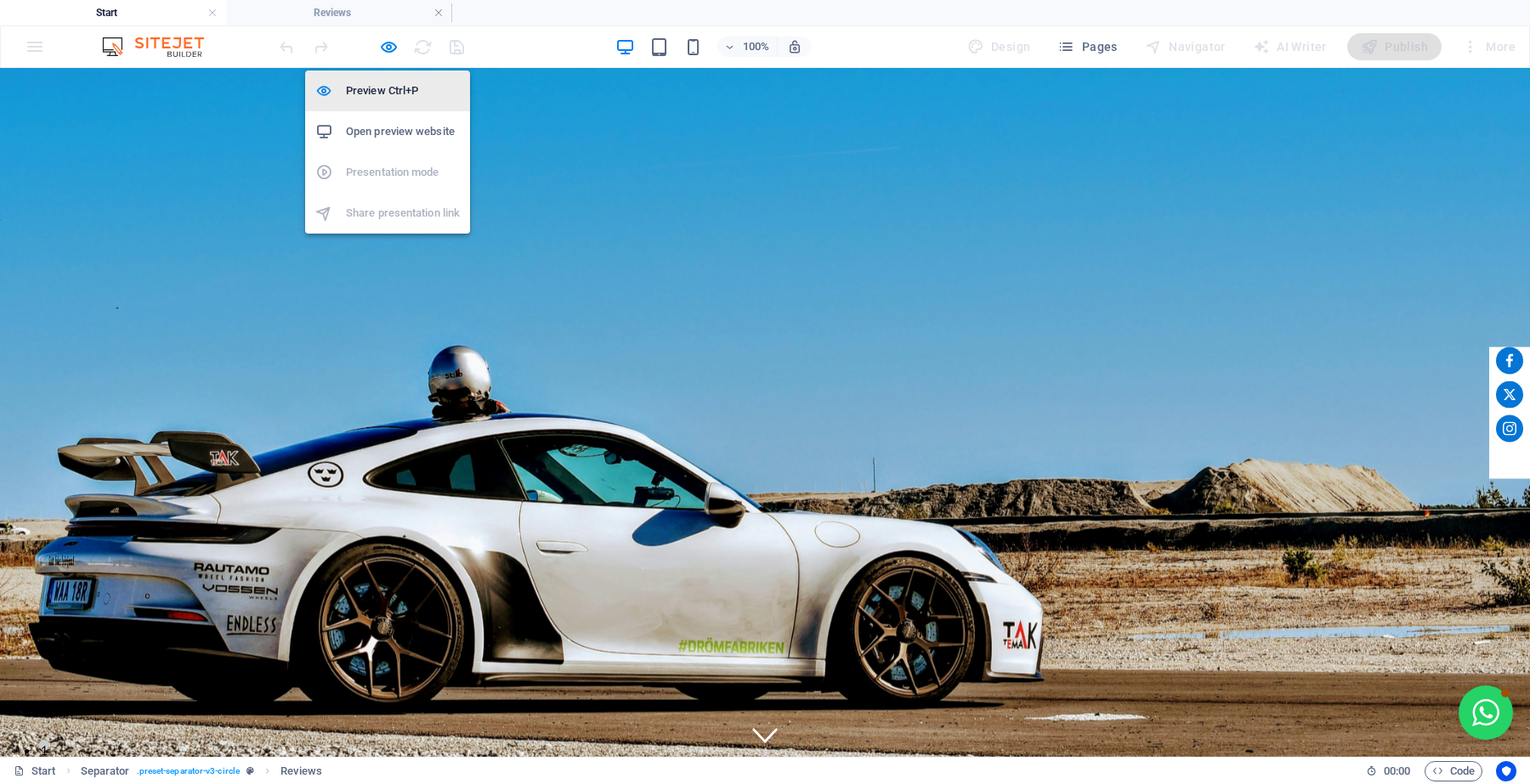
click at [394, 83] on h6 "Preview Ctrl+P" at bounding box center [403, 91] width 114 height 20
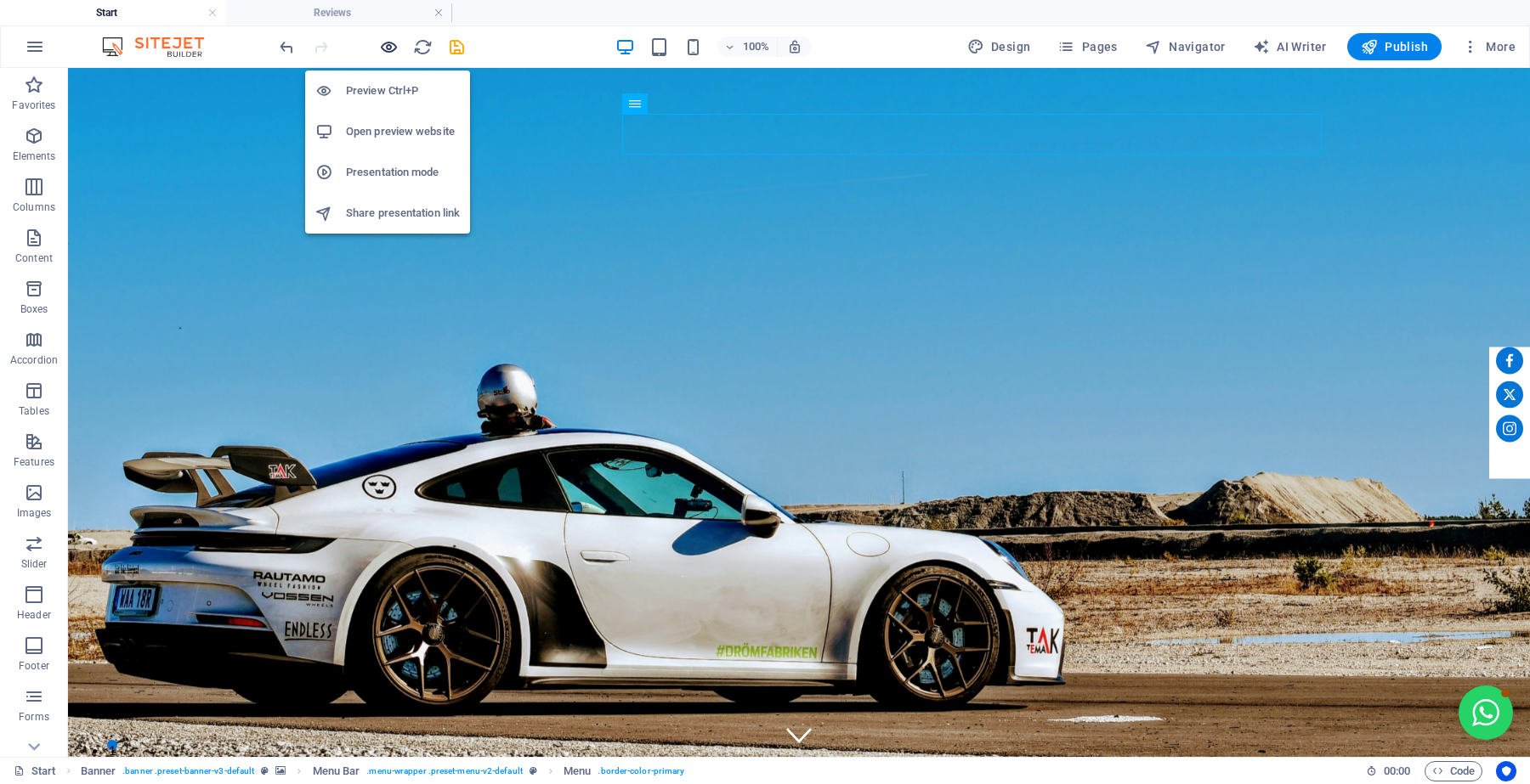
click at [387, 39] on icon "button" at bounding box center [389, 47] width 20 height 20
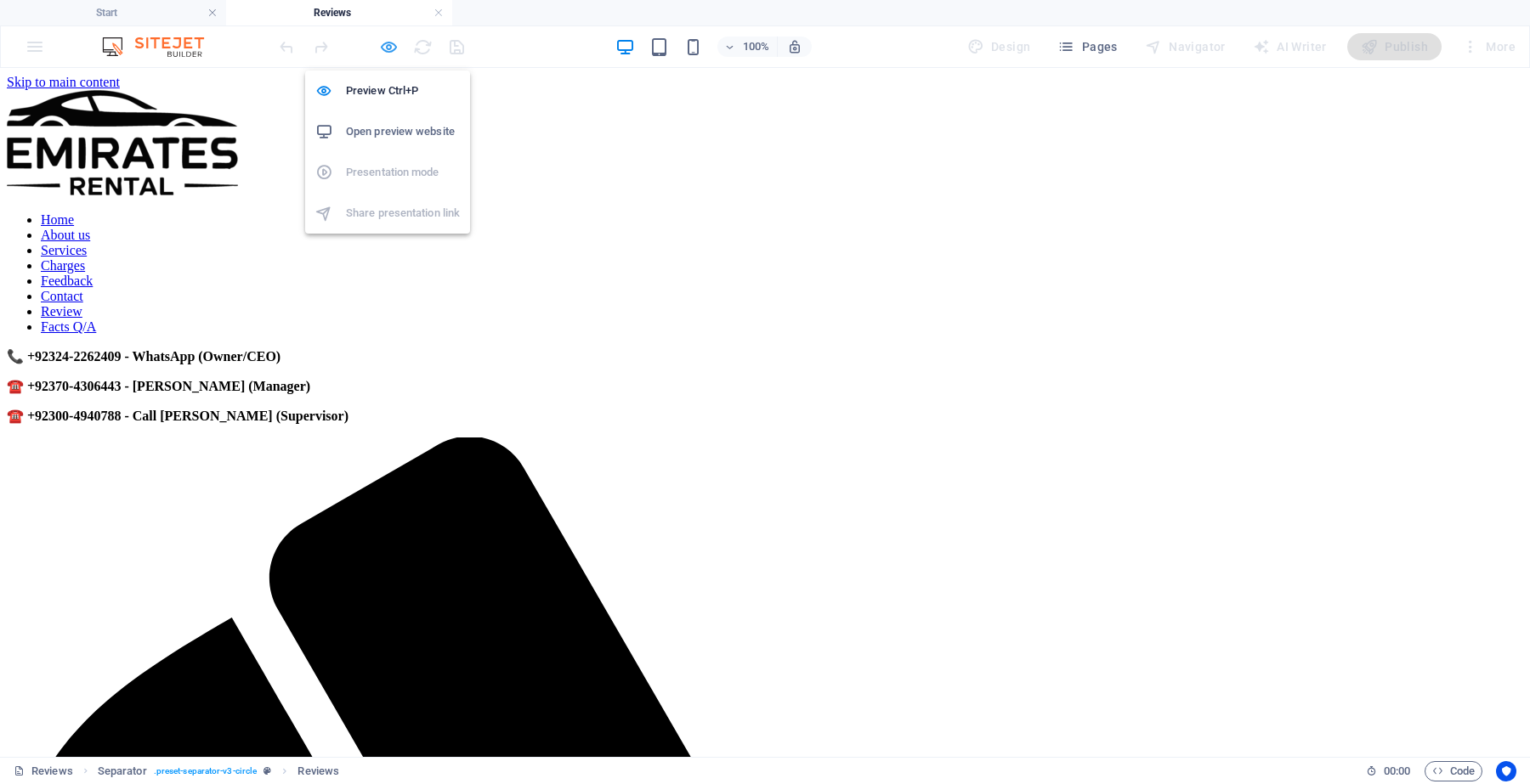
click at [384, 51] on icon "button" at bounding box center [389, 47] width 20 height 20
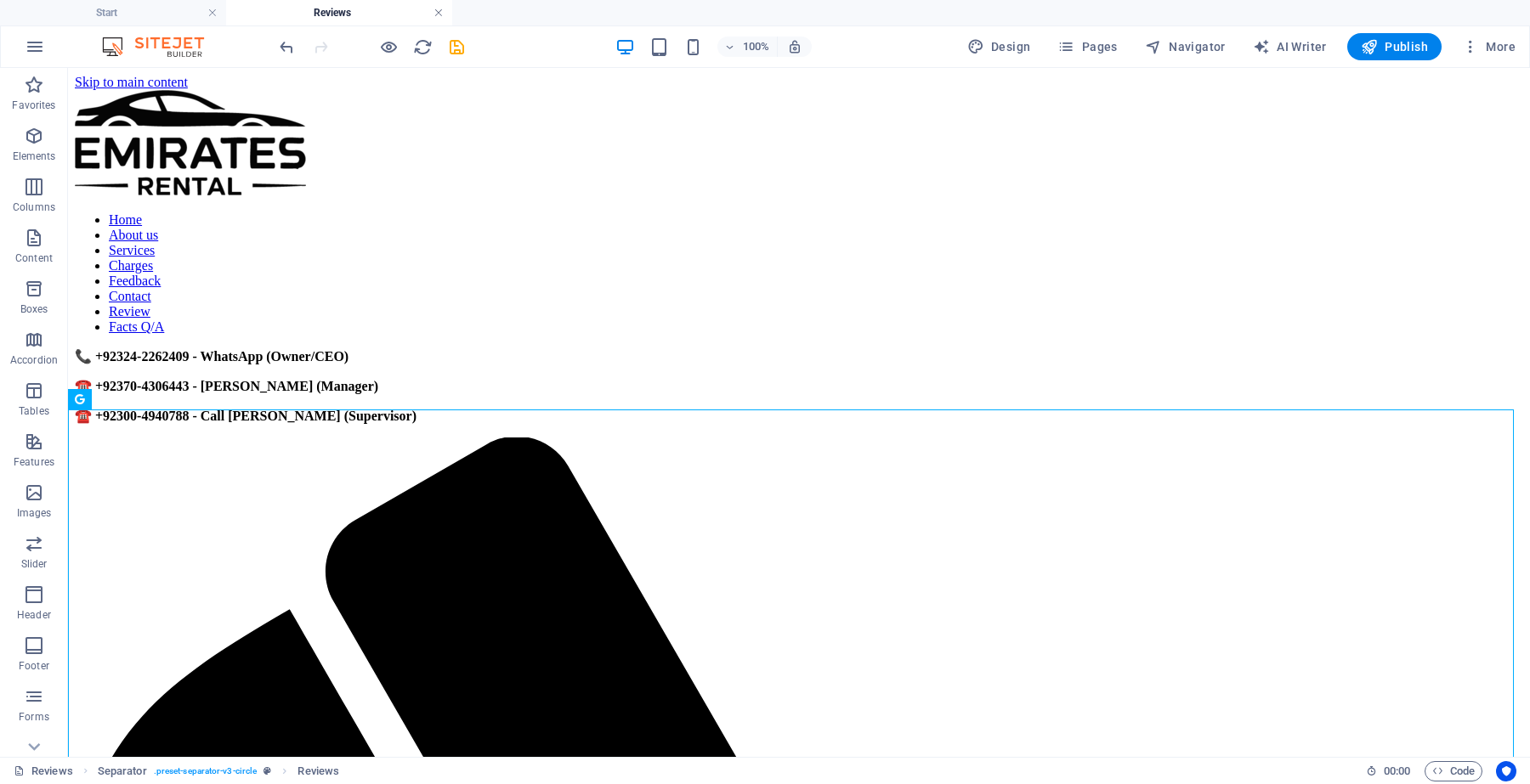
click at [440, 10] on link at bounding box center [439, 13] width 10 height 16
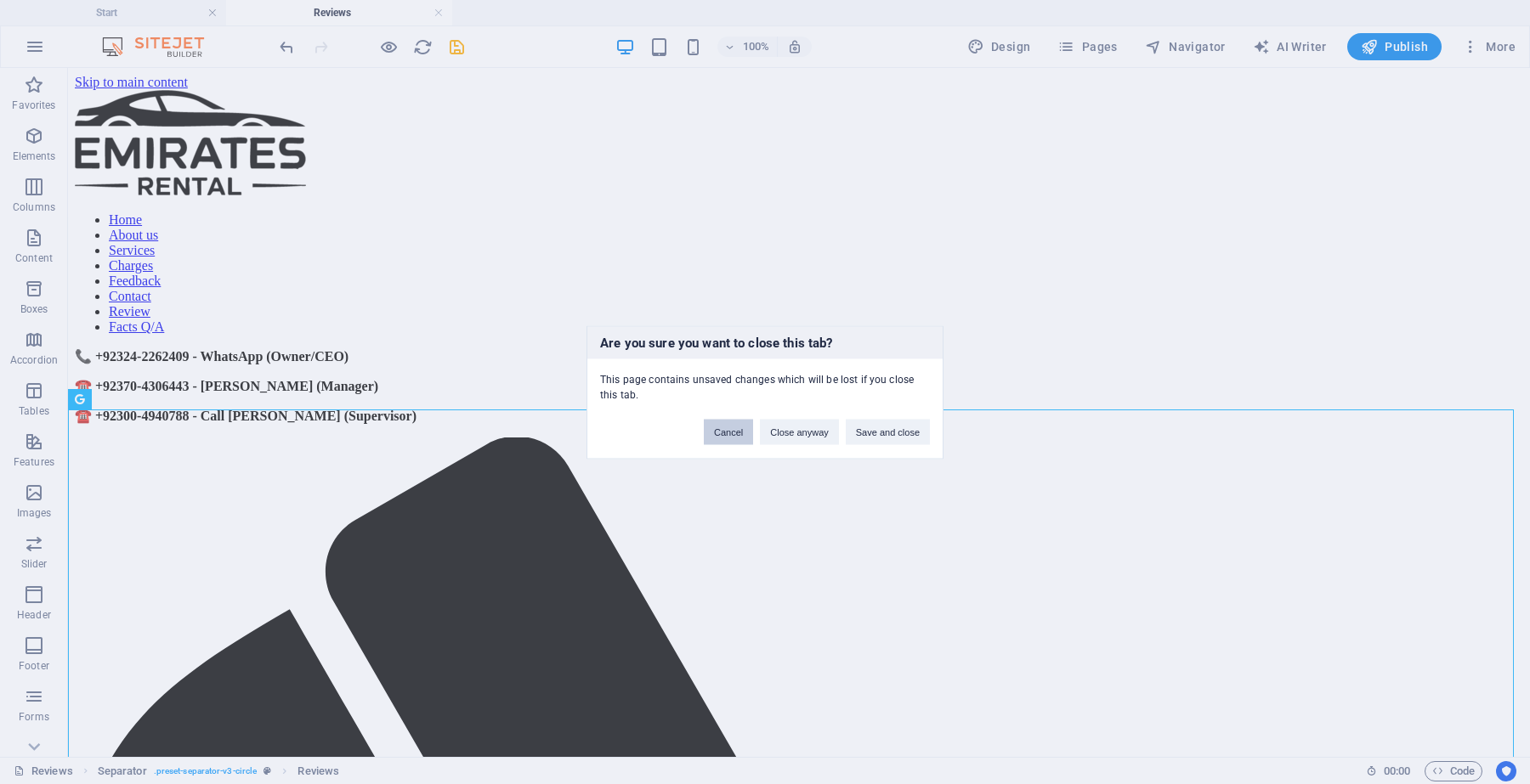
click at [745, 434] on button "Cancel" at bounding box center [728, 431] width 49 height 26
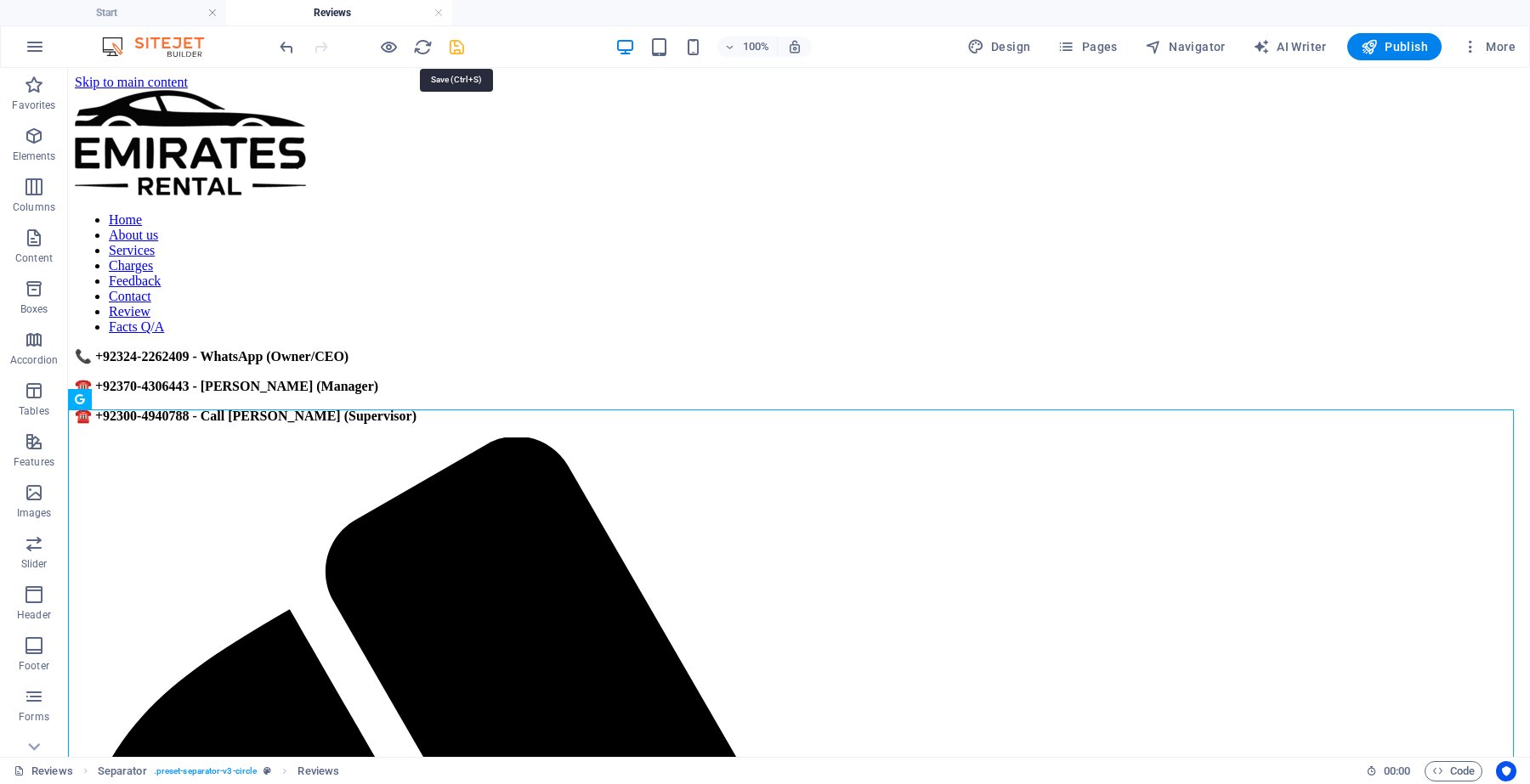
click at [460, 52] on icon "save" at bounding box center [457, 47] width 20 height 20
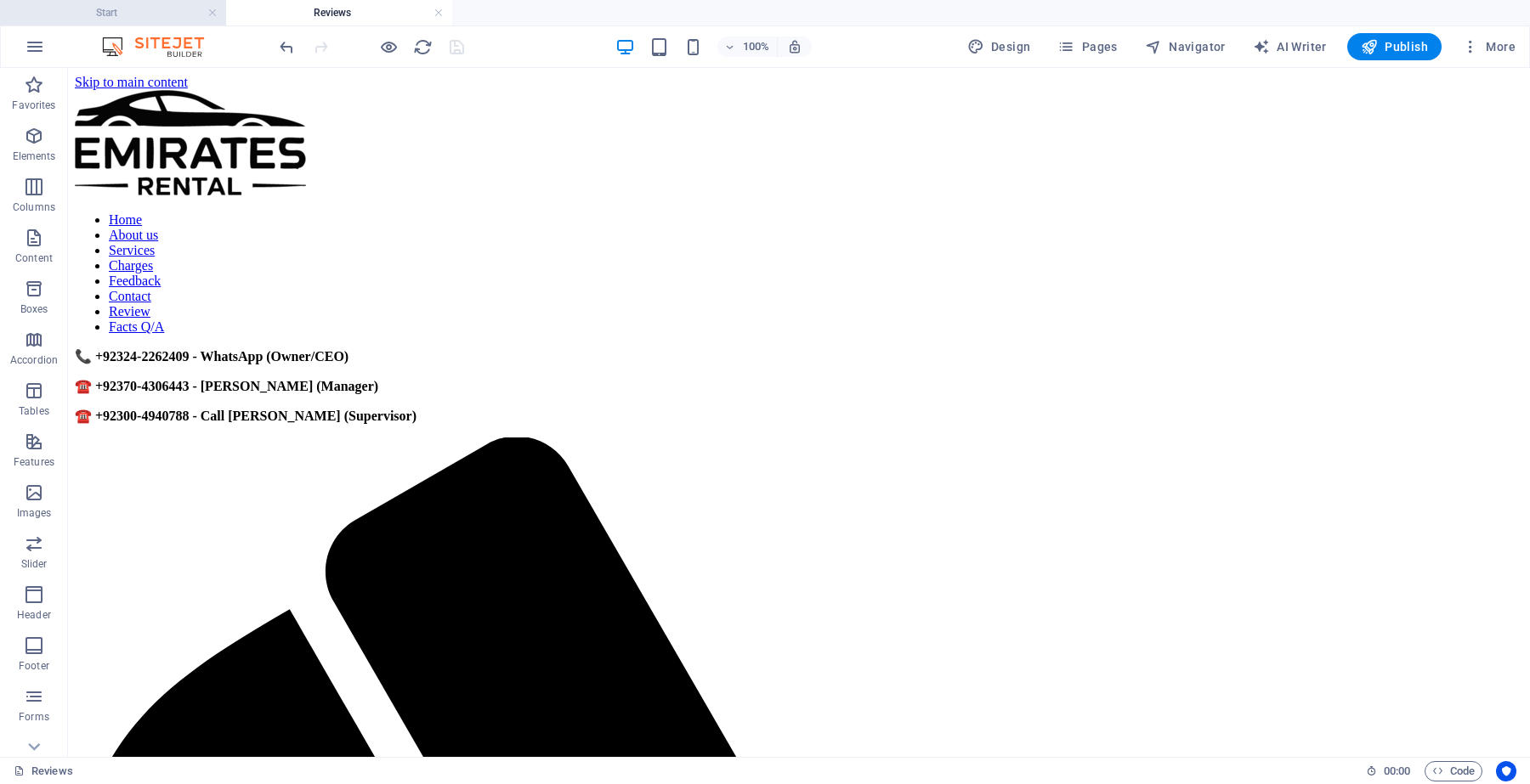
click at [167, 17] on h4 "Start" at bounding box center [113, 12] width 226 height 19
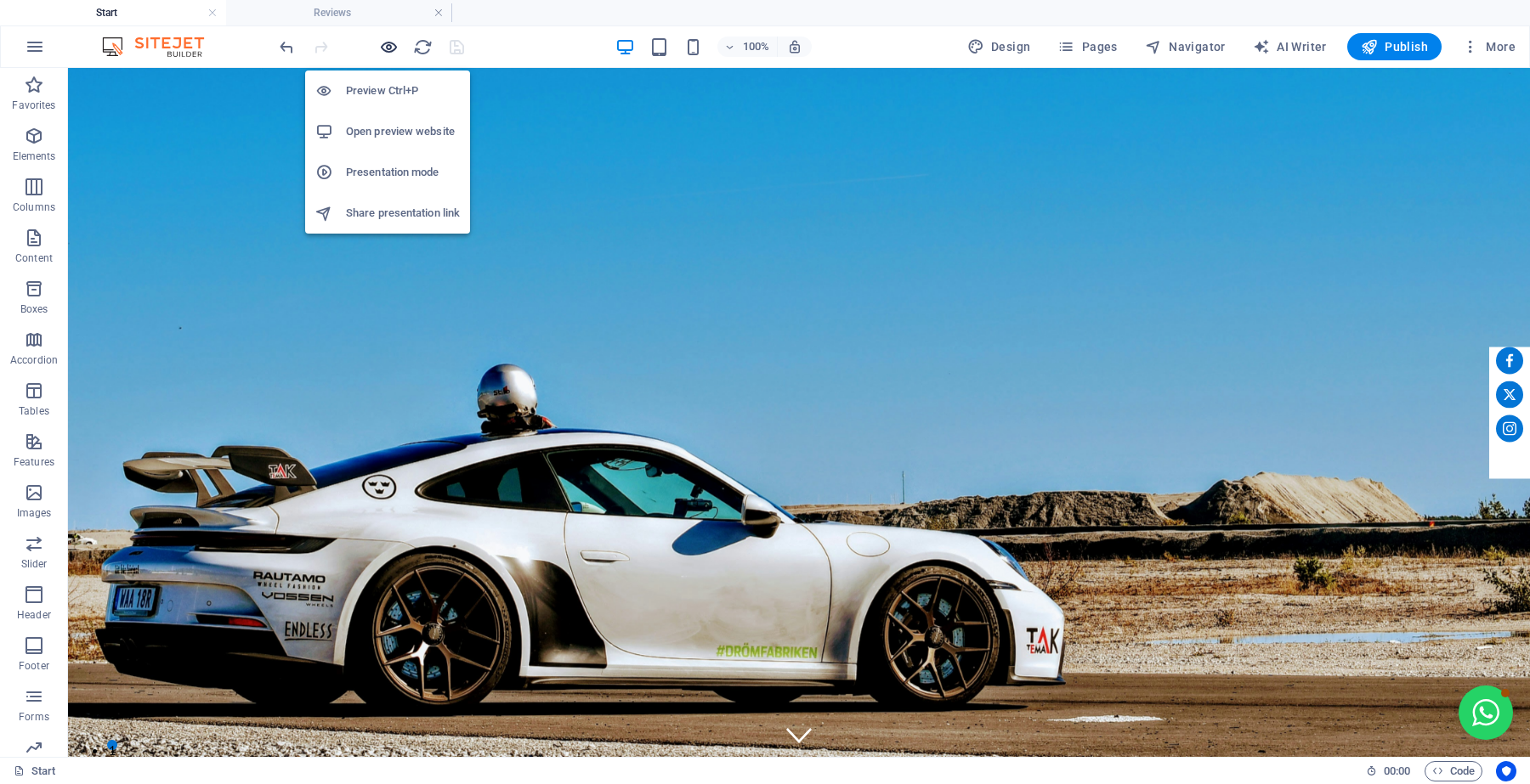
click at [393, 53] on icon "button" at bounding box center [389, 47] width 20 height 20
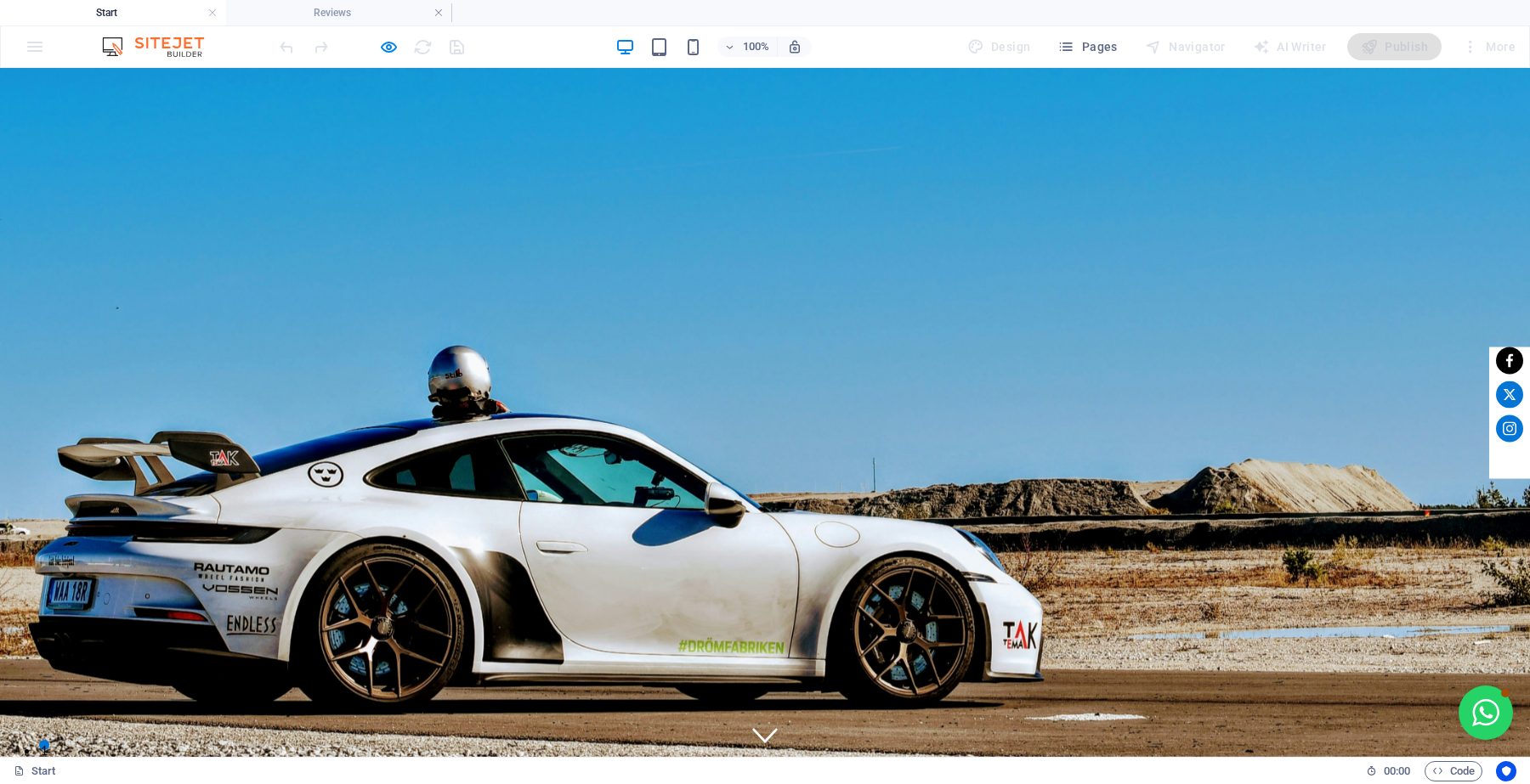
click at [1503, 366] on icon at bounding box center [1510, 361] width 14 height 14
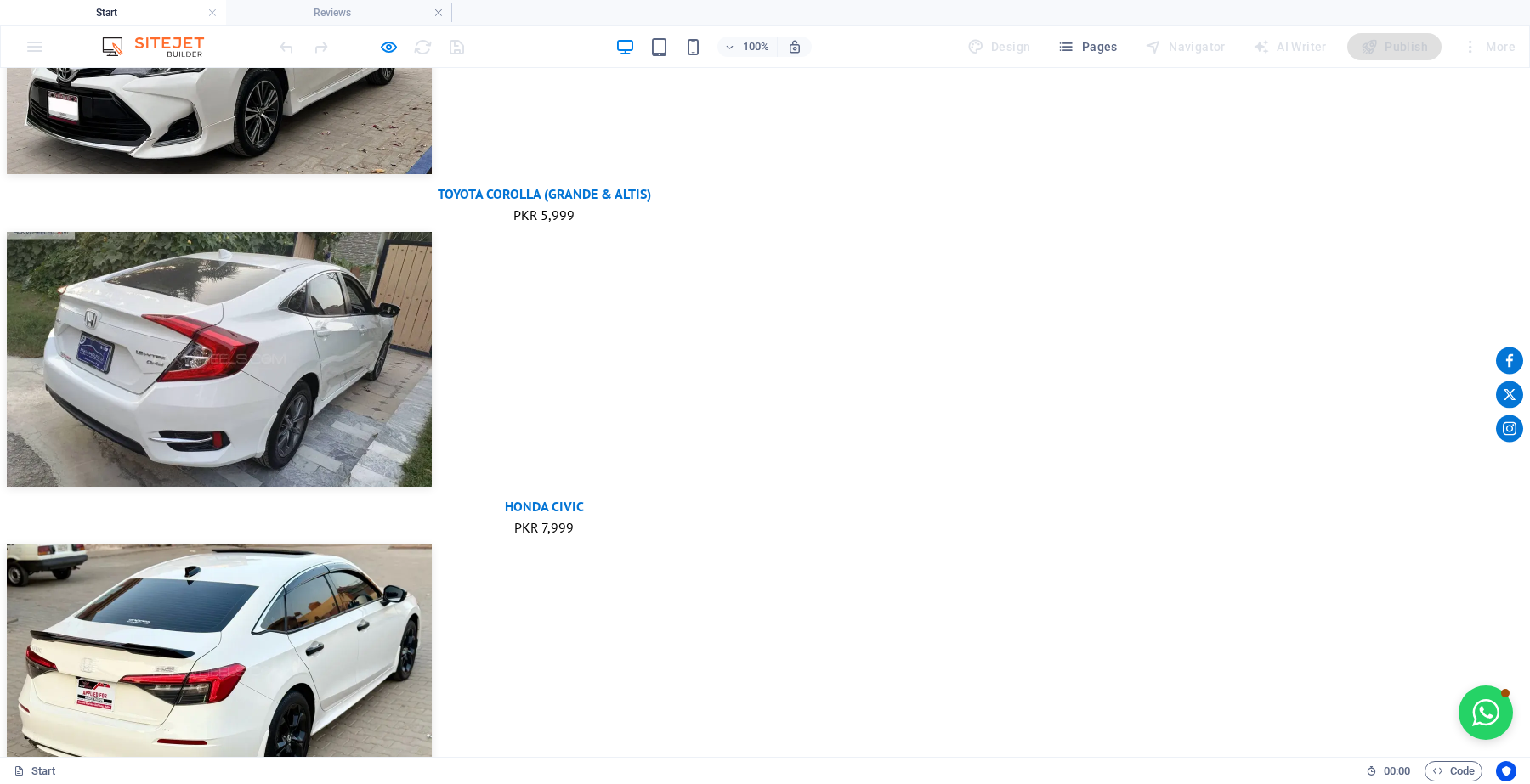
scroll to position [214, 0]
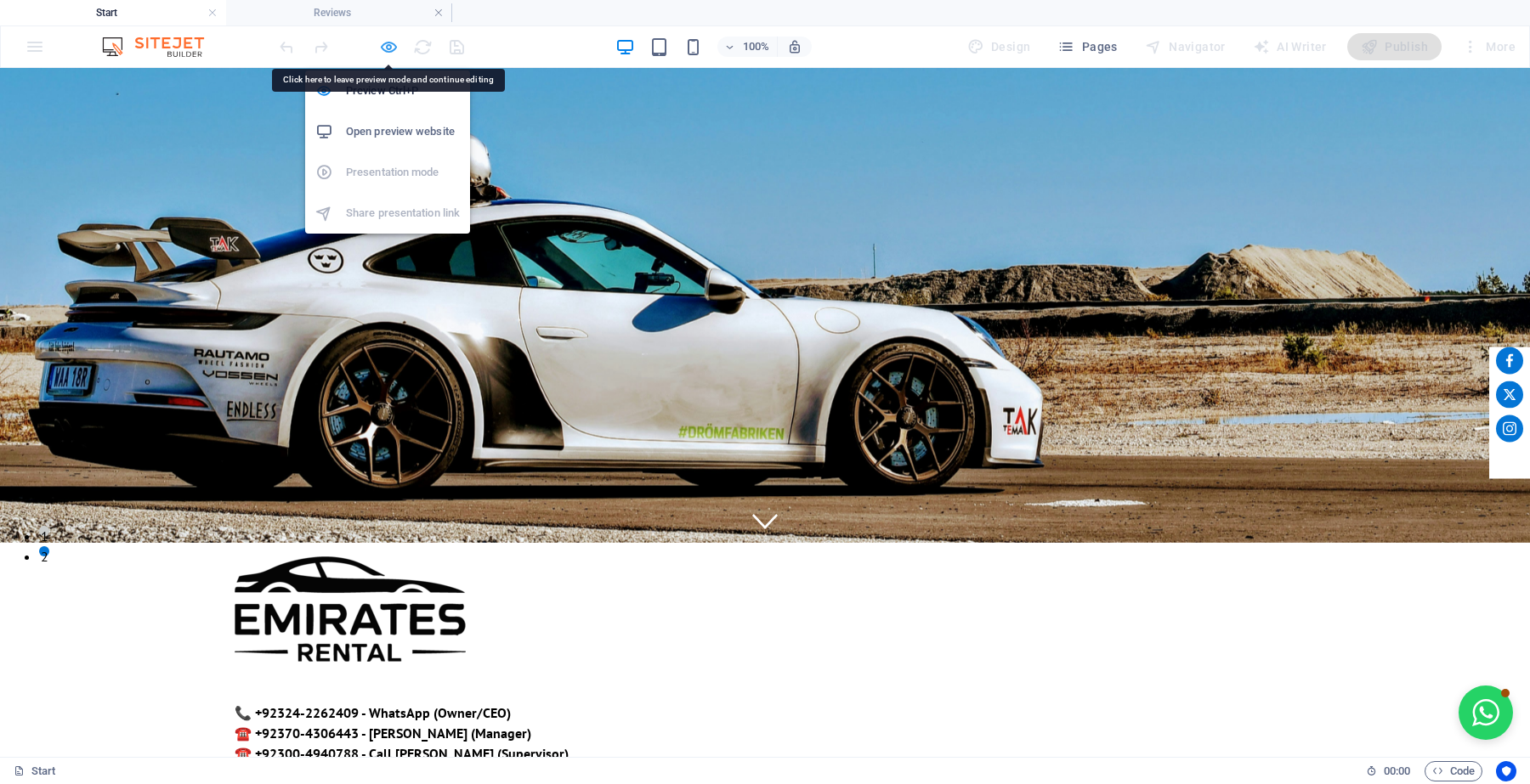
click at [394, 44] on icon "button" at bounding box center [389, 47] width 20 height 20
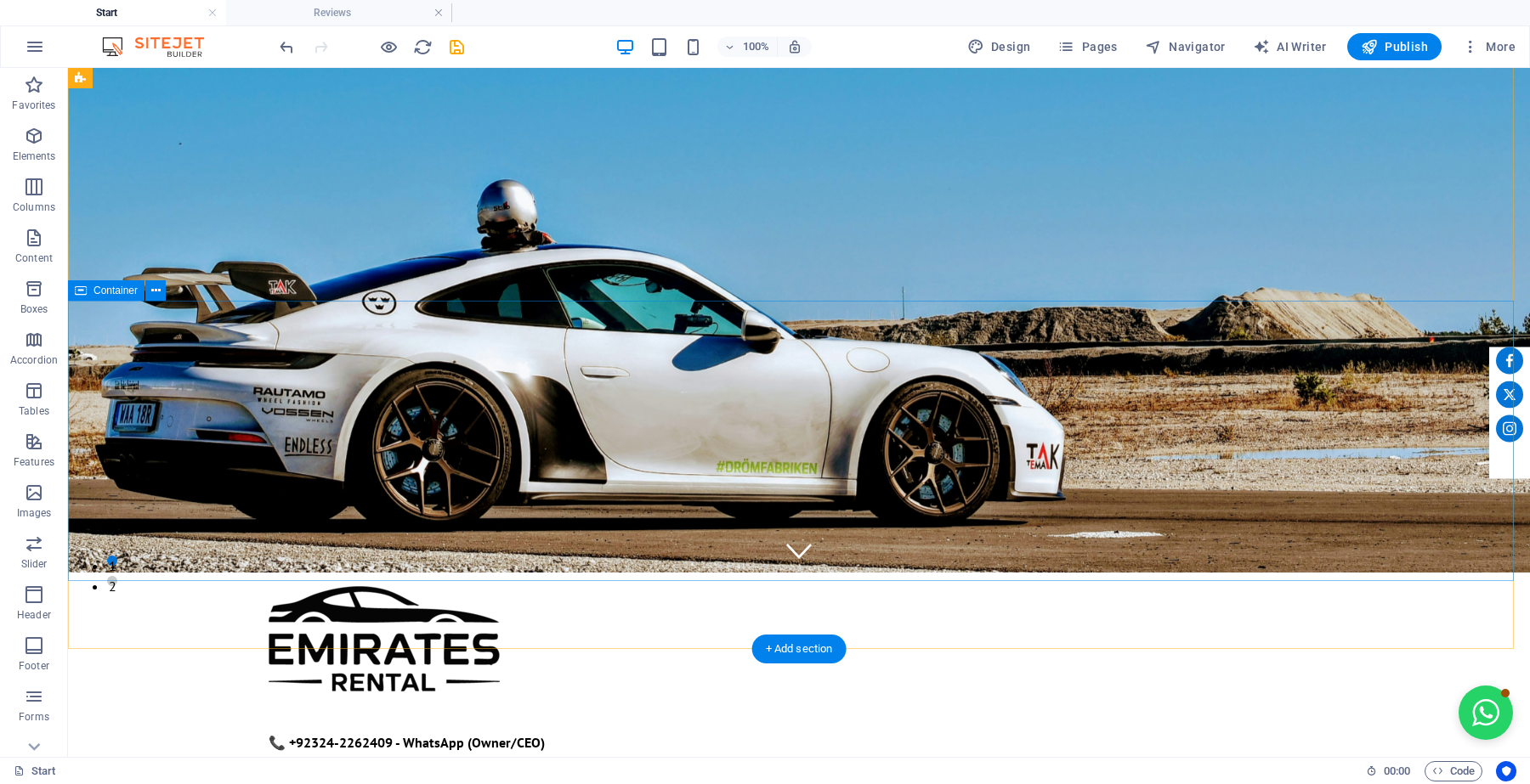
scroll to position [108, 0]
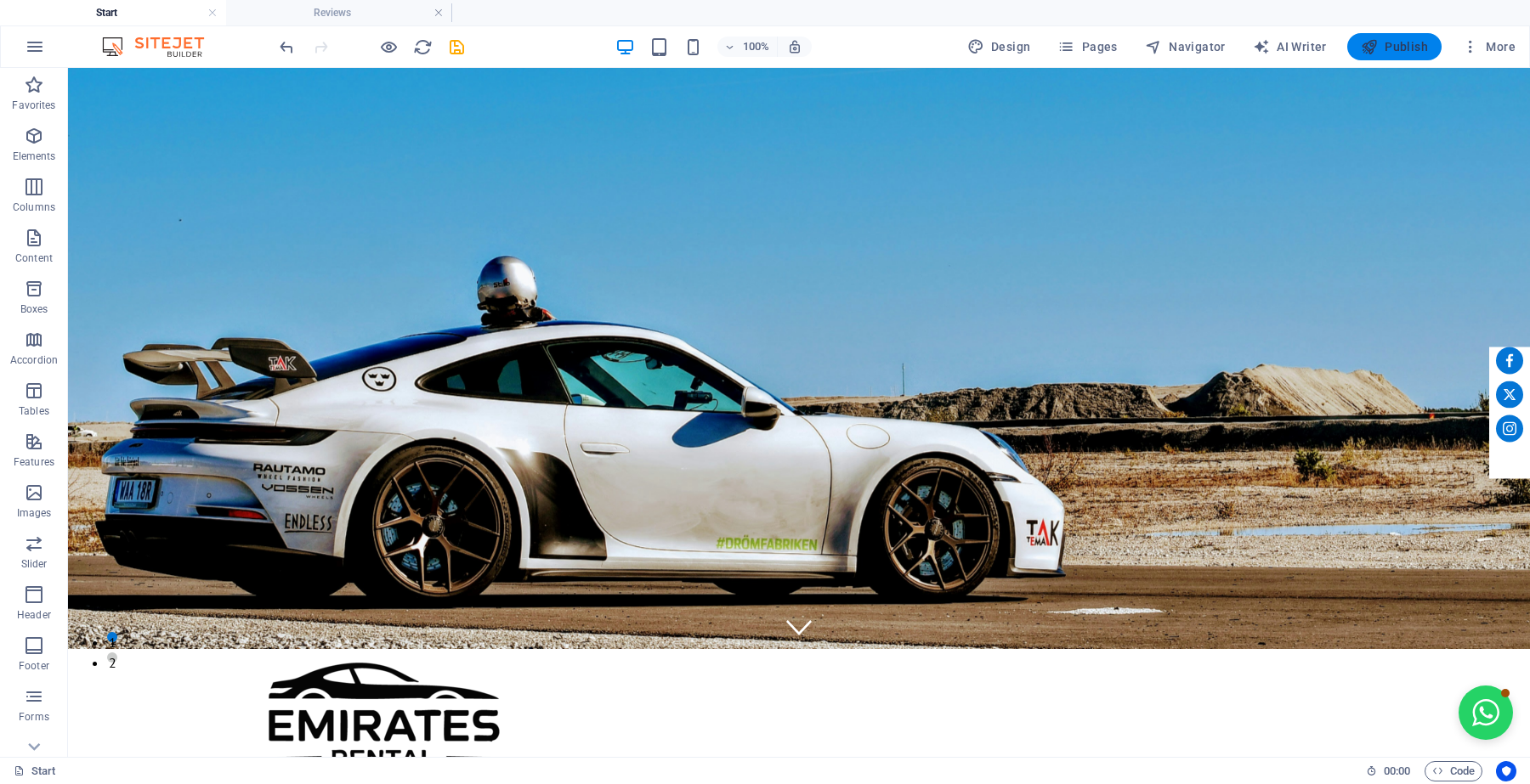
click at [1422, 53] on span "Publish" at bounding box center [1394, 46] width 67 height 17
checkbox input "false"
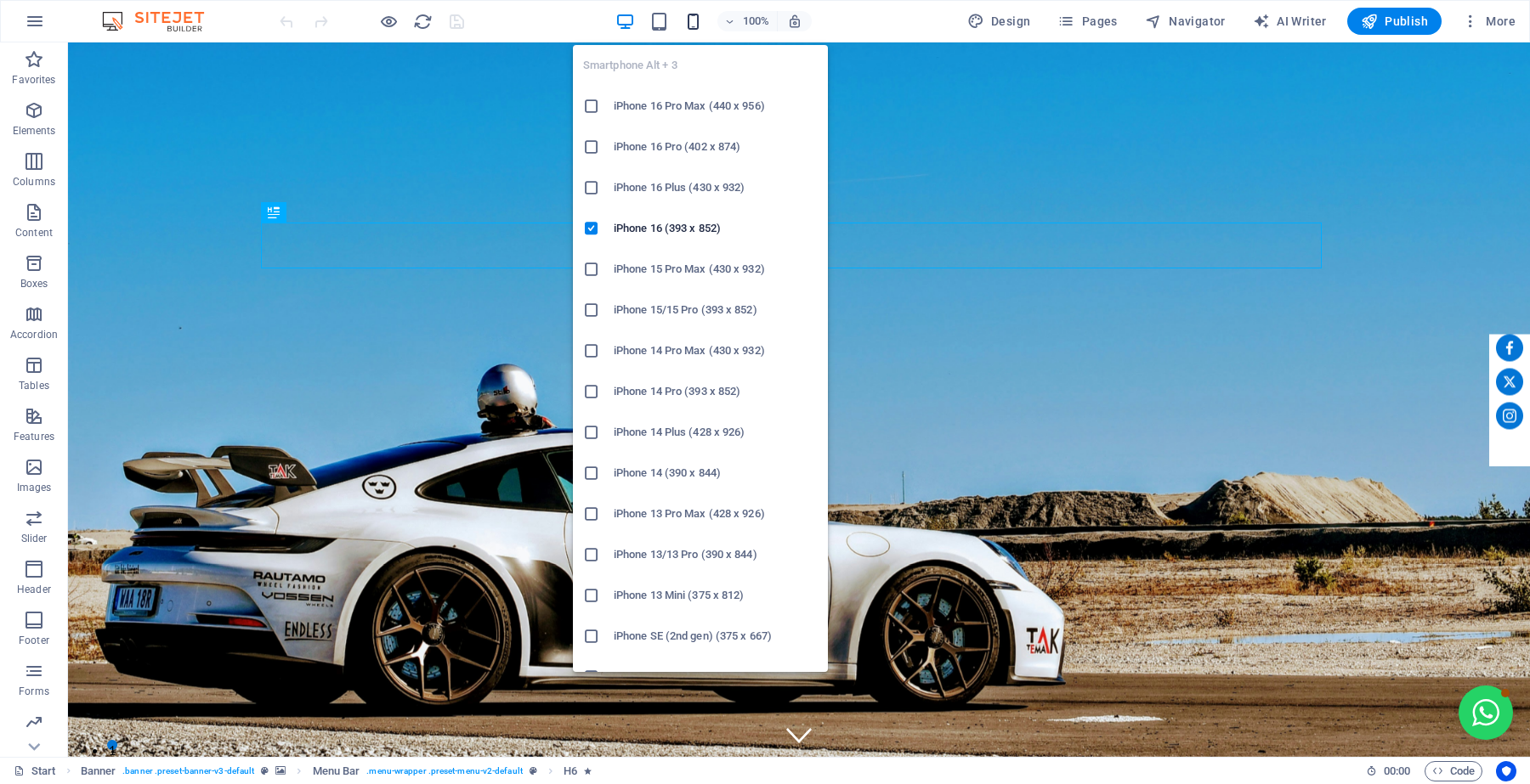
click at [703, 22] on icon "button" at bounding box center [694, 22] width 20 height 20
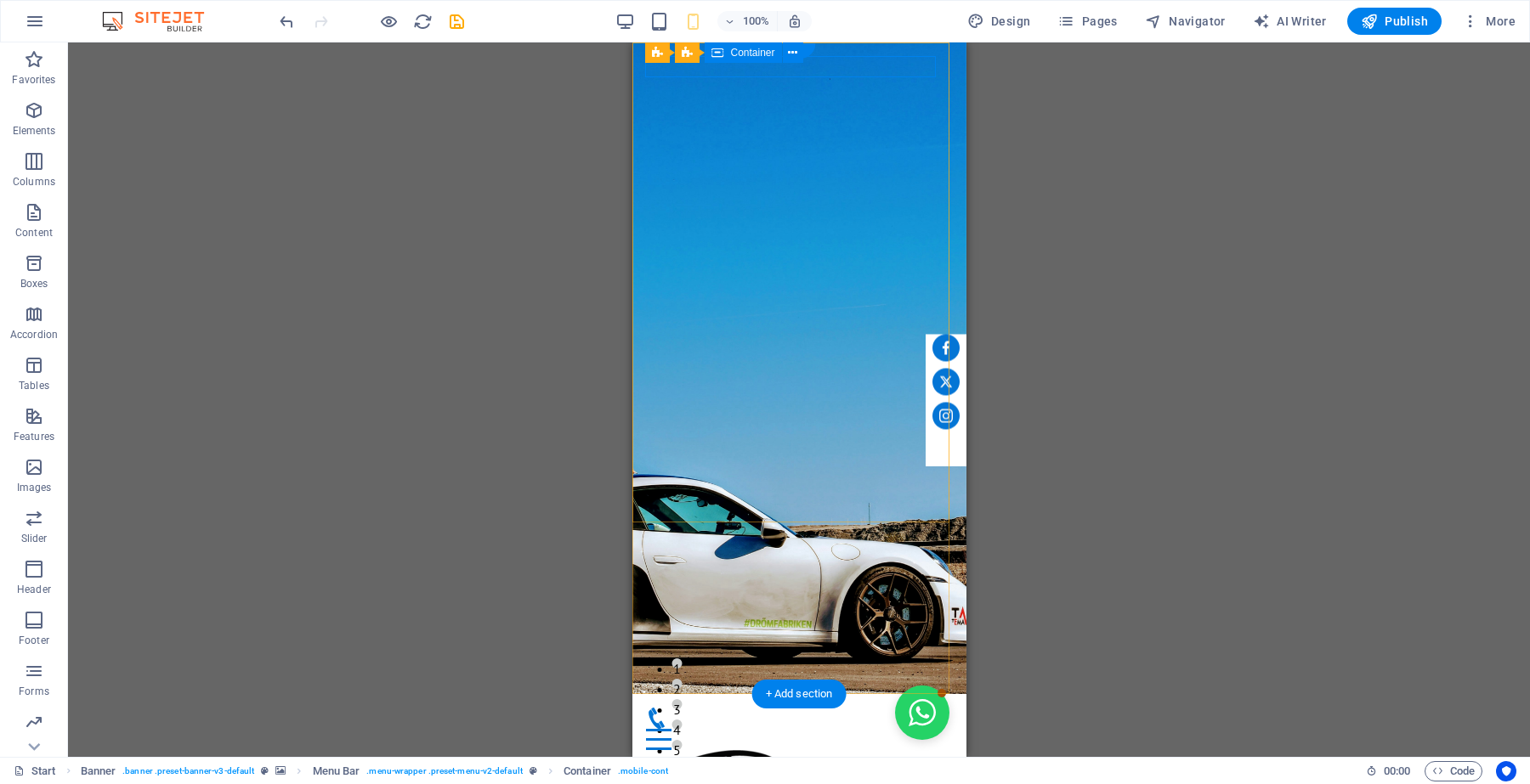
click at [836, 708] on div "Menu" at bounding box center [798, 729] width 307 height 43
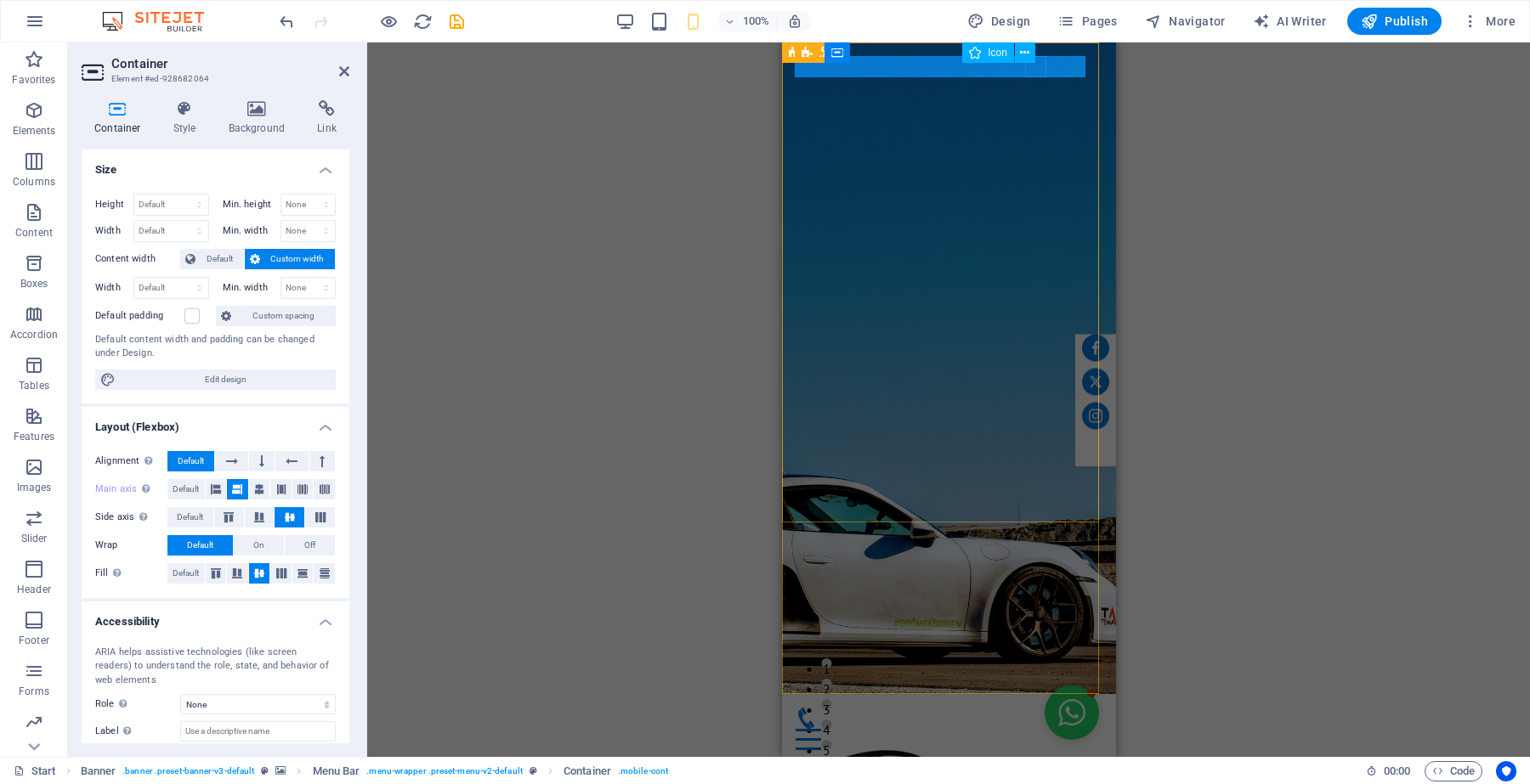
click at [1038, 708] on figure at bounding box center [940, 718] width 293 height 21
select select "xMidYMid"
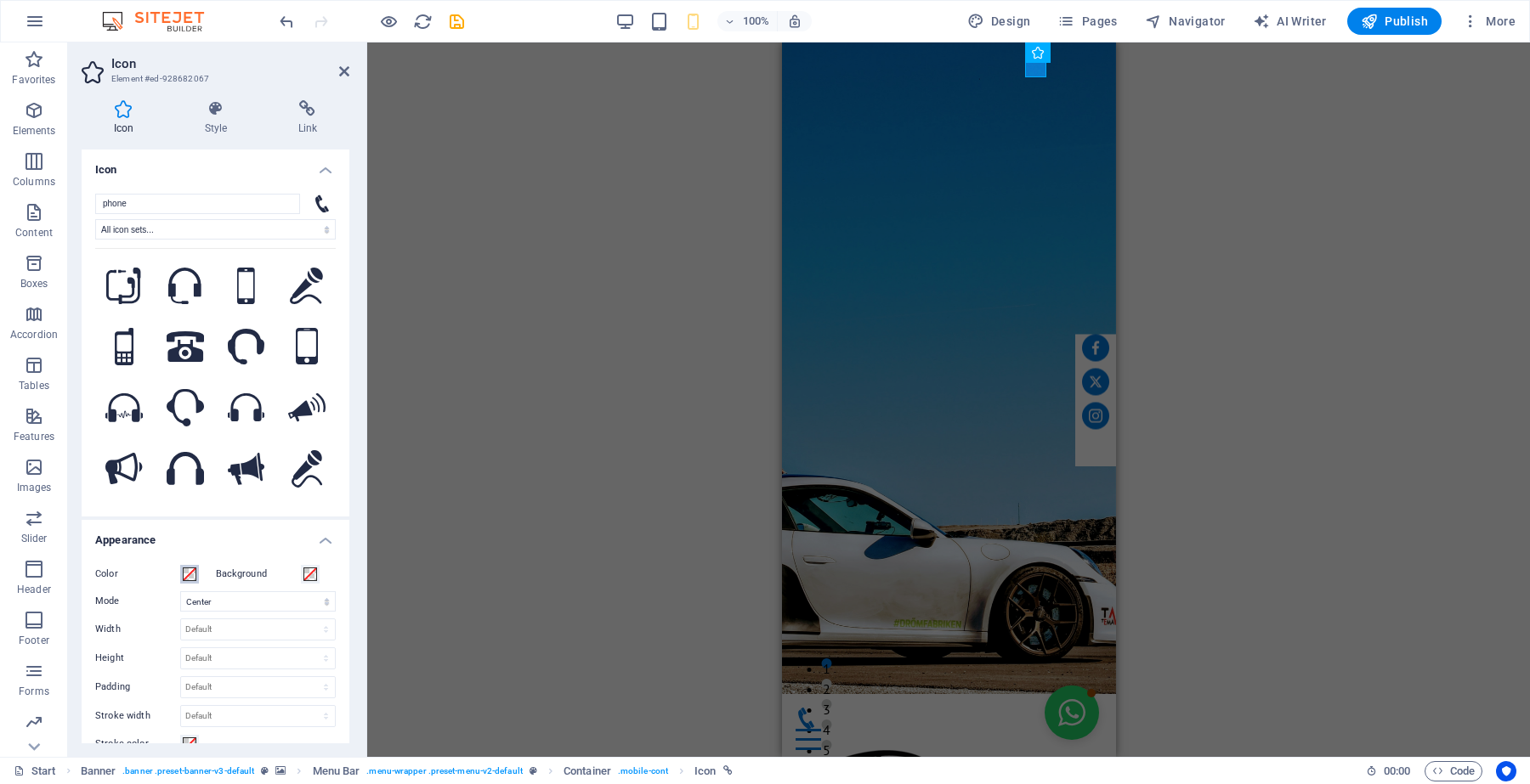
click at [187, 573] on span at bounding box center [190, 574] width 14 height 14
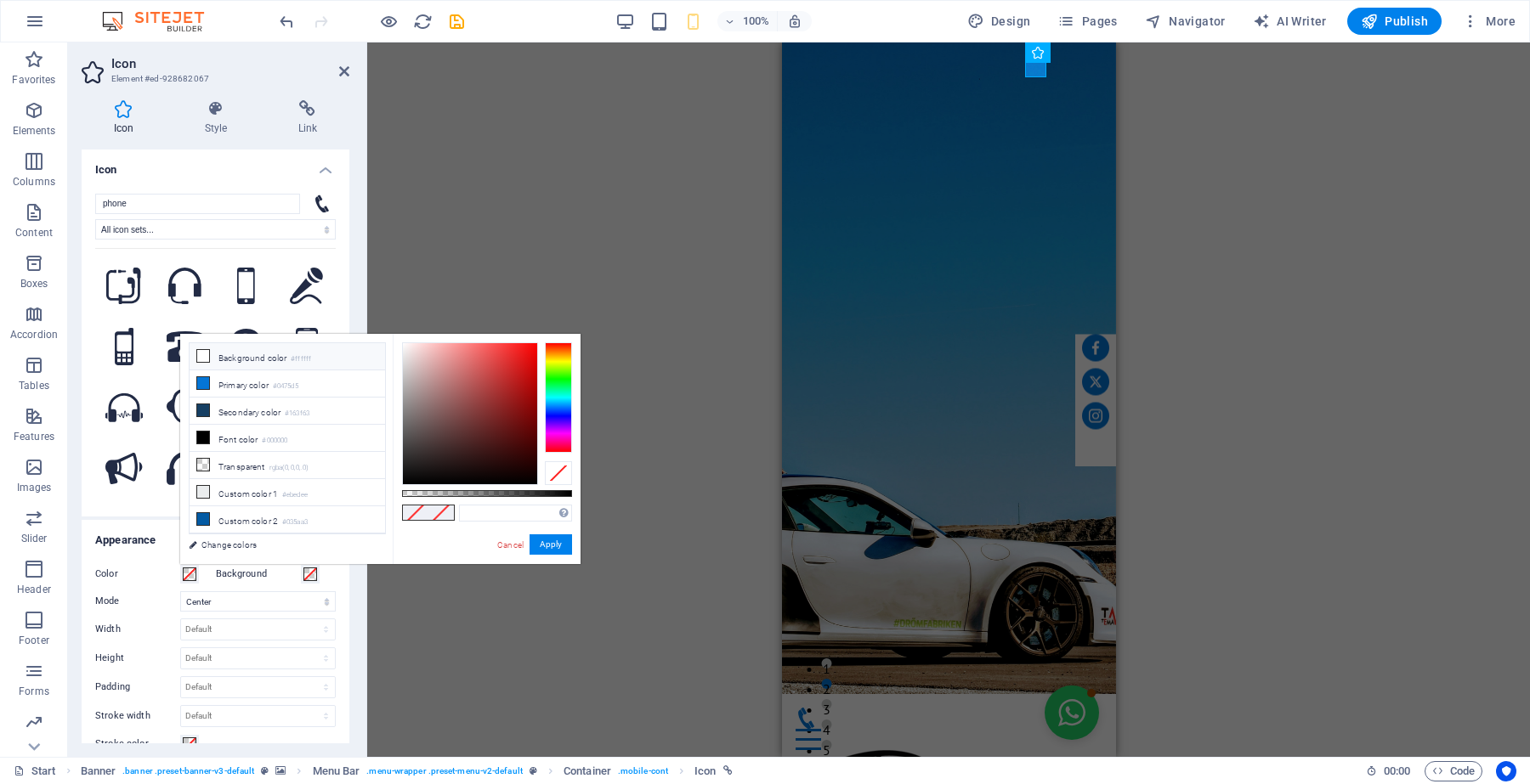
click at [241, 364] on li "Background color #ffffff" at bounding box center [288, 357] width 196 height 27
type input "#ffffff"
click at [555, 546] on button "Apply" at bounding box center [551, 544] width 43 height 20
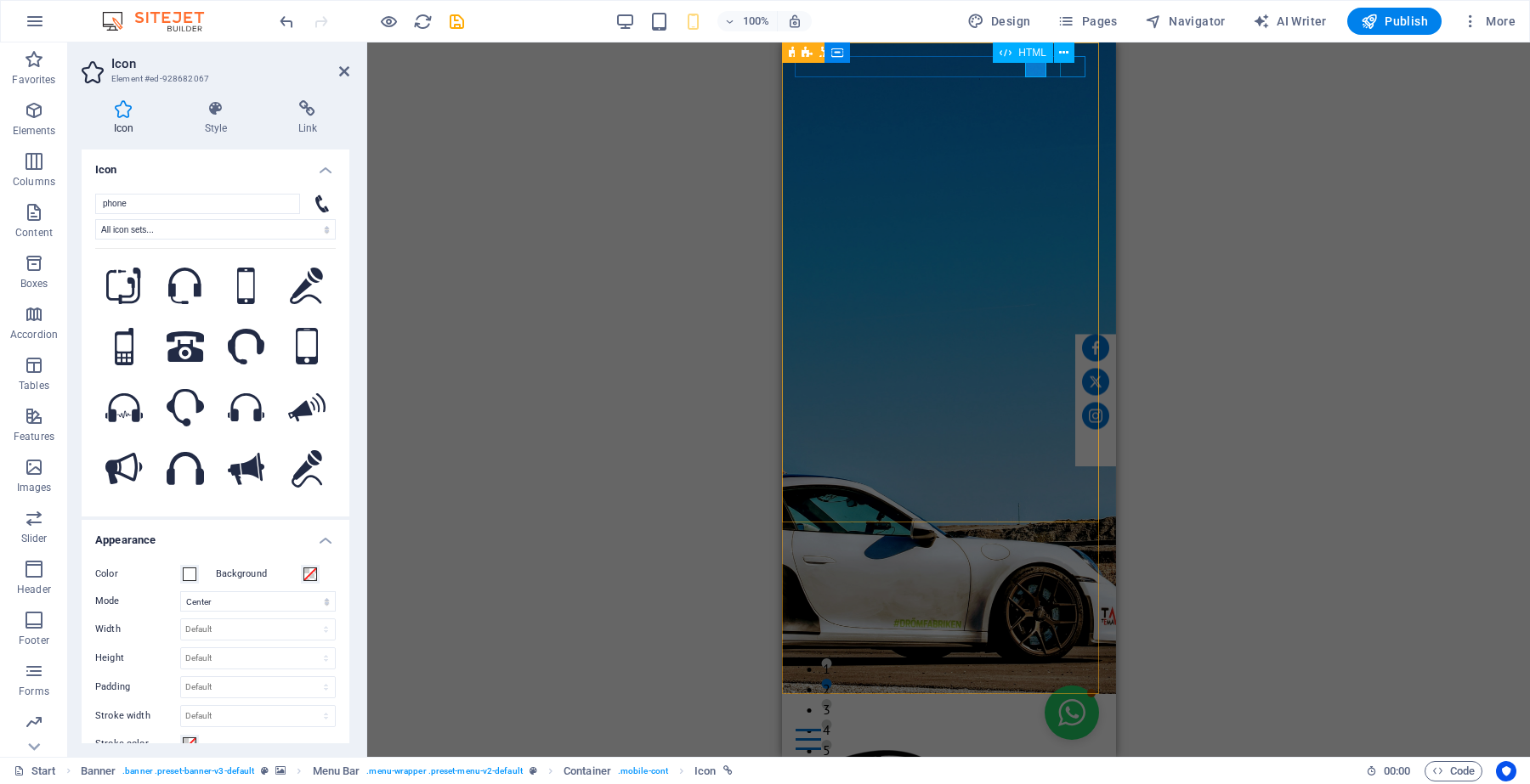
click at [1073, 729] on div "Menu" at bounding box center [947, 739] width 307 height 21
click at [1115, 72] on nav "Home About us Services Charges Feedback Contact Review Facts Q/A" at bounding box center [1188, 399] width 146 height 714
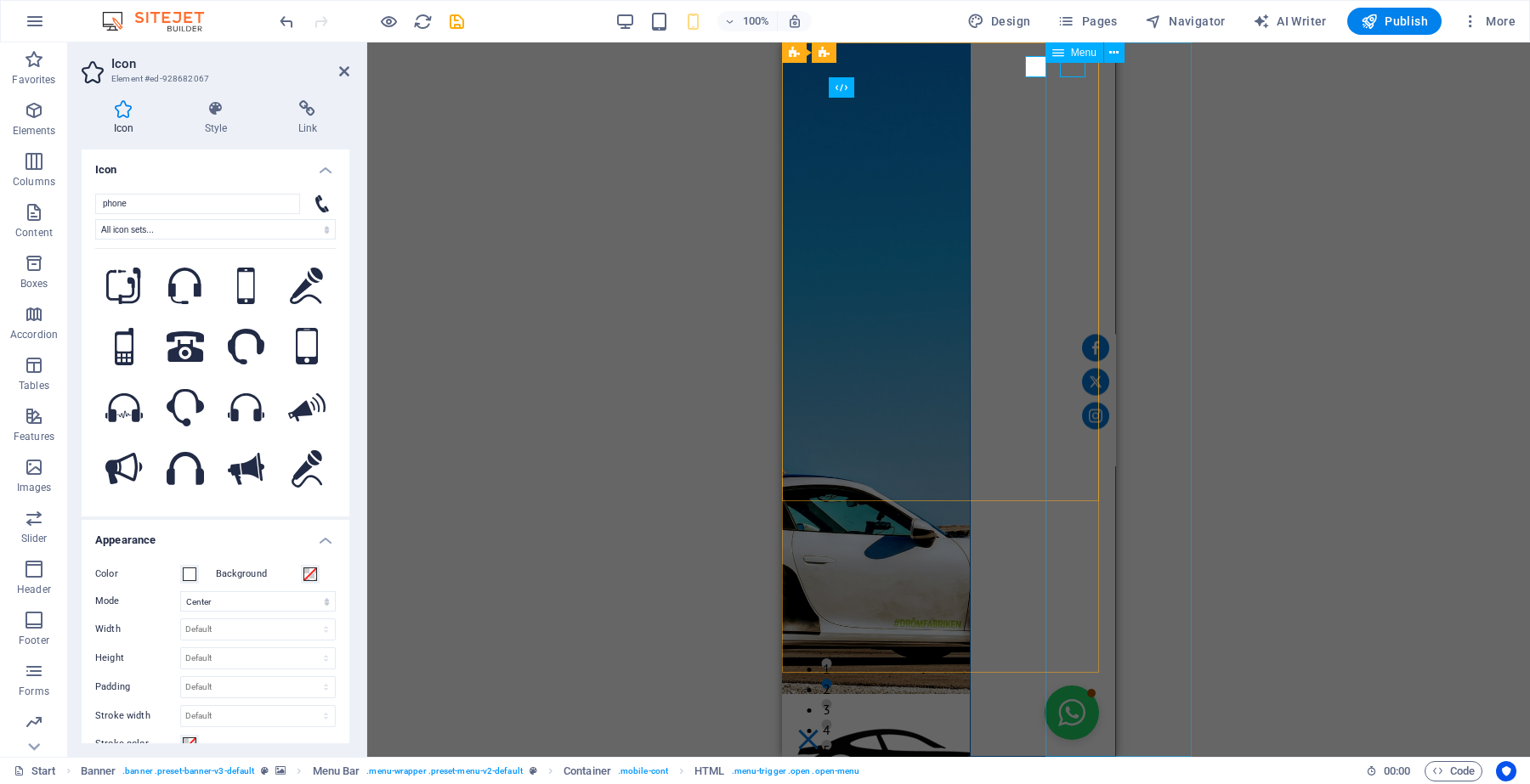
click at [1225, 149] on div "H6 Banner Banner Menu Bar Menu HTML Banner Container Text Social Media Icons Ic…" at bounding box center [948, 399] width 1163 height 714
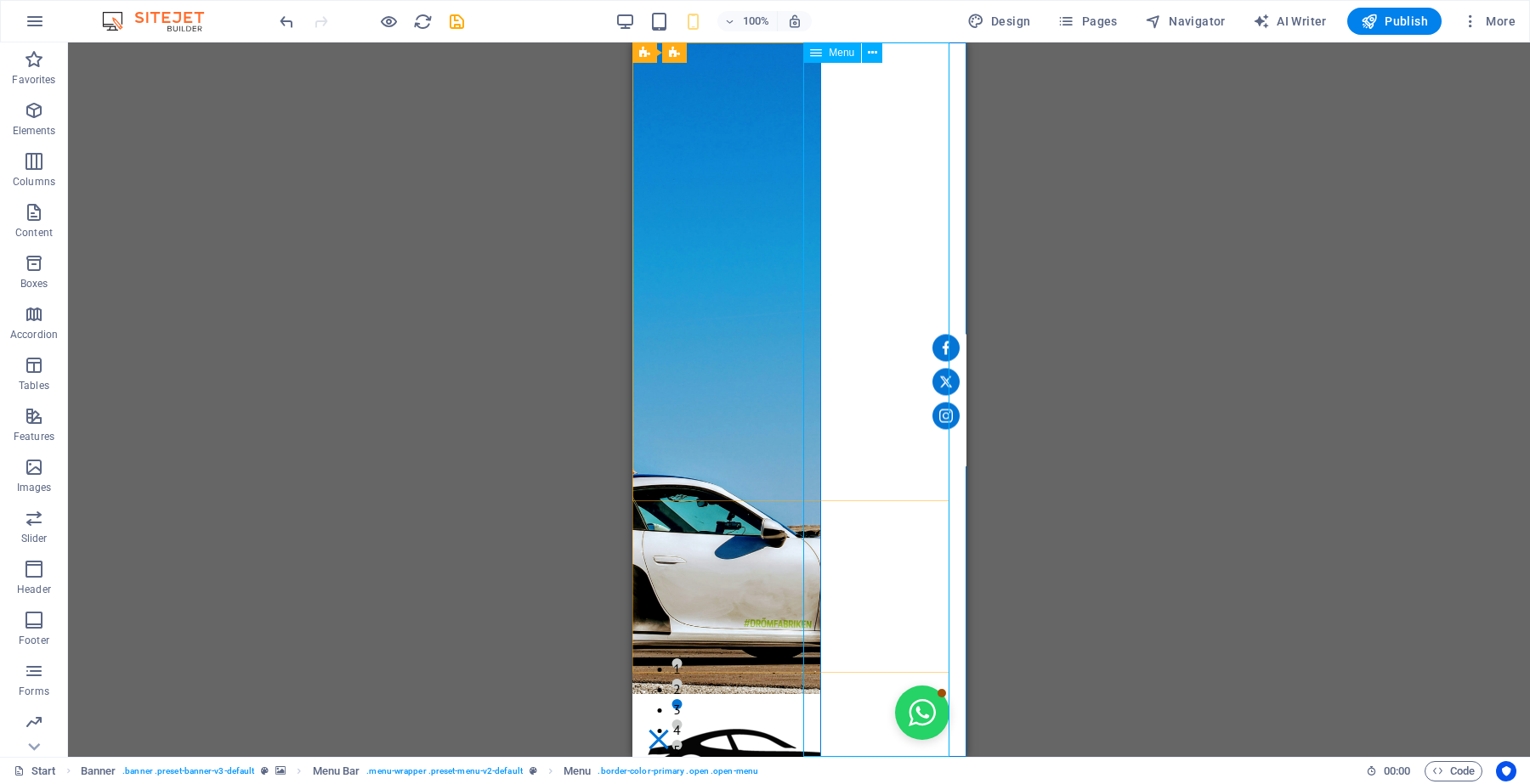
click at [822, 55] on div "Menu" at bounding box center [832, 53] width 58 height 20
click at [867, 225] on nav "Home About us Services Charges Feedback Contact Review Facts Q/A" at bounding box center [892, 399] width 146 height 714
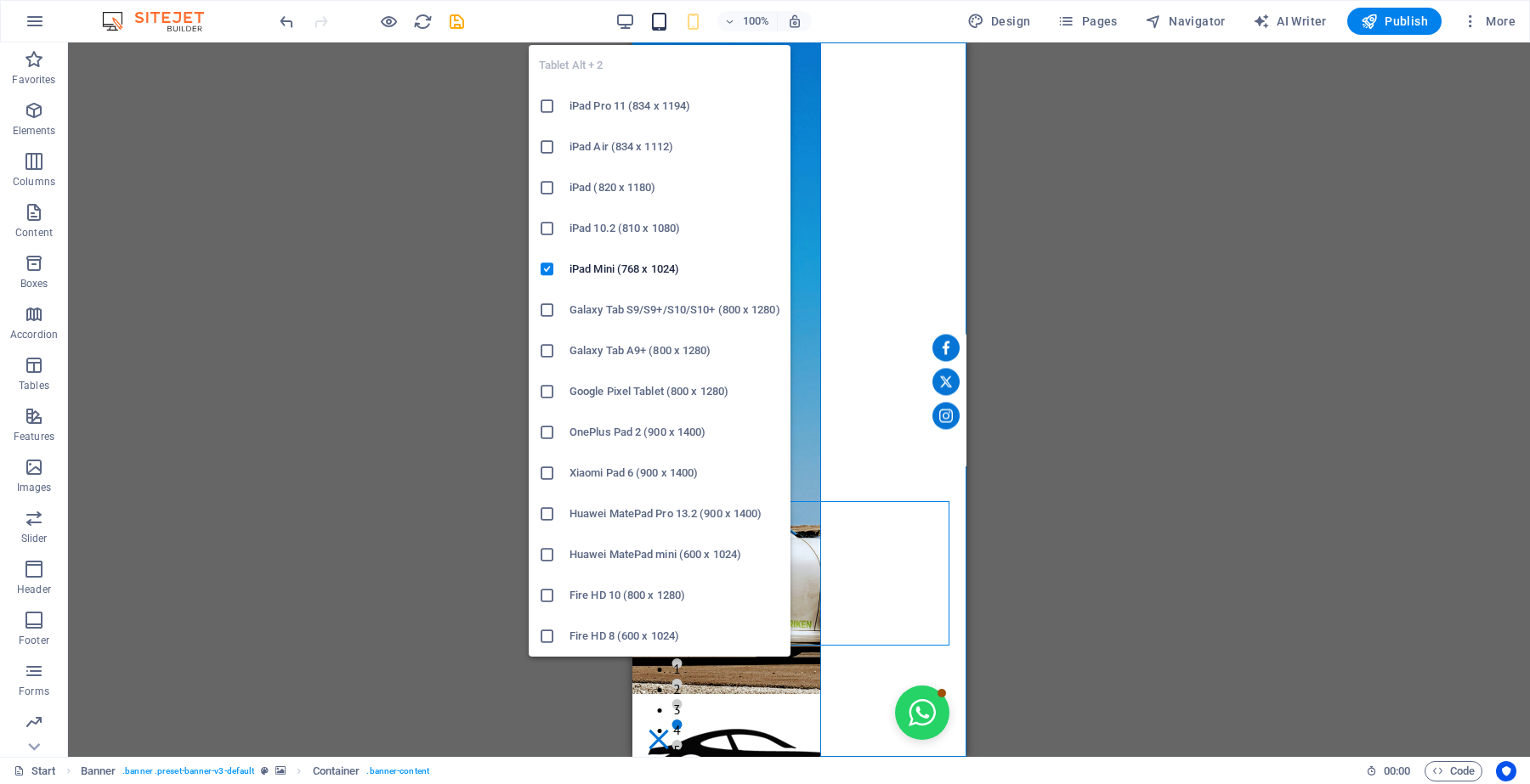
click at [669, 23] on icon "button" at bounding box center [660, 22] width 20 height 20
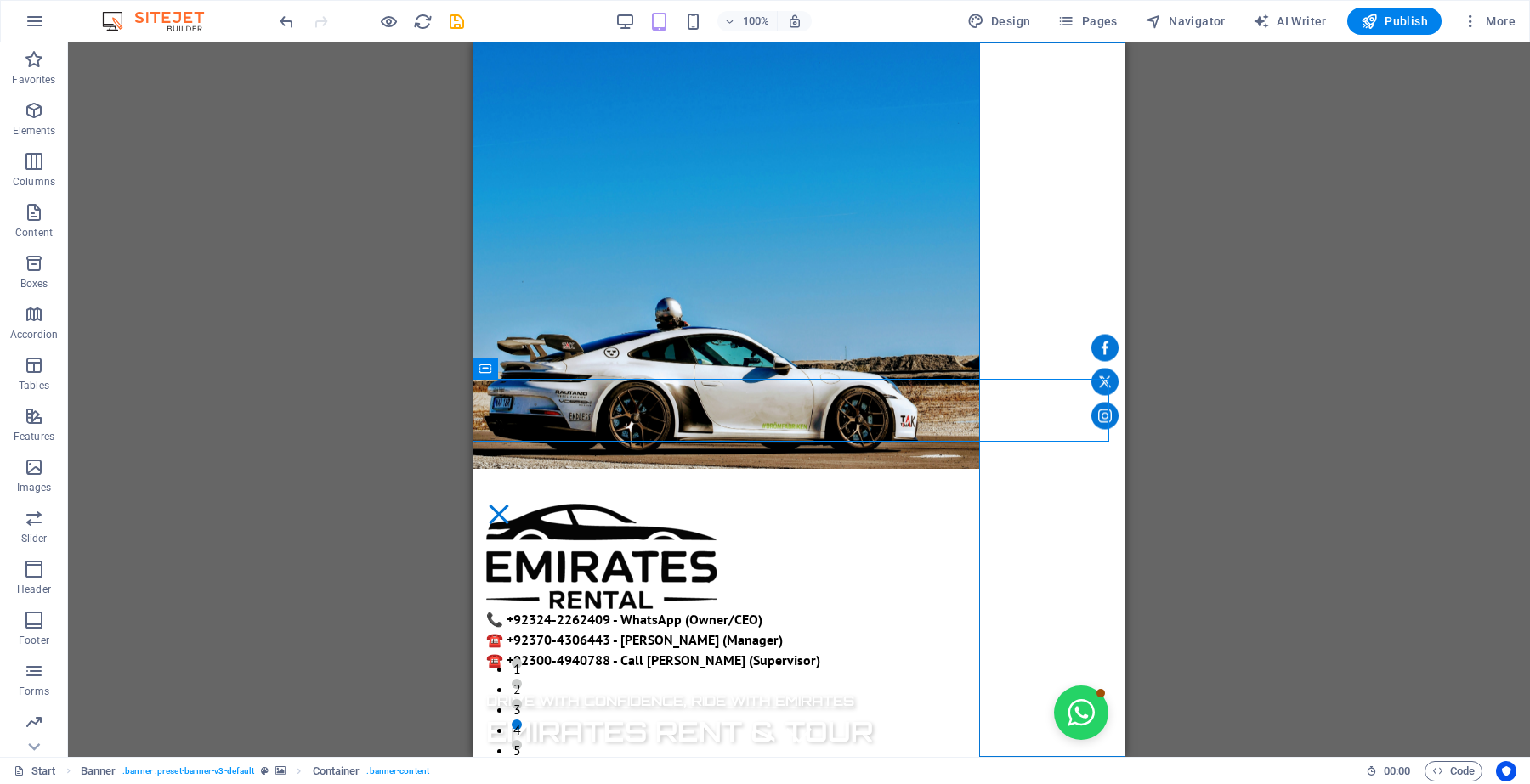
click at [643, 24] on div "100%" at bounding box center [714, 21] width 196 height 27
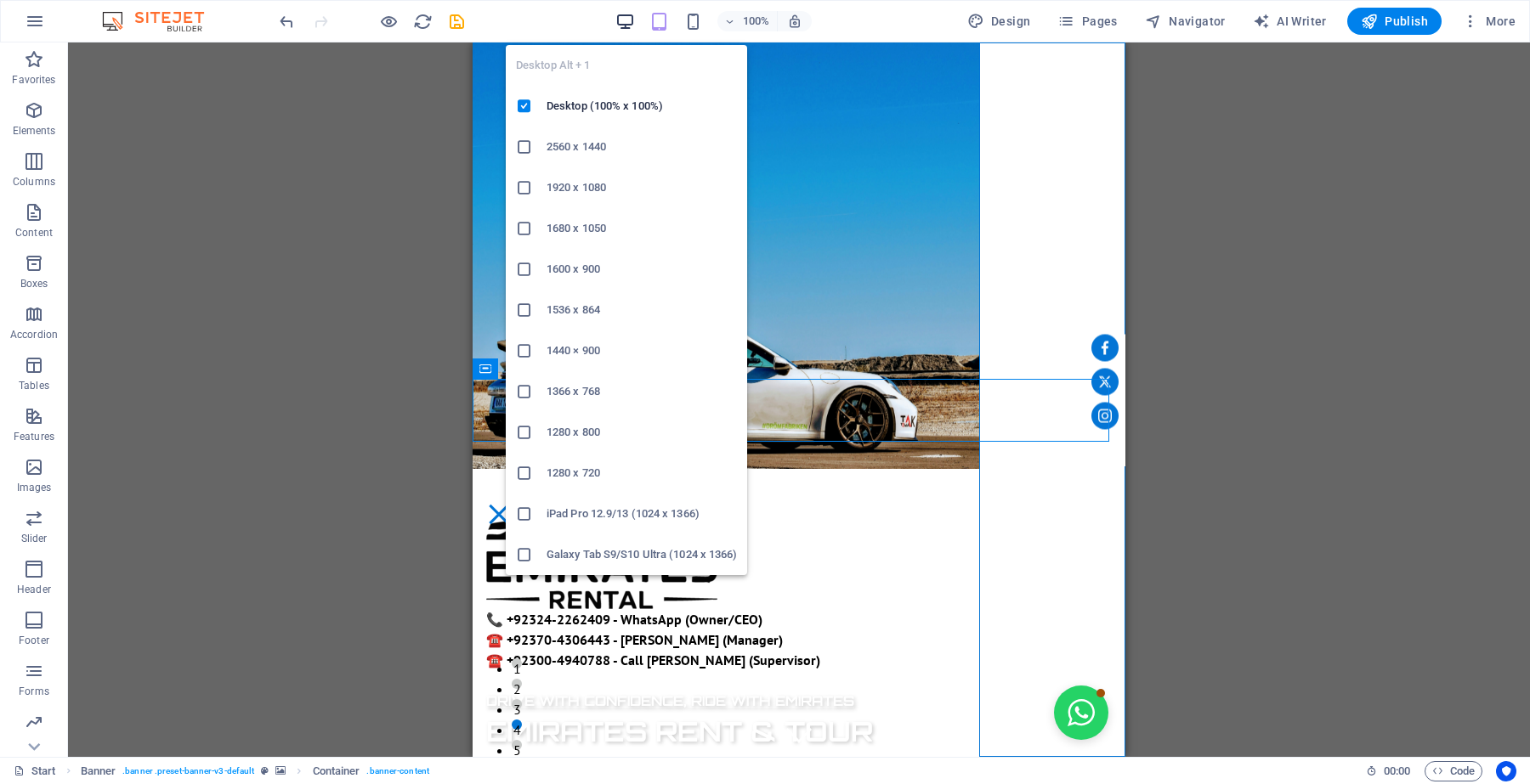
click at [630, 21] on icon "button" at bounding box center [626, 22] width 20 height 20
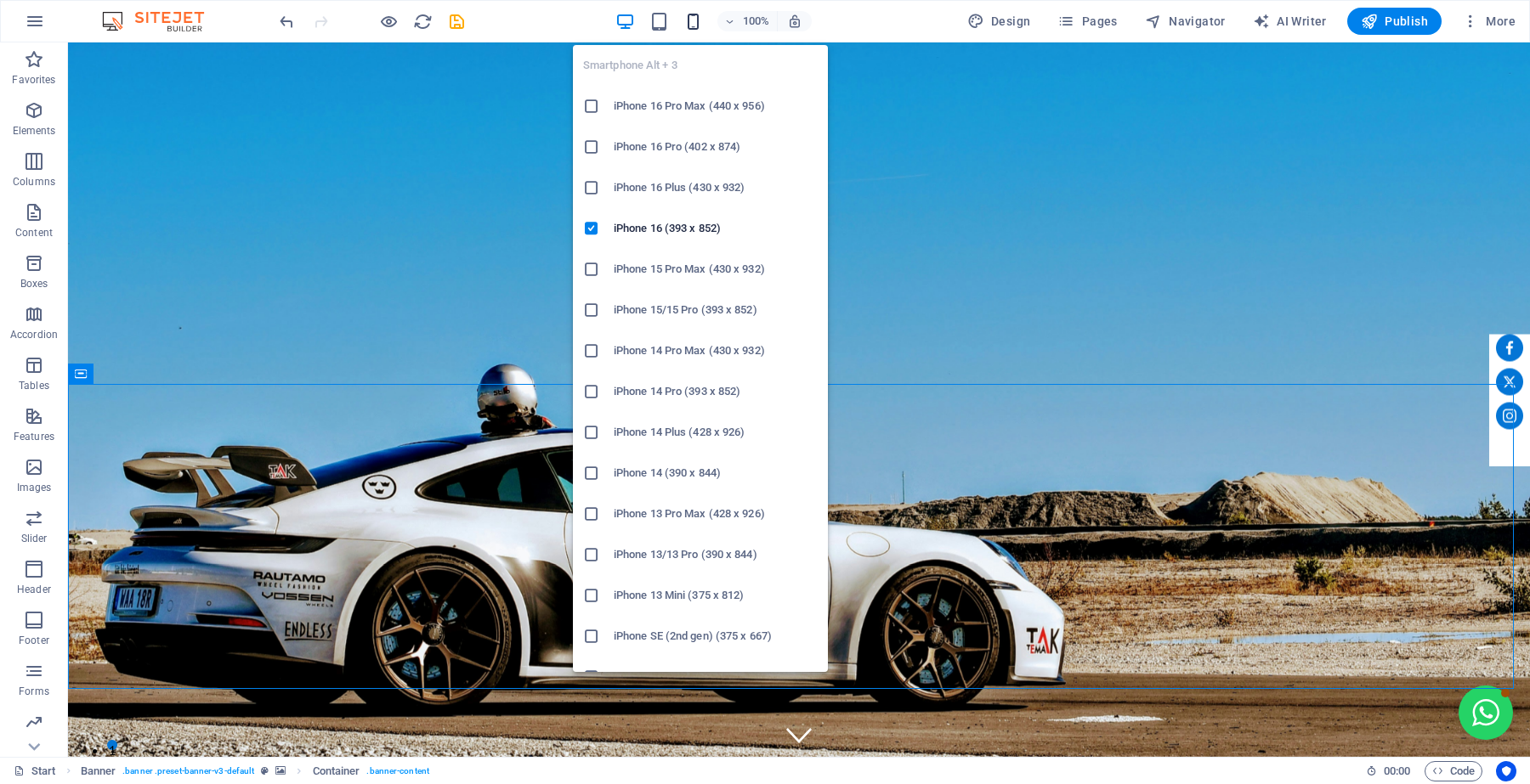
click at [694, 21] on icon "button" at bounding box center [694, 22] width 20 height 20
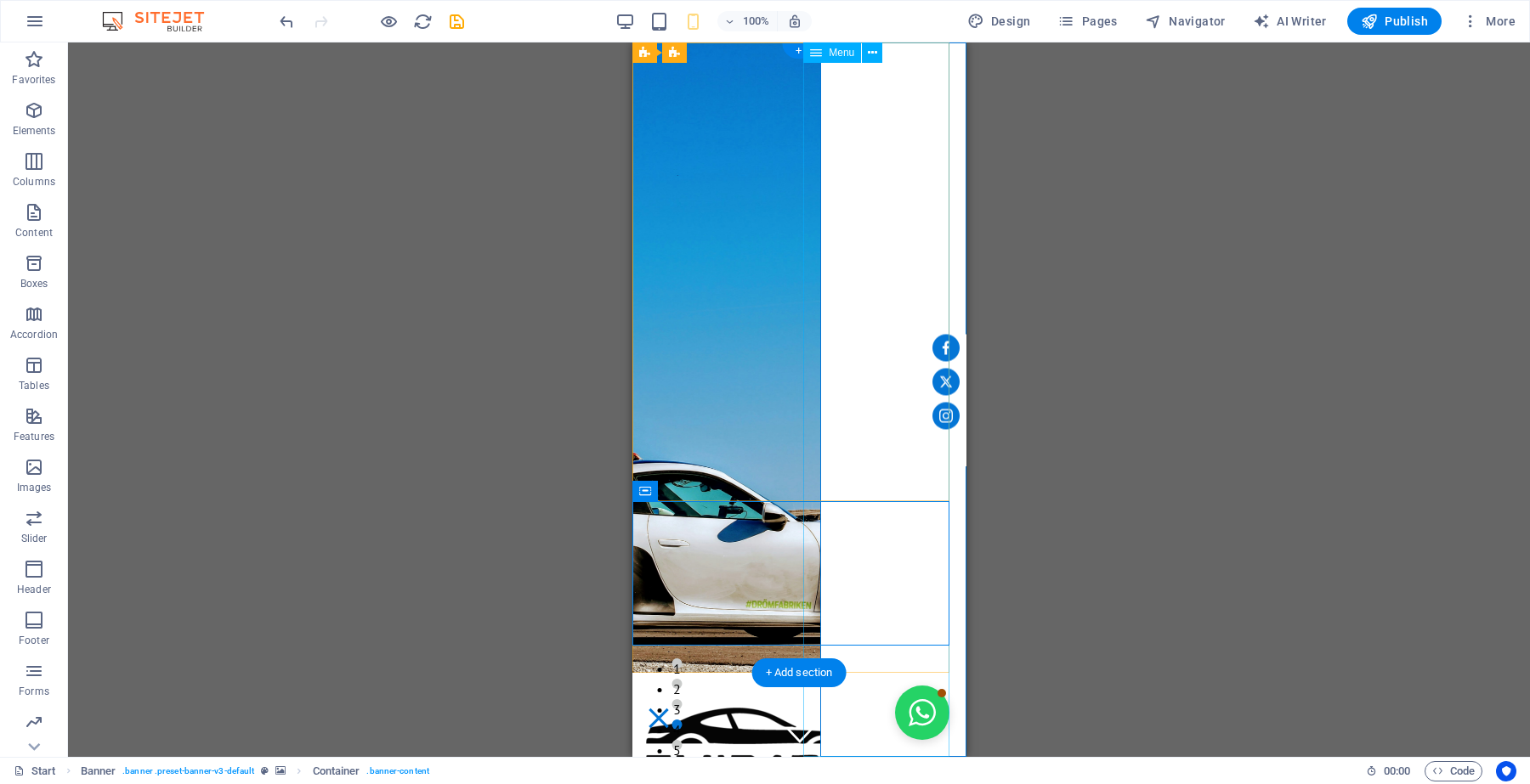
click at [850, 139] on nav "Home About us Services Charges Feedback Contact Review Facts Q/A" at bounding box center [892, 399] width 146 height 714
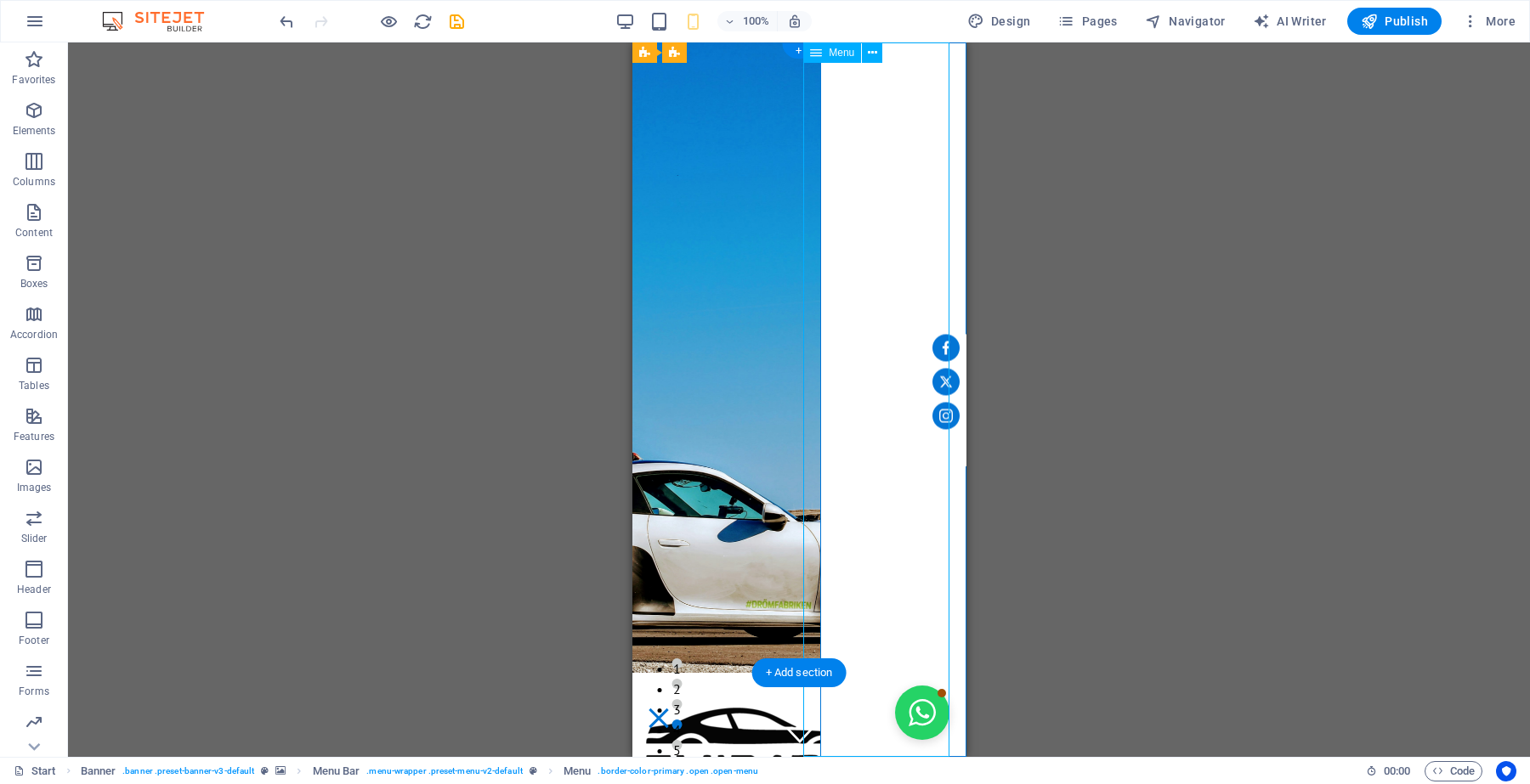
click at [854, 143] on nav "Home About us Services Charges Feedback Contact Review Facts Q/A" at bounding box center [892, 399] width 146 height 714
click at [705, 708] on div at bounding box center [798, 760] width 307 height 105
select select "4"
select select
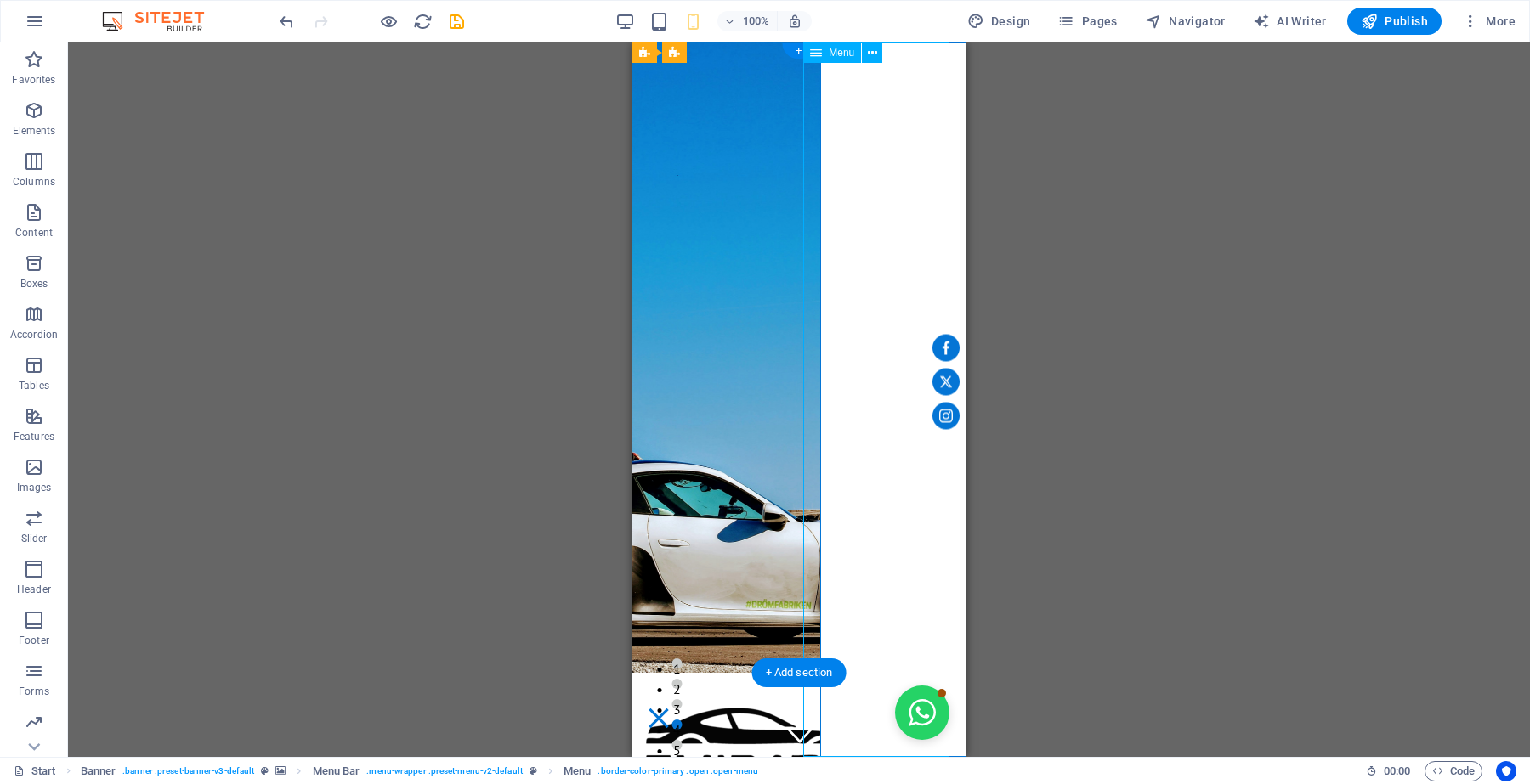
select select "1"
select select
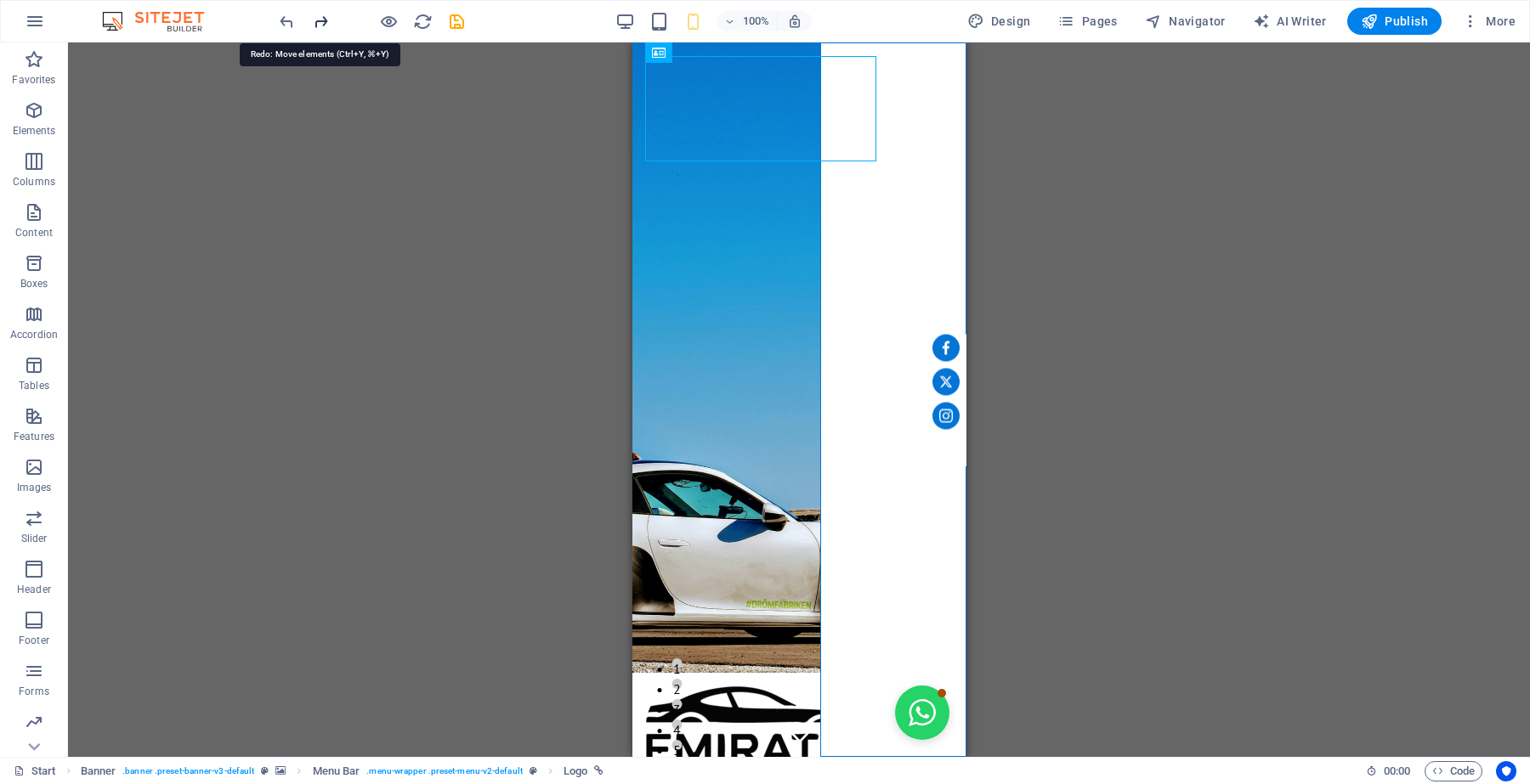
click at [322, 17] on icon "redo" at bounding box center [321, 22] width 20 height 20
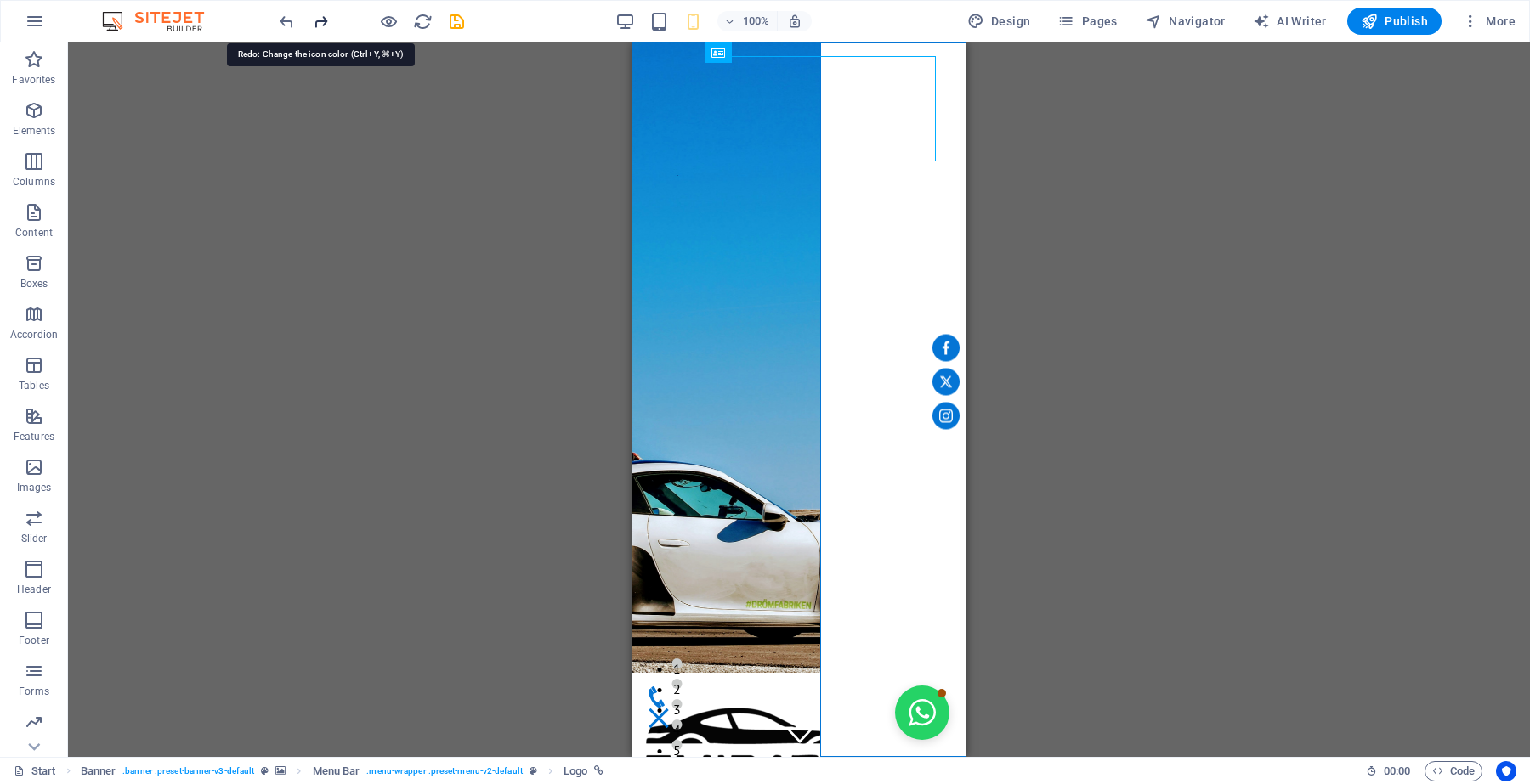
click at [322, 17] on icon "redo" at bounding box center [321, 22] width 20 height 20
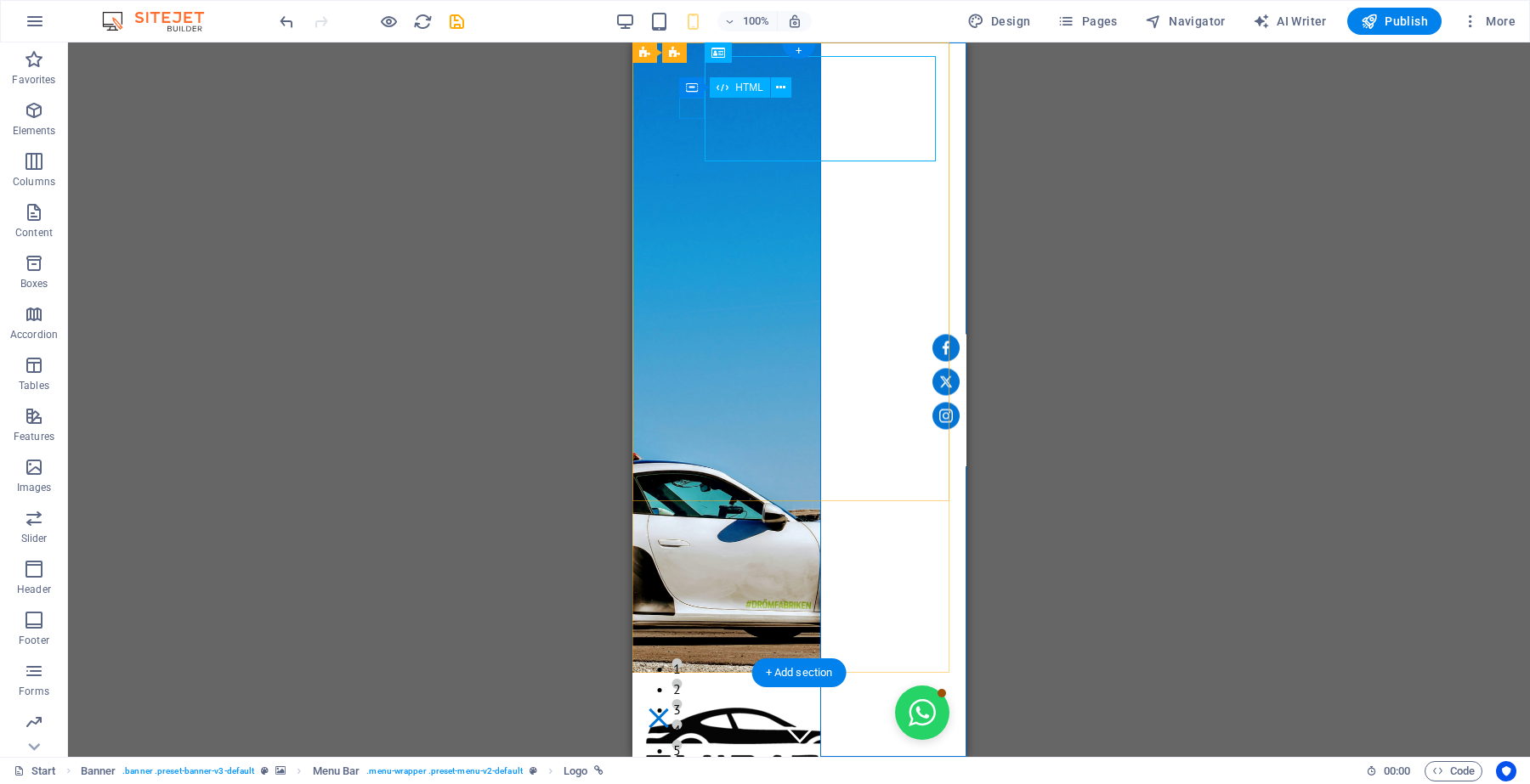
click at [671, 708] on div "Menu" at bounding box center [659, 718] width 26 height 21
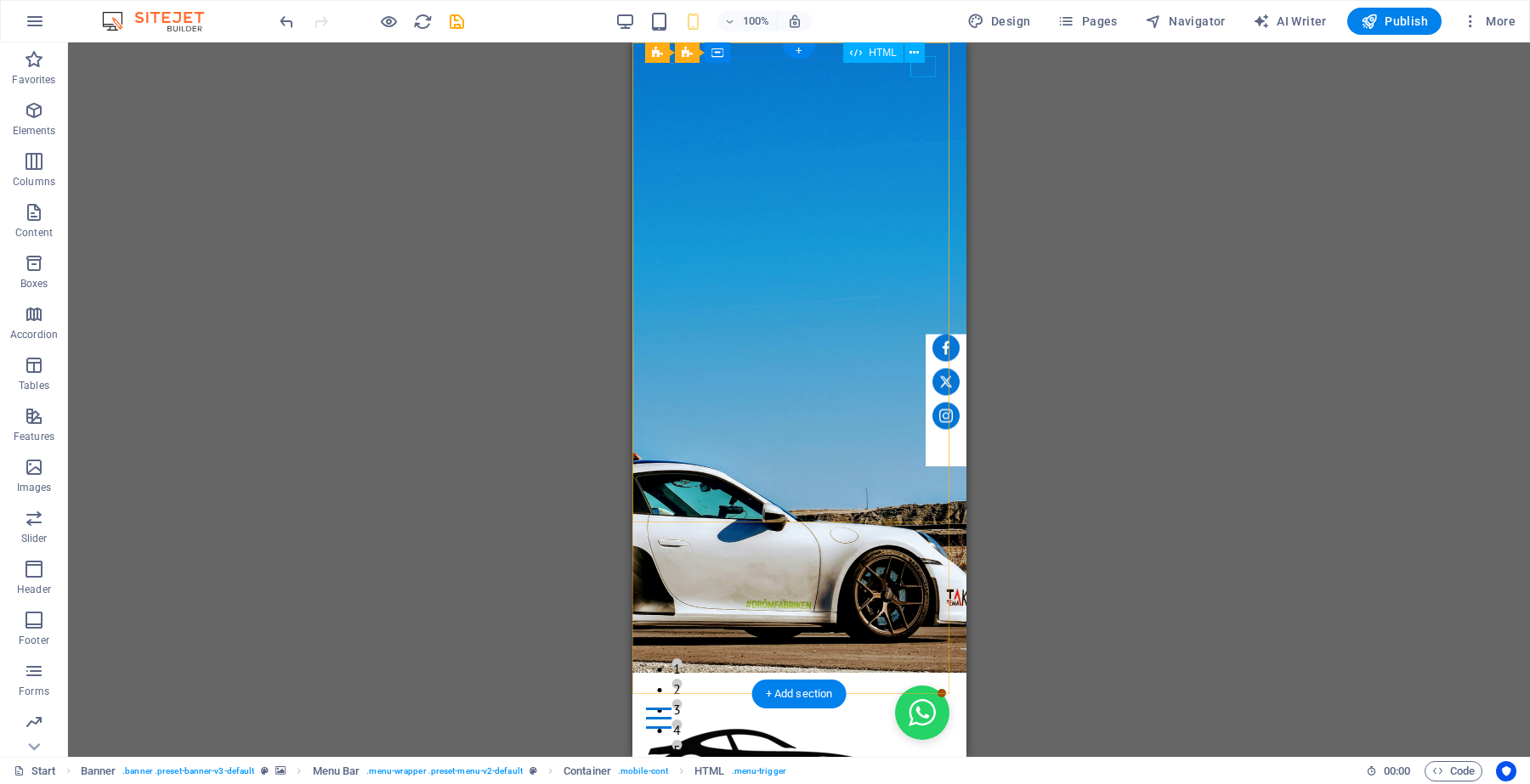
click at [917, 708] on div "Menu" at bounding box center [798, 718] width 307 height 21
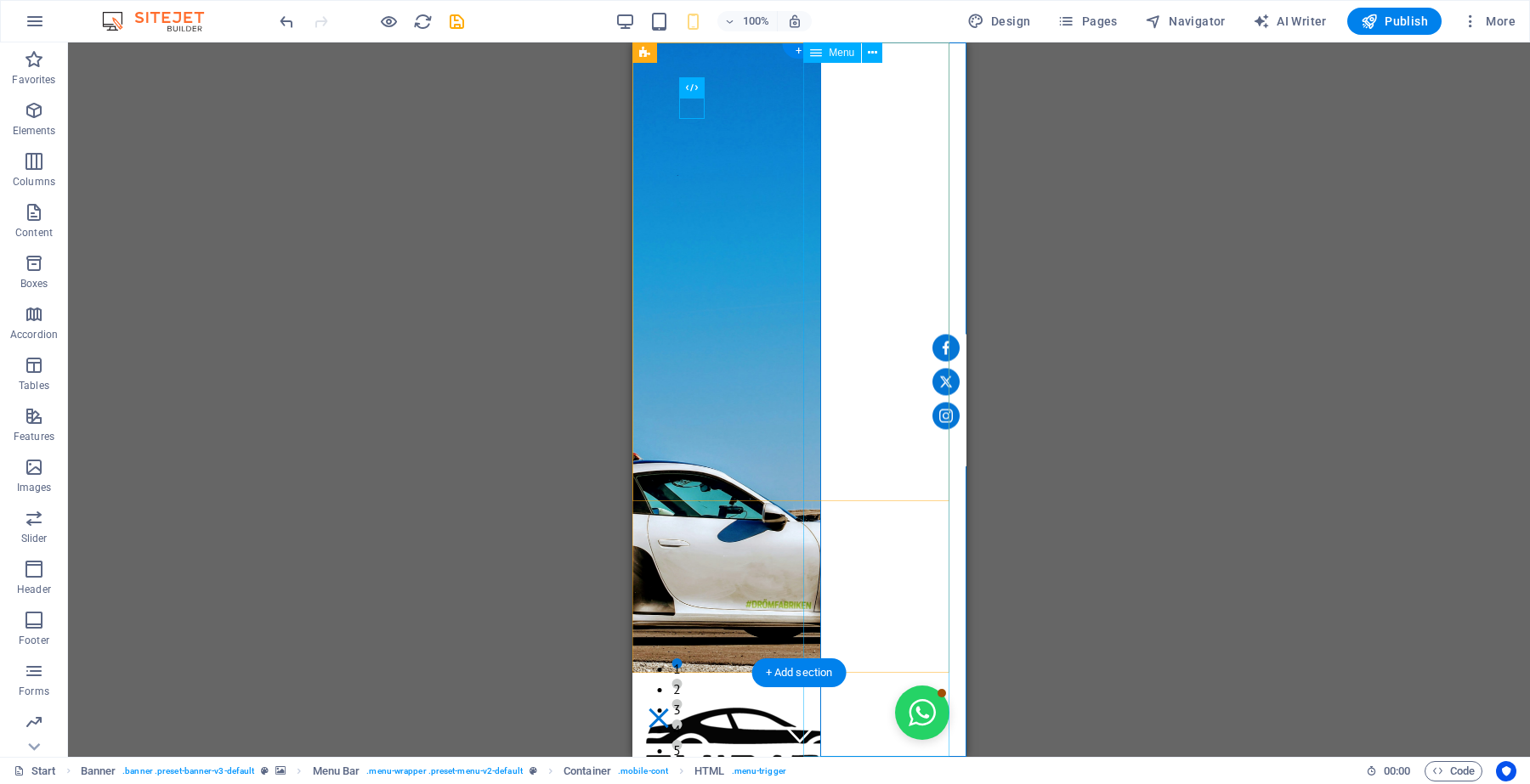
click at [919, 89] on nav "Home About us Services Charges Feedback Contact Review Facts Q/A" at bounding box center [892, 399] width 146 height 714
select select "4"
select select
select select "1"
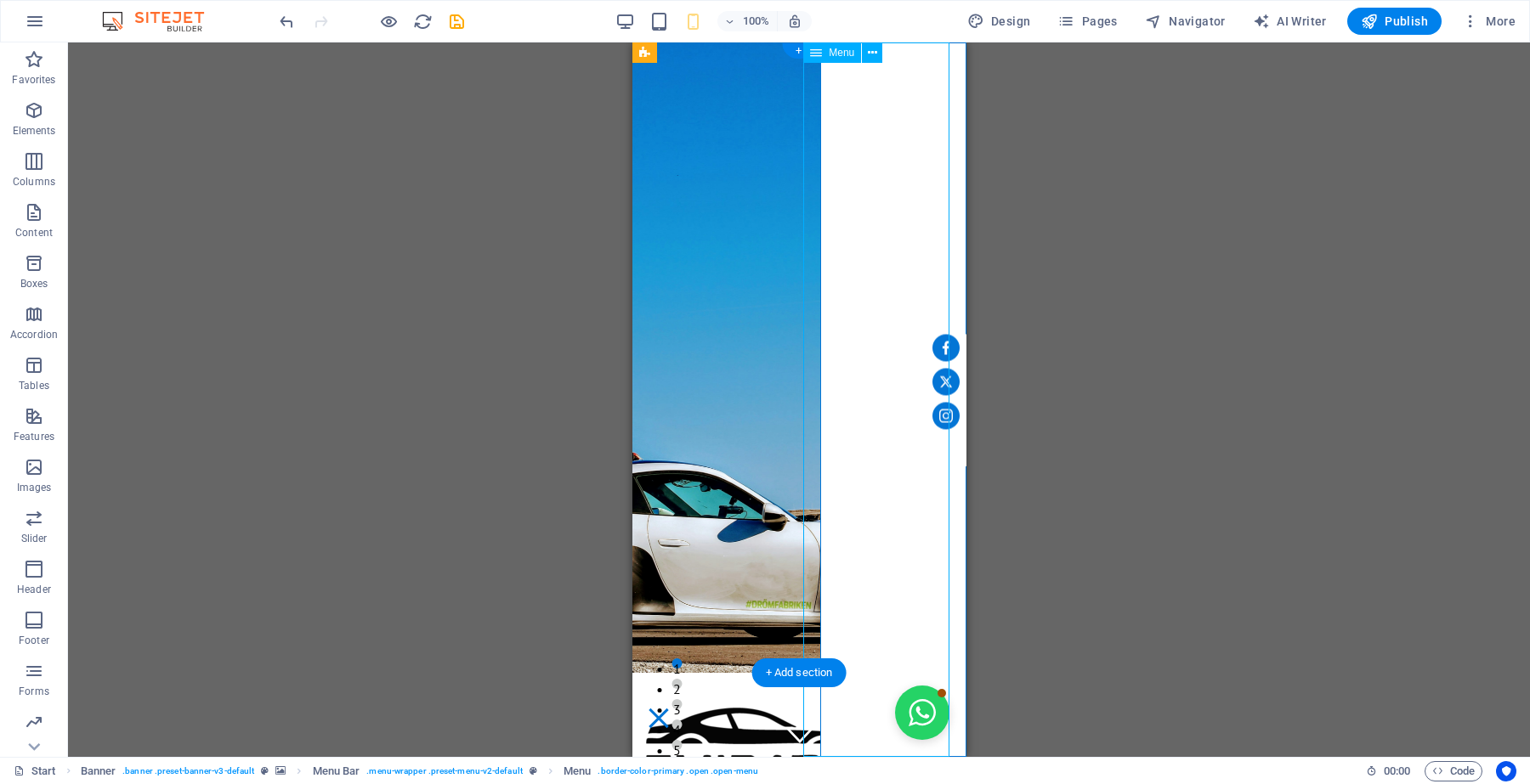
select select
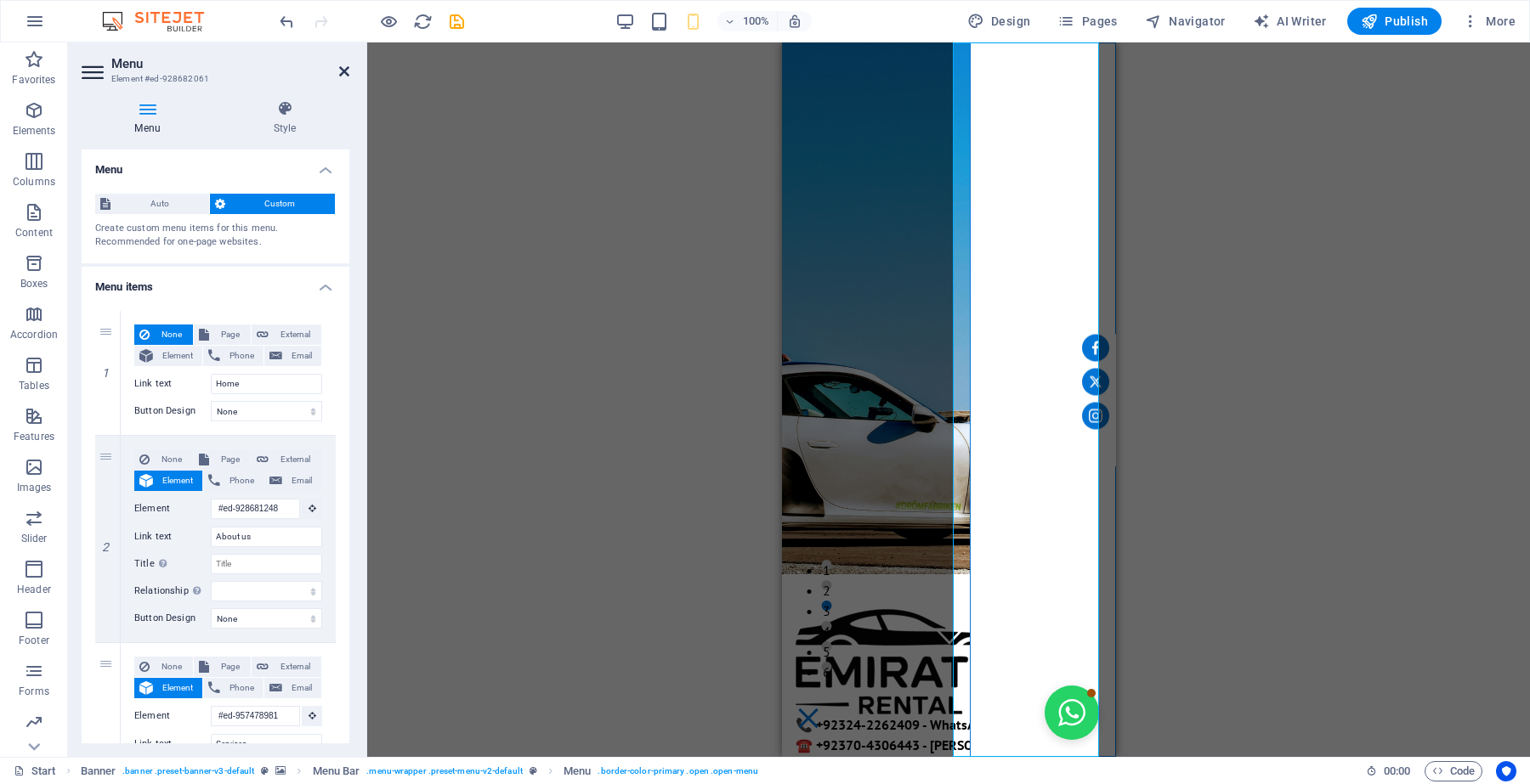
click at [343, 71] on icon at bounding box center [344, 72] width 10 height 14
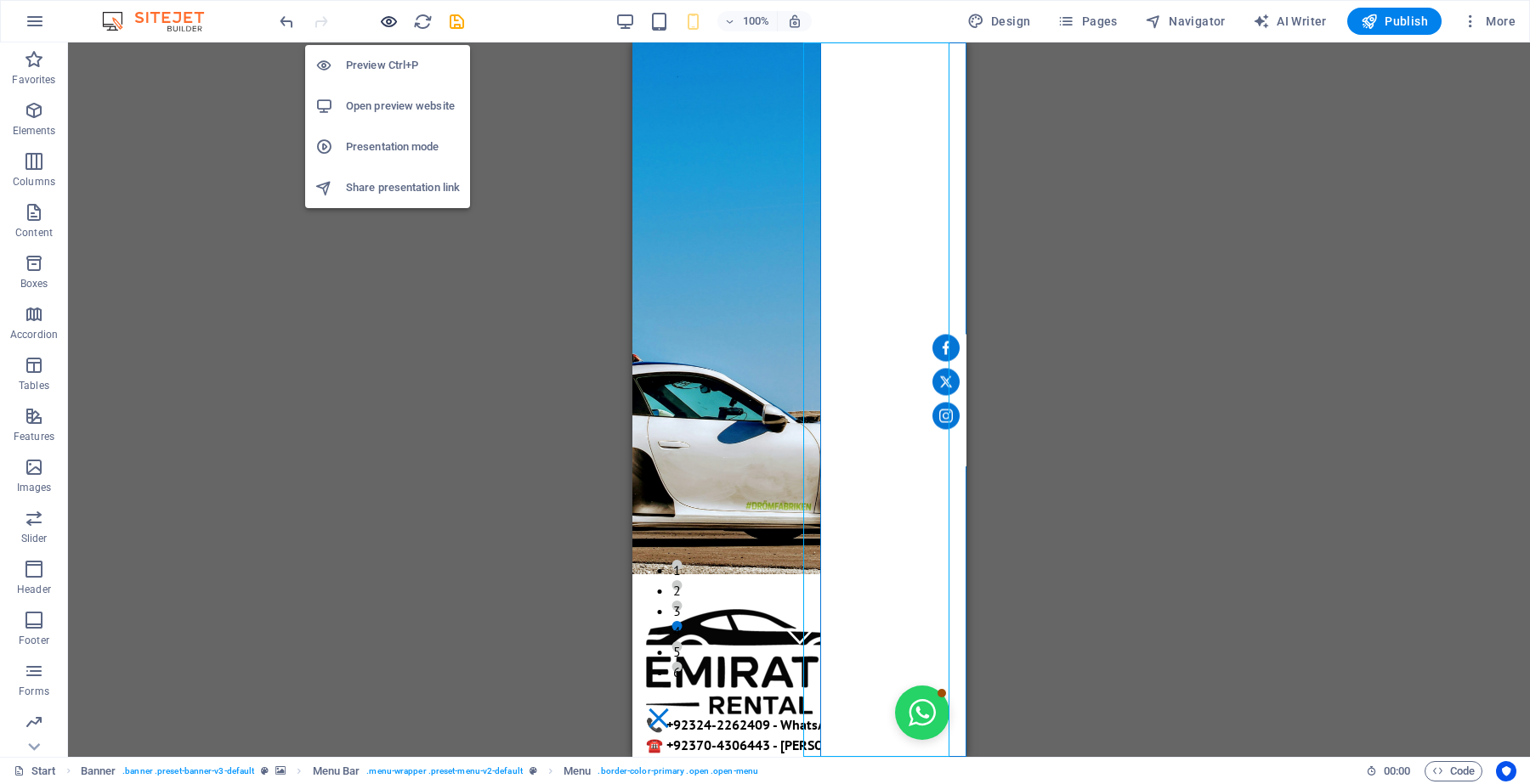
click at [381, 14] on icon "button" at bounding box center [389, 22] width 20 height 20
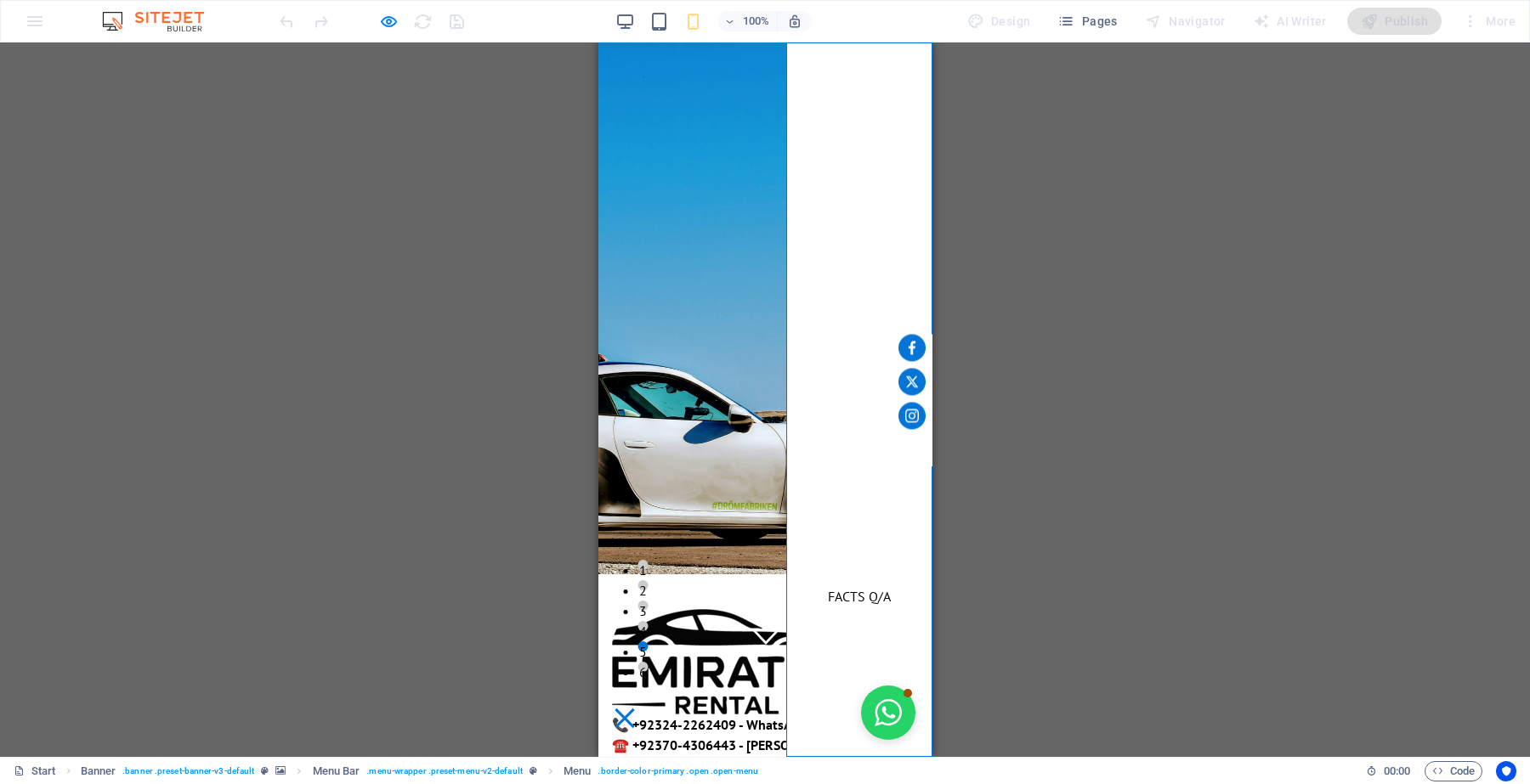
click at [857, 595] on link "Facts Q/A" at bounding box center [858, 596] width 90 height 41
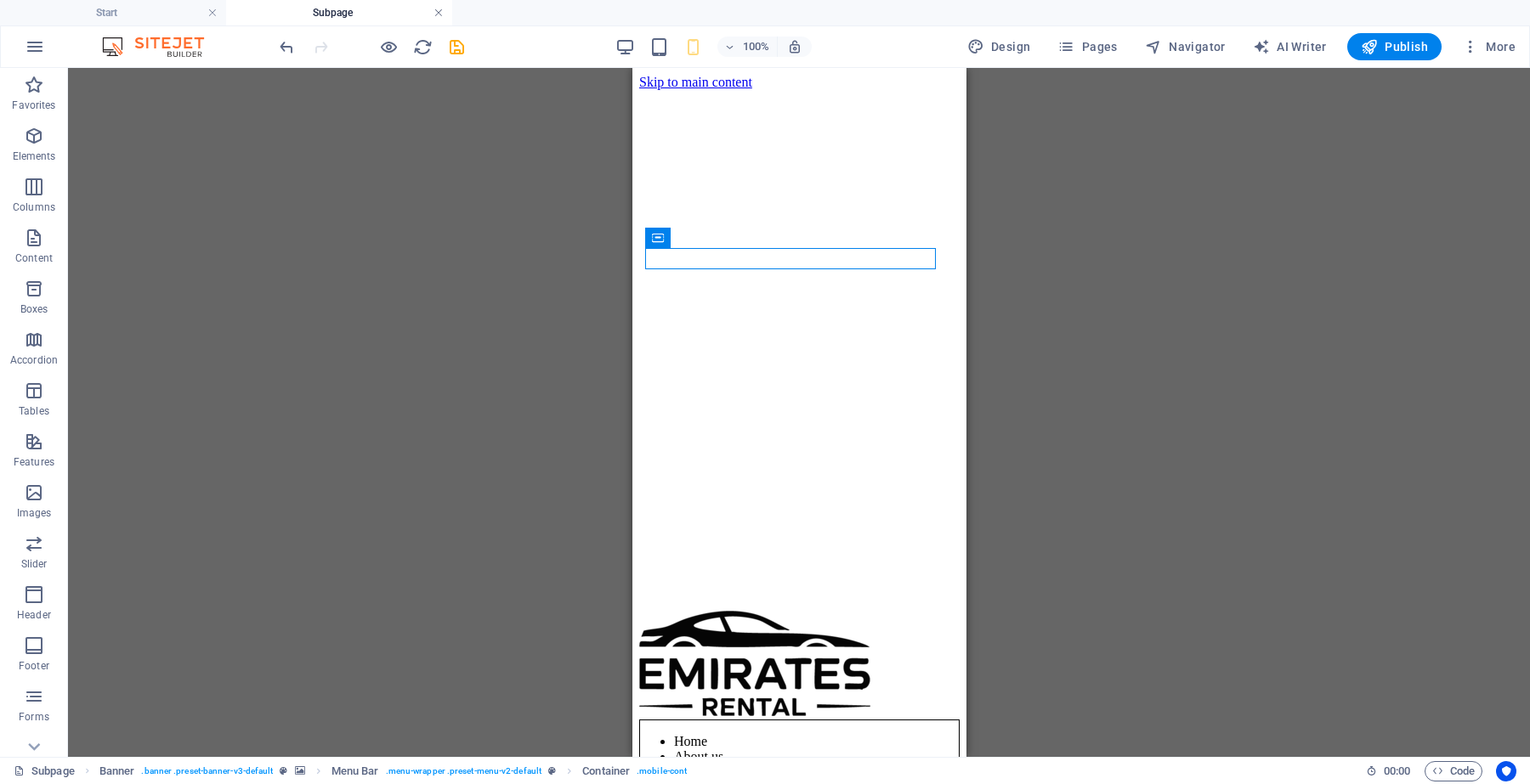
click at [434, 13] on link at bounding box center [439, 13] width 10 height 16
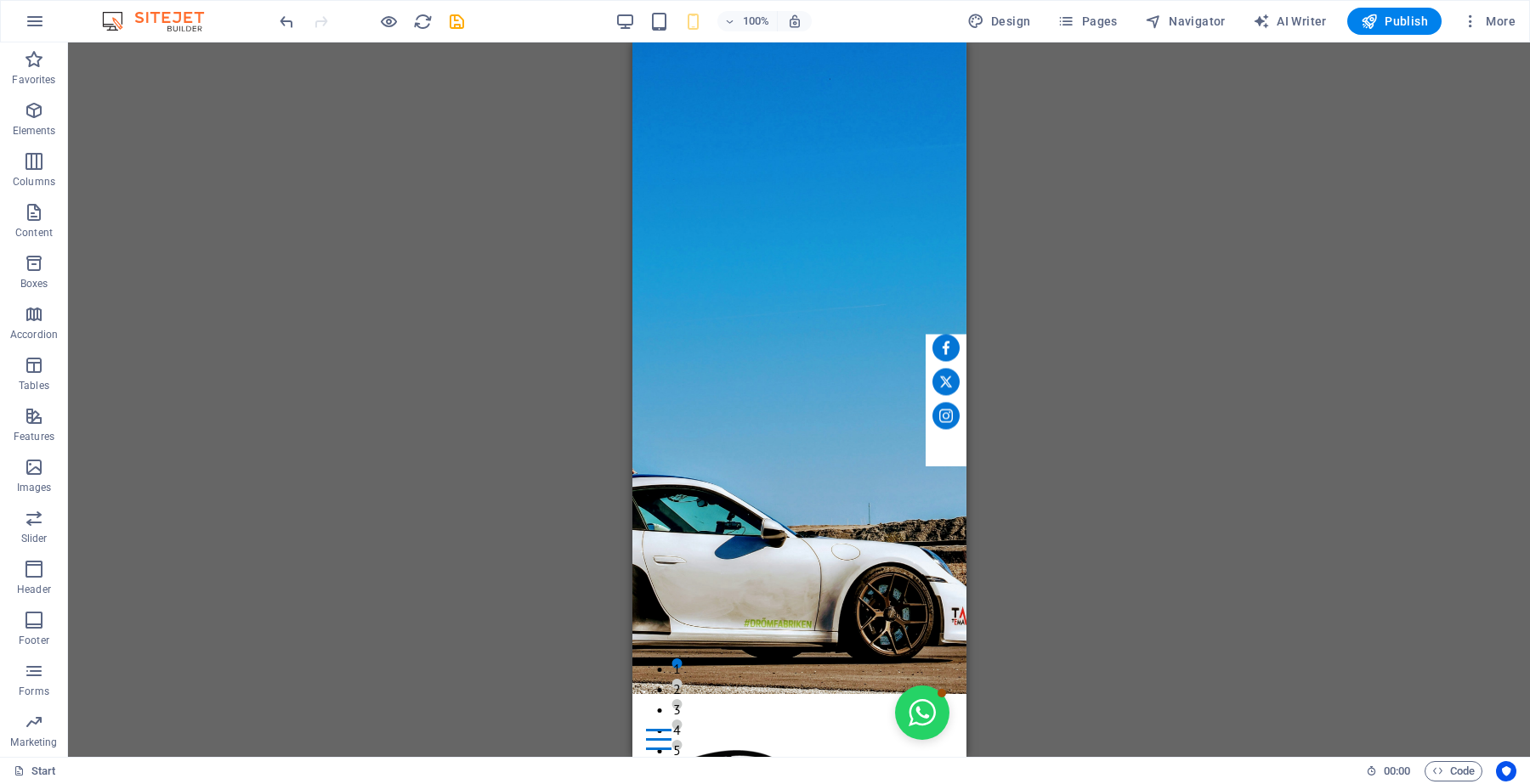
click at [671, 729] on div "Menu" at bounding box center [659, 739] width 26 height 21
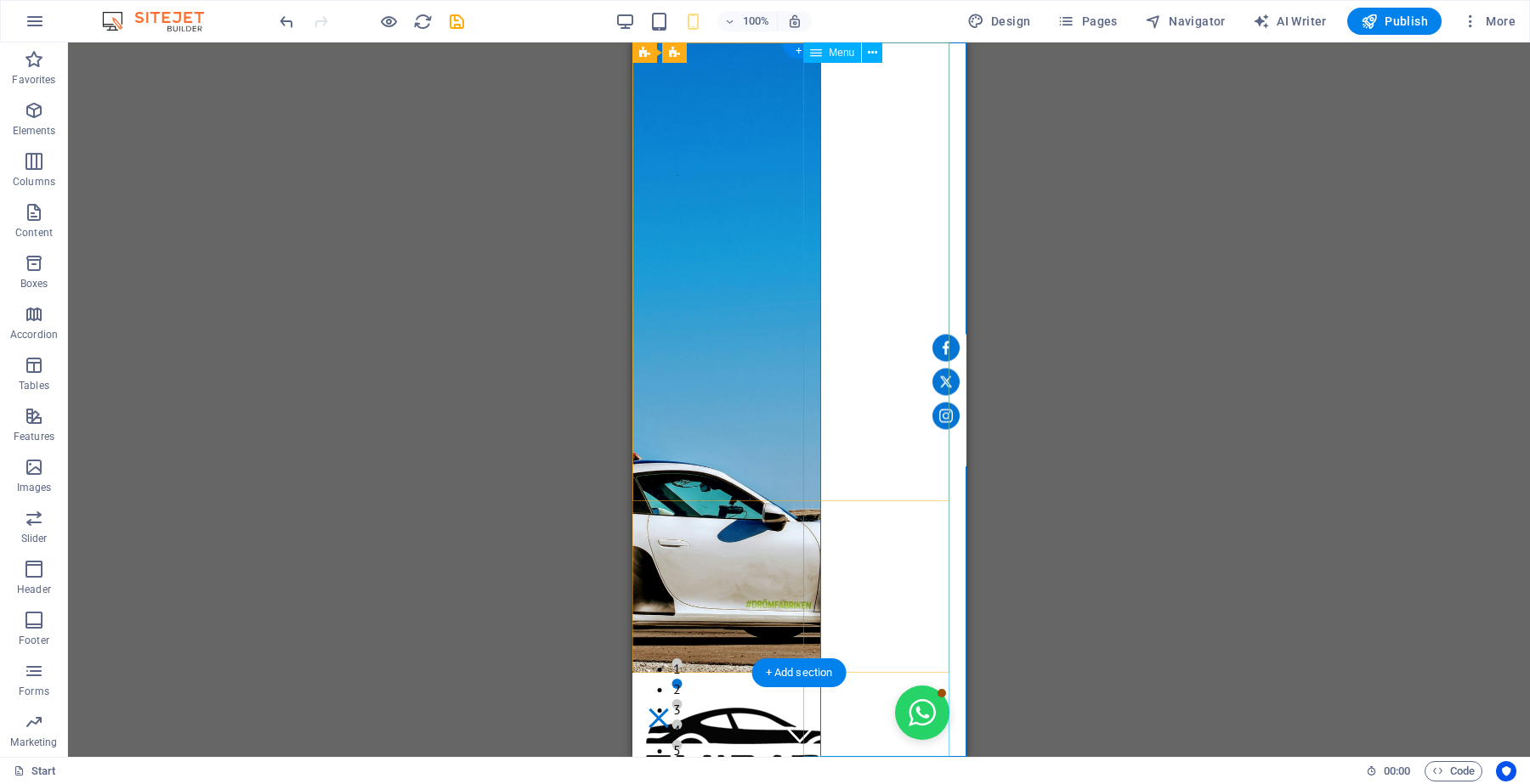
click at [926, 62] on nav "Home About us Services Charges Feedback Contact Review Facts Q/A" at bounding box center [892, 399] width 146 height 714
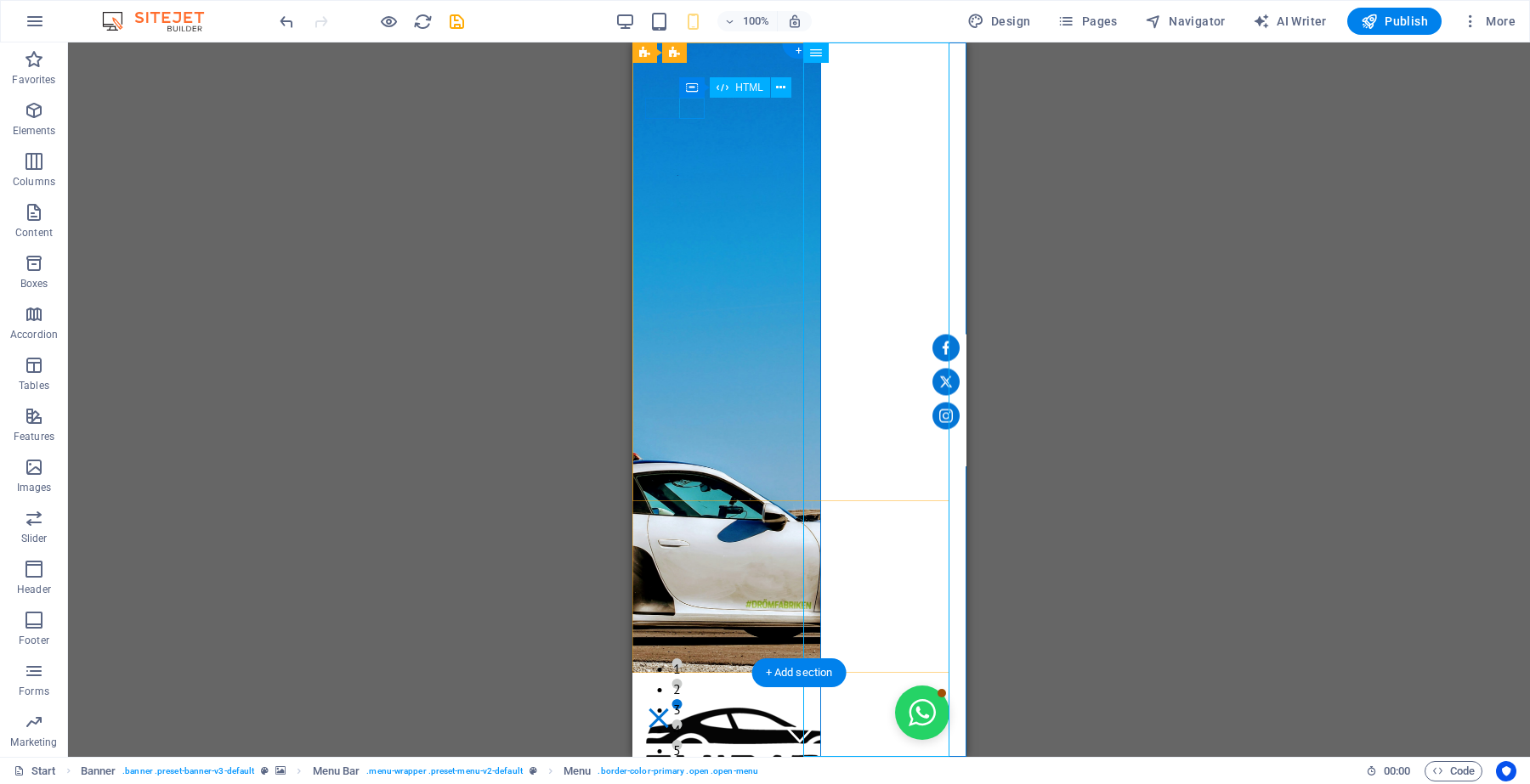
click at [671, 708] on div "Menu" at bounding box center [659, 718] width 26 height 21
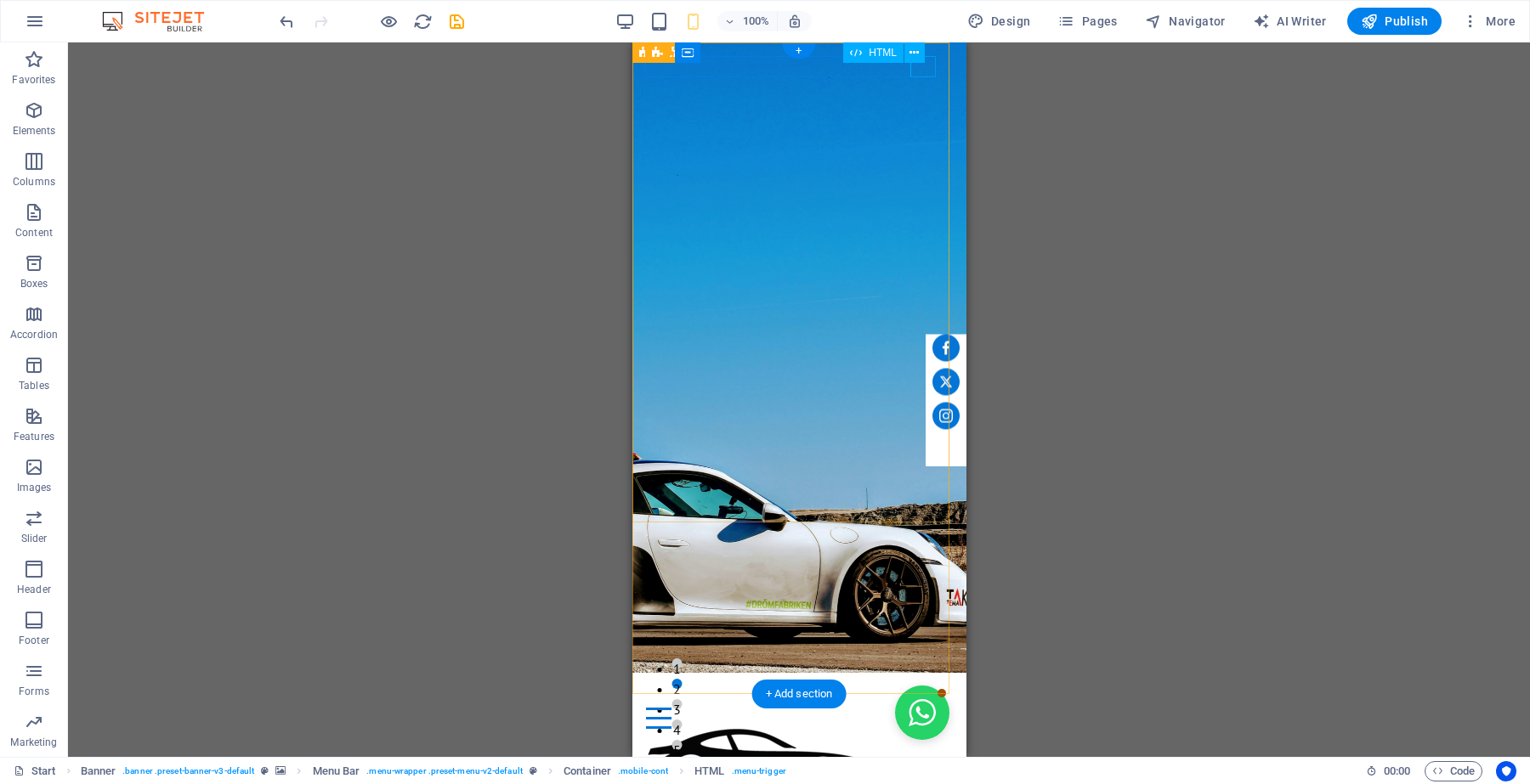
click at [925, 708] on div "Menu" at bounding box center [798, 718] width 307 height 21
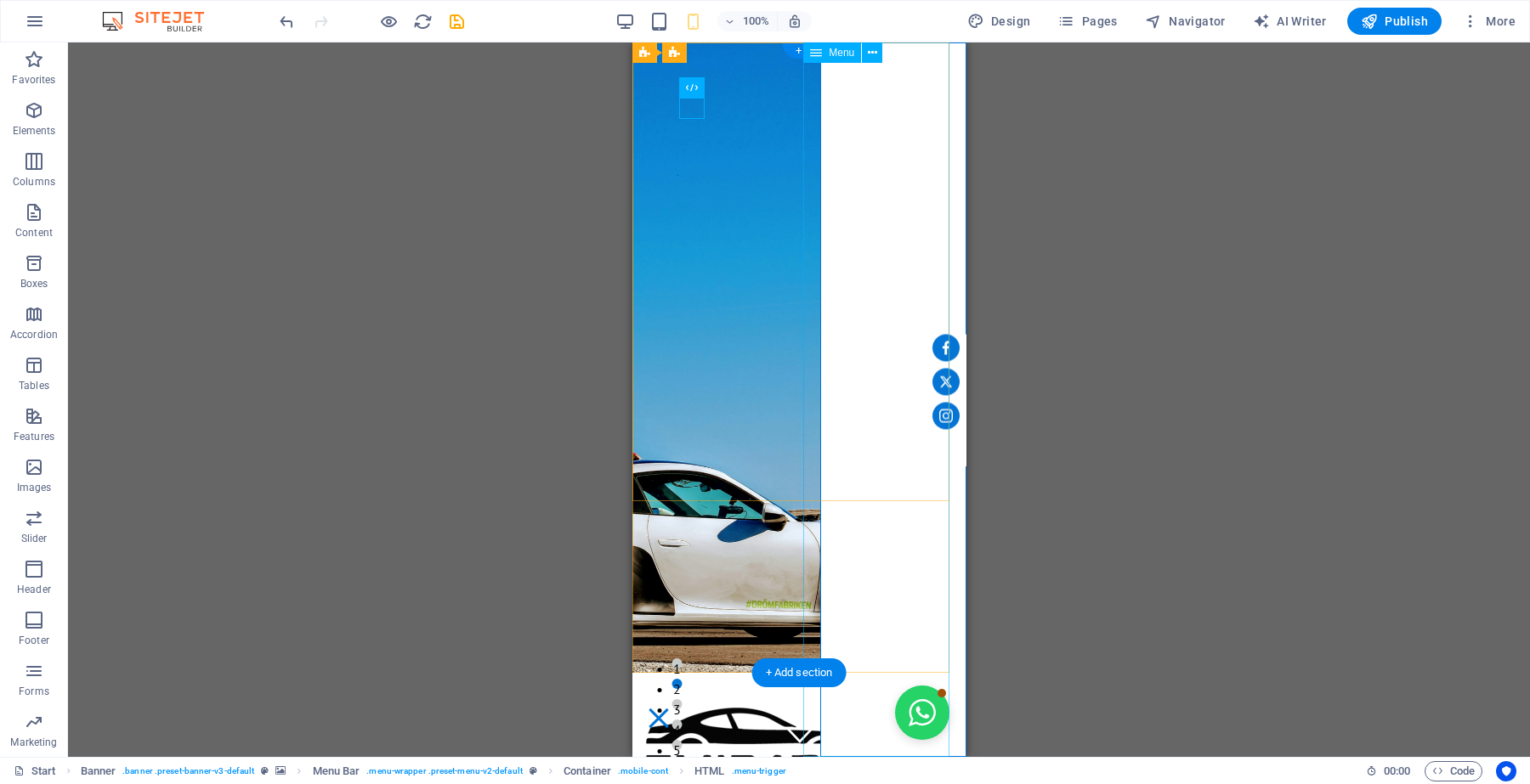
click at [930, 92] on nav "Home About us Services Charges Feedback Contact Review Facts Q/A" at bounding box center [892, 399] width 146 height 714
select select "4"
select select
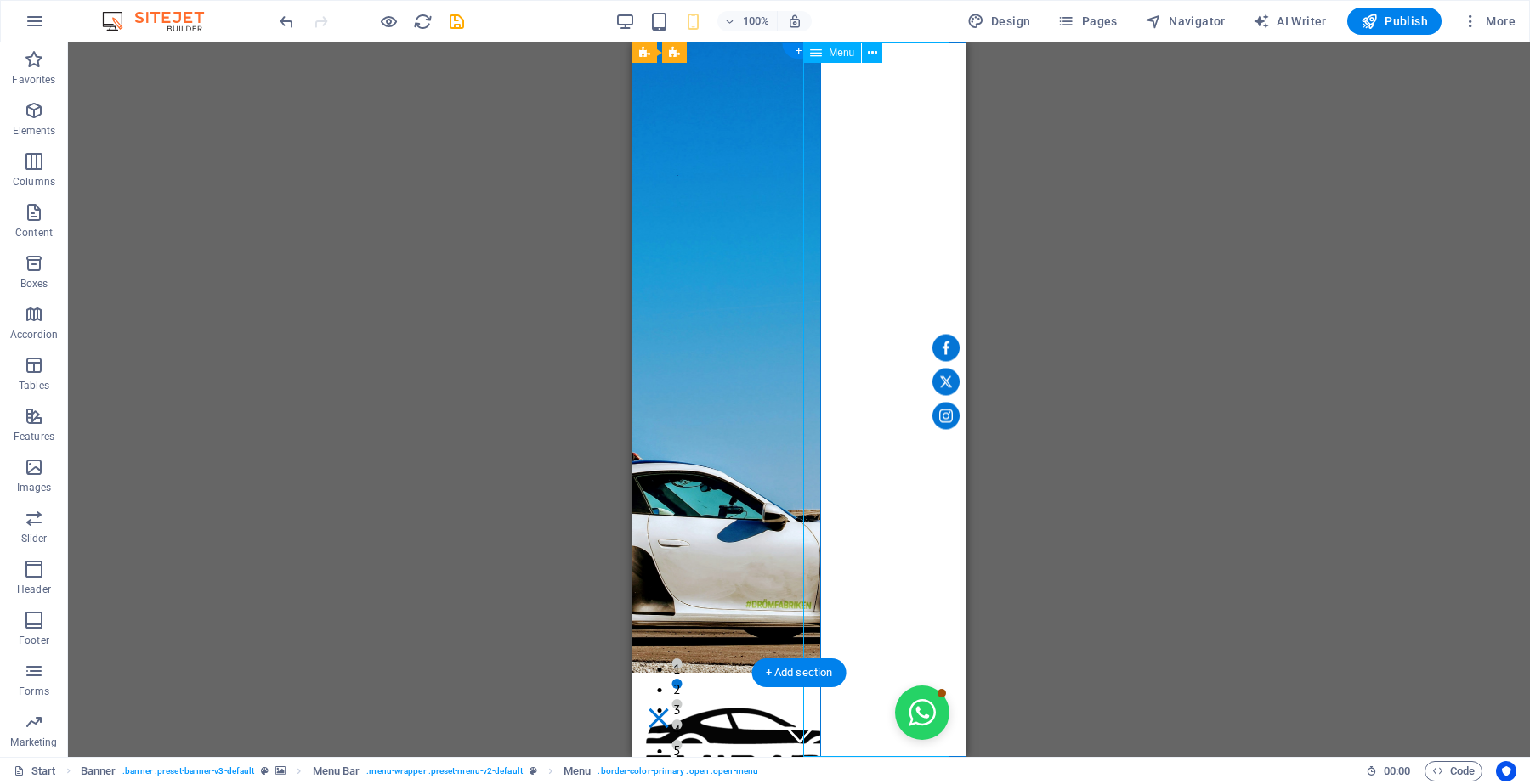
select select "1"
select select
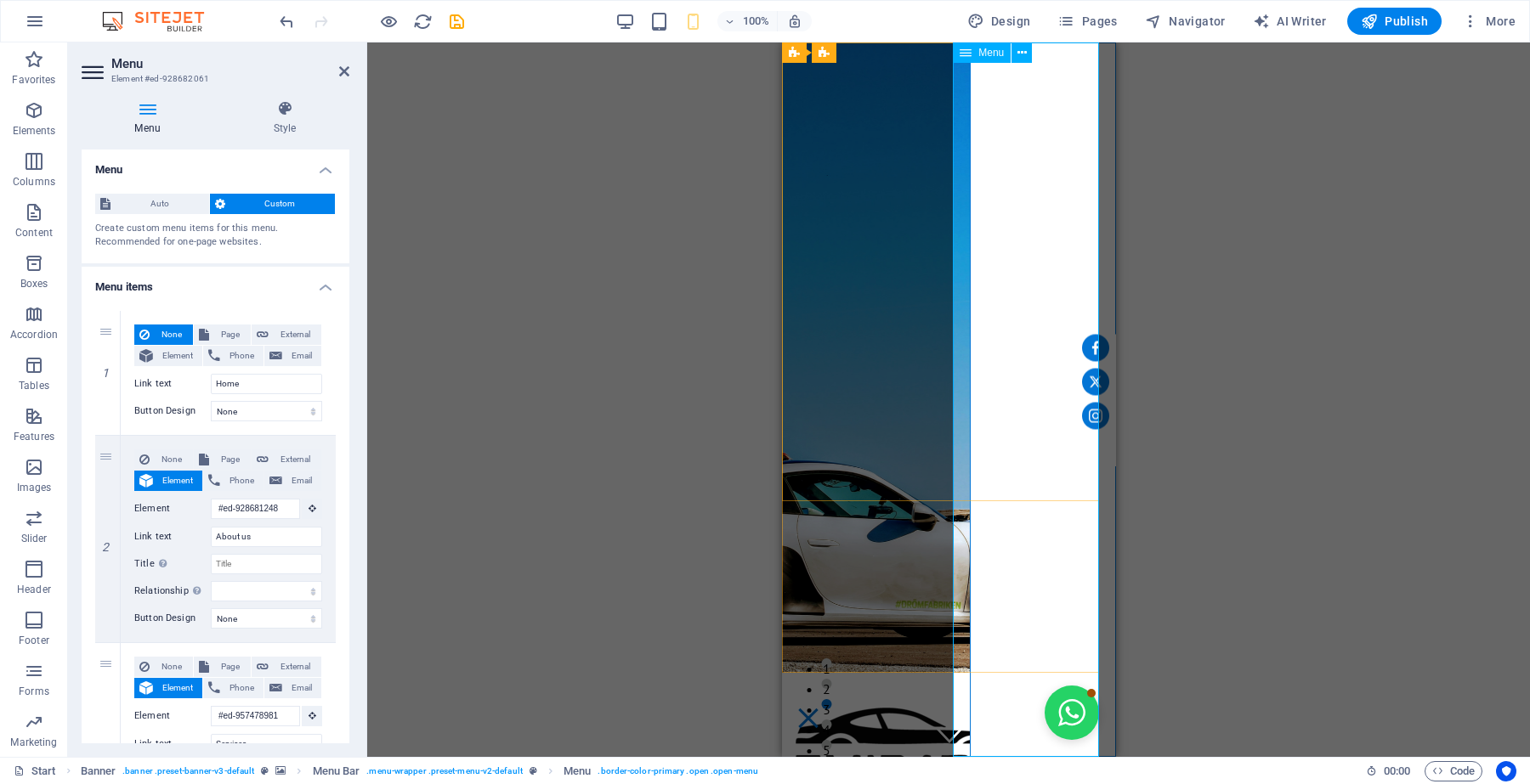
click at [998, 245] on nav "Home About us Services Charges Feedback Contact Review Facts Q/A" at bounding box center [1042, 399] width 146 height 714
click at [258, 380] on input "Home" at bounding box center [266, 384] width 111 height 20
click at [168, 196] on span "Auto" at bounding box center [160, 204] width 88 height 20
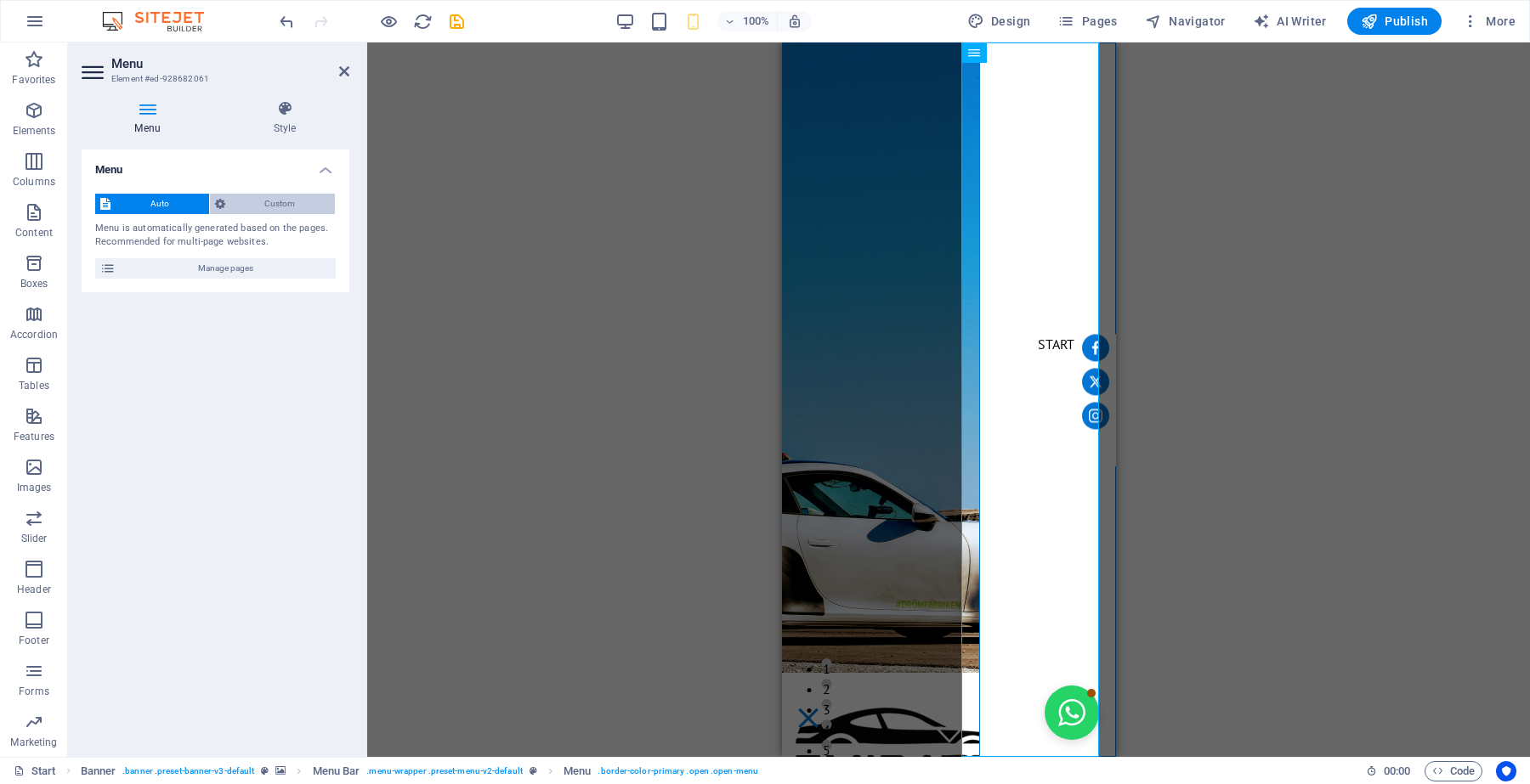
click at [235, 197] on span "Custom" at bounding box center [281, 204] width 100 height 20
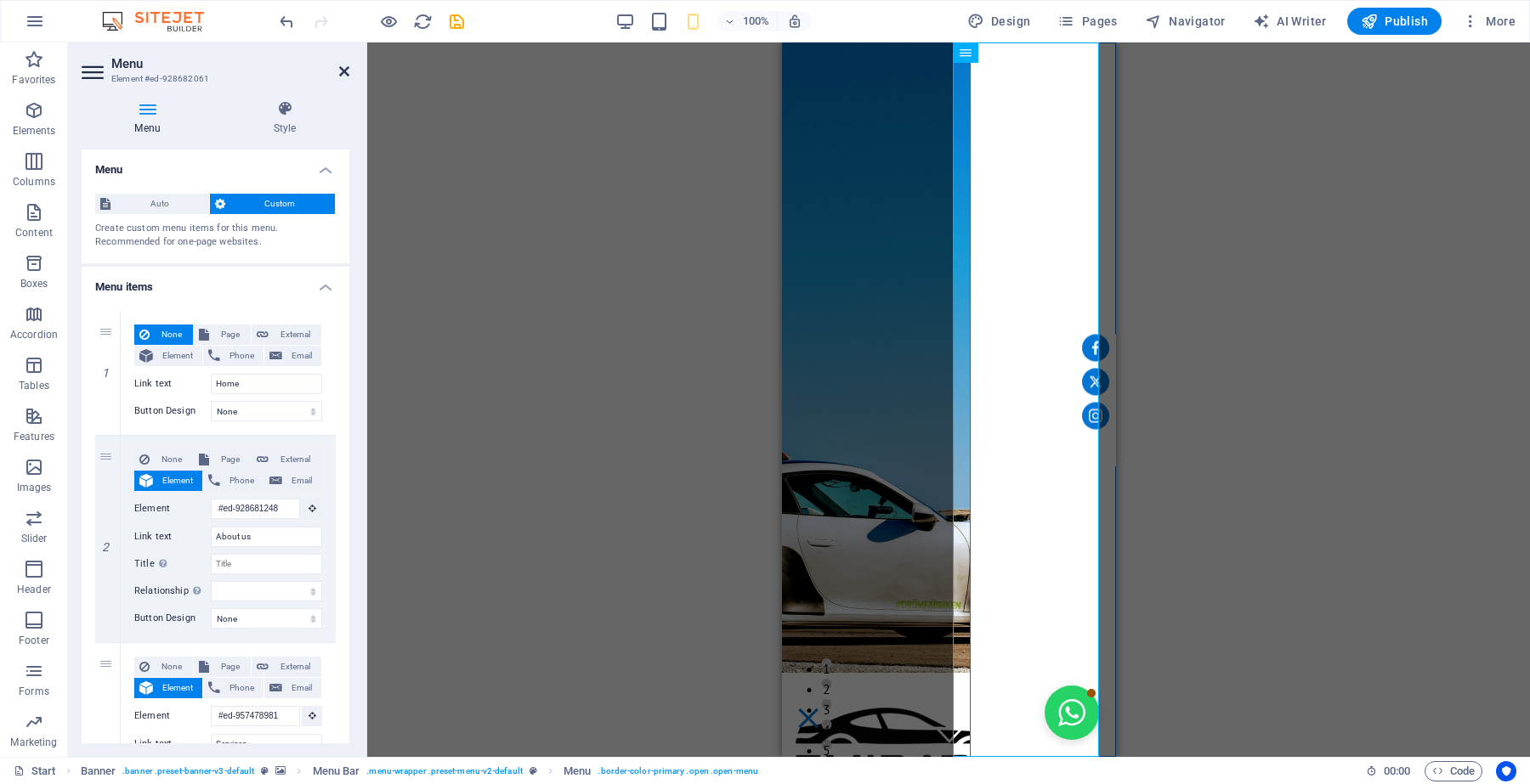
click at [347, 65] on icon at bounding box center [344, 72] width 10 height 14
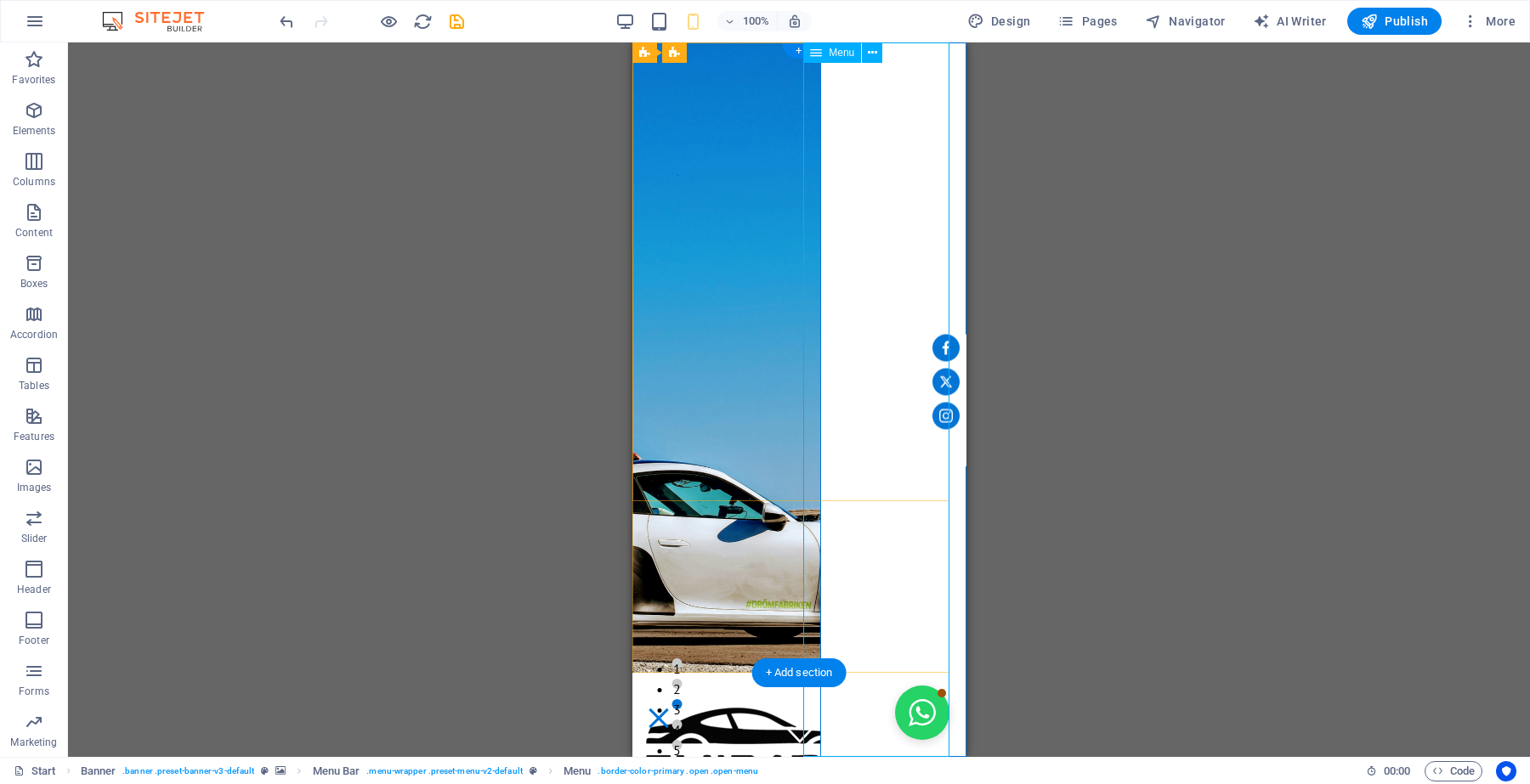
click at [851, 151] on nav "Home About us Services Charges Feedback Contact Review Facts Q/A" at bounding box center [892, 399] width 146 height 714
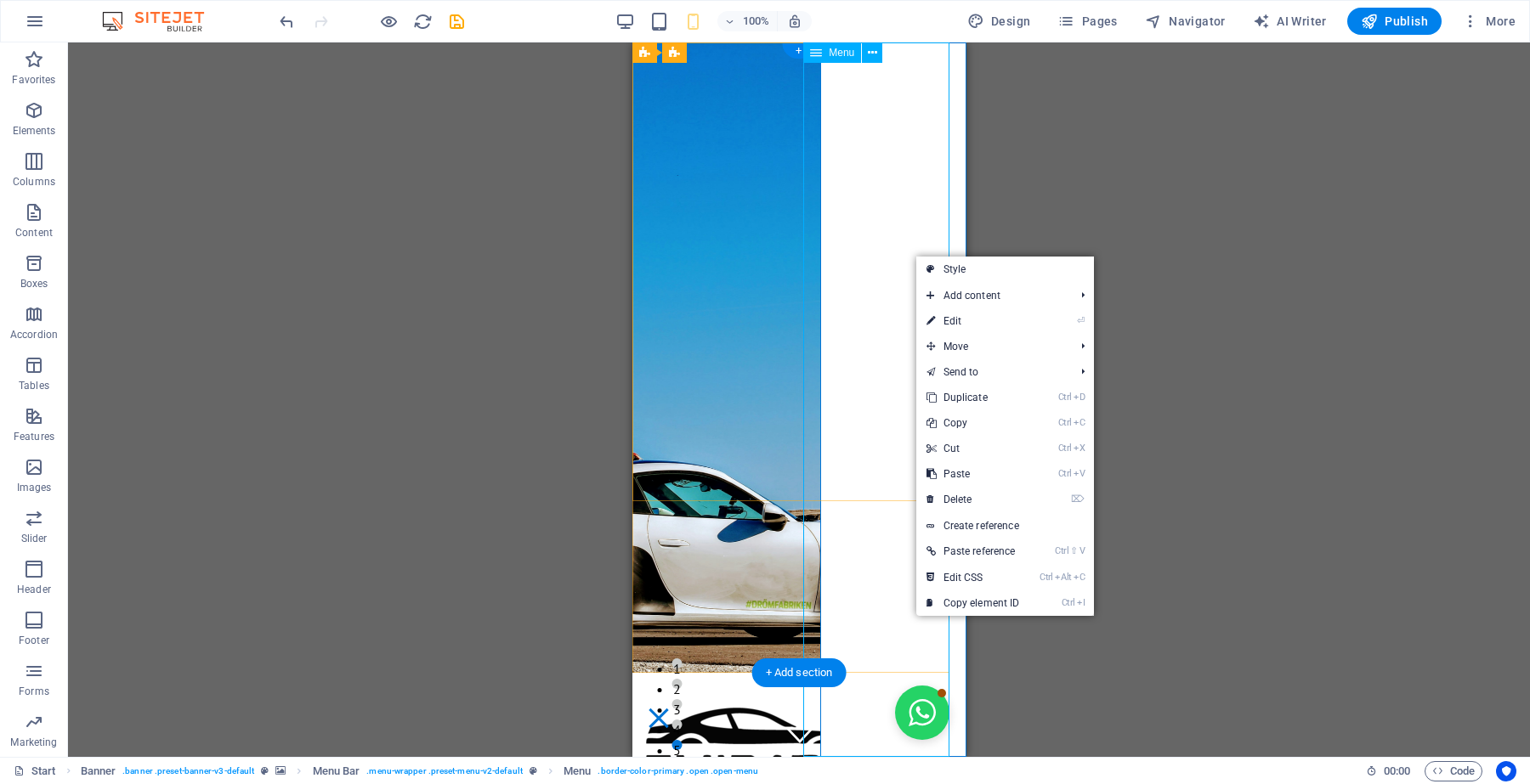
click at [895, 171] on nav "Home About us Services Charges Feedback Contact Review Facts Q/A" at bounding box center [892, 399] width 146 height 714
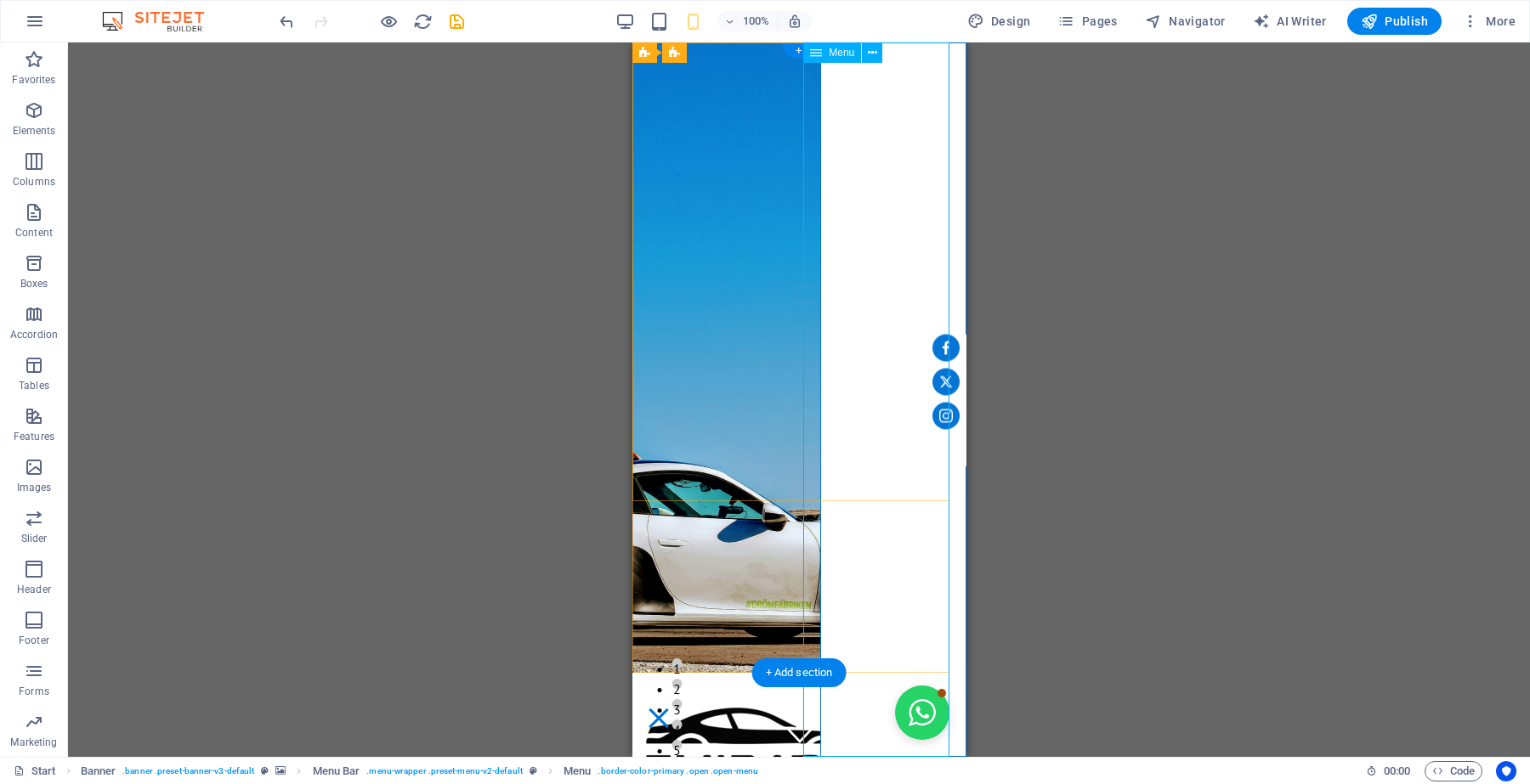
click at [836, 213] on nav "Home About us Services Charges Feedback Contact Review Facts Q/A" at bounding box center [892, 399] width 146 height 714
select select "4"
select select
select select "1"
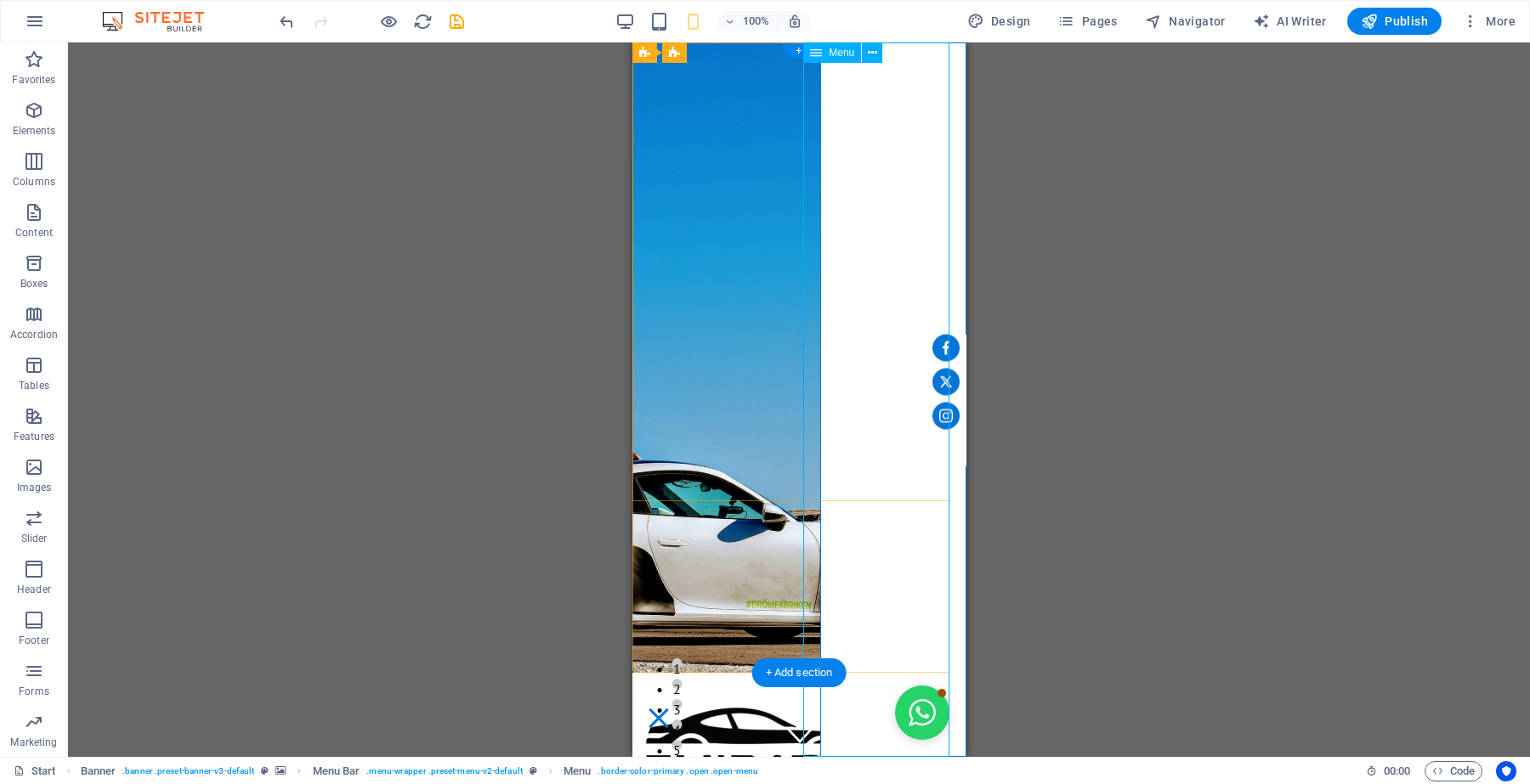
select select
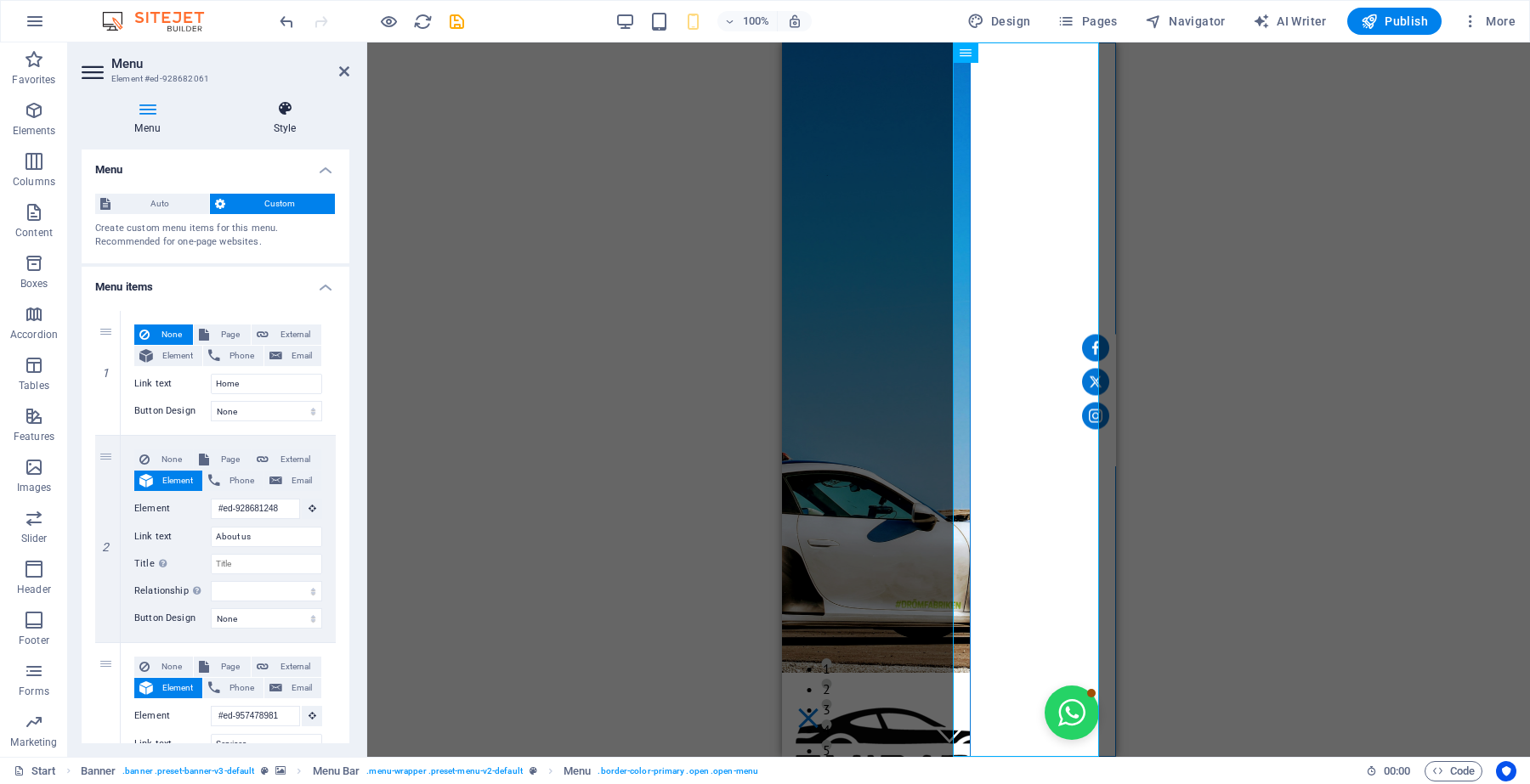
click at [294, 109] on icon at bounding box center [284, 108] width 129 height 17
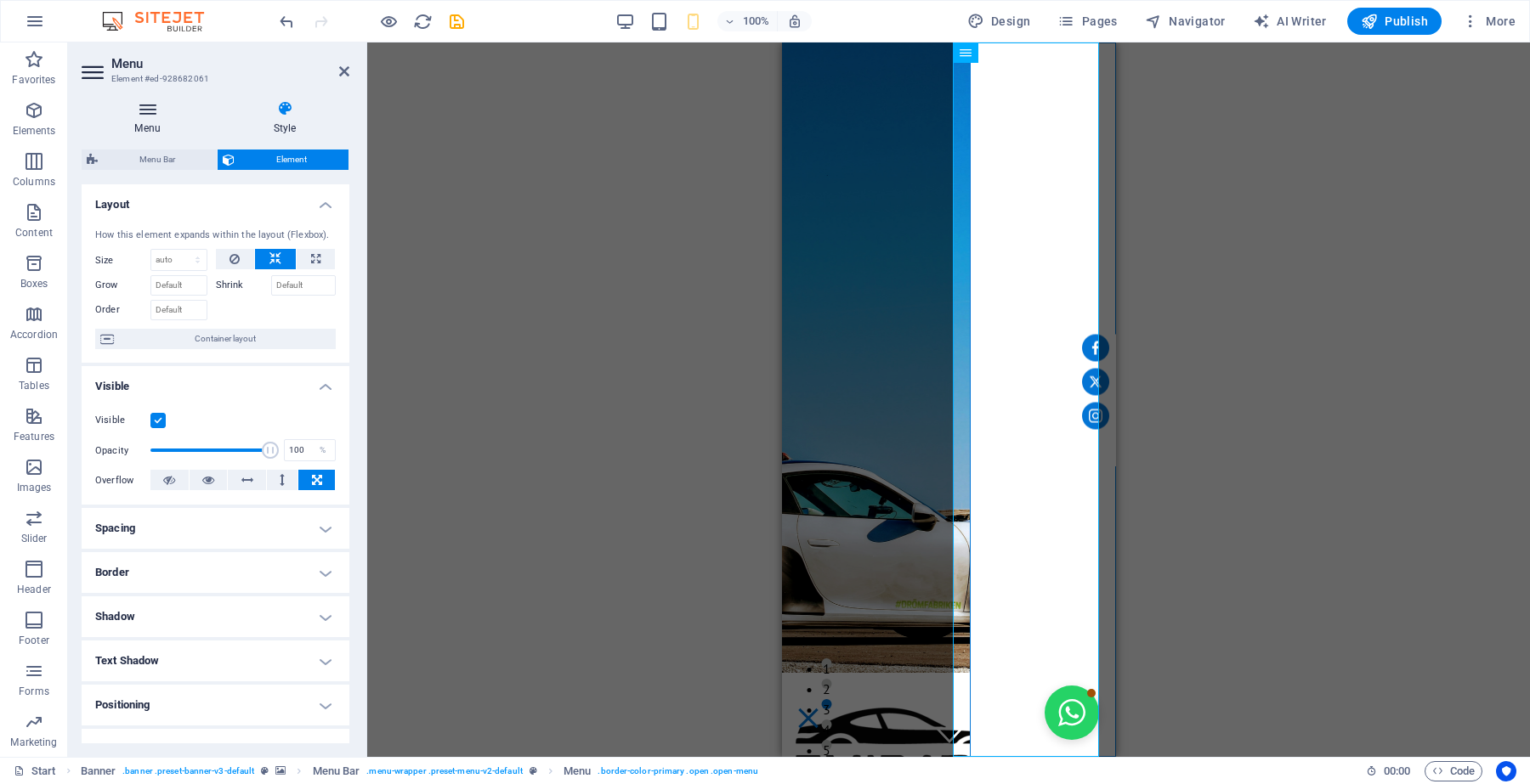
click at [139, 113] on icon at bounding box center [148, 108] width 132 height 17
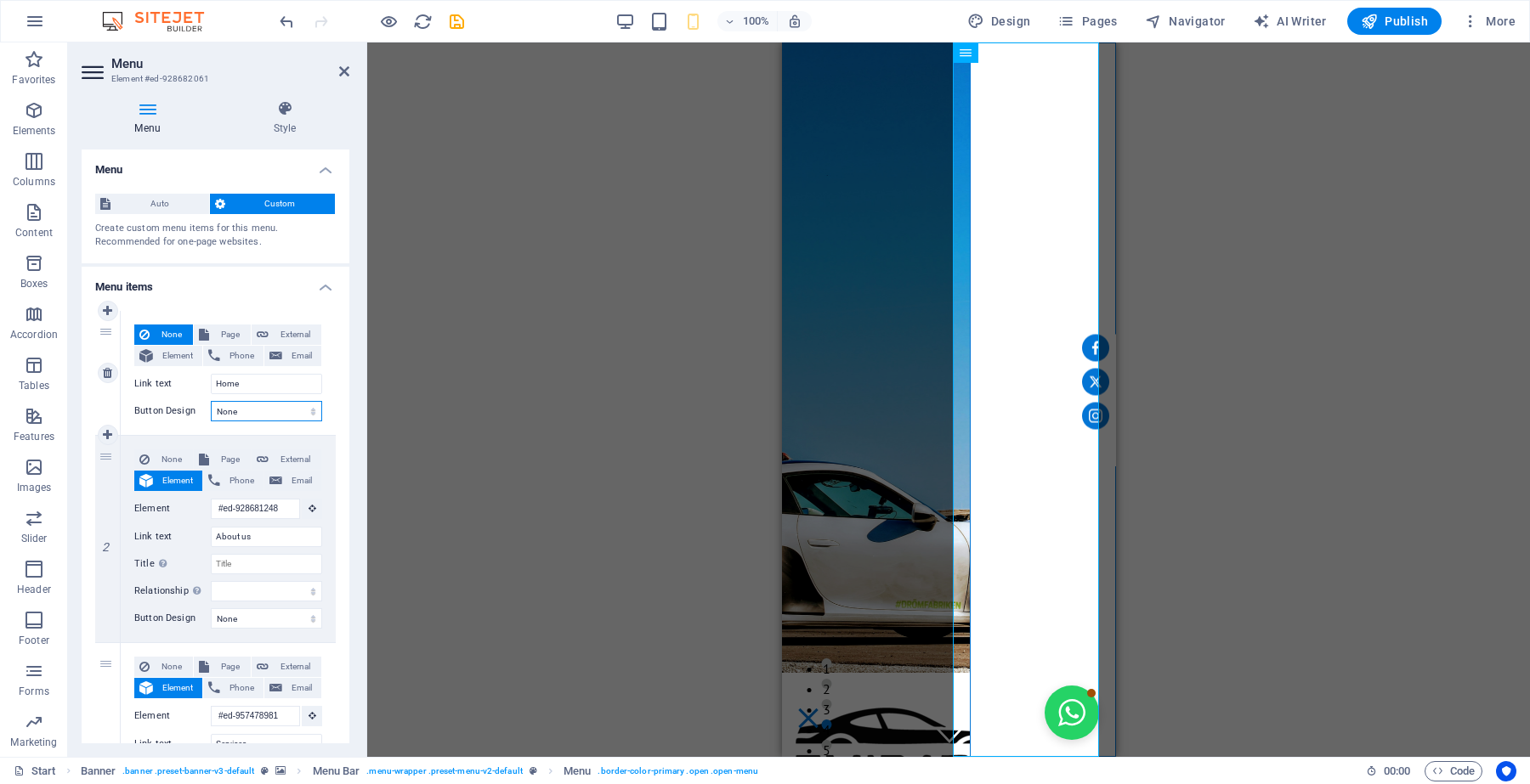
click at [259, 412] on select "None Default Primary Secondary" at bounding box center [266, 410] width 111 height 20
select select "default"
click at [211, 400] on select "None Default Primary Secondary" at bounding box center [266, 410] width 111 height 20
select select
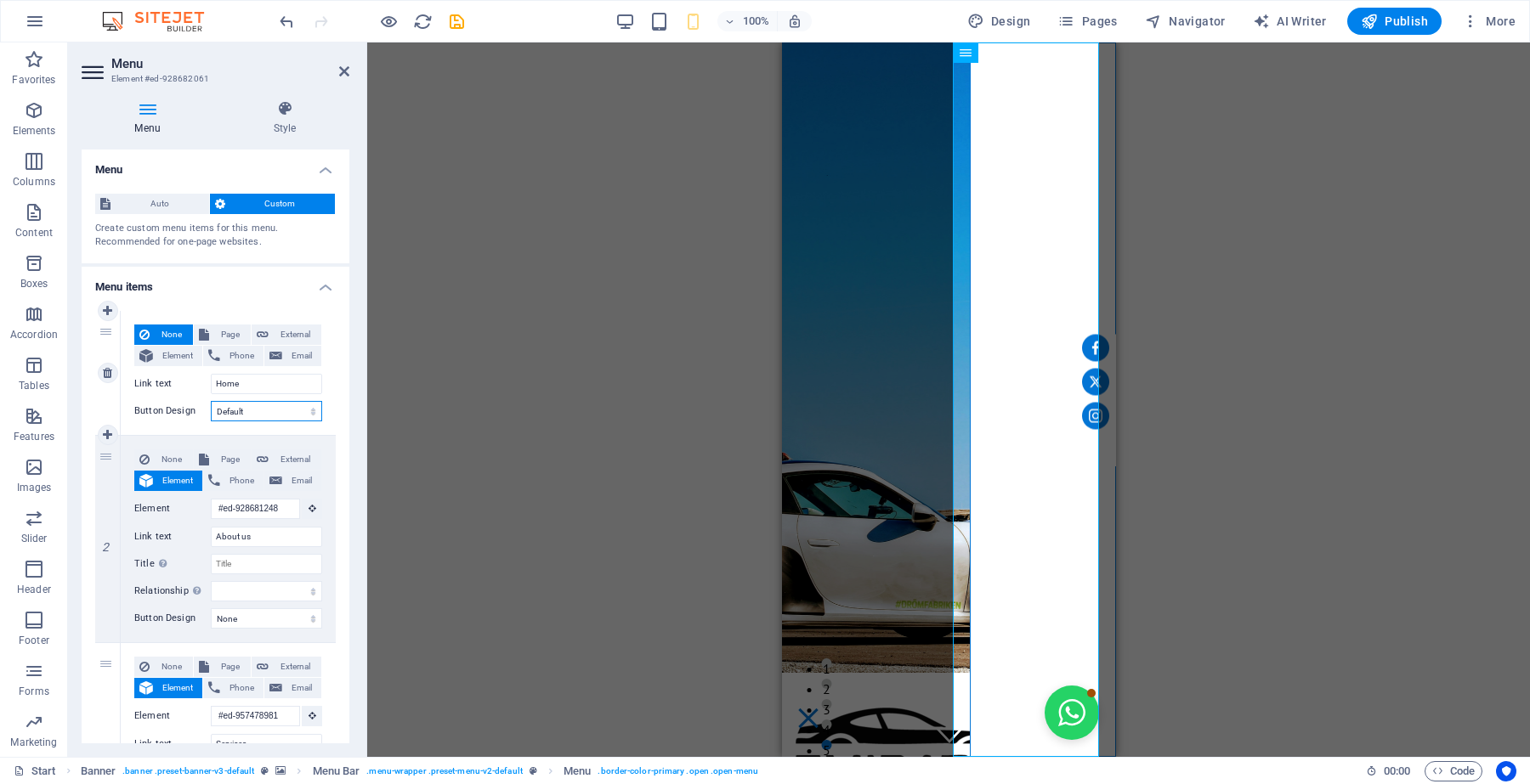
select select
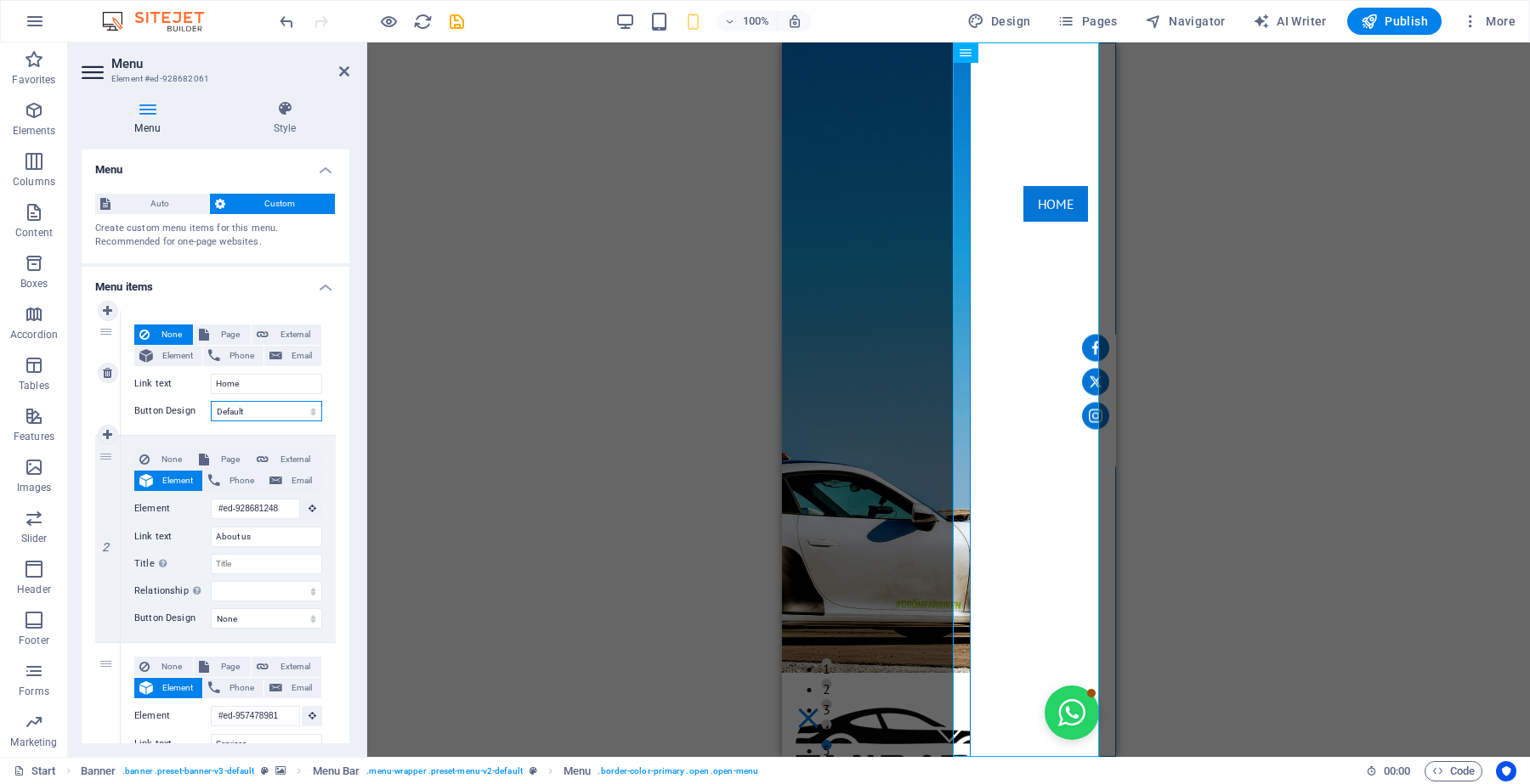
click at [253, 418] on select "None Default Primary Secondary" at bounding box center [266, 410] width 111 height 20
select select "primary"
click at [211, 400] on select "None Default Primary Secondary" at bounding box center [266, 410] width 111 height 20
select select
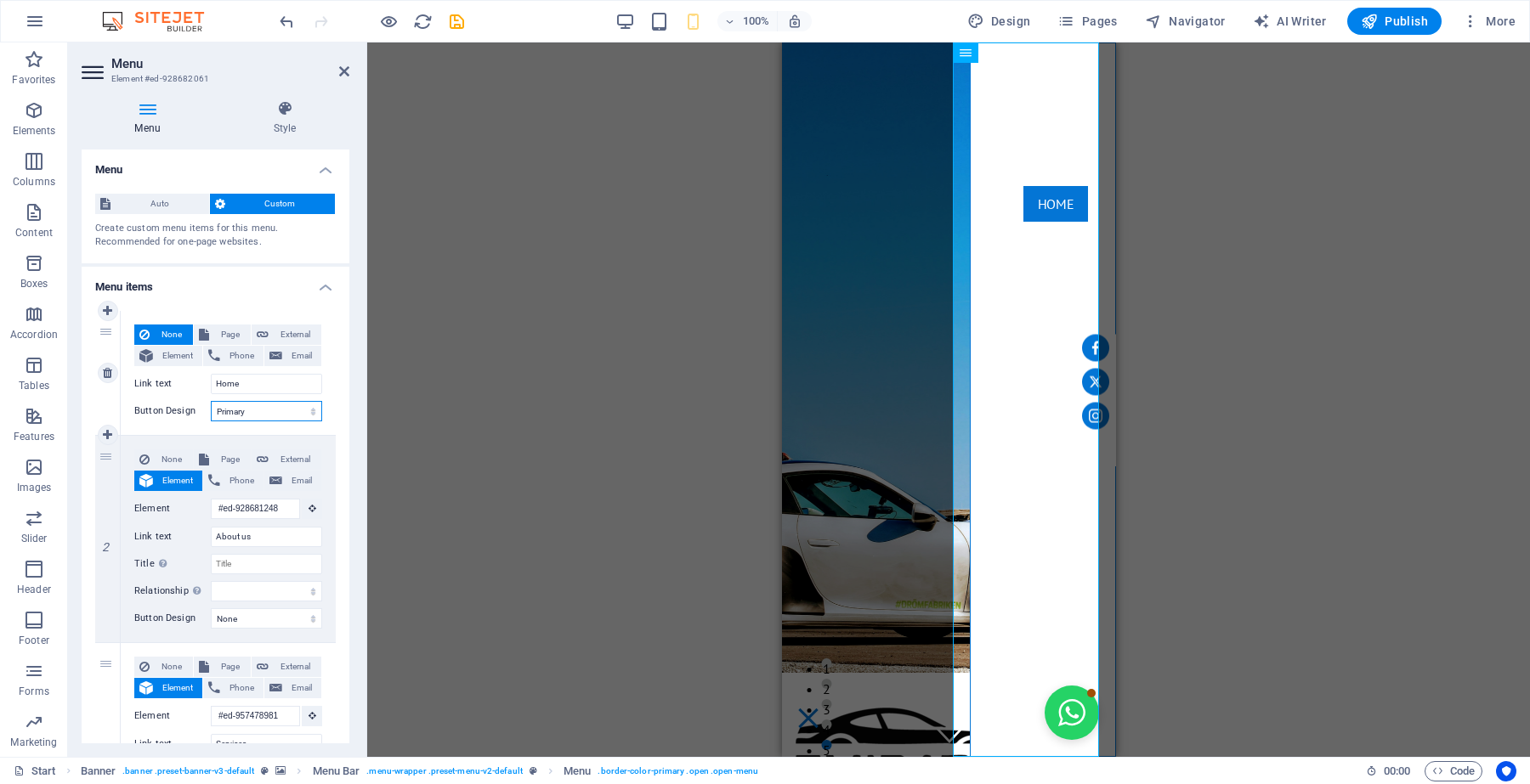
select select
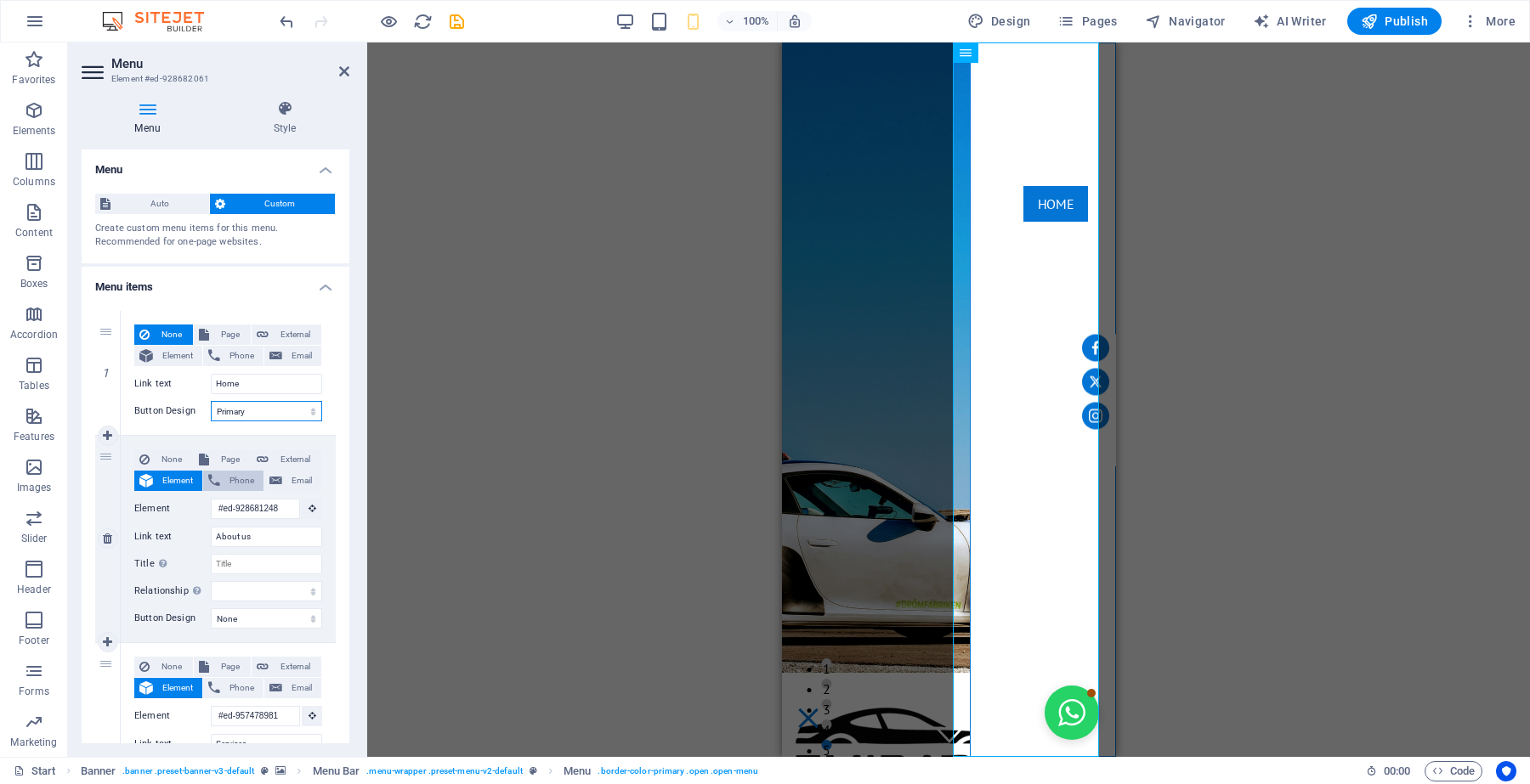
select select "default"
select select
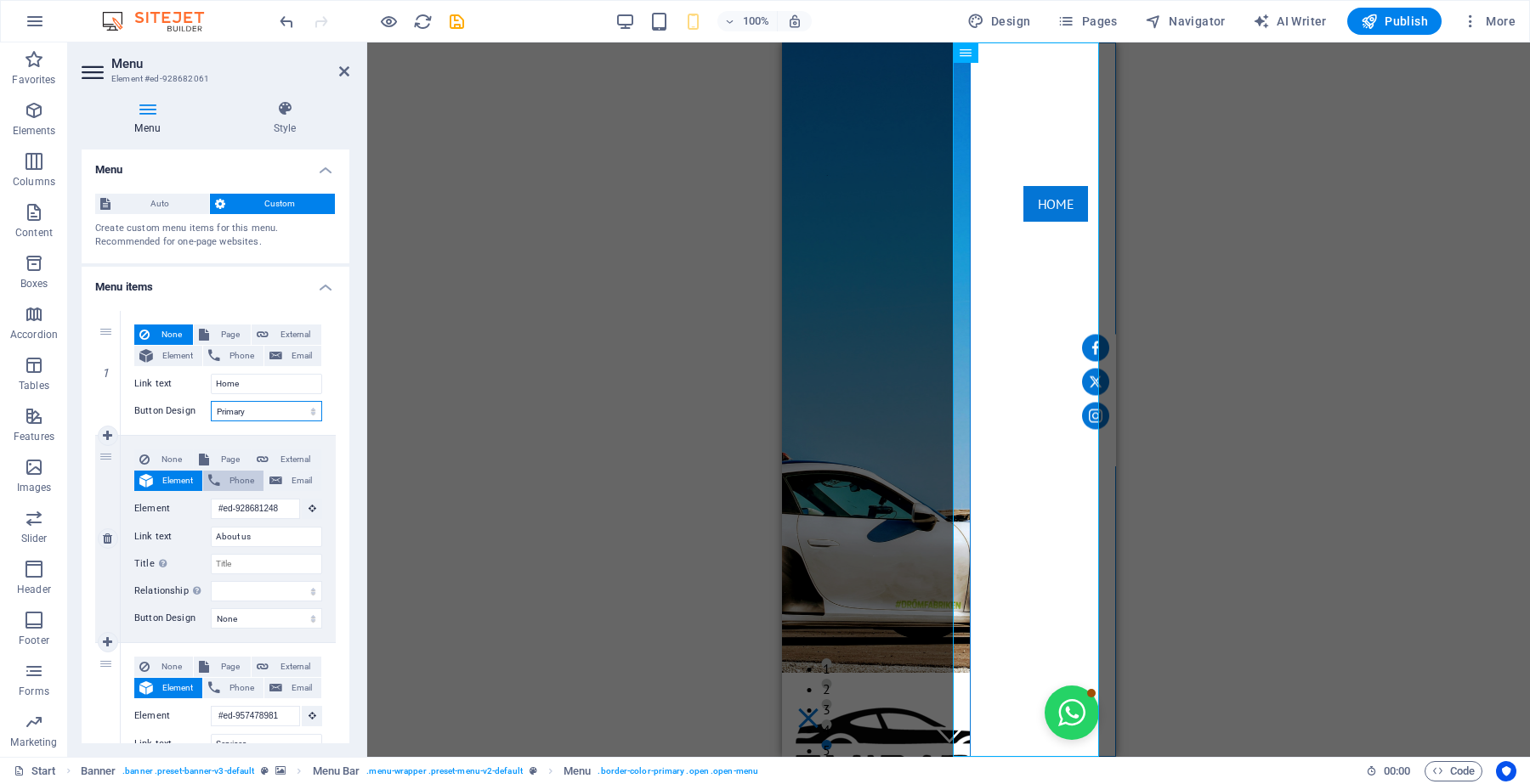
select select
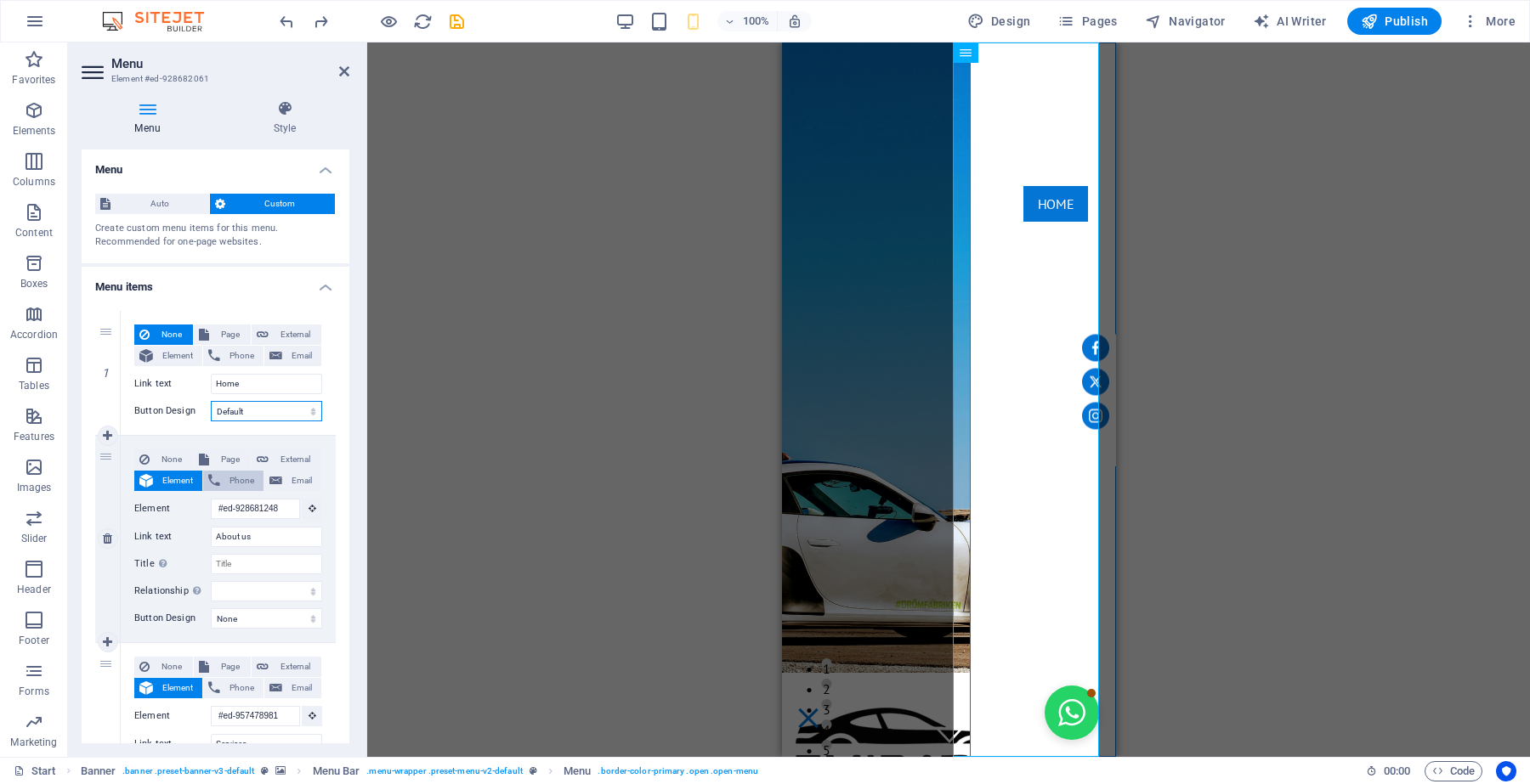
select select
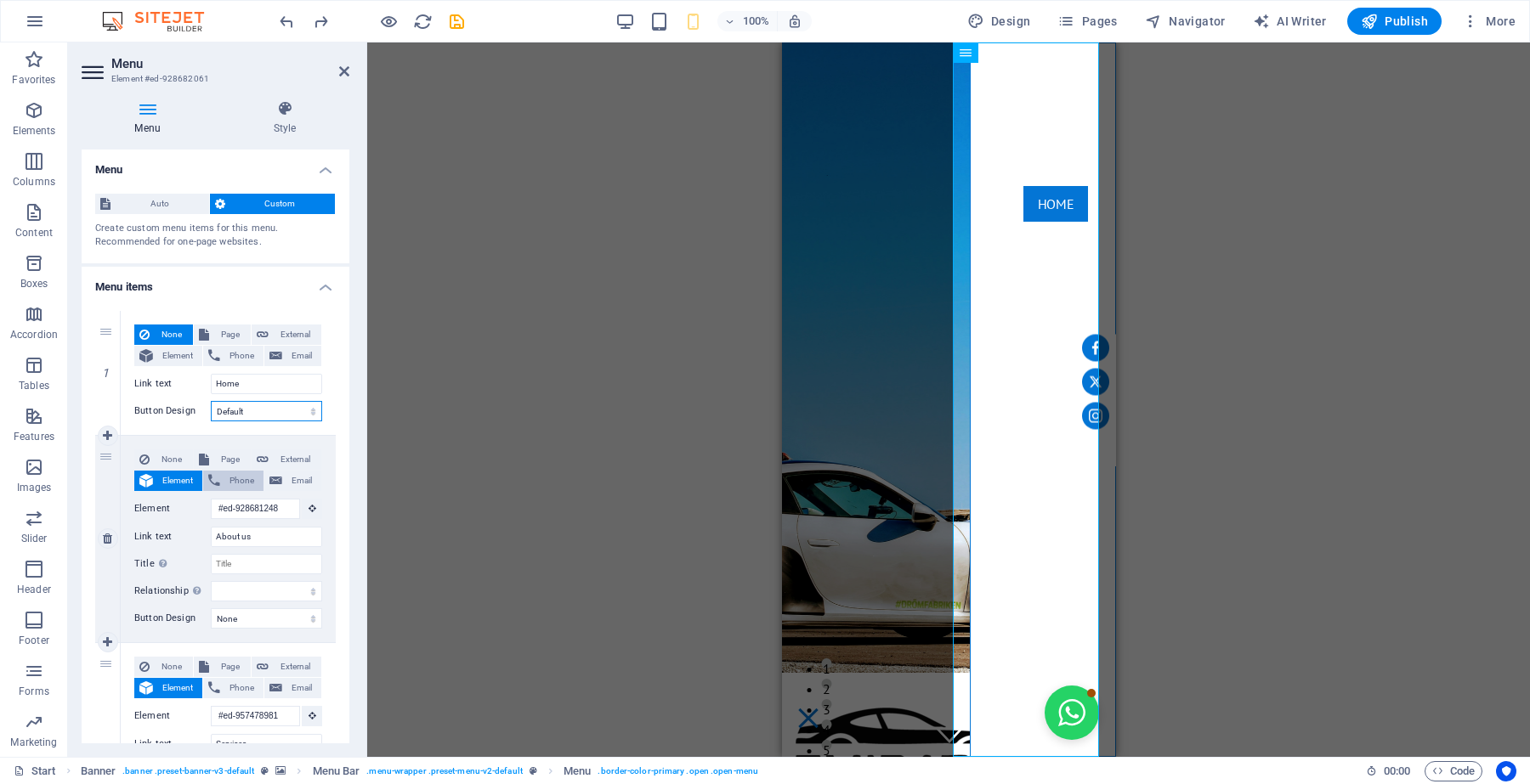
select select
click at [240, 407] on select "None Default Primary Secondary" at bounding box center [266, 410] width 111 height 20
select select "primary"
click at [211, 400] on select "None Default Primary Secondary" at bounding box center [266, 410] width 111 height 20
select select
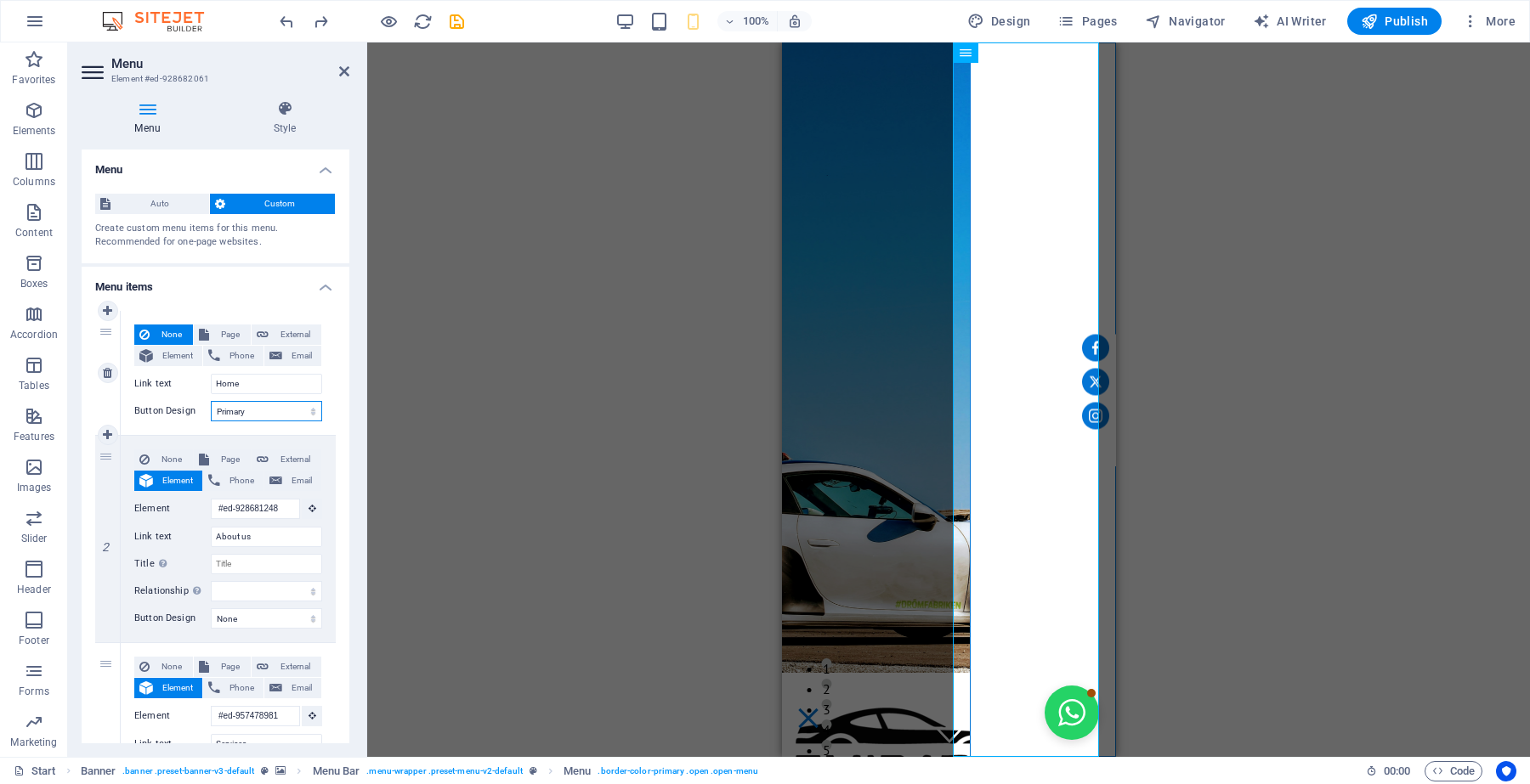
select select
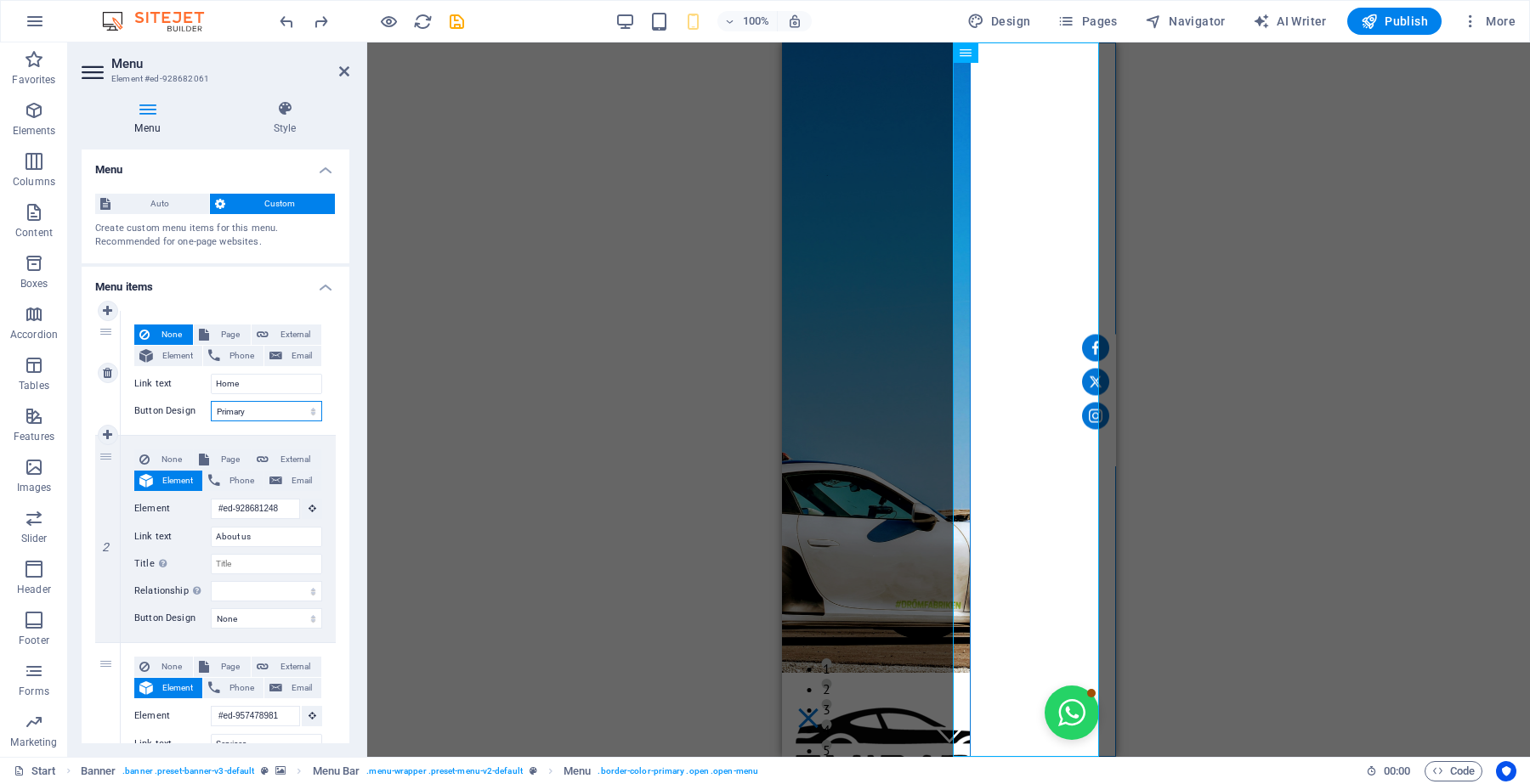
select select
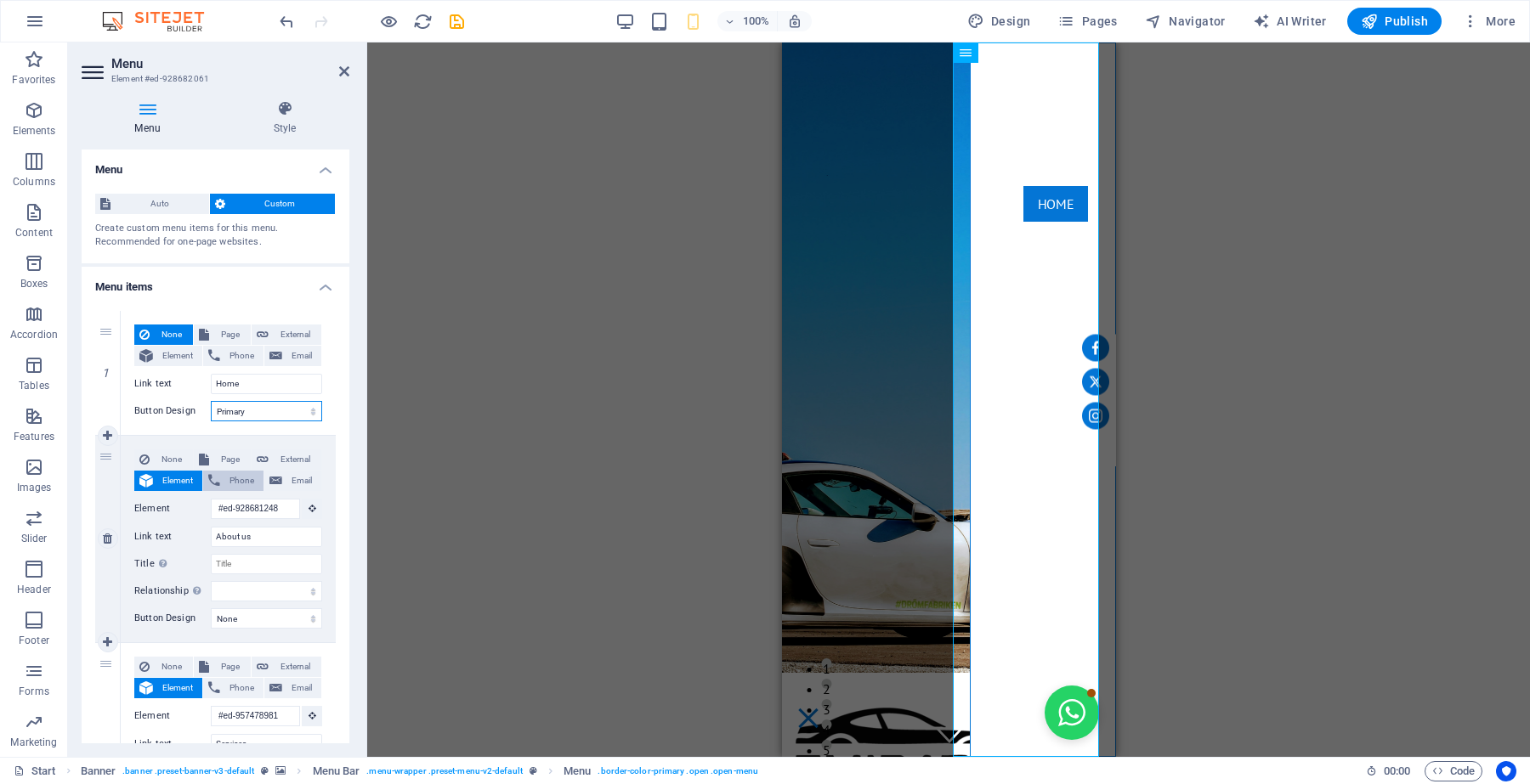
select select
click at [238, 414] on select "None Default Primary Secondary" at bounding box center [266, 410] width 111 height 20
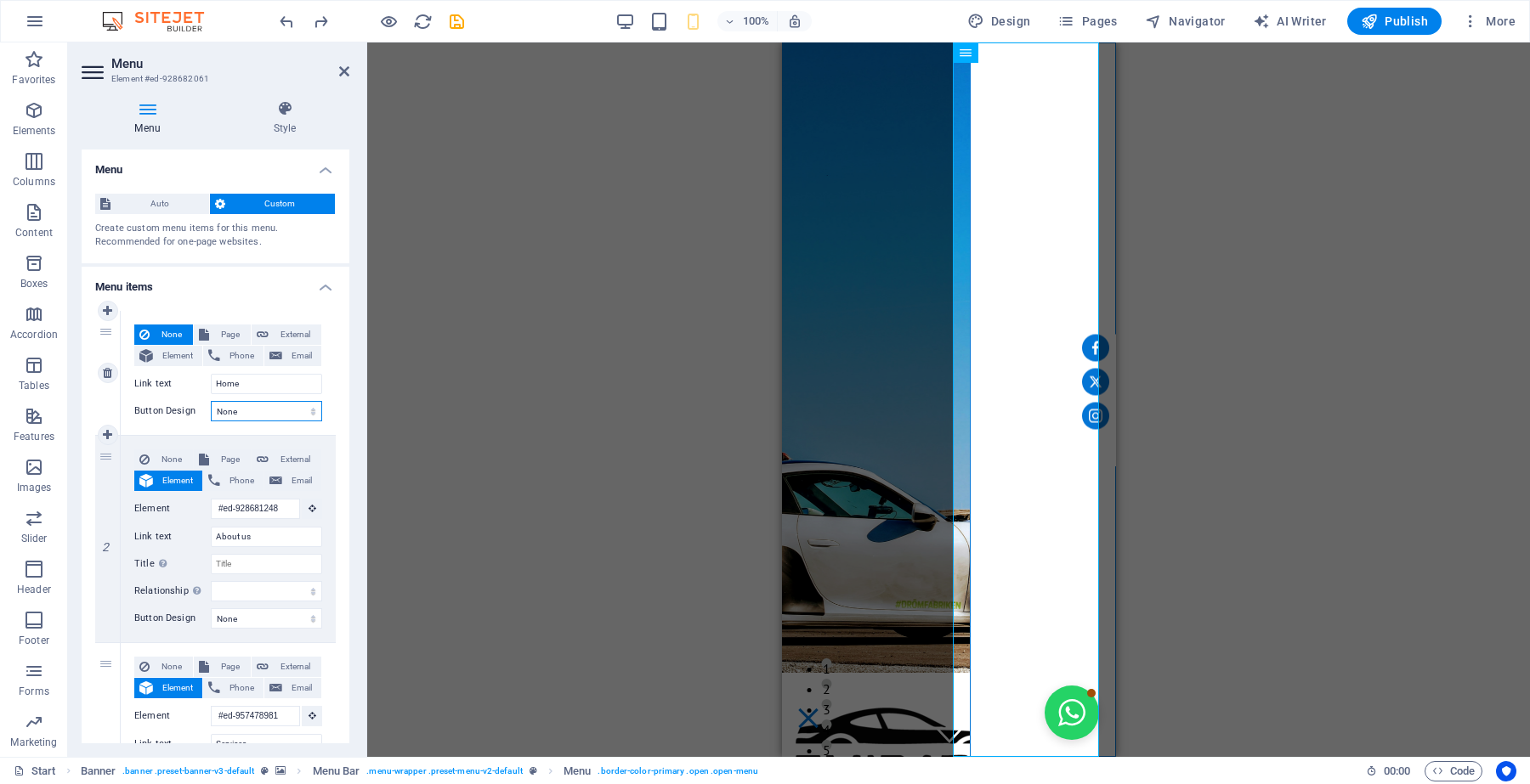
select select "secondary"
click at [211, 400] on select "None Default Primary Secondary" at bounding box center [266, 410] width 111 height 20
select select
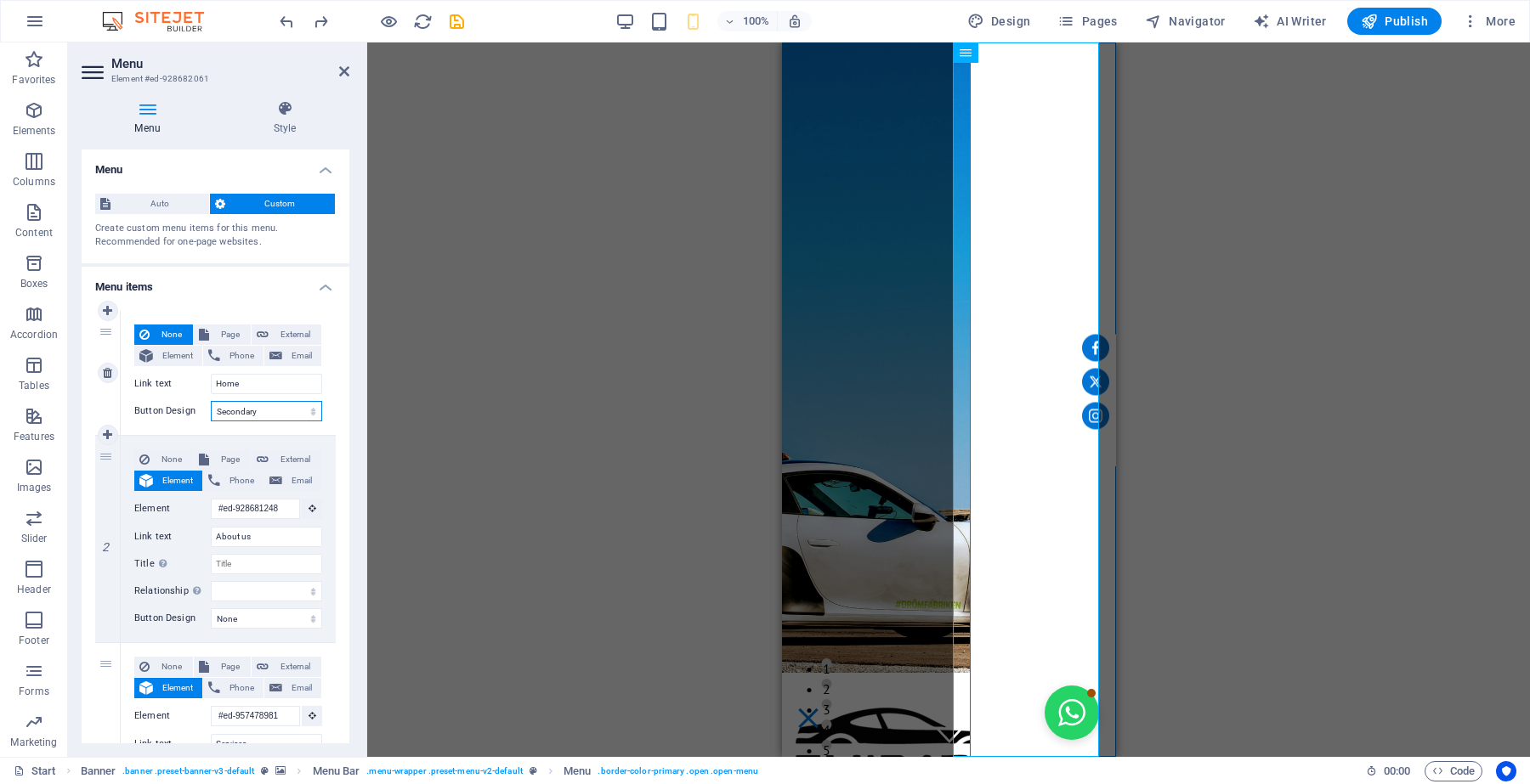
select select
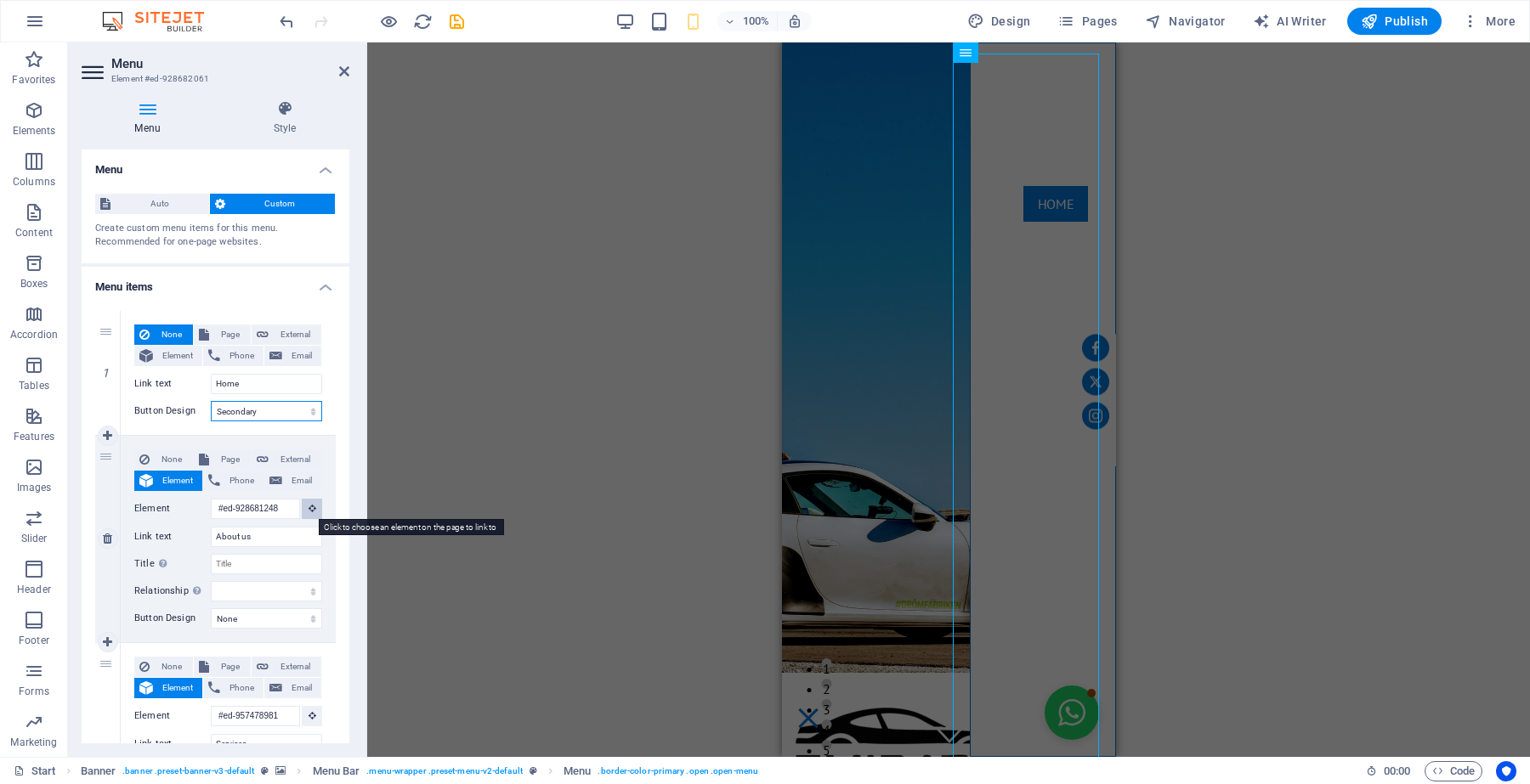
select select
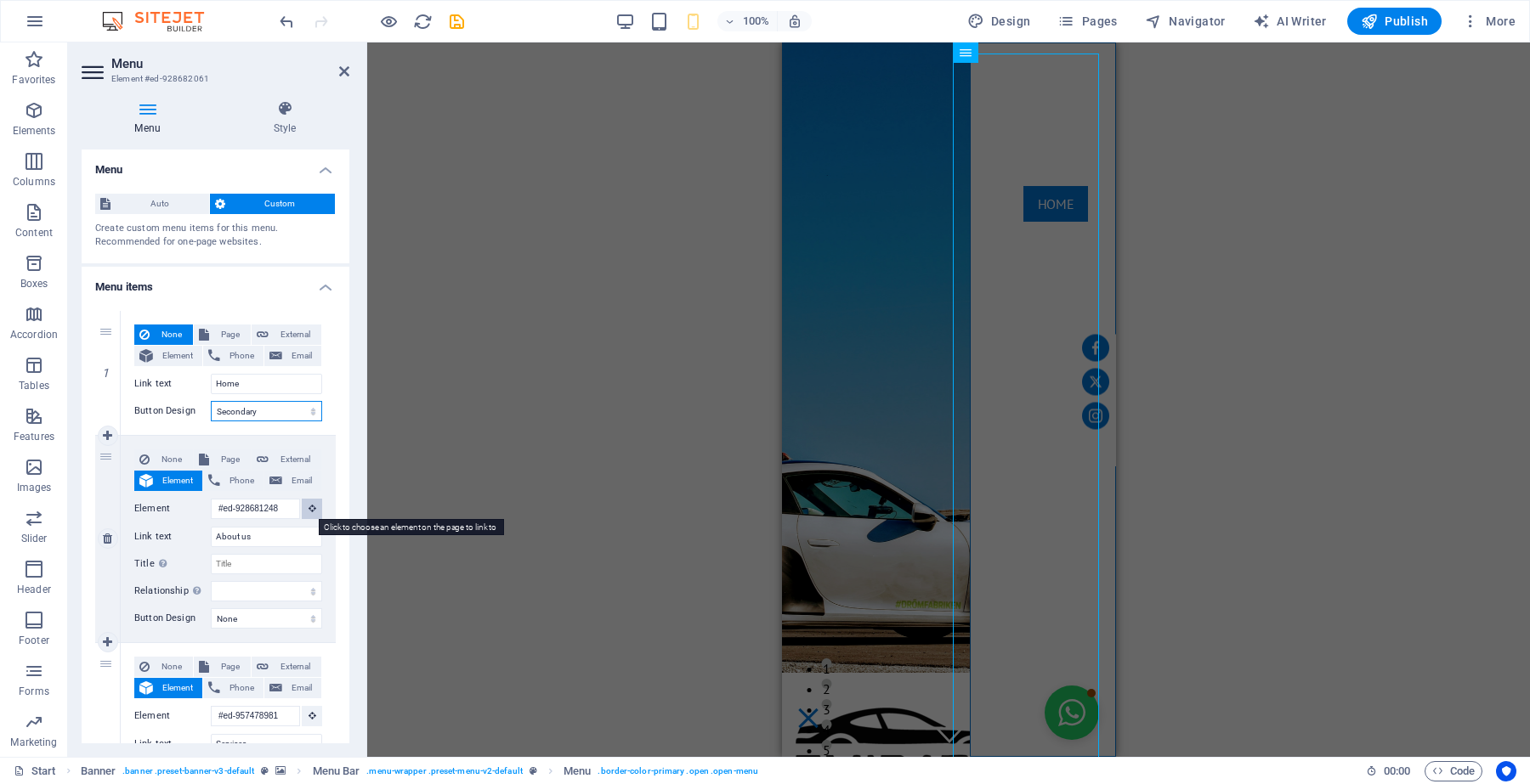
select select
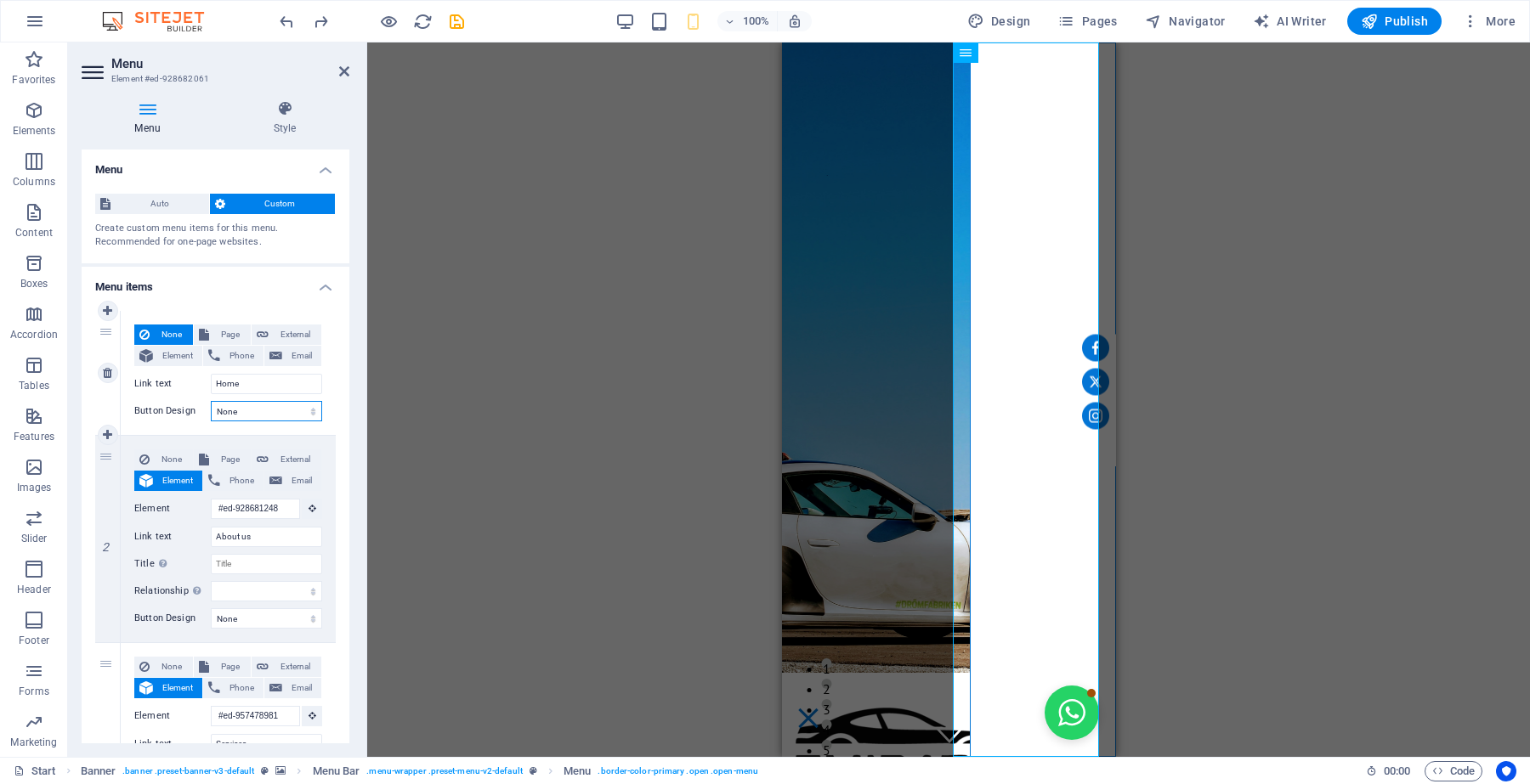
click at [253, 412] on select "None Default Primary Secondary" at bounding box center [266, 410] width 111 height 20
select select "default"
click at [211, 400] on select "None Default Primary Secondary" at bounding box center [266, 410] width 111 height 20
select select
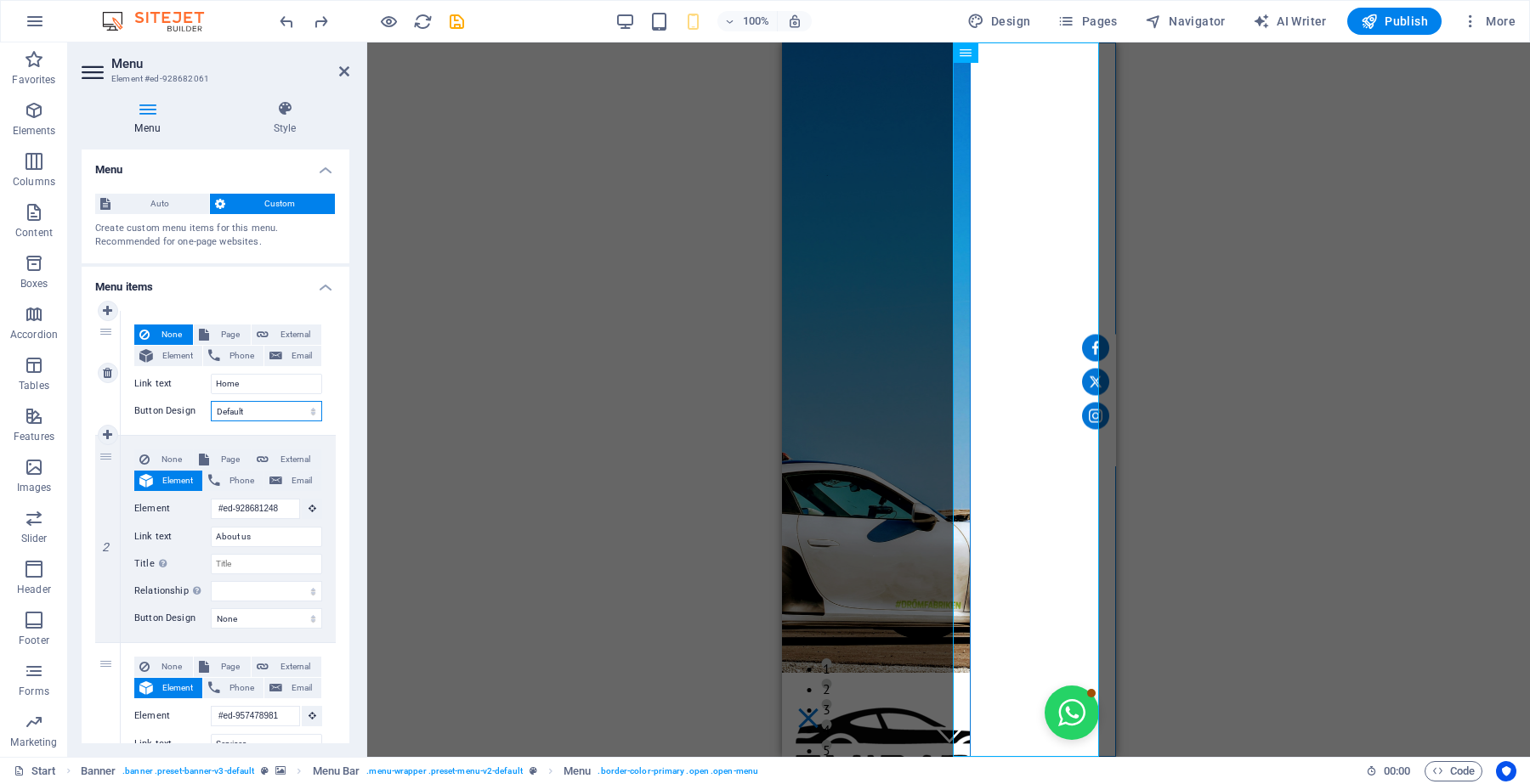
select select
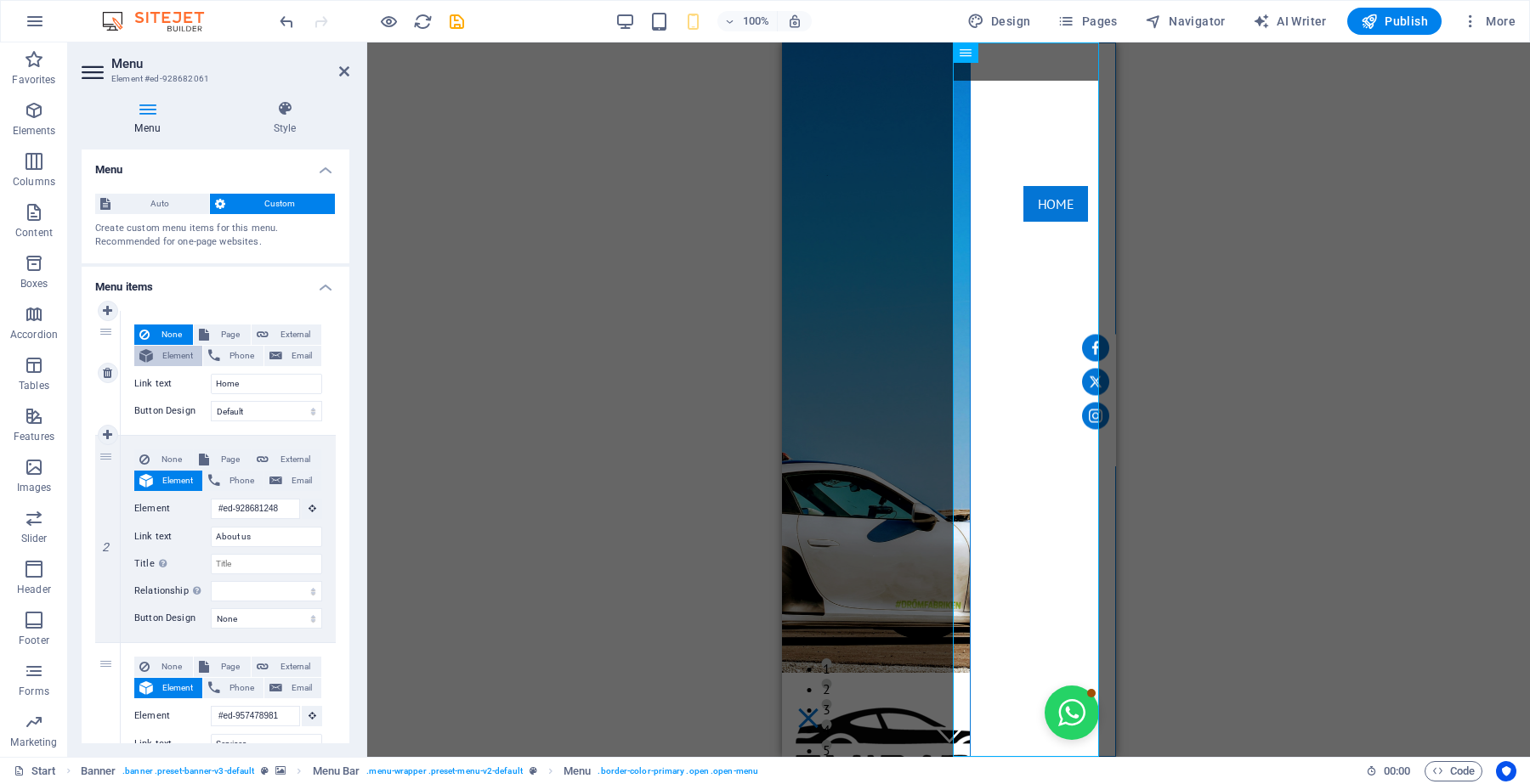
click at [176, 358] on span "Element" at bounding box center [177, 356] width 39 height 20
select select
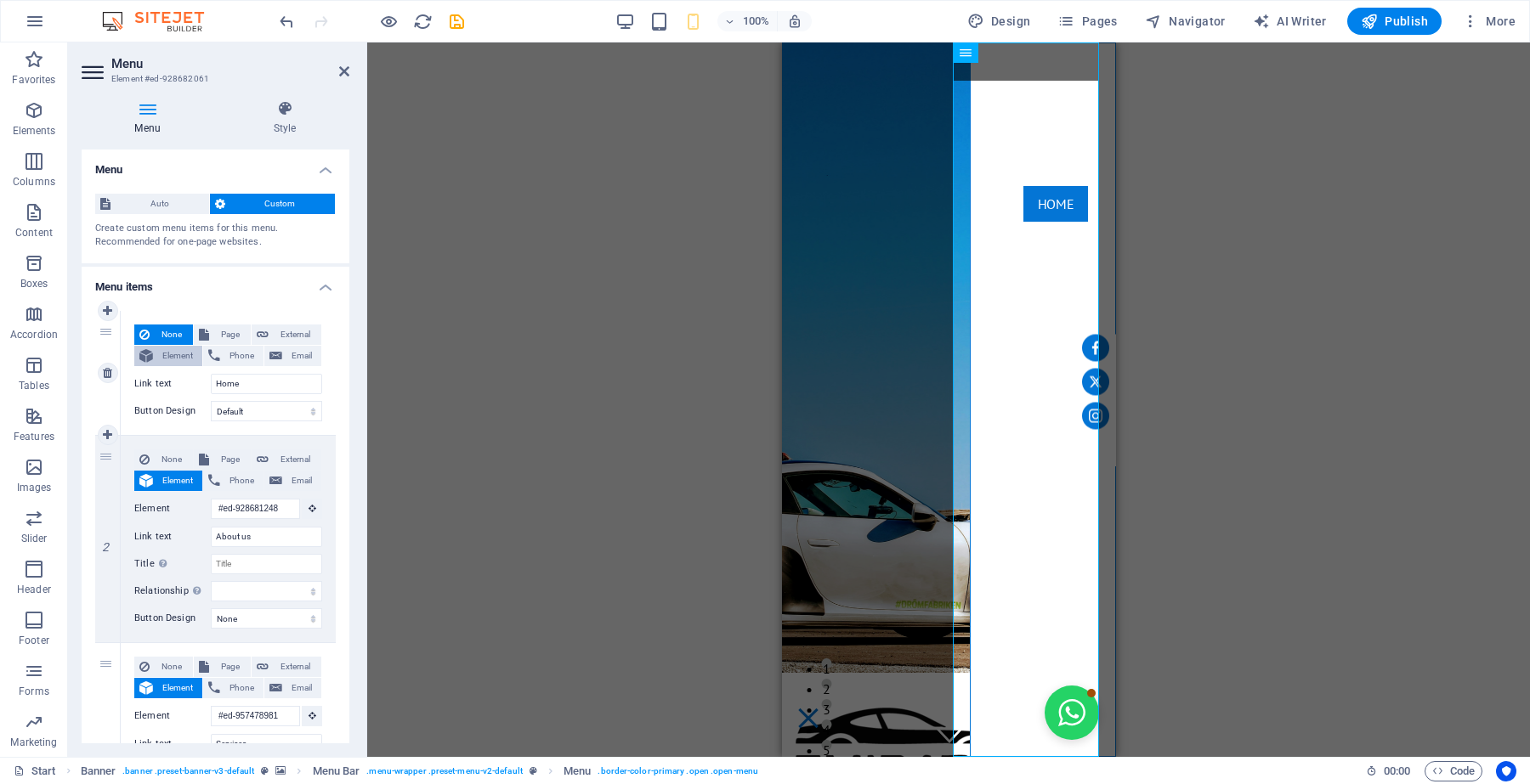
select select
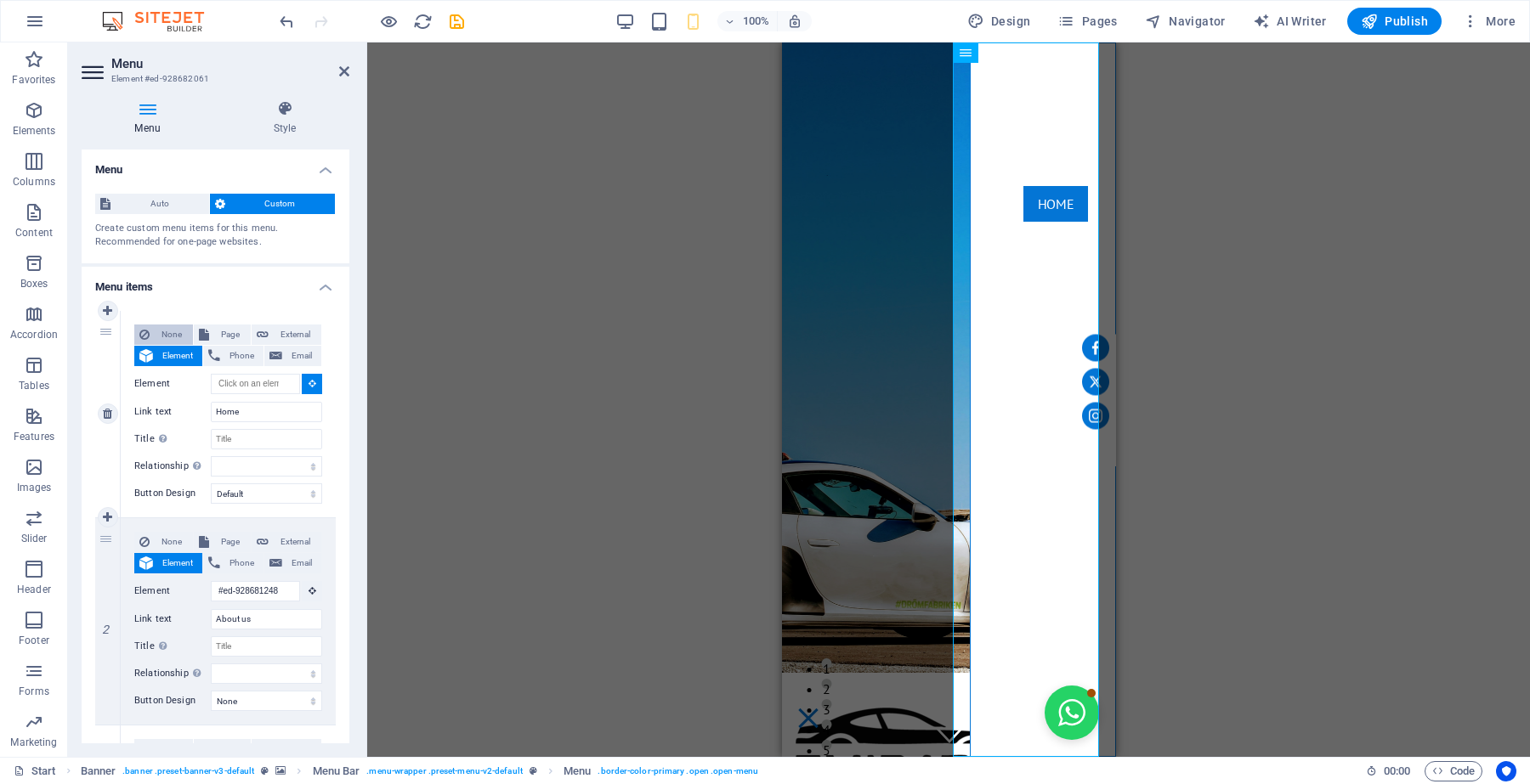
click at [172, 333] on span "None" at bounding box center [171, 335] width 33 height 20
select select
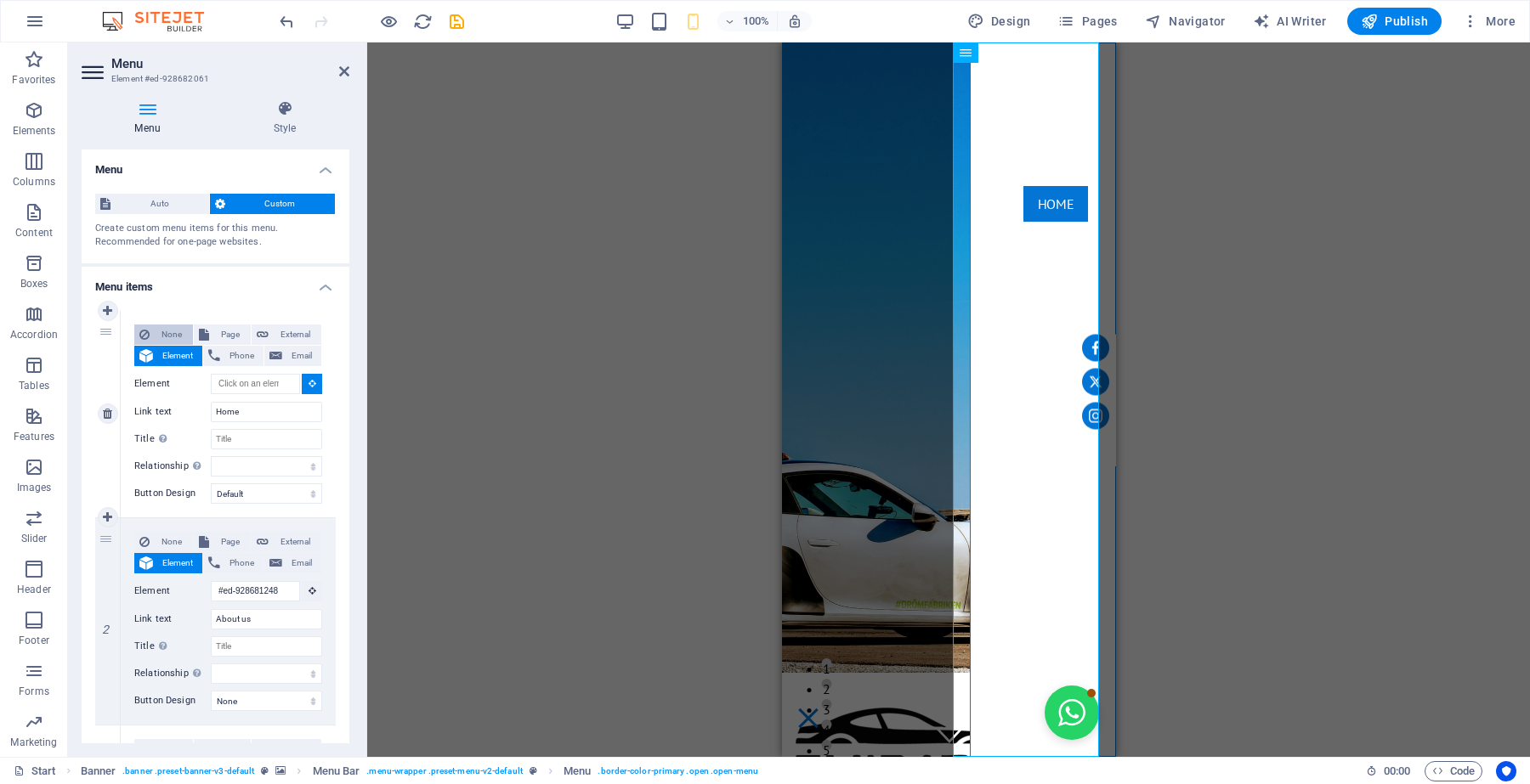
select select
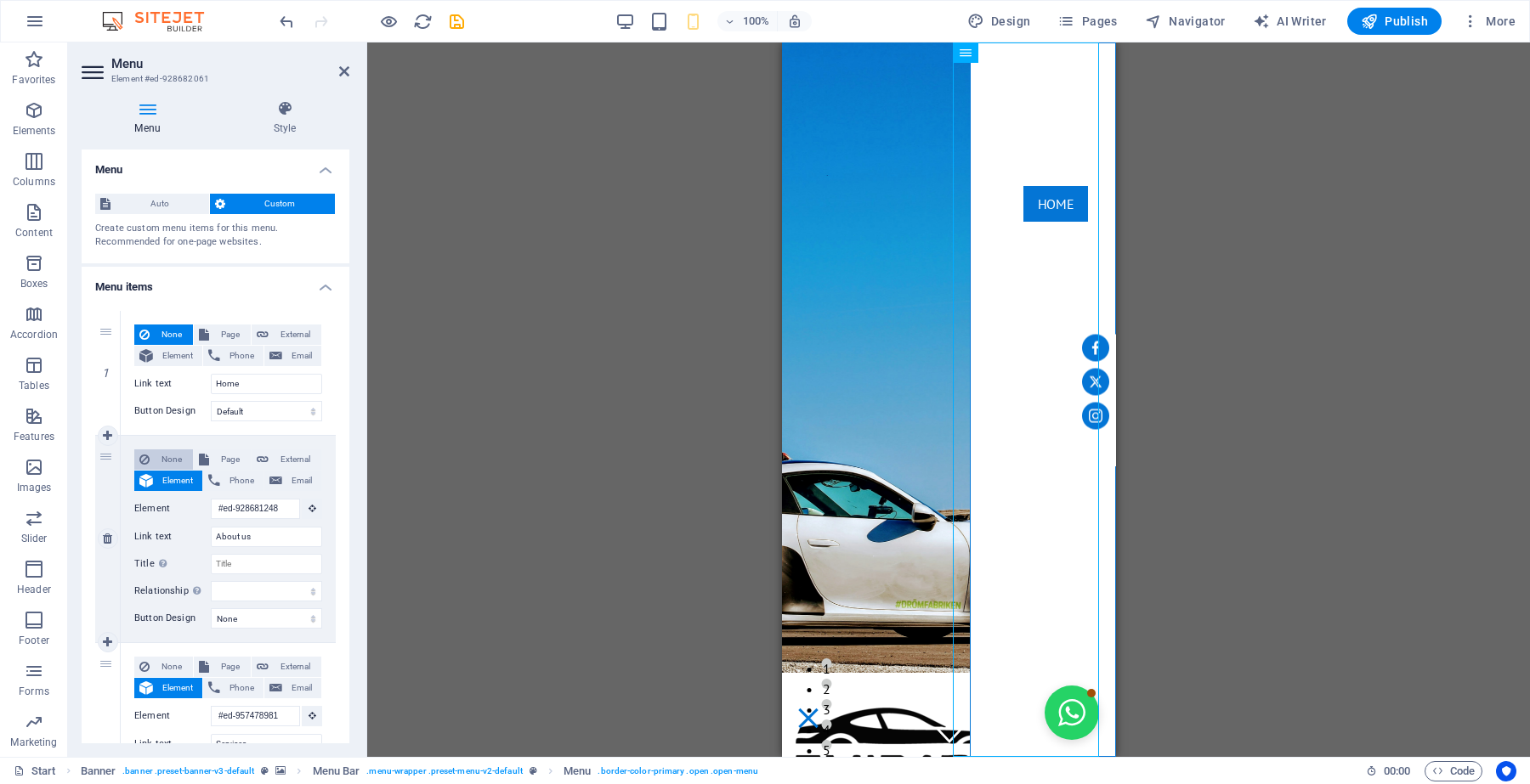
click at [171, 456] on span "None" at bounding box center [171, 459] width 33 height 20
select select
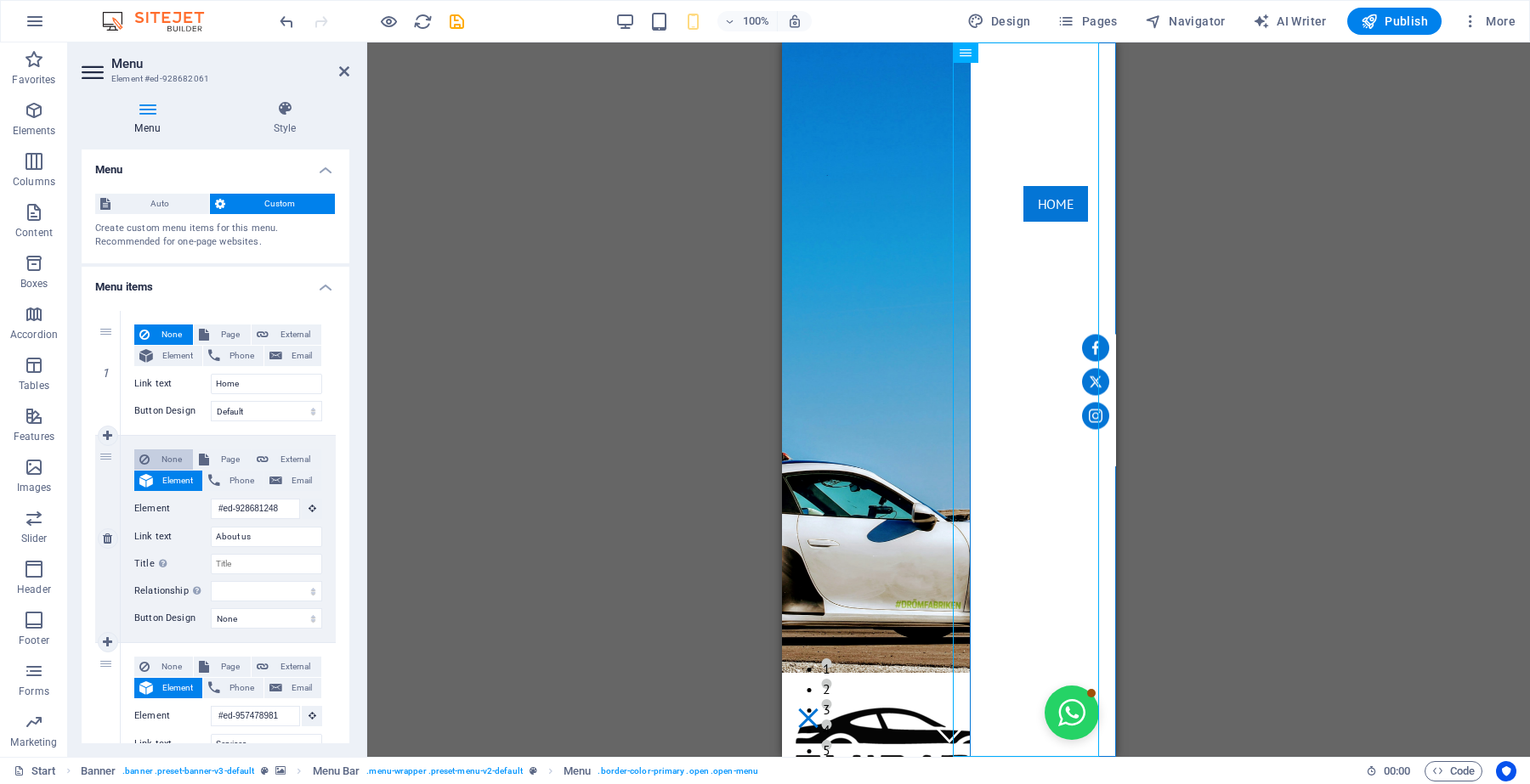
select select
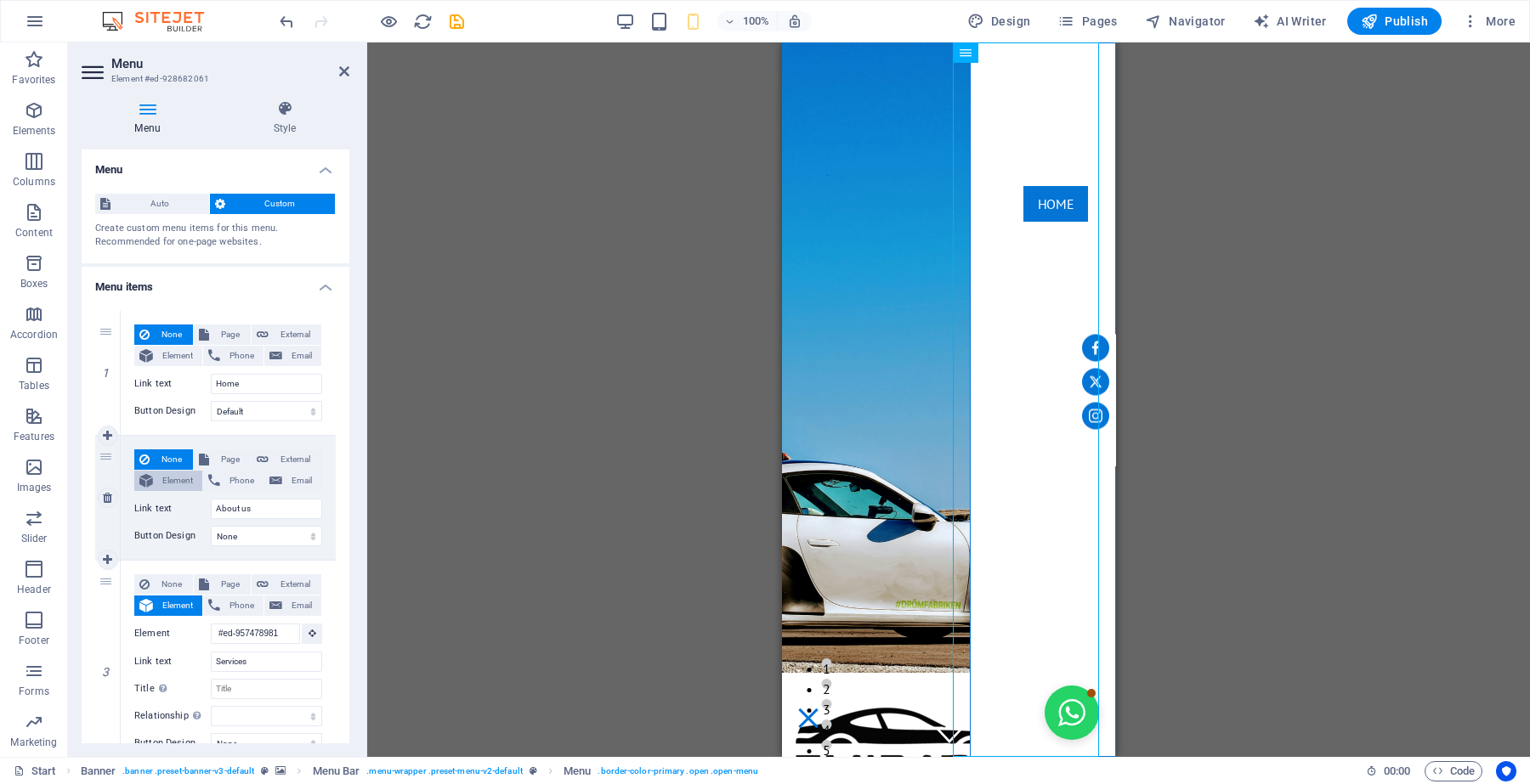
click at [172, 476] on span "Element" at bounding box center [177, 480] width 39 height 20
select select
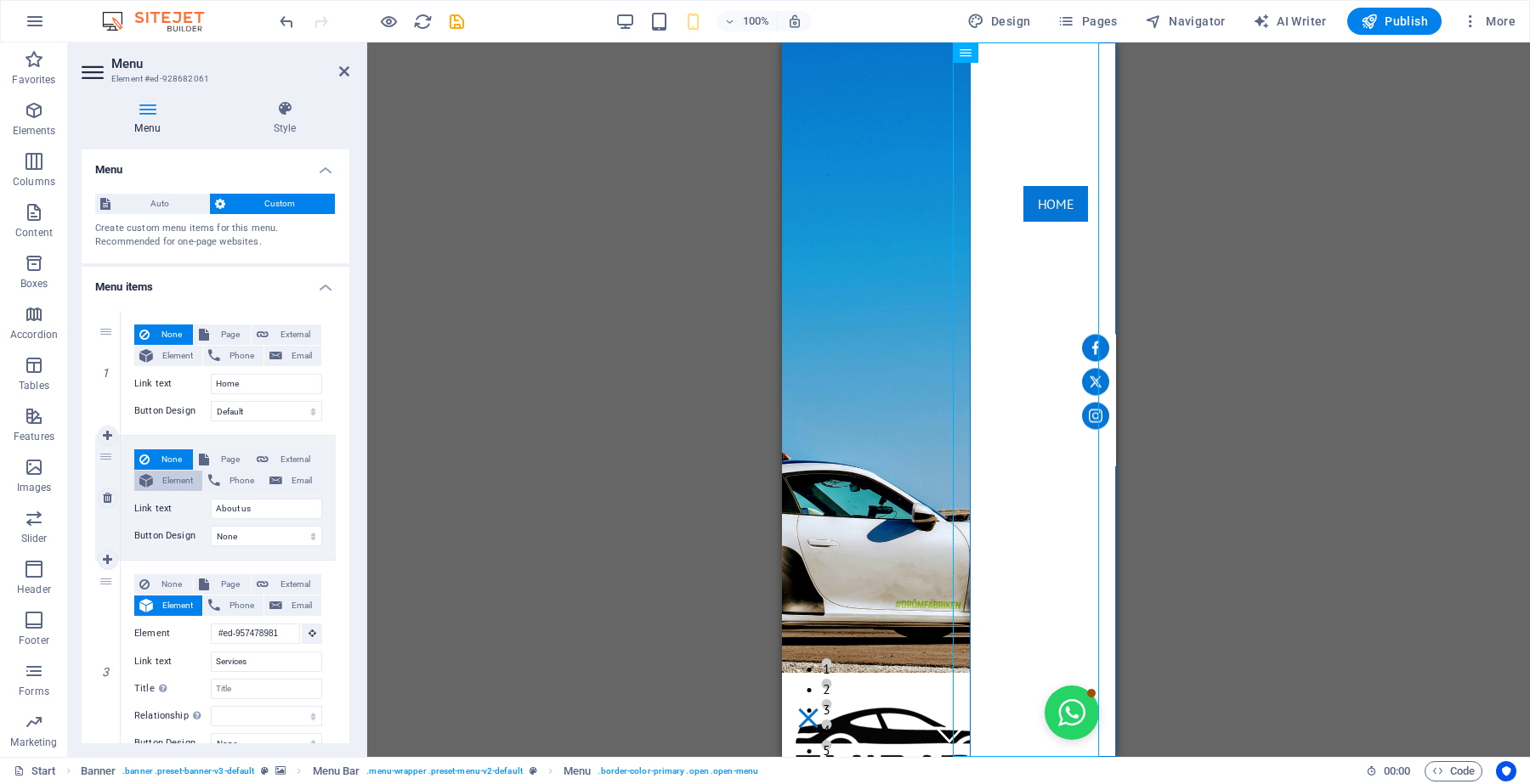
select select
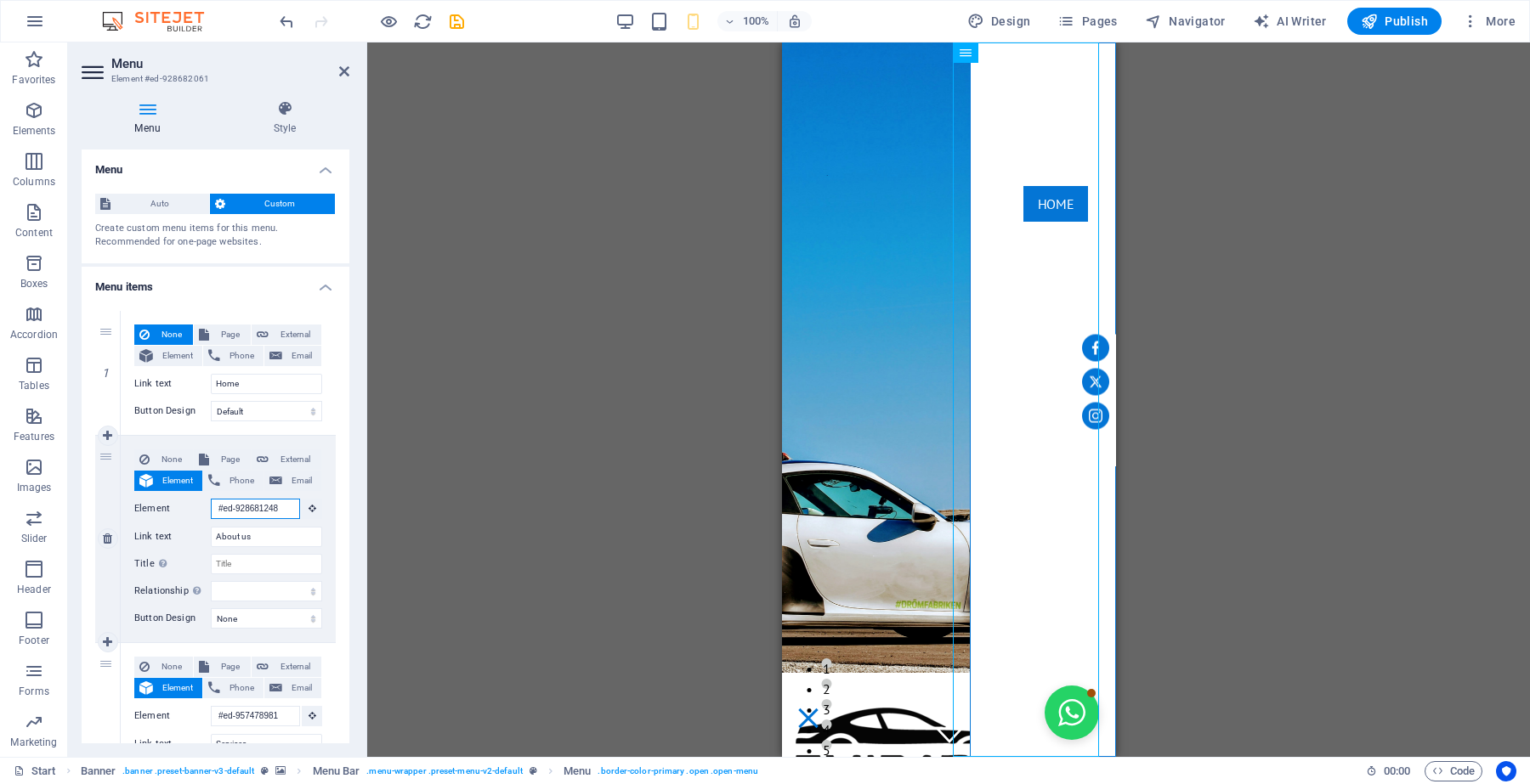
scroll to position [0, 3]
select select
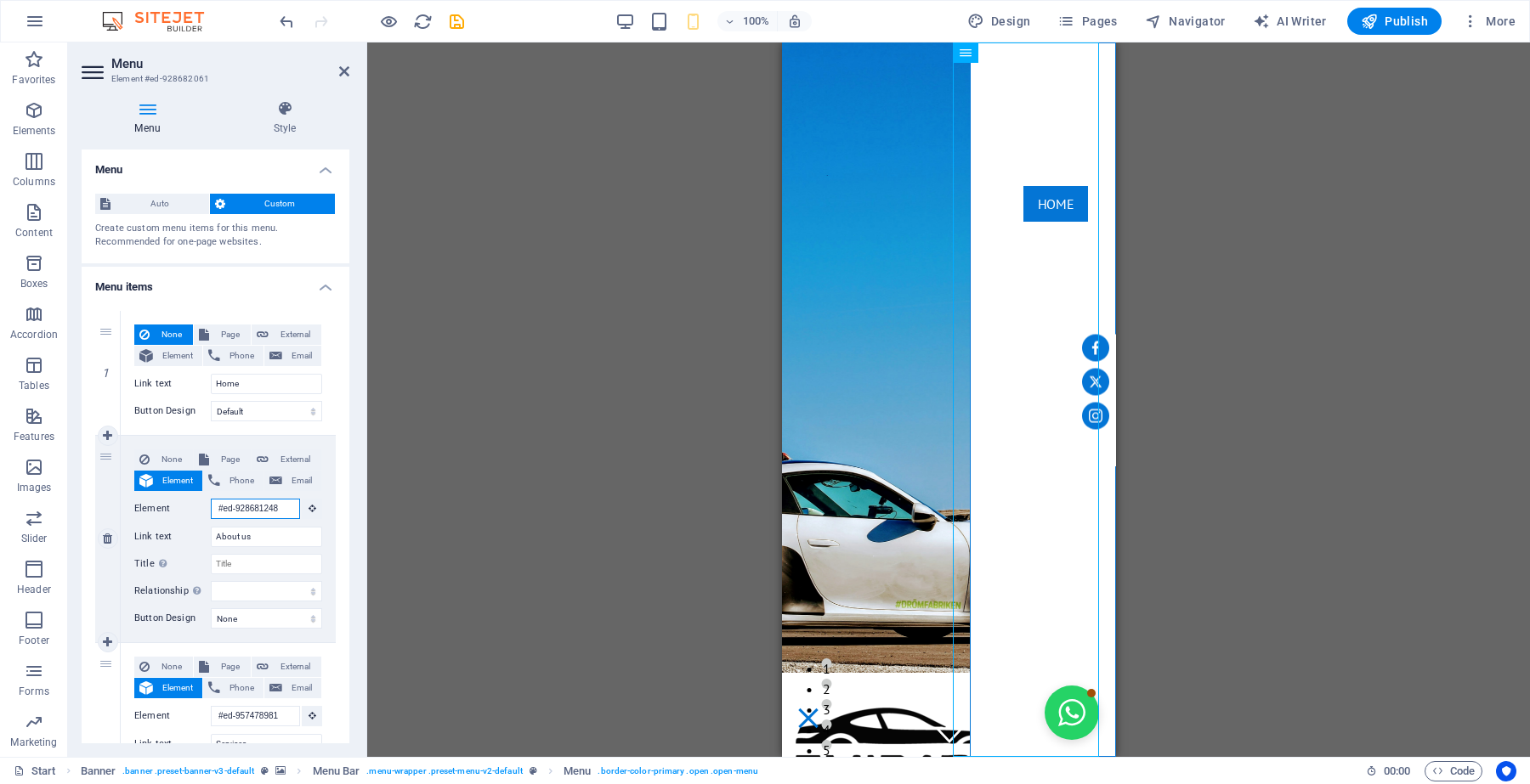
select select
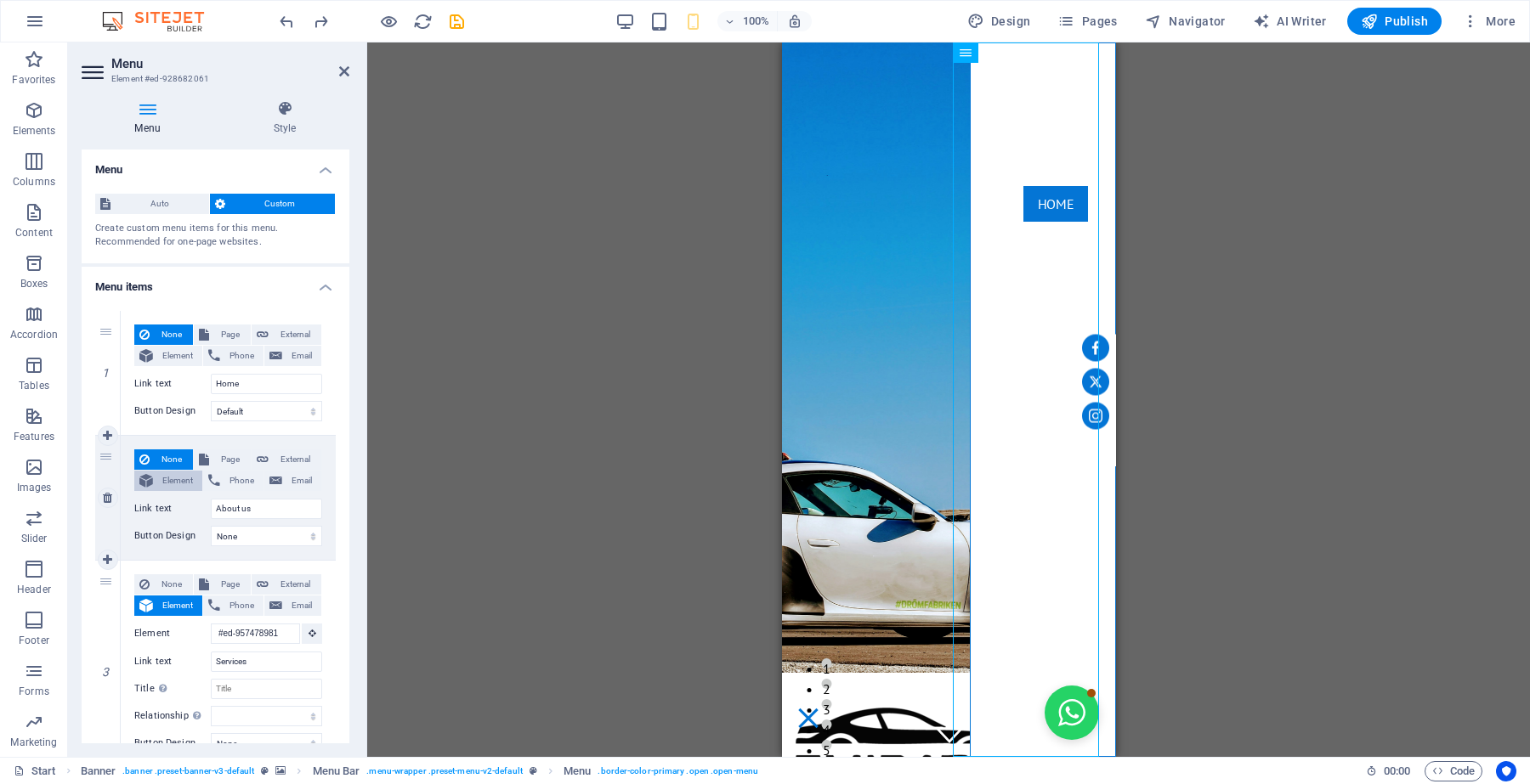
select select
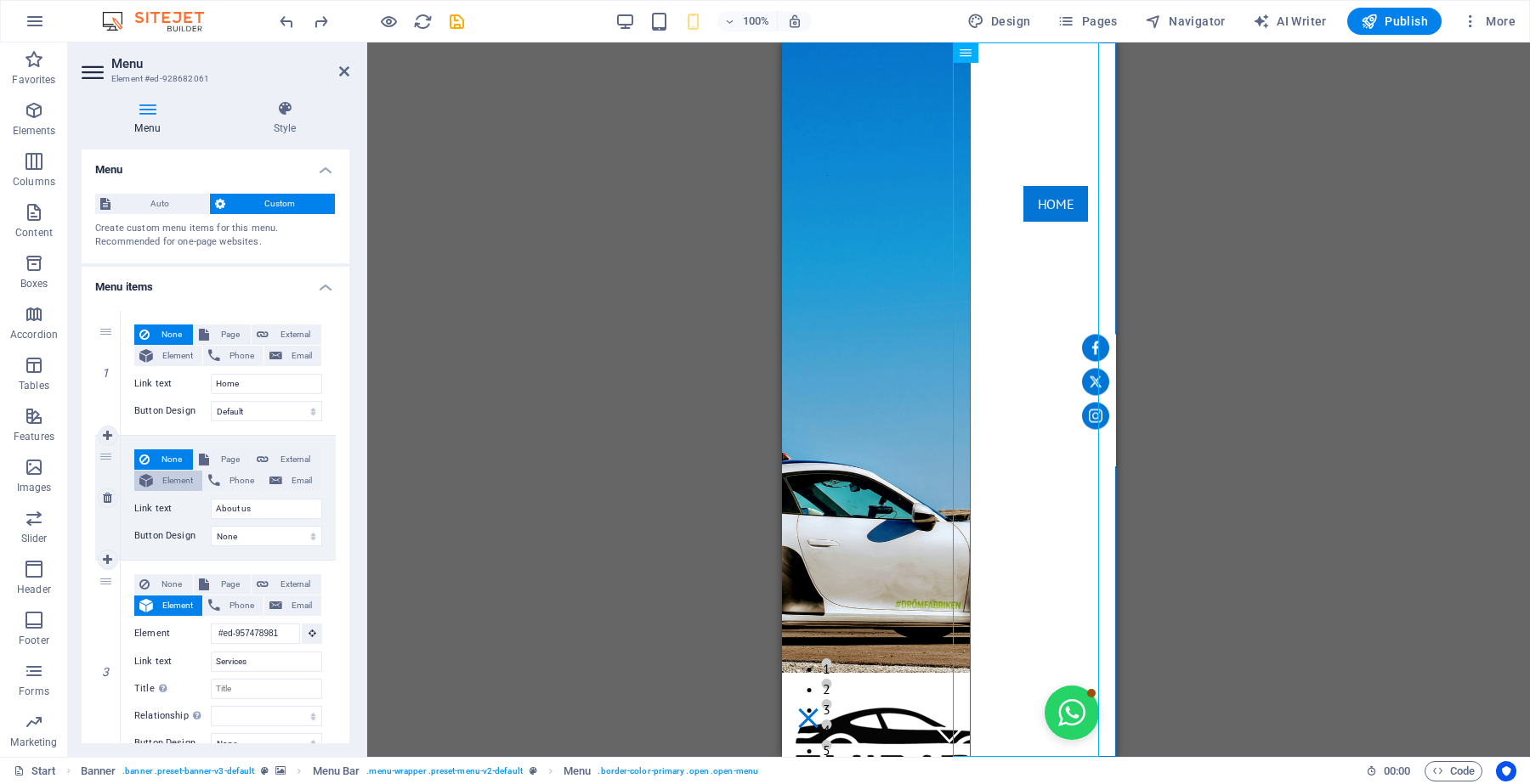
select select
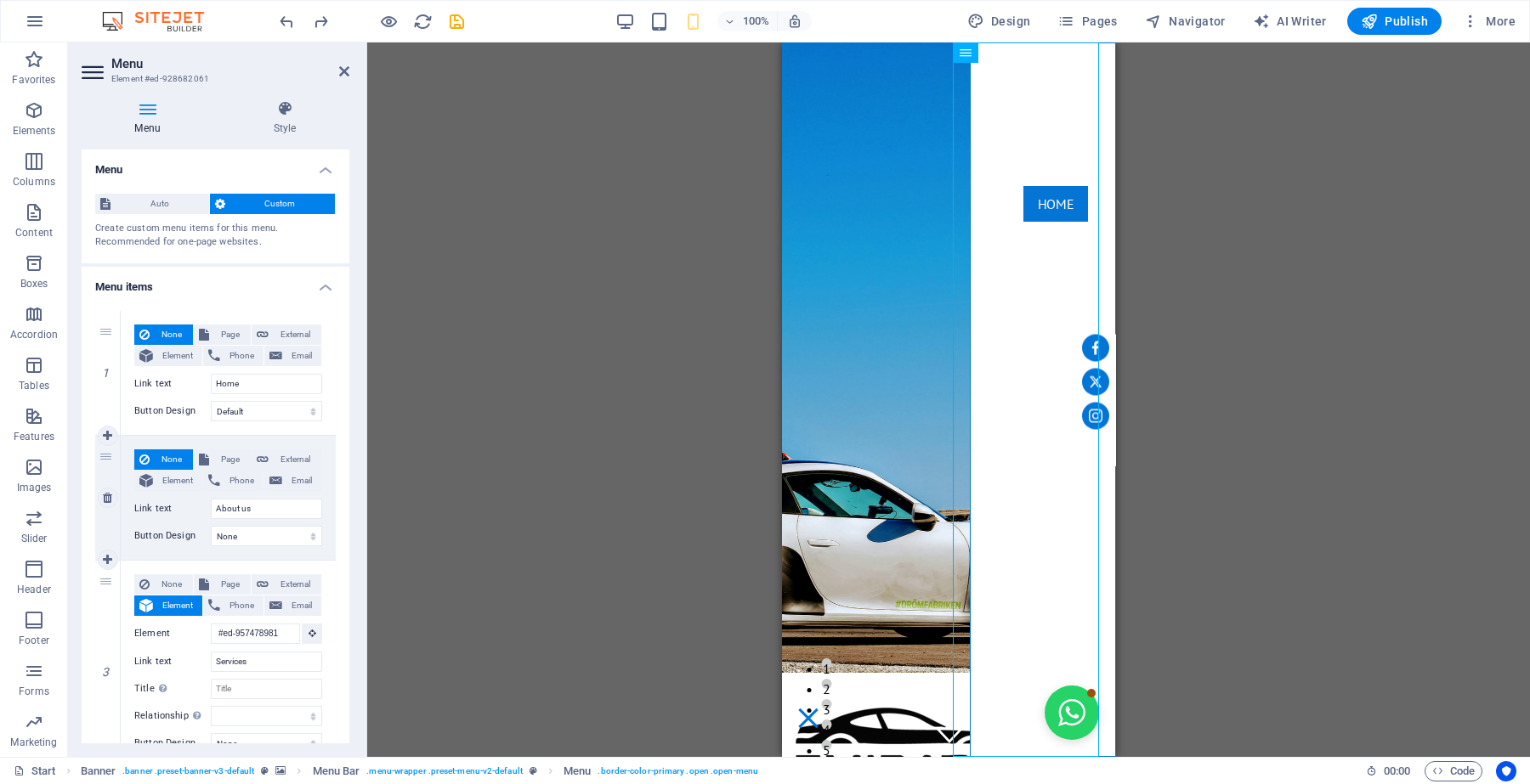
select select
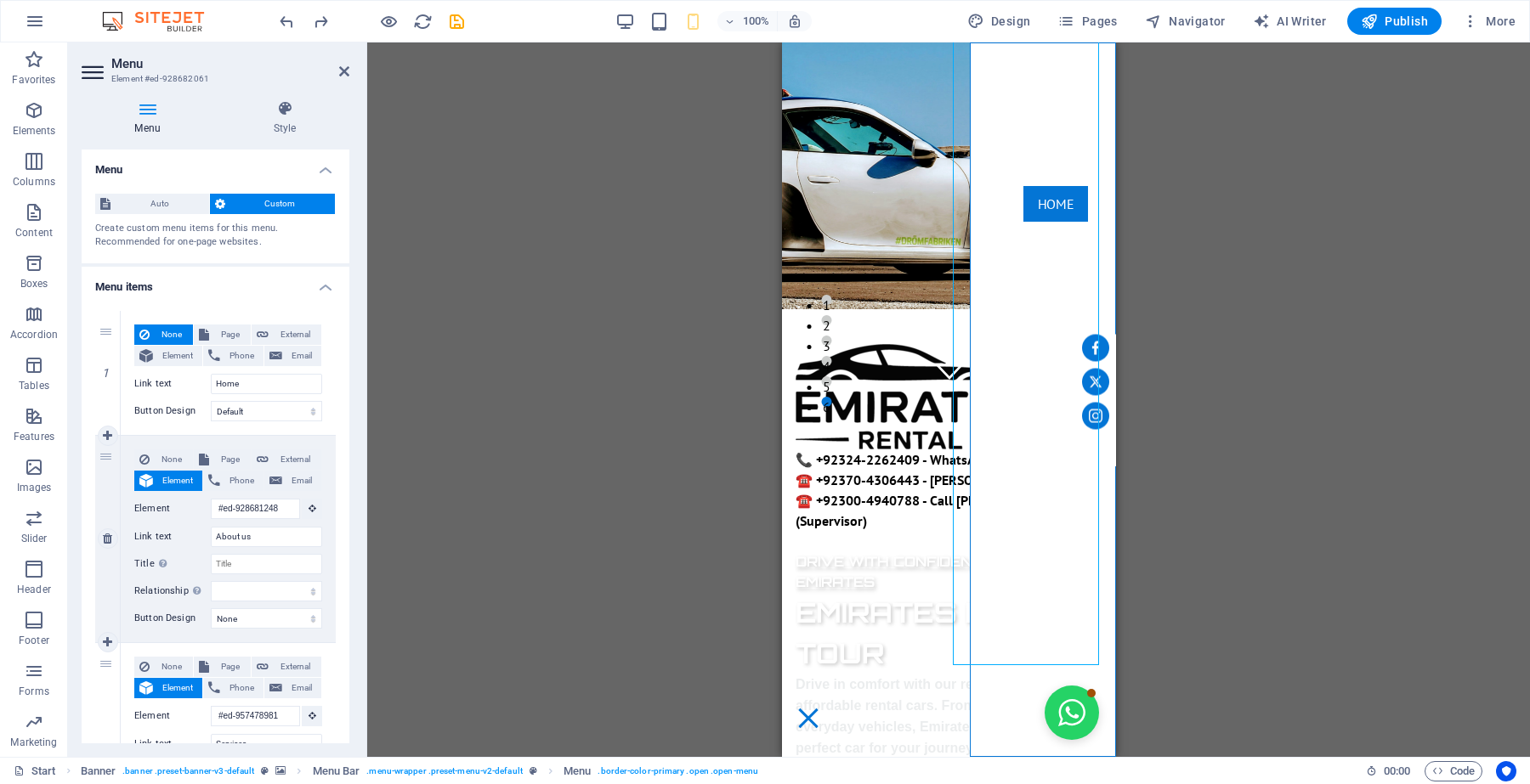
scroll to position [0, 0]
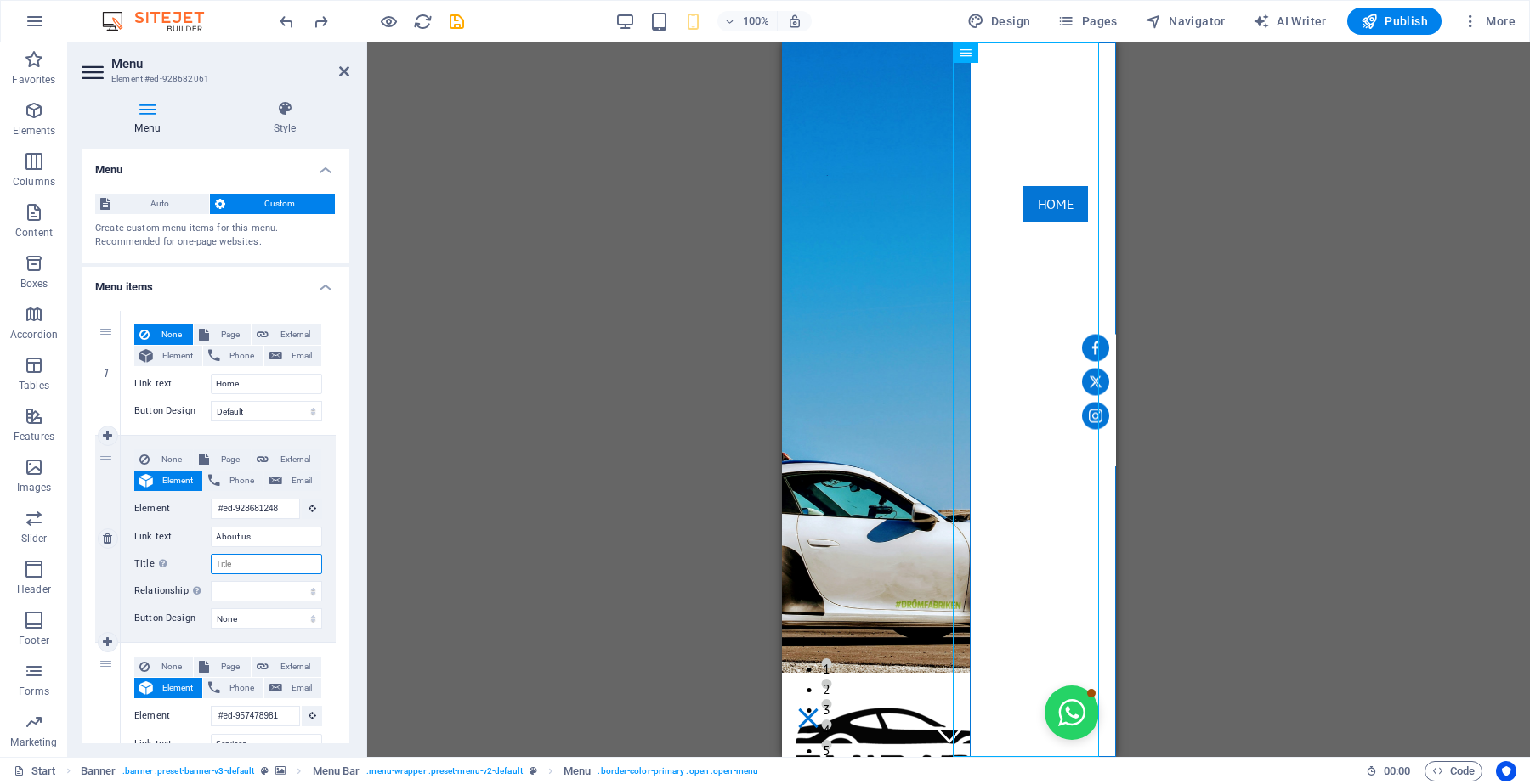
click at [253, 565] on input "Title Additional link description, should not be the same as the link text. The…" at bounding box center [266, 564] width 111 height 20
click at [265, 529] on input "About us" at bounding box center [266, 536] width 111 height 20
click at [171, 457] on span "None" at bounding box center [171, 459] width 33 height 20
select select
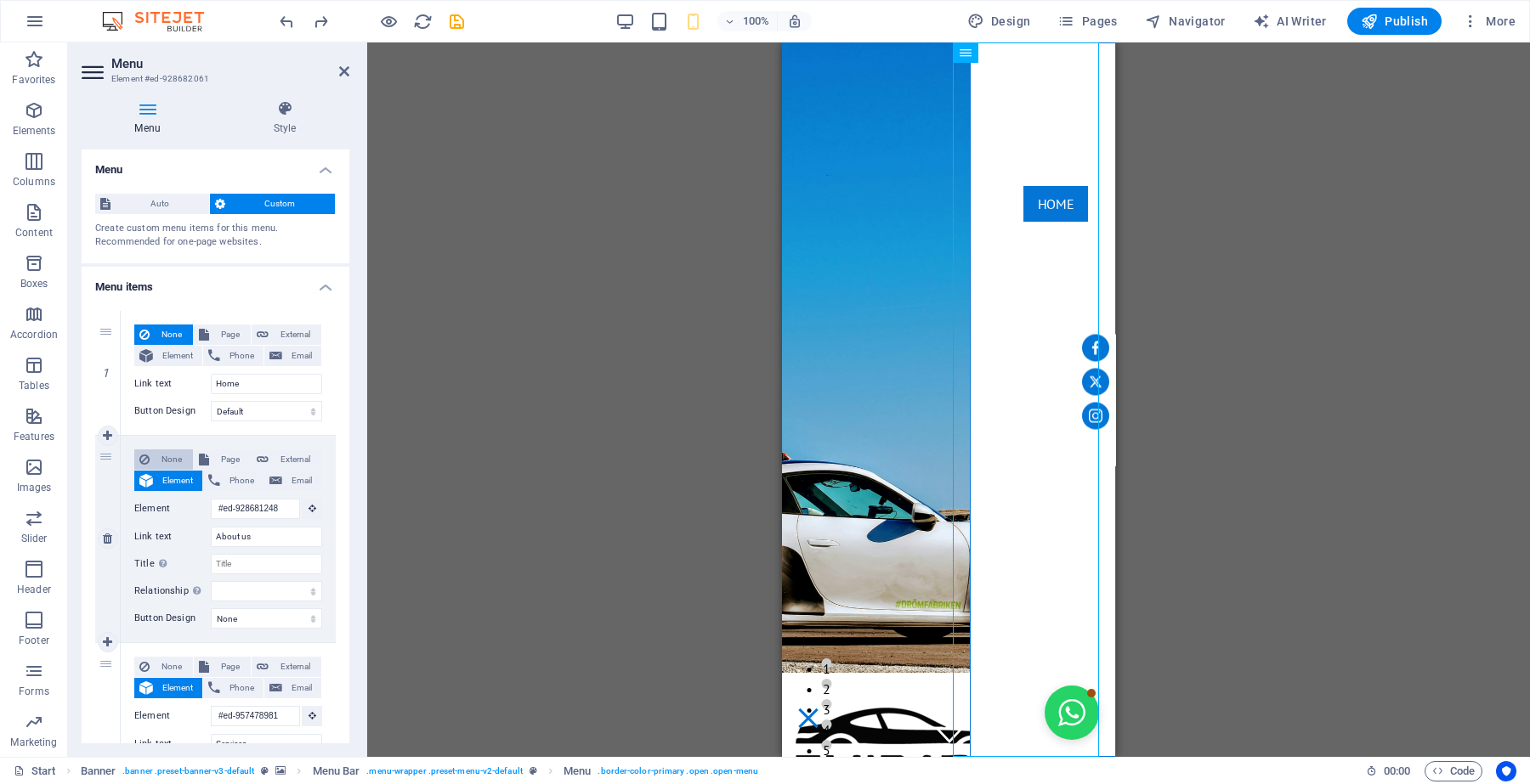
select select
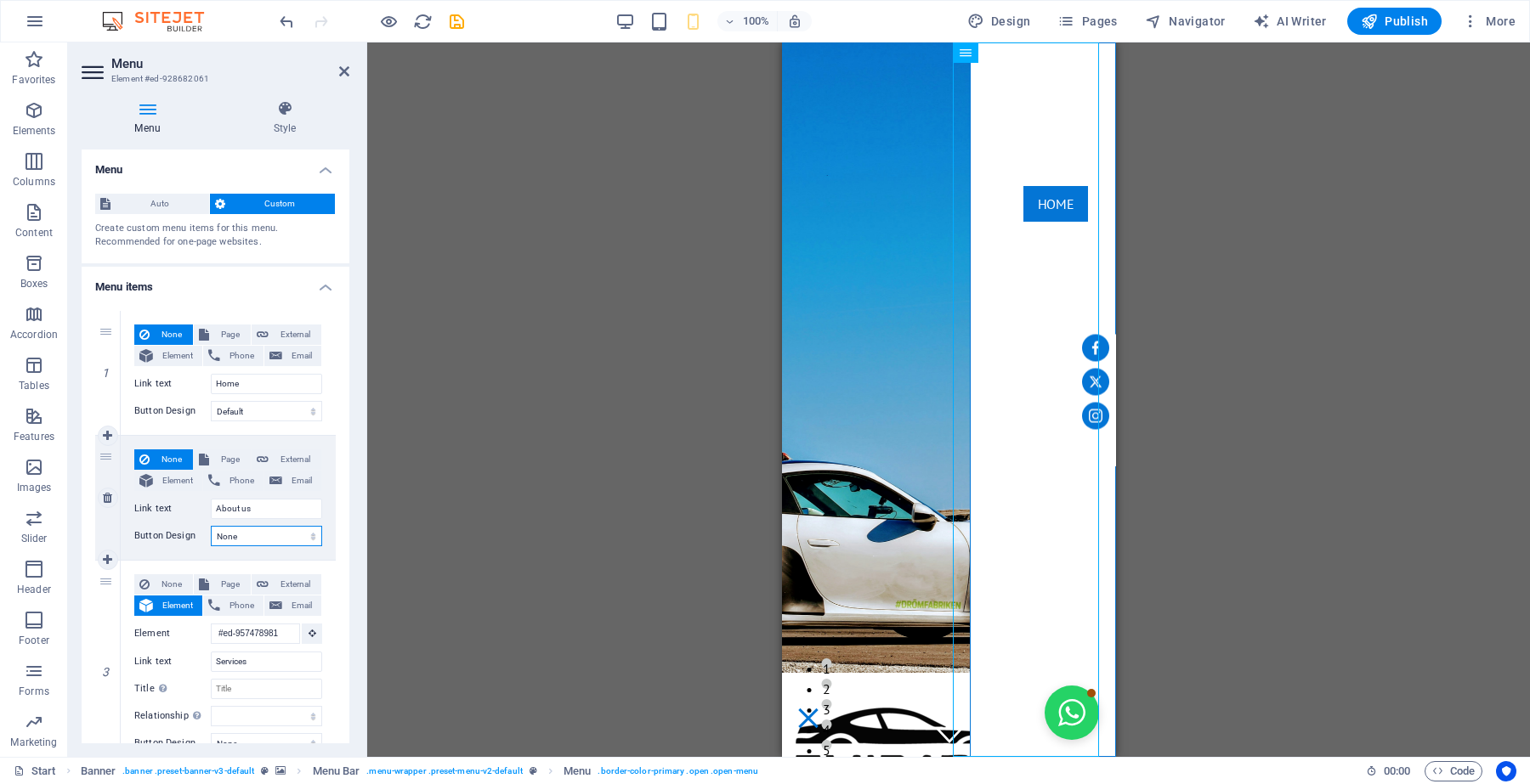
click at [253, 539] on select "None Default Primary Secondary" at bounding box center [266, 535] width 111 height 20
select select "default"
click at [211, 525] on select "None Default Primary Secondary" at bounding box center [266, 535] width 111 height 20
select select
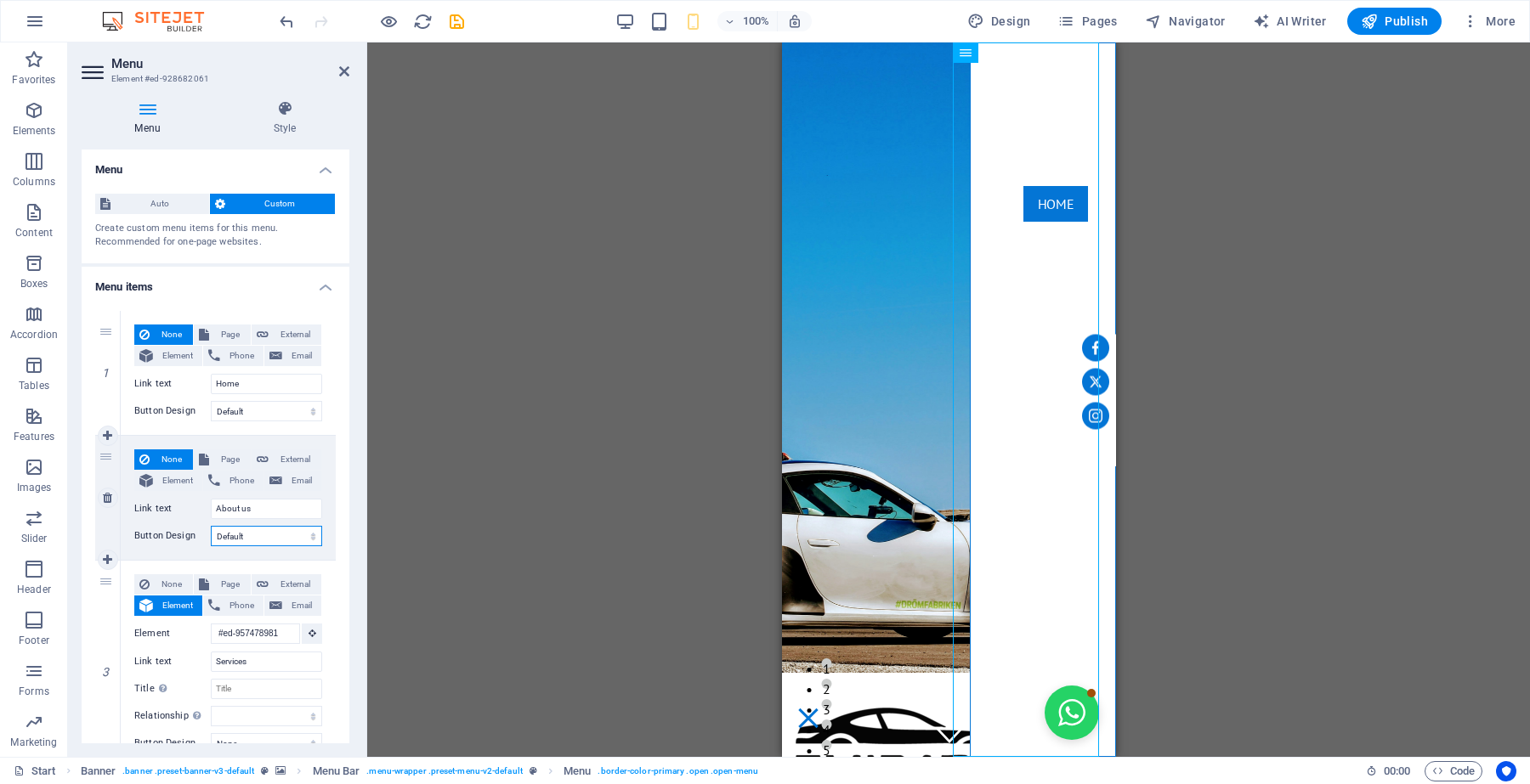
select select
click at [171, 586] on span "None" at bounding box center [171, 584] width 33 height 20
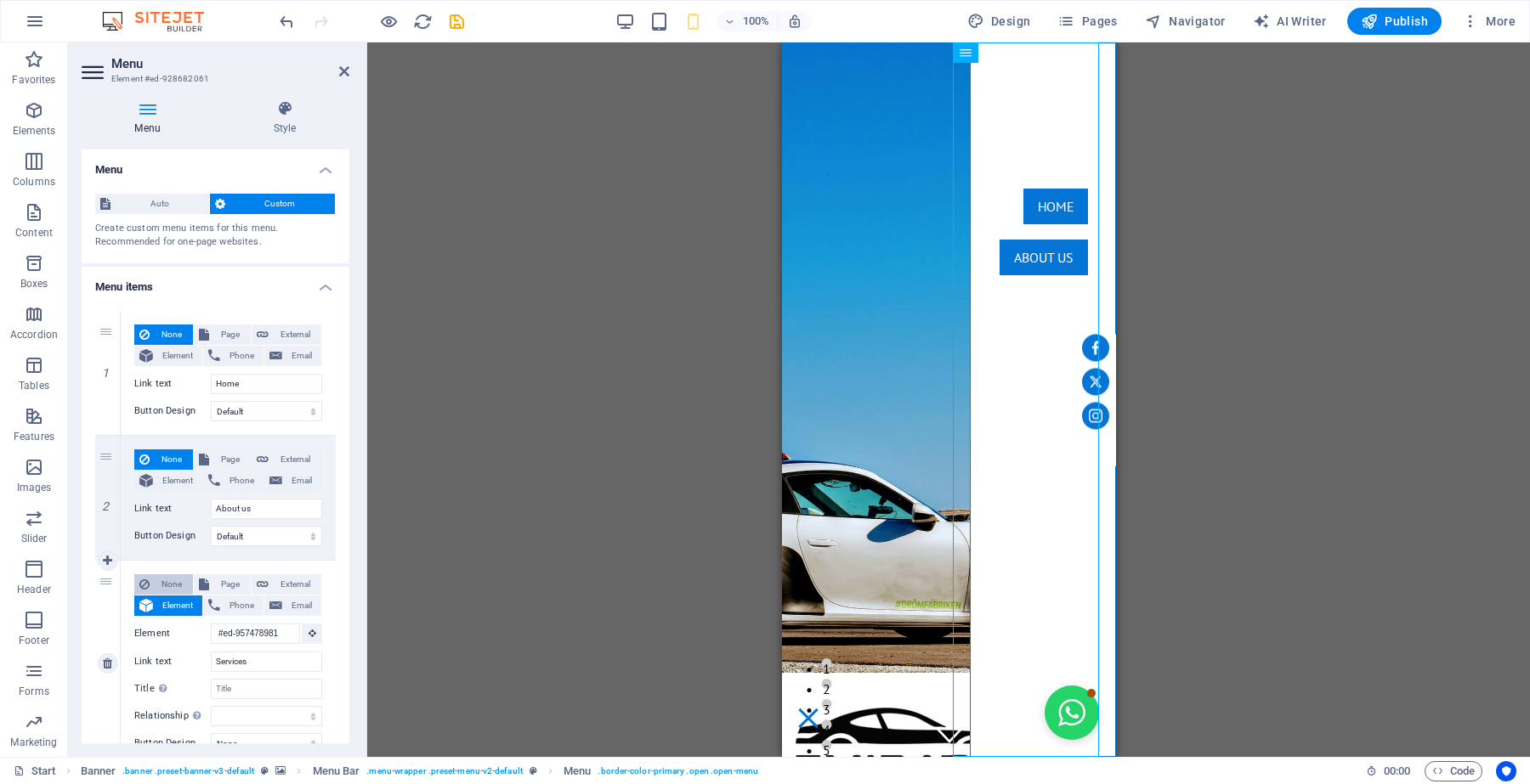
select select
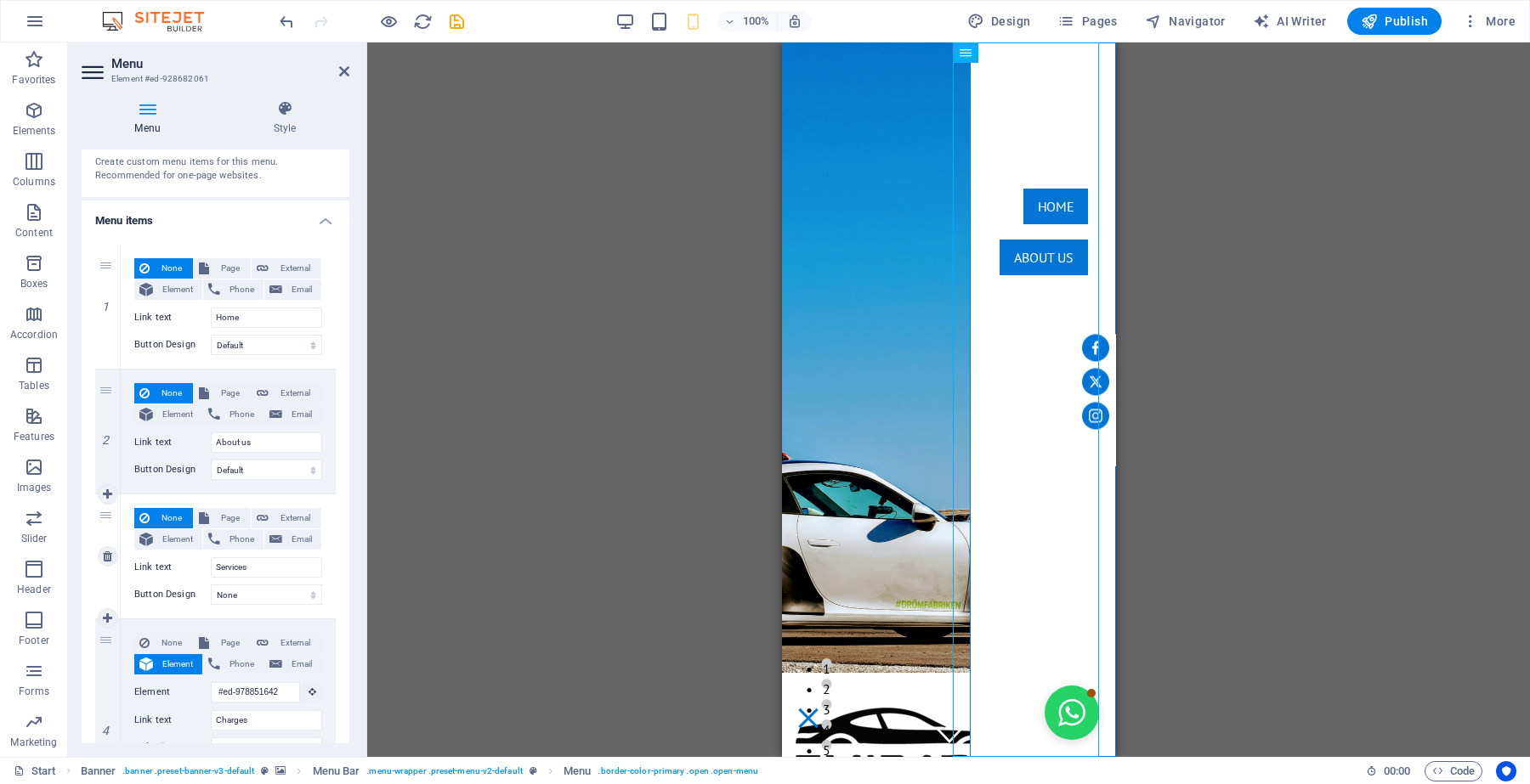
scroll to position [106, 0]
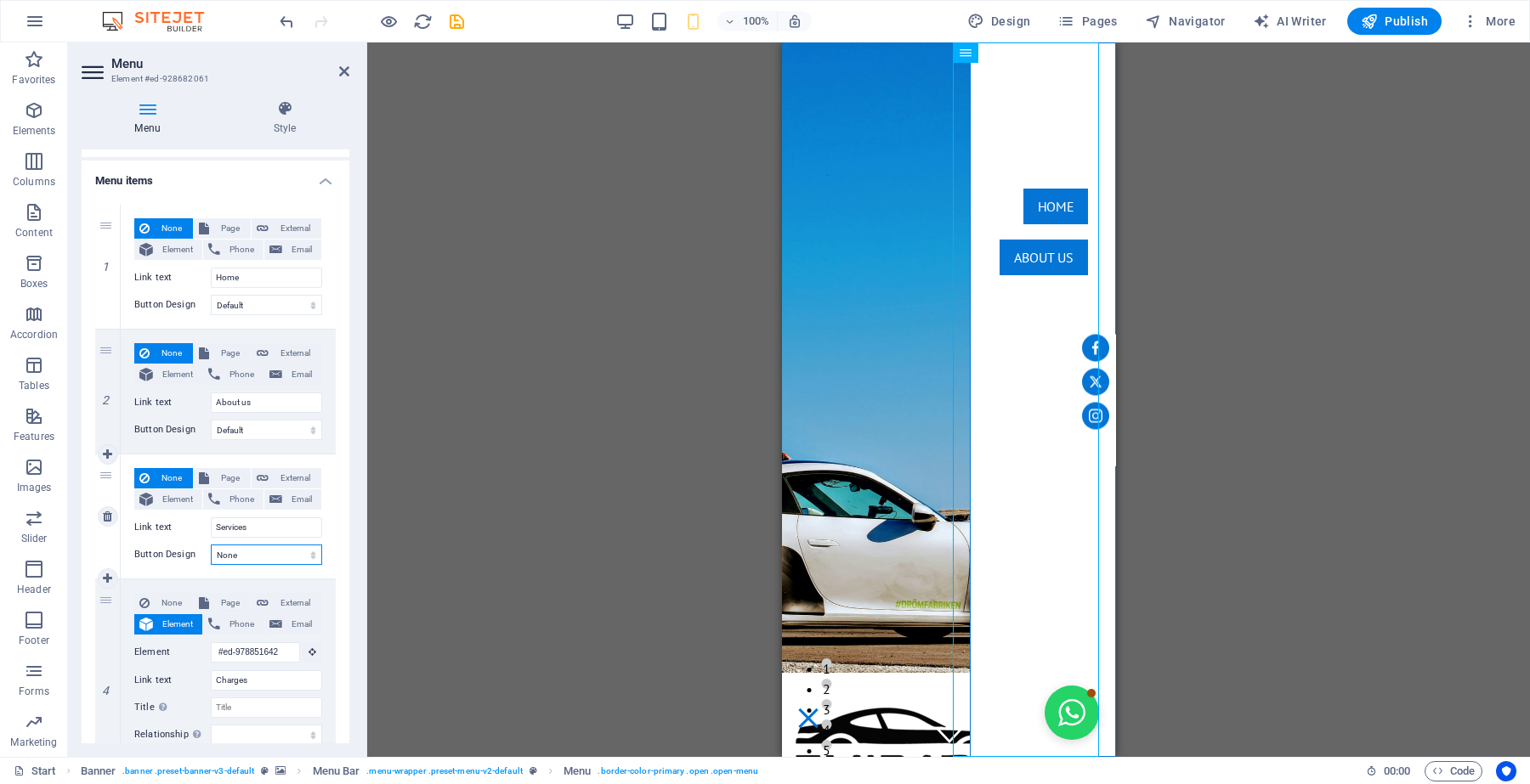
click at [241, 549] on select "None Default Primary Secondary" at bounding box center [266, 554] width 111 height 20
select select "default"
click at [211, 544] on select "None Default Primary Secondary" at bounding box center [266, 554] width 111 height 20
select select
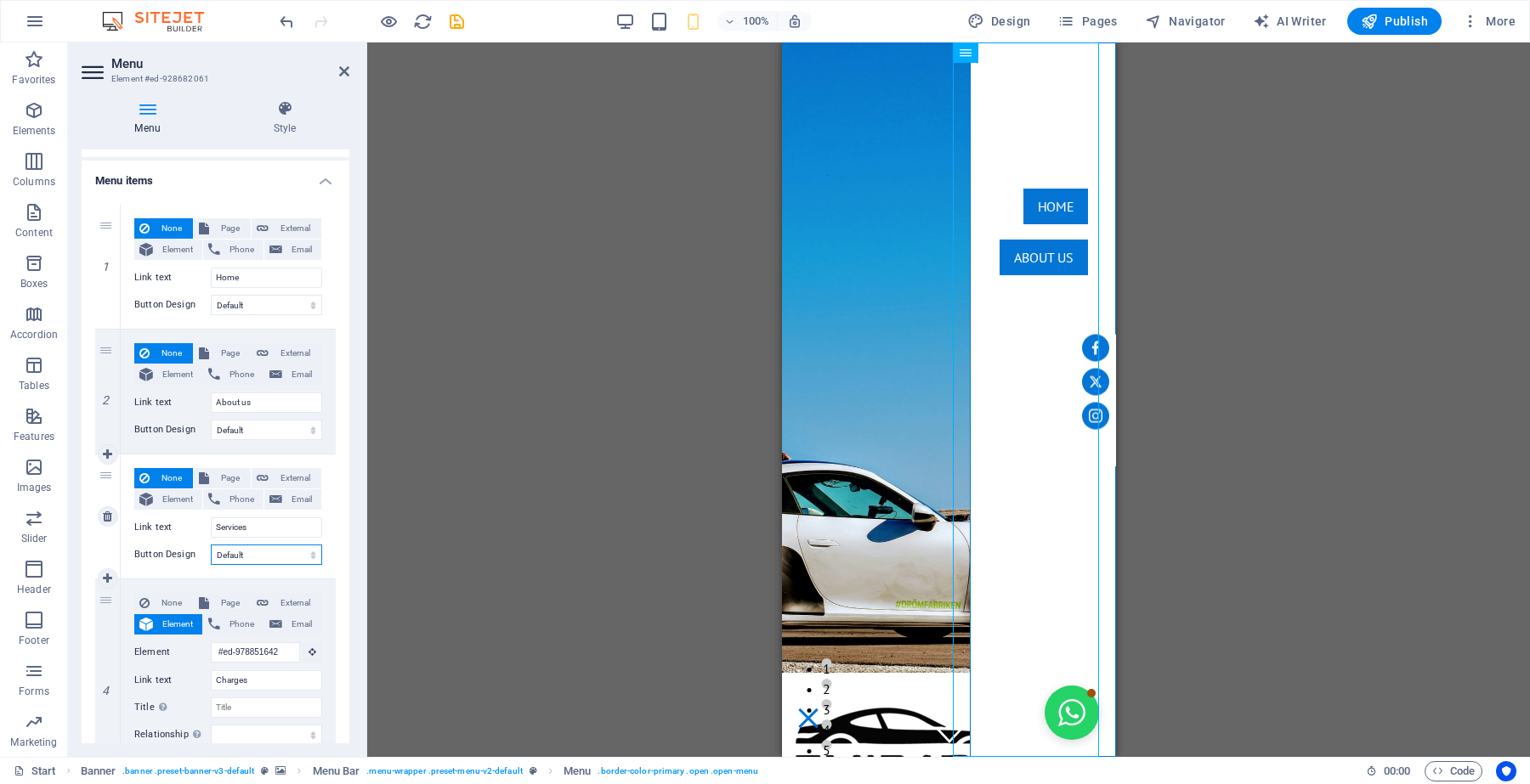
select select
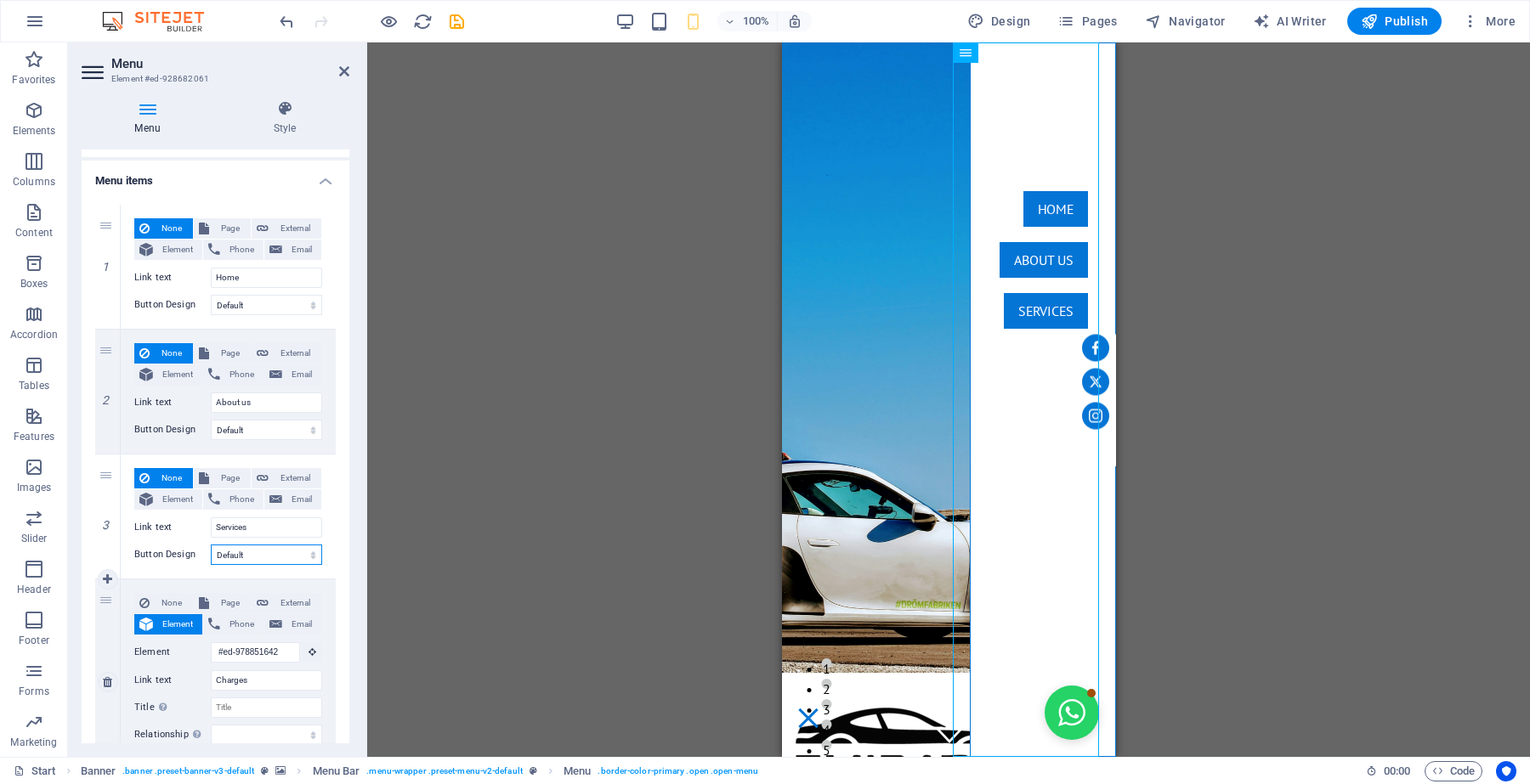
select select
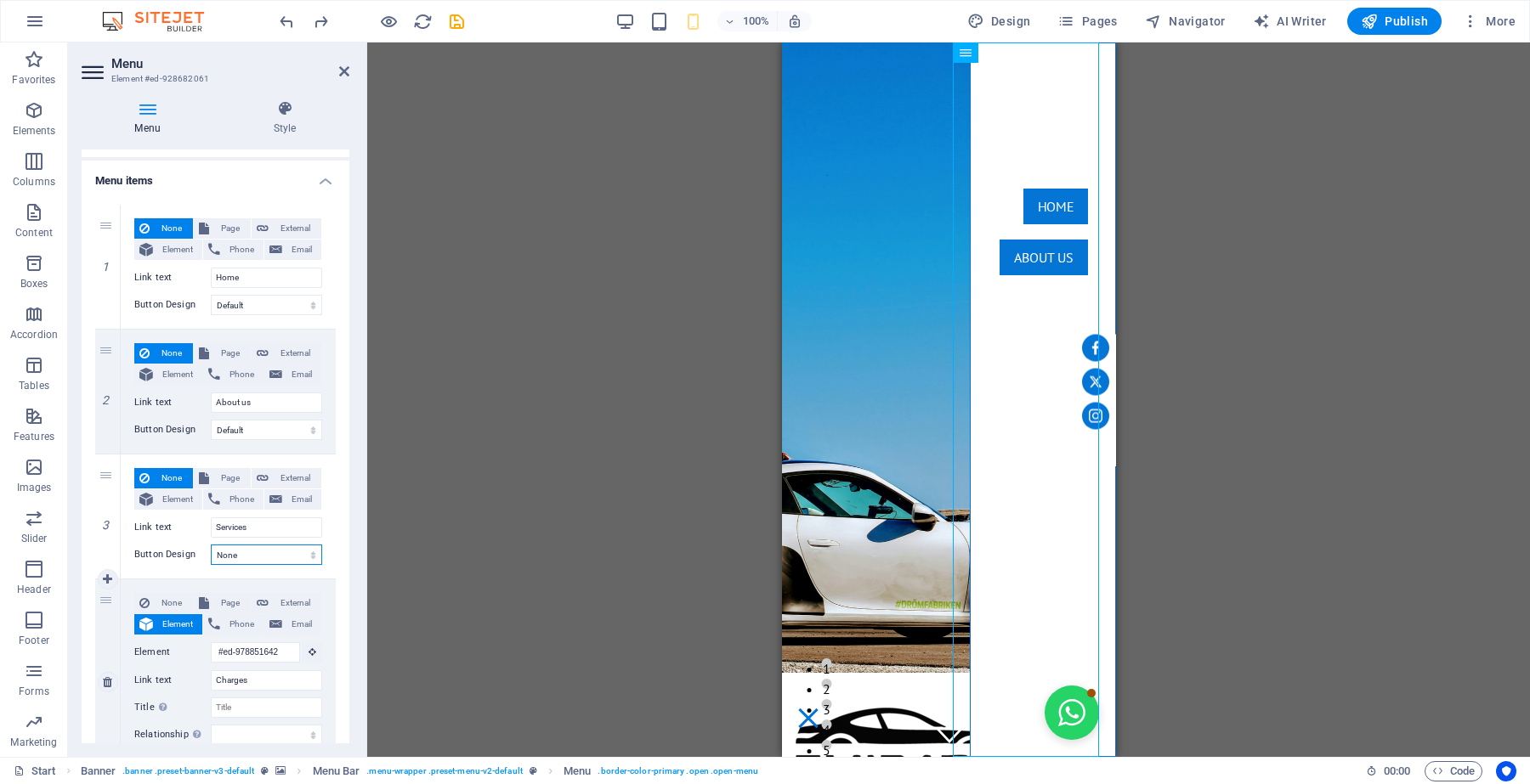
select select
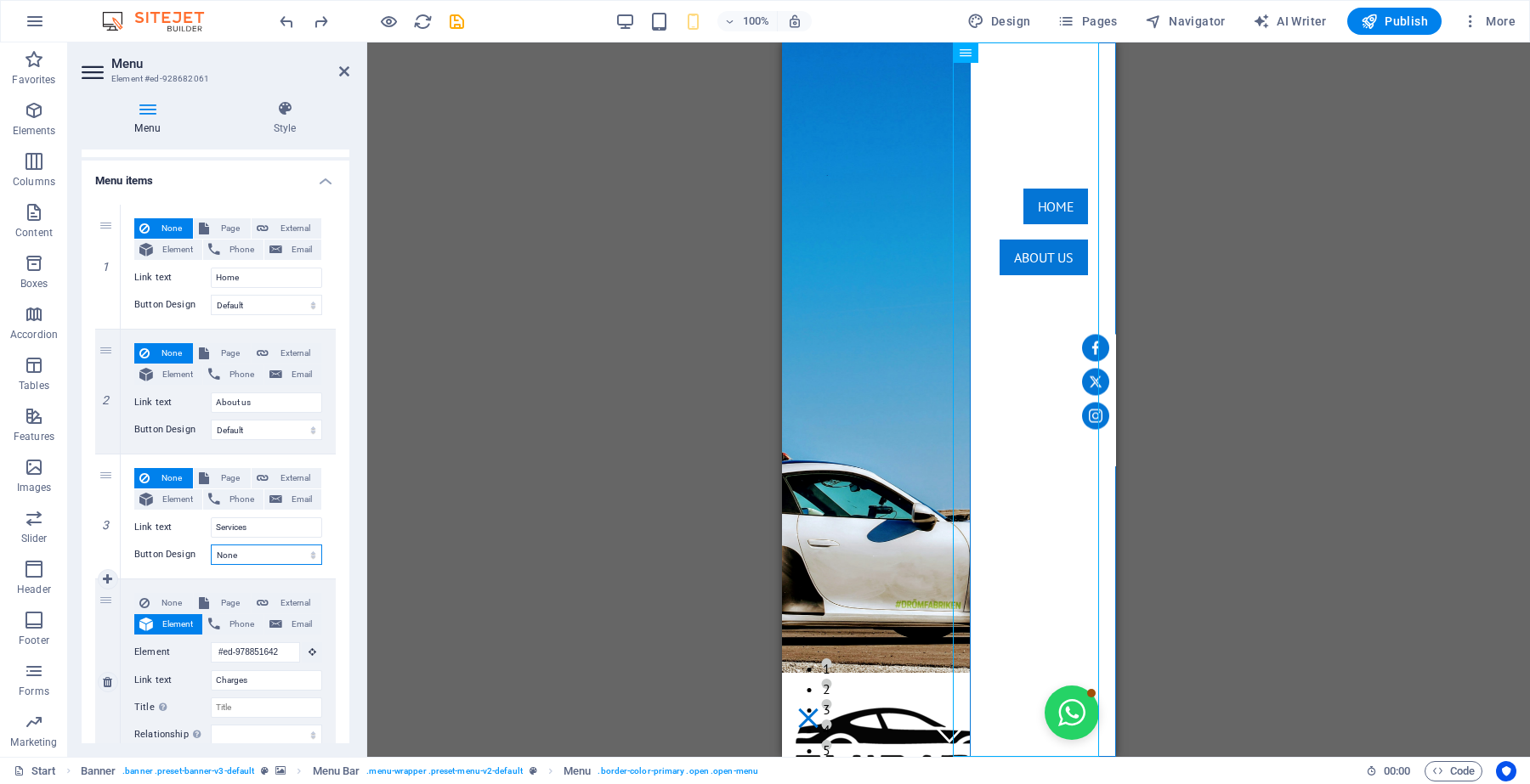
select select
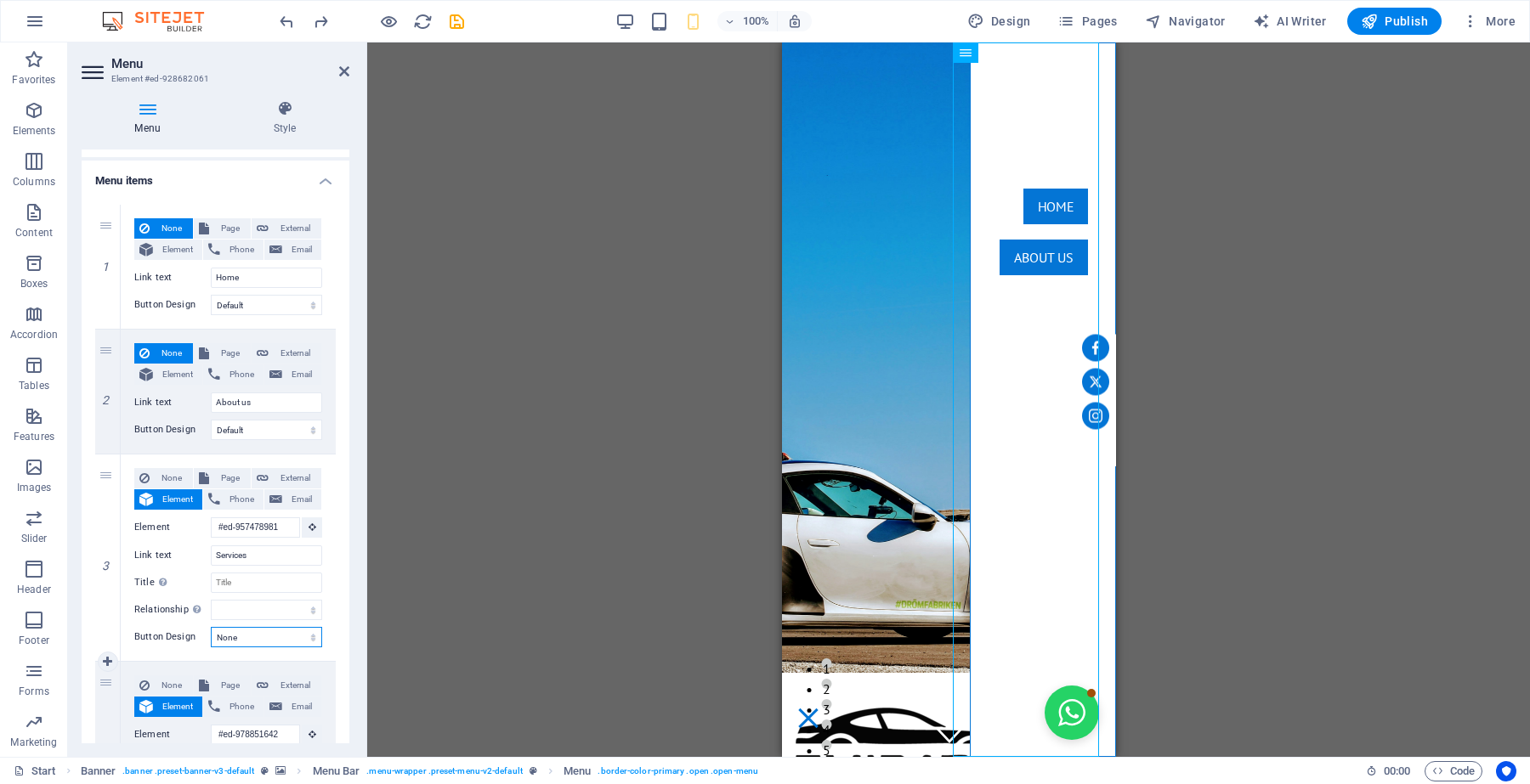
select select
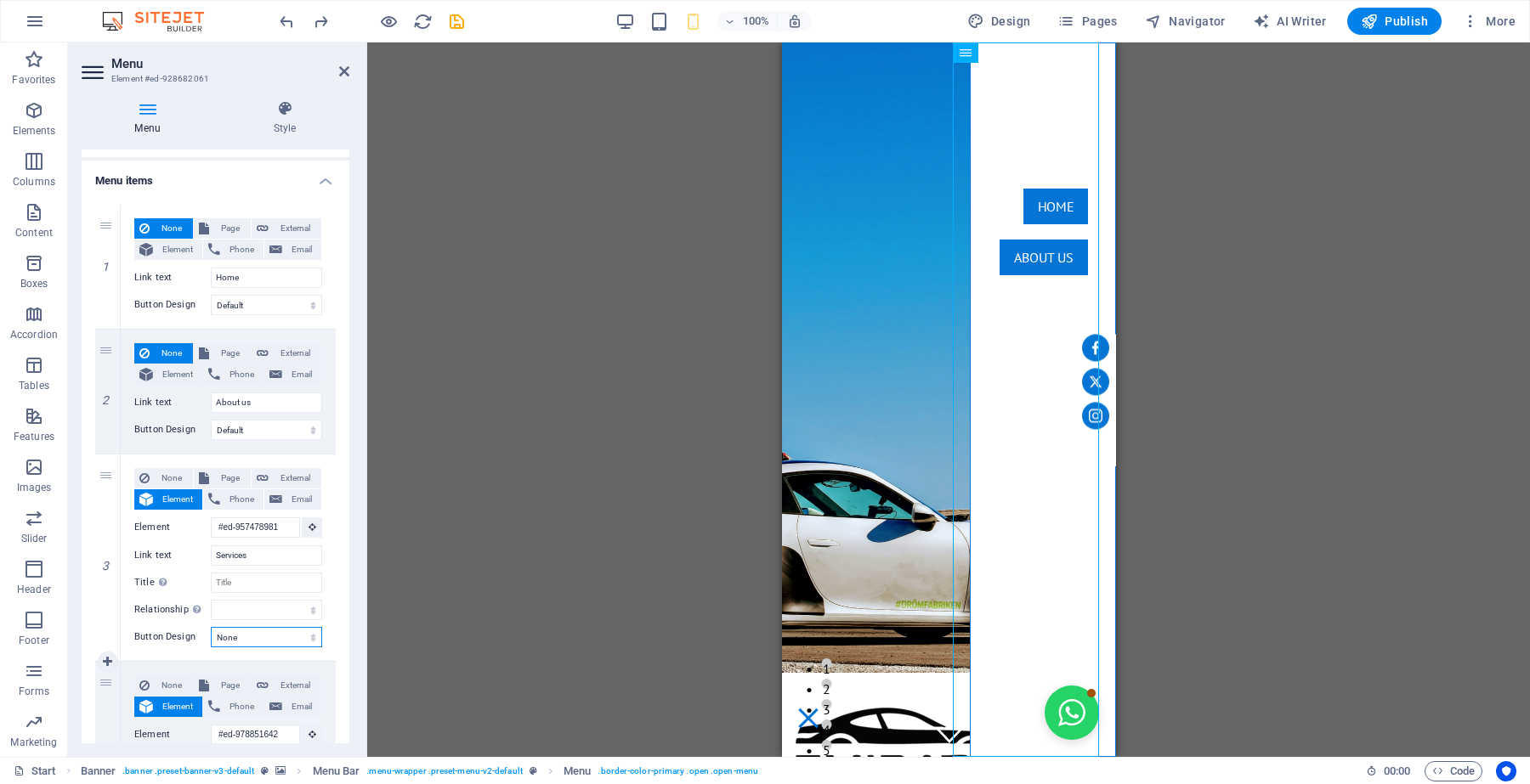
select select
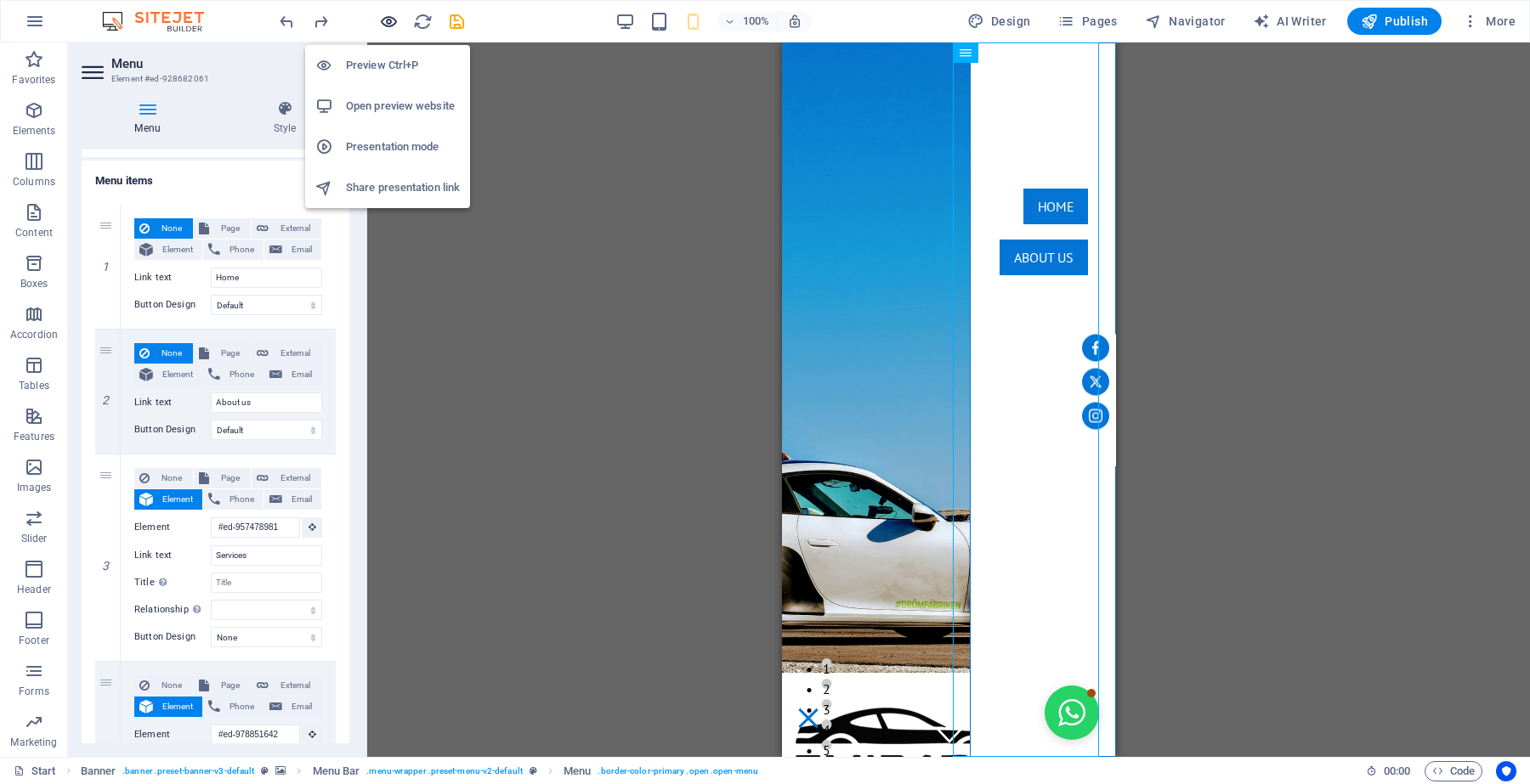
click at [388, 22] on icon "button" at bounding box center [389, 22] width 20 height 20
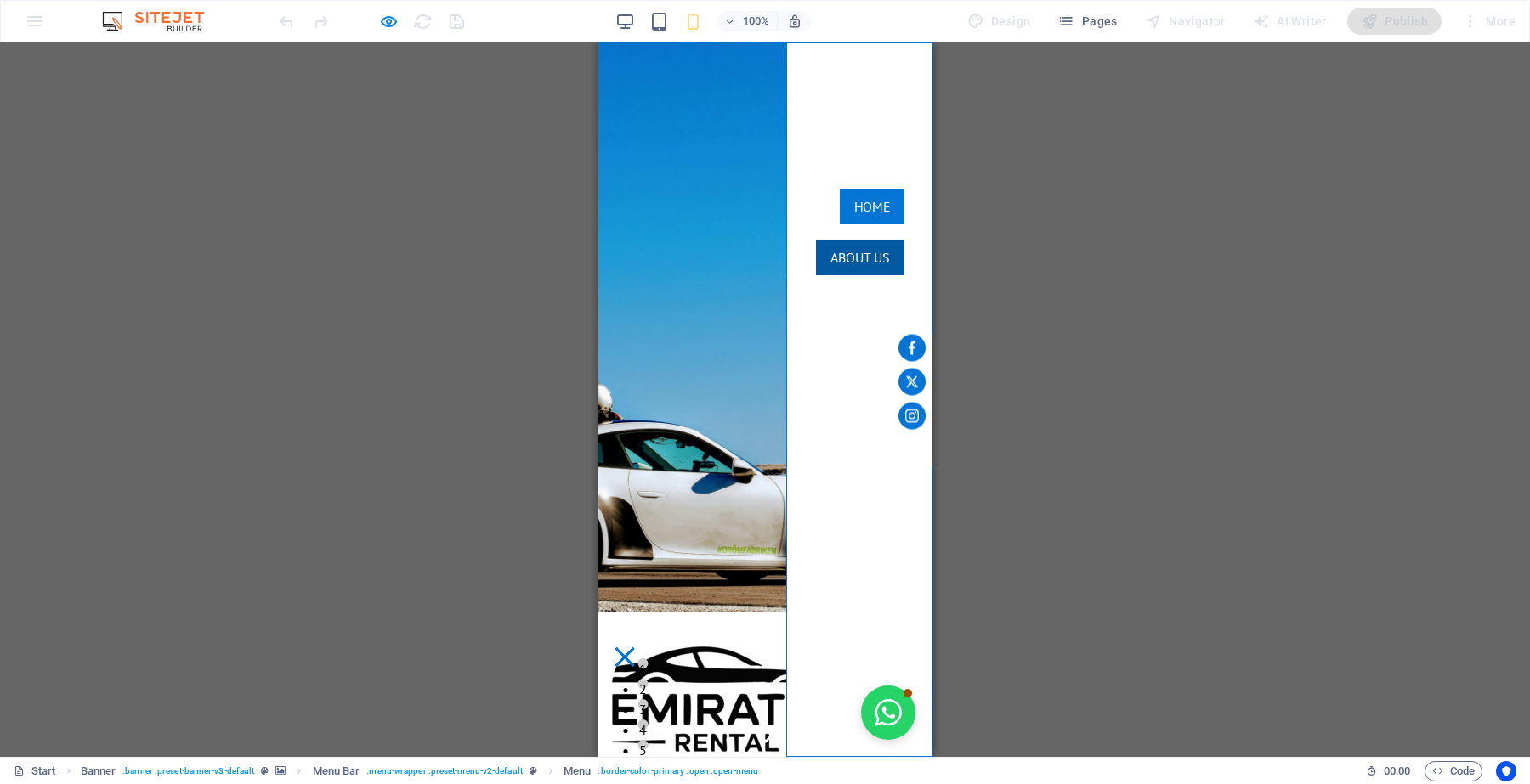
click at [832, 248] on link "About us" at bounding box center [859, 258] width 88 height 36
click at [831, 252] on link "About us" at bounding box center [859, 258] width 88 height 36
click at [831, 253] on link "About us" at bounding box center [859, 258] width 88 height 36
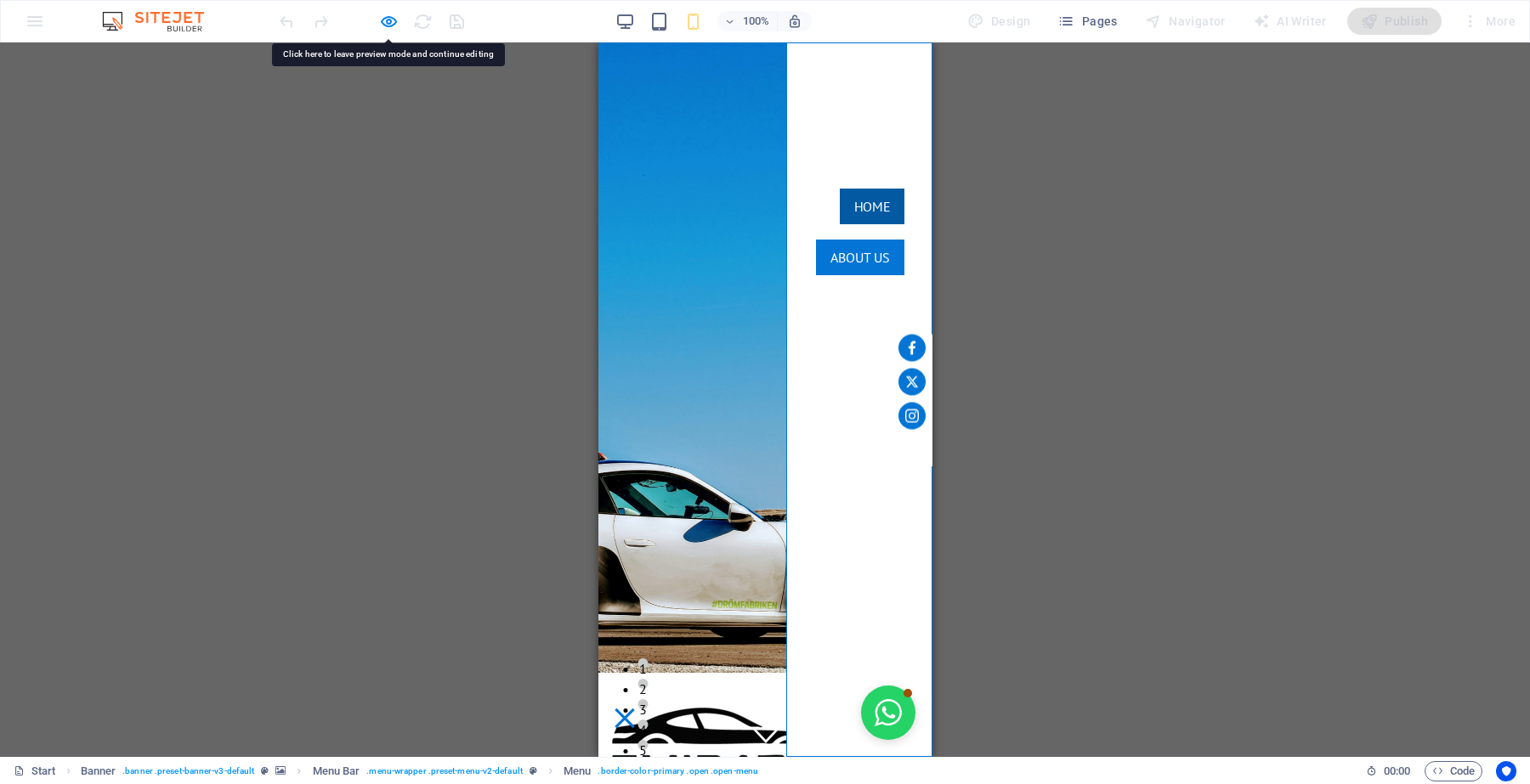
click at [852, 208] on link "Home" at bounding box center [870, 207] width 65 height 36
select select "default"
select select "4"
select select
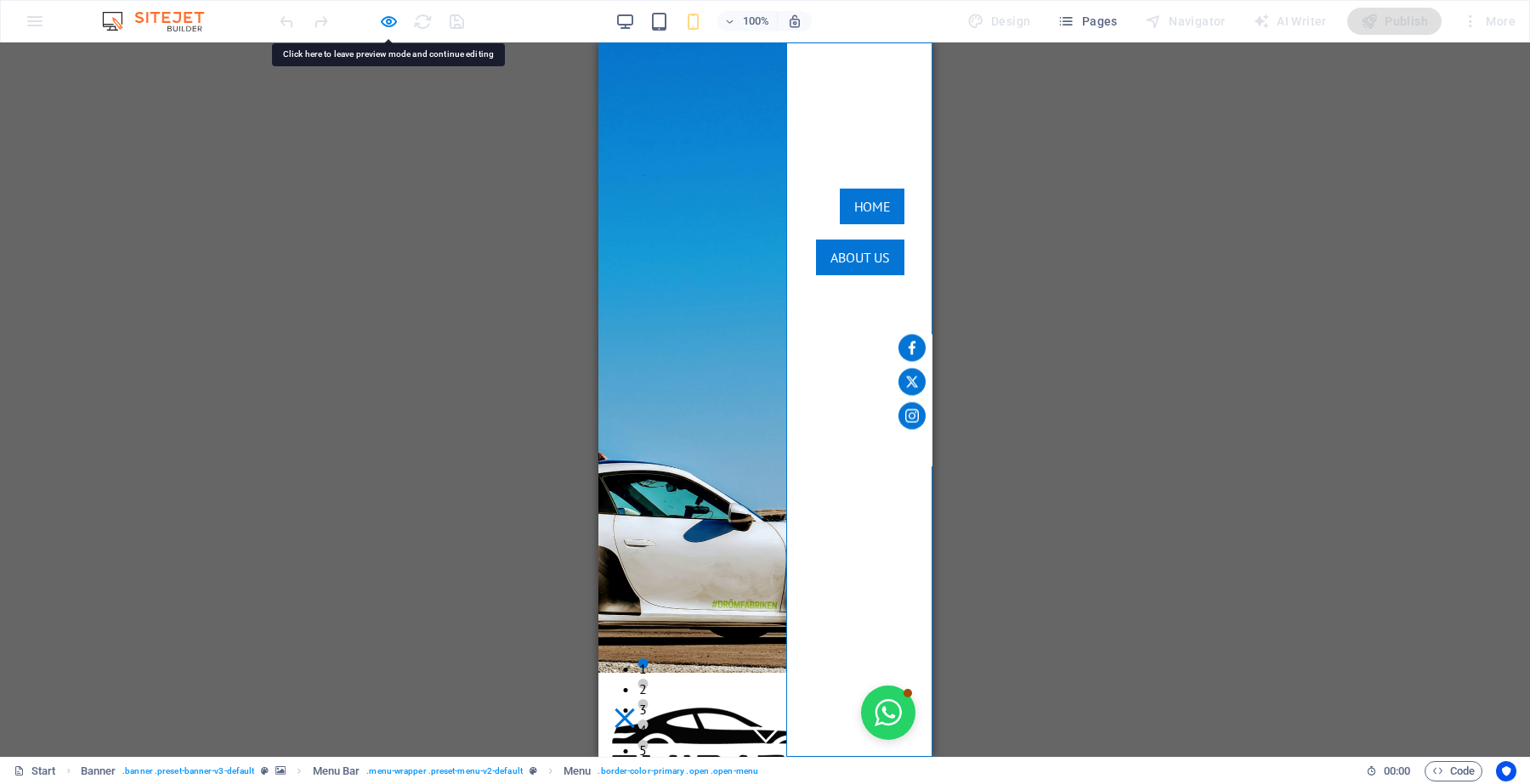
select select "1"
select select
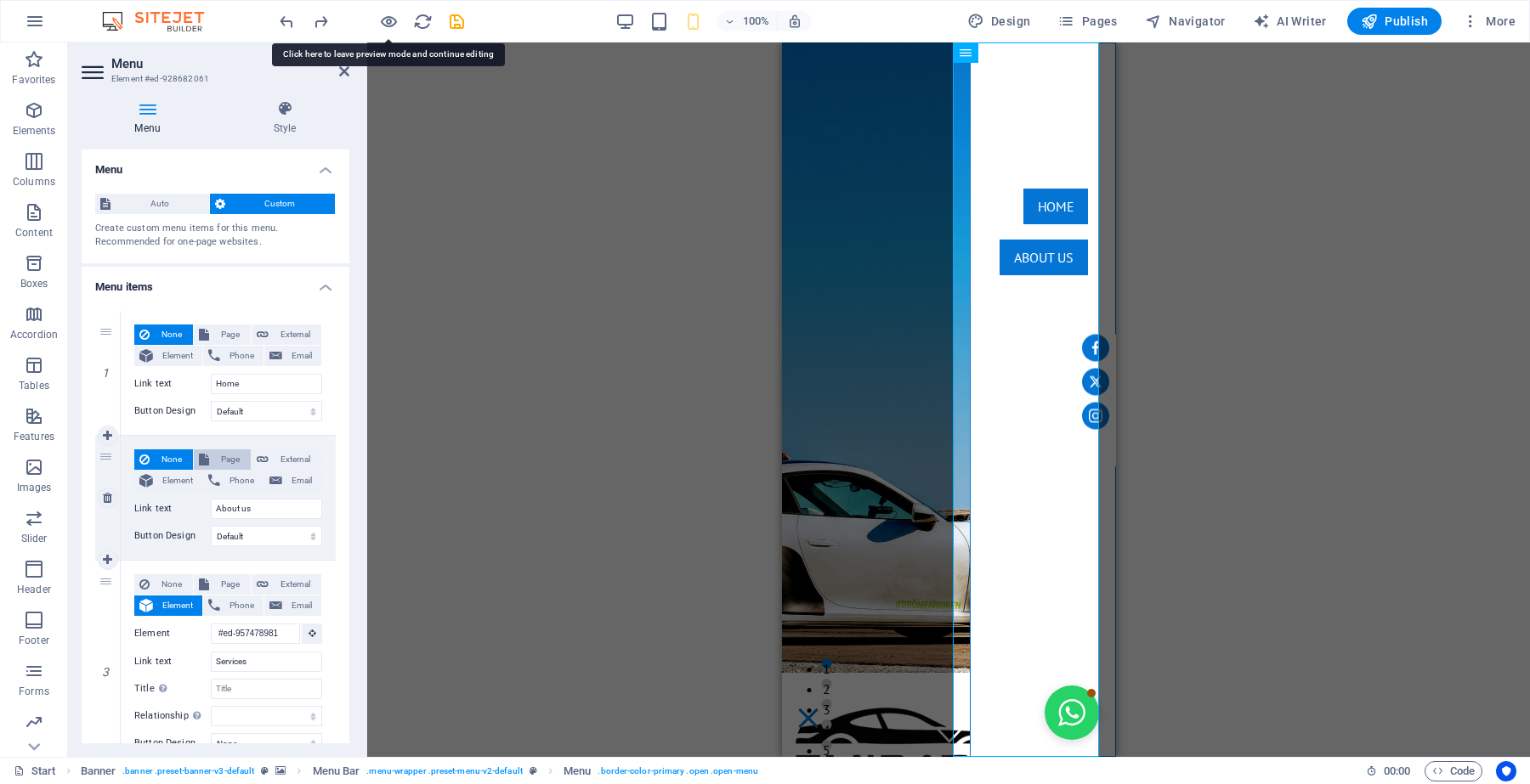
select select
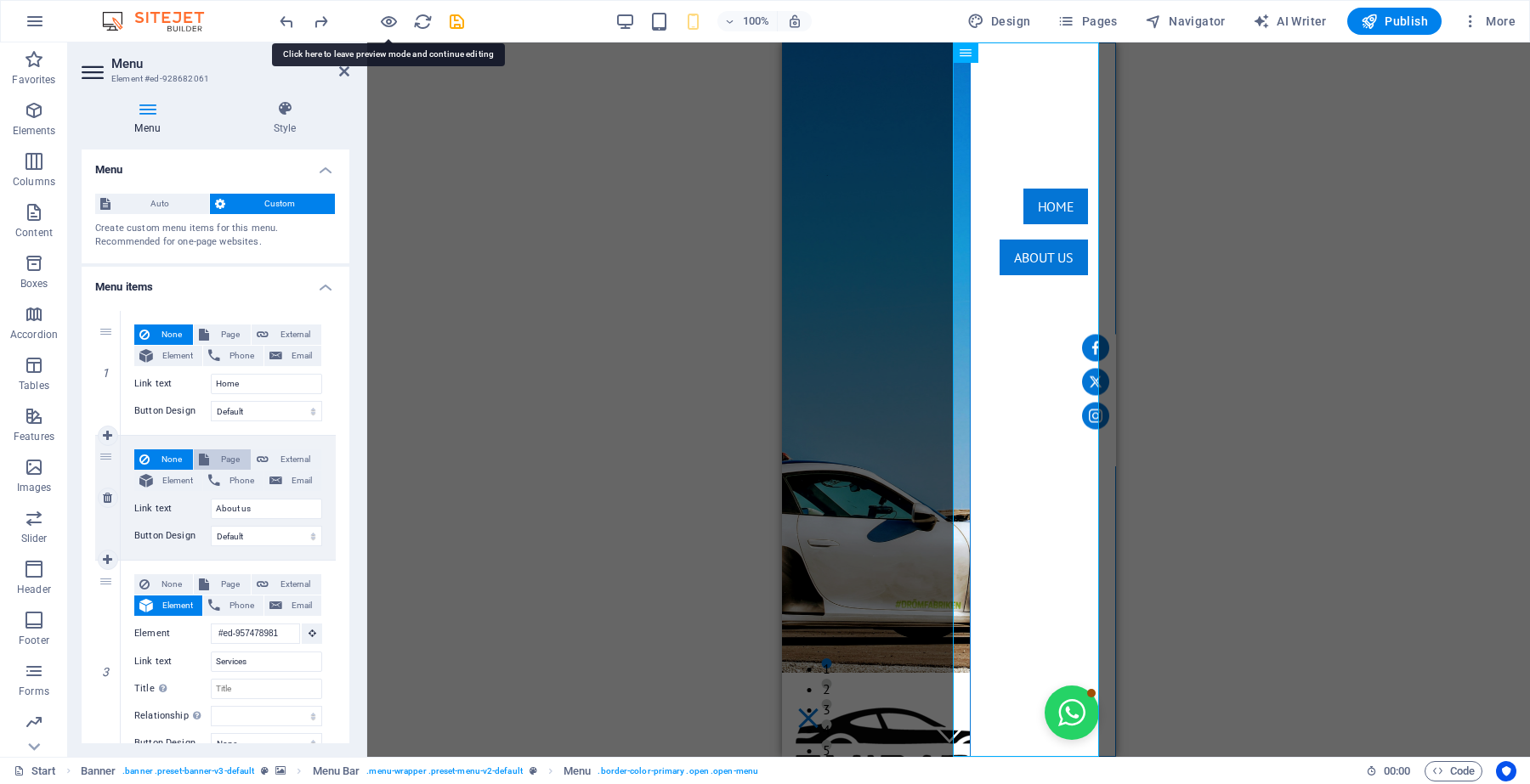
select select
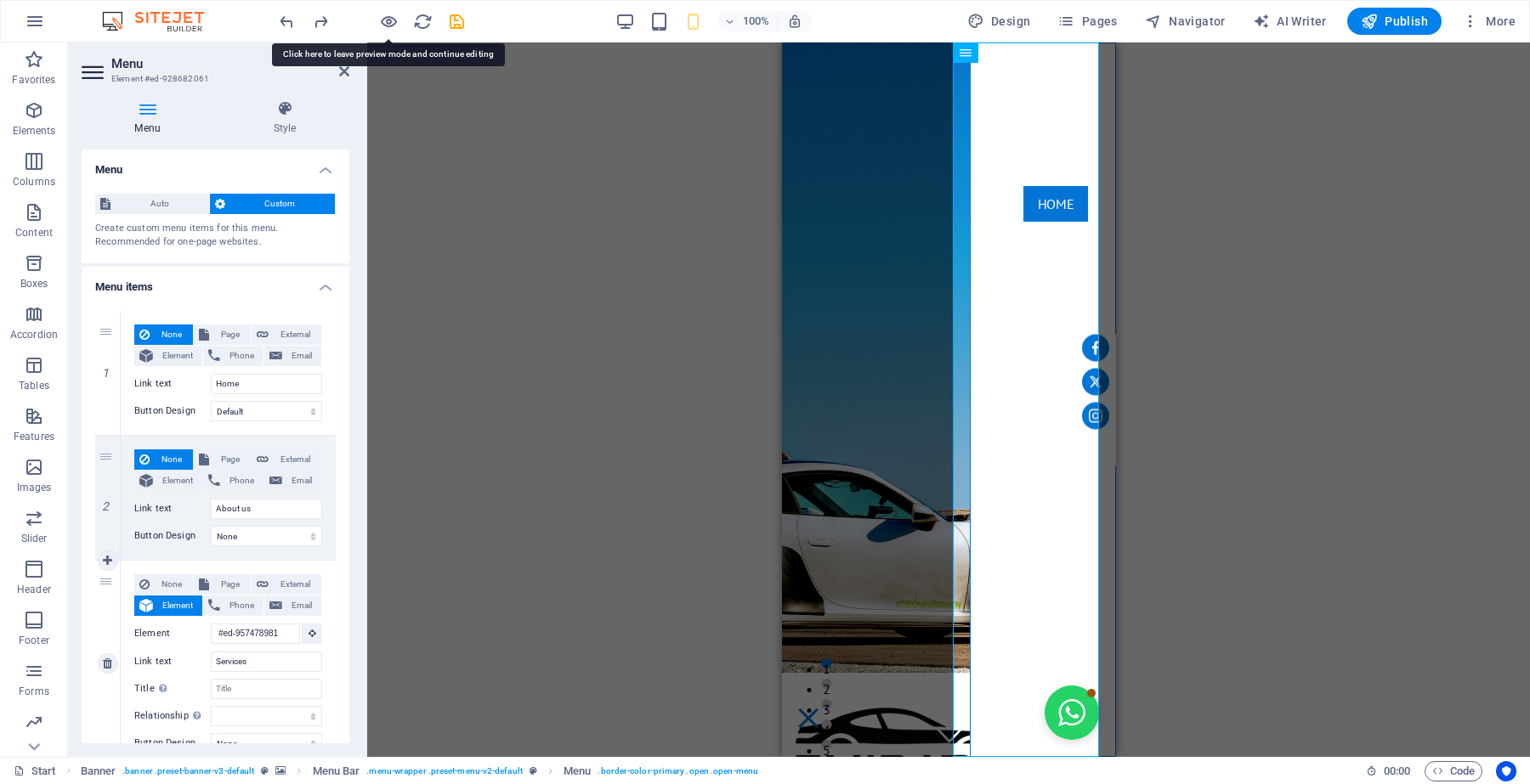
select select
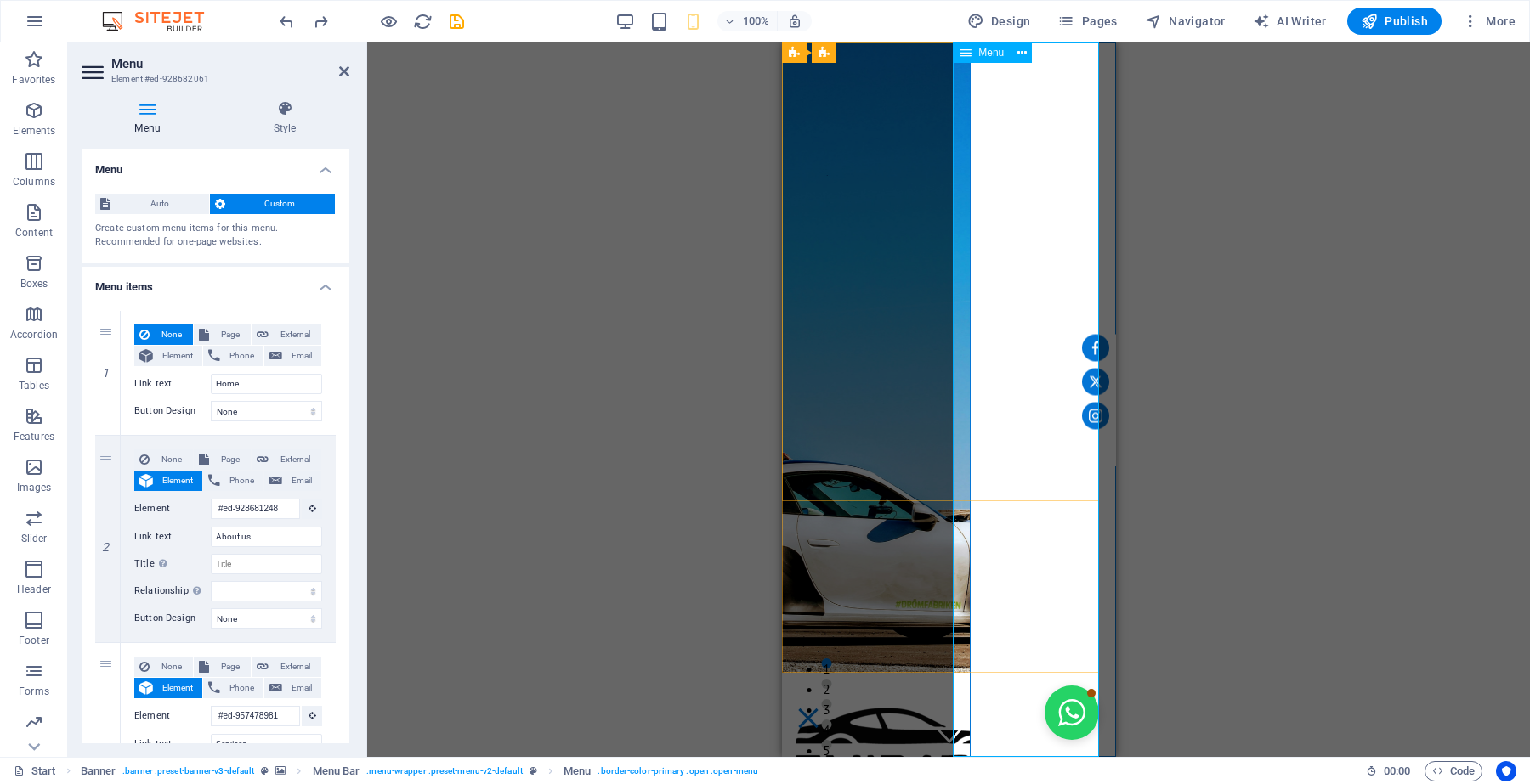
click at [1013, 208] on nav "Home About us Services Charges Feedback Contact Review Facts Q/A" at bounding box center [1042, 399] width 146 height 714
click at [154, 196] on span "Auto" at bounding box center [160, 204] width 88 height 20
click at [285, 115] on icon at bounding box center [284, 108] width 129 height 17
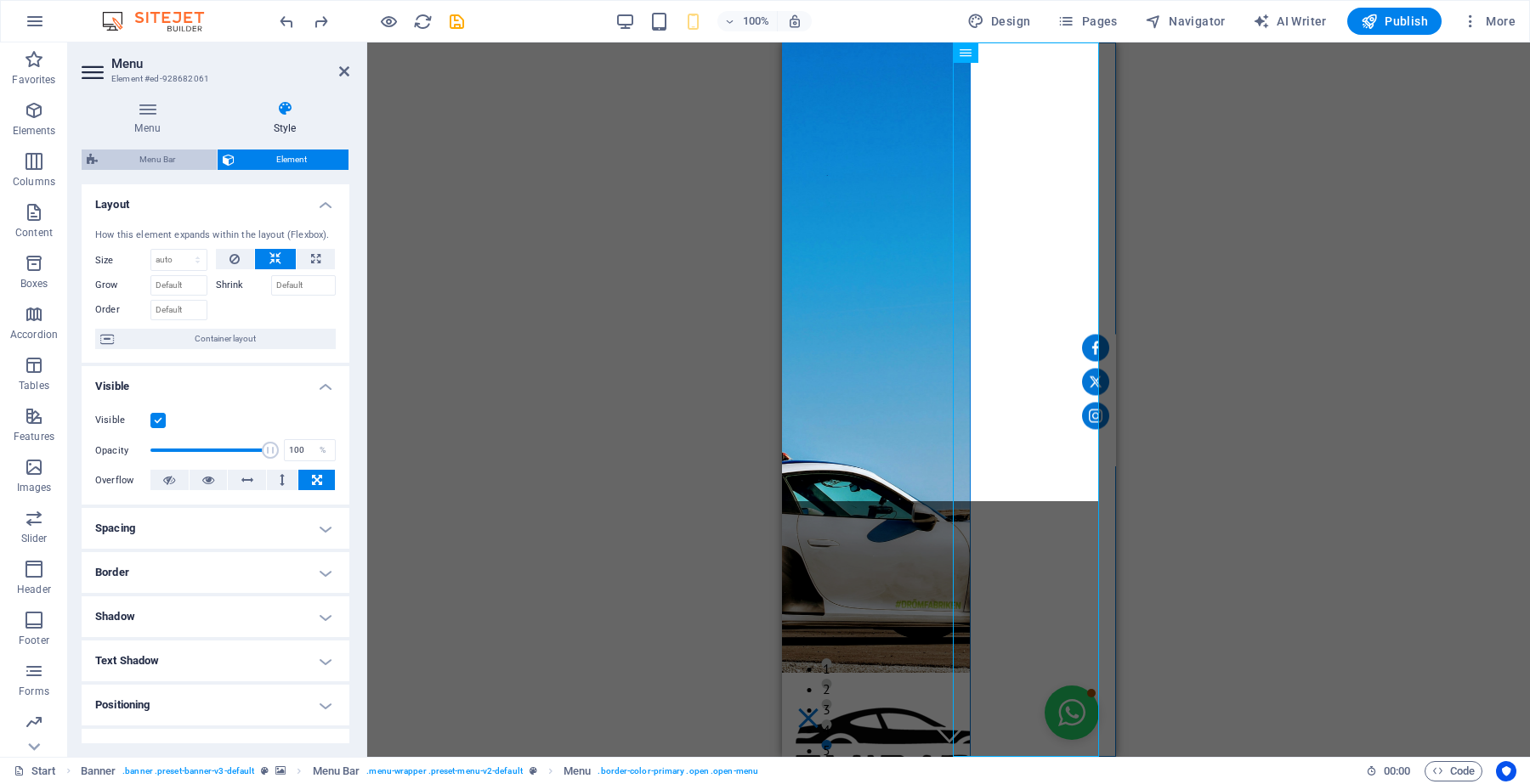
click at [156, 153] on span "Menu Bar" at bounding box center [157, 160] width 109 height 20
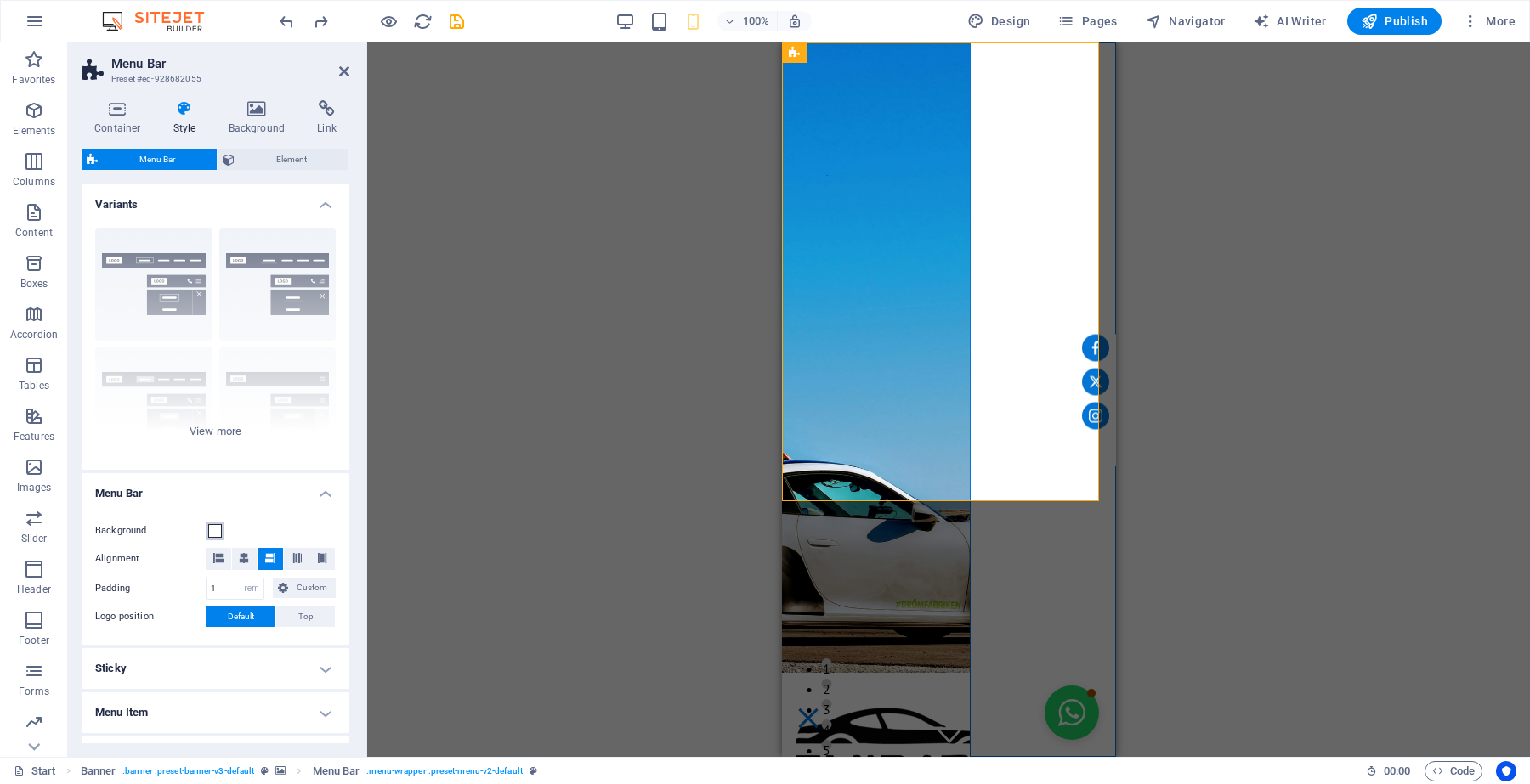
click at [219, 531] on span at bounding box center [215, 531] width 14 height 14
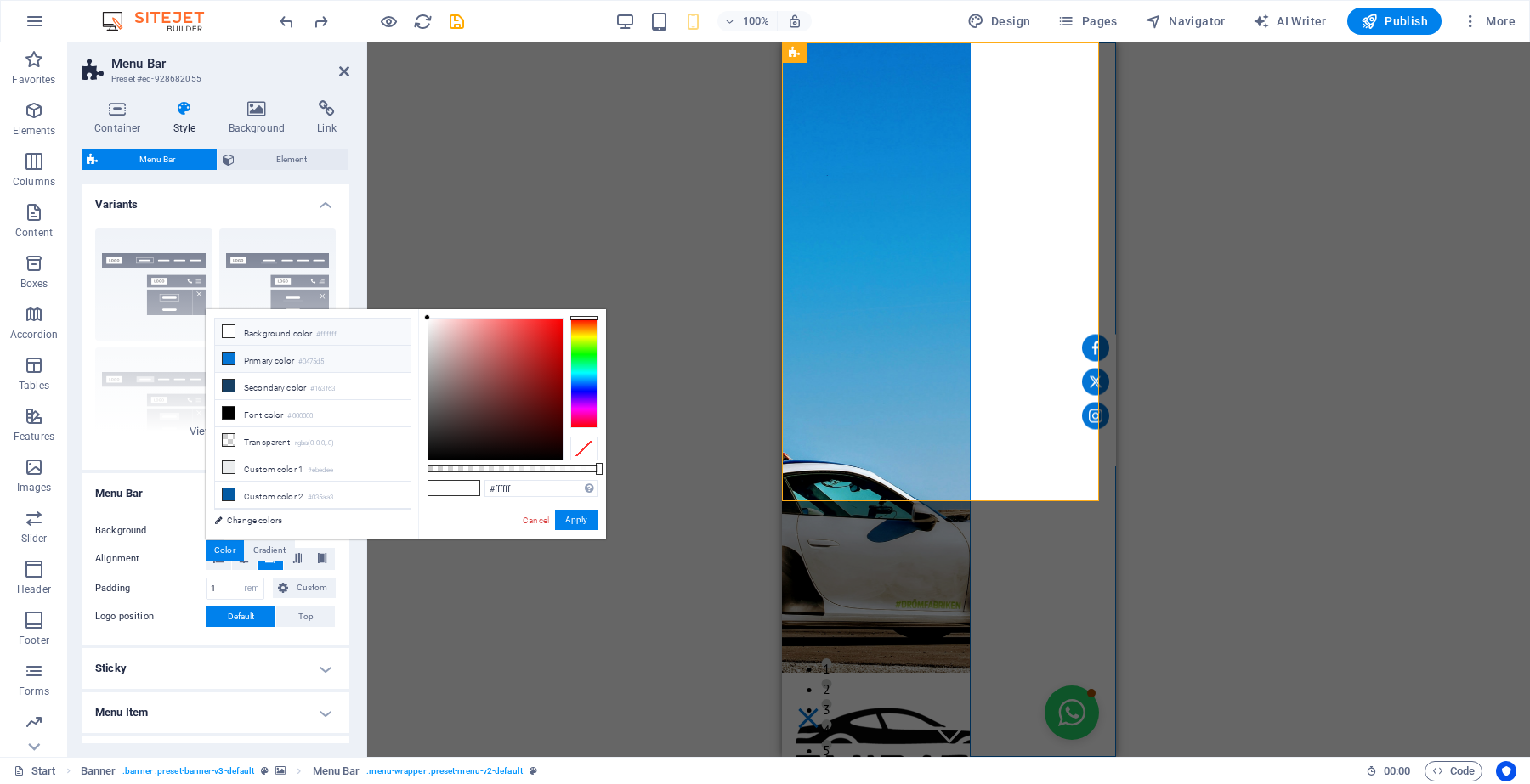
click at [259, 366] on li "Primary color #0475d5" at bounding box center [313, 359] width 196 height 27
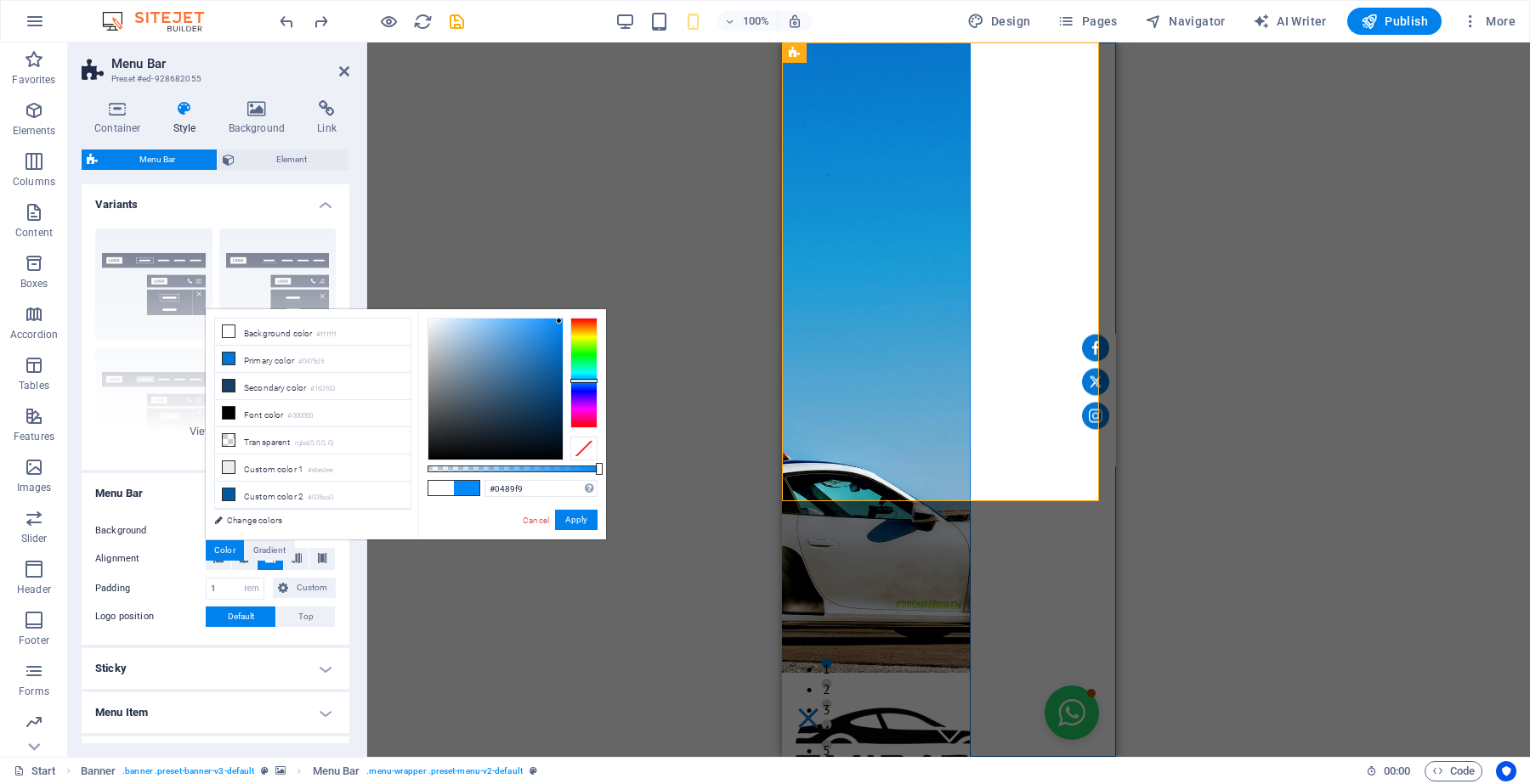
drag, startPoint x: 534, startPoint y: 346, endPoint x: 560, endPoint y: 322, distance: 35.4
click at [560, 322] on div at bounding box center [496, 389] width 134 height 141
click at [579, 529] on button "Apply" at bounding box center [576, 519] width 43 height 20
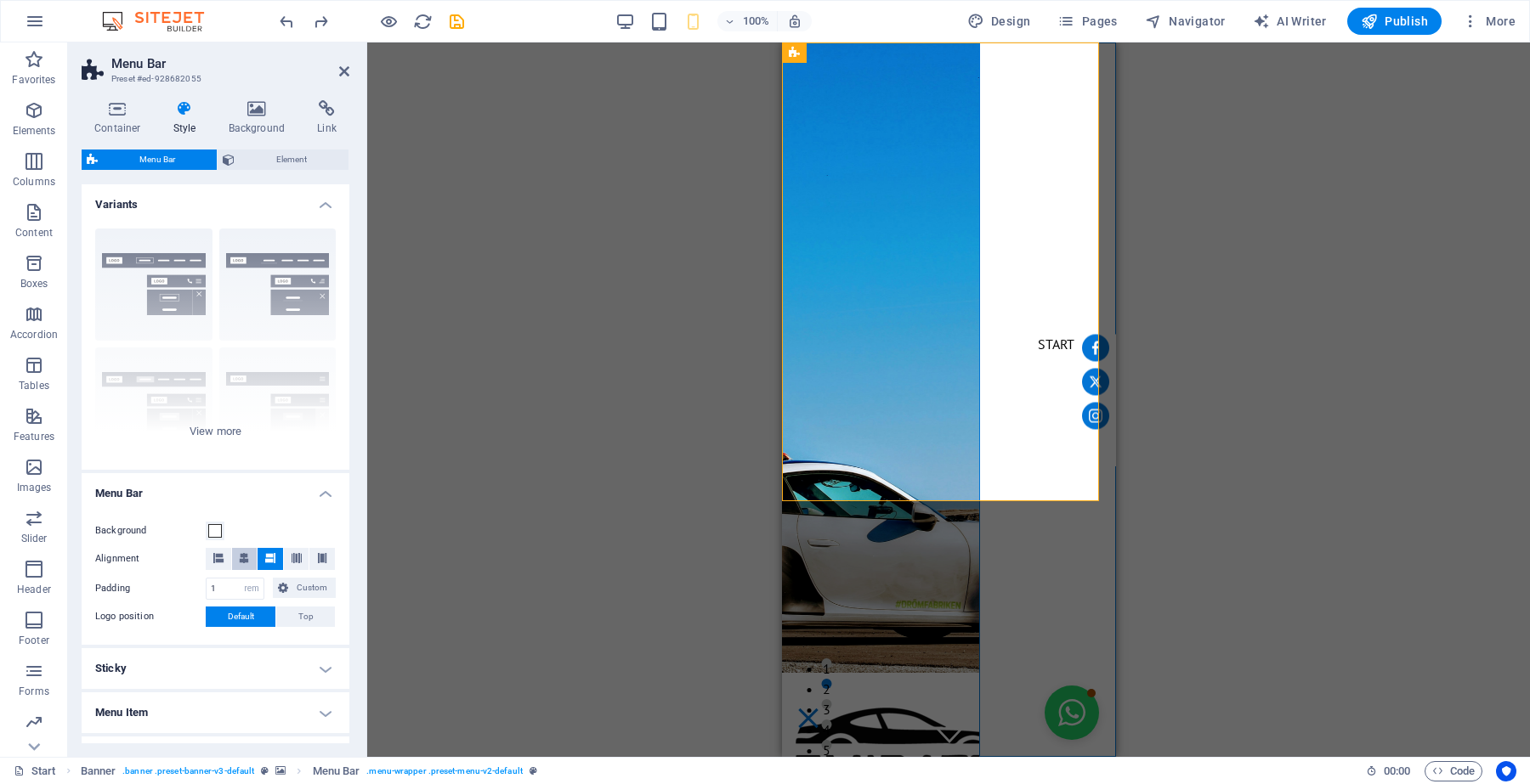
click at [243, 556] on icon at bounding box center [244, 558] width 10 height 10
click at [1038, 196] on nav "Start Subpage Reviews" at bounding box center [1046, 399] width 137 height 714
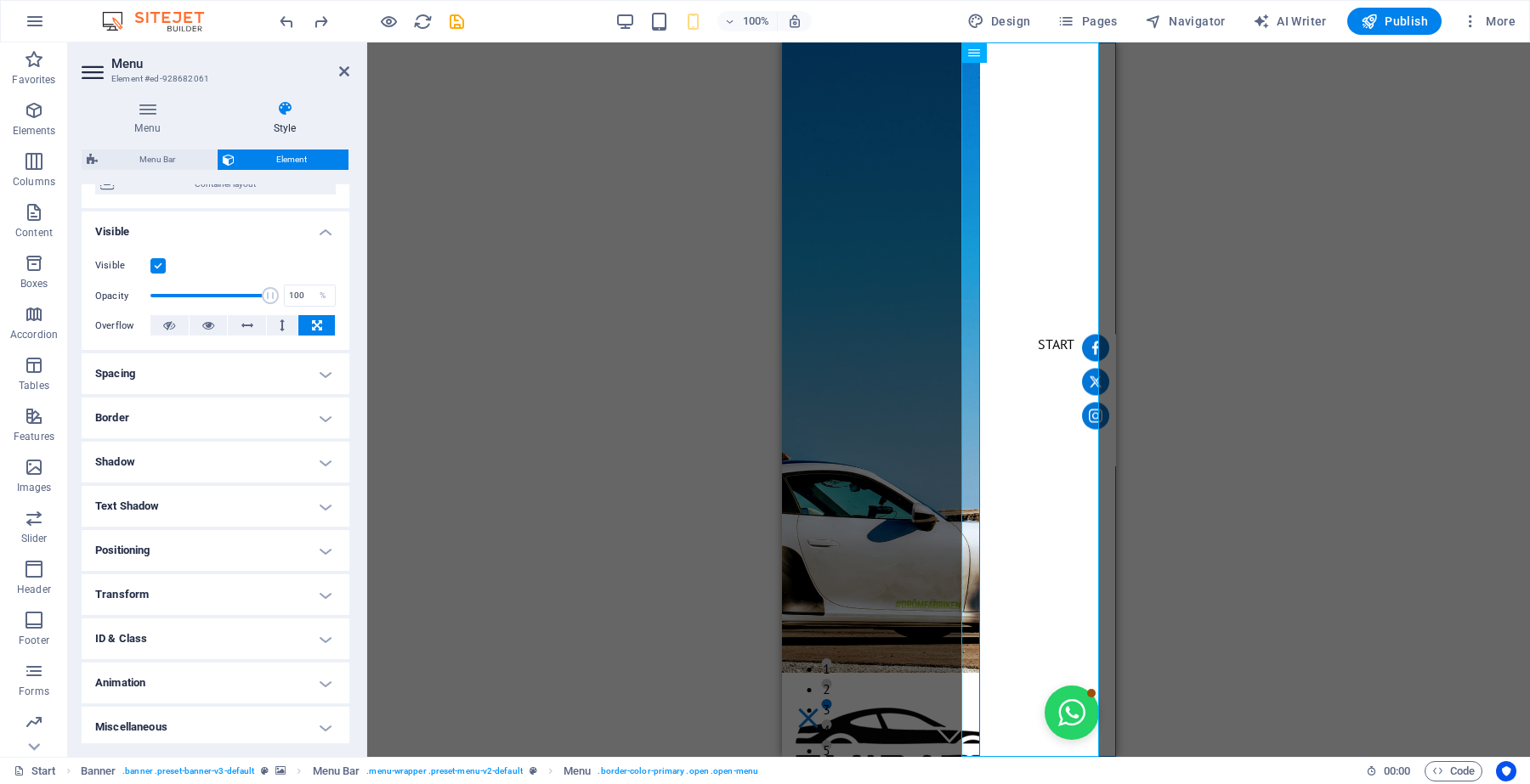
scroll to position [158, 0]
click at [234, 408] on h4 "Border" at bounding box center [216, 414] width 268 height 41
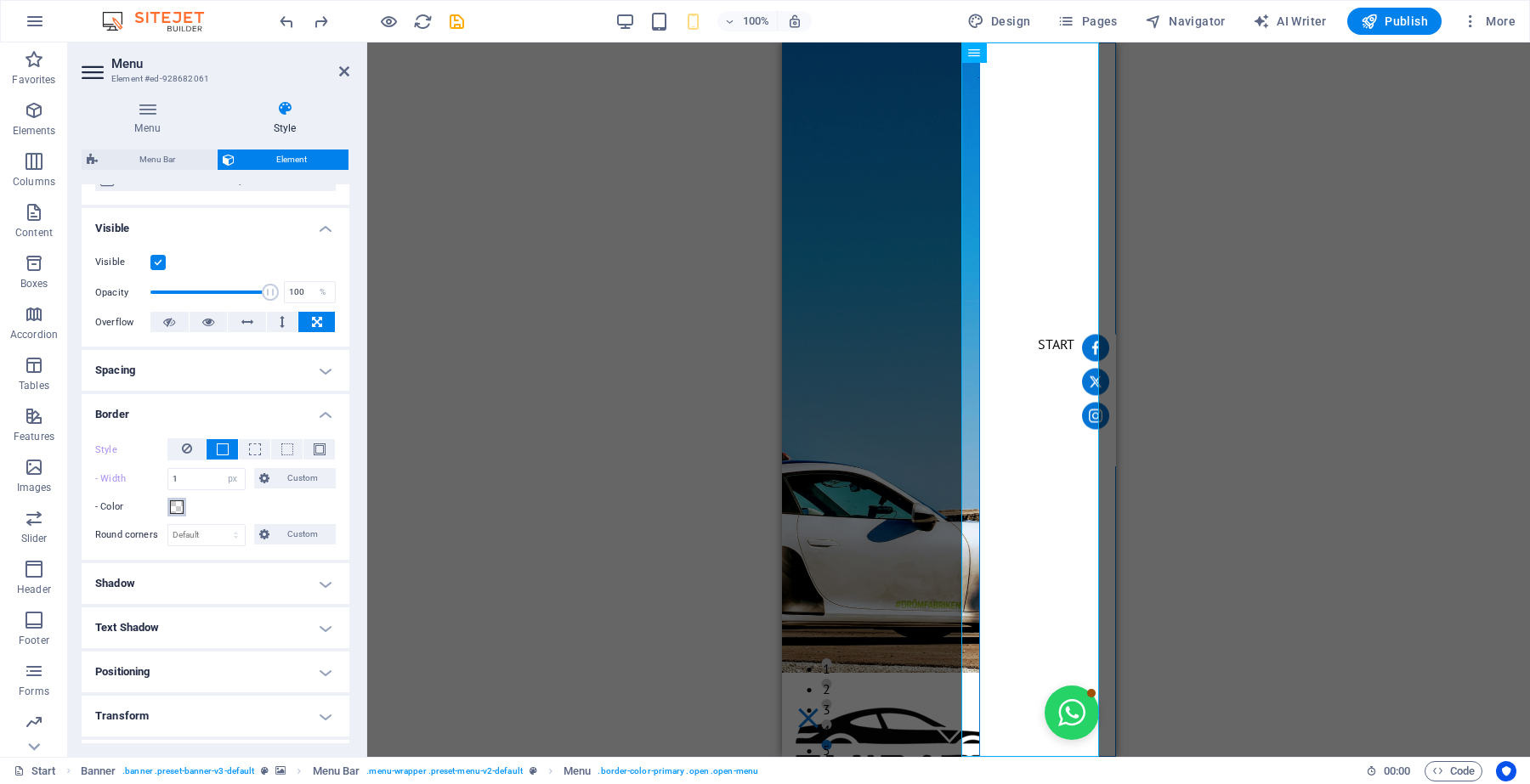
click at [181, 508] on span at bounding box center [177, 507] width 14 height 14
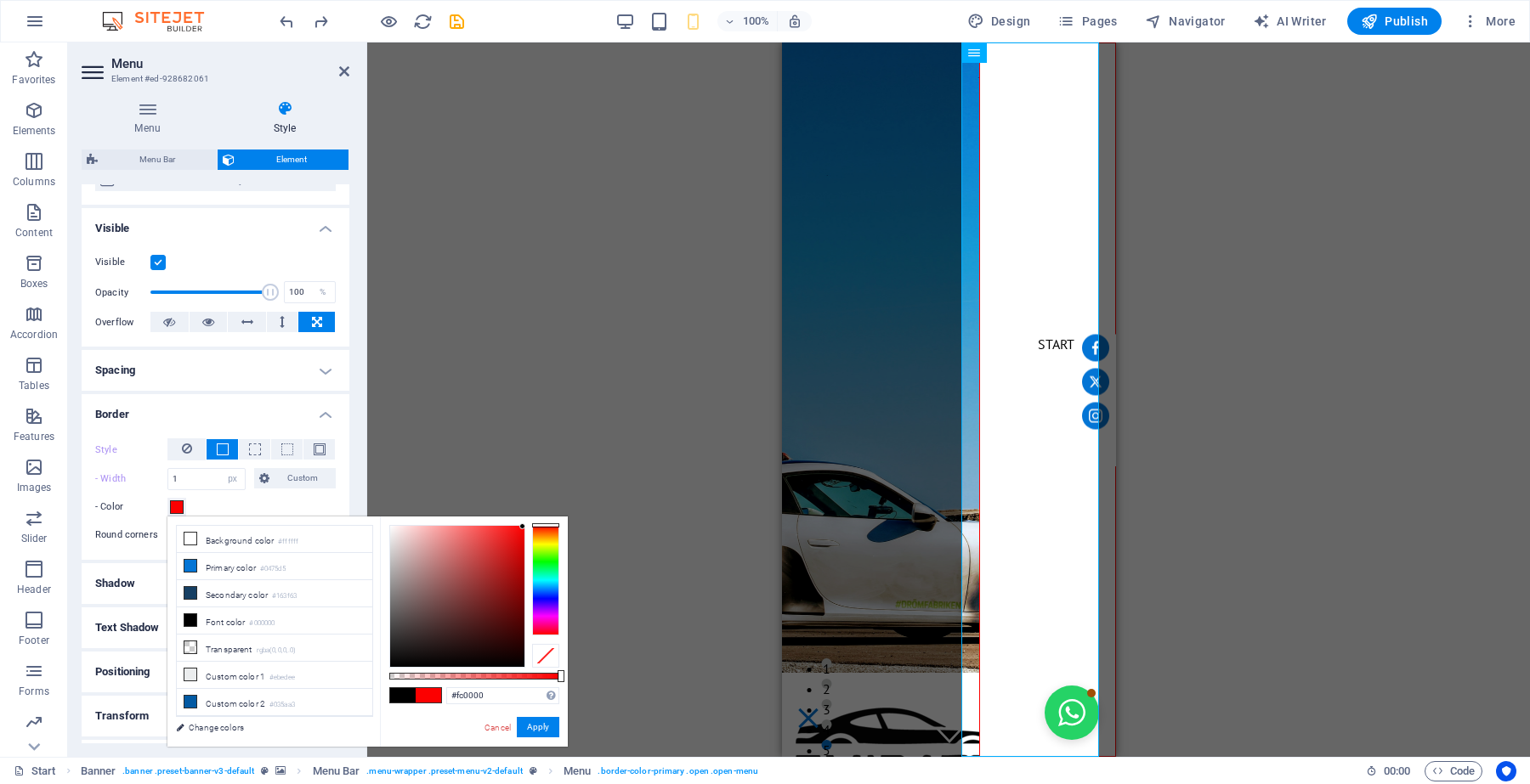
drag, startPoint x: 490, startPoint y: 559, endPoint x: 545, endPoint y: 526, distance: 64.1
click at [545, 526] on div at bounding box center [475, 596] width 170 height 143
click at [555, 727] on button "Apply" at bounding box center [538, 727] width 43 height 20
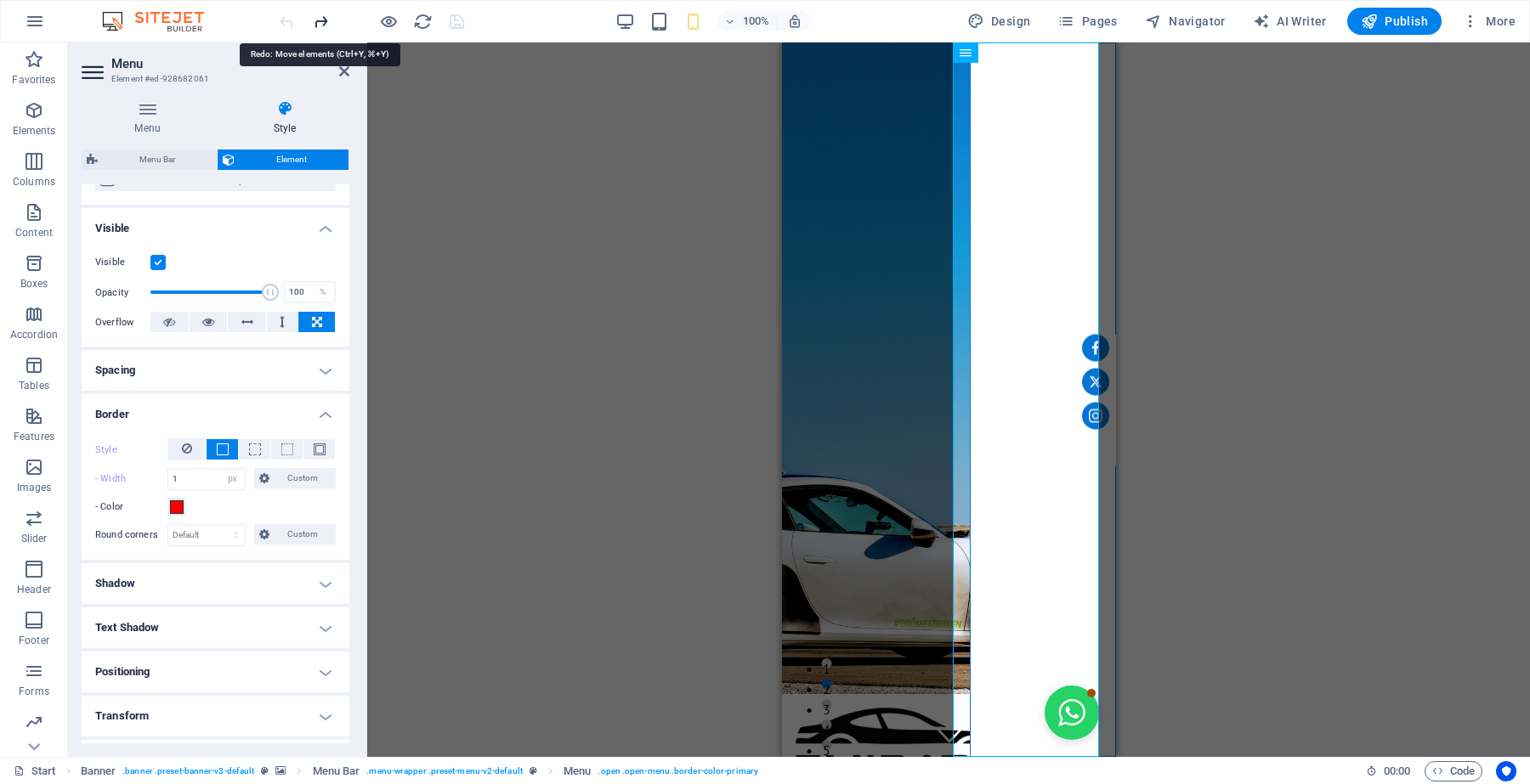
click at [315, 20] on icon "redo" at bounding box center [321, 22] width 20 height 20
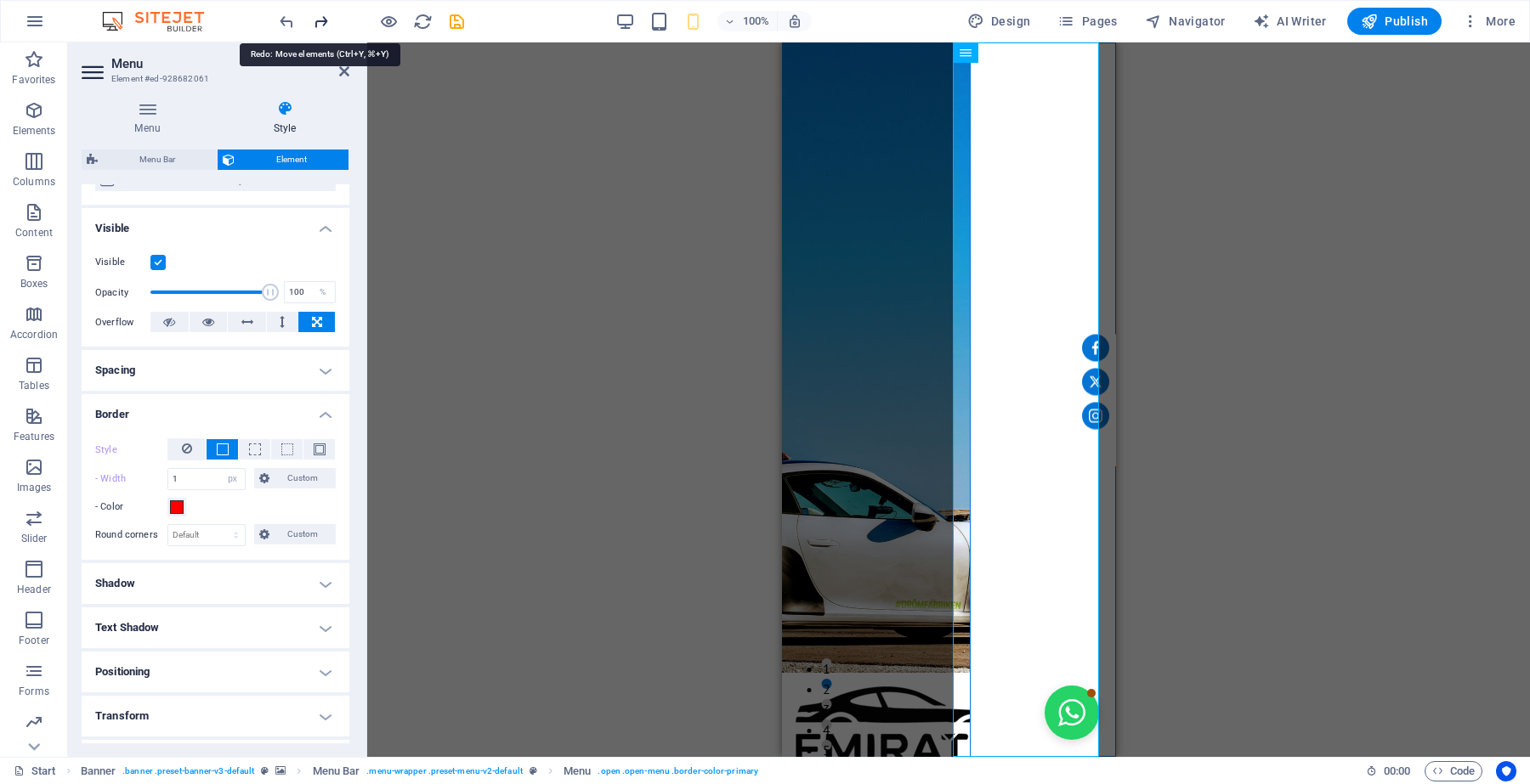
click at [315, 20] on icon "redo" at bounding box center [321, 22] width 20 height 20
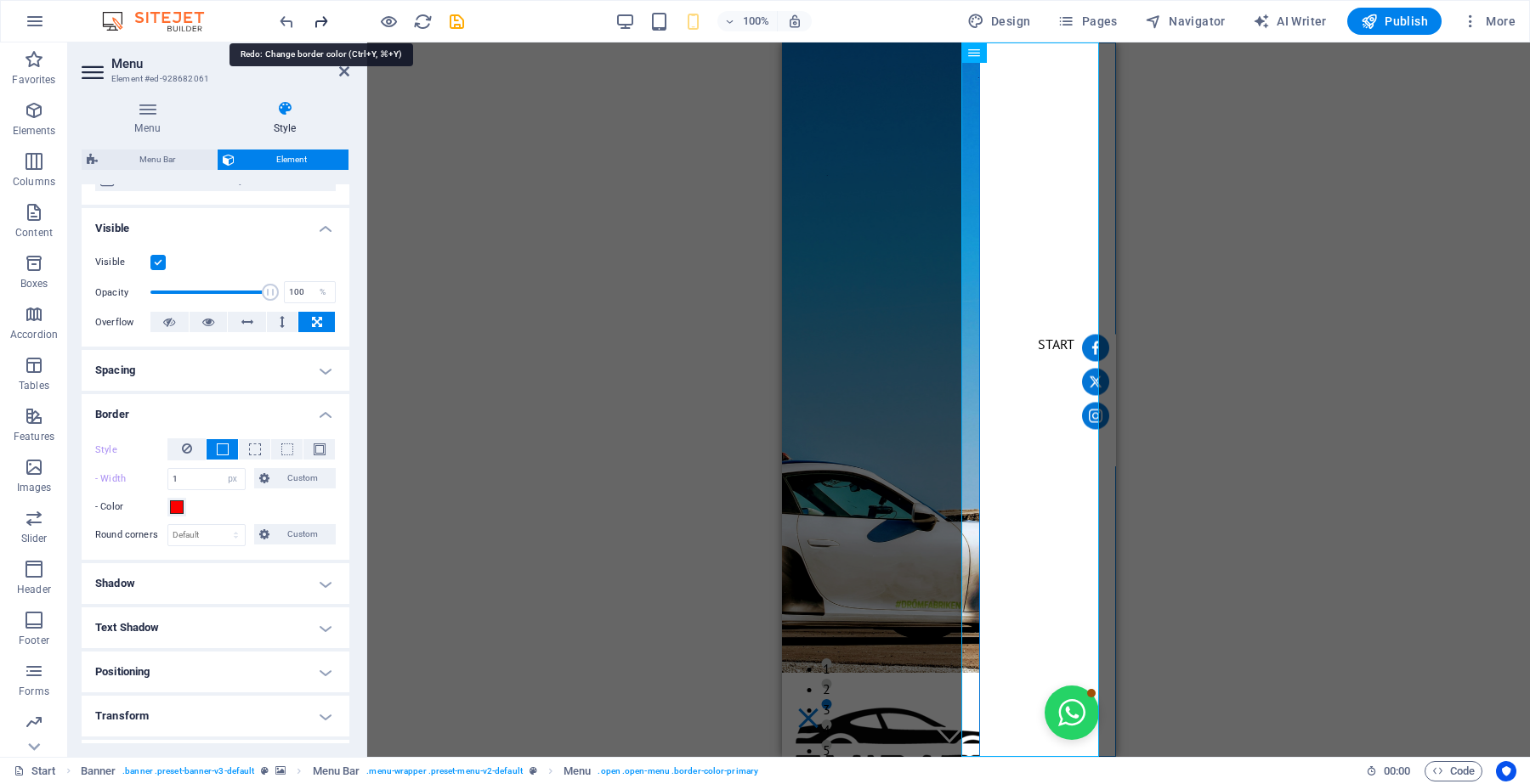
click at [325, 23] on icon "redo" at bounding box center [321, 22] width 20 height 20
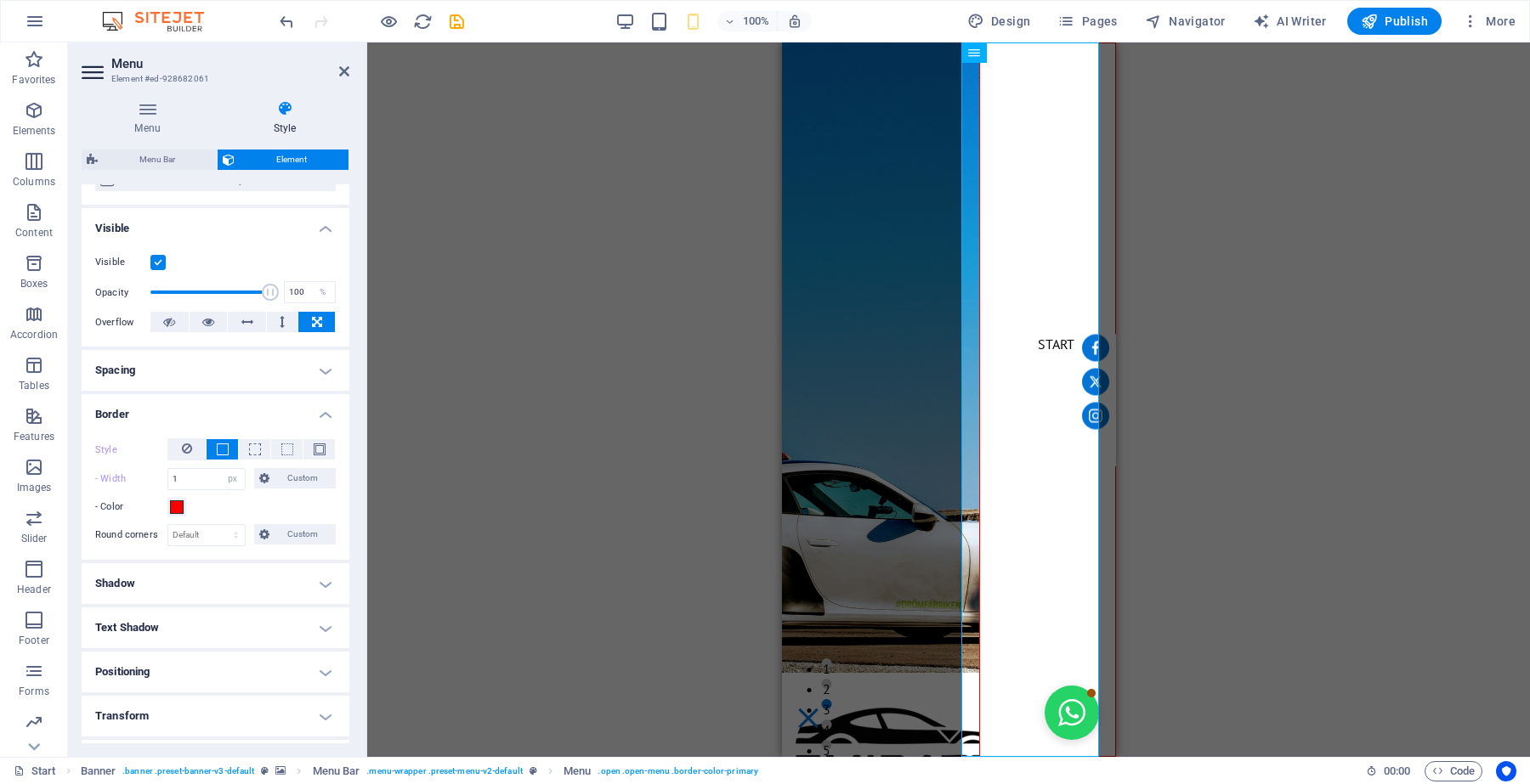
click at [325, 23] on div at bounding box center [371, 21] width 191 height 27
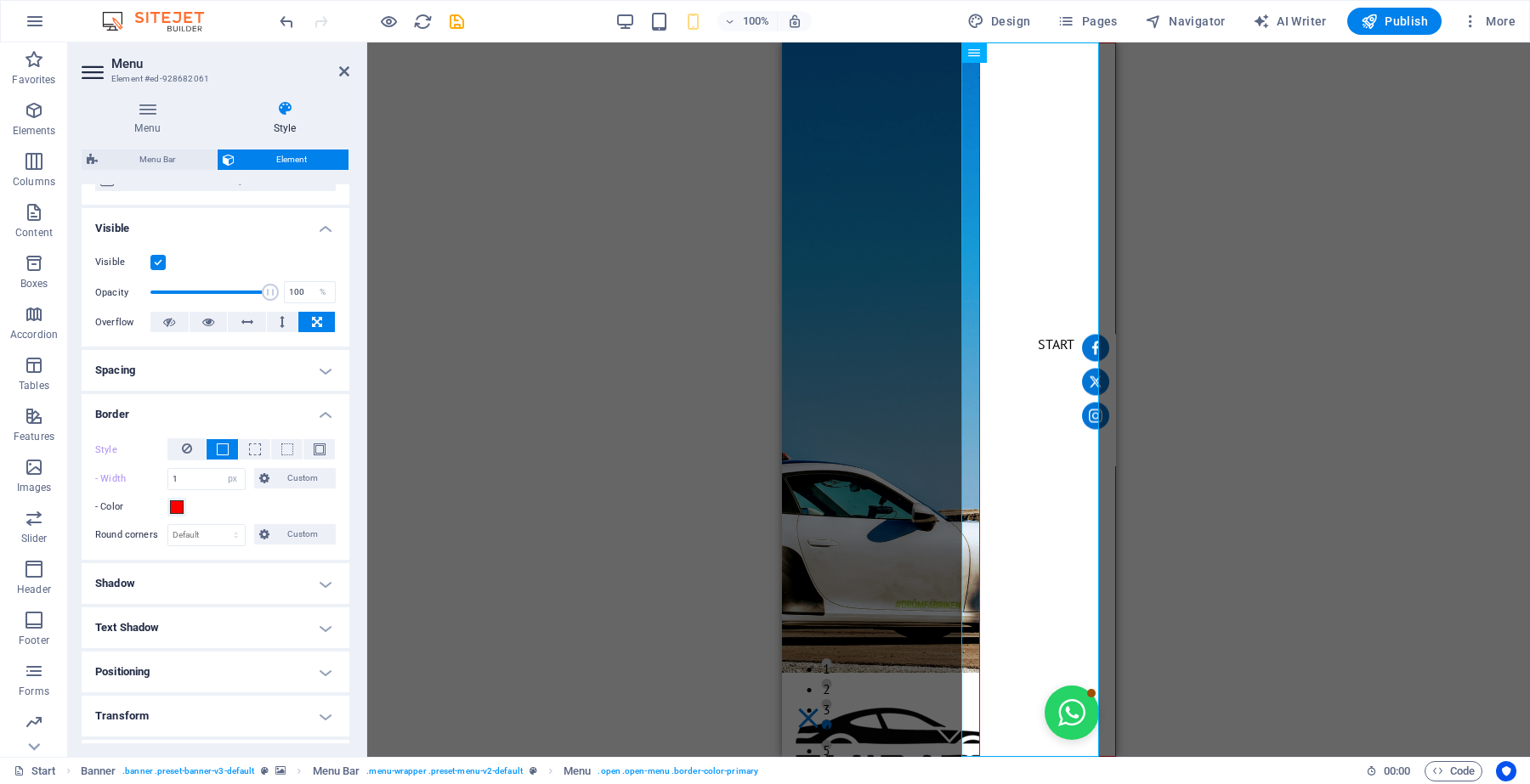
click at [325, 23] on div at bounding box center [371, 21] width 191 height 27
click at [231, 414] on h4 "Border" at bounding box center [216, 409] width 268 height 31
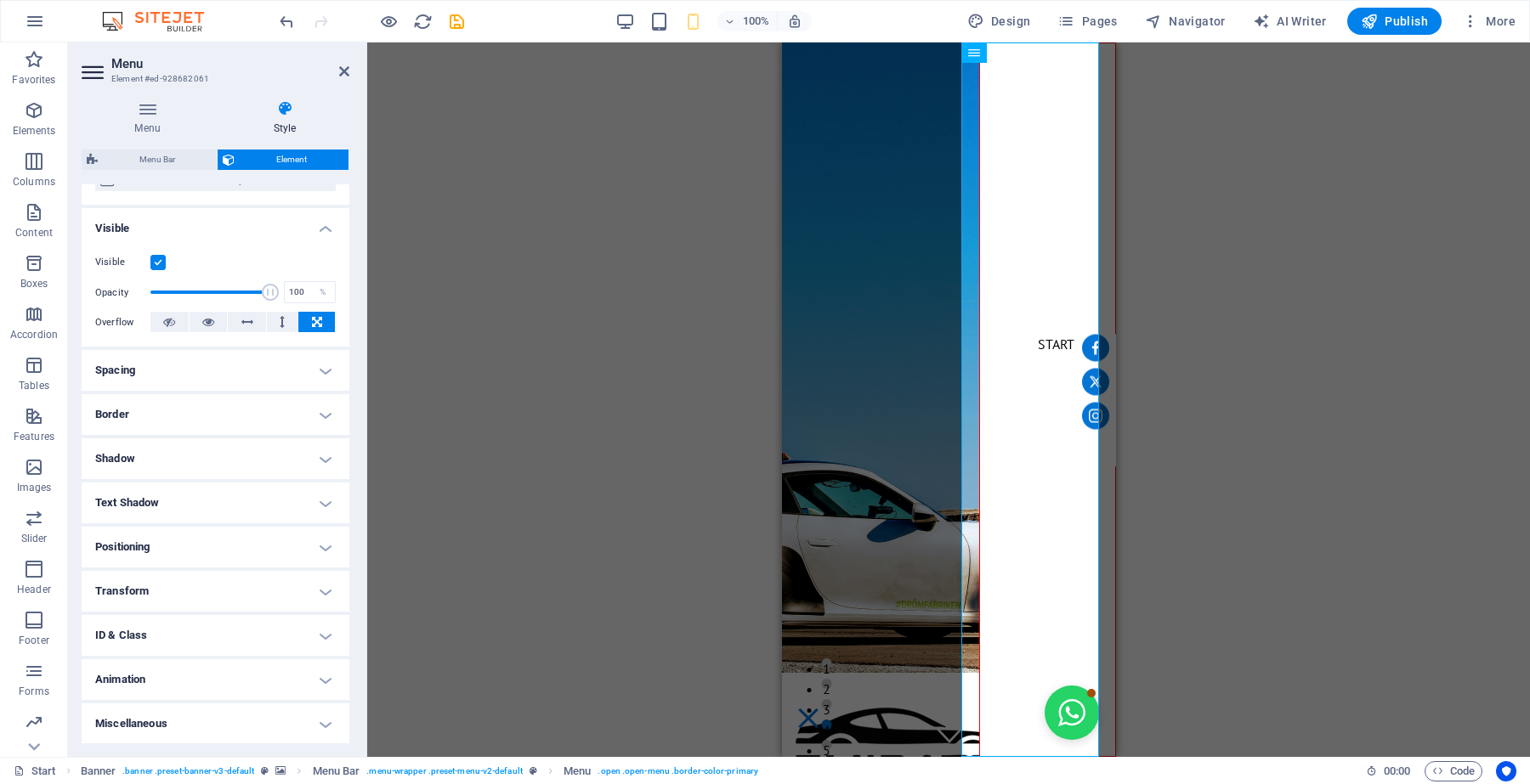
click at [223, 374] on h4 "Spacing" at bounding box center [216, 370] width 268 height 41
click at [223, 374] on h4 "Spacing" at bounding box center [216, 365] width 268 height 31
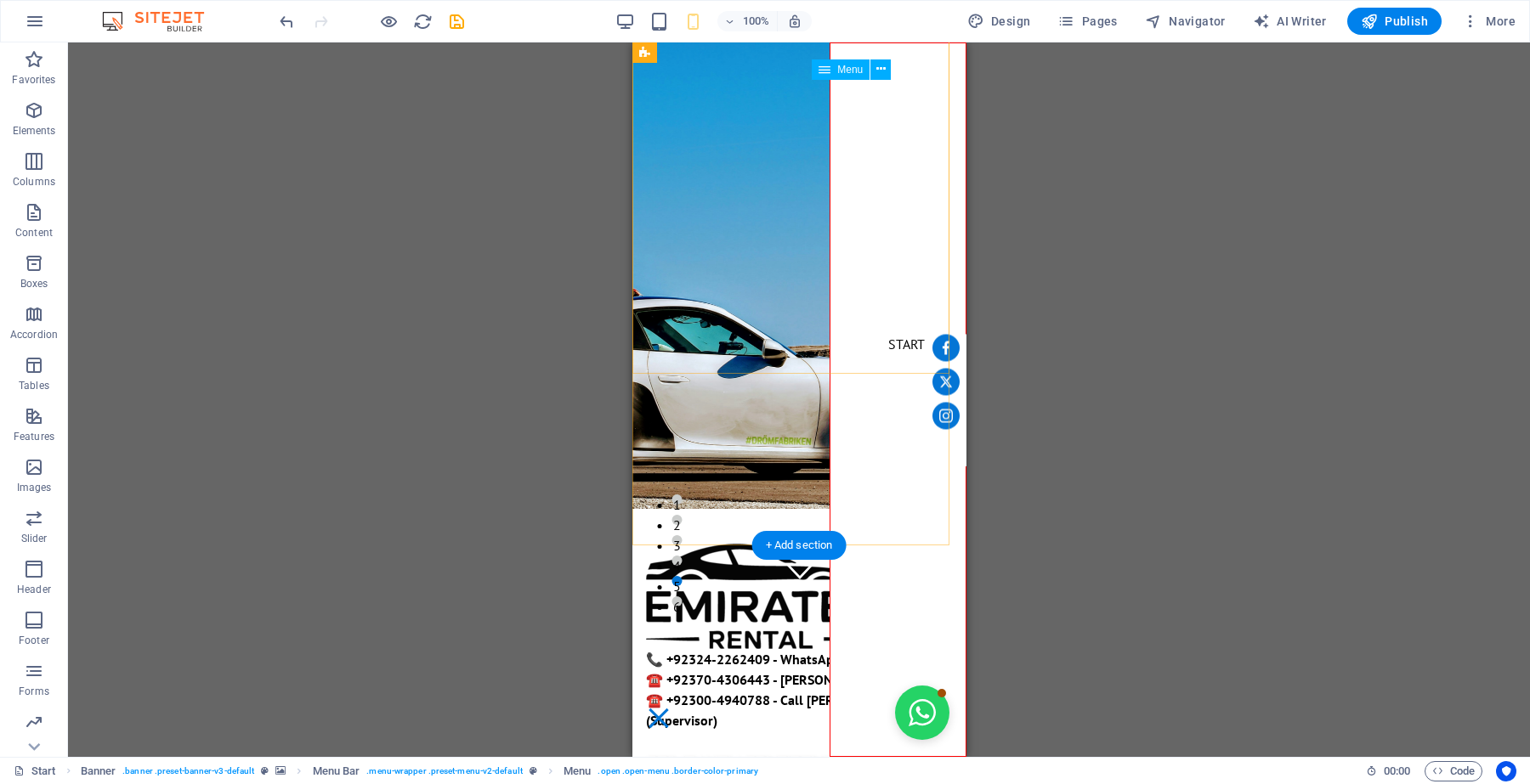
scroll to position [106, 0]
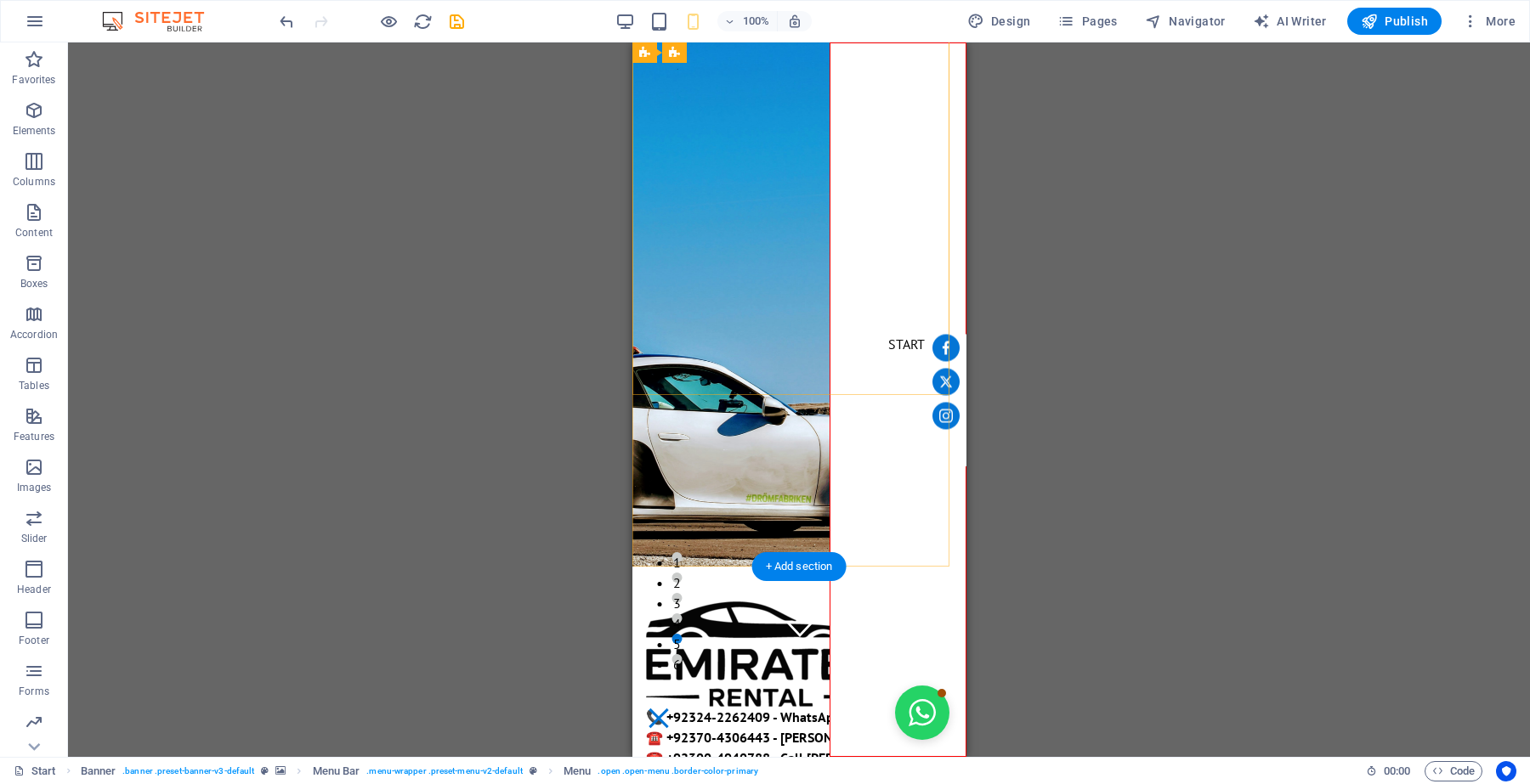
click at [878, 211] on nav "Start Subpage Reviews" at bounding box center [896, 399] width 137 height 714
click at [856, 205] on nav "Start Subpage Reviews" at bounding box center [896, 399] width 137 height 714
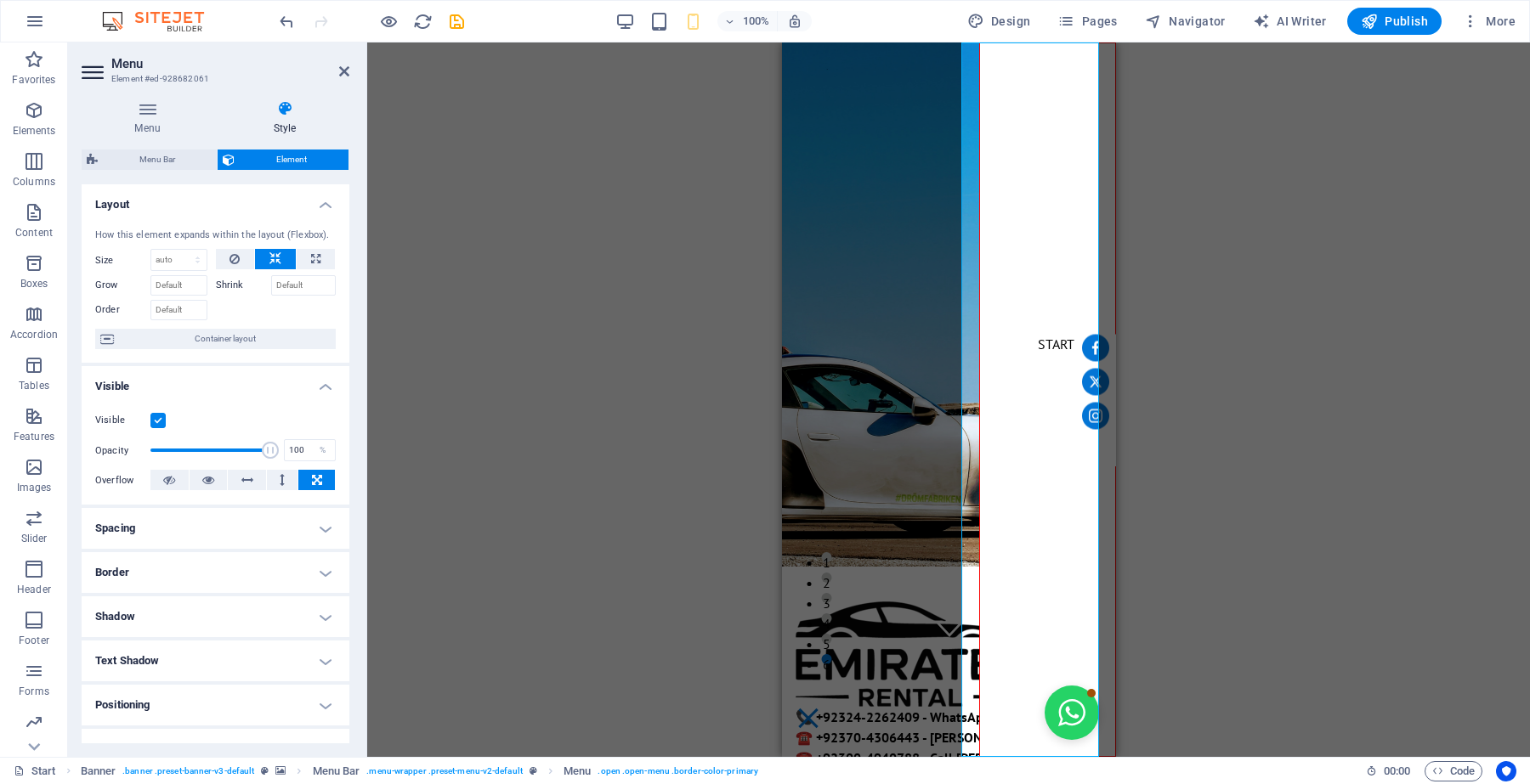
click at [321, 570] on h4 "Border" at bounding box center [216, 572] width 268 height 41
click at [177, 668] on span at bounding box center [177, 665] width 14 height 14
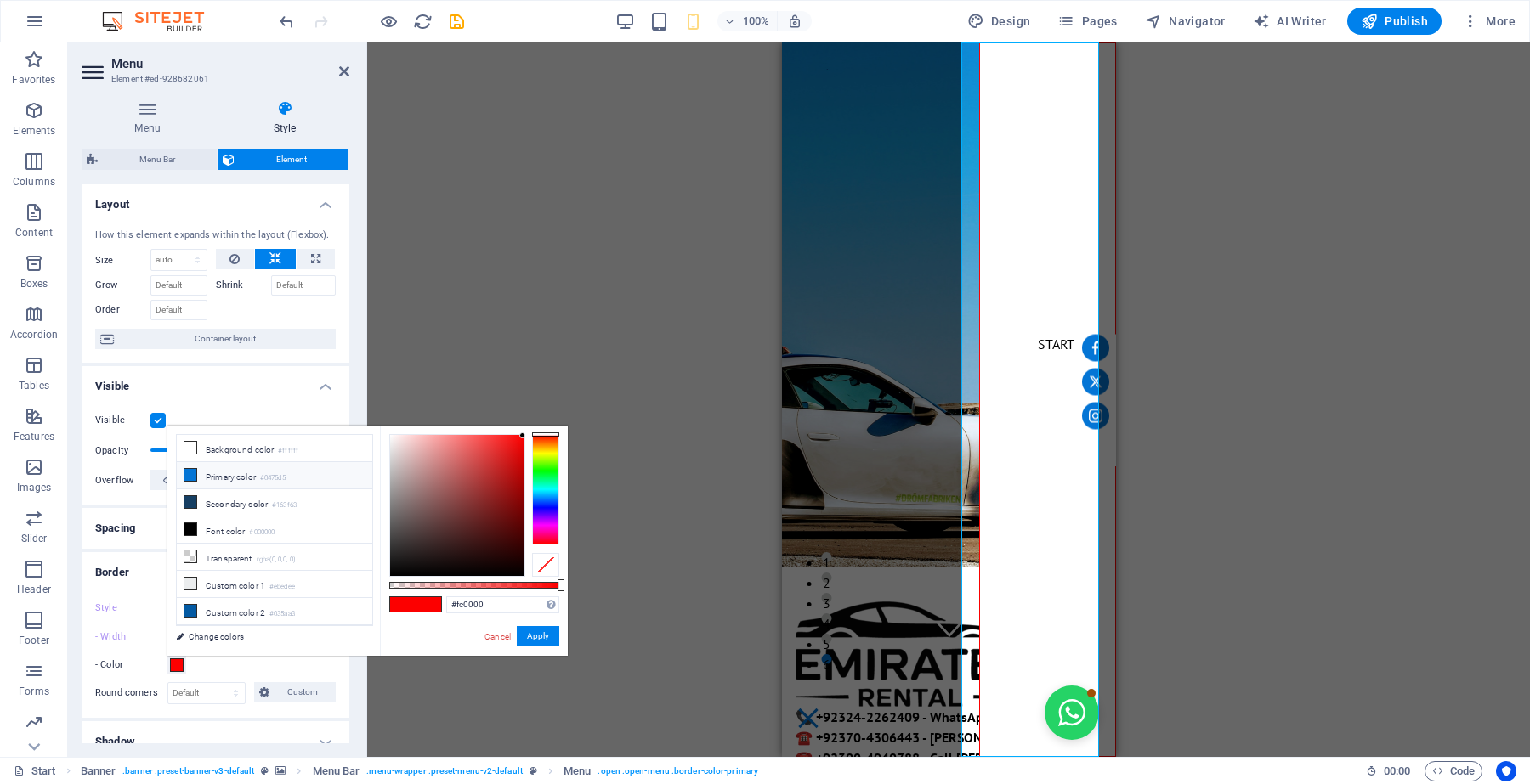
click at [238, 477] on li "Primary color #0475d5" at bounding box center [275, 475] width 196 height 27
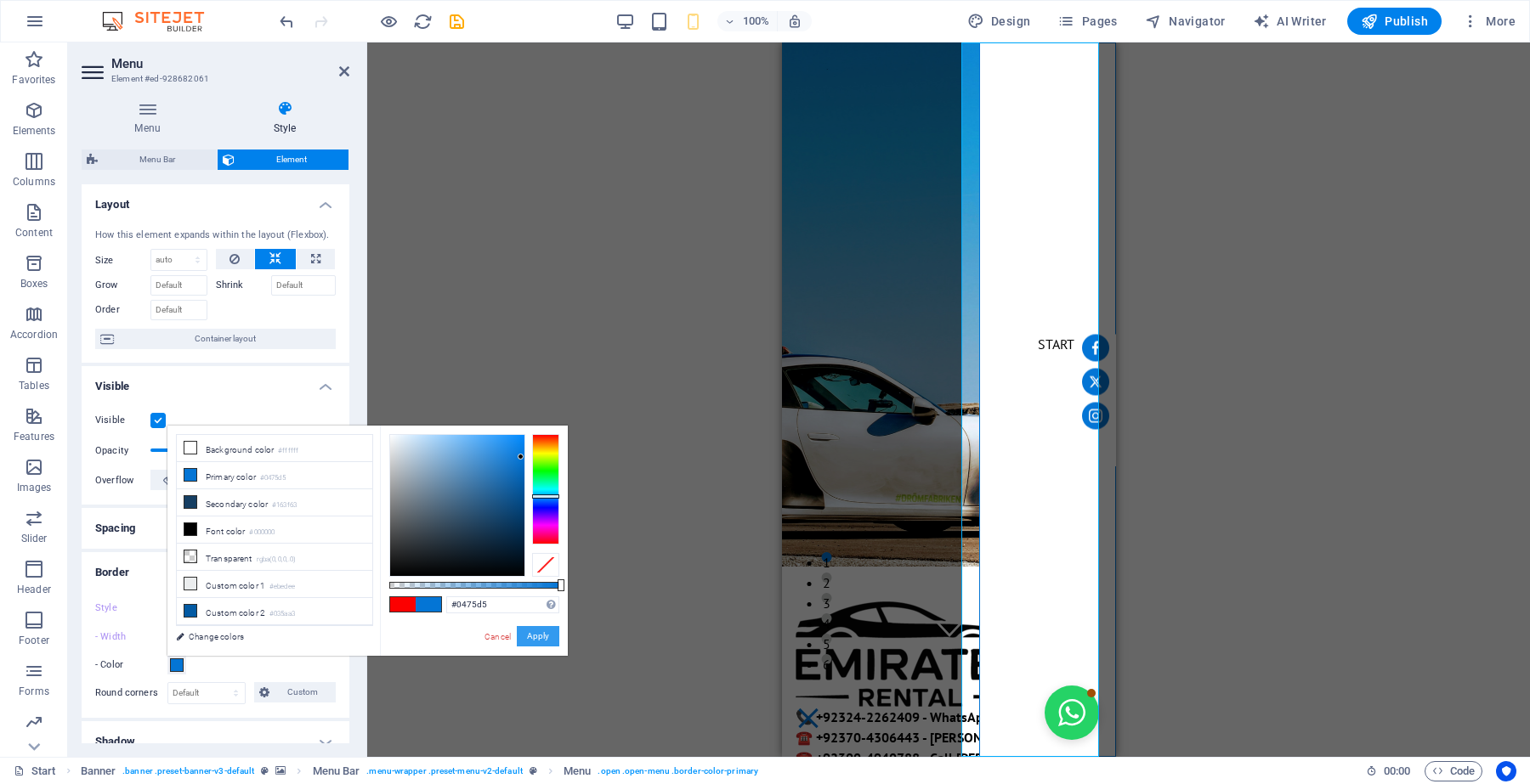
click at [532, 631] on button "Apply" at bounding box center [538, 636] width 43 height 20
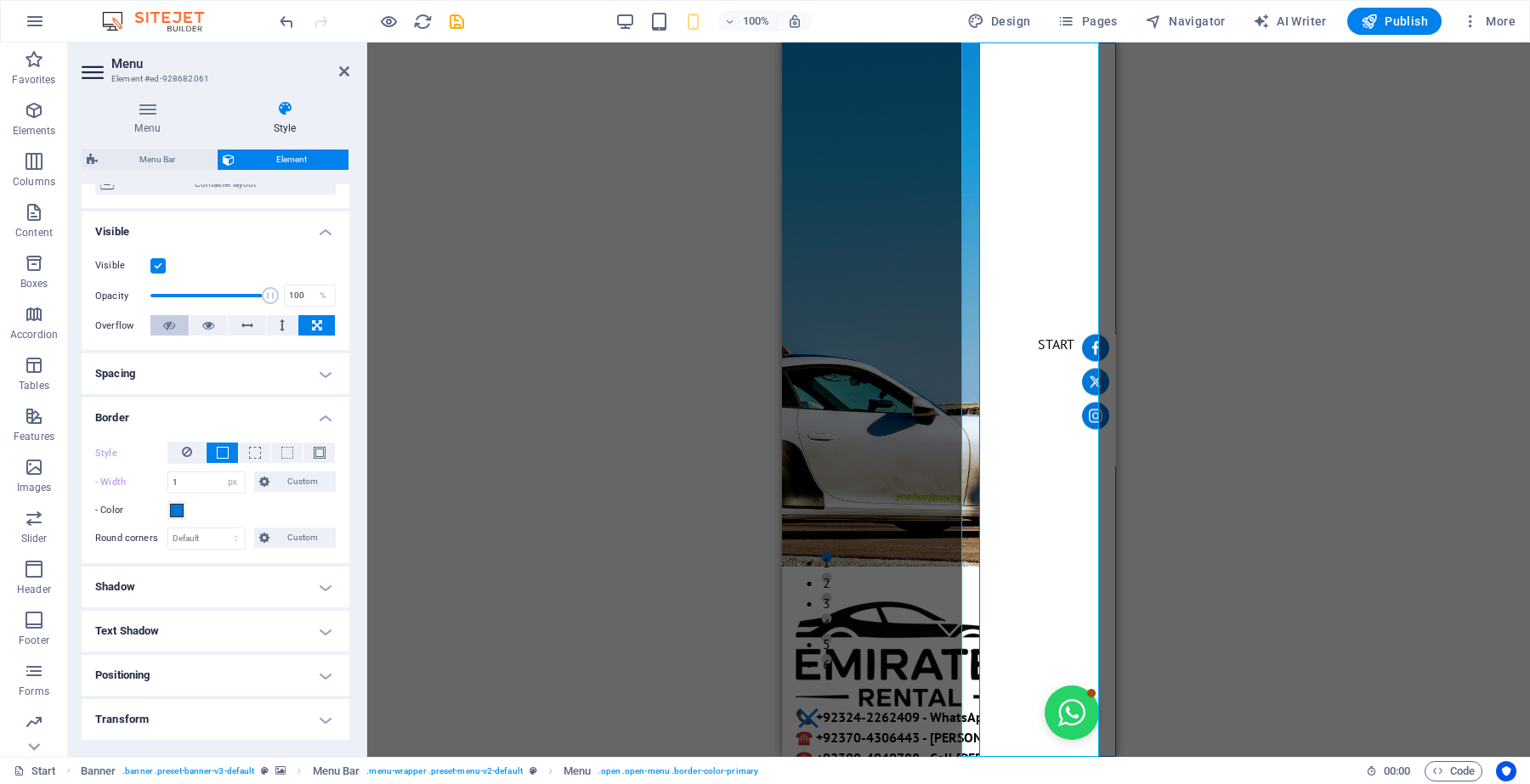
scroll to position [213, 0]
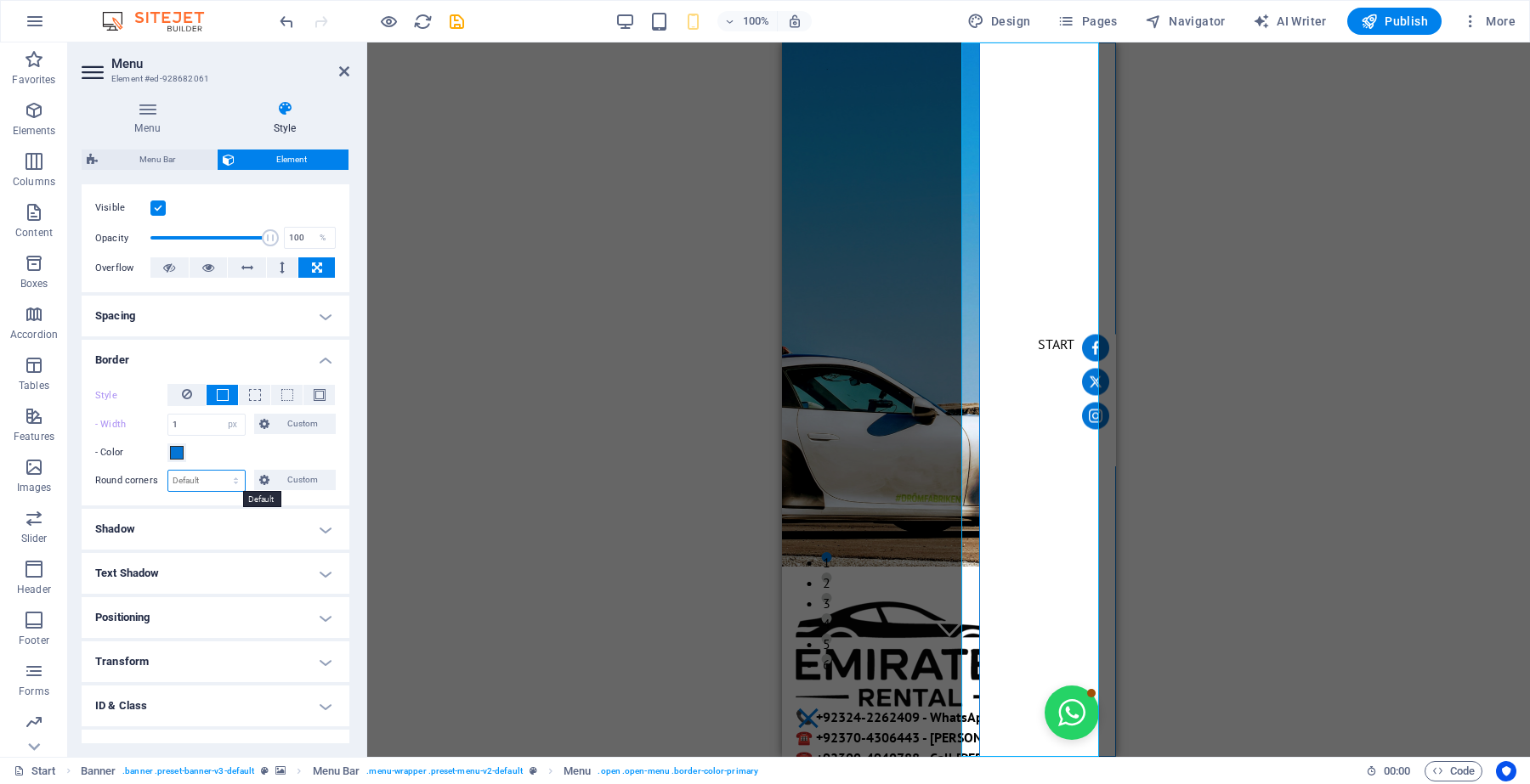
click at [226, 481] on select "Default px rem % vh vw Custom" at bounding box center [206, 480] width 77 height 20
click at [325, 350] on h4 "Border" at bounding box center [216, 355] width 268 height 31
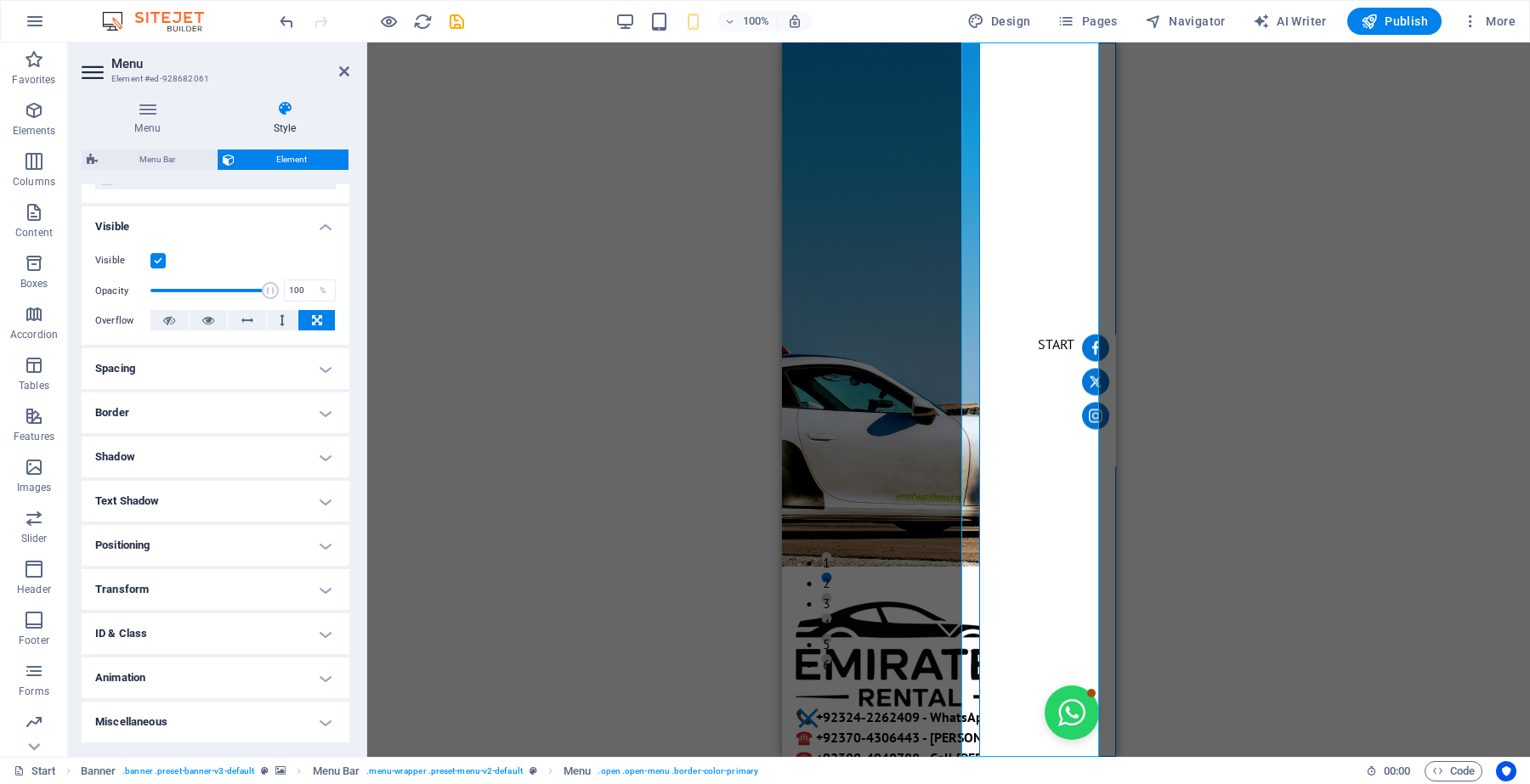
scroll to position [158, 0]
click at [316, 366] on h4 "Spacing" at bounding box center [216, 370] width 268 height 41
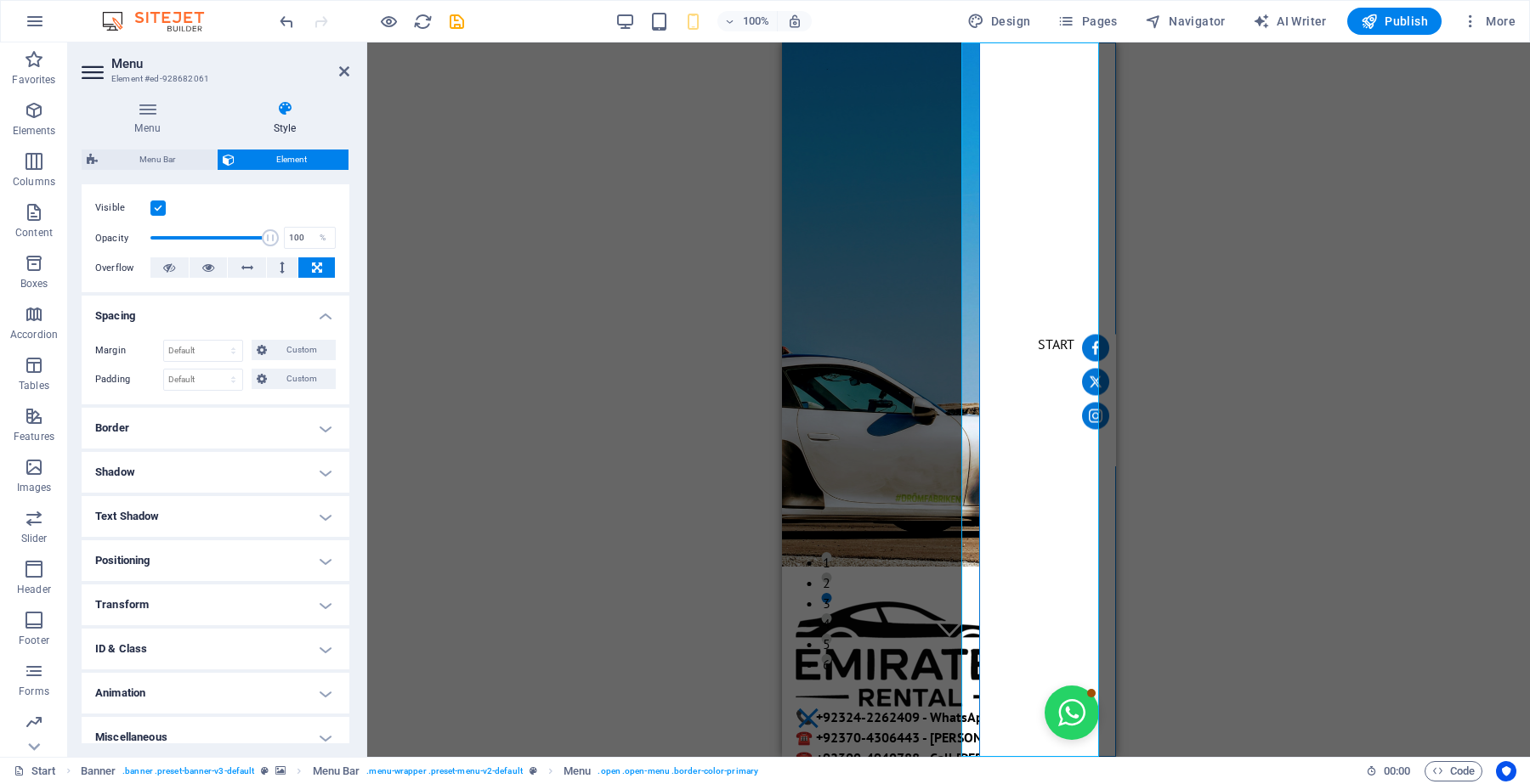
click at [332, 319] on h4 "Spacing" at bounding box center [216, 311] width 268 height 31
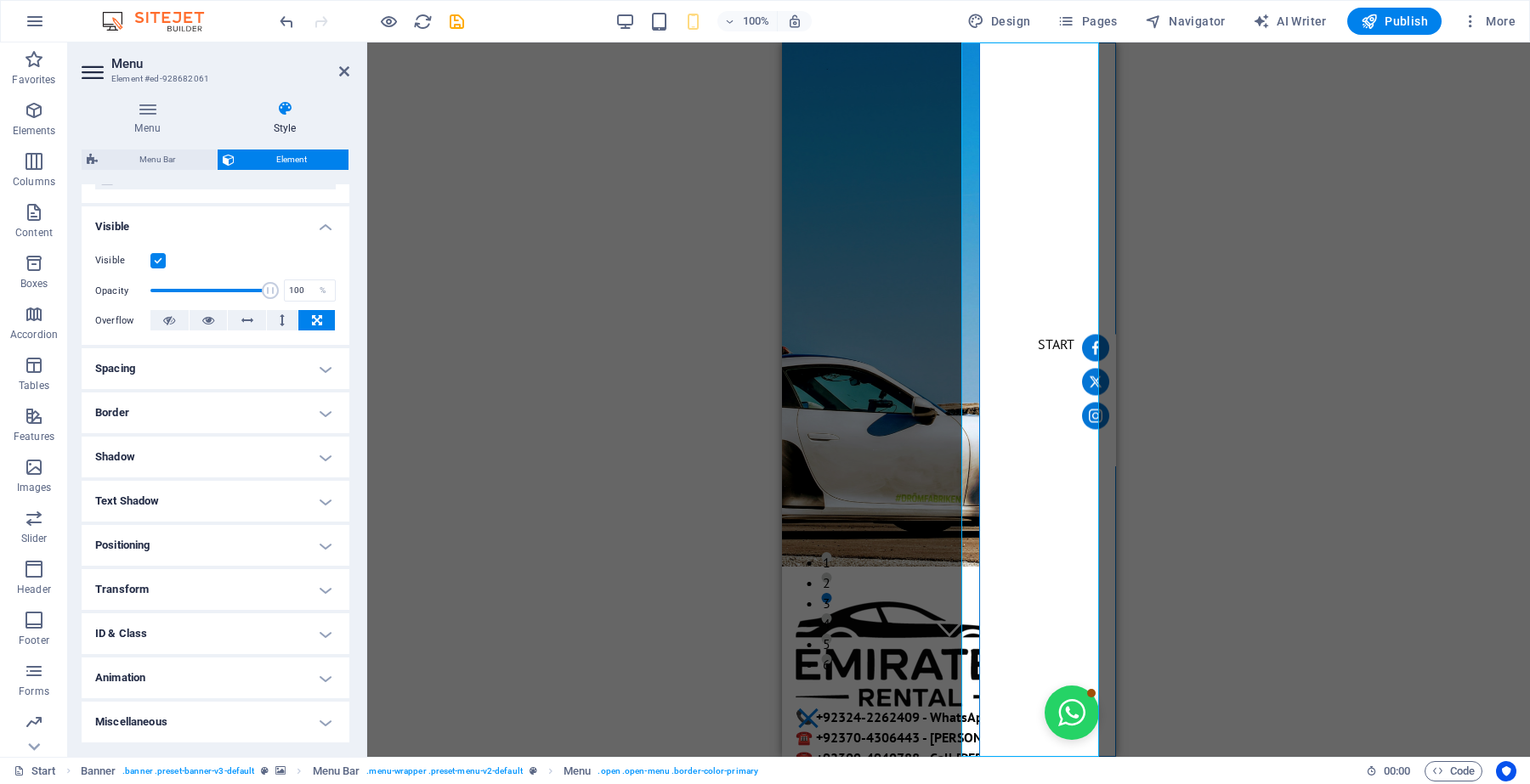
scroll to position [158, 0]
click at [322, 495] on h4 "Text Shadow" at bounding box center [216, 502] width 268 height 41
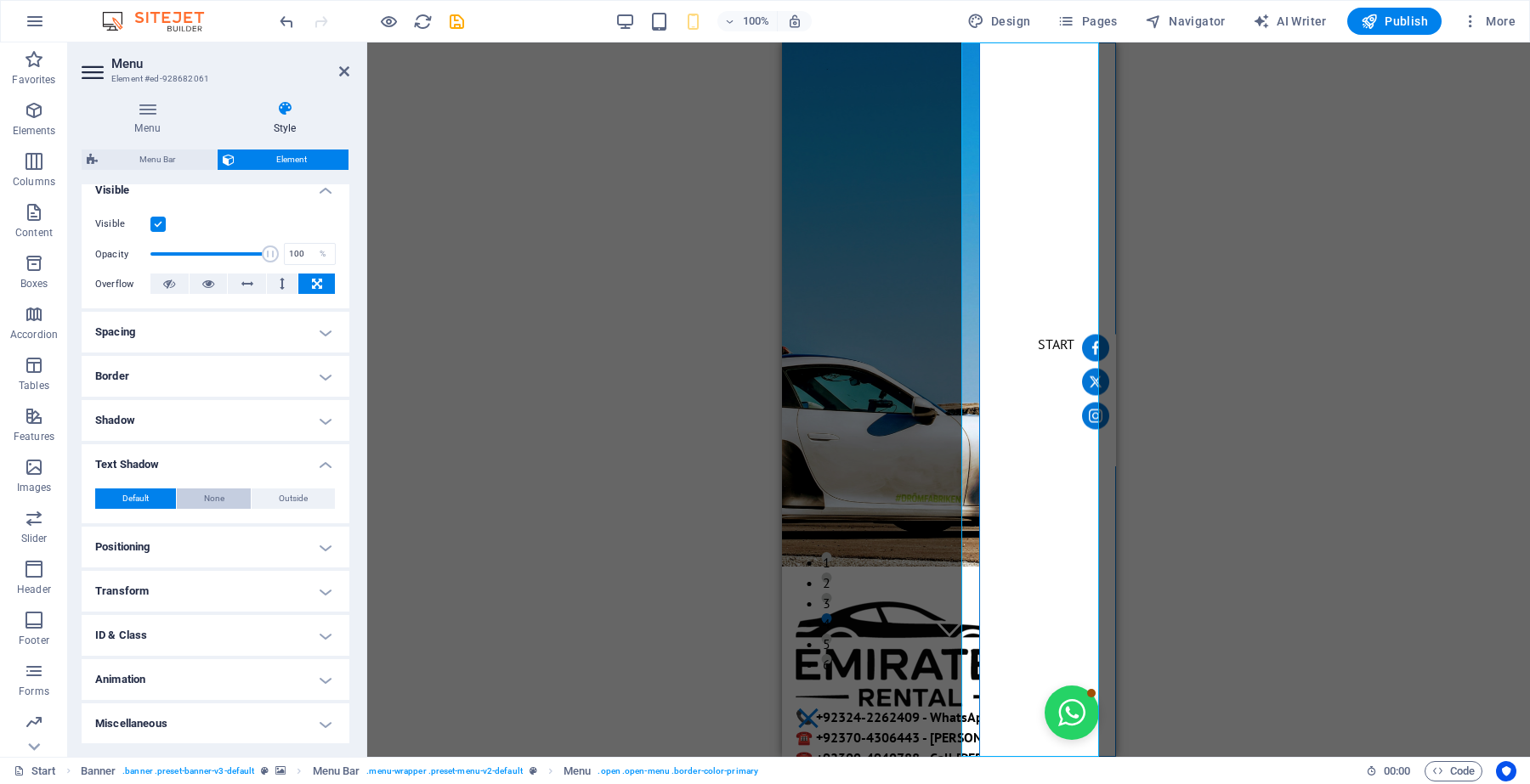
click at [196, 501] on button "None" at bounding box center [214, 498] width 75 height 20
click at [286, 501] on span "Outside" at bounding box center [293, 498] width 29 height 20
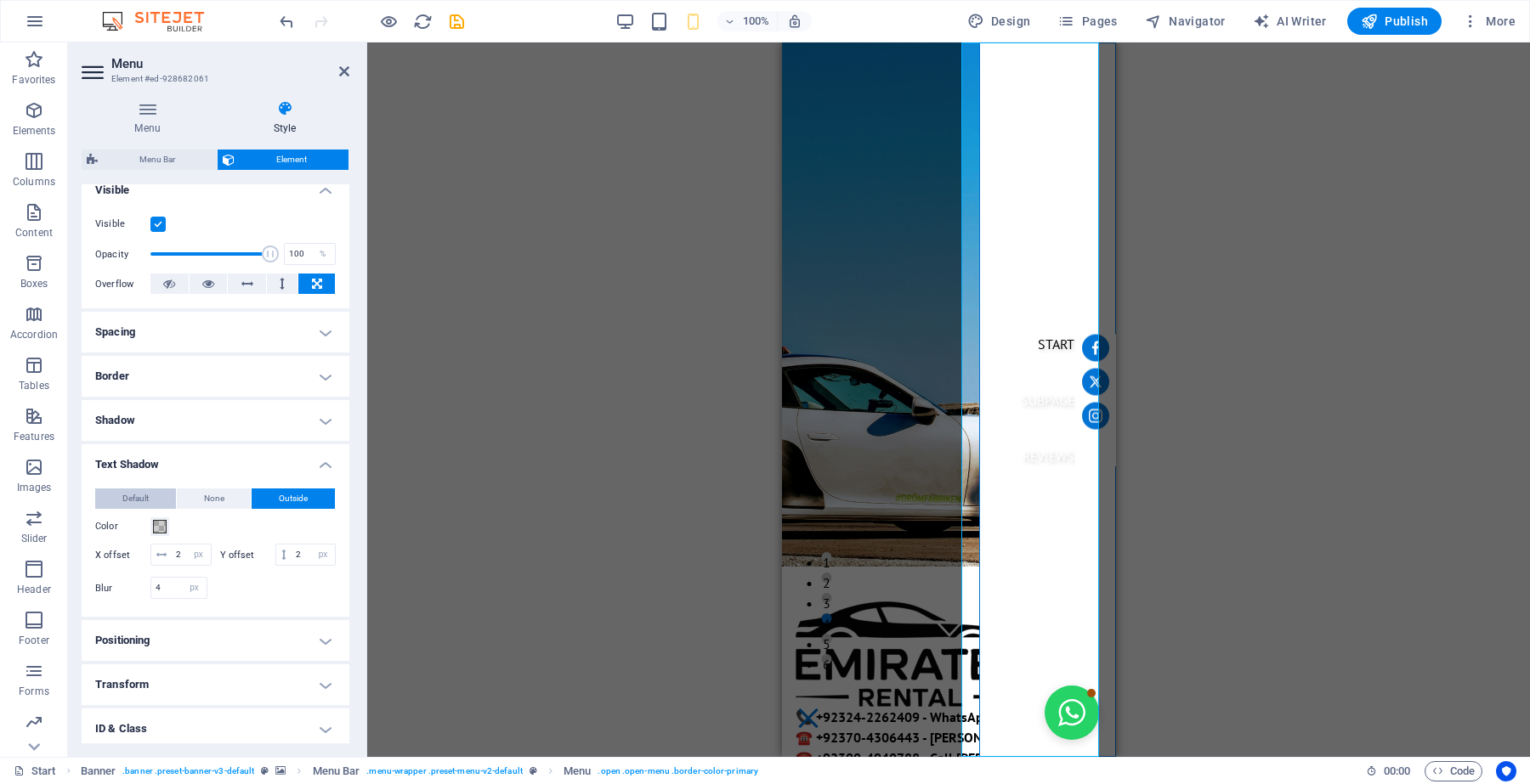
click at [151, 502] on button "Default" at bounding box center [135, 498] width 81 height 20
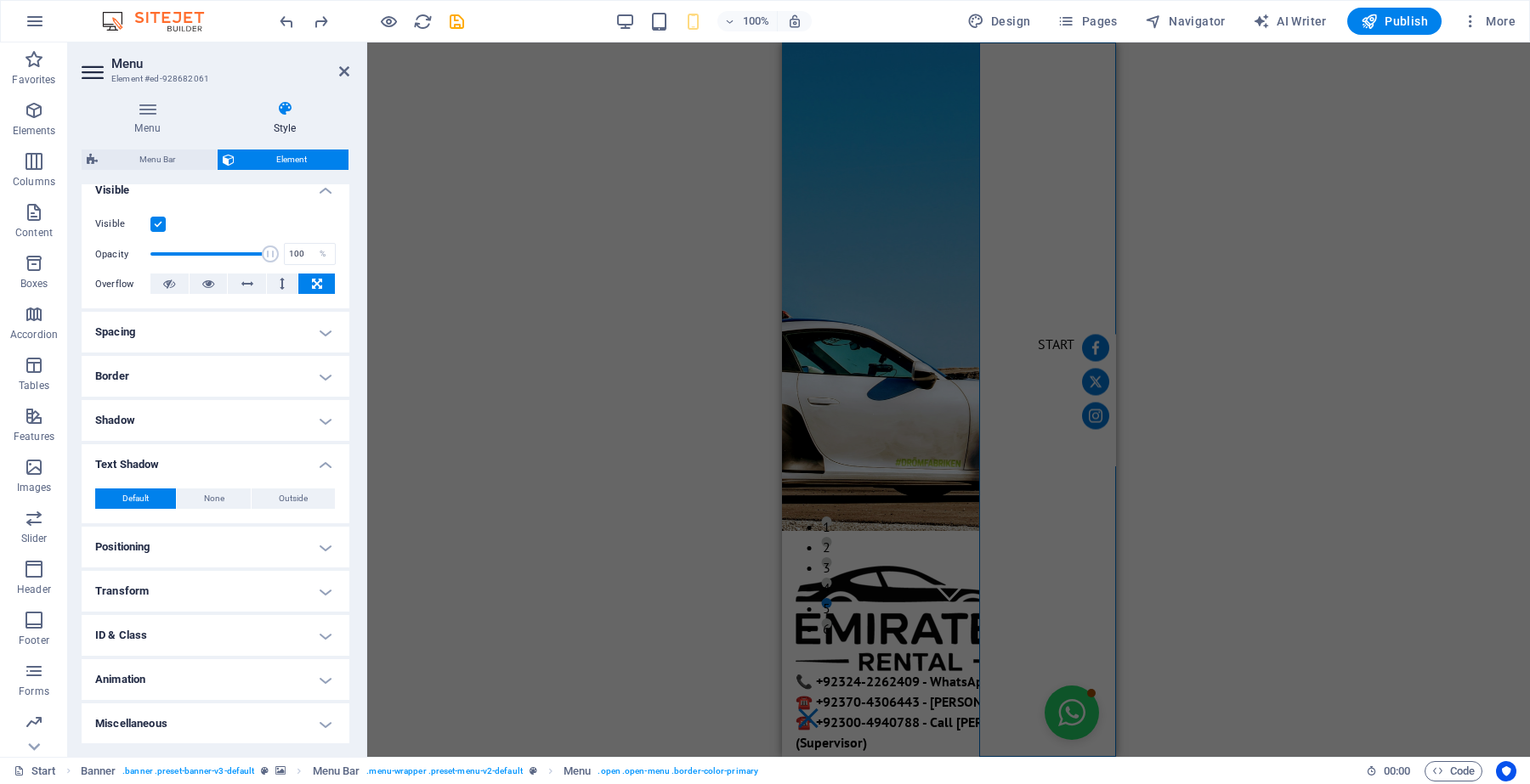
scroll to position [58, 0]
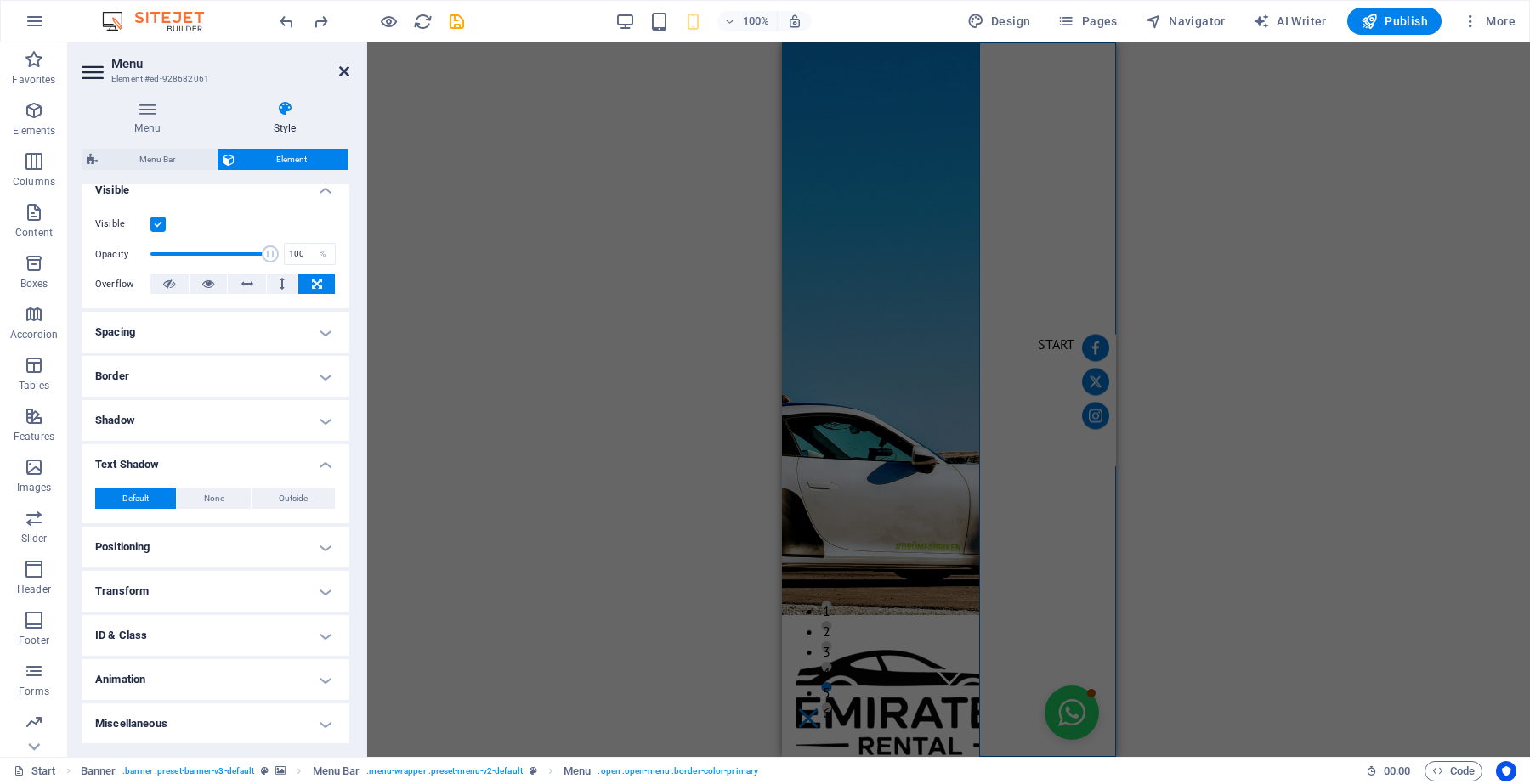
click at [342, 73] on icon at bounding box center [344, 72] width 10 height 14
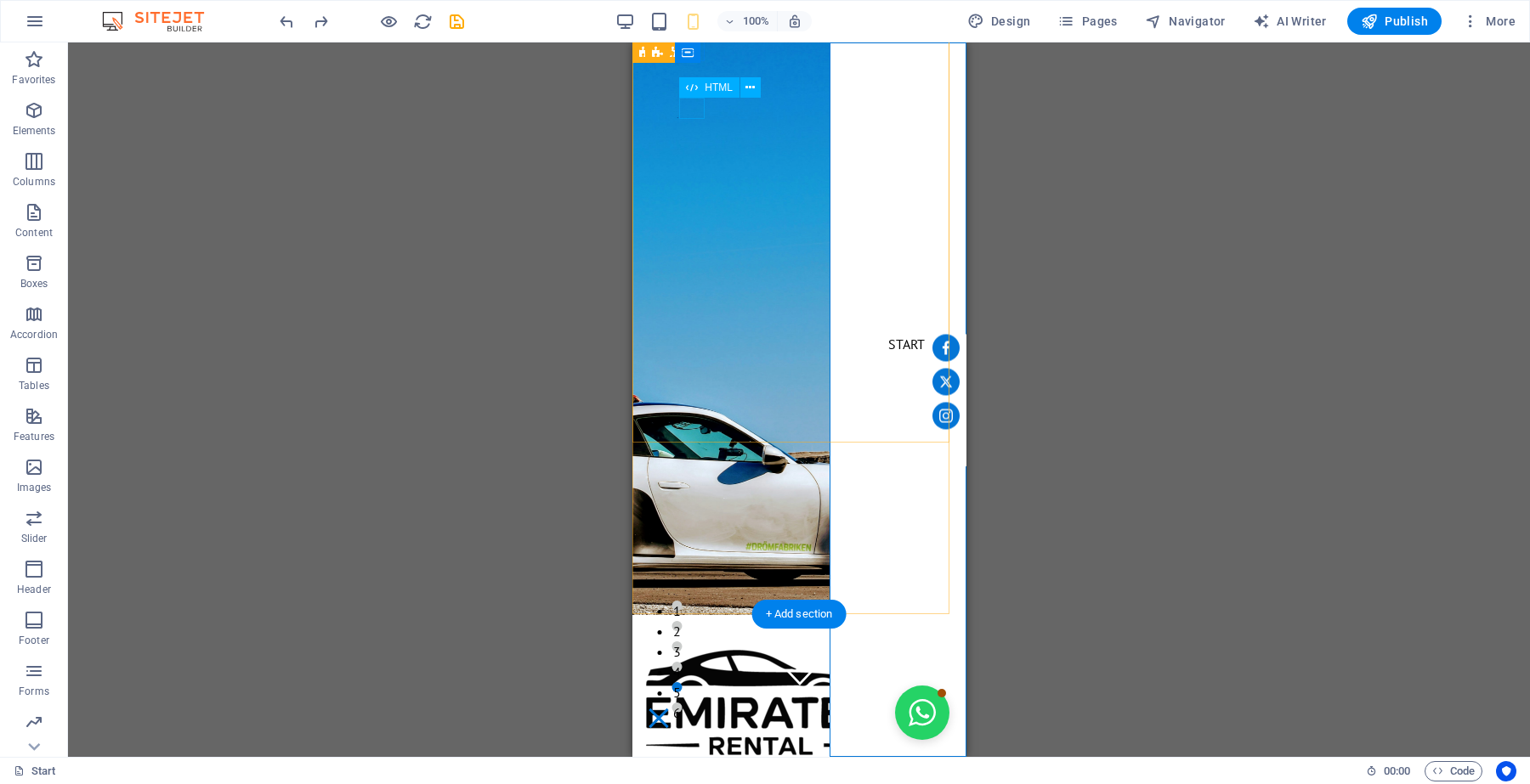
click at [671, 708] on div "Menu" at bounding box center [659, 718] width 26 height 21
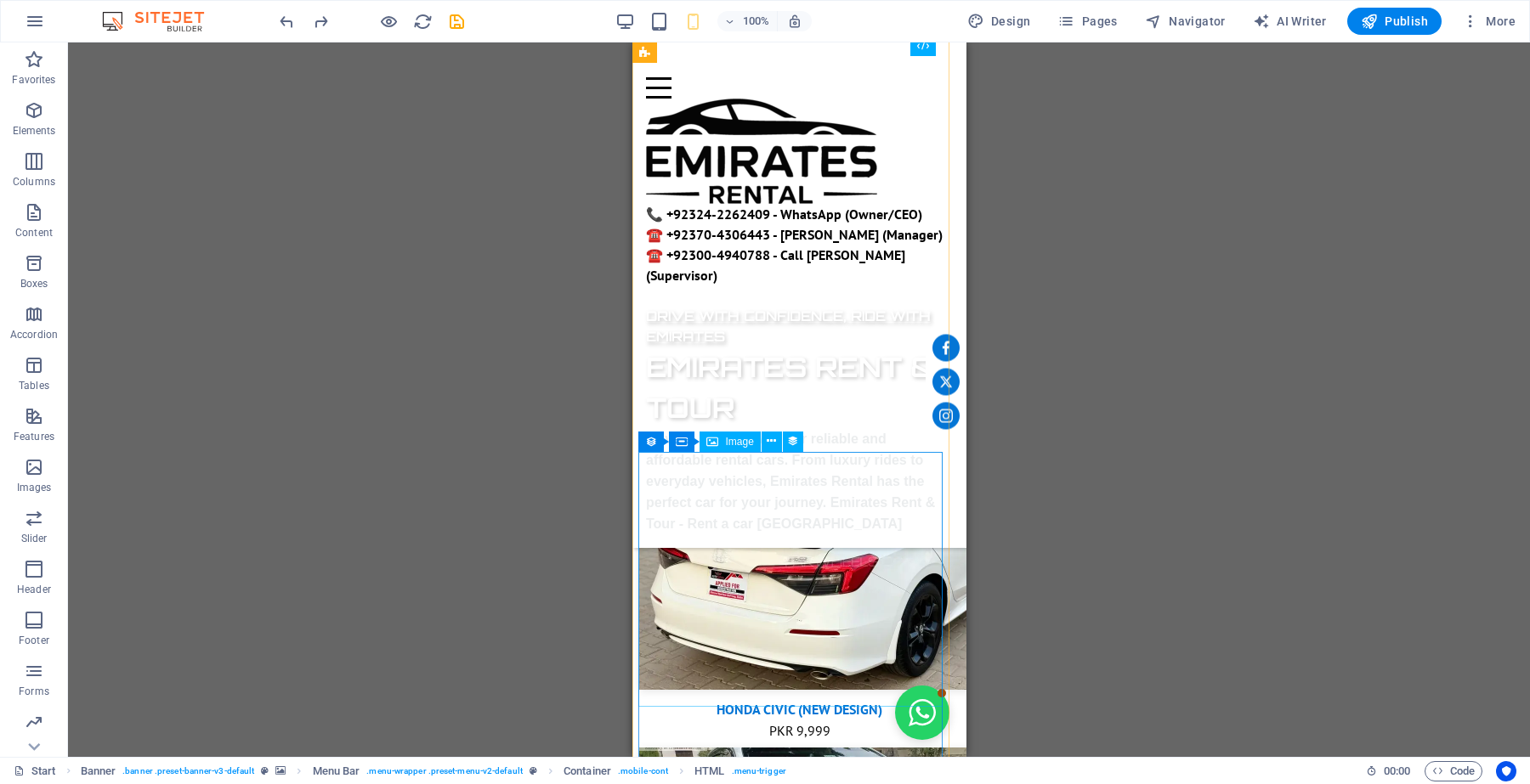
scroll to position [2549, 0]
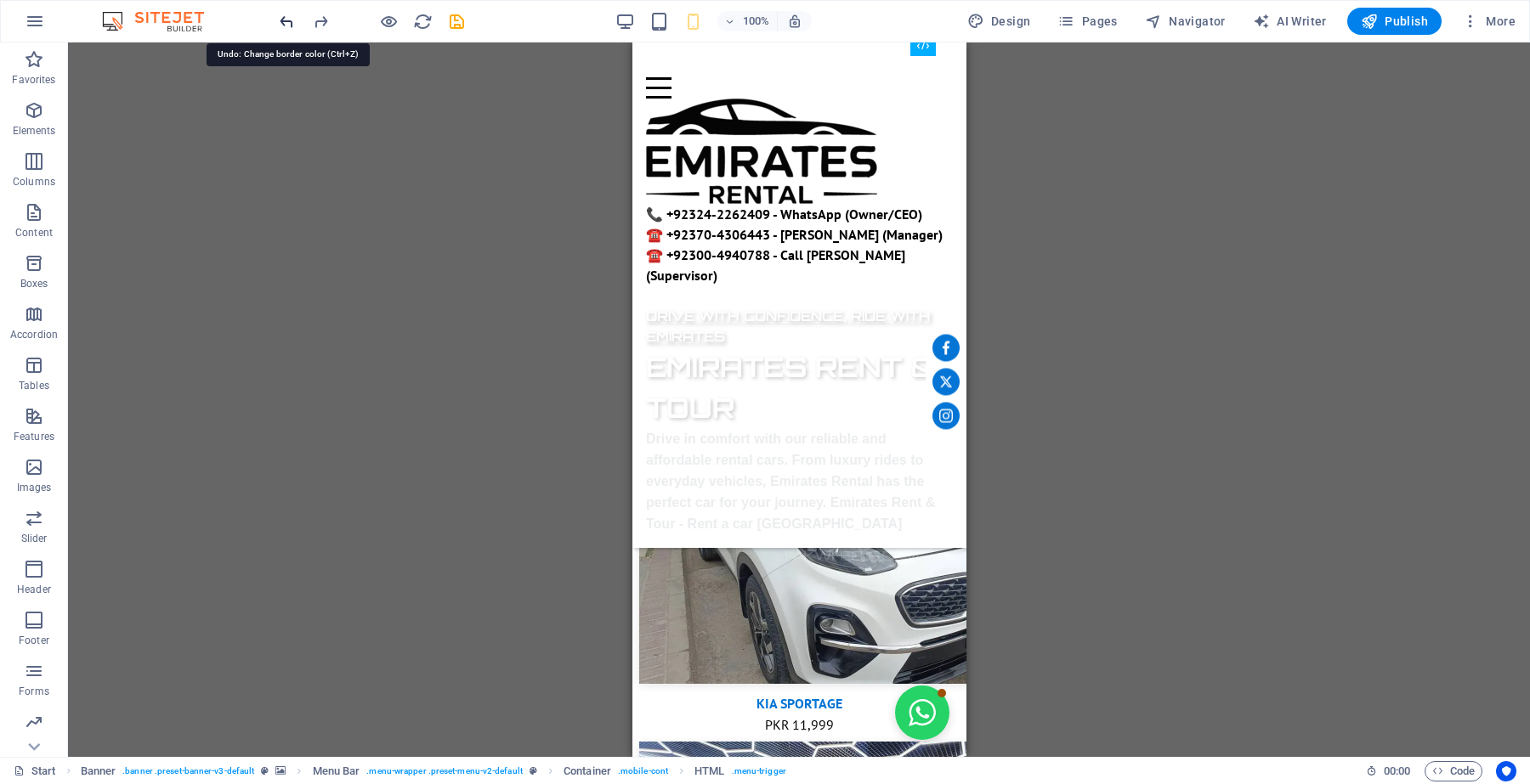
click at [294, 23] on icon "undo" at bounding box center [287, 22] width 20 height 20
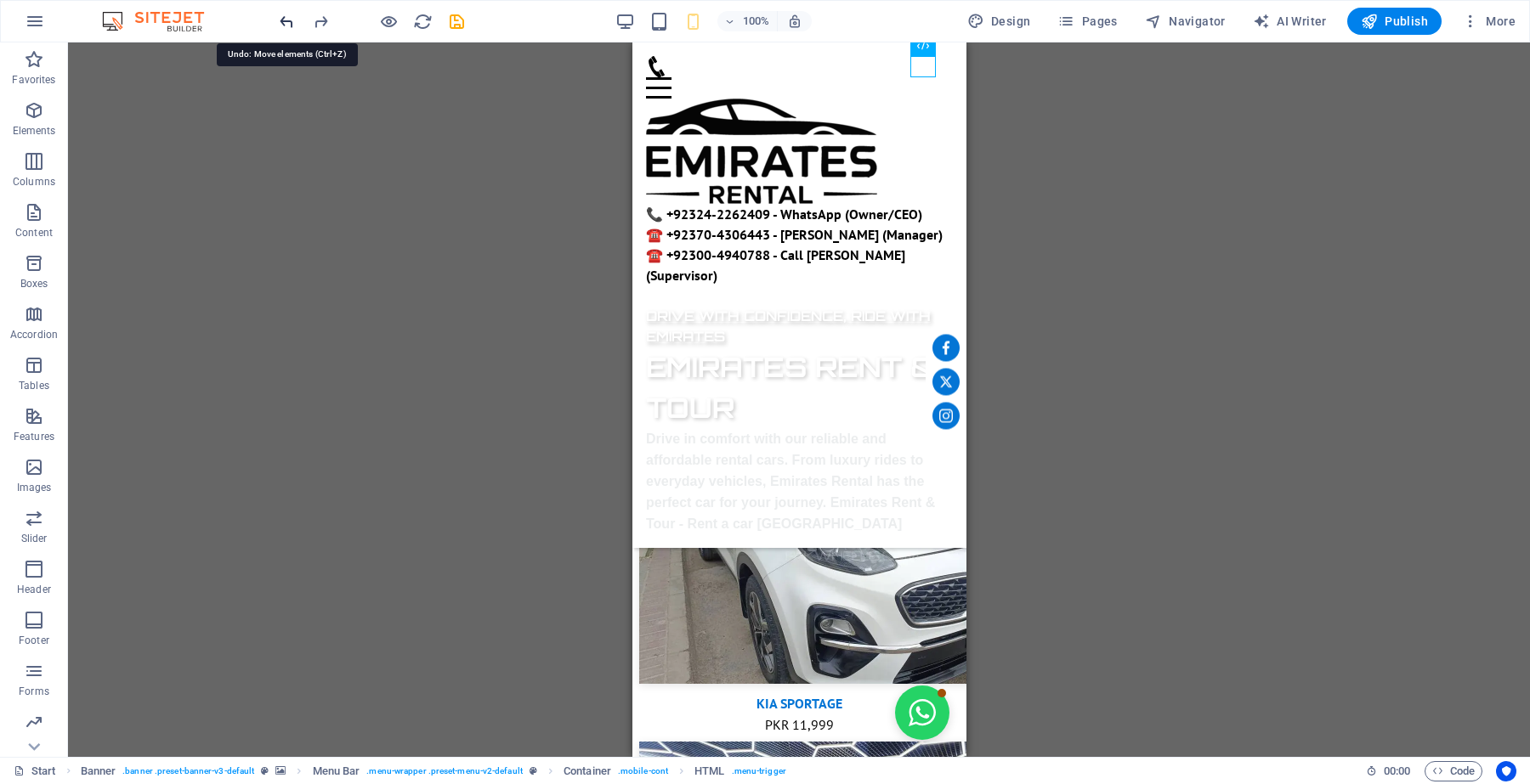
click at [294, 23] on icon "undo" at bounding box center [287, 22] width 20 height 20
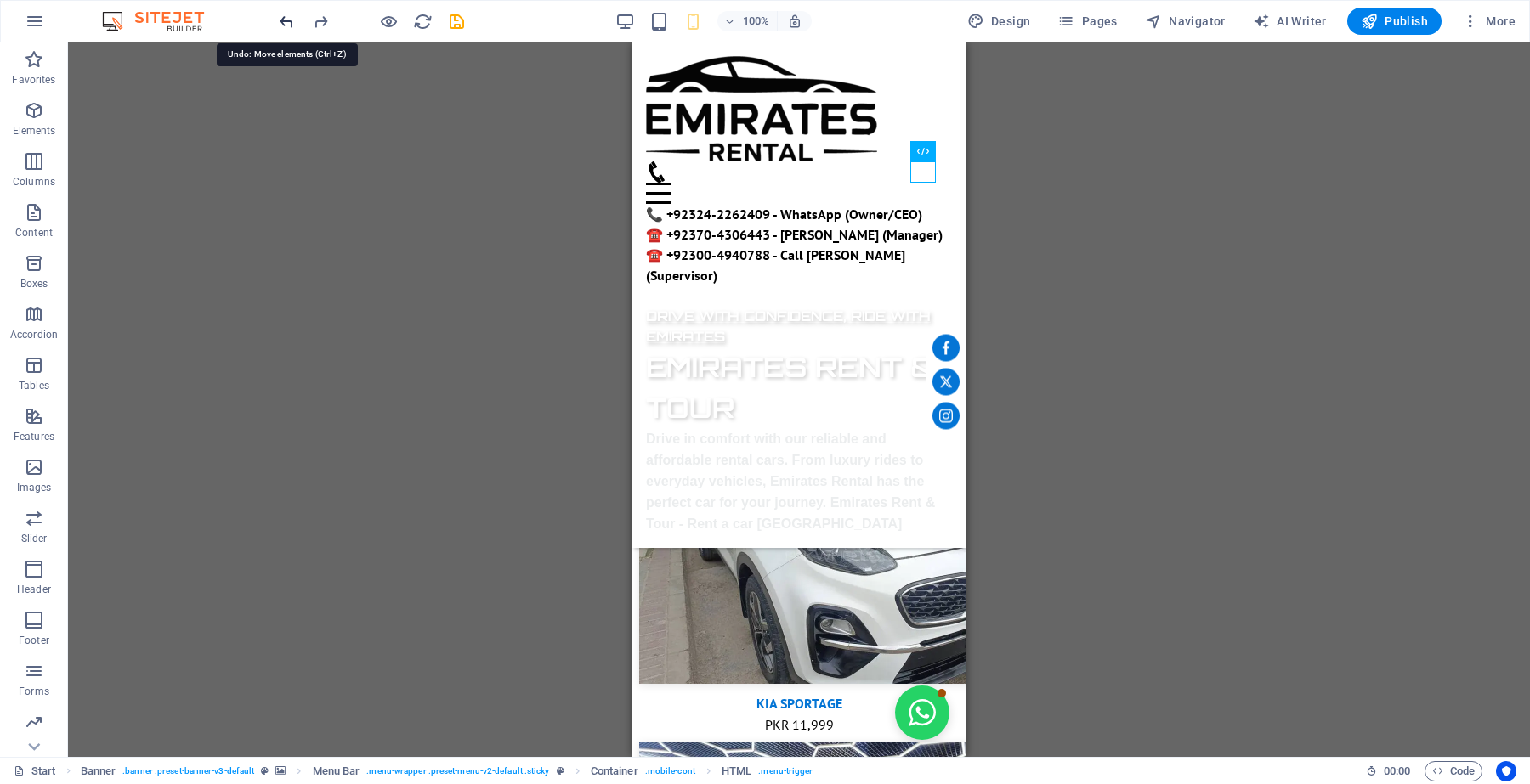
click at [294, 23] on icon "undo" at bounding box center [287, 22] width 20 height 20
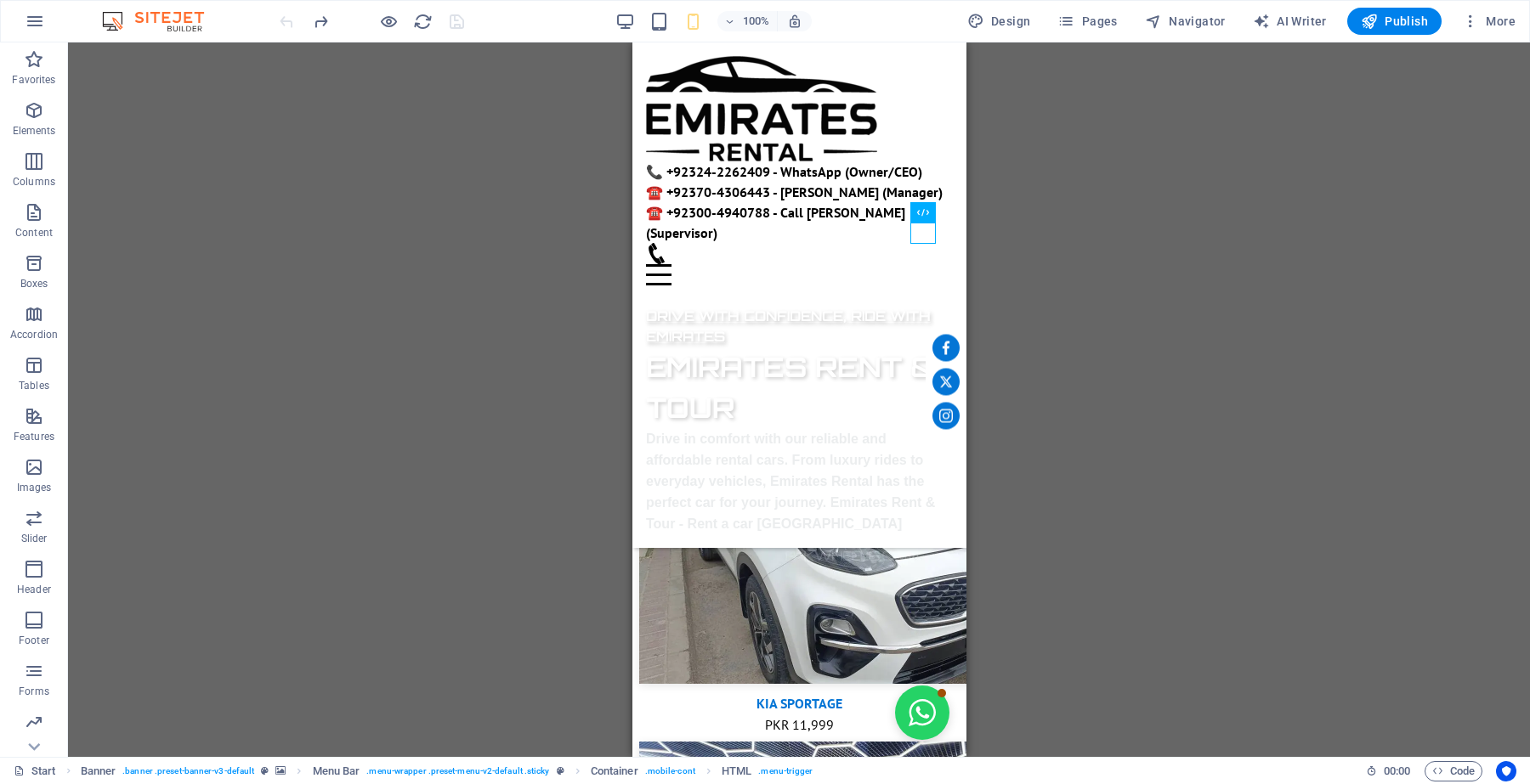
click at [294, 23] on div at bounding box center [371, 21] width 191 height 27
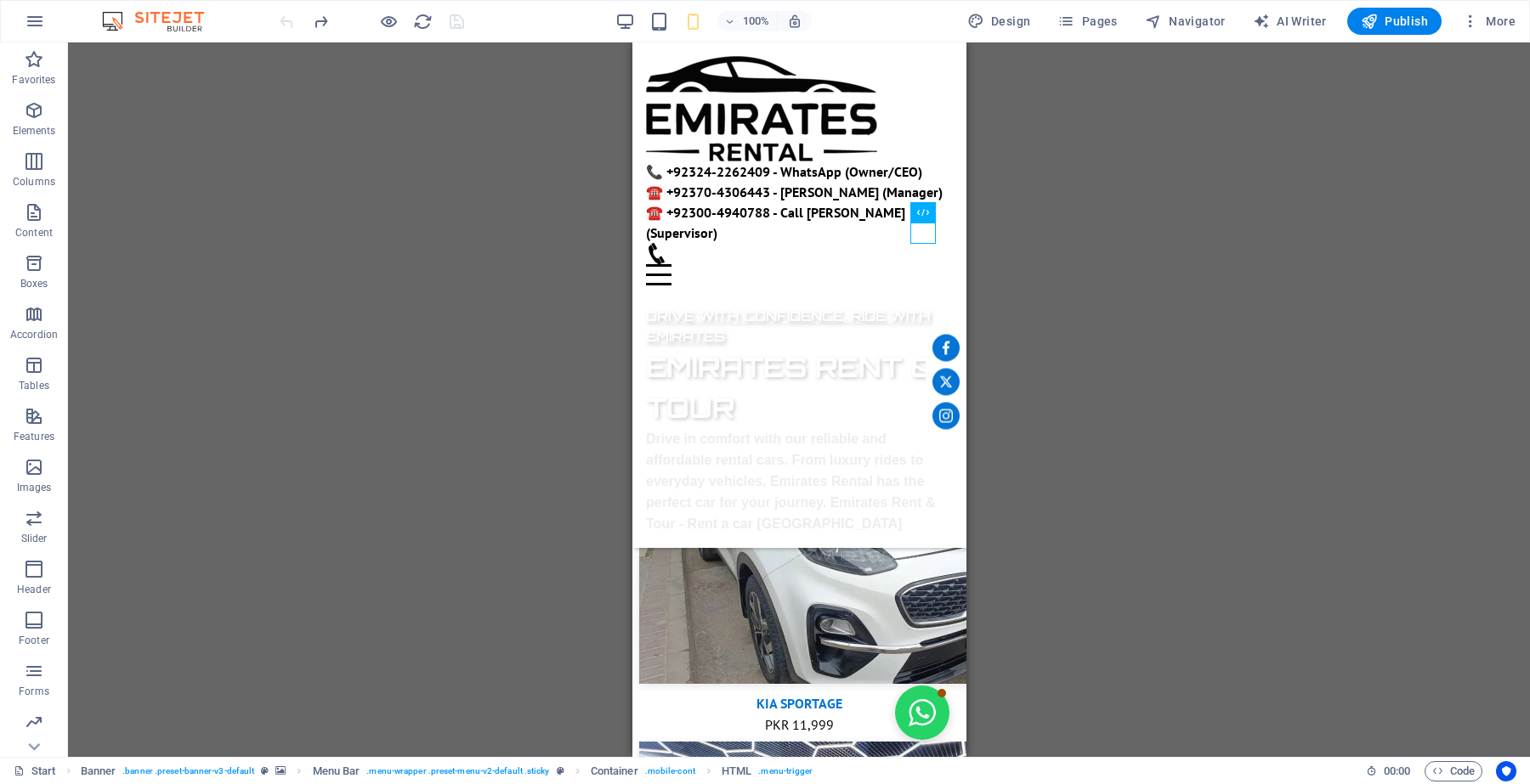
click at [294, 23] on div at bounding box center [371, 21] width 191 height 27
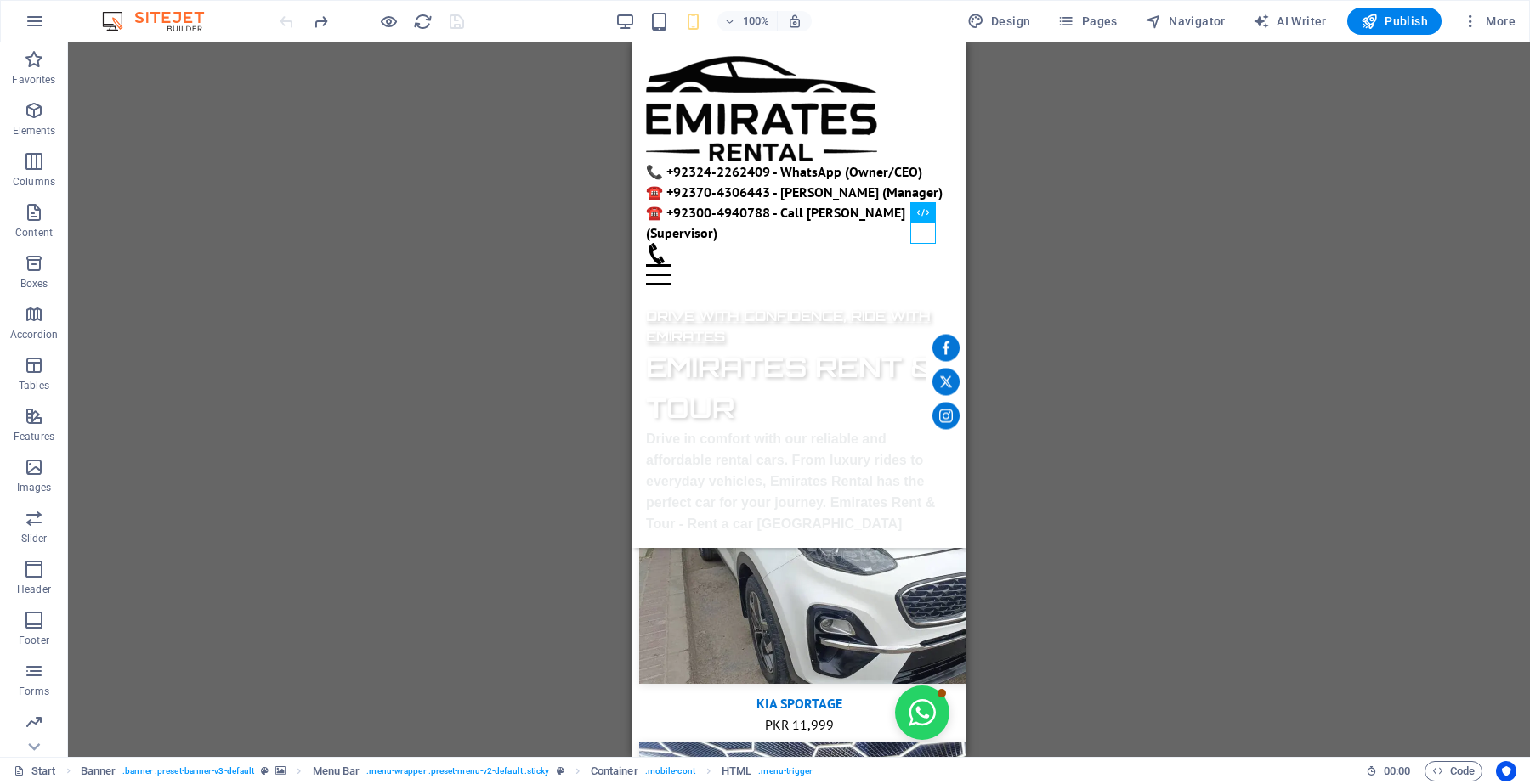
click at [294, 23] on div at bounding box center [371, 21] width 191 height 27
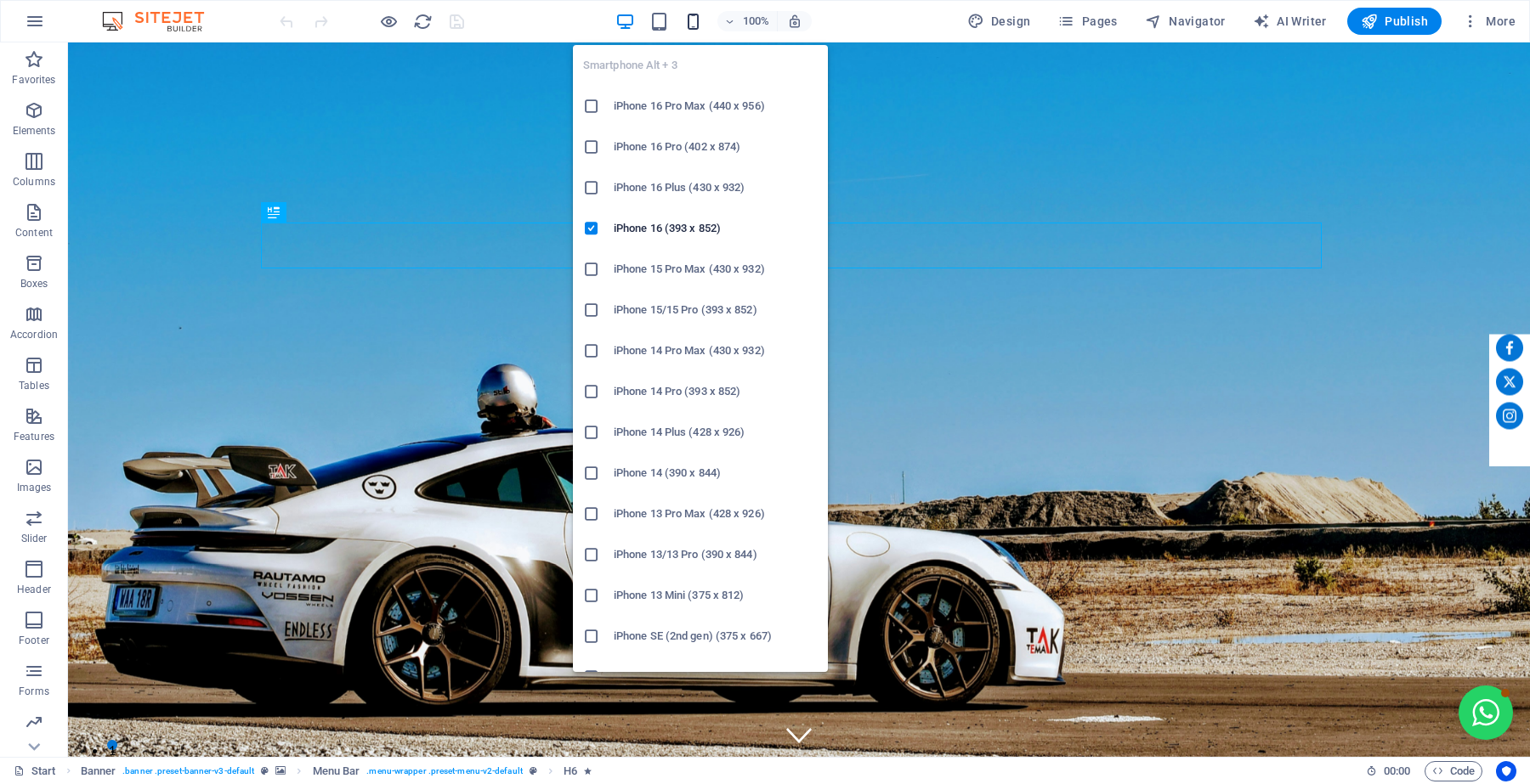
click at [702, 27] on icon "button" at bounding box center [694, 22] width 20 height 20
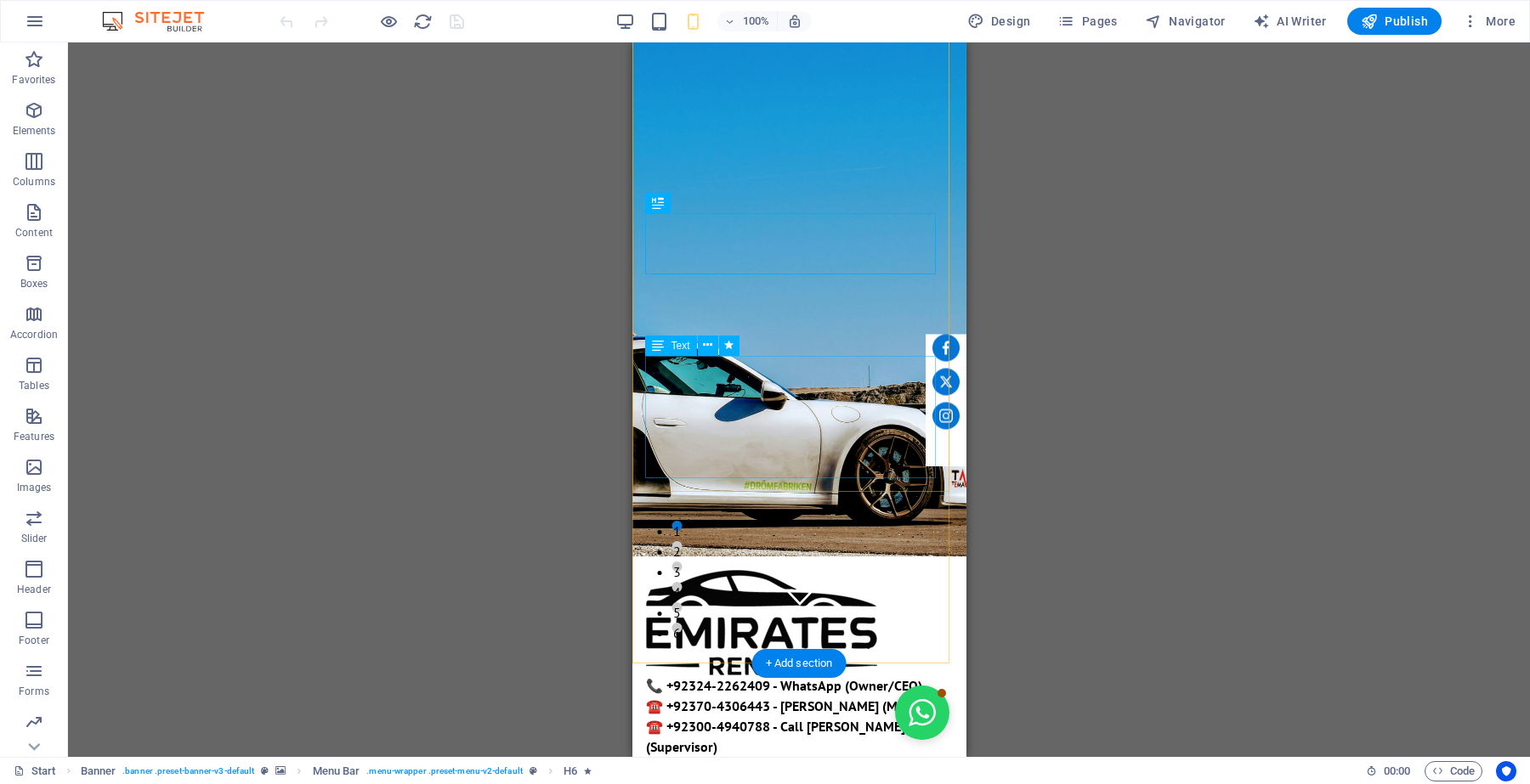
scroll to position [319, 0]
